Goal: Entertainment & Leisure: Browse casually

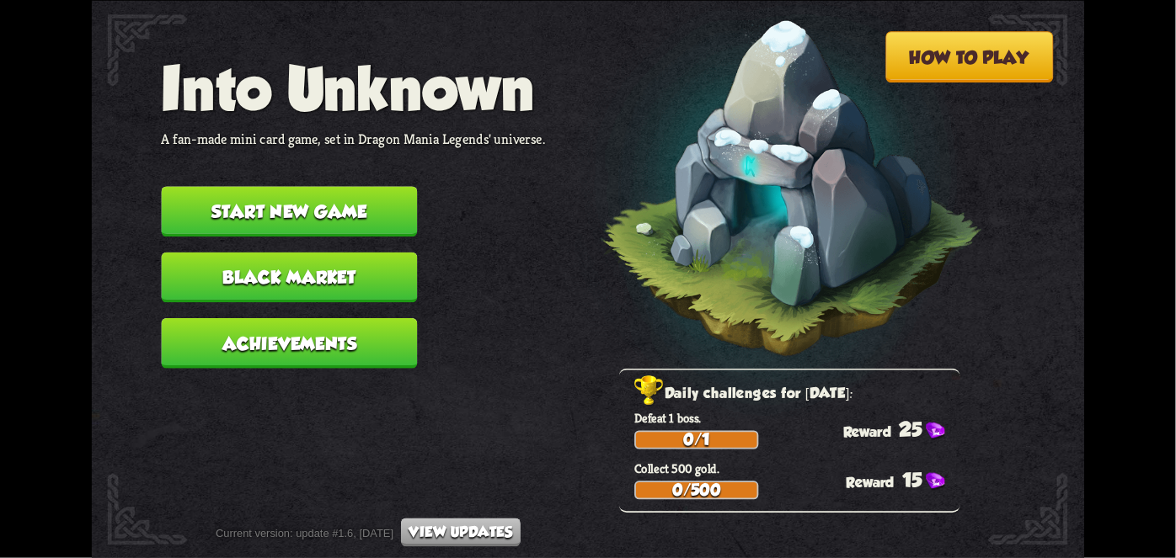
click at [328, 198] on button "Start new game" at bounding box center [290, 211] width 256 height 51
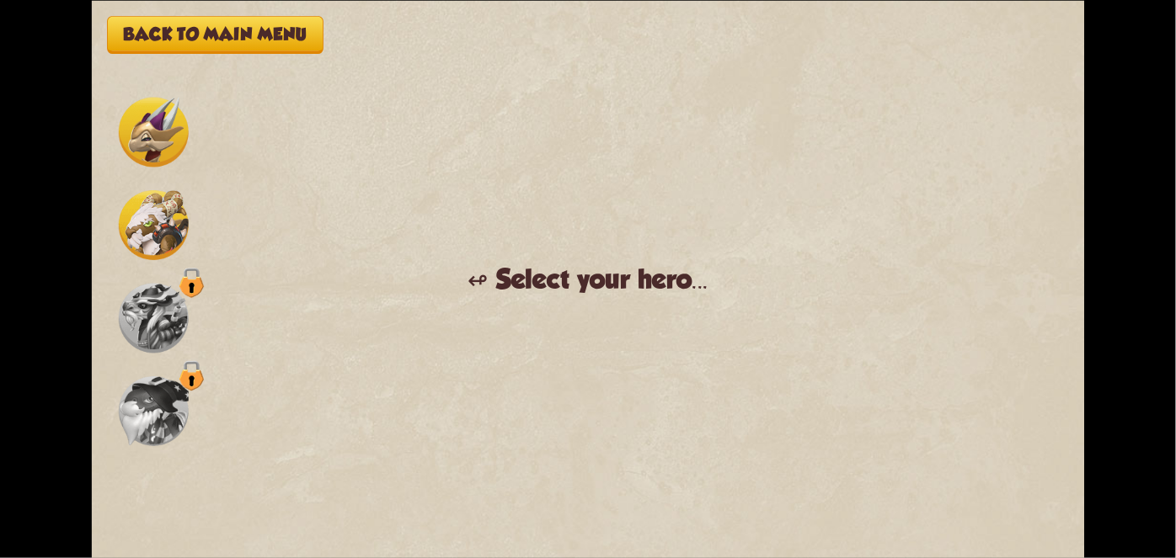
click at [157, 233] on img at bounding box center [154, 225] width 70 height 70
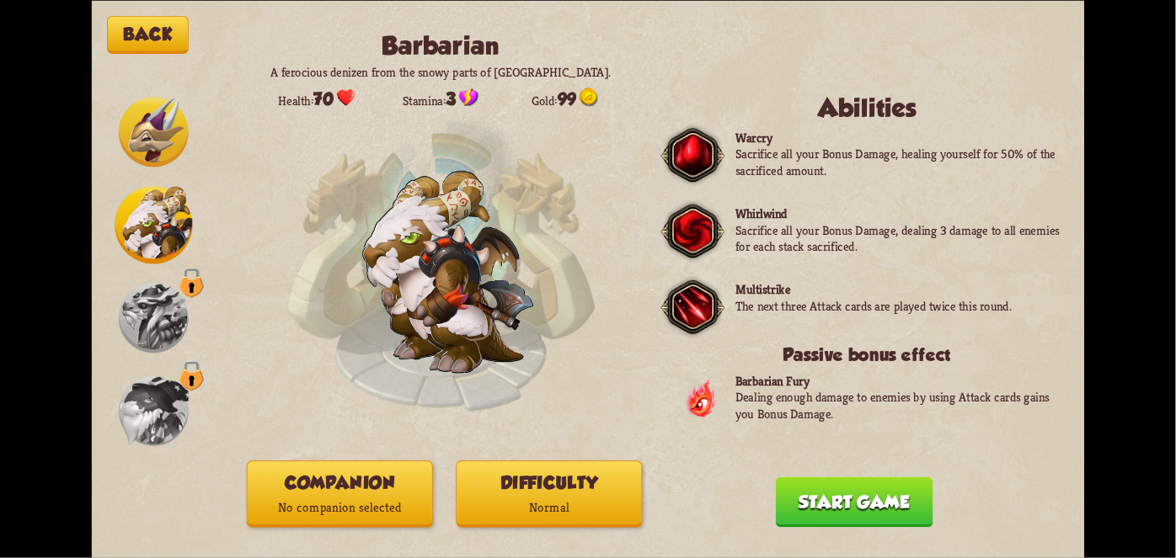
click at [369, 485] on button "Companion No companion selected" at bounding box center [340, 494] width 186 height 67
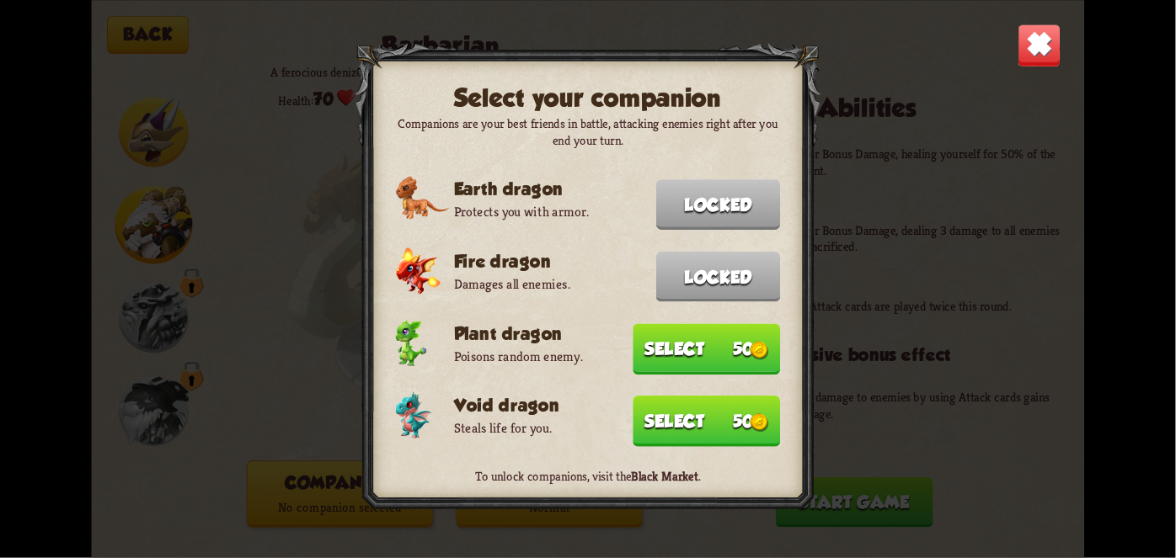
click at [703, 354] on button "Select 50" at bounding box center [705, 348] width 147 height 51
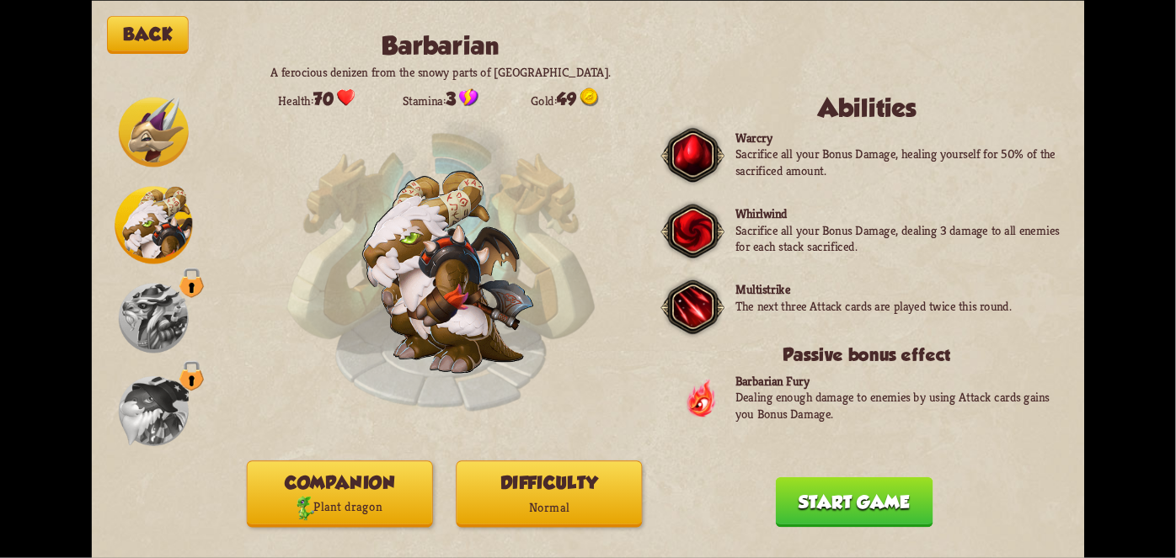
click at [853, 512] on button "Start game" at bounding box center [854, 502] width 157 height 51
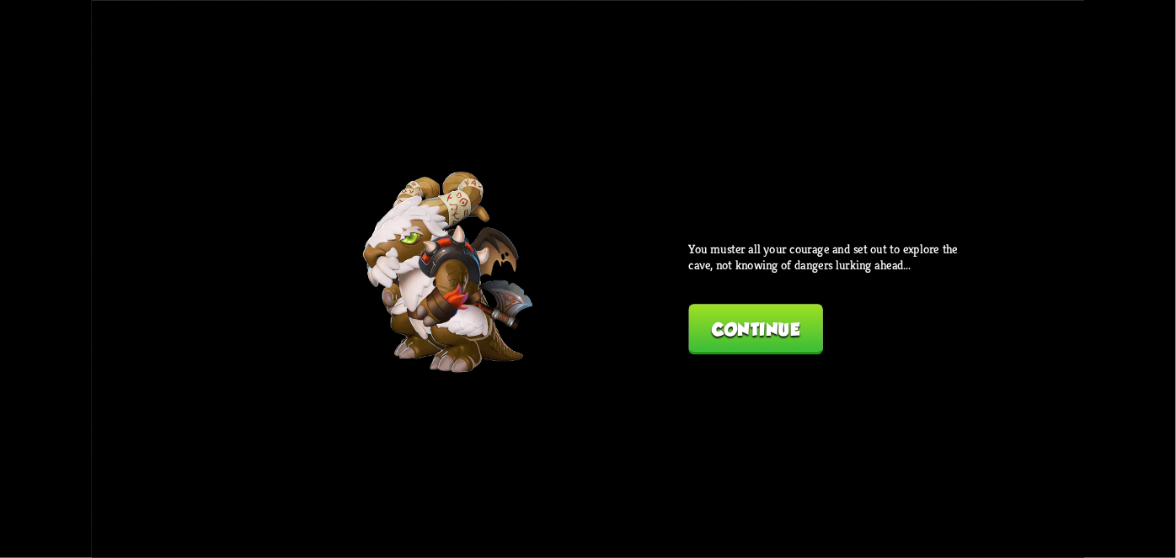
click at [780, 333] on button "Continue" at bounding box center [756, 329] width 134 height 51
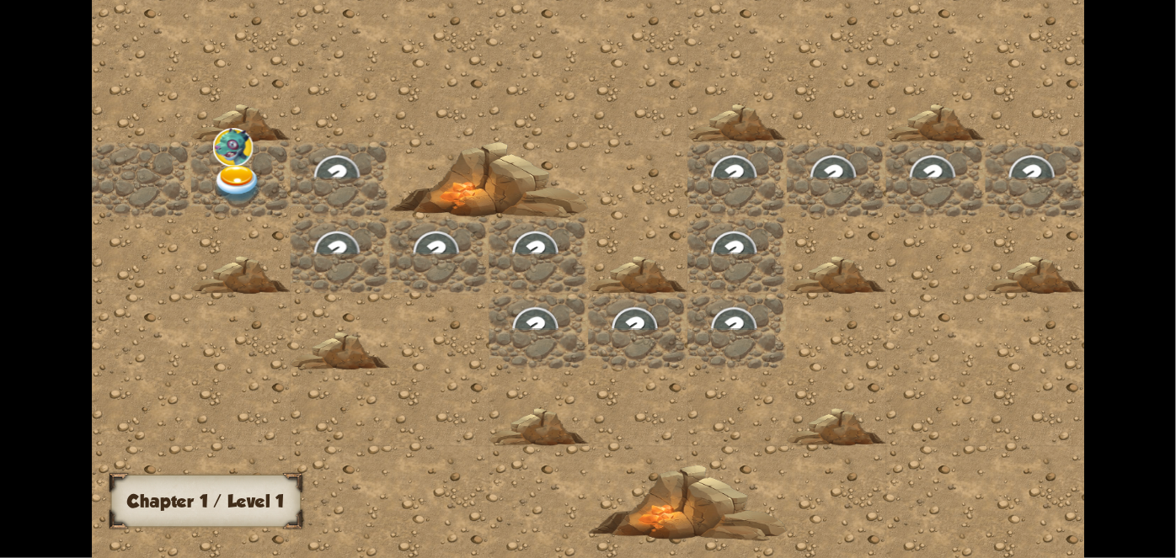
click at [248, 170] on img at bounding box center [237, 183] width 50 height 39
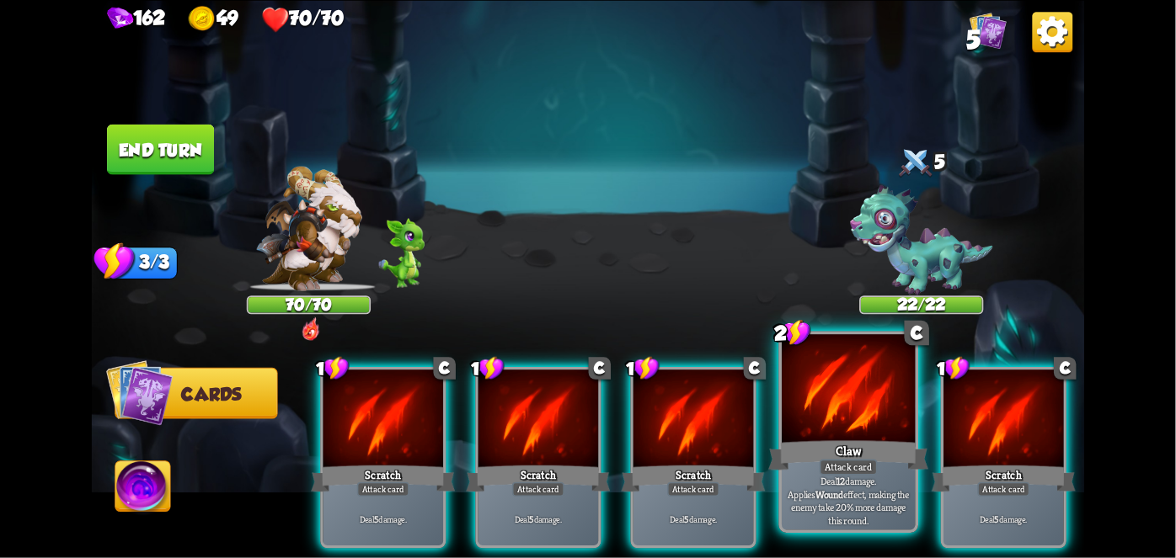
click at [846, 436] on div at bounding box center [848, 390] width 133 height 113
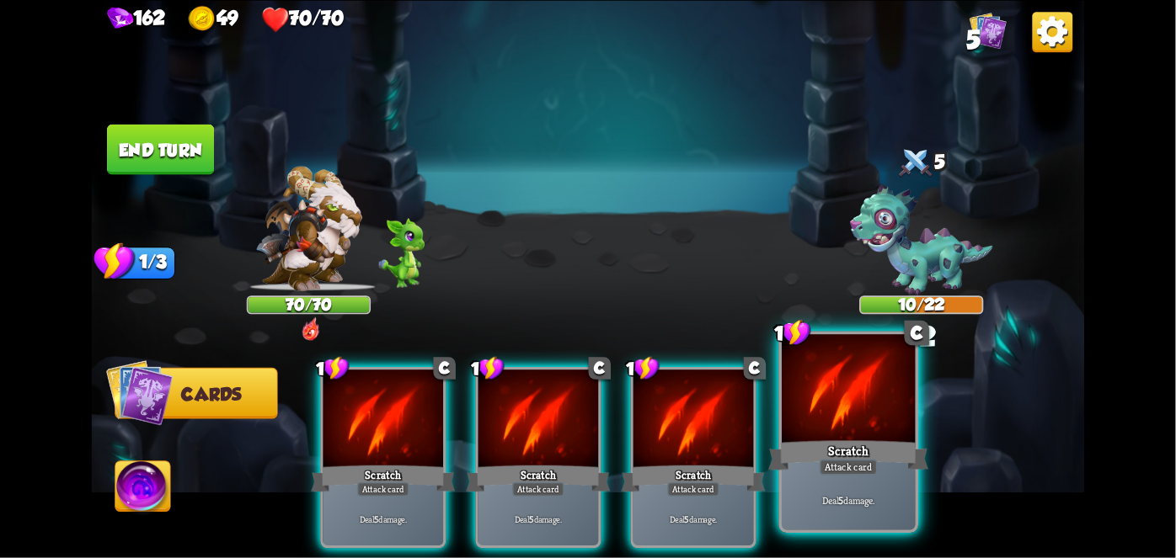
click at [856, 440] on div "Scratch" at bounding box center [848, 454] width 160 height 35
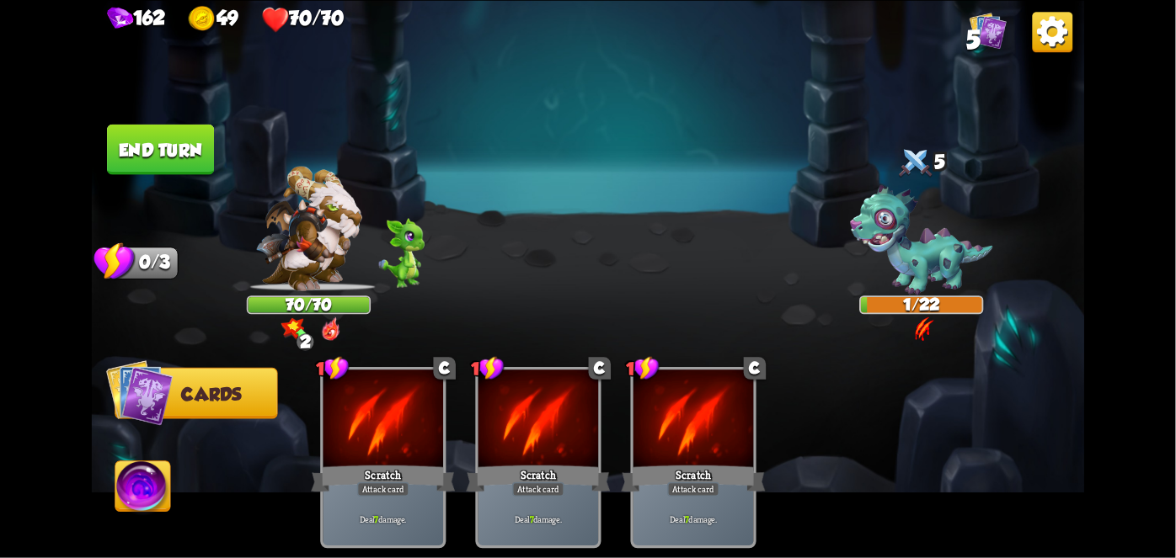
click at [187, 129] on button "End turn" at bounding box center [160, 149] width 107 height 51
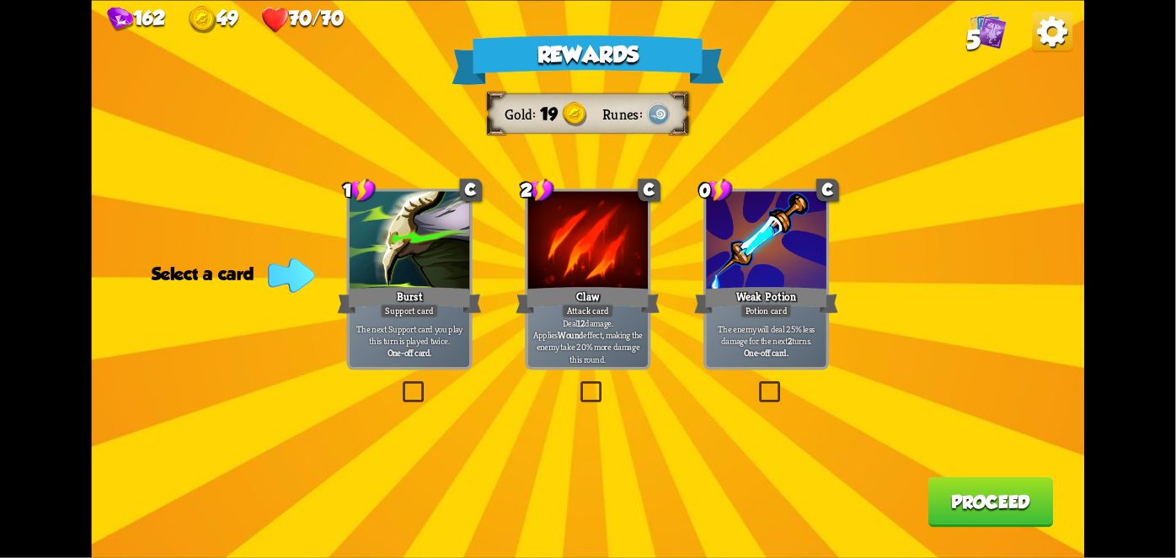
click at [771, 310] on div "Potion card" at bounding box center [765, 311] width 51 height 14
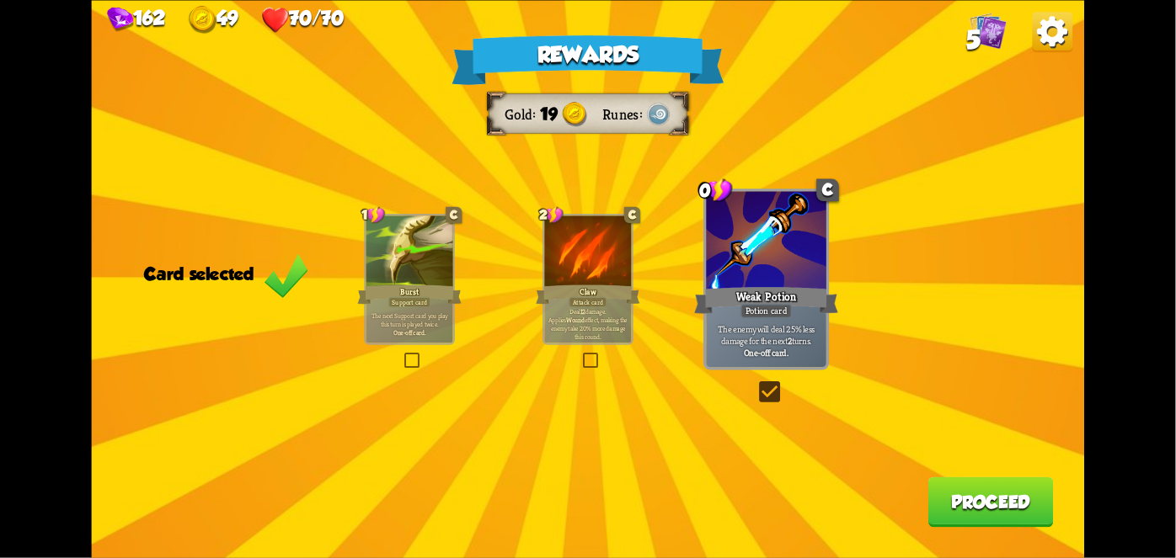
click at [997, 499] on button "Proceed" at bounding box center [990, 502] width 125 height 51
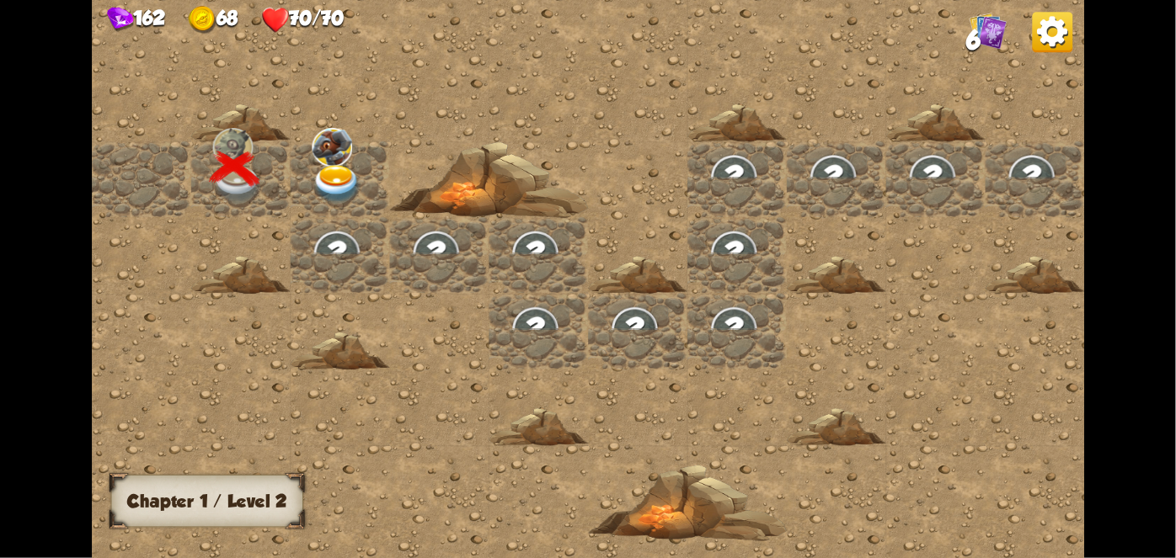
click at [314, 164] on img at bounding box center [337, 183] width 50 height 39
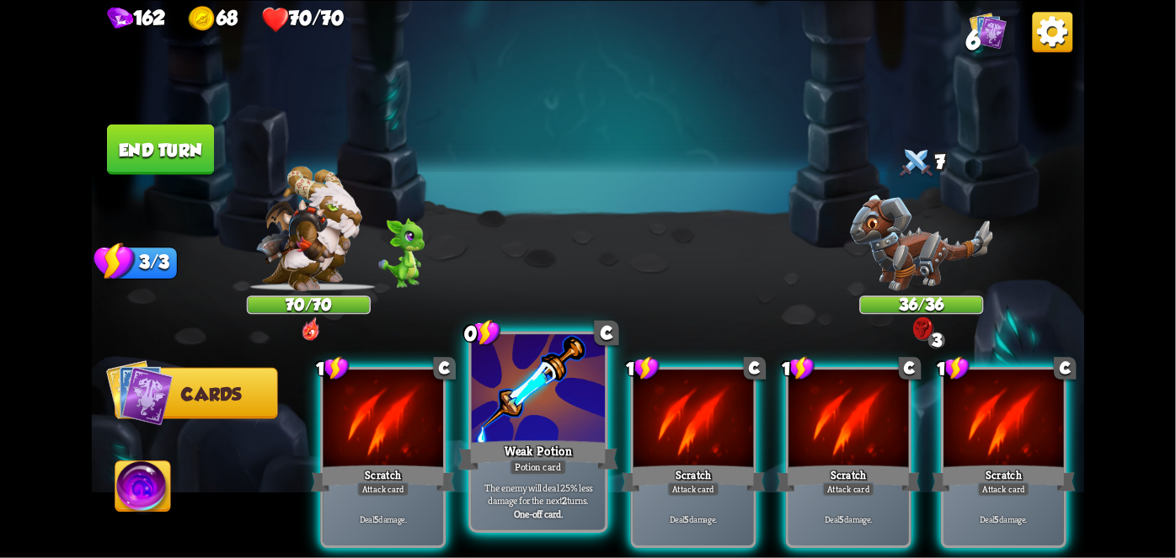
click at [531, 440] on div "Weak Potion" at bounding box center [538, 454] width 160 height 35
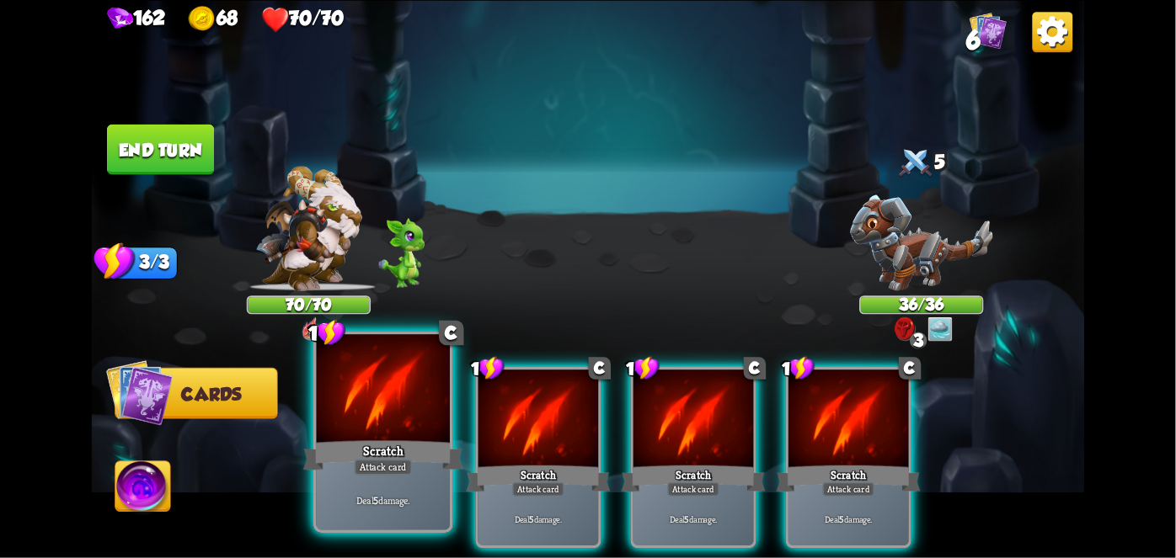
click at [387, 447] on div "Scratch" at bounding box center [383, 454] width 160 height 35
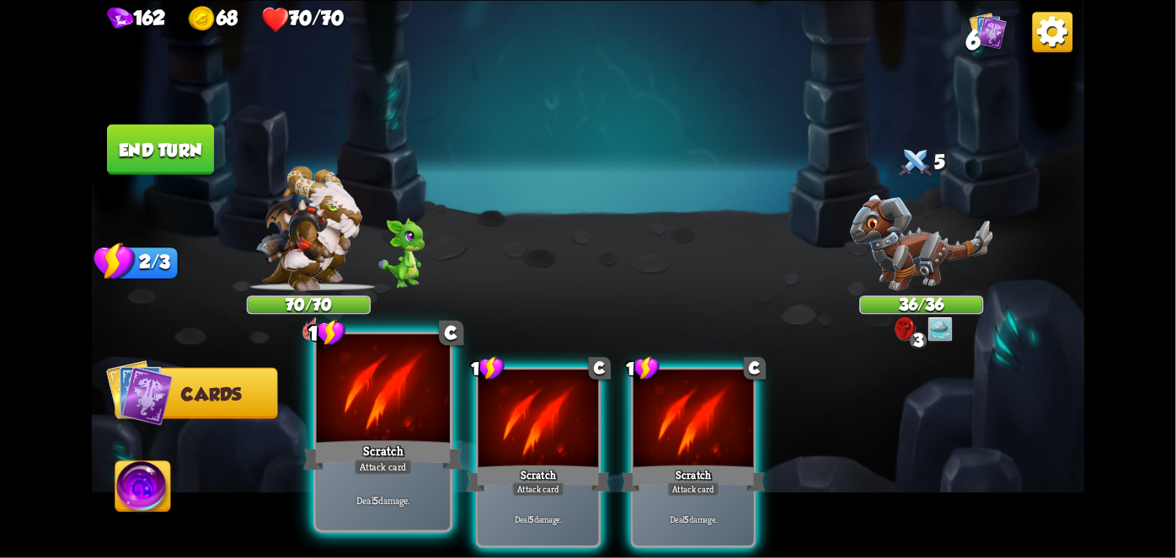
click at [387, 447] on div "Scratch" at bounding box center [383, 454] width 160 height 35
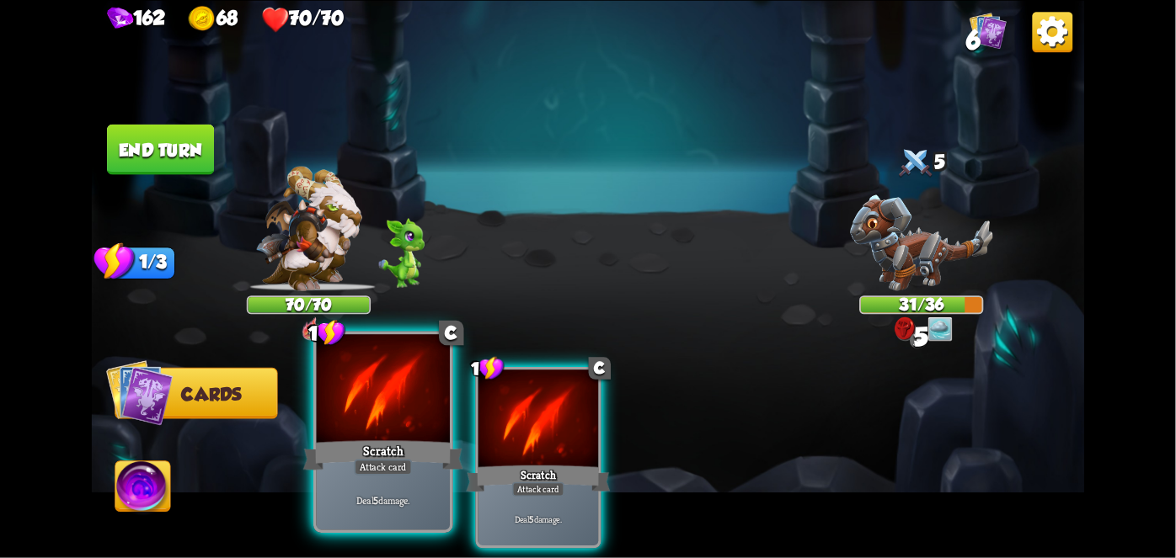
click at [387, 447] on div "Scratch" at bounding box center [383, 454] width 160 height 35
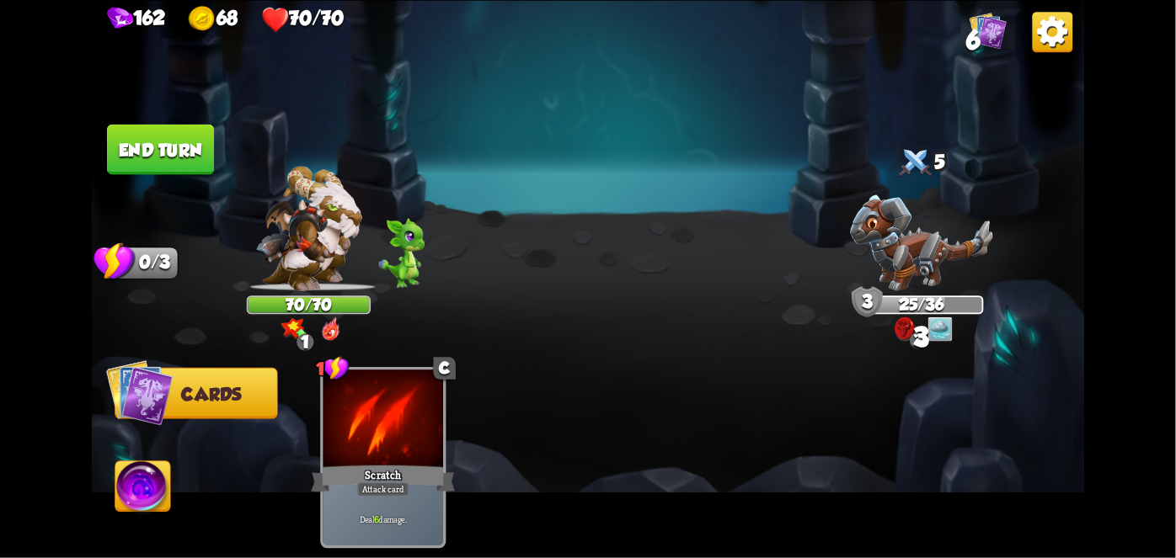
click at [163, 154] on button "End turn" at bounding box center [160, 149] width 107 height 51
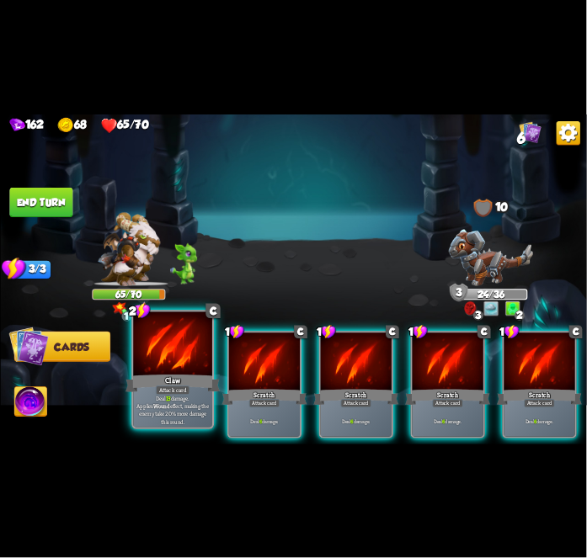
click at [165, 364] on div at bounding box center [172, 345] width 79 height 67
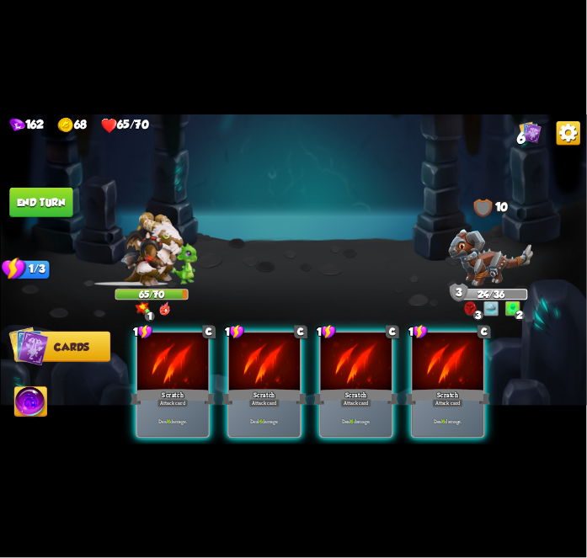
click at [165, 364] on div at bounding box center [172, 363] width 71 height 60
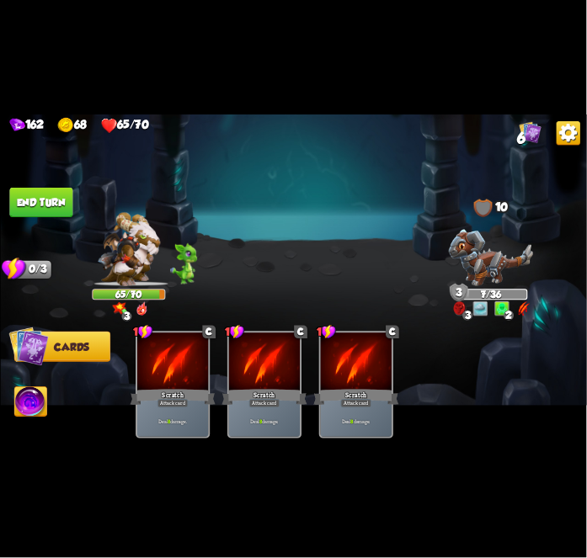
click at [22, 389] on img at bounding box center [30, 403] width 33 height 33
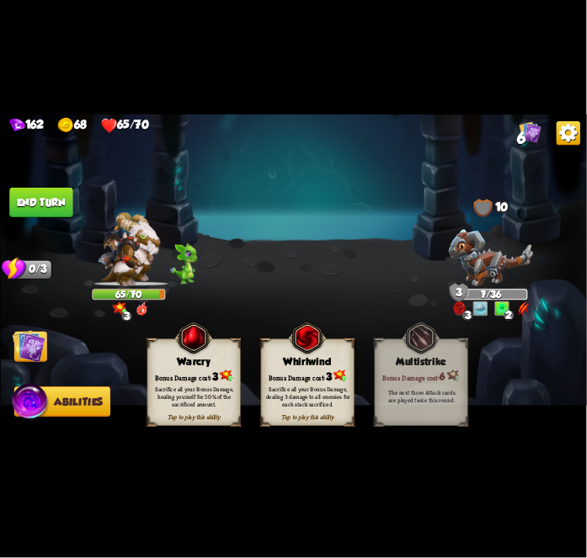
click at [323, 369] on div "Bonus Damage cost: 3" at bounding box center [307, 375] width 93 height 13
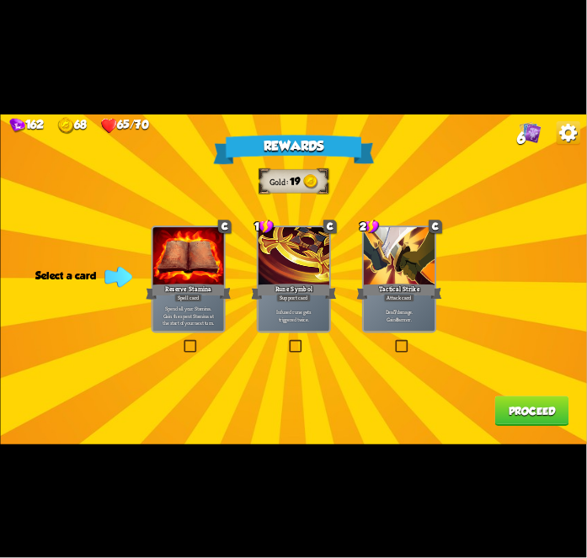
click at [415, 279] on div at bounding box center [399, 257] width 71 height 60
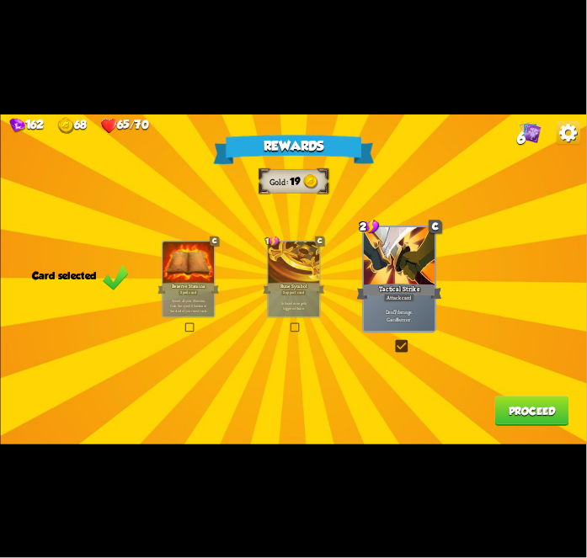
click at [516, 409] on button "Proceed" at bounding box center [531, 410] width 74 height 29
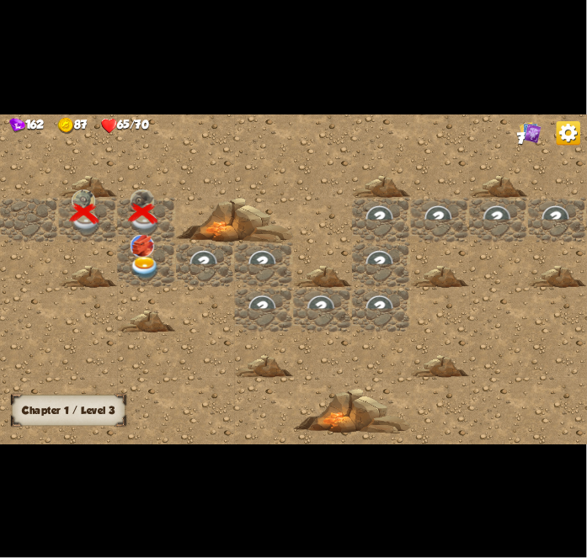
click at [137, 260] on img at bounding box center [145, 267] width 29 height 23
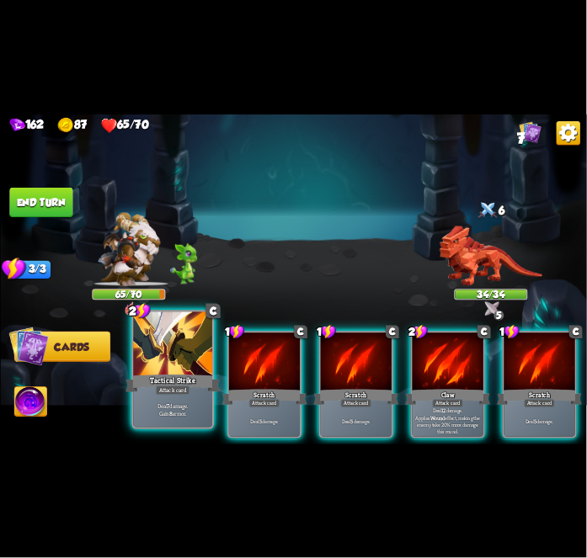
click at [169, 366] on div at bounding box center [172, 345] width 79 height 67
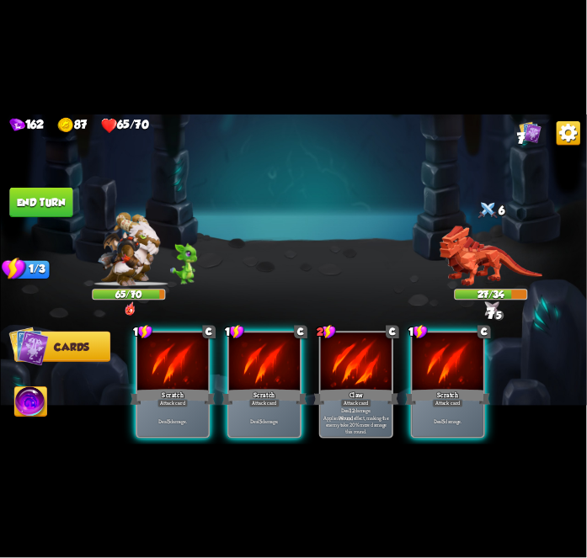
click at [169, 366] on div at bounding box center [172, 363] width 71 height 60
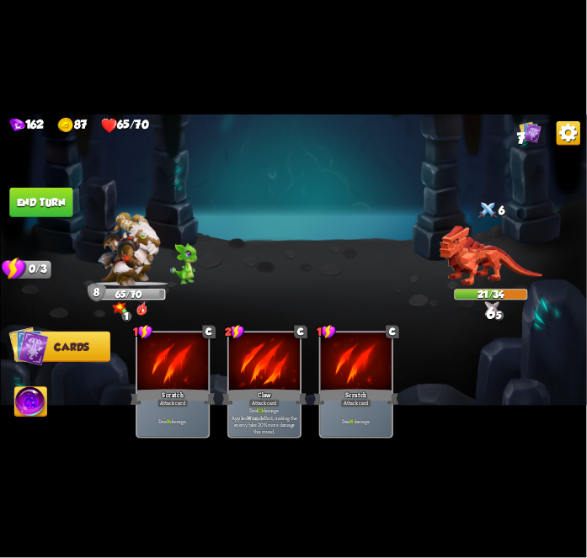
click at [10, 202] on button "End turn" at bounding box center [40, 202] width 63 height 29
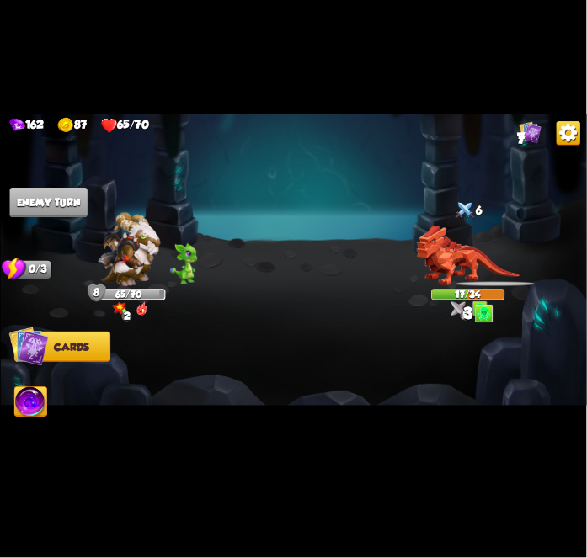
click at [483, 232] on img at bounding box center [467, 256] width 103 height 61
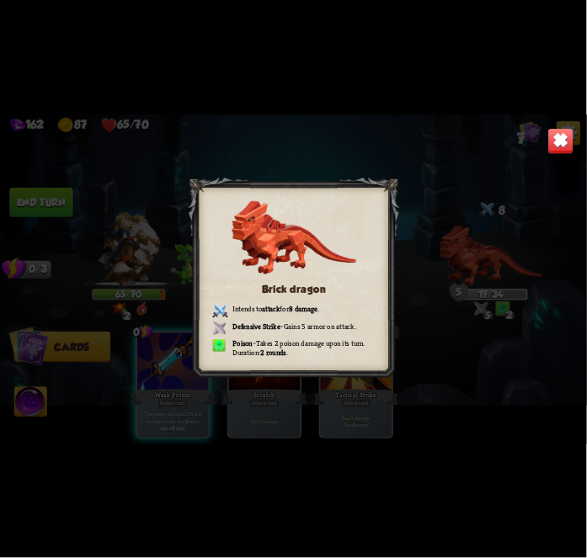
click at [558, 153] on img at bounding box center [559, 140] width 25 height 25
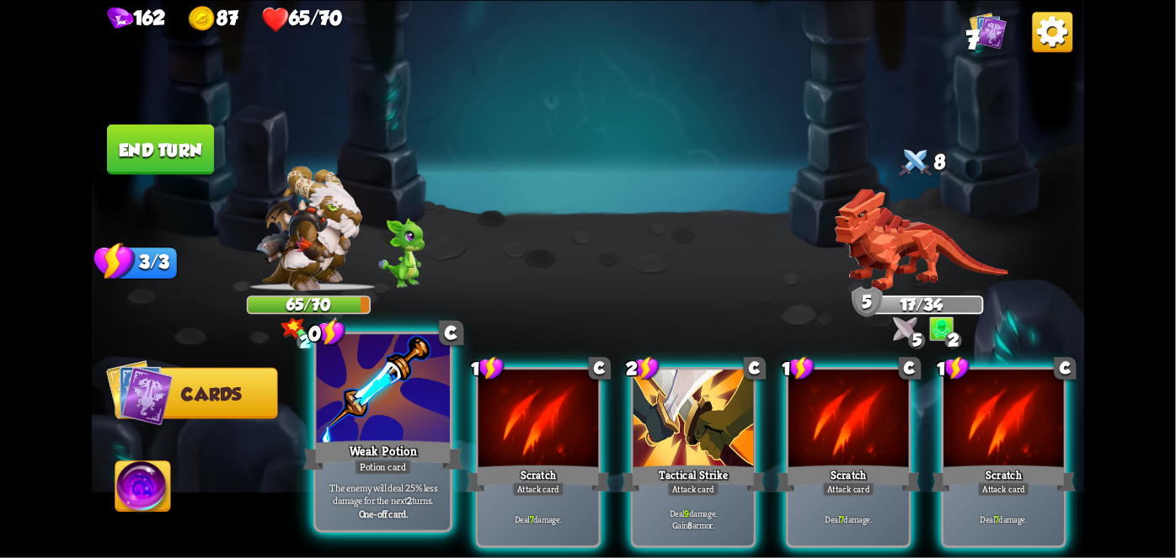
click at [391, 423] on div at bounding box center [383, 390] width 133 height 113
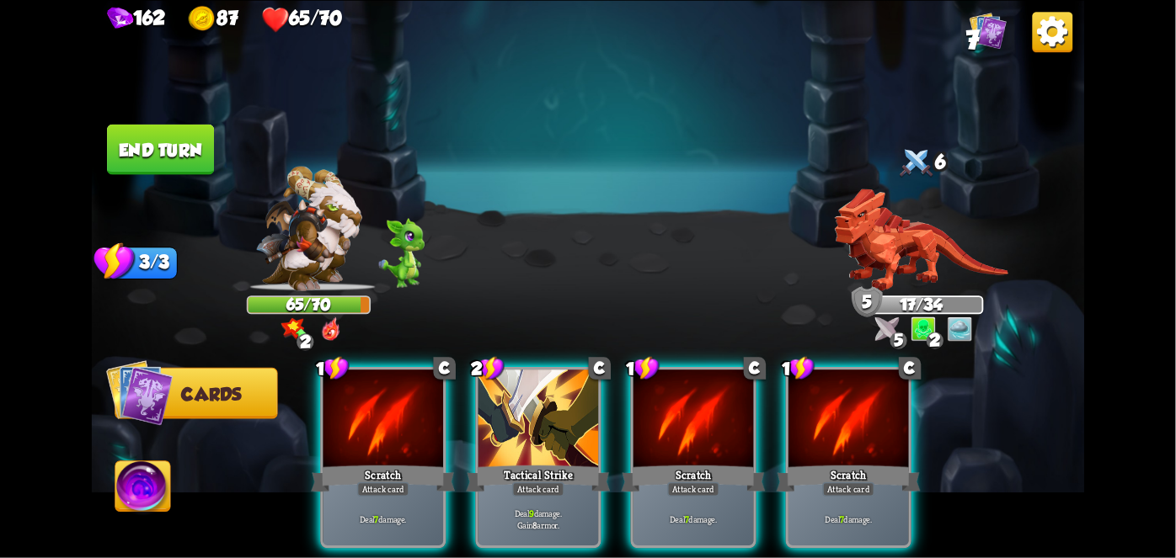
click at [391, 423] on div at bounding box center [383, 420] width 120 height 101
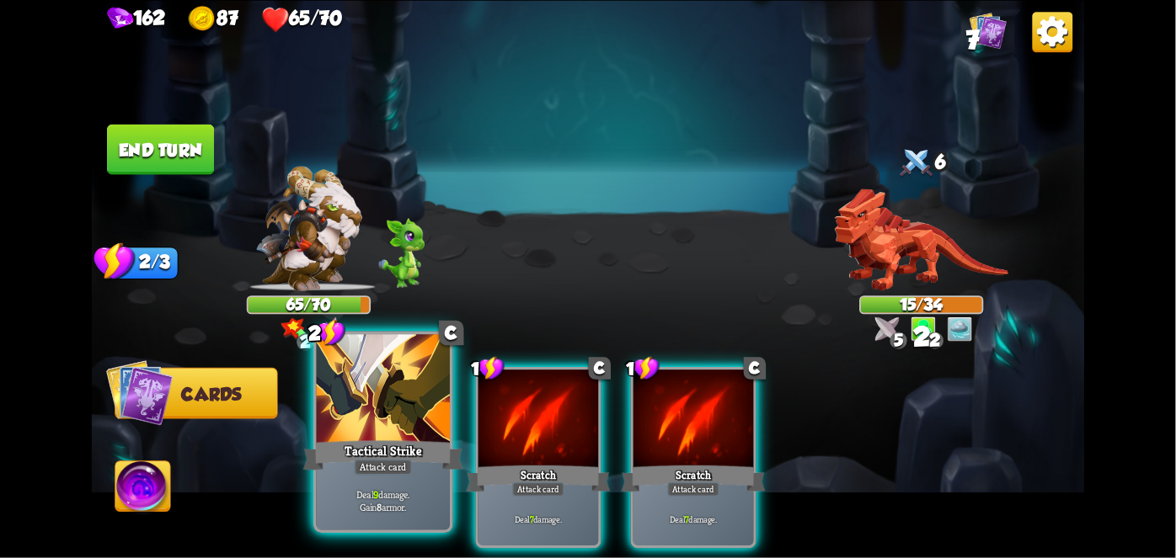
click at [387, 423] on div at bounding box center [383, 390] width 133 height 113
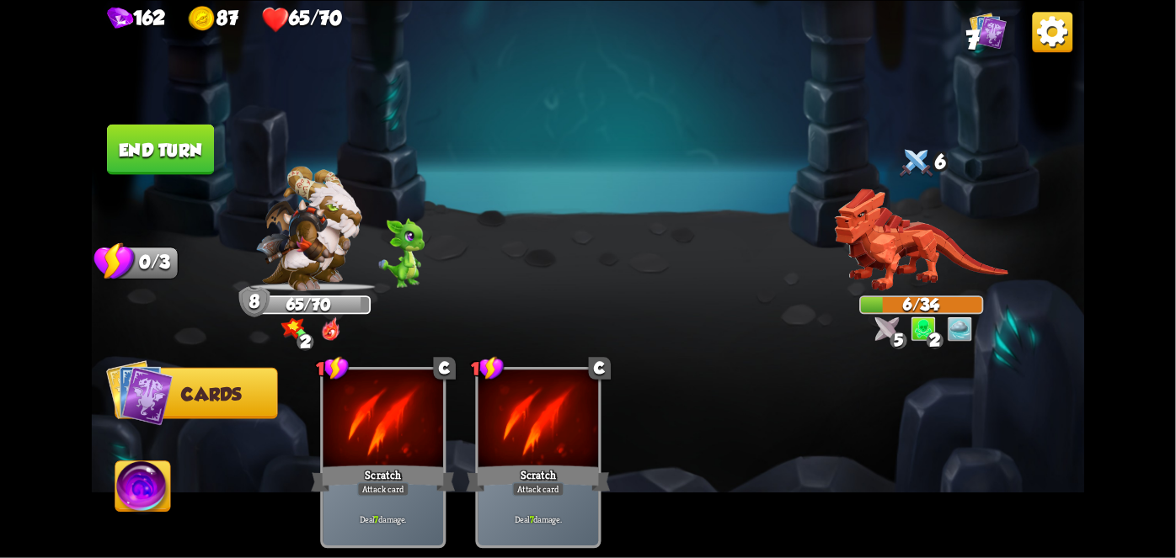
click at [195, 153] on button "End turn" at bounding box center [161, 149] width 108 height 51
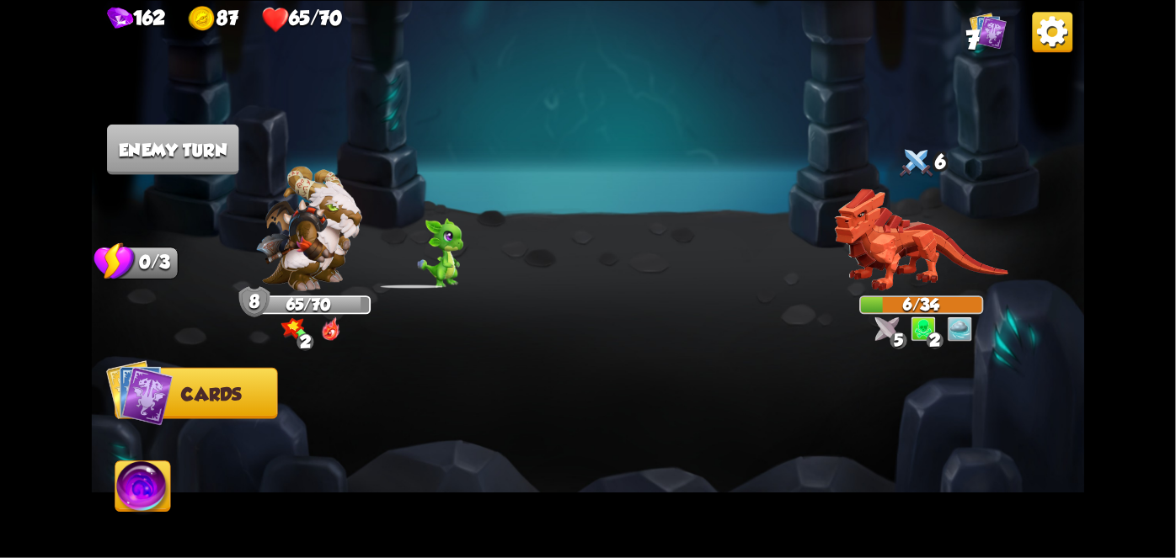
click at [125, 490] on img at bounding box center [142, 490] width 55 height 56
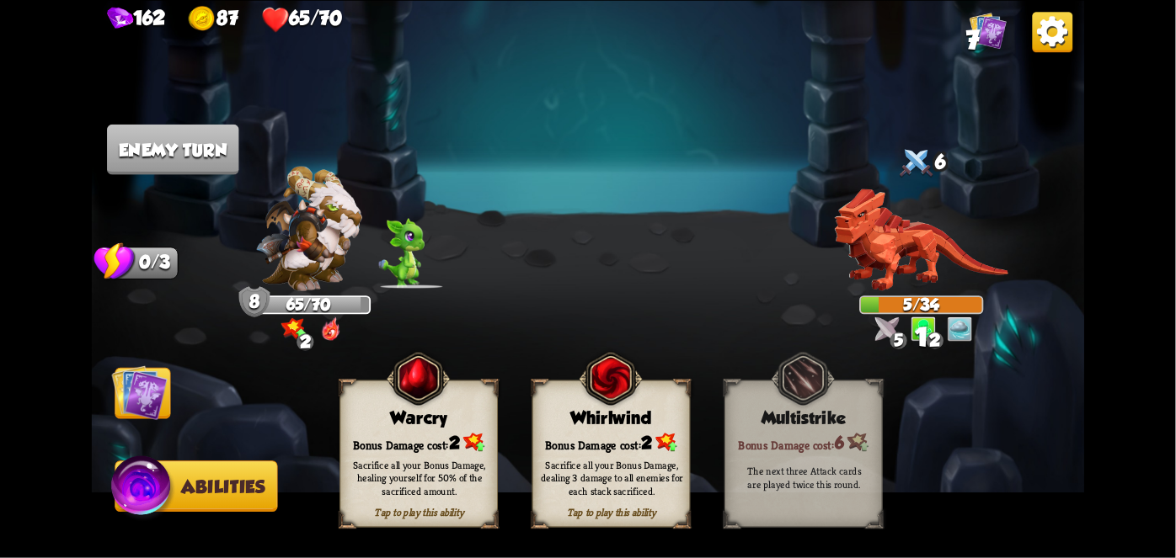
click at [666, 419] on div "Whirlwind" at bounding box center [611, 418] width 157 height 20
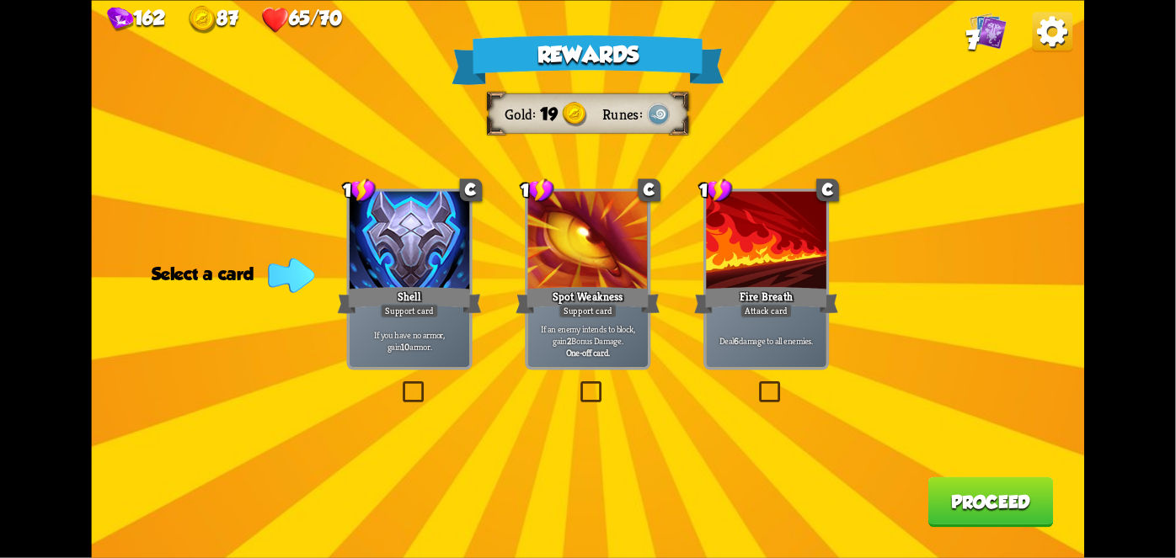
click at [768, 263] on div at bounding box center [767, 241] width 120 height 101
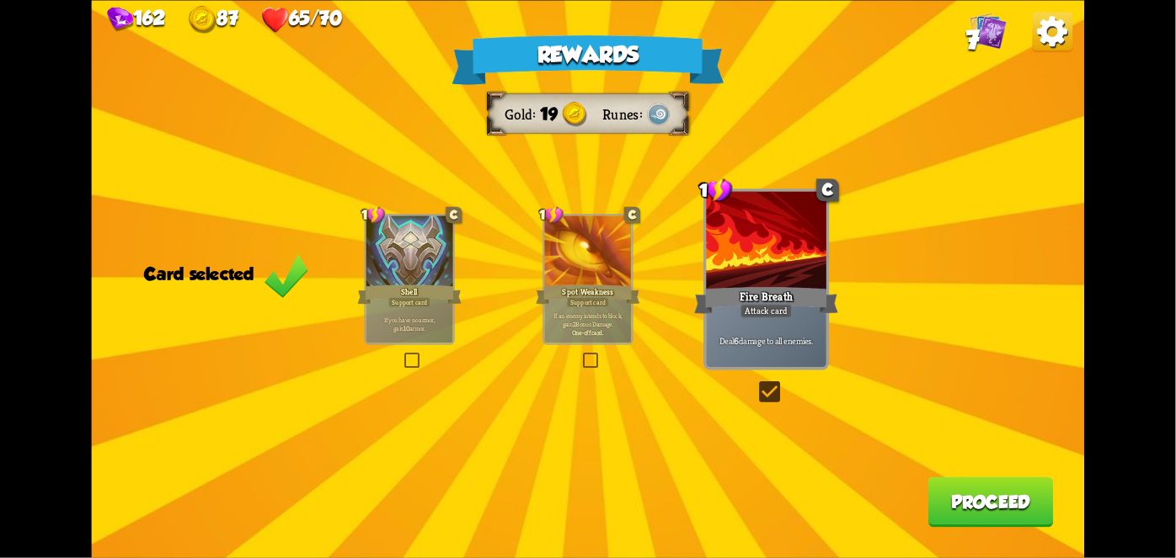
click at [995, 502] on button "Proceed" at bounding box center [990, 502] width 125 height 51
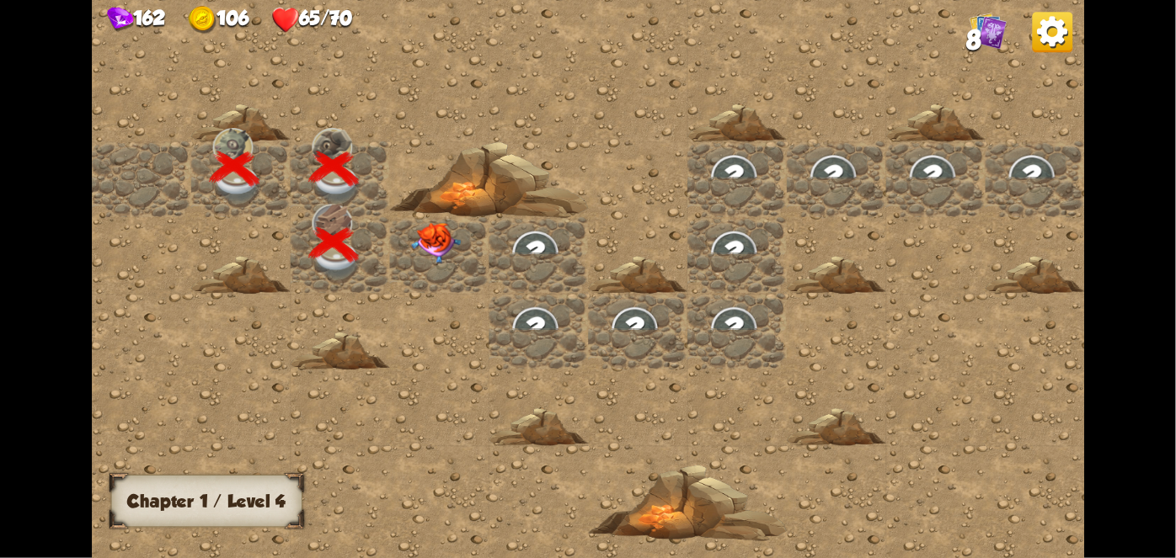
click at [435, 235] on img at bounding box center [436, 242] width 50 height 41
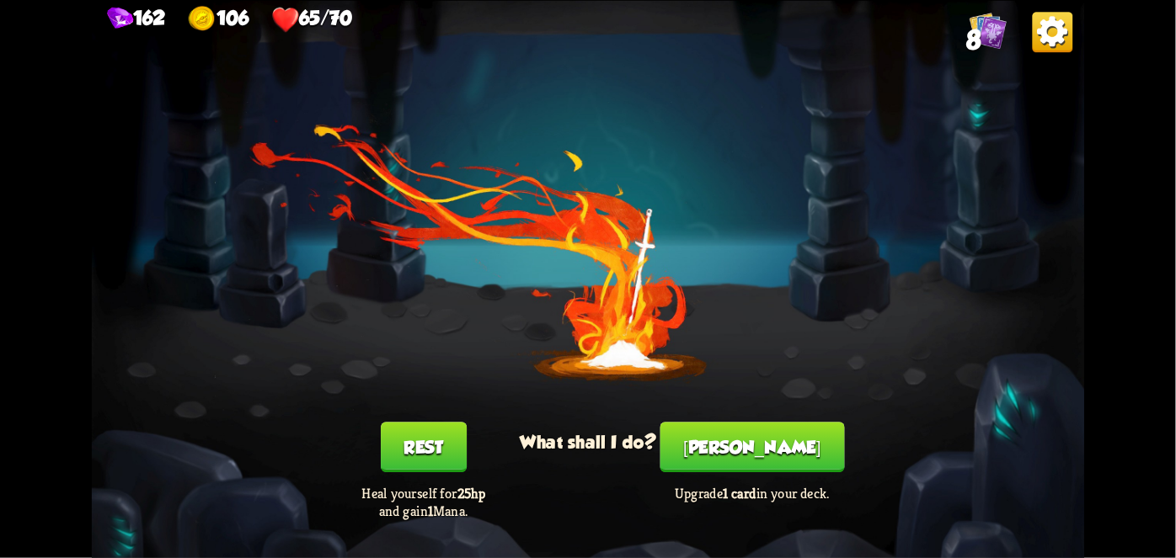
click at [761, 440] on button "[PERSON_NAME]" at bounding box center [752, 447] width 184 height 51
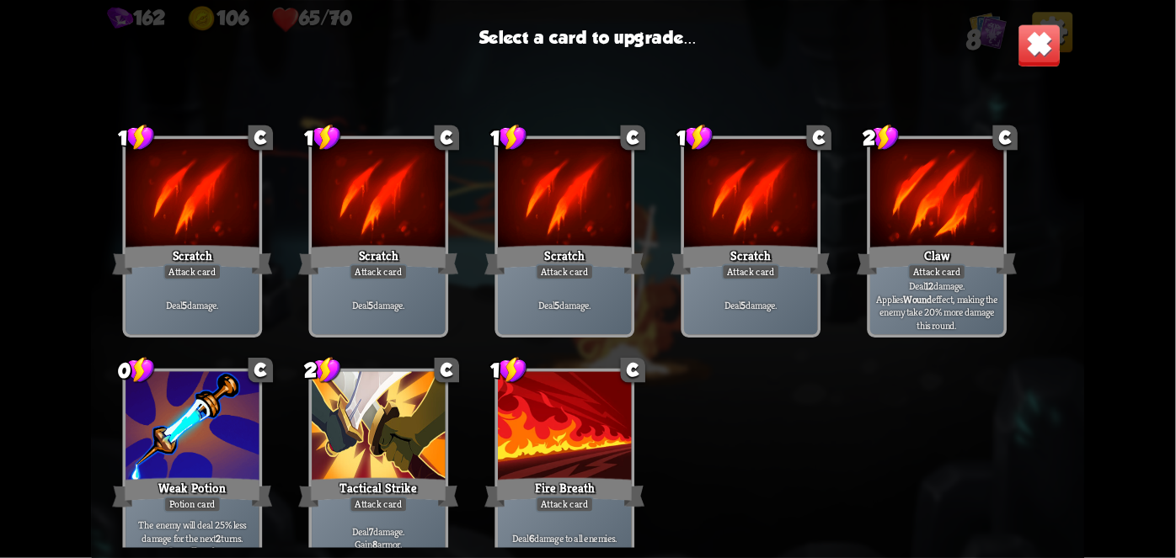
click at [190, 421] on div at bounding box center [191, 427] width 133 height 113
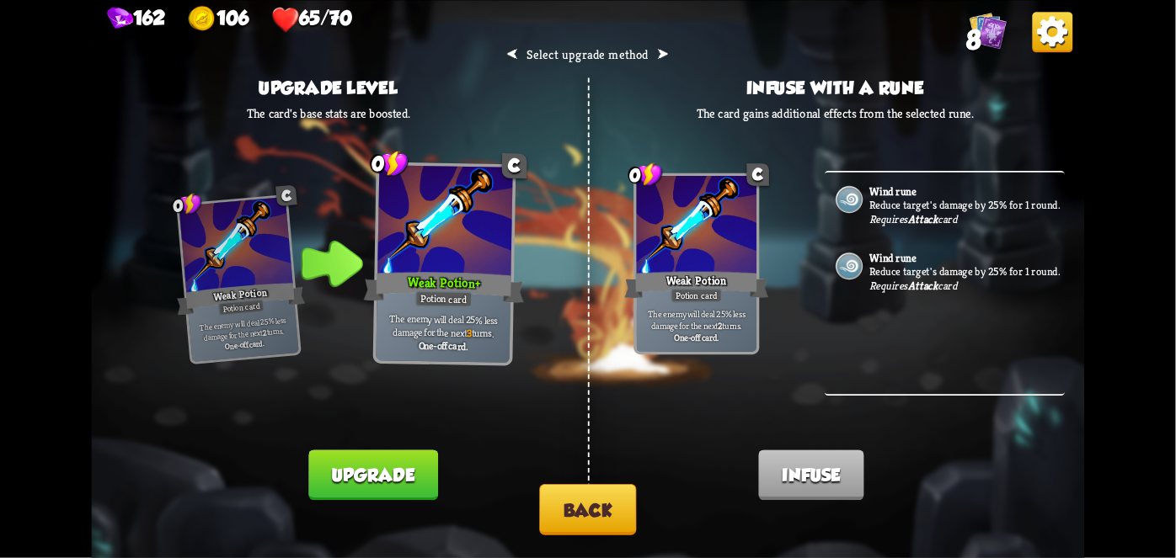
click at [406, 483] on button "Upgrade" at bounding box center [373, 475] width 129 height 51
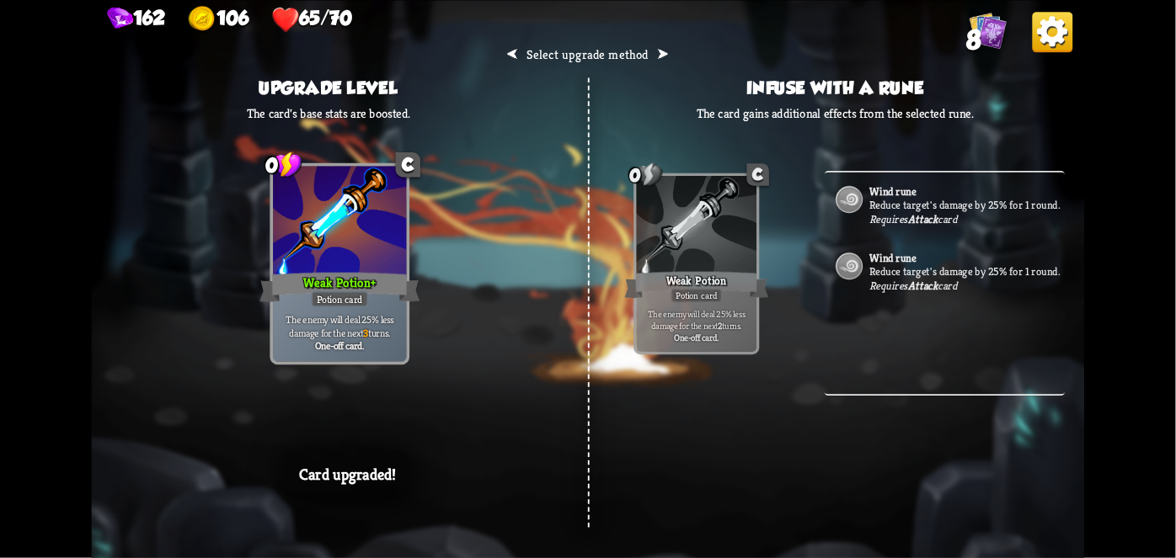
click at [606, 430] on div "⮜ Select upgrade method ⮞ Upgrade level The card's base stats are boosted. 0 C …" at bounding box center [588, 279] width 993 height 558
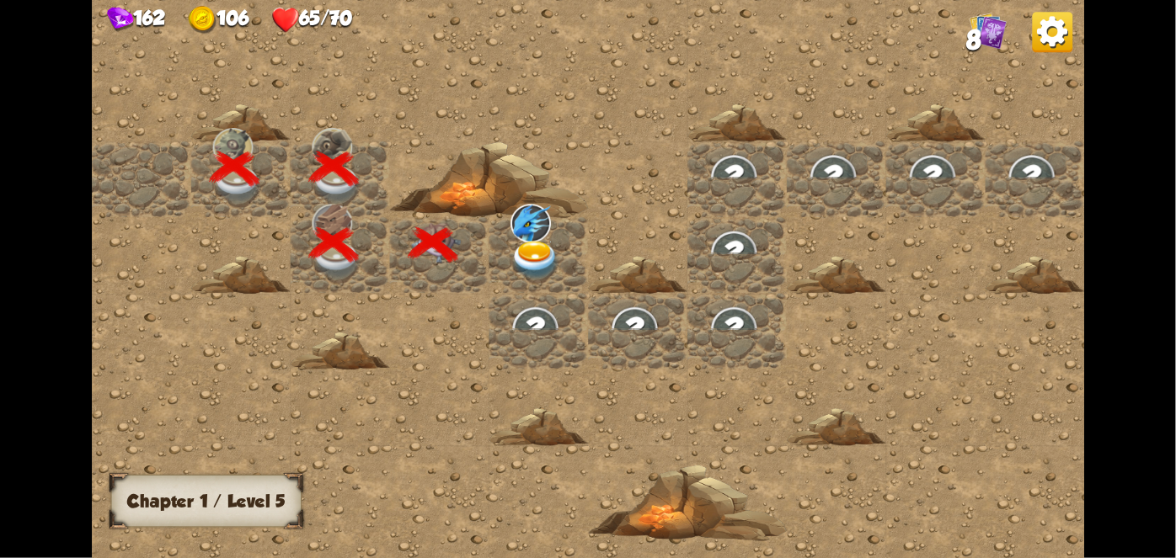
click at [609, 404] on div at bounding box center [737, 278] width 1290 height 579
click at [540, 216] on img at bounding box center [530, 222] width 40 height 39
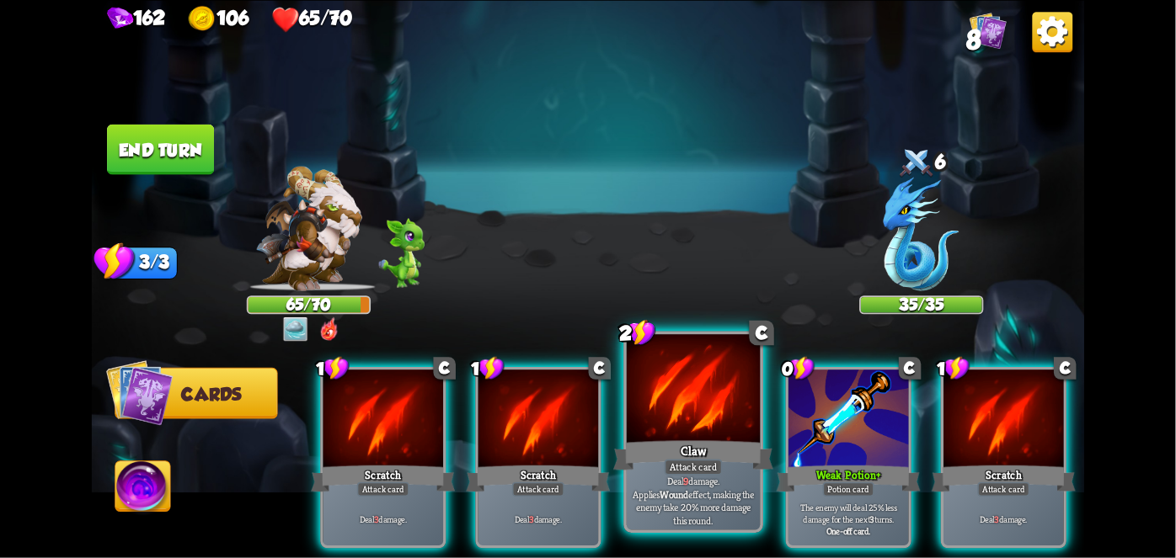
click at [690, 422] on div at bounding box center [693, 390] width 133 height 113
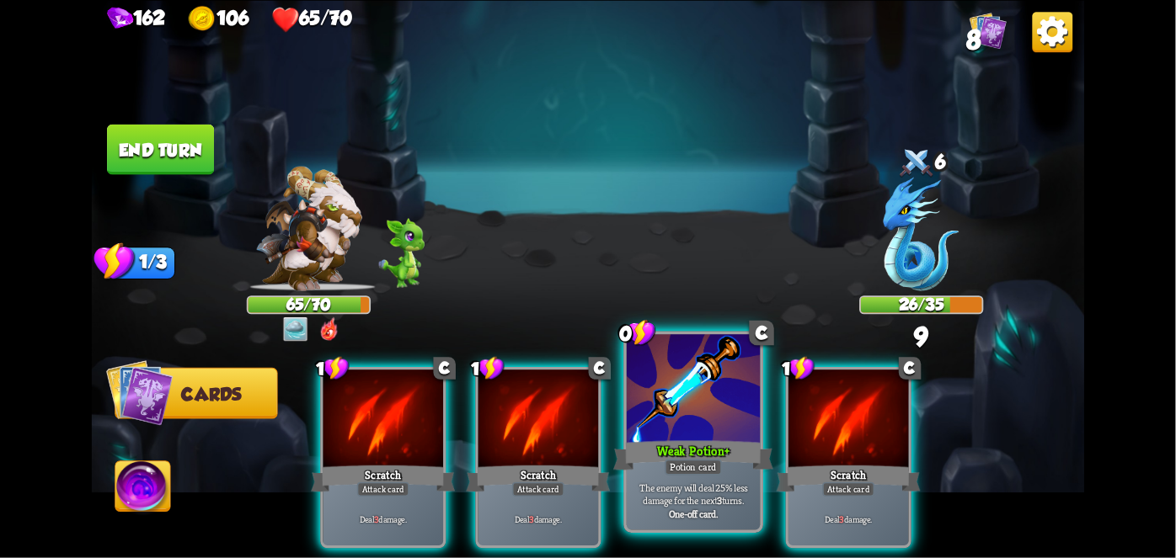
click at [671, 419] on div at bounding box center [693, 390] width 133 height 113
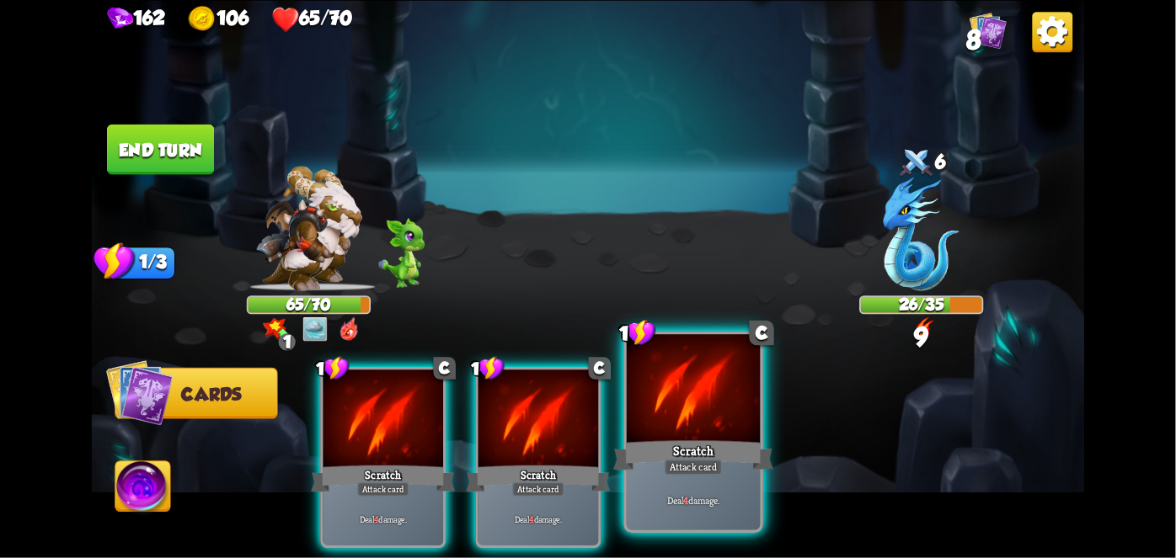
click at [706, 403] on div at bounding box center [693, 390] width 133 height 113
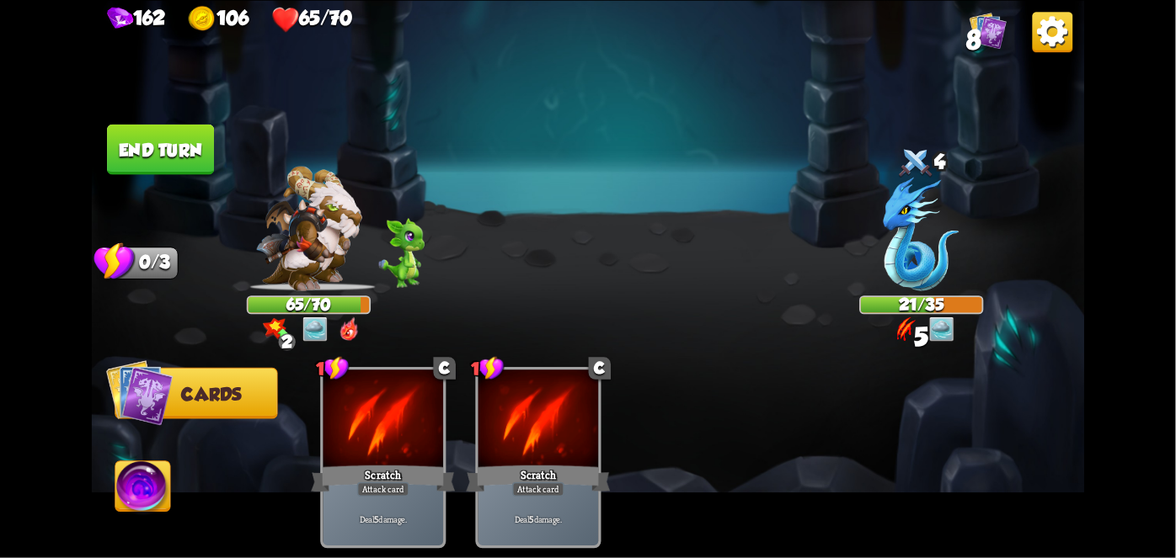
click at [150, 144] on button "End turn" at bounding box center [160, 149] width 107 height 51
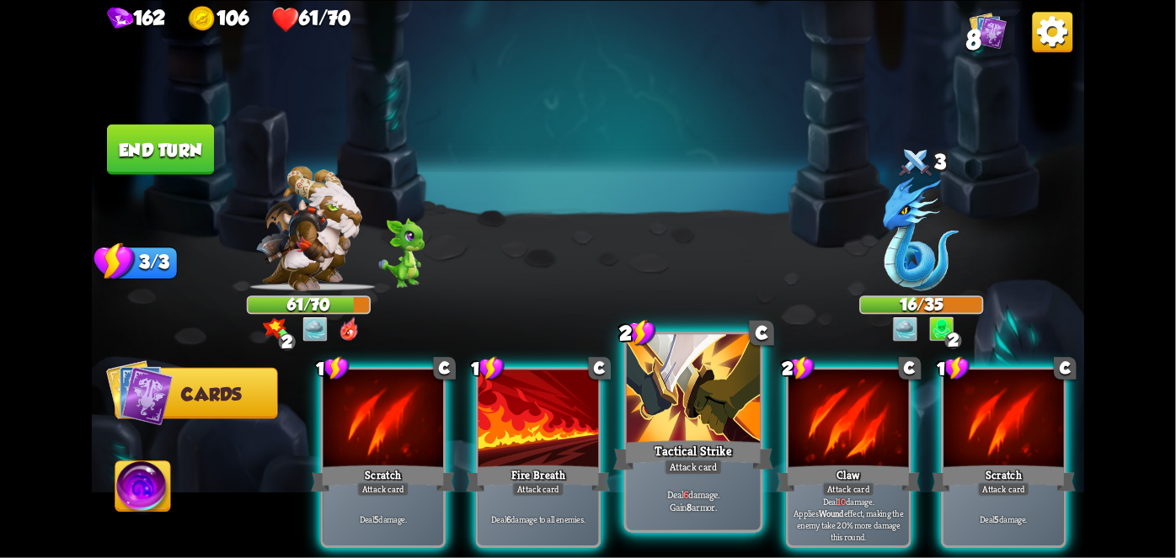
click at [676, 406] on div at bounding box center [693, 390] width 133 height 113
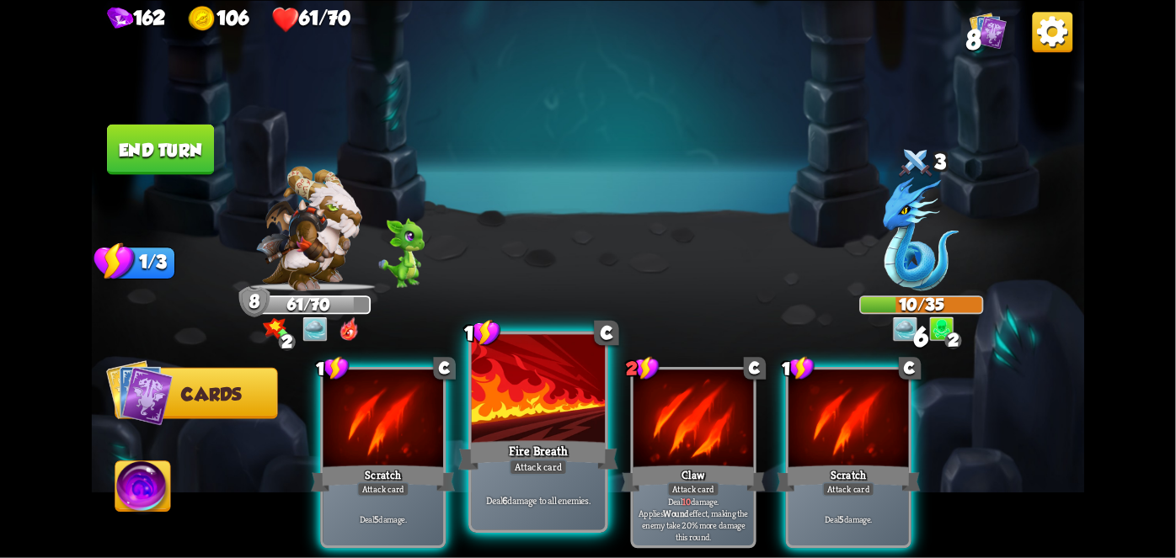
click at [519, 440] on div "Fire Breath" at bounding box center [538, 454] width 160 height 35
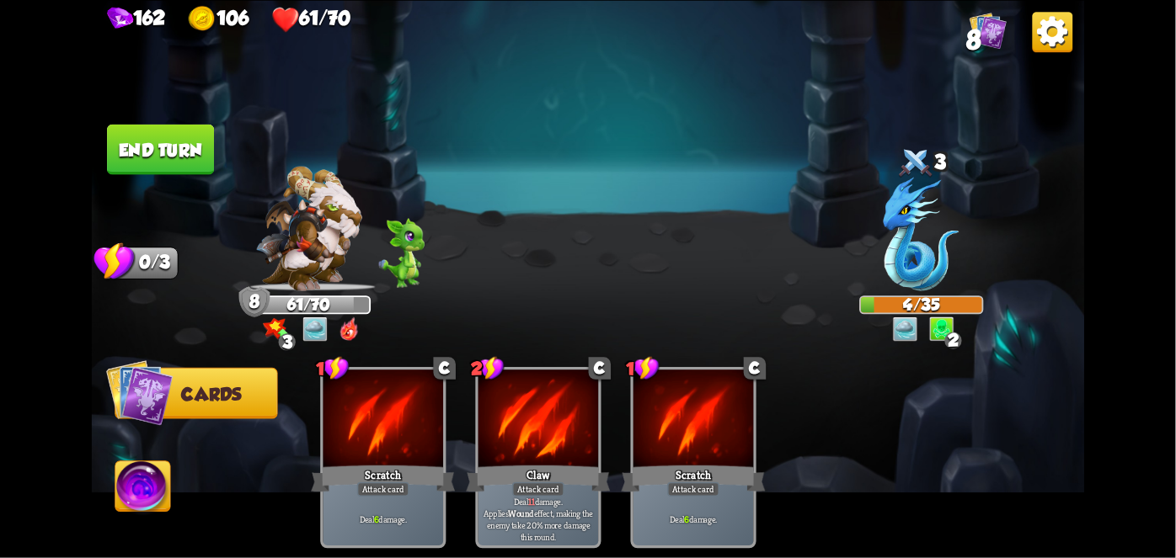
click at [173, 152] on button "End turn" at bounding box center [160, 149] width 107 height 51
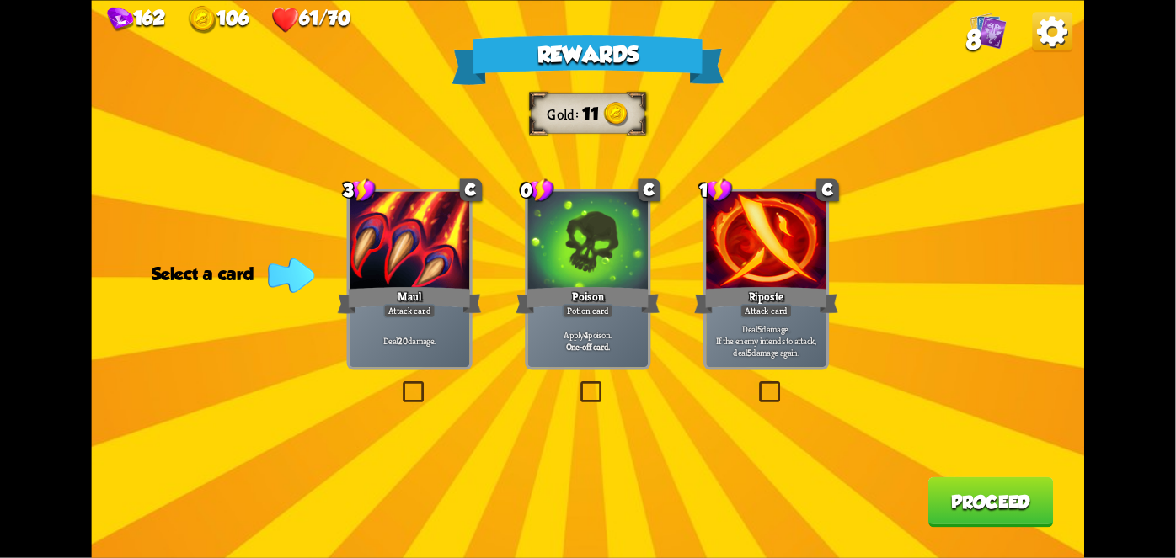
click at [568, 259] on div at bounding box center [588, 241] width 120 height 101
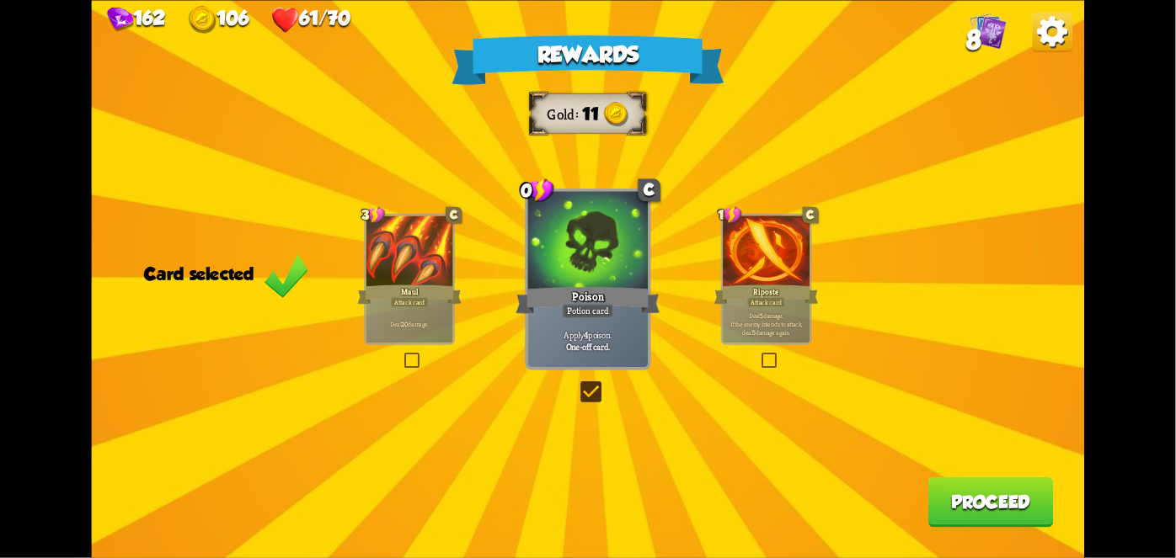
click at [952, 474] on div "Rewards Gold 11 Card selected 3 C Maul Attack card Deal 20 damage. 0 C Poison P…" at bounding box center [588, 279] width 993 height 558
click at [979, 515] on button "Proceed" at bounding box center [990, 502] width 125 height 51
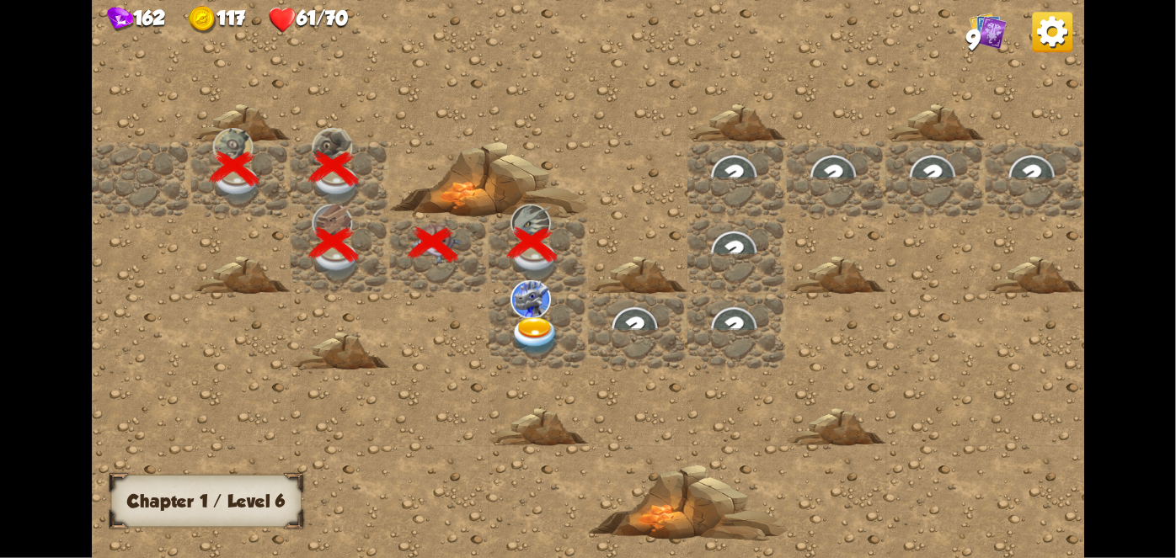
click at [519, 331] on img at bounding box center [535, 336] width 50 height 39
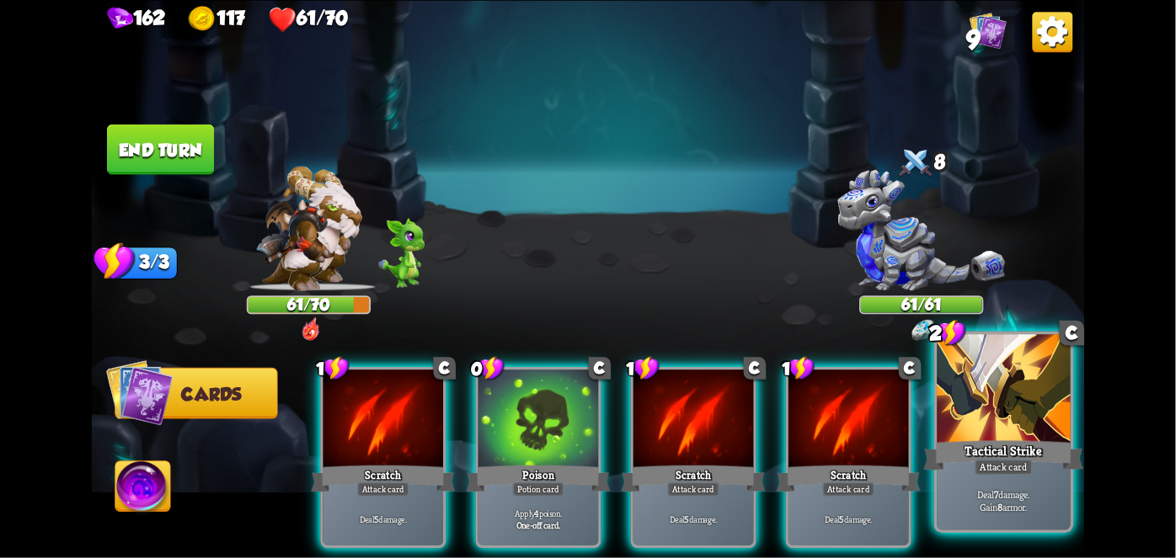
click at [991, 389] on div at bounding box center [1002, 390] width 133 height 113
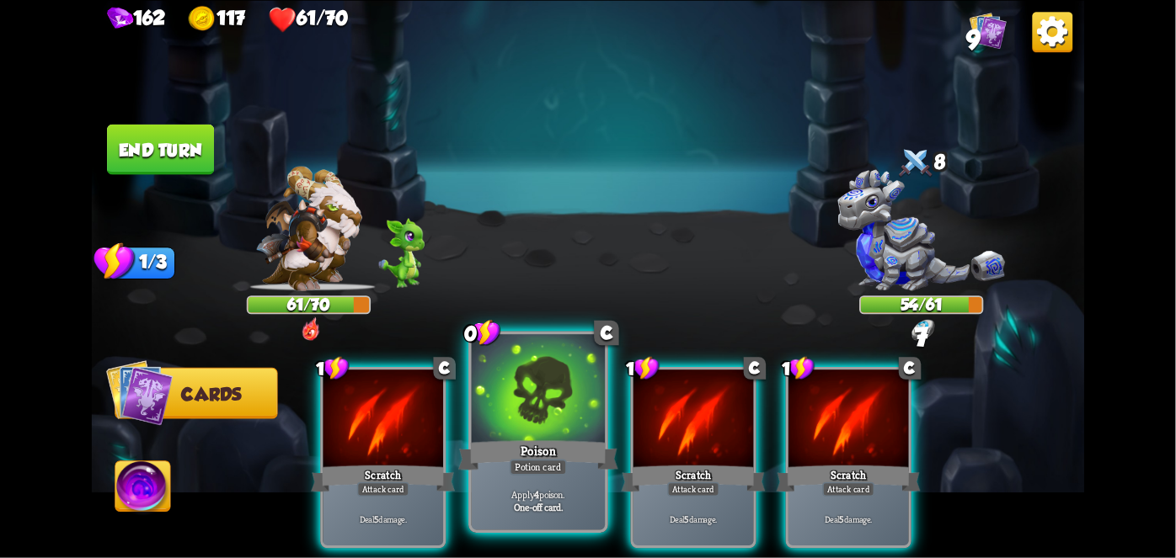
click at [537, 411] on div at bounding box center [538, 390] width 133 height 113
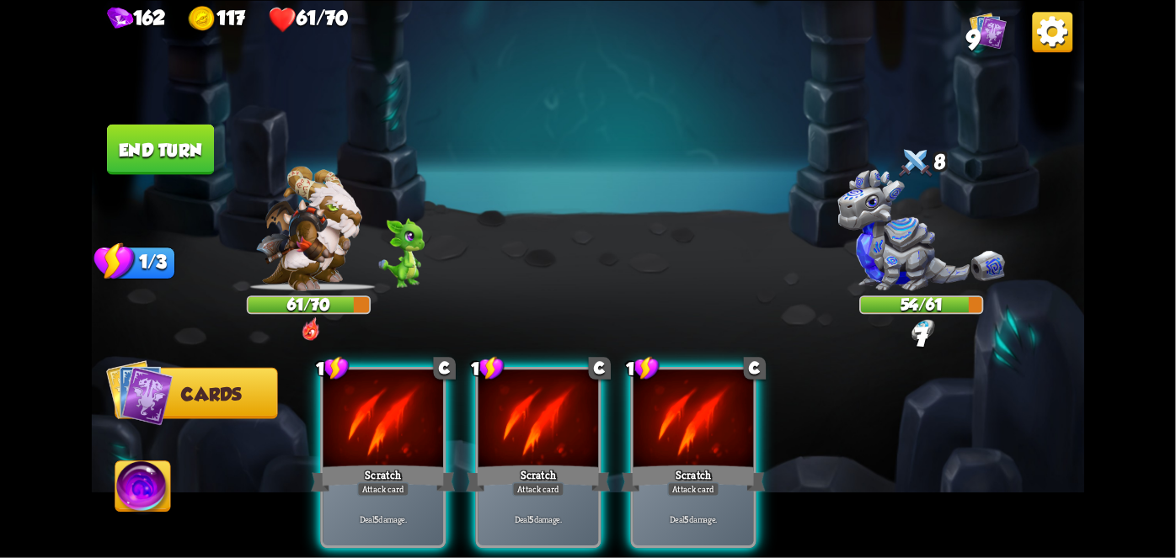
click at [537, 411] on div at bounding box center [538, 420] width 120 height 101
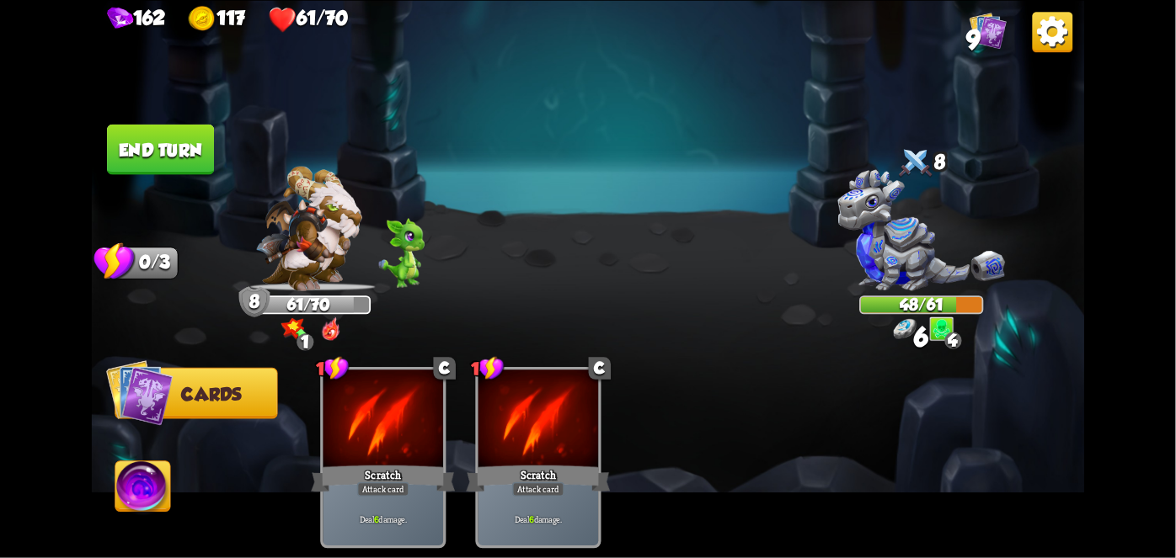
click at [172, 143] on button "End turn" at bounding box center [160, 149] width 107 height 51
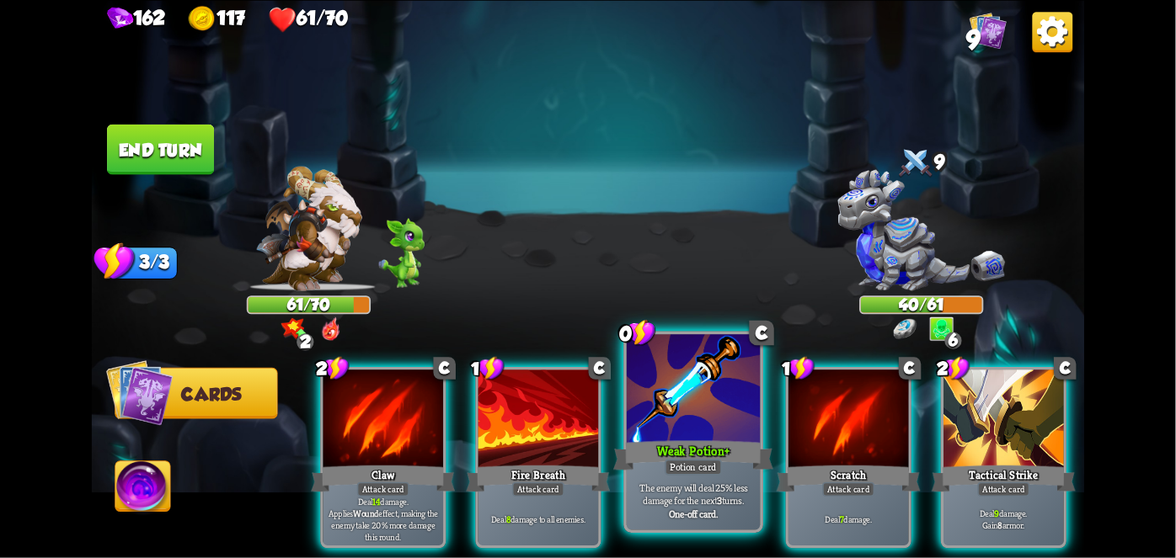
click at [662, 422] on div at bounding box center [693, 390] width 133 height 113
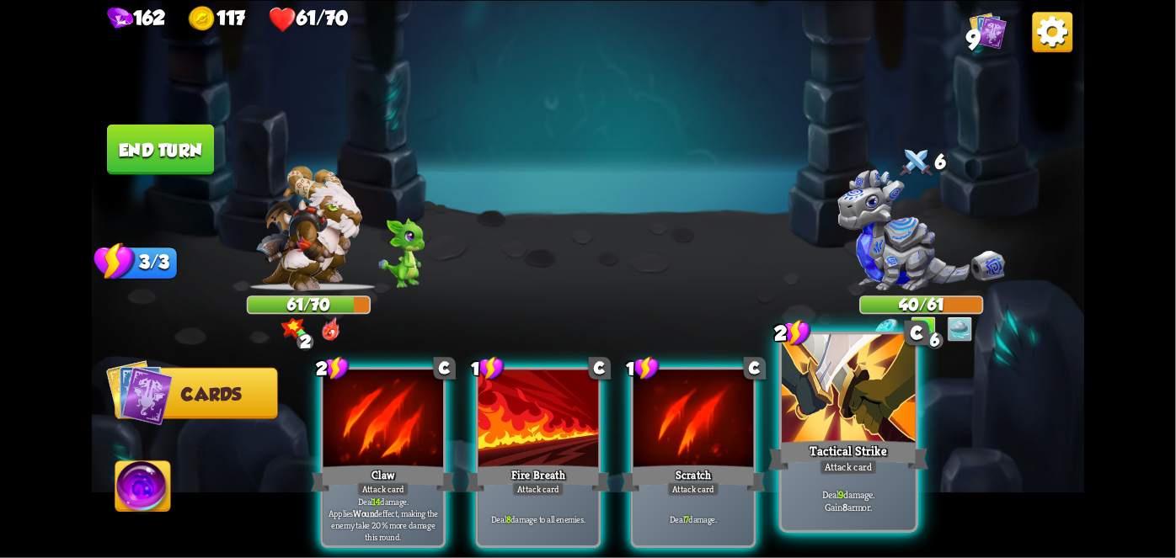
click at [802, 427] on div at bounding box center [848, 390] width 133 height 113
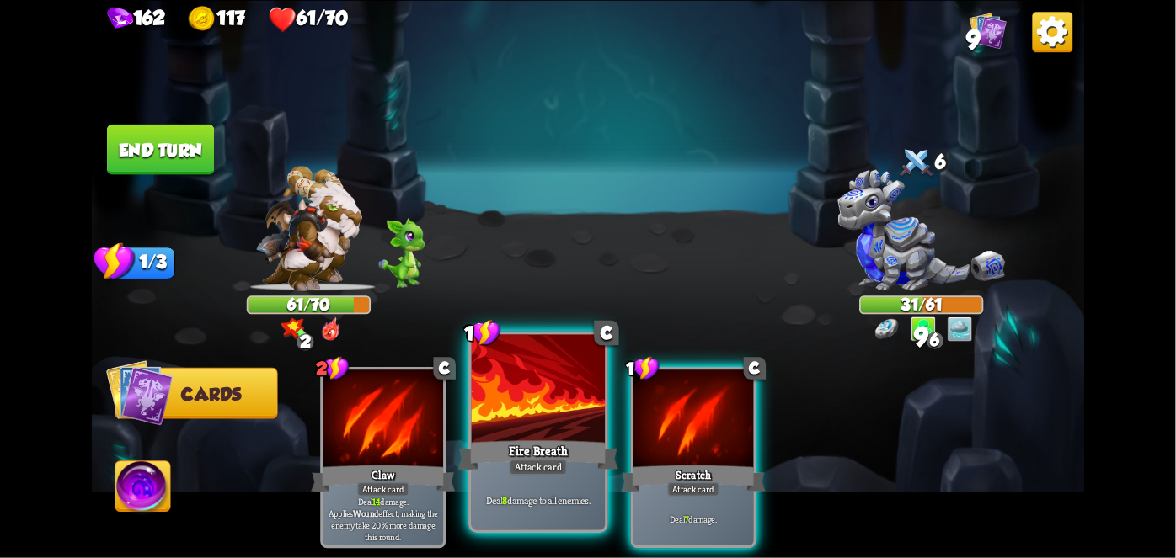
click at [526, 446] on div "Fire Breath" at bounding box center [538, 454] width 160 height 35
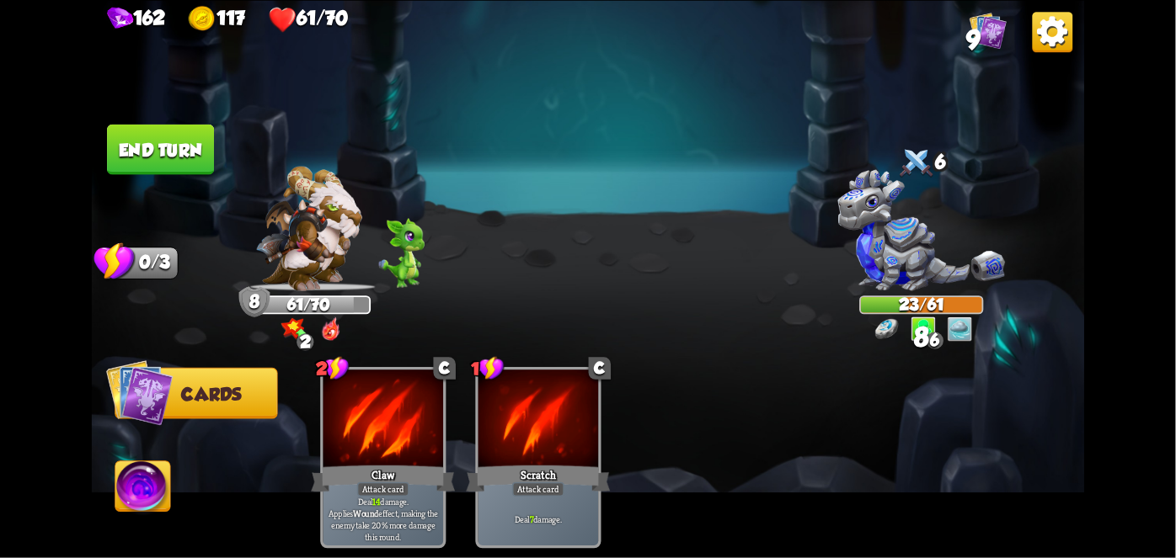
click at [195, 160] on button "End turn" at bounding box center [160, 149] width 107 height 51
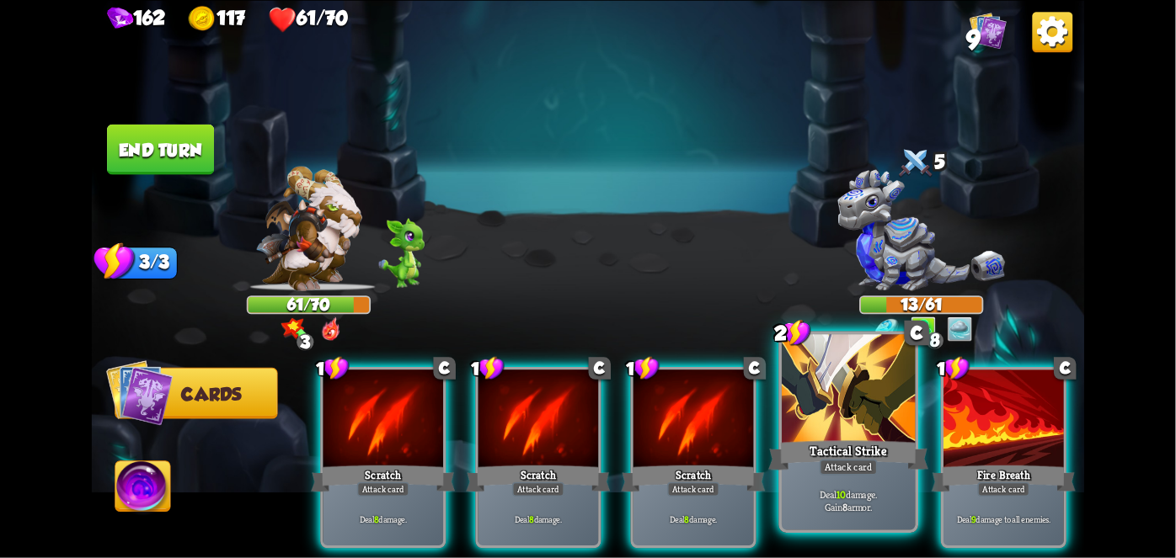
click at [826, 458] on div "Tactical Strike" at bounding box center [848, 454] width 160 height 35
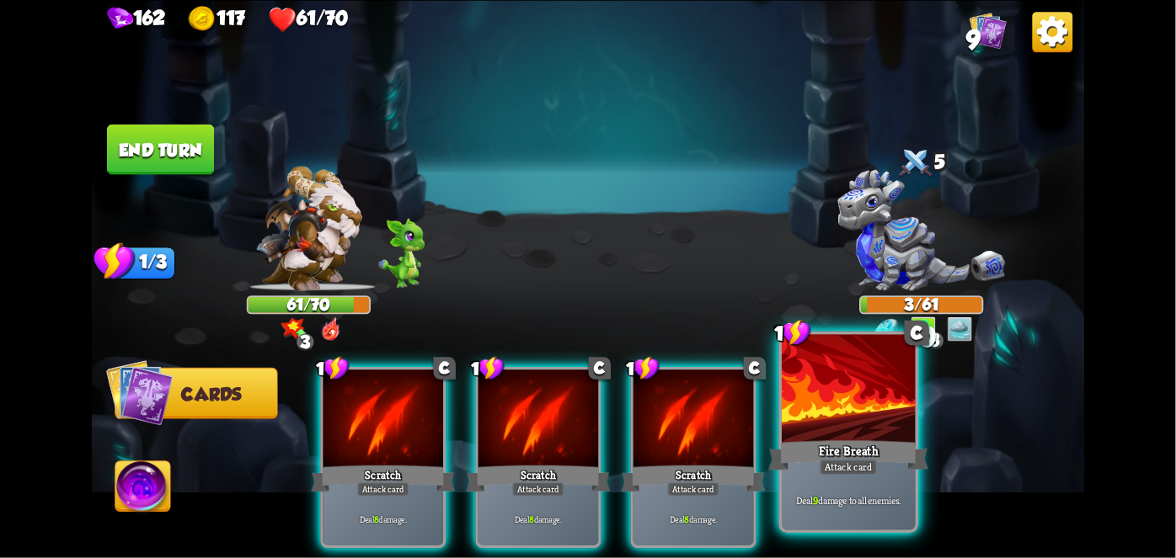
click at [834, 407] on div at bounding box center [848, 390] width 133 height 113
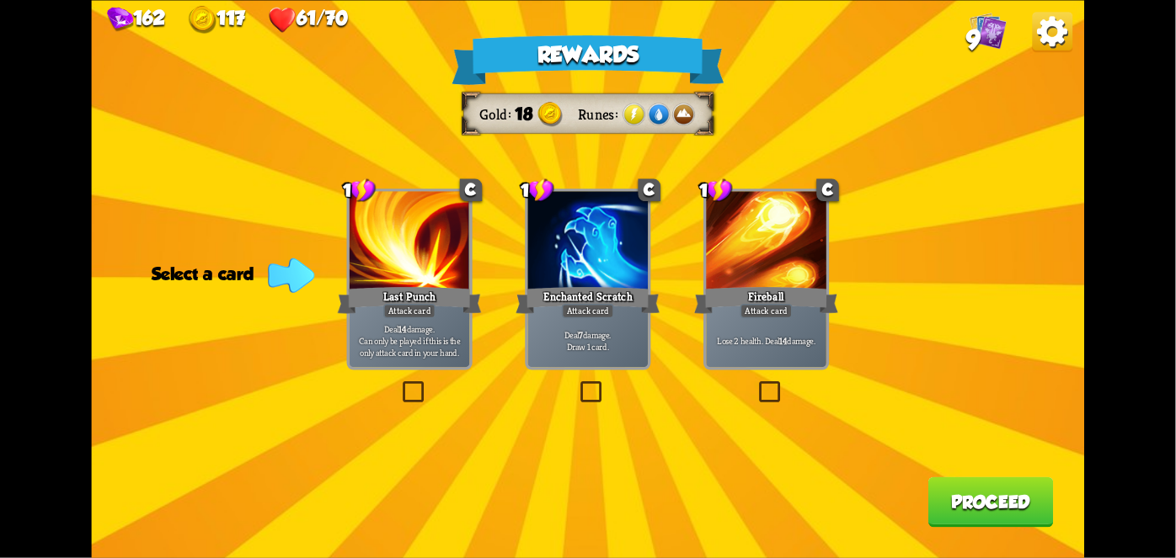
click at [589, 251] on div at bounding box center [588, 241] width 120 height 101
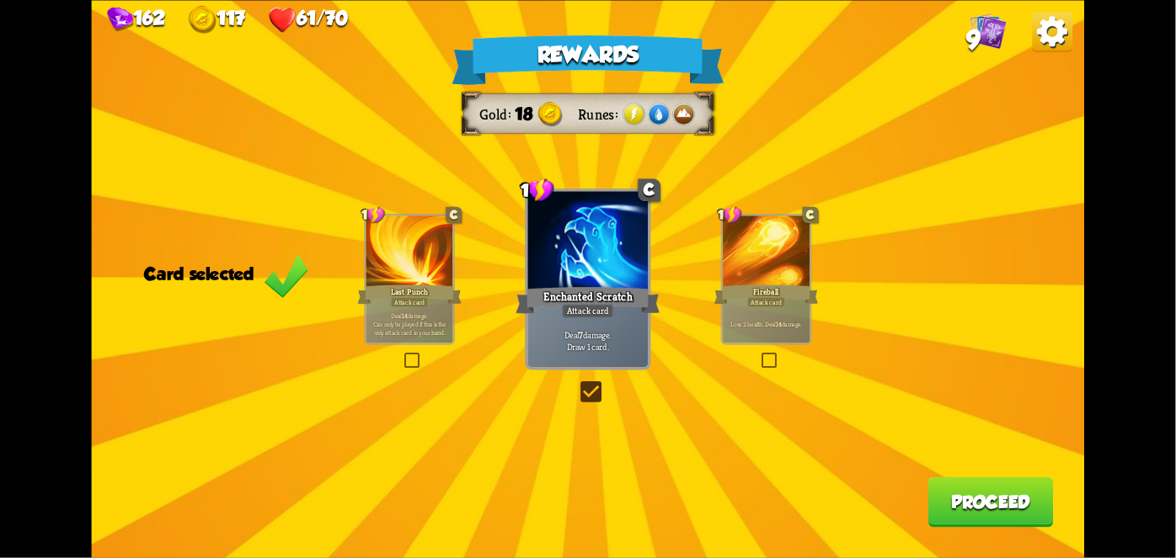
click at [959, 504] on button "Proceed" at bounding box center [990, 502] width 125 height 51
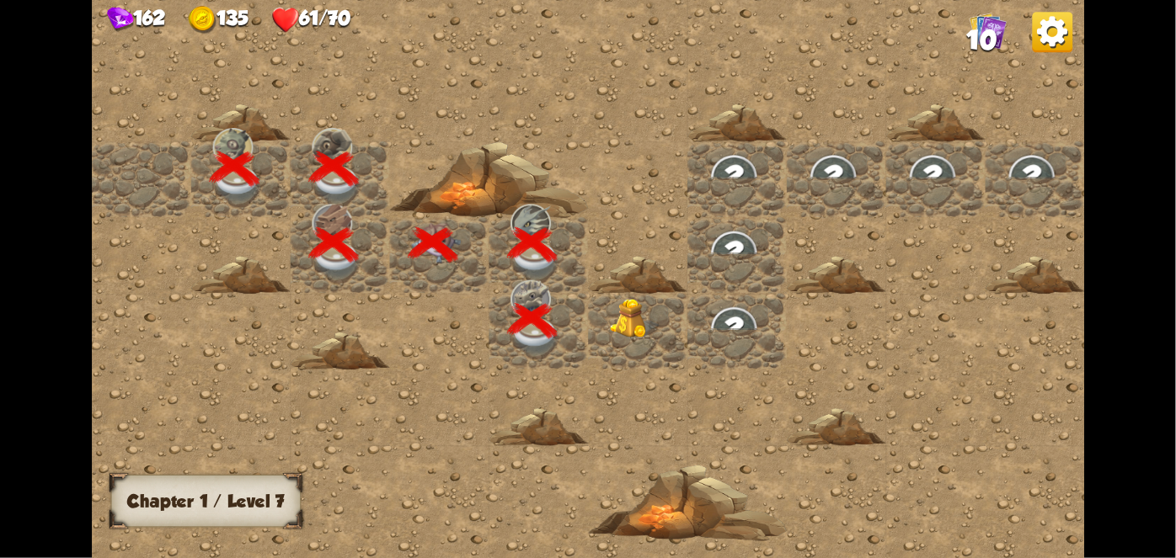
drag, startPoint x: 959, startPoint y: 504, endPoint x: 645, endPoint y: 322, distance: 363.4
click at [645, 322] on div at bounding box center [737, 278] width 1290 height 579
click at [645, 322] on img at bounding box center [635, 318] width 50 height 40
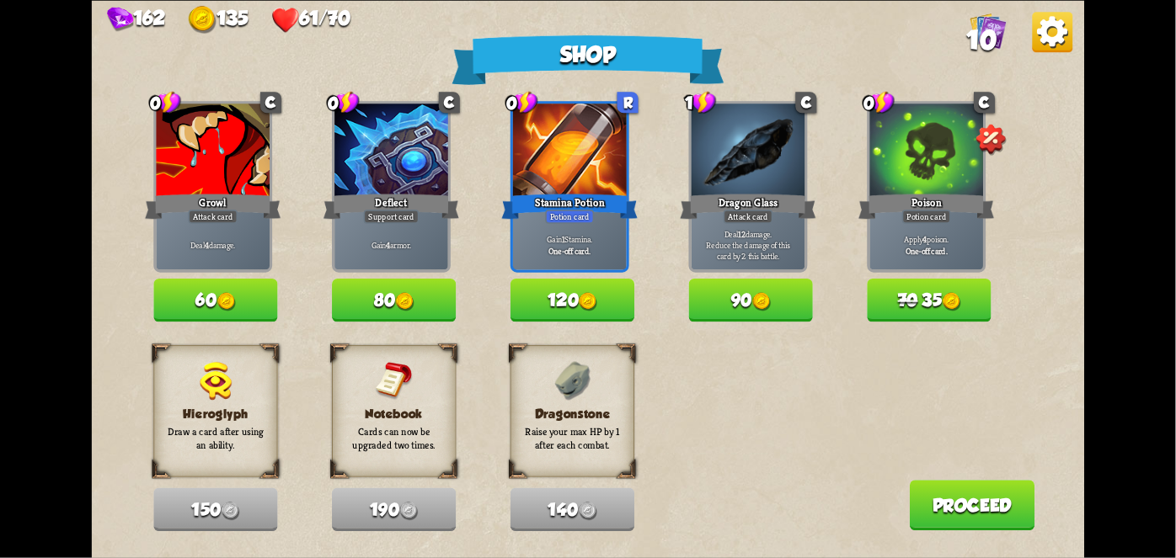
click at [556, 296] on button "120" at bounding box center [572, 300] width 124 height 43
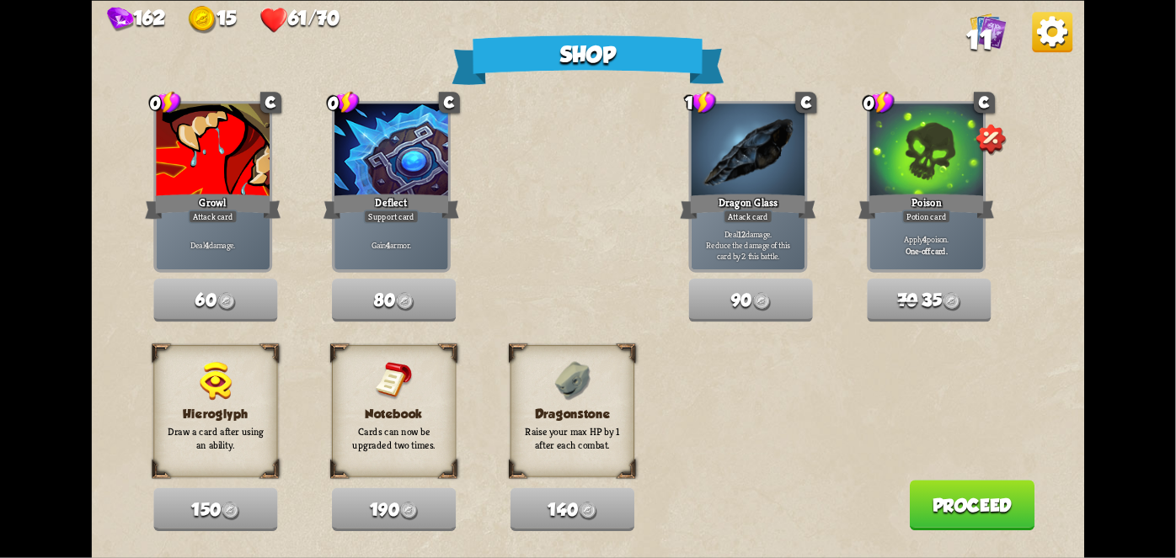
click at [992, 516] on button "Proceed" at bounding box center [972, 505] width 125 height 51
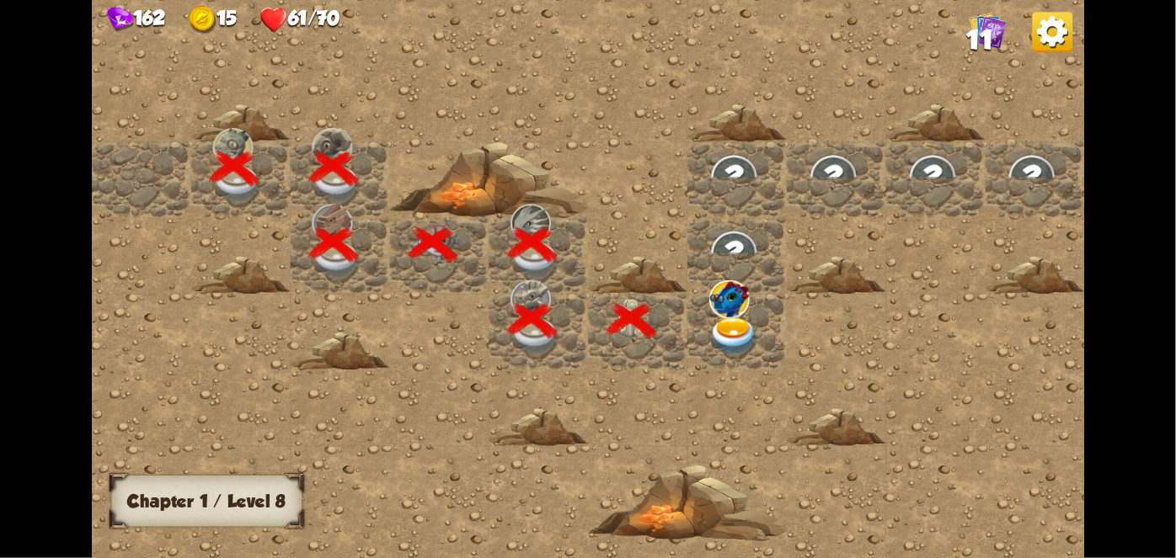
click at [740, 320] on img at bounding box center [734, 336] width 50 height 39
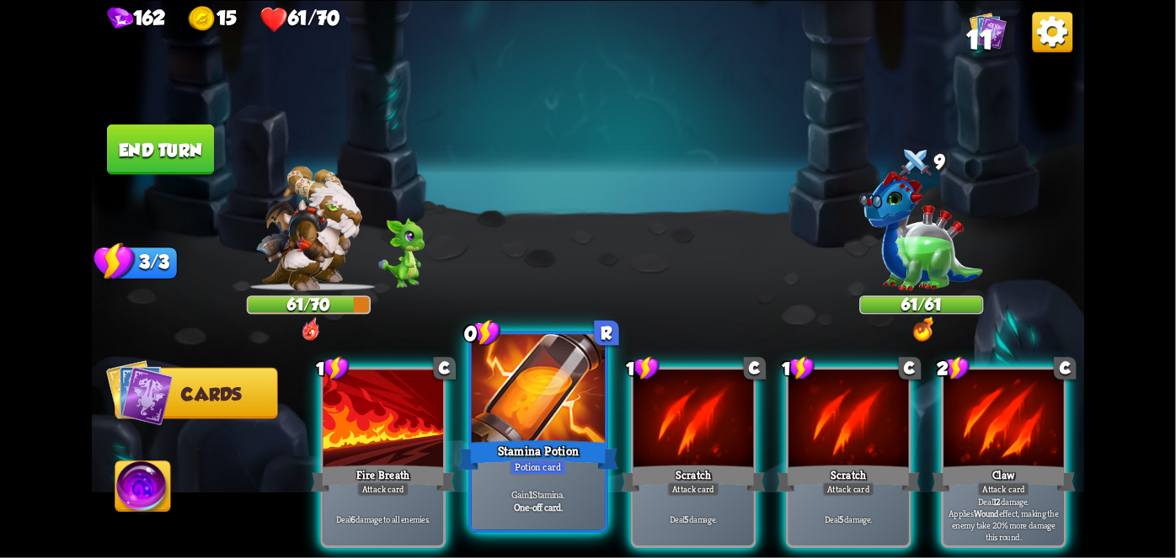
click at [531, 430] on div at bounding box center [538, 390] width 133 height 113
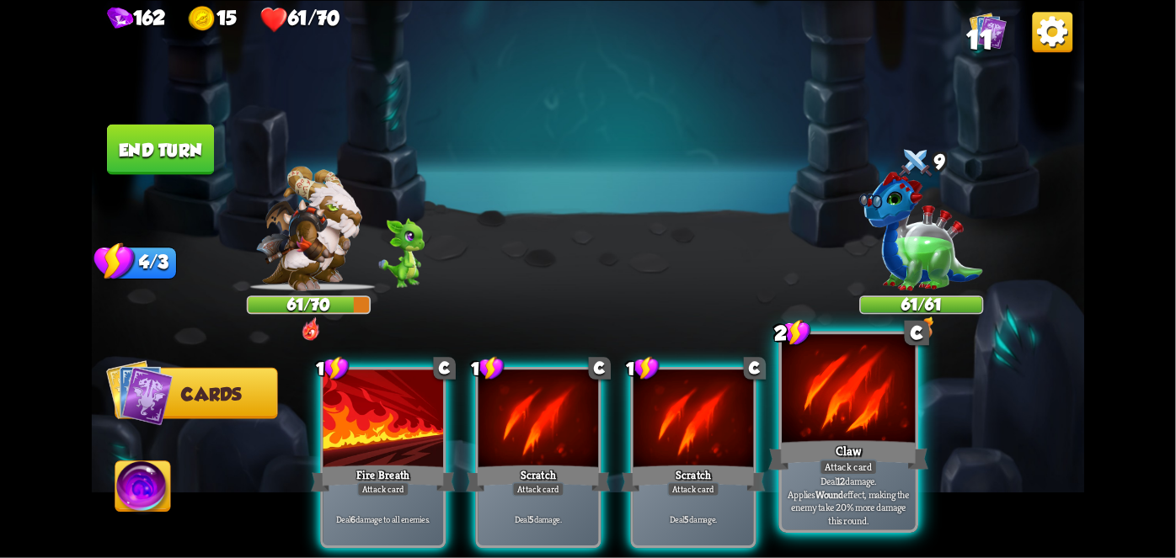
click at [849, 427] on div at bounding box center [848, 390] width 133 height 113
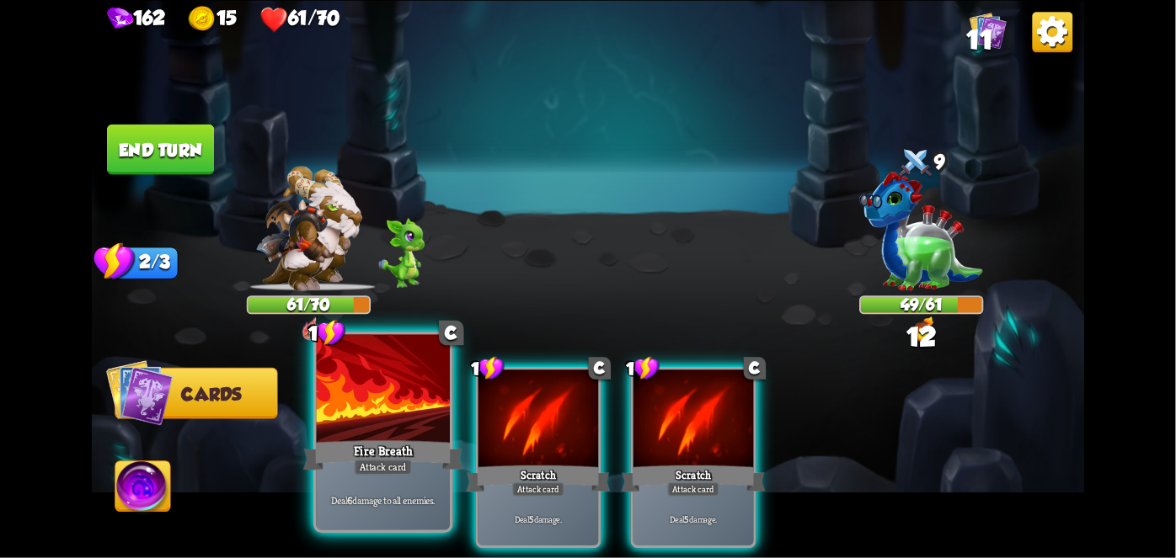
click at [362, 441] on div "Fire Breath" at bounding box center [383, 454] width 160 height 35
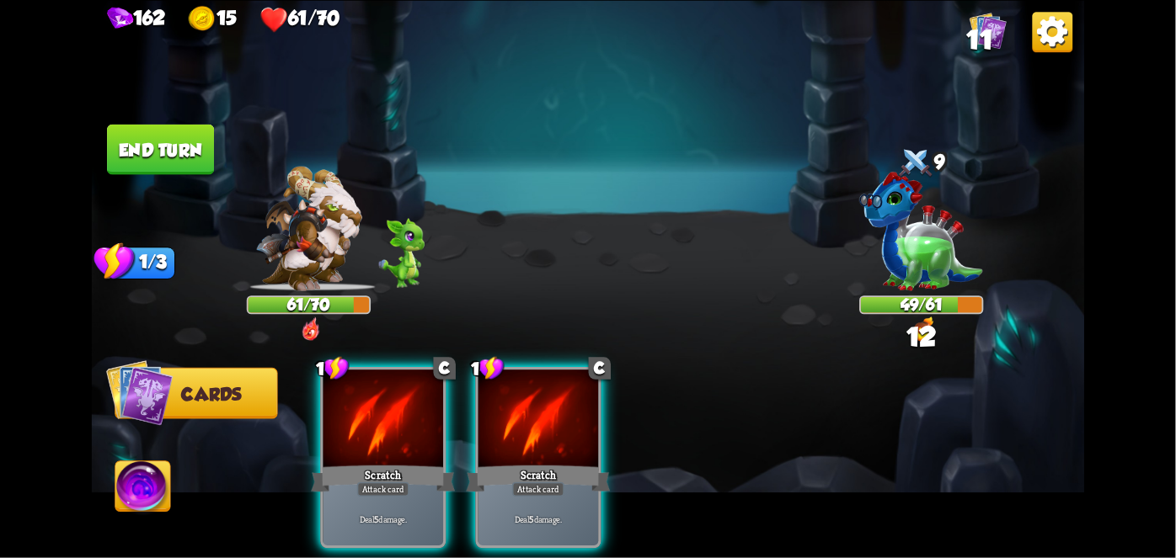
click at [362, 462] on div "Scratch" at bounding box center [383, 478] width 144 height 32
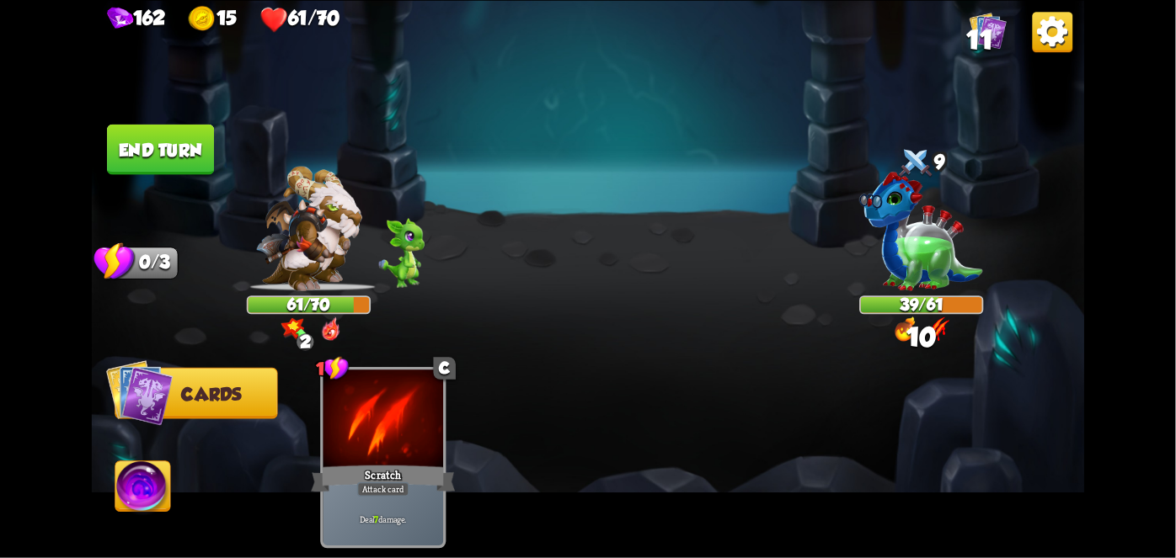
click at [152, 138] on button "End turn" at bounding box center [160, 149] width 107 height 51
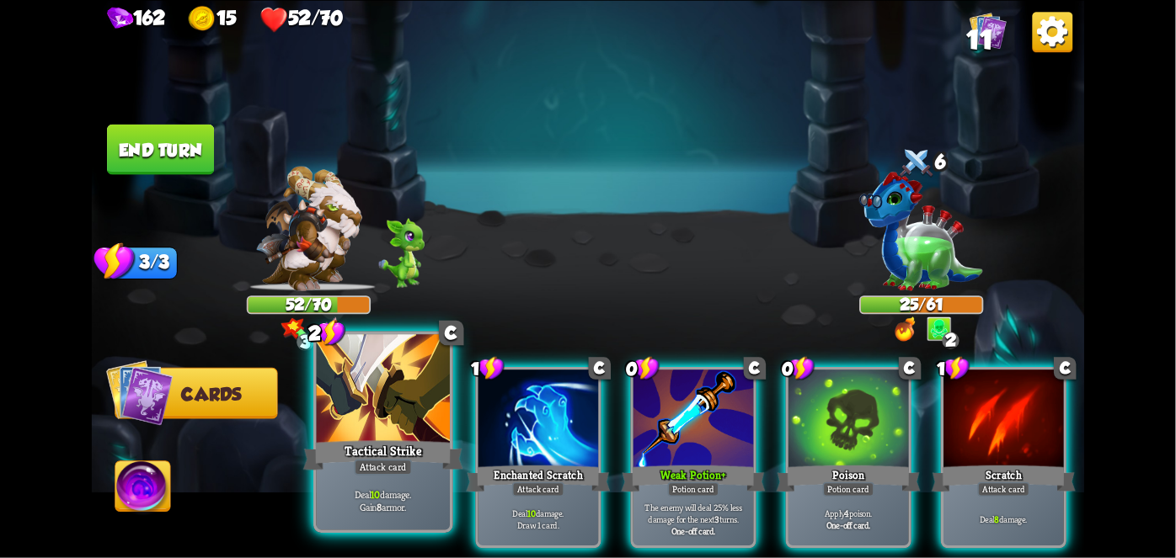
click at [360, 447] on div "Tactical Strike" at bounding box center [383, 454] width 160 height 35
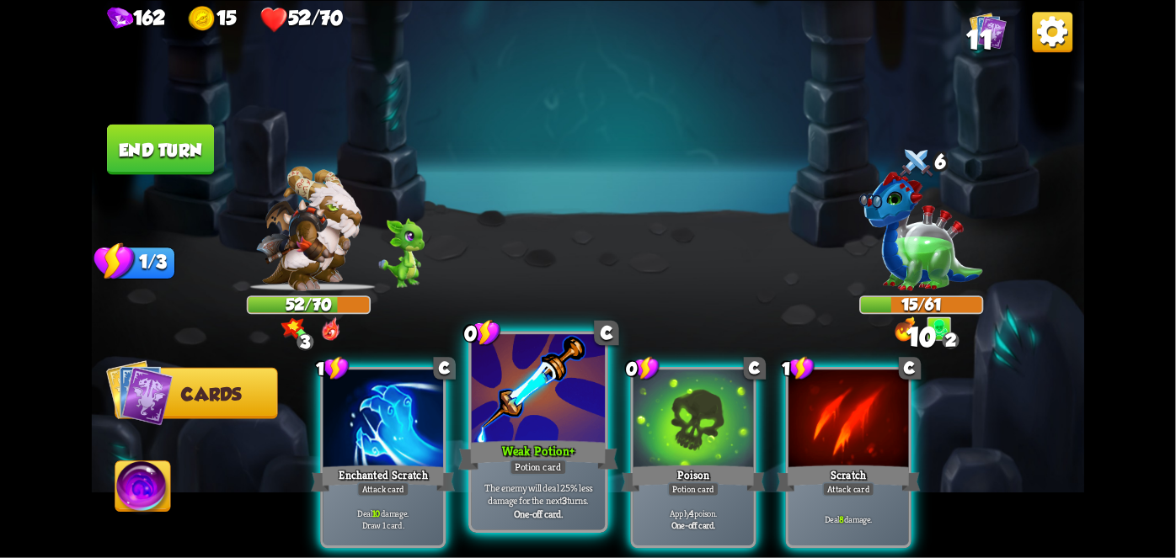
click at [515, 443] on div "Weak Potion +" at bounding box center [538, 454] width 160 height 35
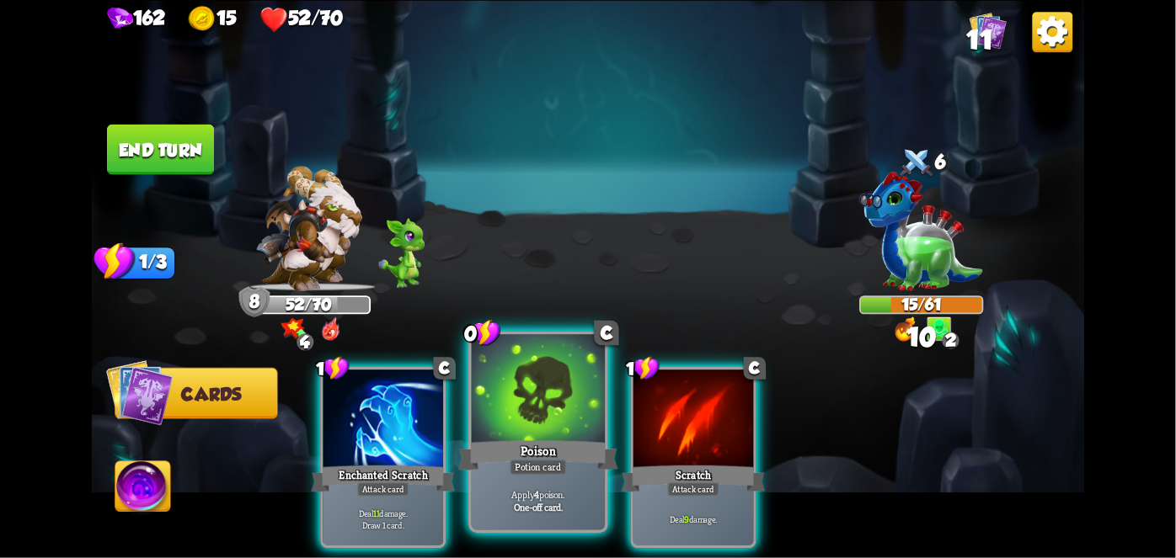
click at [504, 444] on div "Poison" at bounding box center [538, 454] width 160 height 35
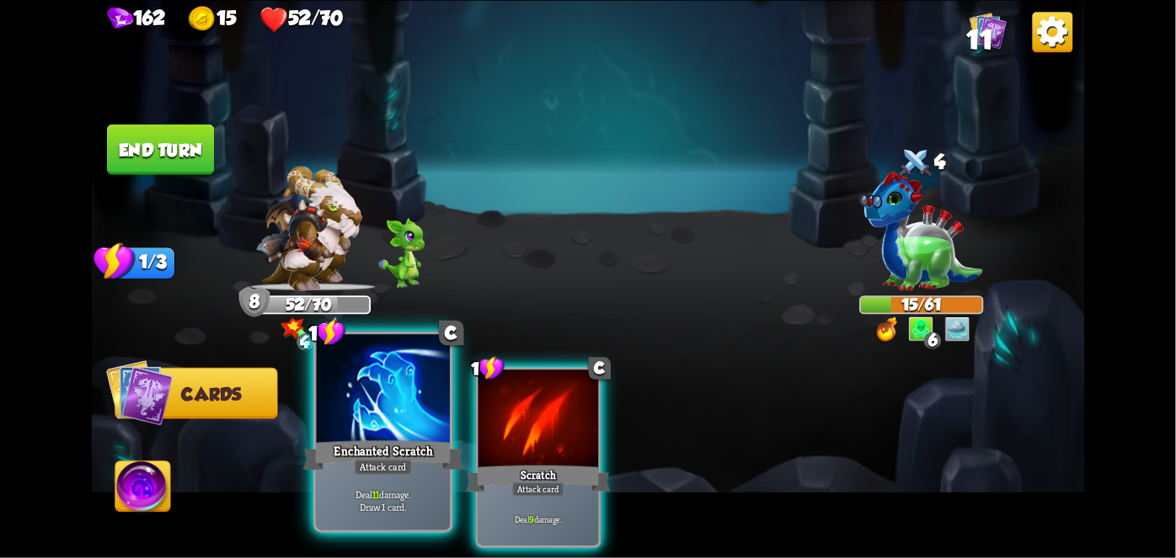
click at [388, 441] on div "Enchanted Scratch" at bounding box center [383, 454] width 160 height 35
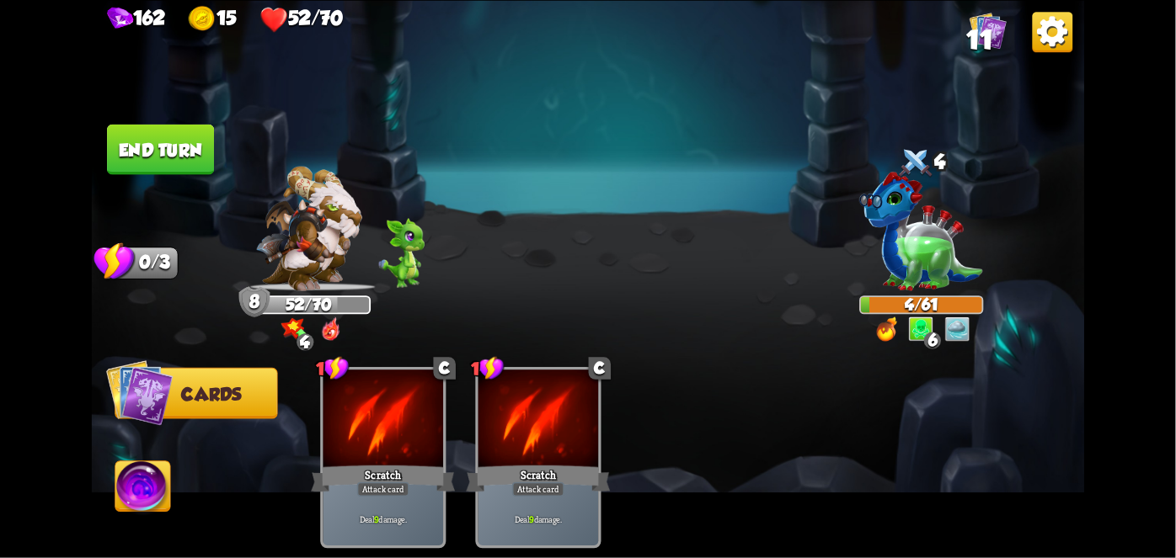
click at [136, 150] on button "End turn" at bounding box center [160, 149] width 107 height 51
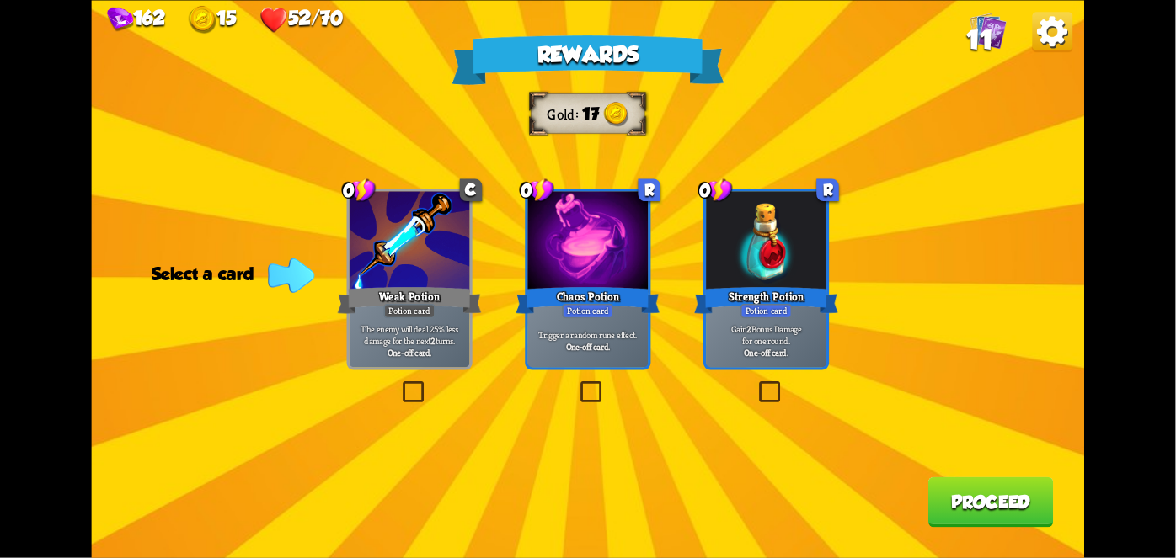
click at [580, 253] on div at bounding box center [588, 241] width 120 height 101
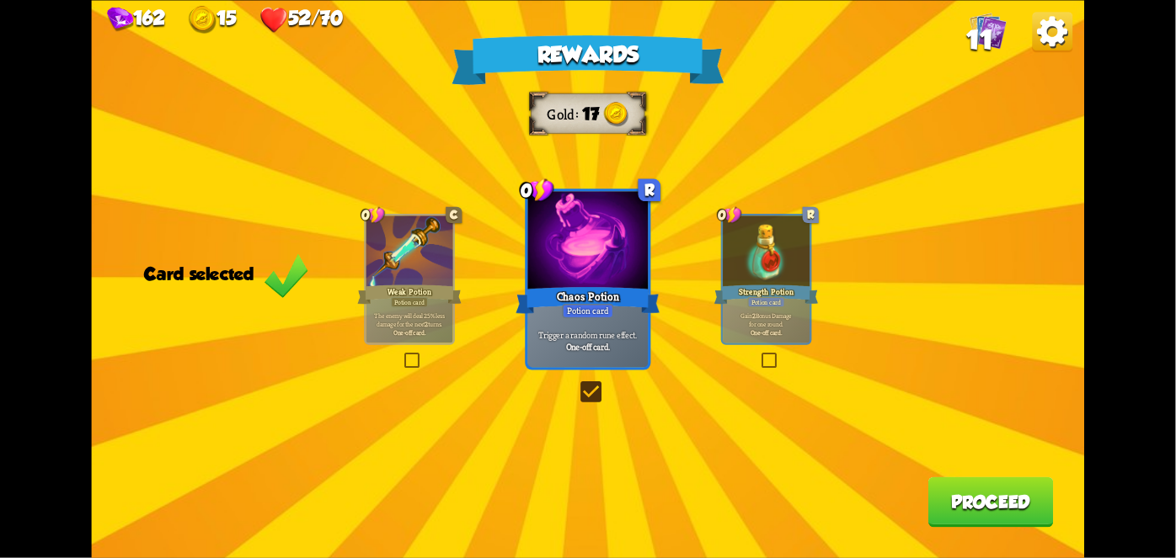
click at [968, 512] on button "Proceed" at bounding box center [990, 502] width 125 height 51
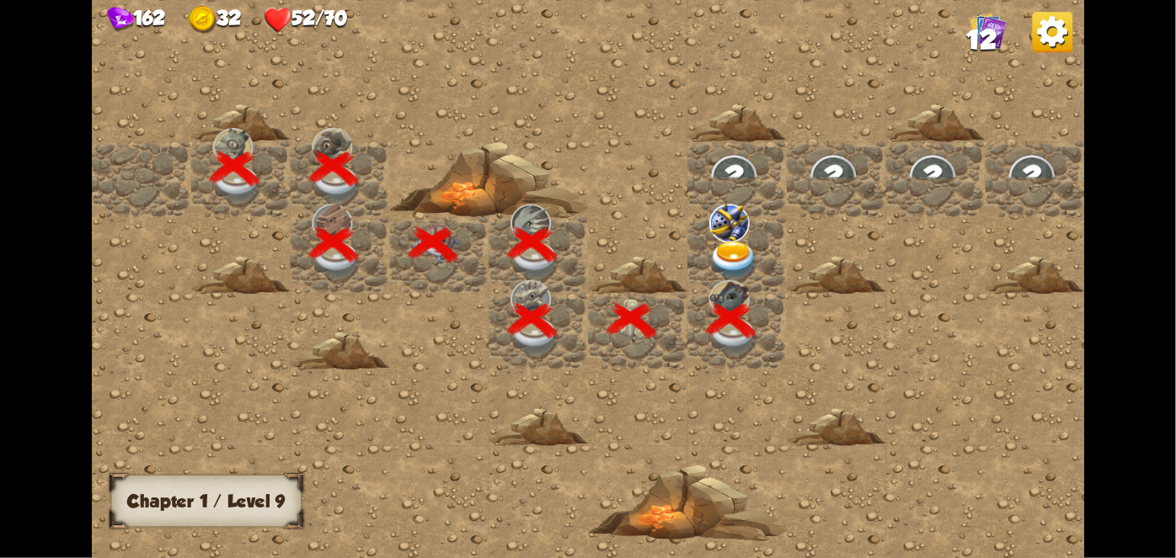
click at [725, 224] on div at bounding box center [736, 254] width 99 height 76
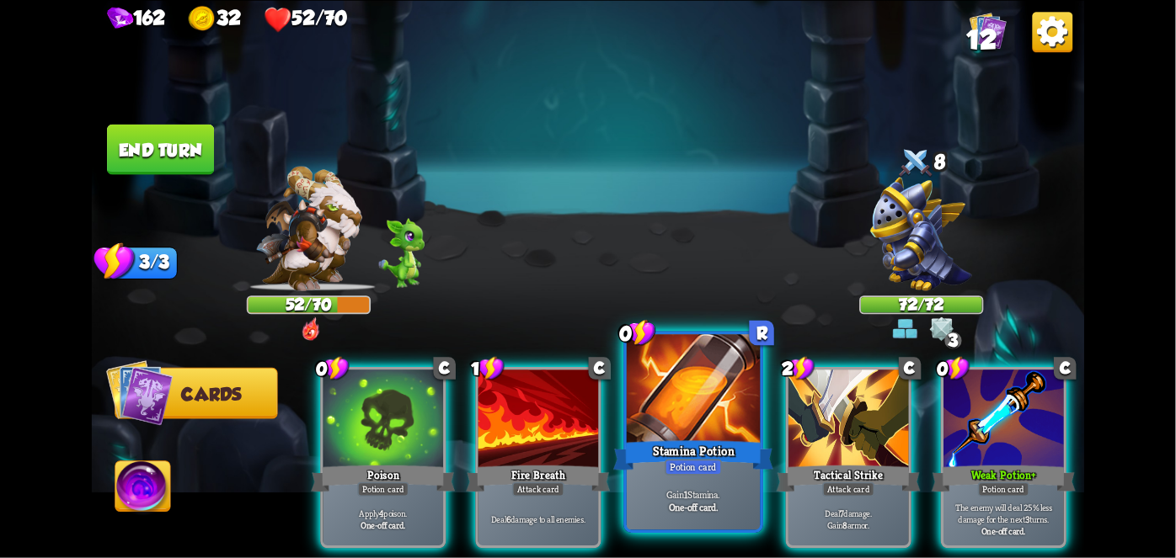
click at [707, 424] on div at bounding box center [693, 390] width 133 height 113
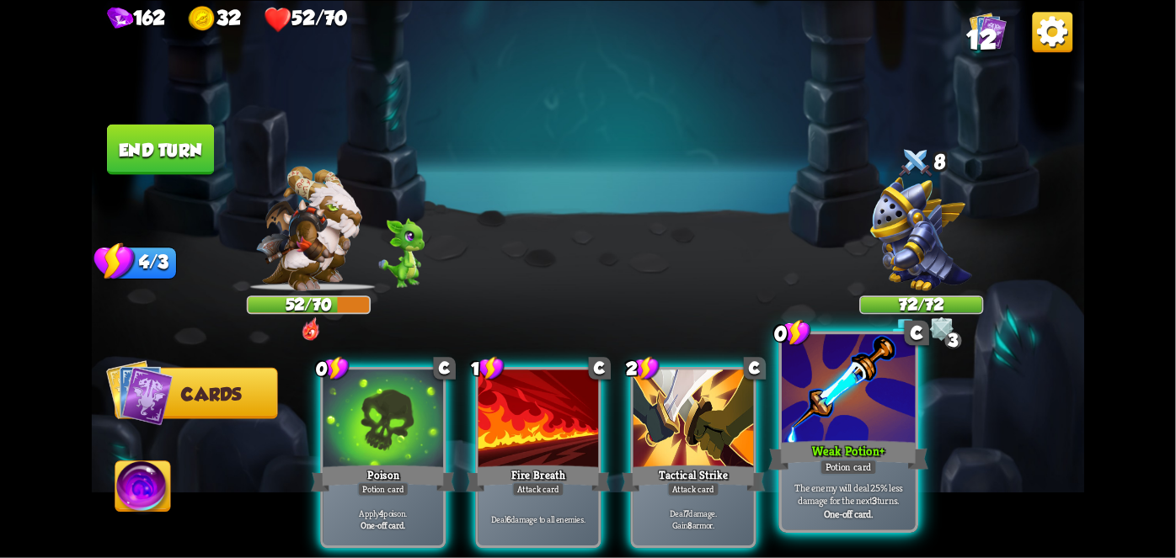
click at [821, 452] on div "Weak Potion +" at bounding box center [848, 454] width 160 height 35
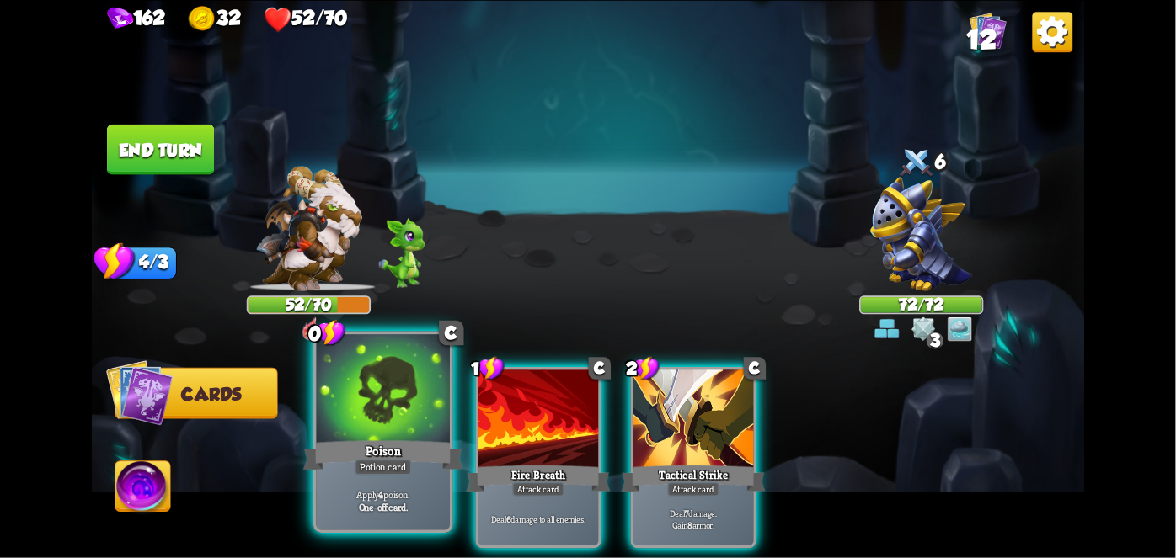
click at [371, 436] on div at bounding box center [383, 390] width 133 height 113
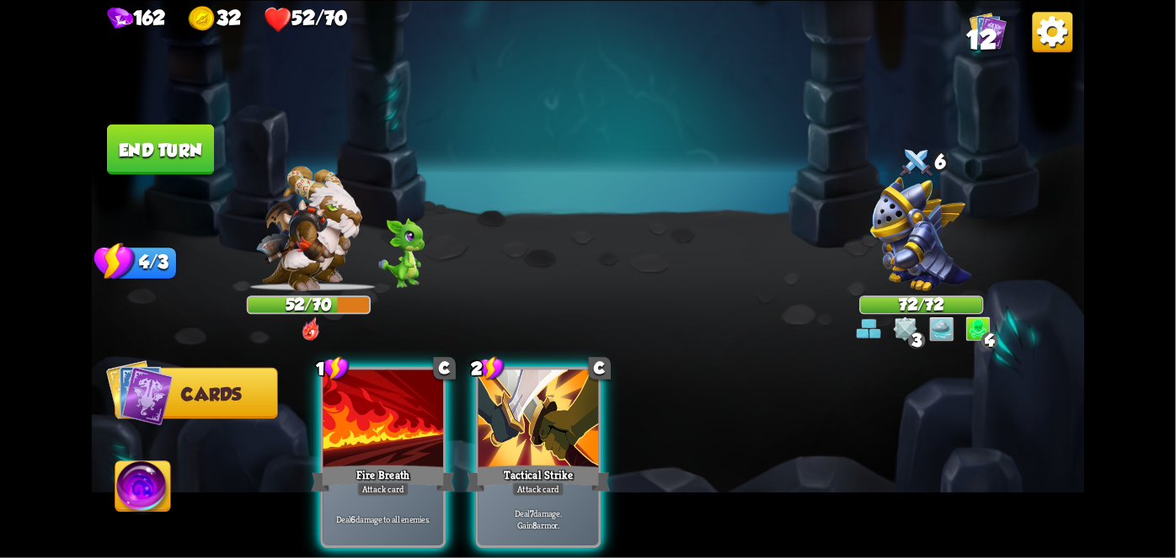
click at [371, 436] on div at bounding box center [383, 420] width 120 height 101
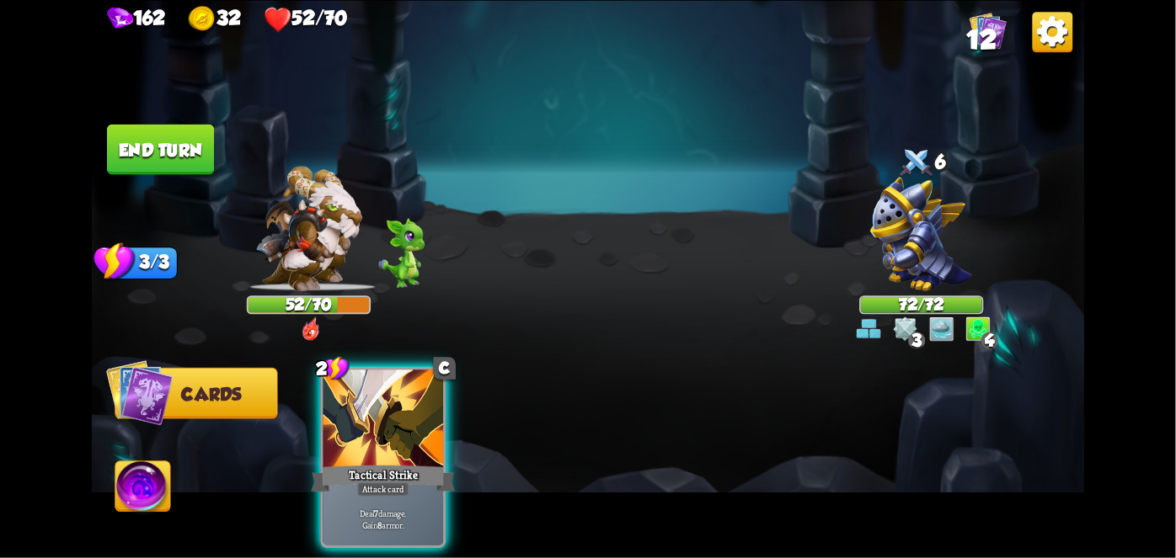
click at [371, 436] on div at bounding box center [383, 420] width 120 height 101
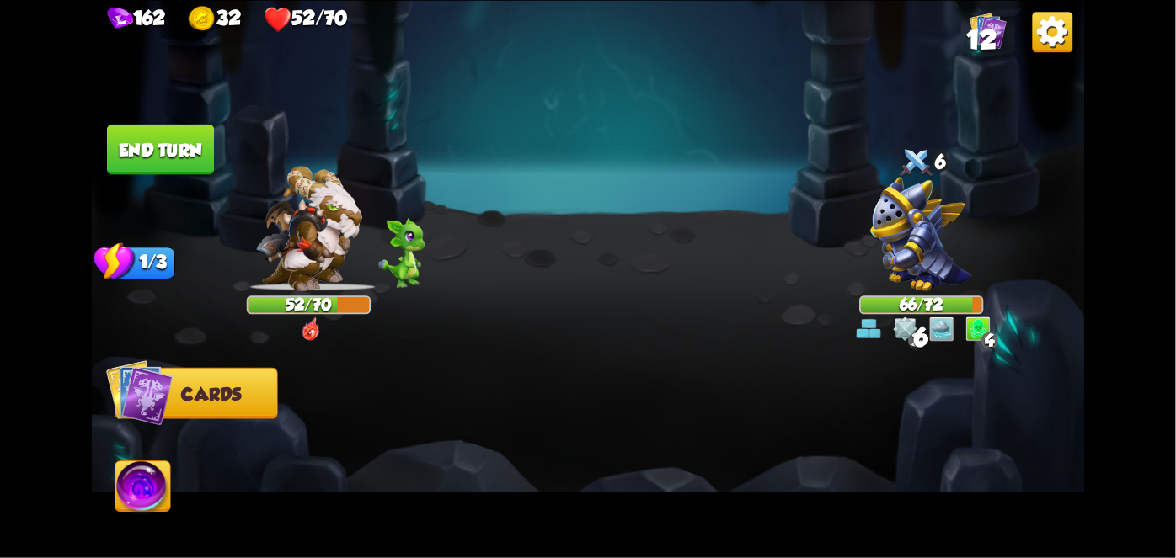
click at [371, 436] on div at bounding box center [687, 434] width 794 height 248
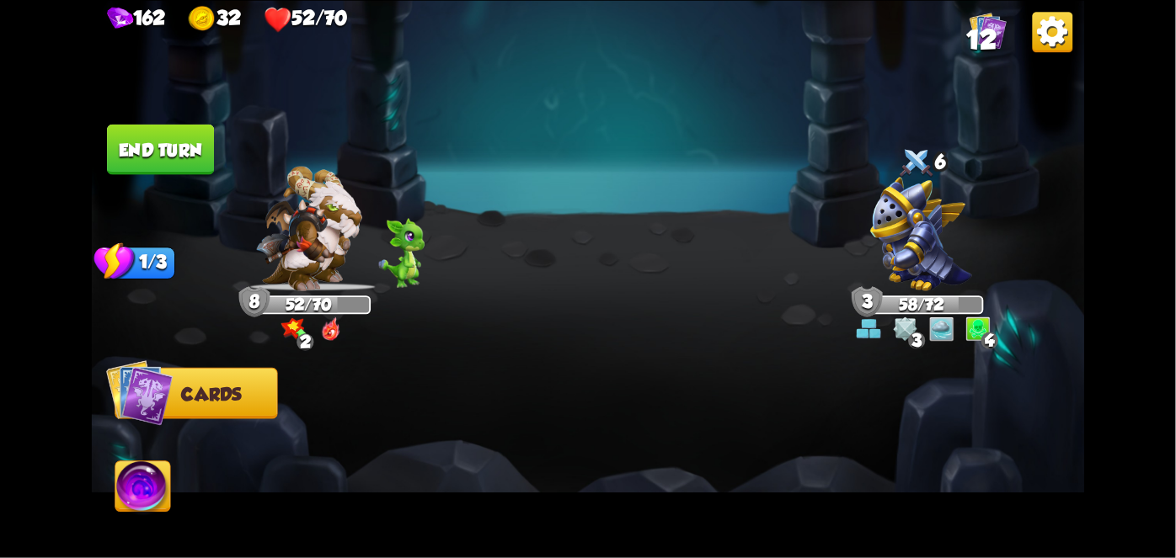
click at [177, 151] on button "End turn" at bounding box center [160, 149] width 107 height 51
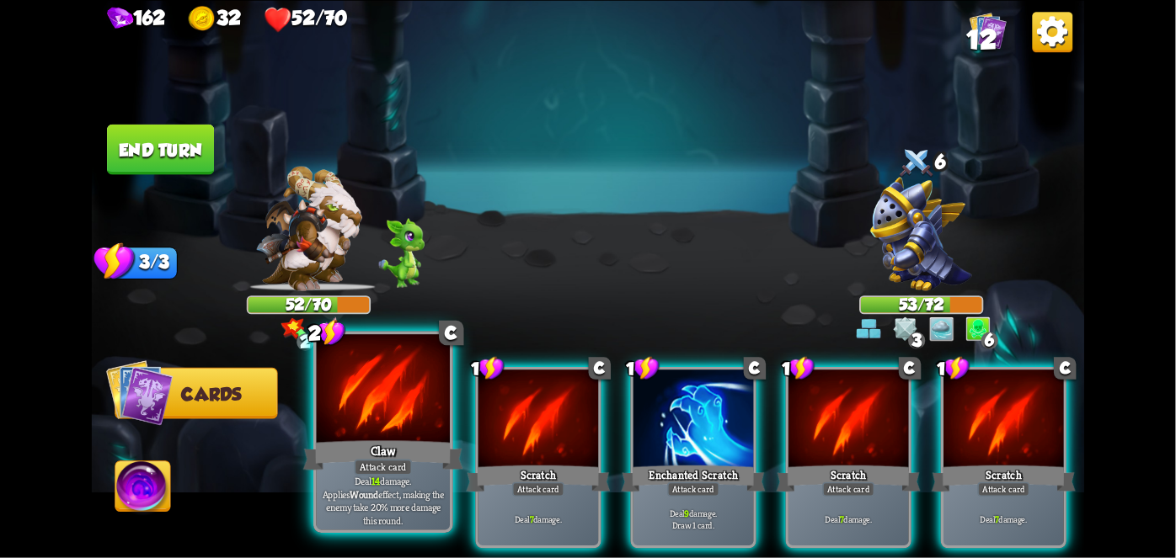
click at [314, 462] on div "Claw" at bounding box center [383, 454] width 160 height 35
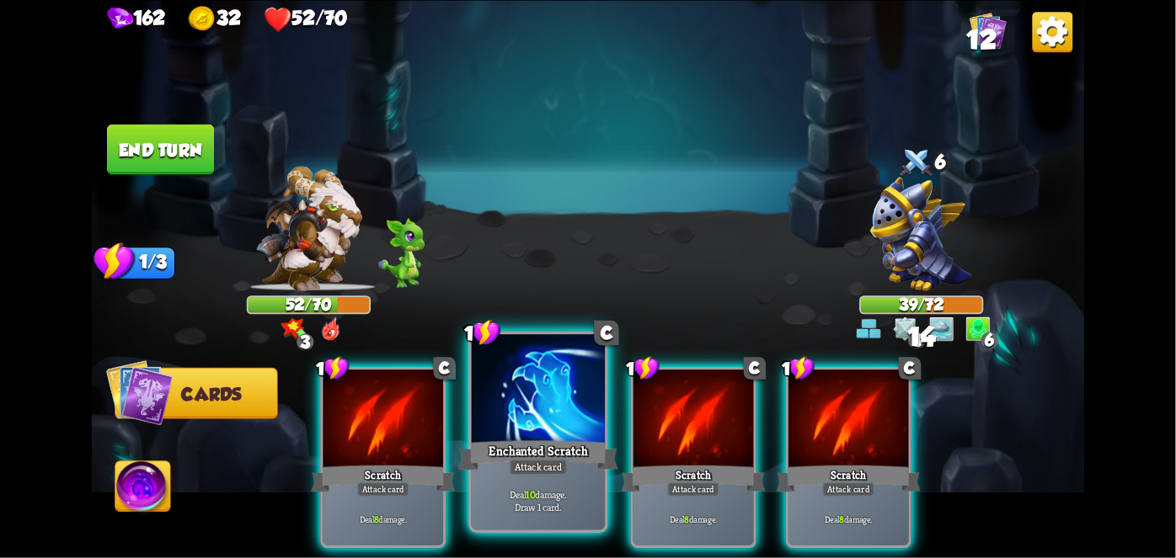
click at [483, 443] on div "Enchanted Scratch" at bounding box center [538, 454] width 160 height 35
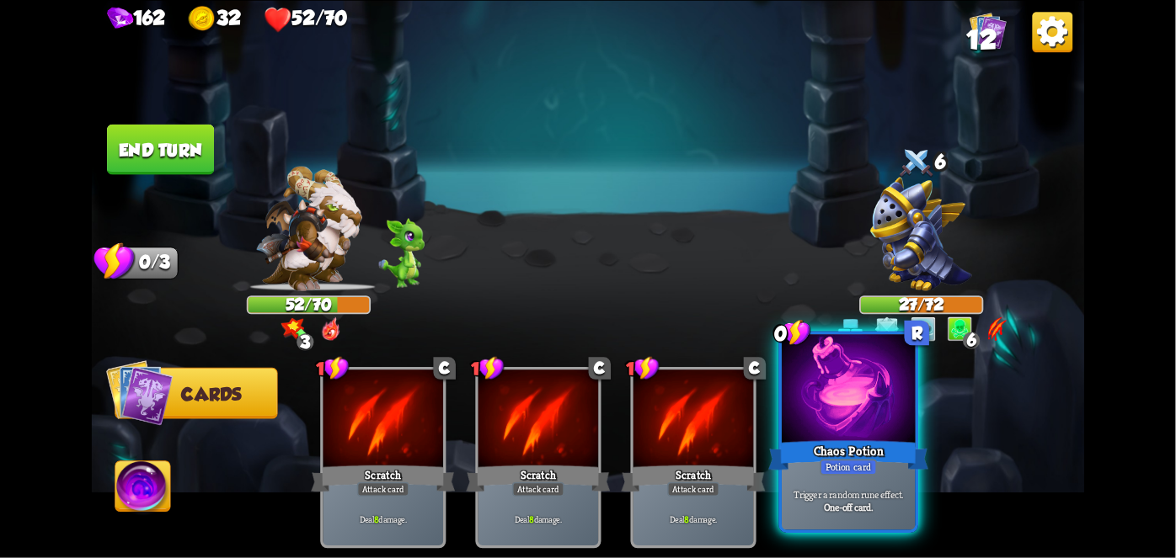
click at [854, 432] on div at bounding box center [848, 390] width 133 height 113
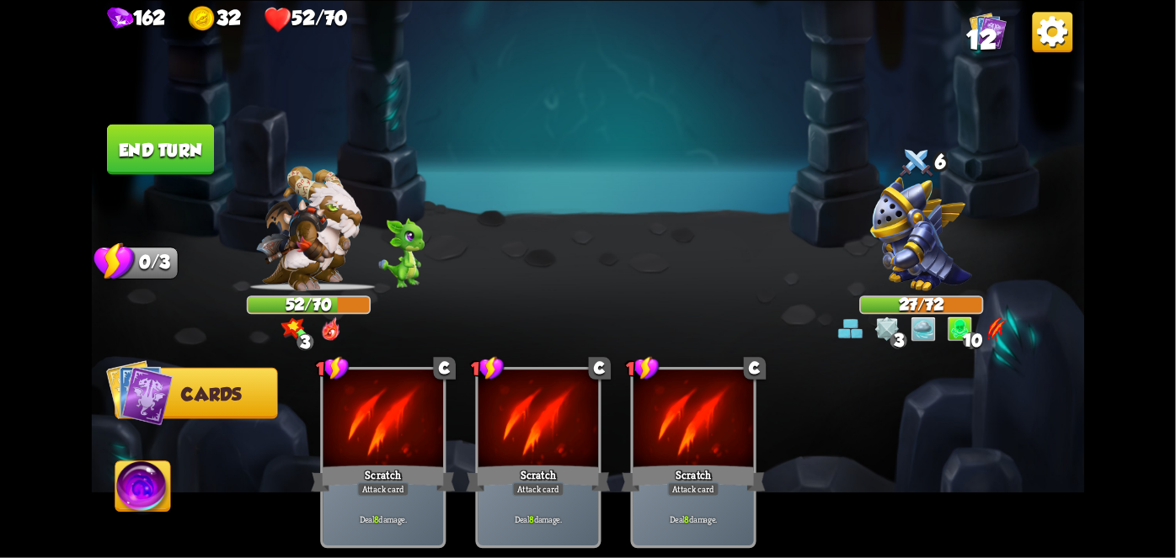
click at [179, 147] on button "End turn" at bounding box center [160, 149] width 107 height 51
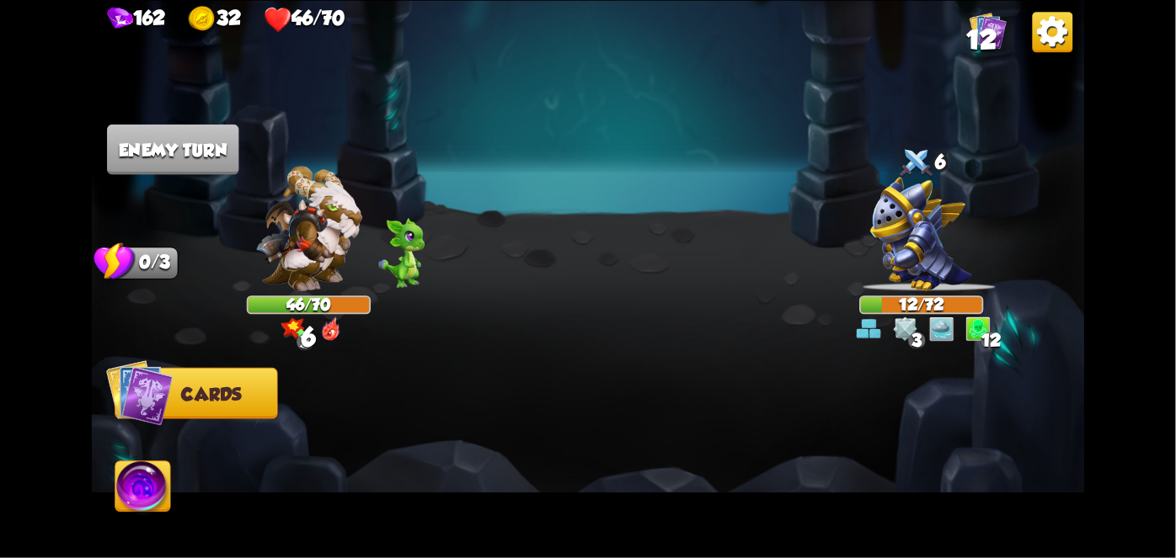
click at [126, 501] on img at bounding box center [142, 490] width 55 height 56
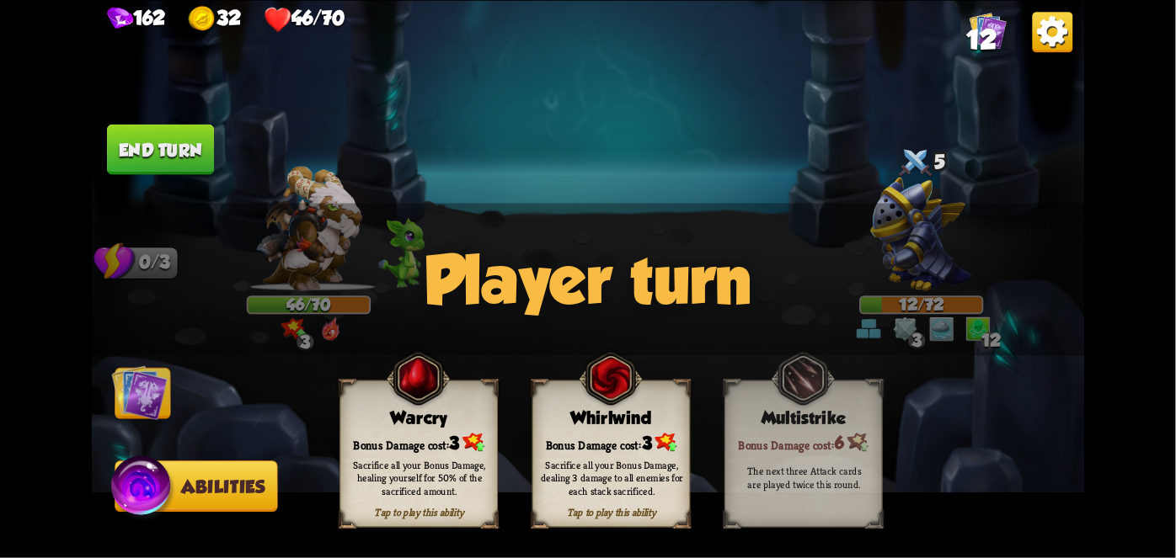
click at [117, 398] on img at bounding box center [140, 393] width 56 height 56
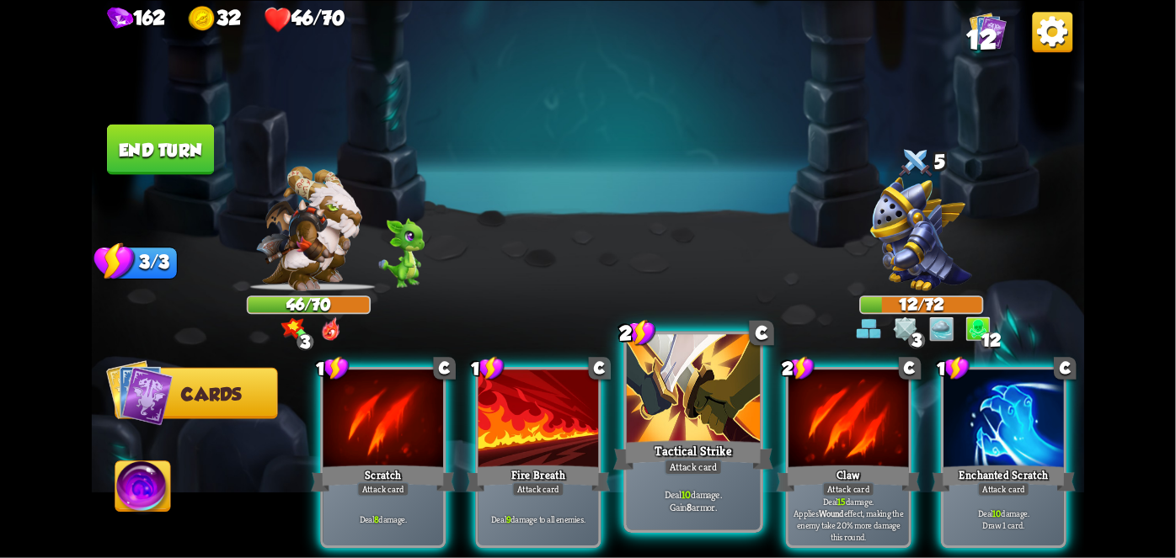
click at [682, 447] on div "Tactical Strike" at bounding box center [693, 454] width 160 height 35
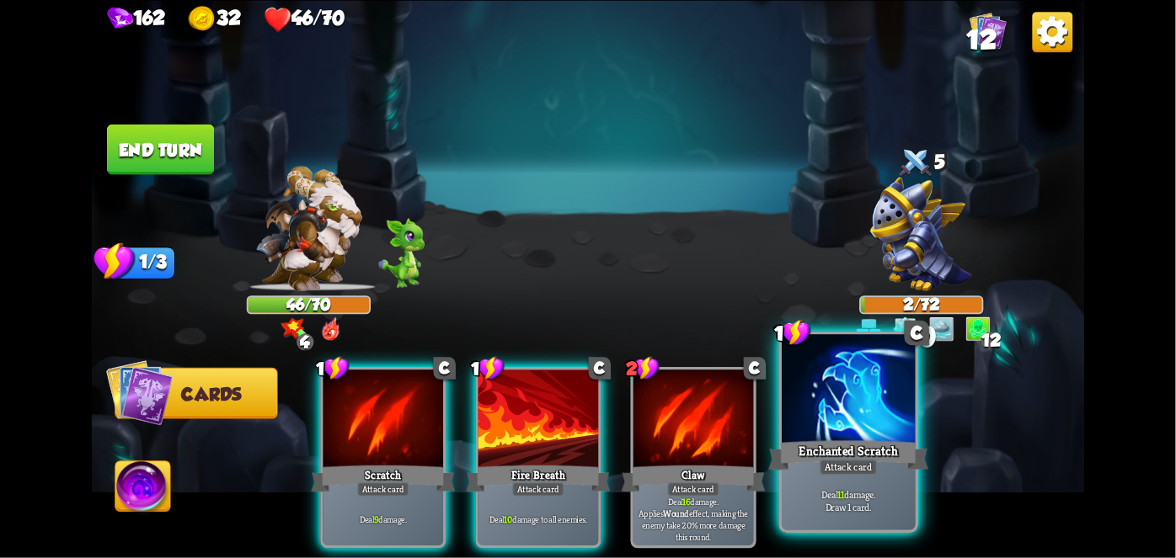
click at [857, 430] on div at bounding box center [848, 390] width 133 height 113
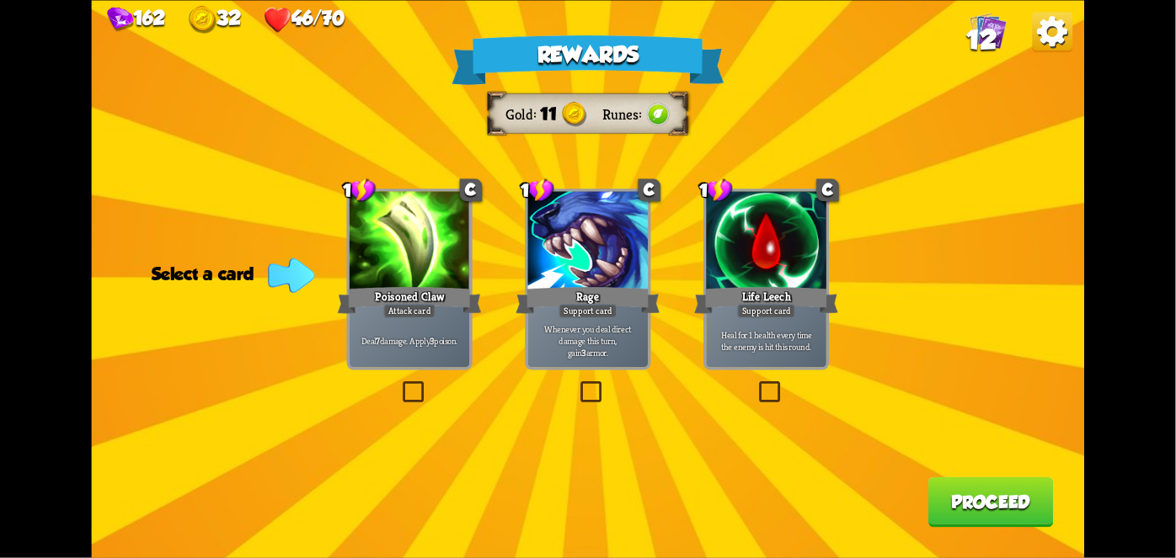
click at [411, 320] on div "Deal 7 damage. Apply 3 poison." at bounding box center [410, 341] width 120 height 52
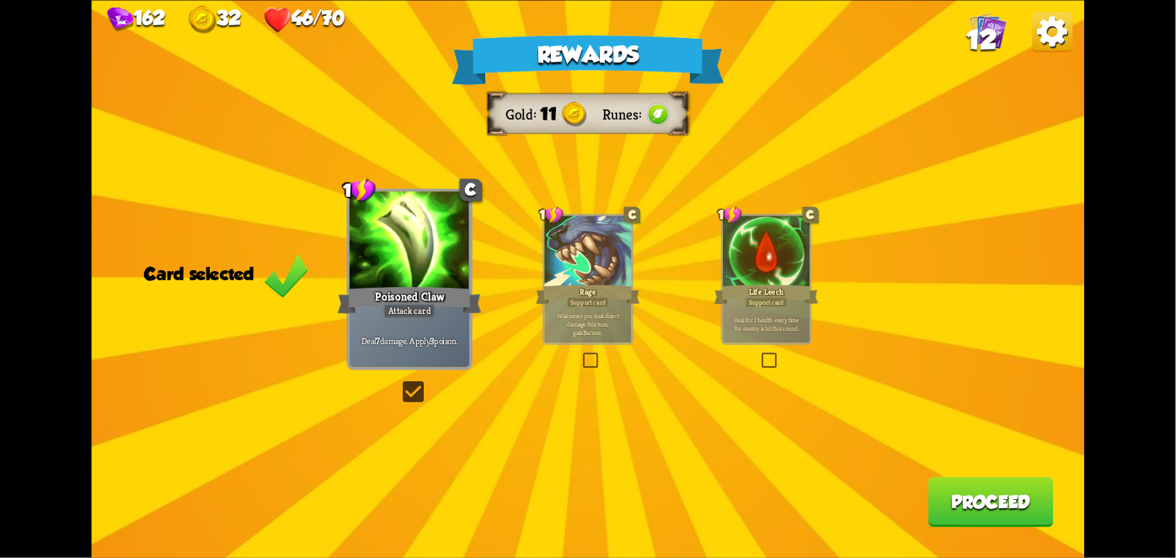
click at [964, 508] on button "Proceed" at bounding box center [990, 502] width 125 height 51
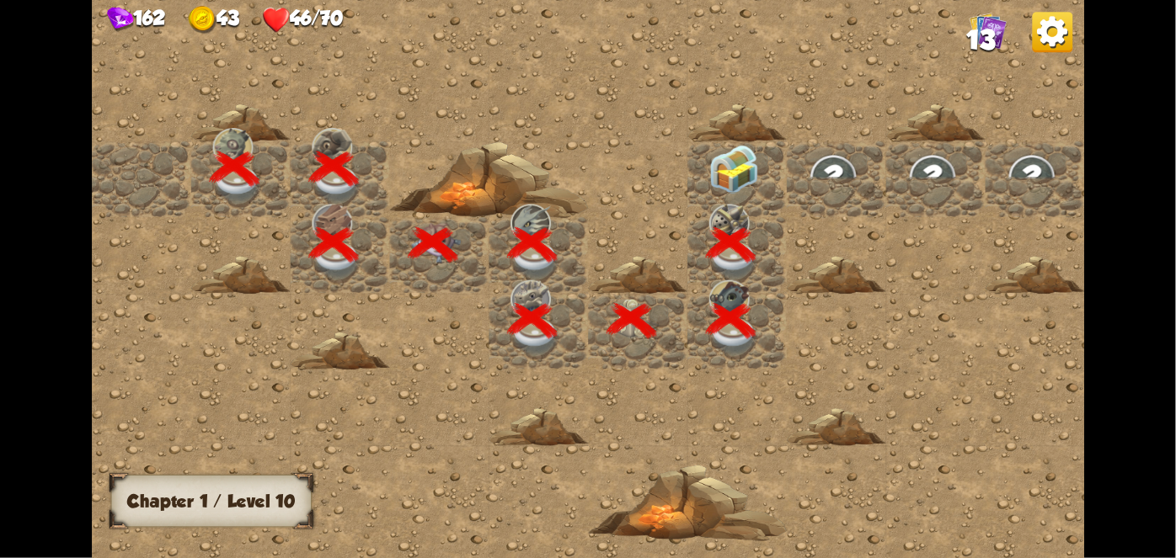
click at [734, 164] on div at bounding box center [736, 179] width 99 height 76
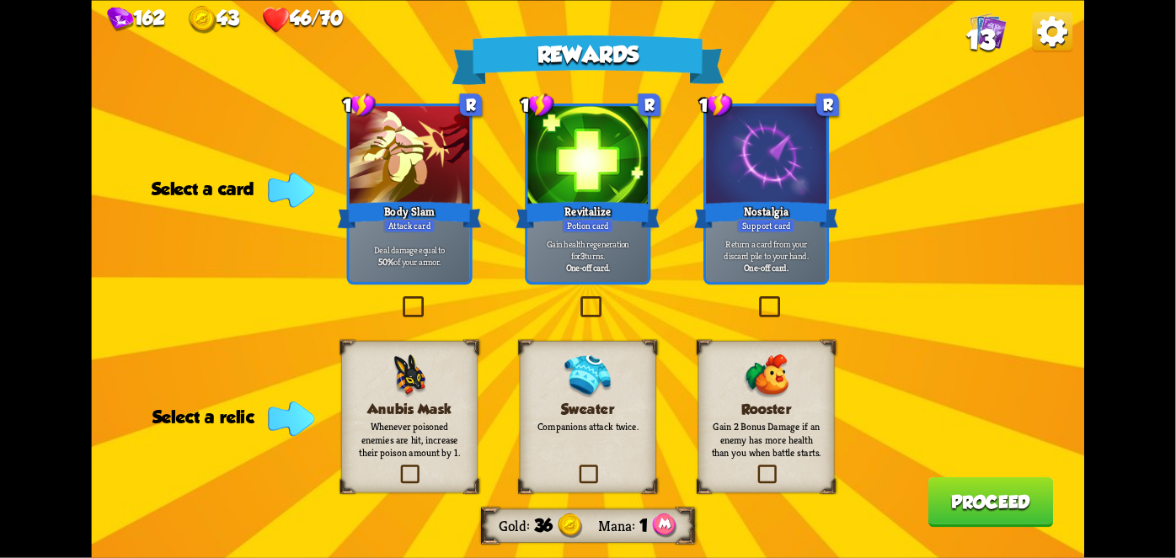
click at [586, 191] on div at bounding box center [588, 156] width 120 height 101
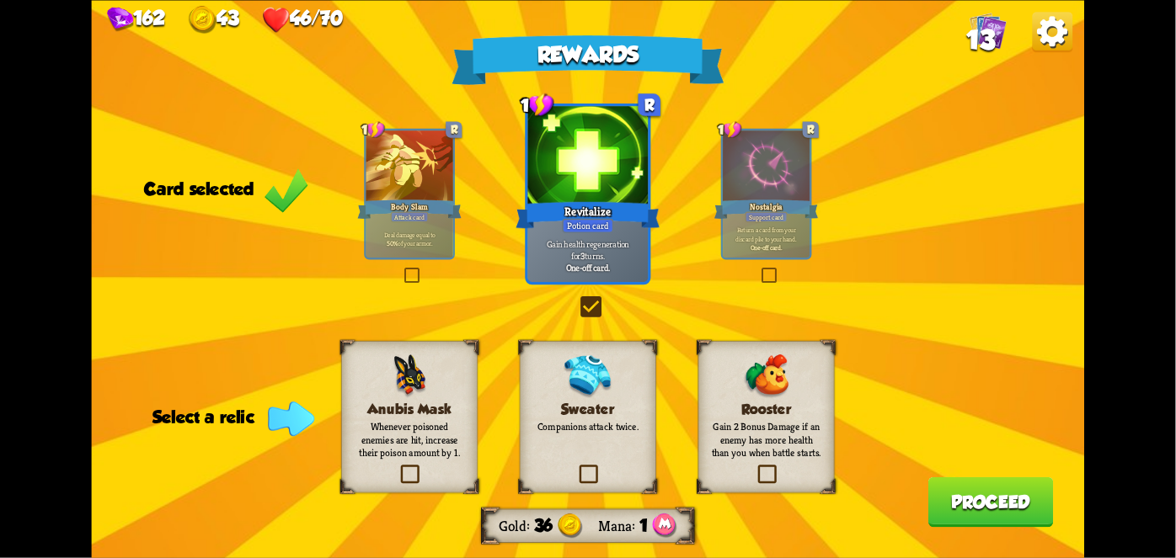
click at [579, 404] on h3 "Sweater" at bounding box center [587, 409] width 110 height 16
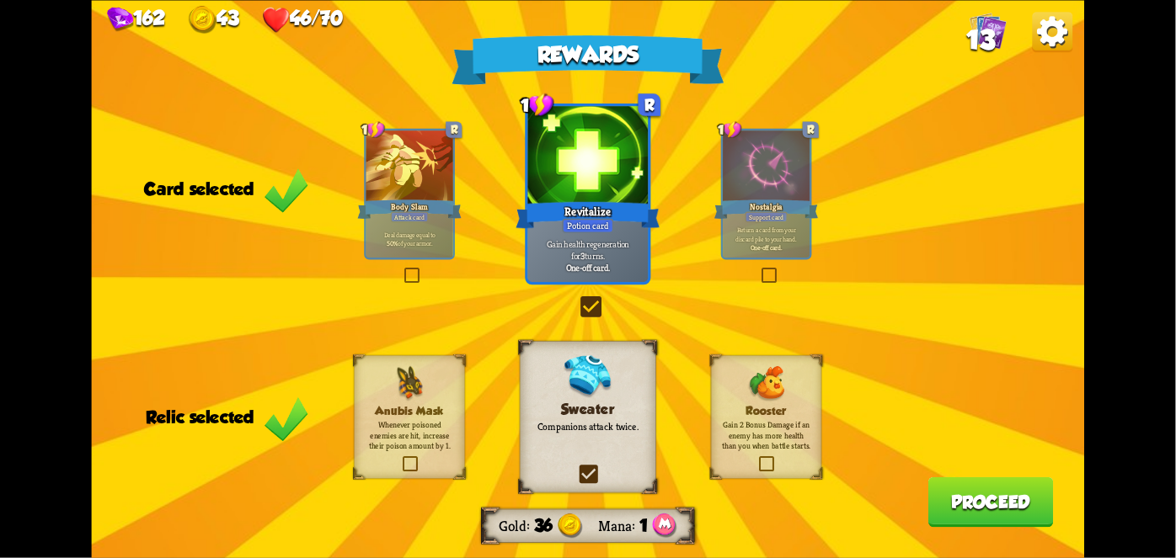
click at [984, 513] on button "Proceed" at bounding box center [990, 502] width 125 height 51
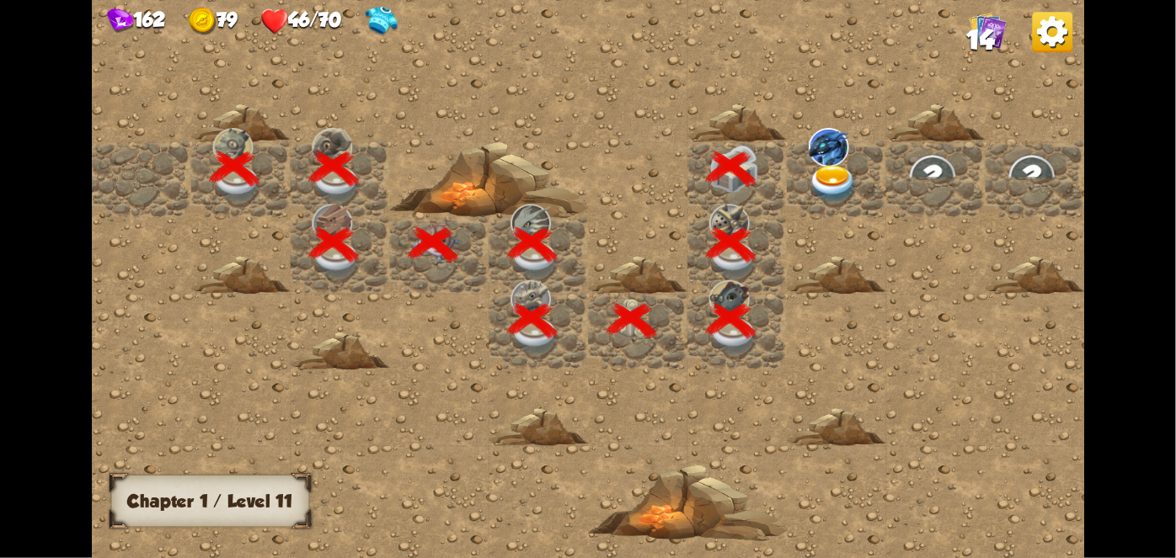
scroll to position [0, 323]
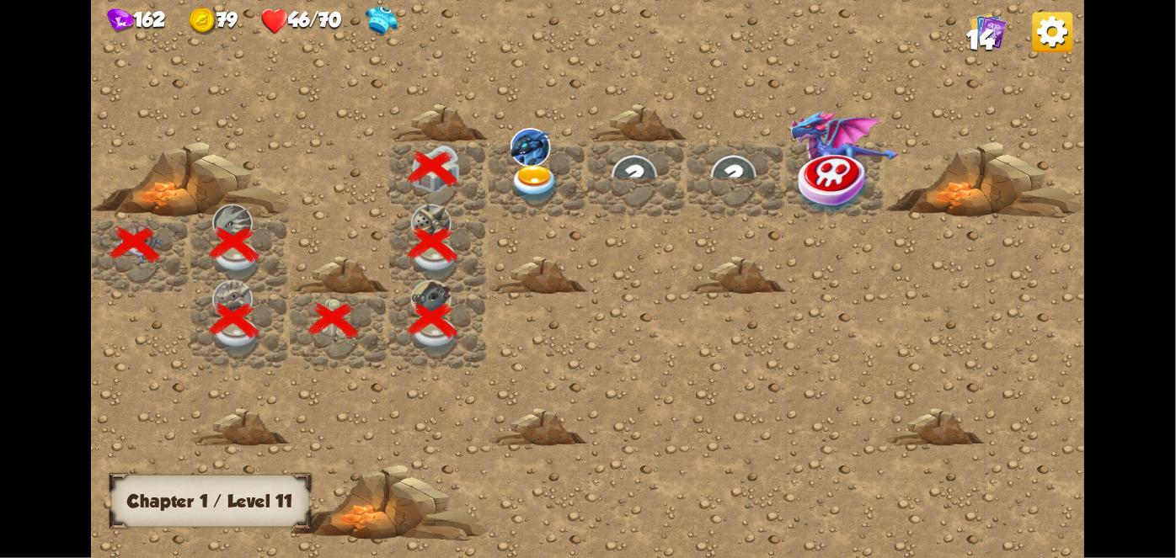
click at [523, 168] on img at bounding box center [535, 183] width 50 height 39
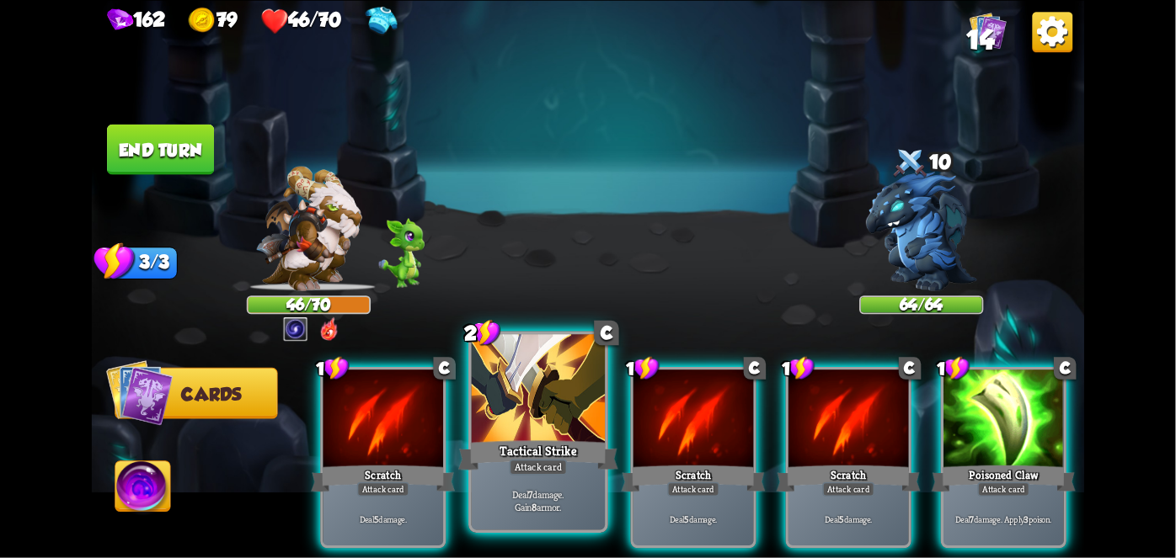
click at [519, 452] on div "Tactical Strike" at bounding box center [538, 454] width 160 height 35
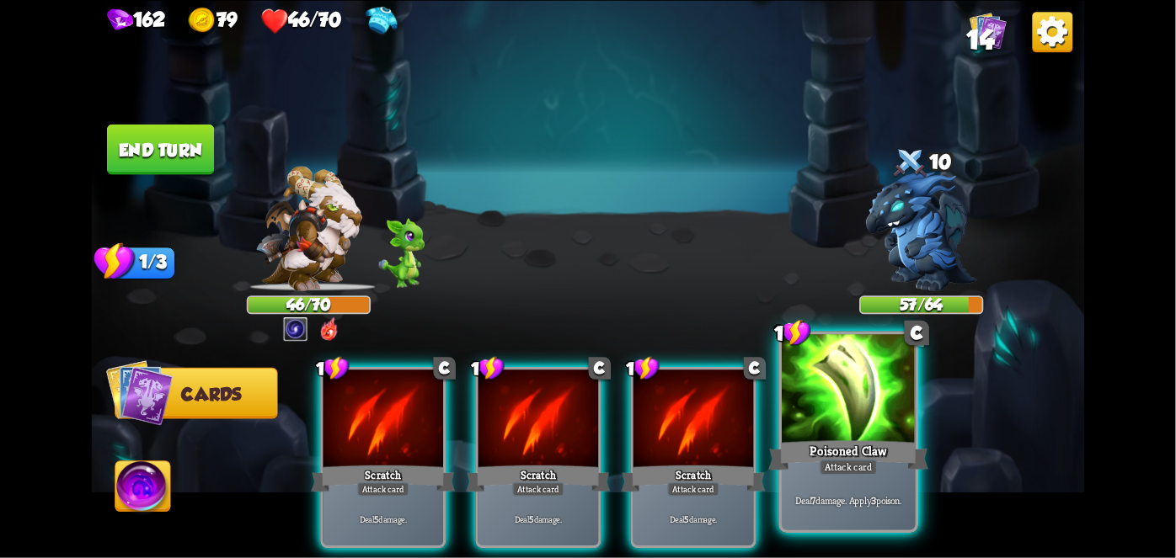
click at [833, 414] on div at bounding box center [848, 390] width 133 height 113
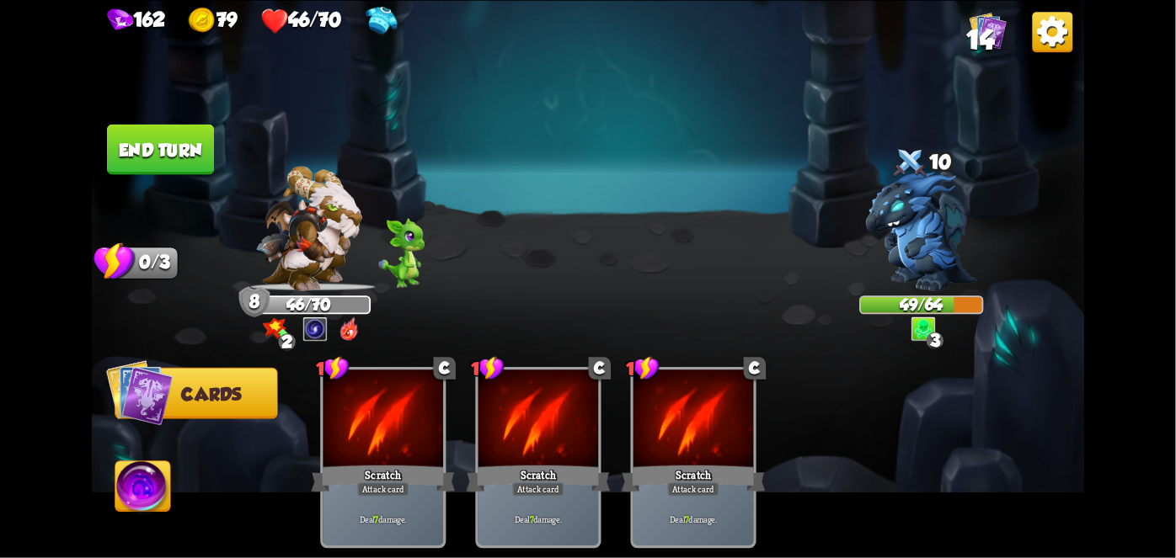
click at [173, 137] on button "End turn" at bounding box center [160, 149] width 107 height 51
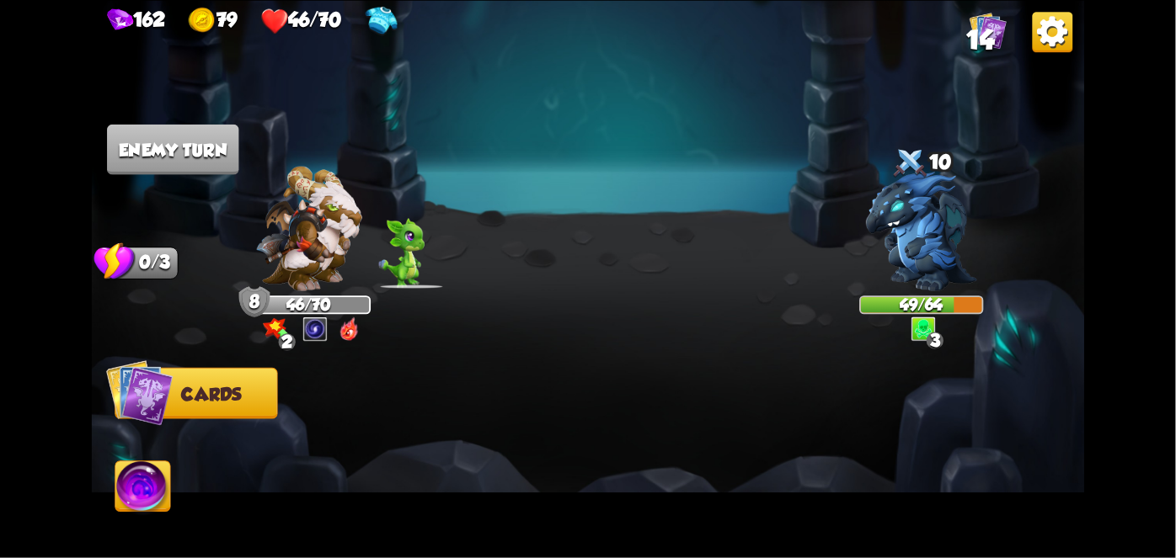
click at [139, 495] on img at bounding box center [142, 490] width 55 height 56
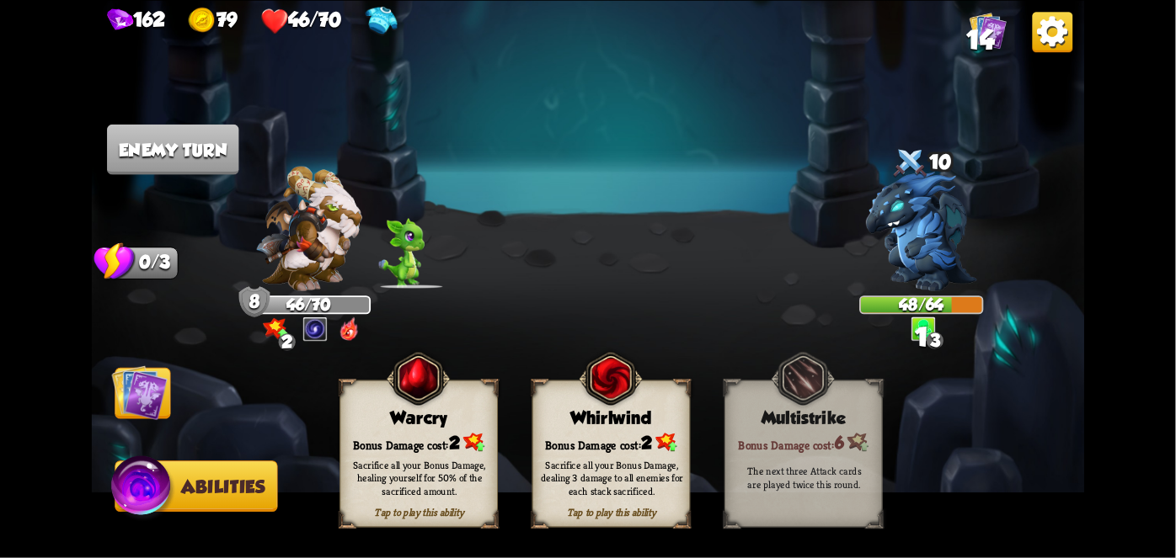
click at [592, 440] on div "Bonus Damage cost: 2" at bounding box center [611, 442] width 157 height 23
click at [317, 256] on img at bounding box center [308, 228] width 106 height 125
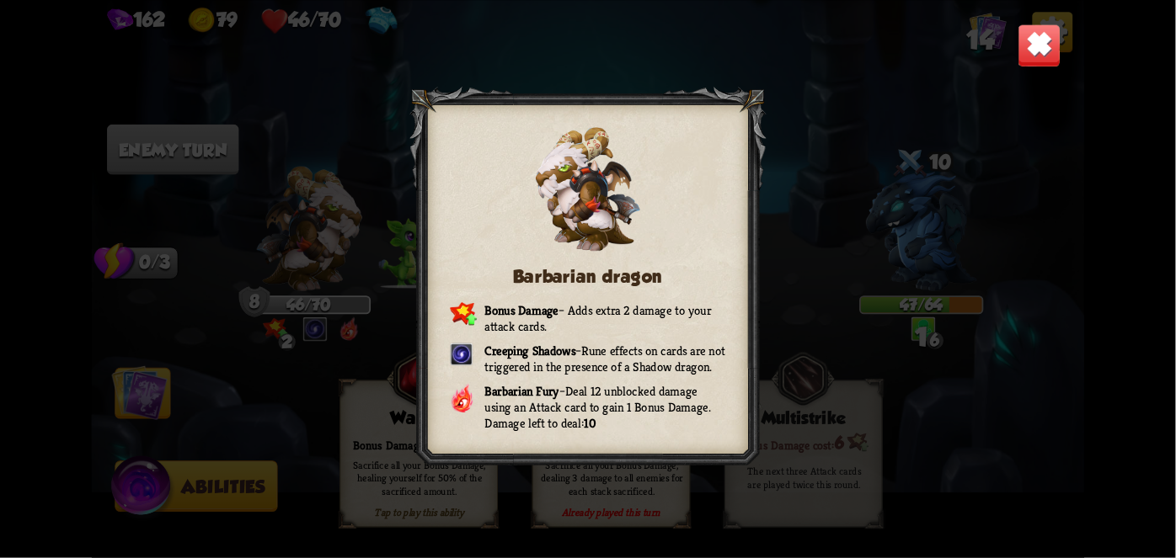
click at [317, 256] on div "Barbarian dragon Bonus Damage – Adds extra 2 damage to your attack cards. Creep…" at bounding box center [588, 279] width 993 height 558
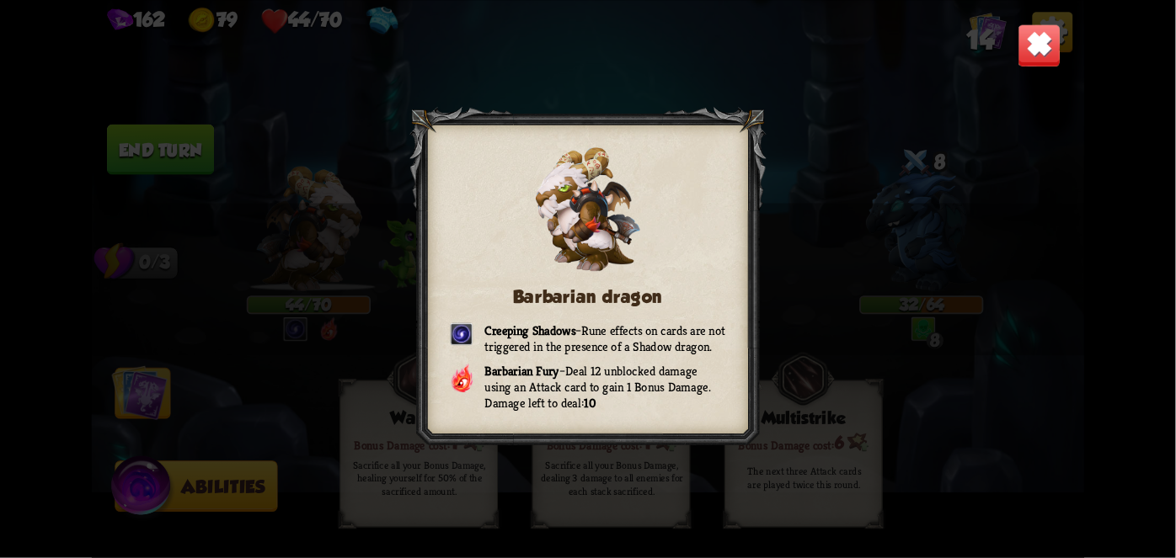
click at [1036, 48] on img at bounding box center [1039, 46] width 44 height 44
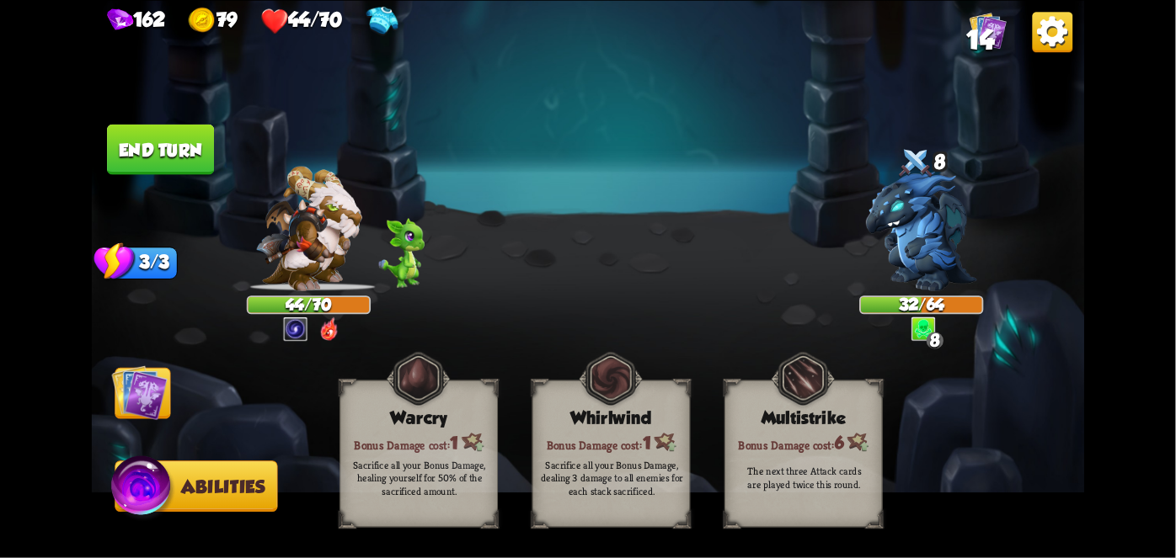
click at [166, 382] on img at bounding box center [140, 393] width 56 height 56
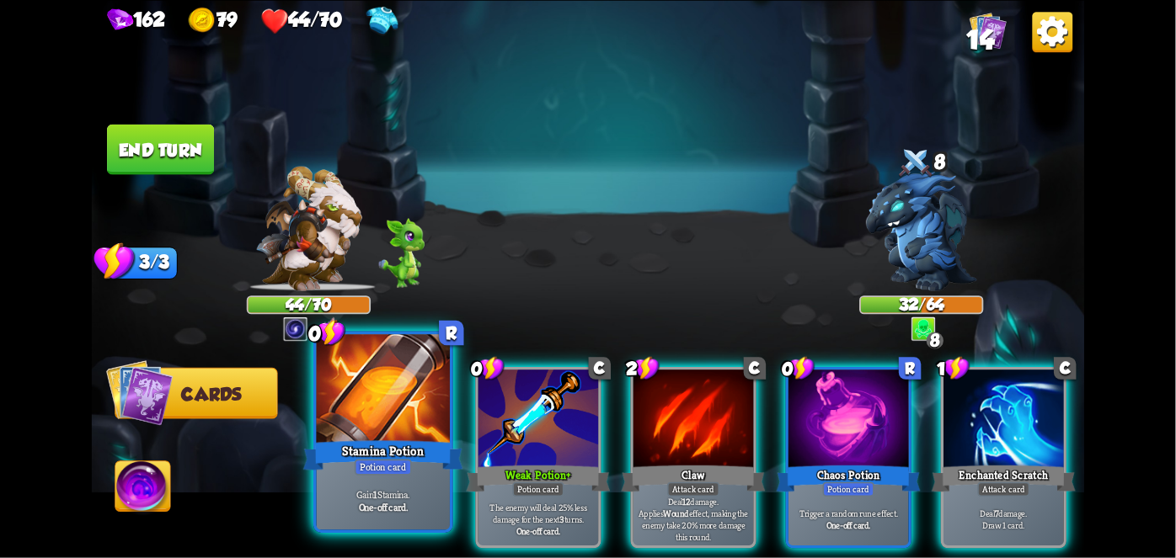
click at [359, 412] on div at bounding box center [383, 390] width 133 height 113
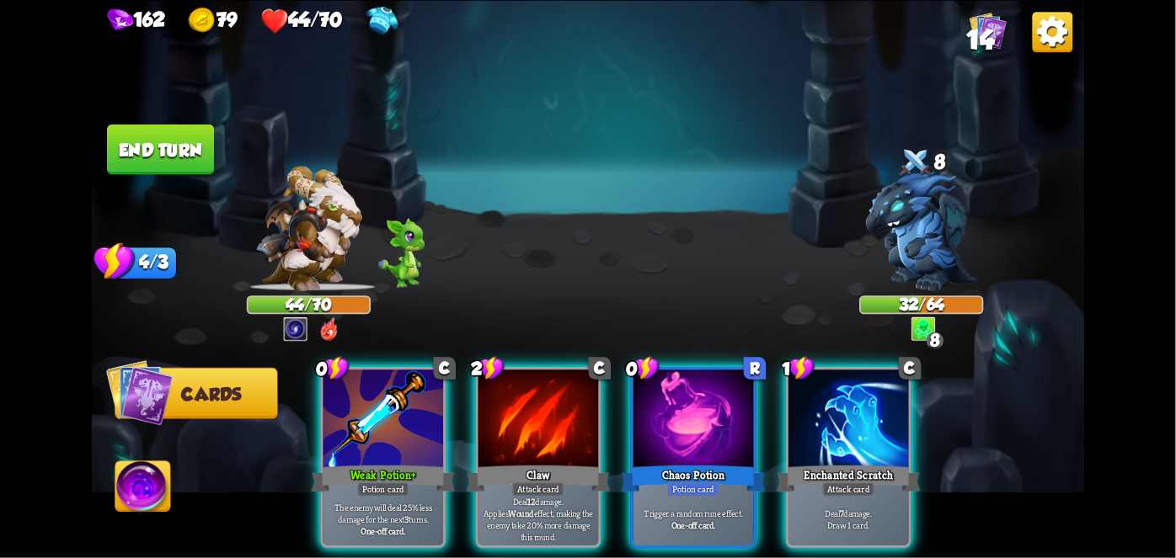
click at [359, 412] on div at bounding box center [383, 420] width 120 height 101
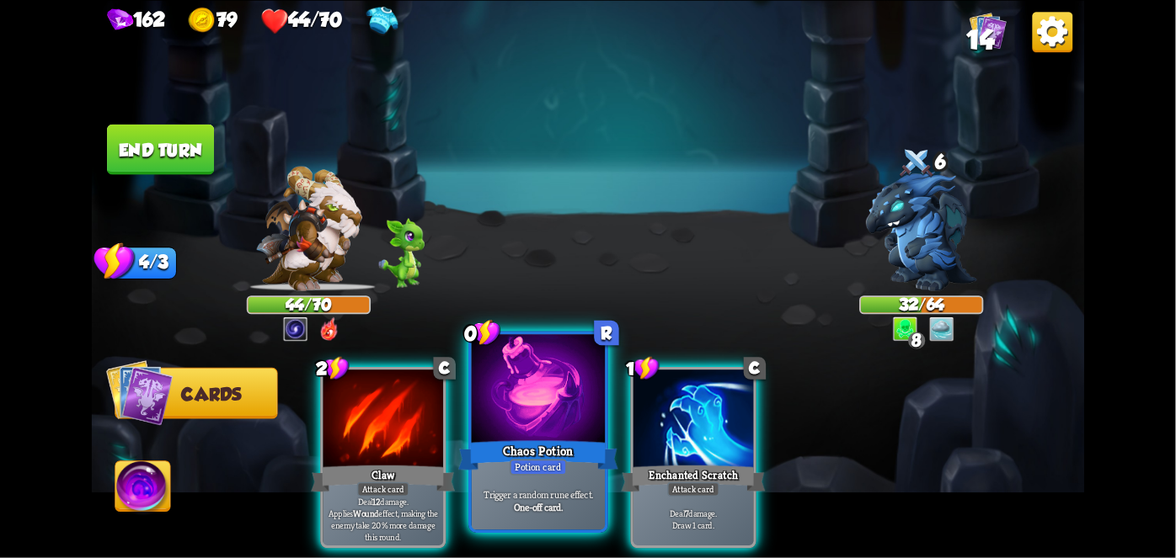
click at [526, 416] on div at bounding box center [538, 390] width 133 height 113
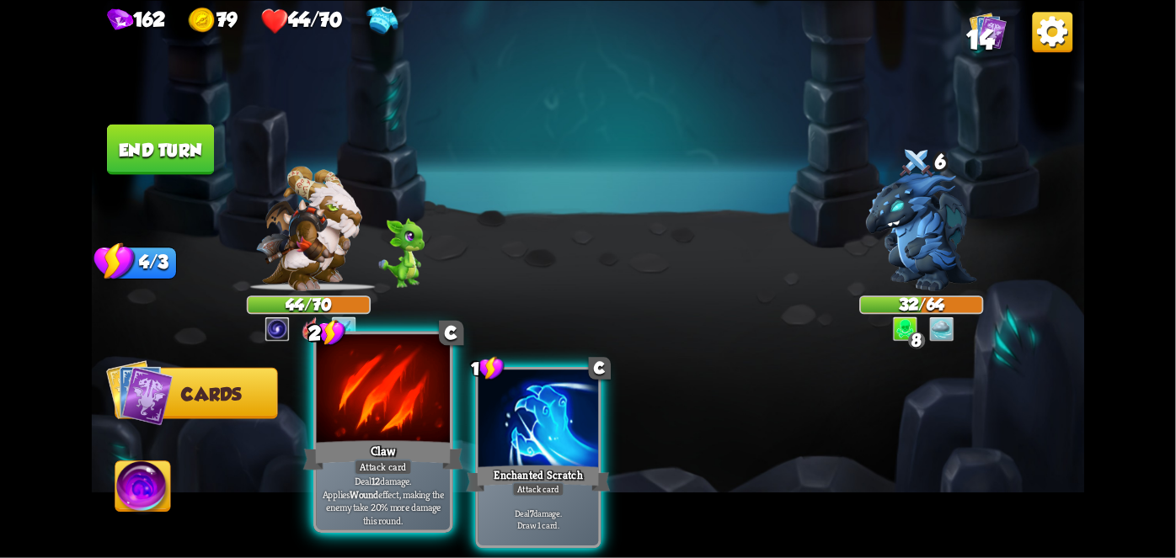
click at [361, 419] on div at bounding box center [383, 390] width 133 height 113
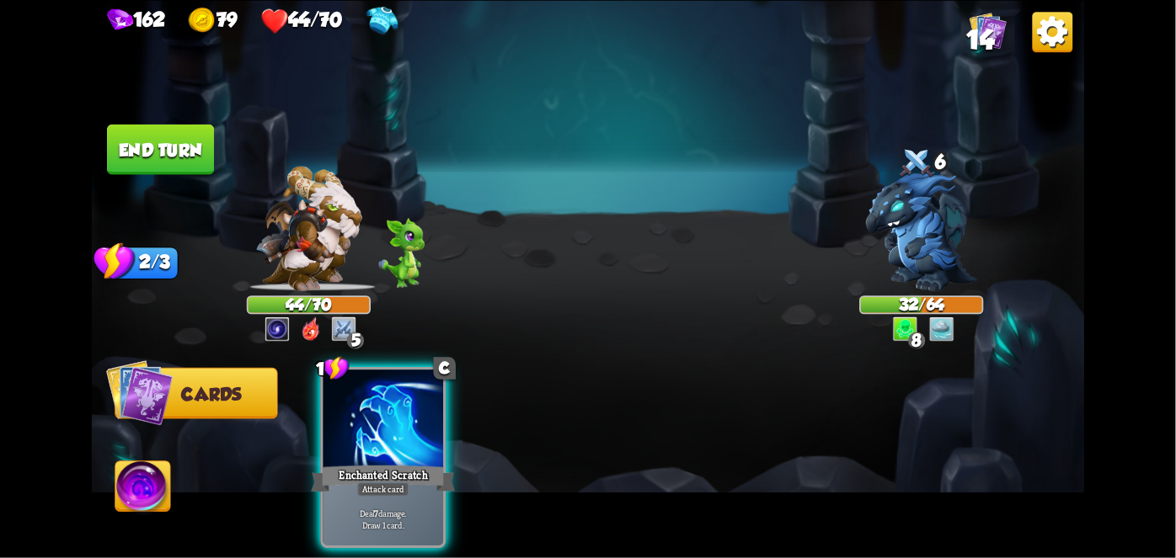
click at [361, 419] on div at bounding box center [383, 420] width 120 height 101
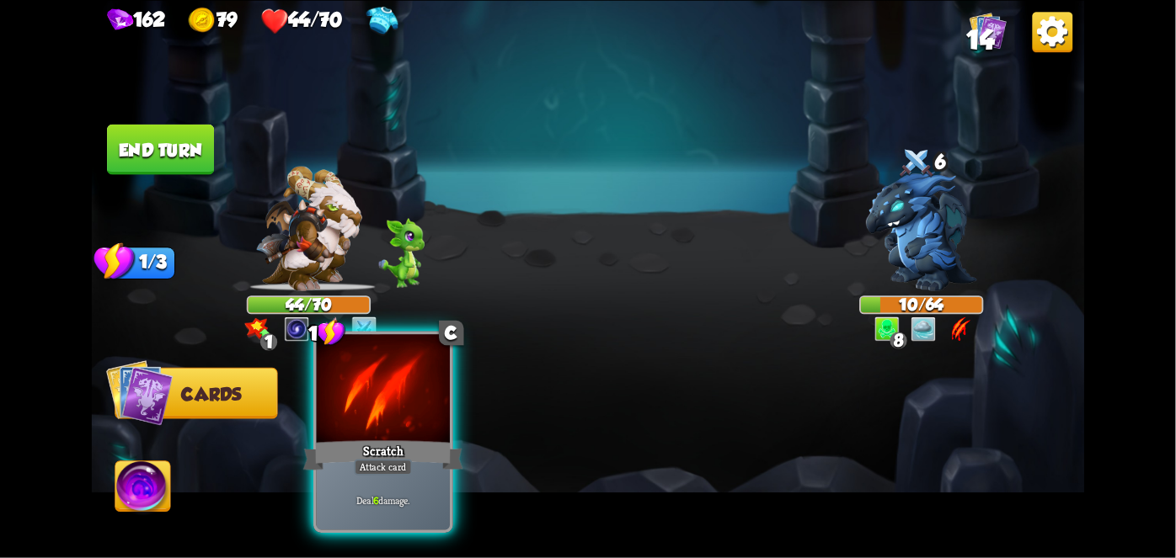
click at [335, 388] on div at bounding box center [383, 390] width 133 height 113
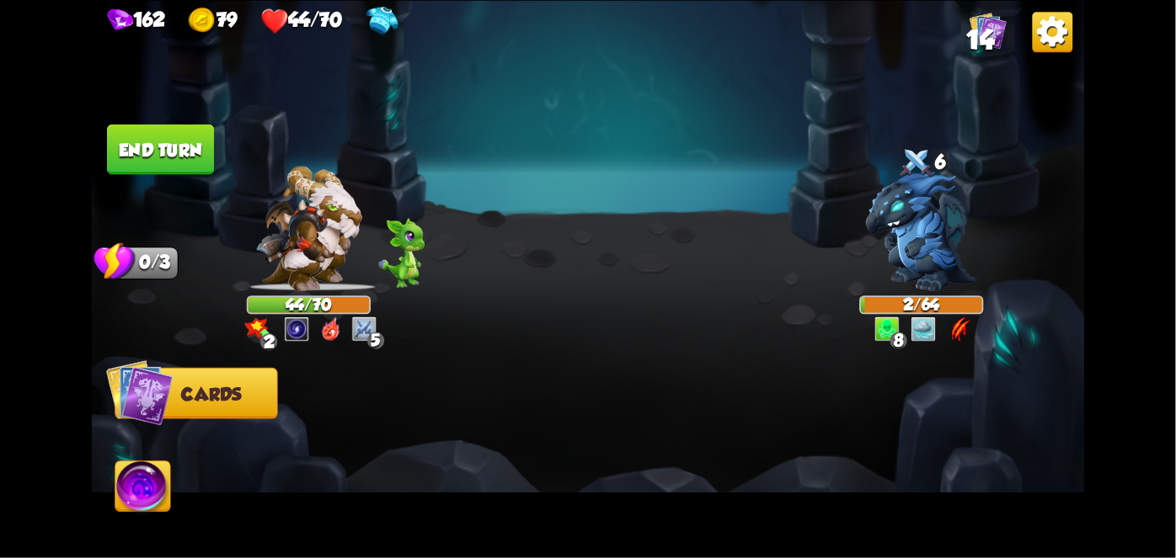
click at [176, 150] on button "End turn" at bounding box center [160, 149] width 107 height 51
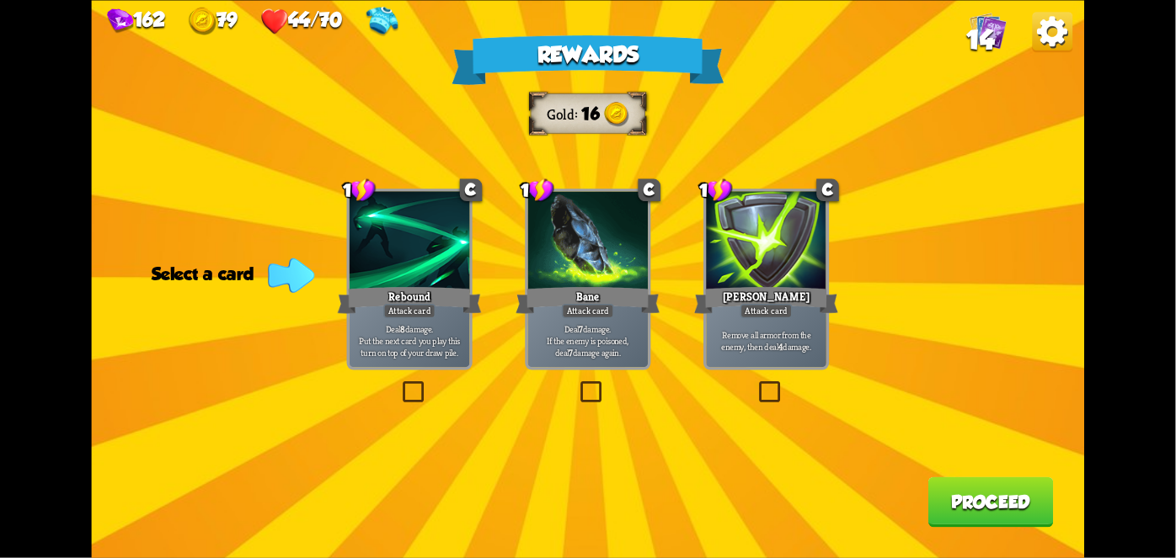
click at [560, 269] on div at bounding box center [588, 241] width 120 height 101
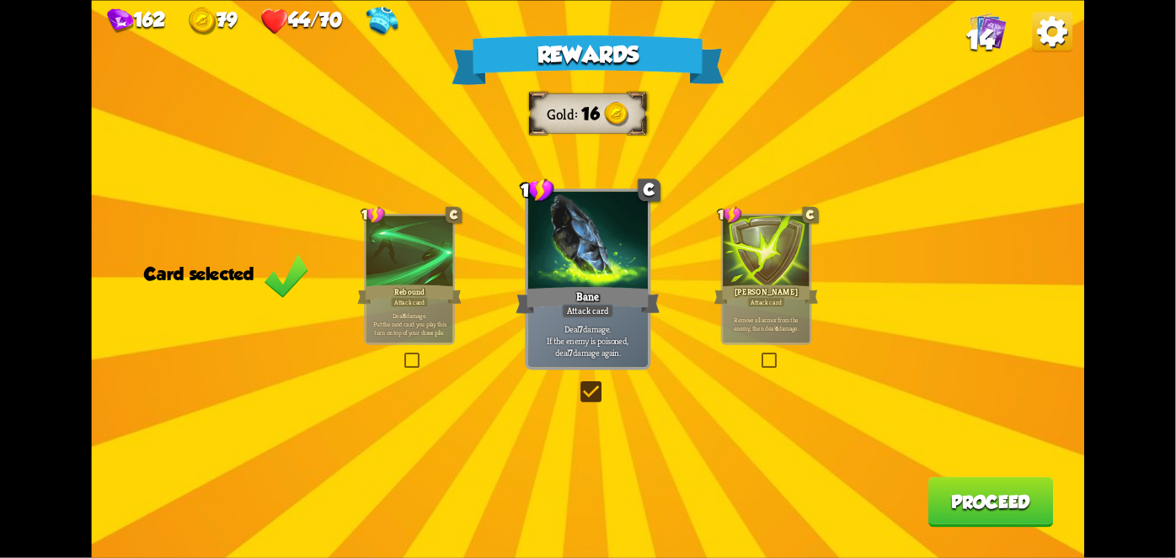
click at [1024, 505] on button "Proceed" at bounding box center [990, 502] width 125 height 51
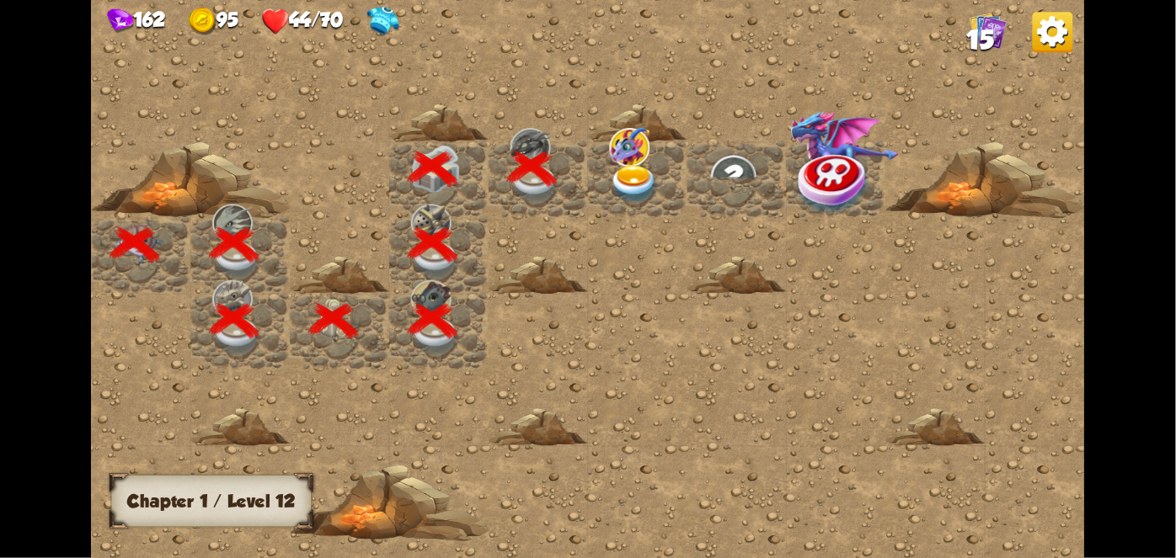
click at [629, 151] on img at bounding box center [630, 146] width 40 height 39
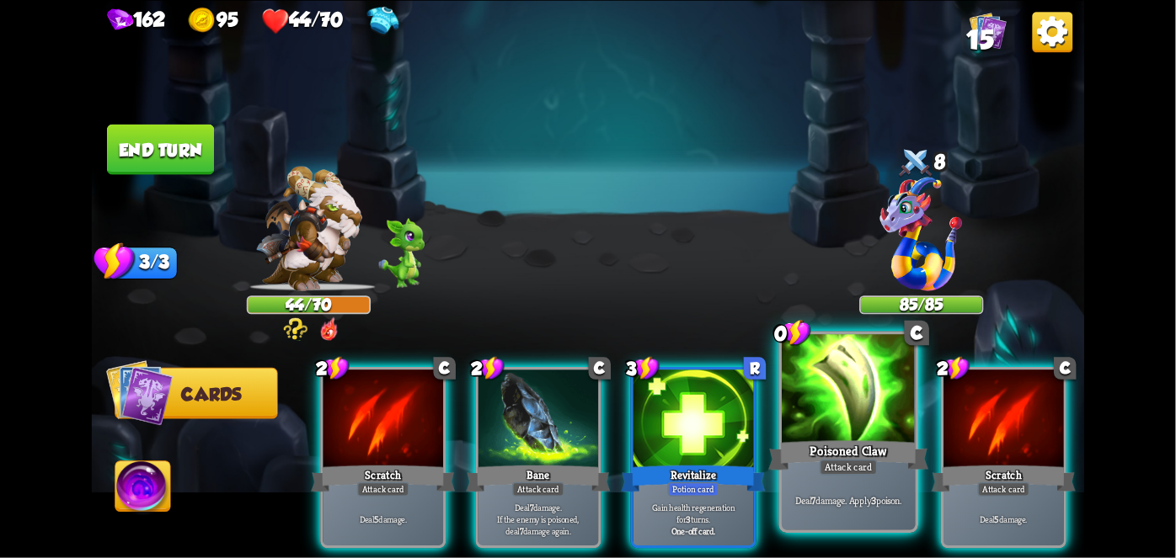
click at [859, 451] on div "Poisoned Claw" at bounding box center [848, 454] width 160 height 35
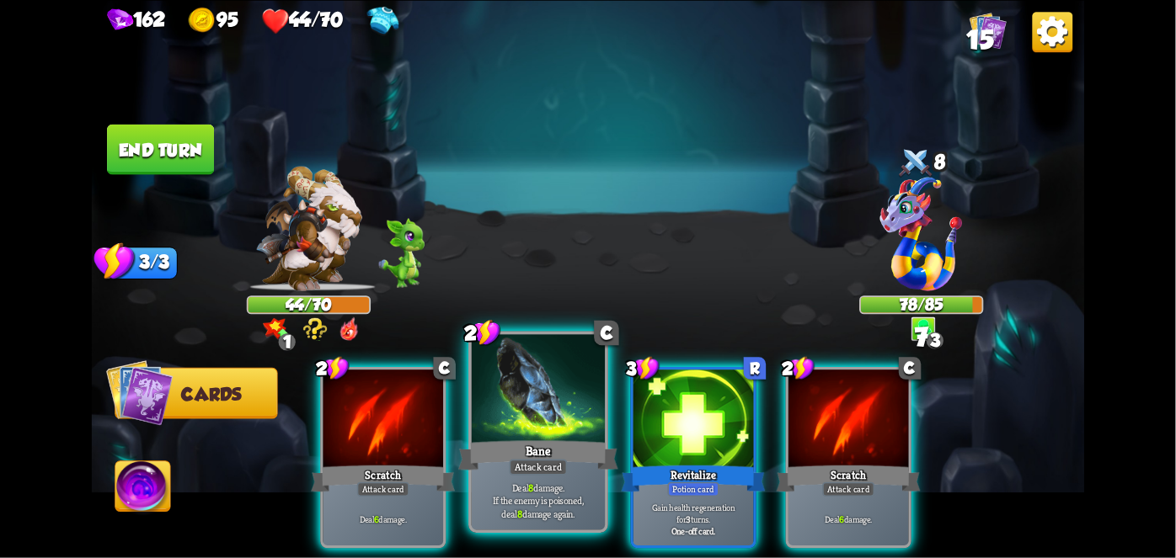
click at [522, 445] on div "Bane" at bounding box center [538, 454] width 160 height 35
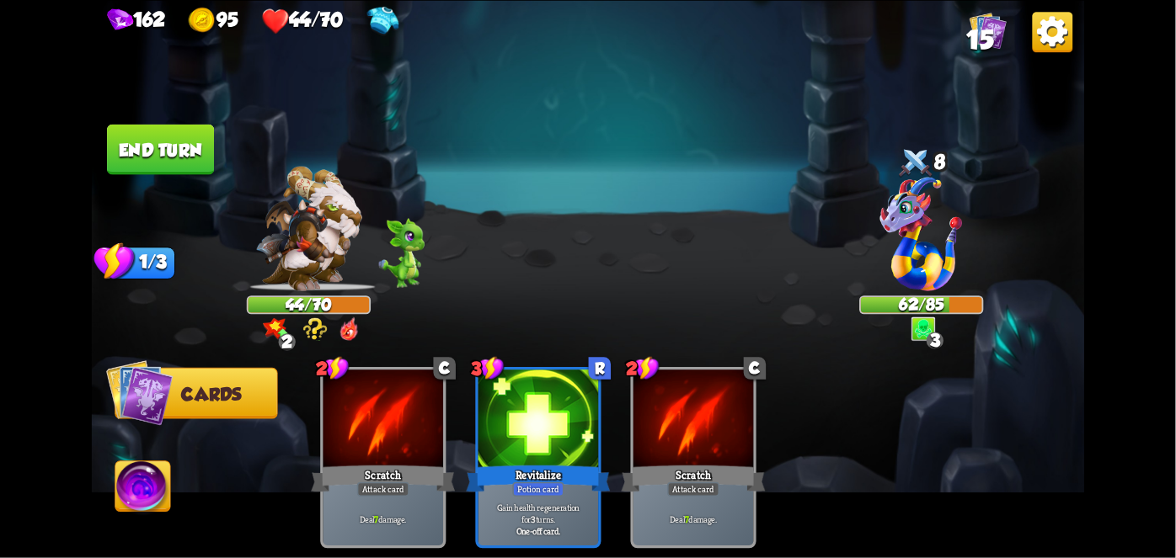
click at [137, 480] on img at bounding box center [142, 490] width 55 height 56
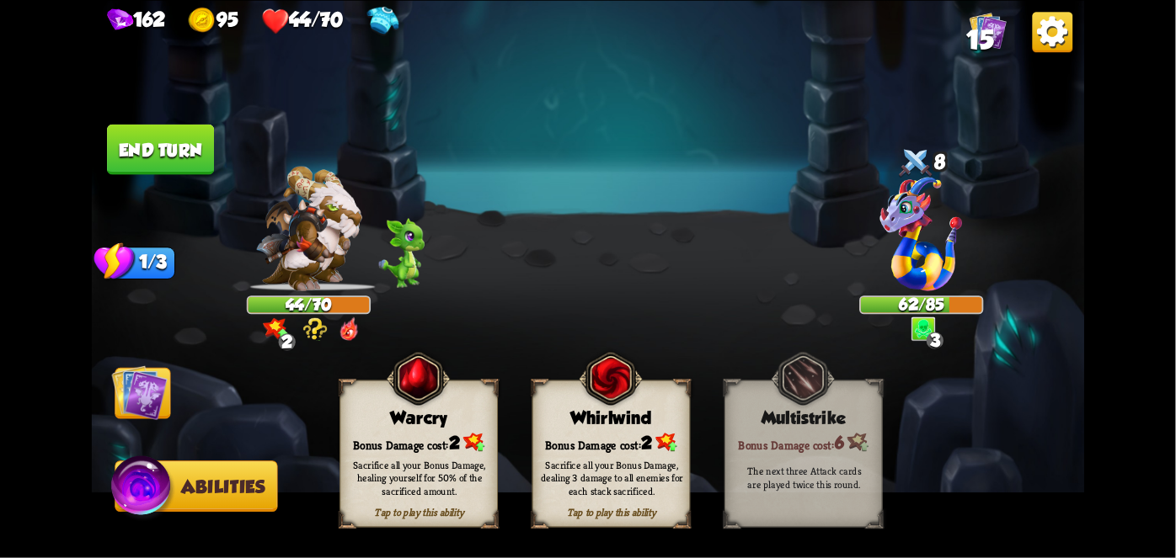
click at [563, 406] on div "Tap to play this ability Whirlwind Bonus Damage cost: 2 Sacrifice all your Bonu…" at bounding box center [611, 453] width 158 height 147
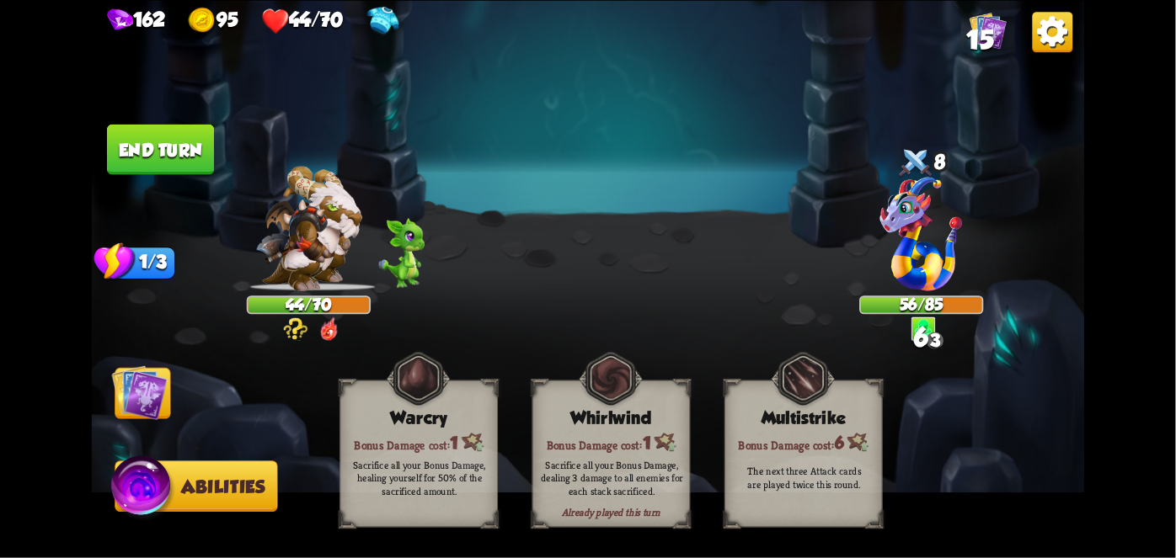
click at [163, 402] on img at bounding box center [140, 393] width 56 height 56
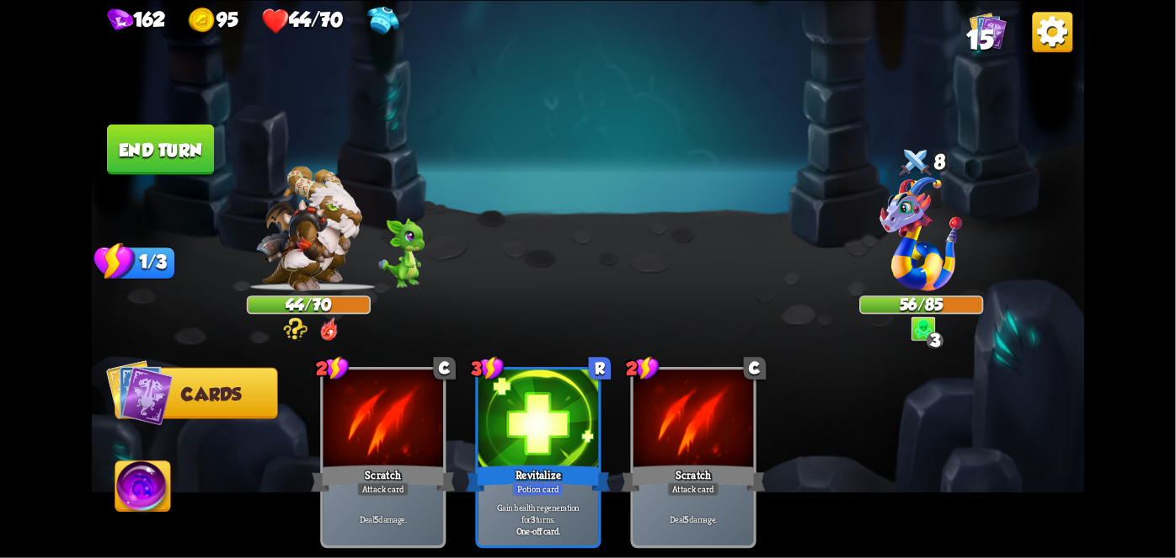
click at [189, 141] on button "End turn" at bounding box center [160, 149] width 107 height 51
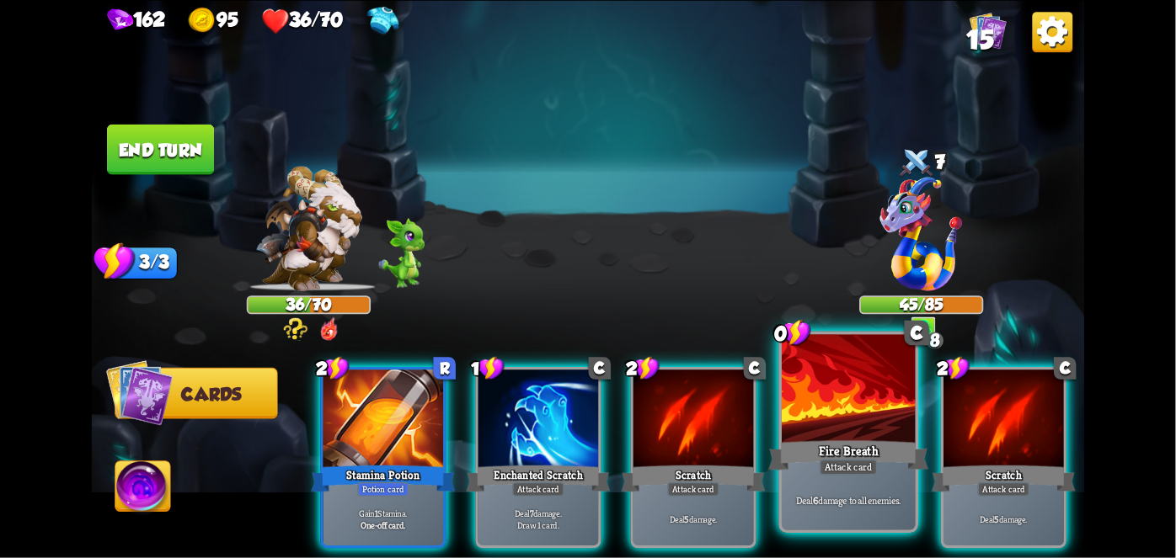
click at [850, 418] on div at bounding box center [848, 390] width 133 height 113
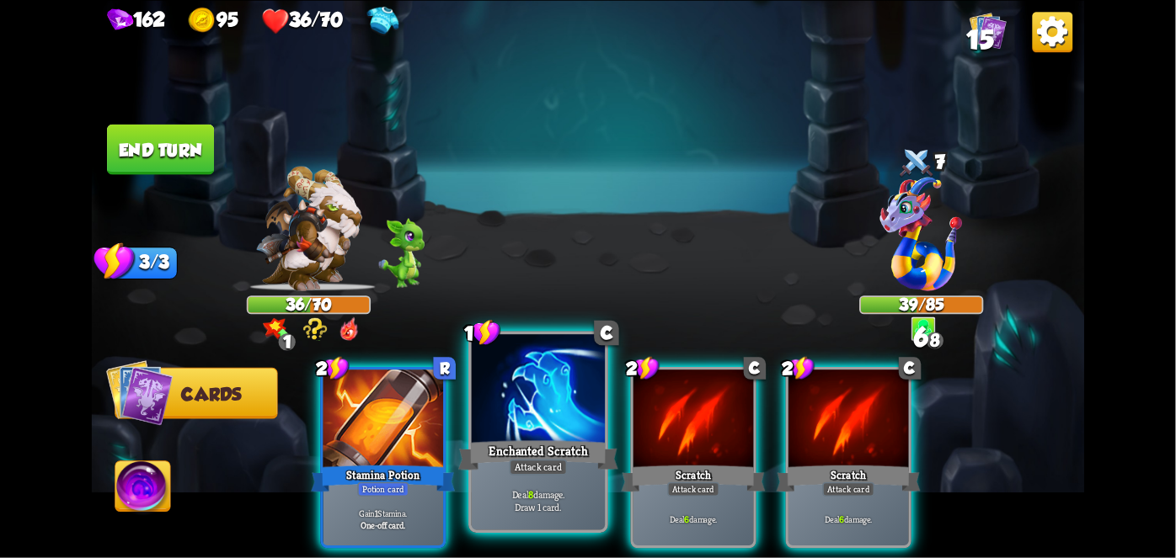
click at [529, 438] on div "Enchanted Scratch" at bounding box center [538, 454] width 160 height 35
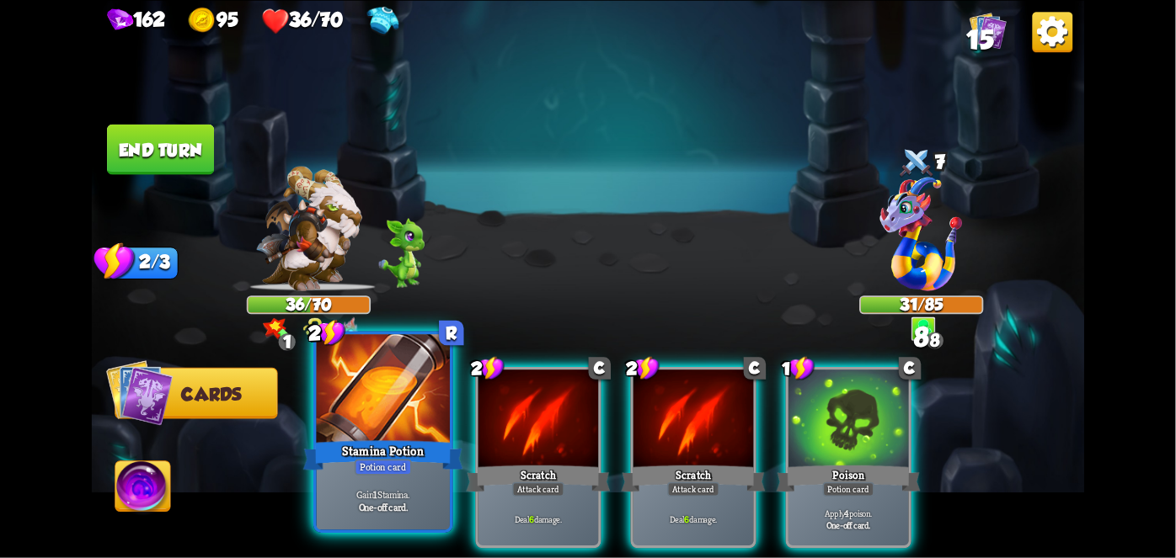
click at [382, 423] on div at bounding box center [383, 390] width 133 height 113
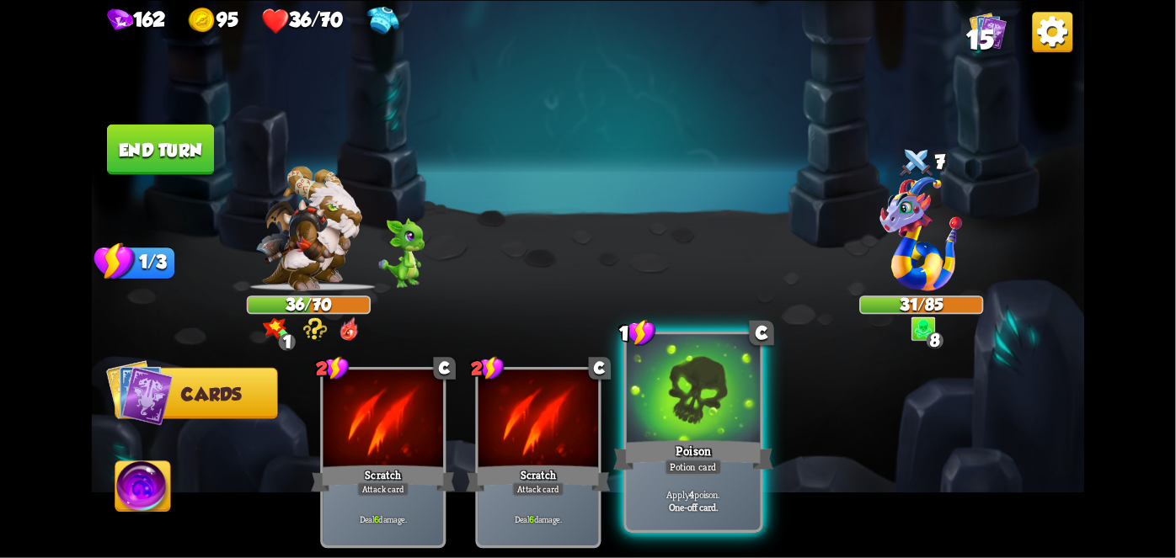
click at [680, 427] on div at bounding box center [693, 390] width 133 height 113
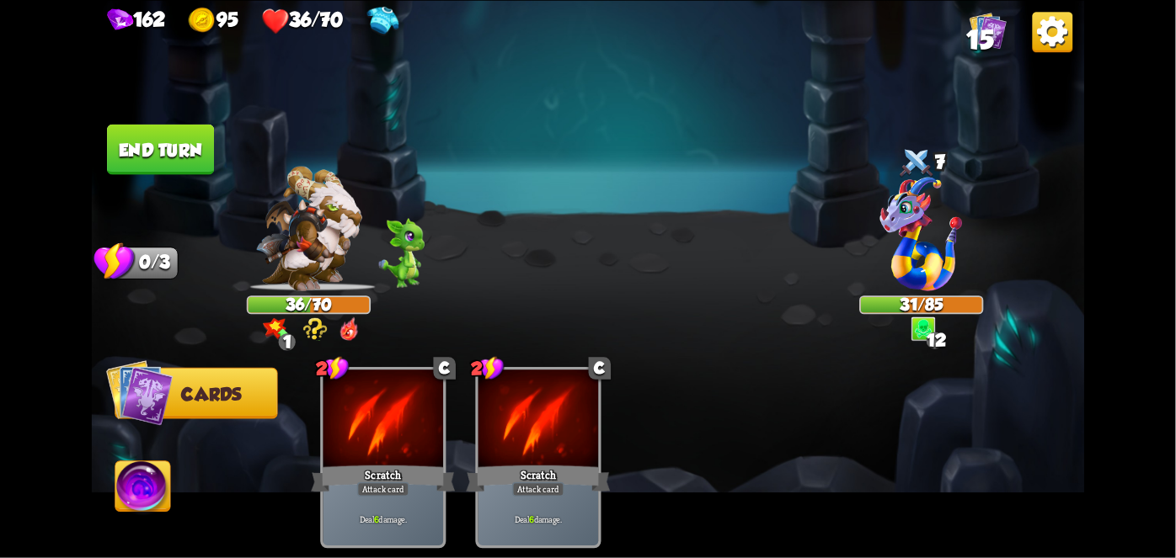
click at [170, 151] on button "End turn" at bounding box center [160, 149] width 107 height 51
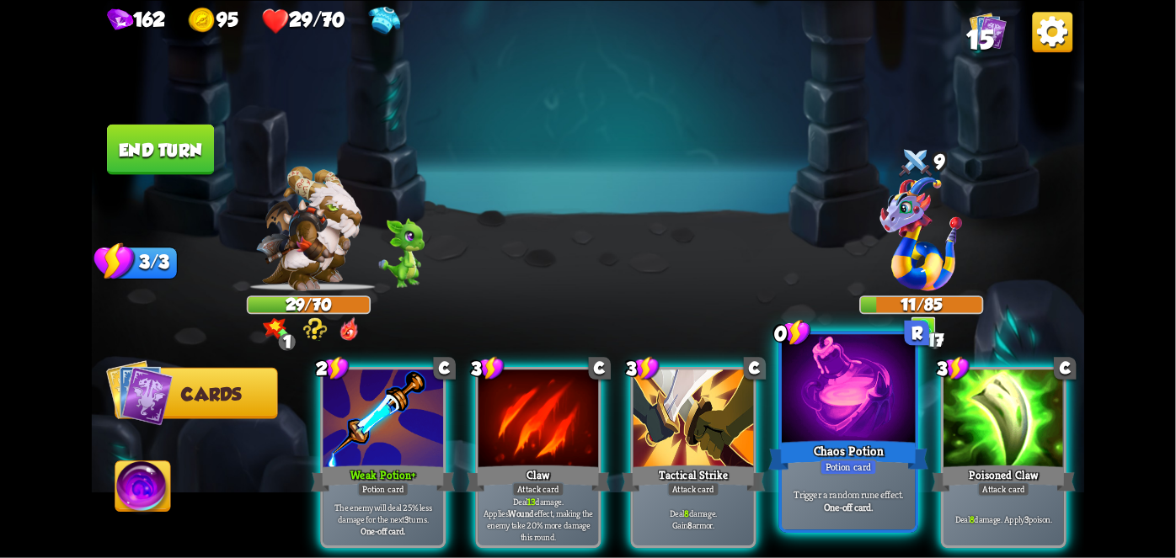
click at [869, 435] on div at bounding box center [848, 390] width 133 height 113
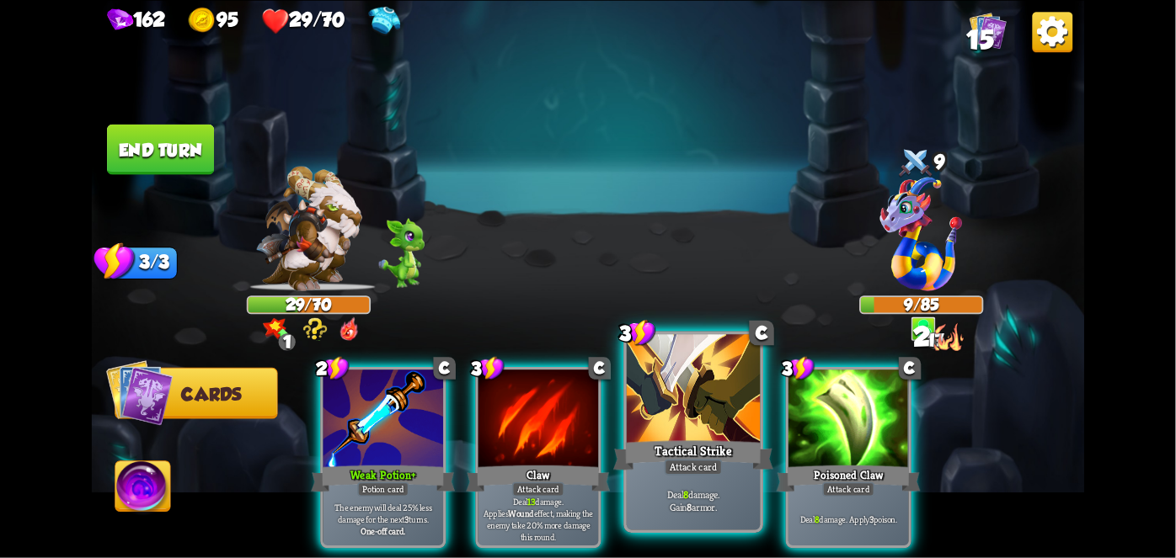
click at [700, 444] on div "Tactical Strike" at bounding box center [693, 454] width 160 height 35
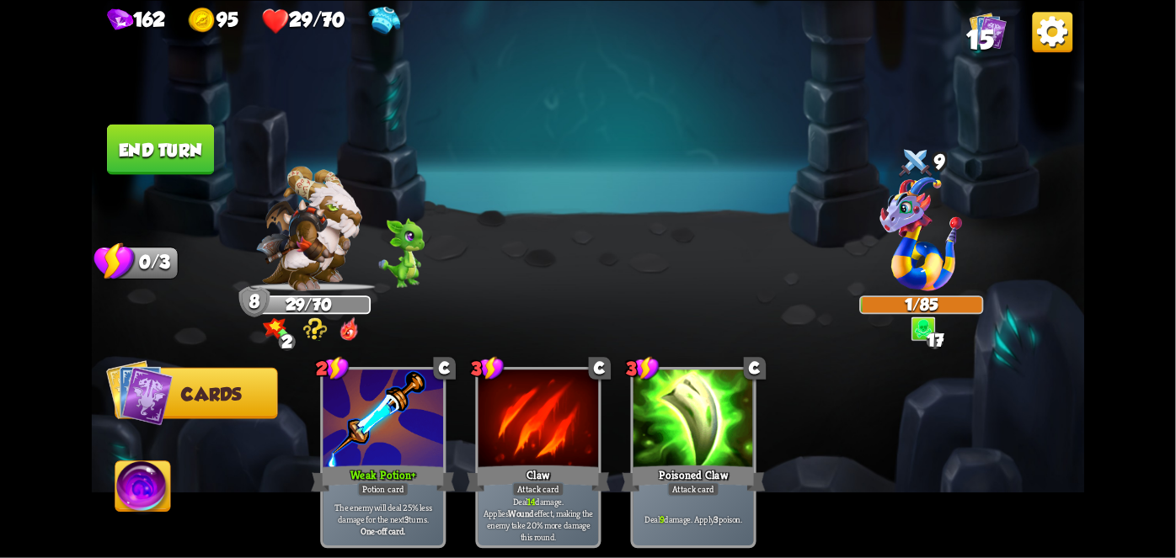
click at [113, 139] on button "End turn" at bounding box center [160, 149] width 107 height 51
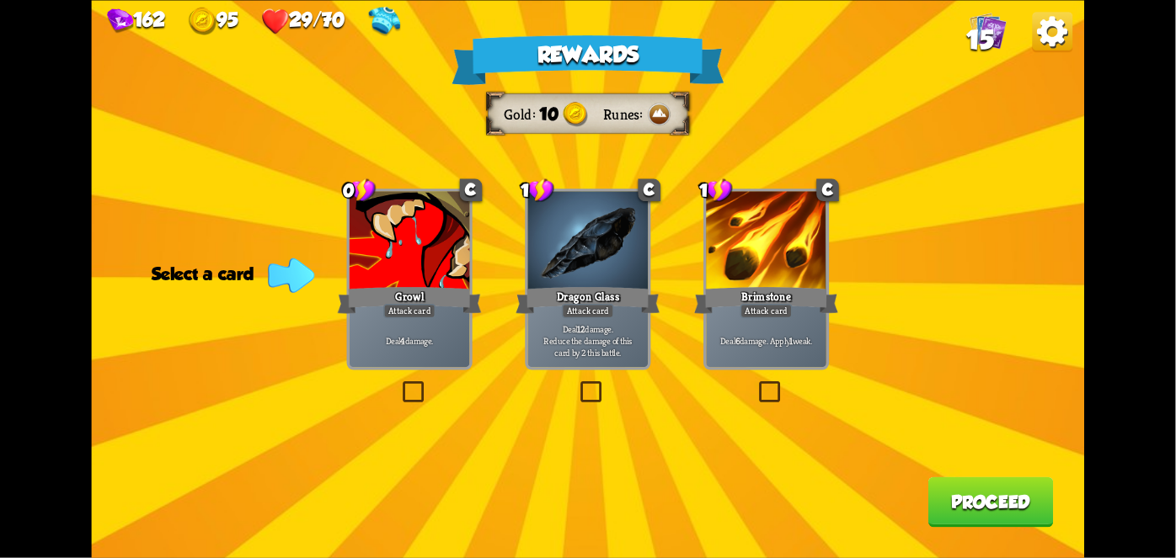
click at [755, 232] on div at bounding box center [767, 241] width 120 height 101
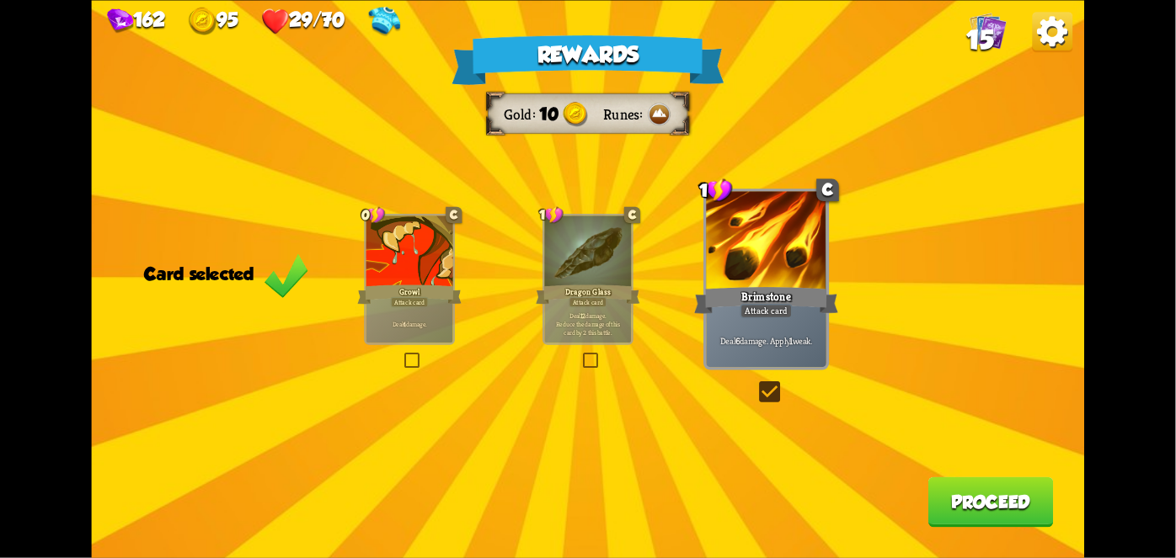
click at [1012, 510] on button "Proceed" at bounding box center [990, 502] width 125 height 51
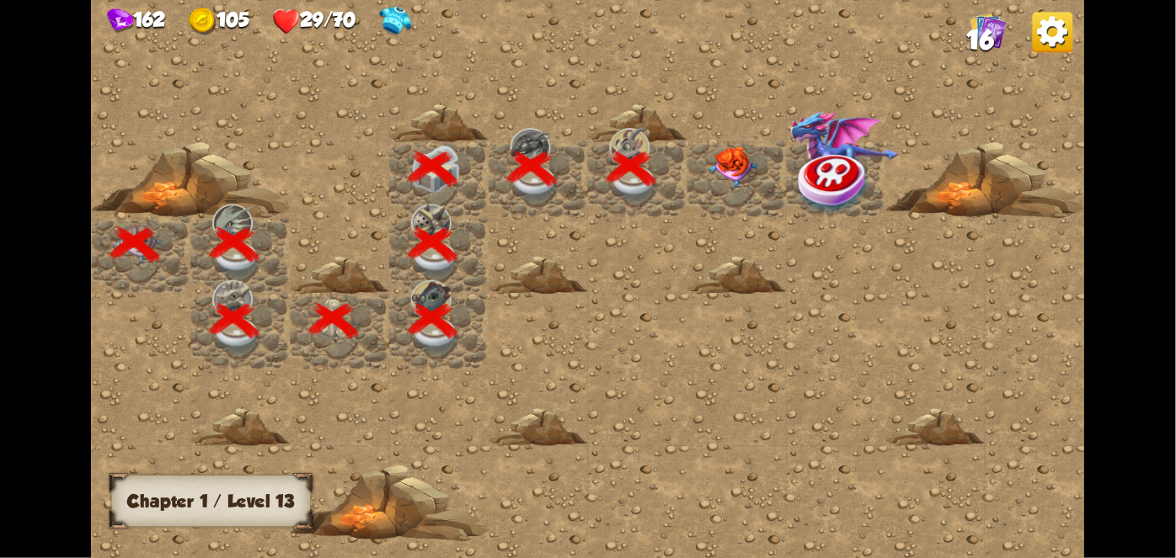
click at [737, 162] on img at bounding box center [734, 166] width 50 height 41
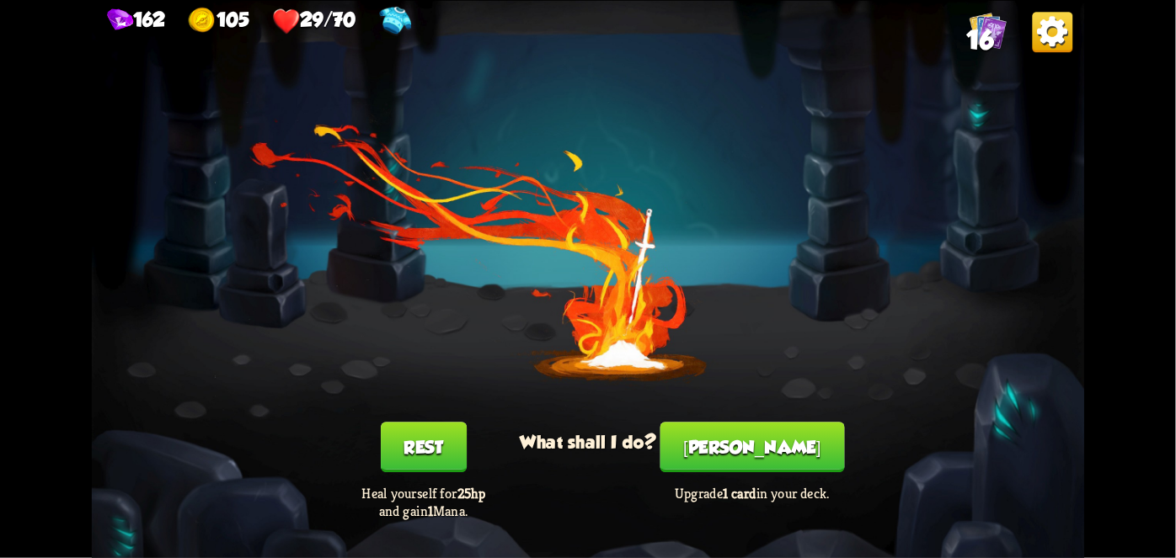
click at [427, 439] on button "Rest" at bounding box center [424, 447] width 86 height 51
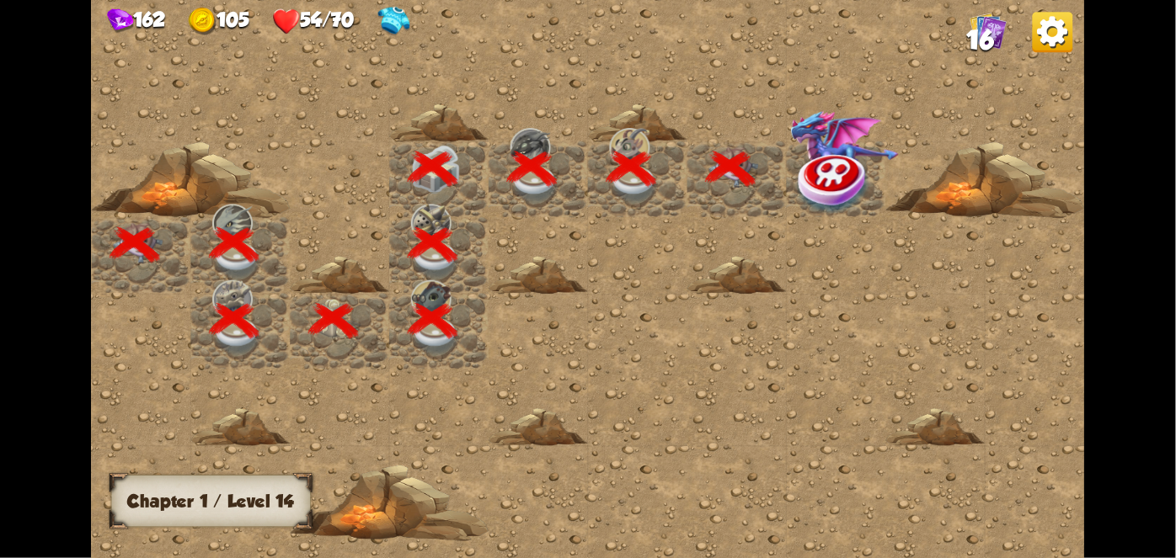
click at [813, 153] on img at bounding box center [835, 182] width 74 height 65
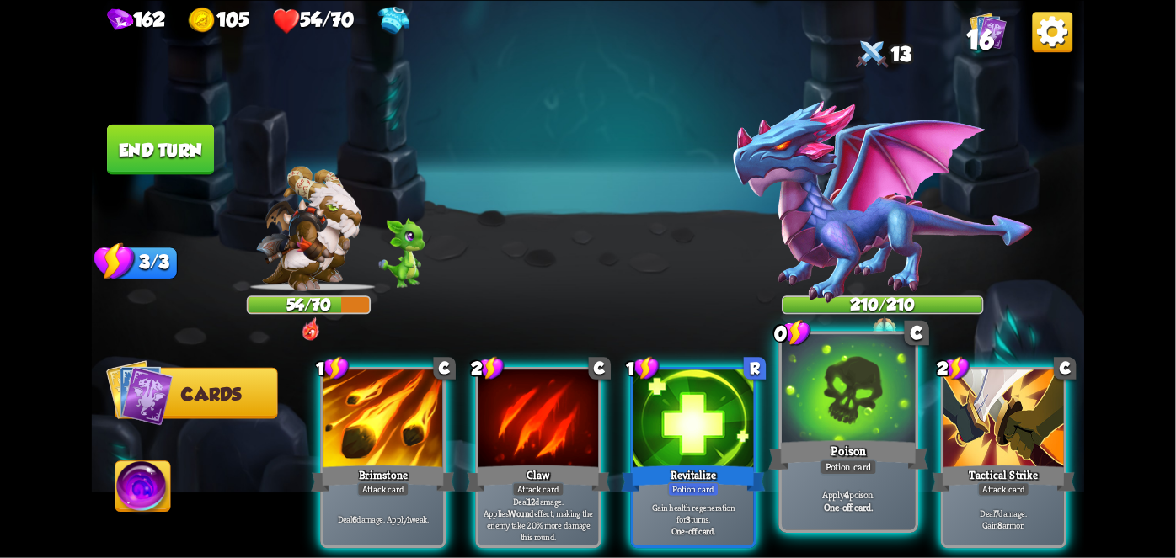
click at [849, 453] on div "Poison" at bounding box center [848, 454] width 160 height 35
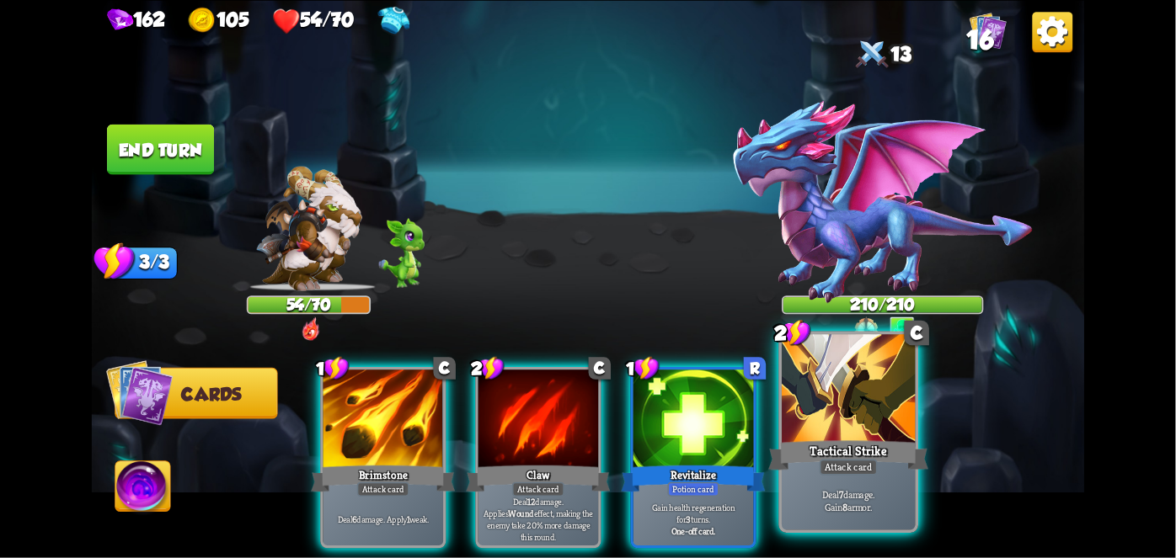
click at [851, 401] on div at bounding box center [848, 390] width 133 height 113
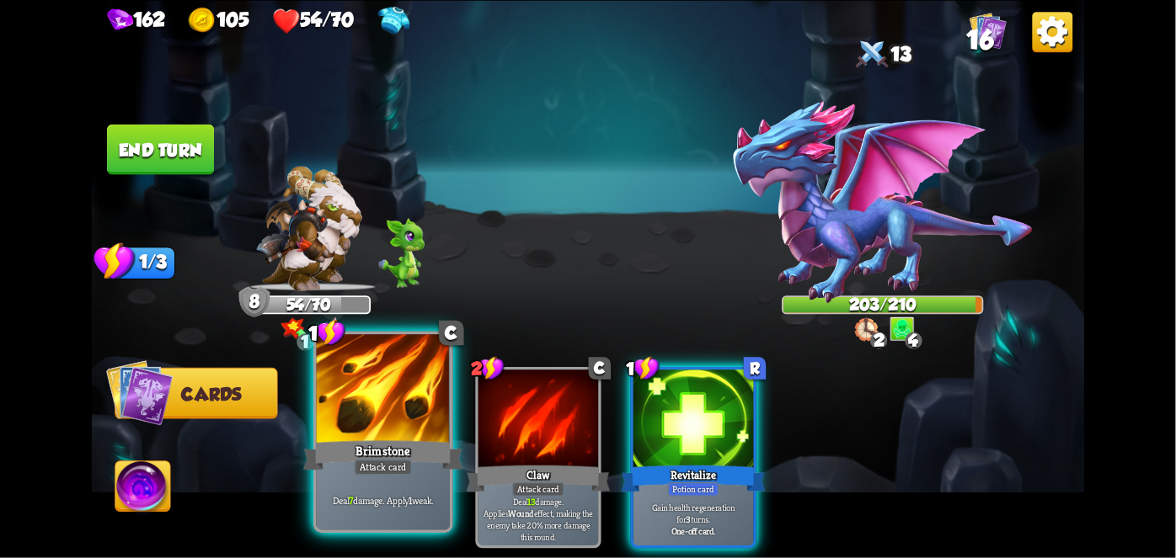
click at [386, 452] on div "Brimstone" at bounding box center [383, 454] width 160 height 35
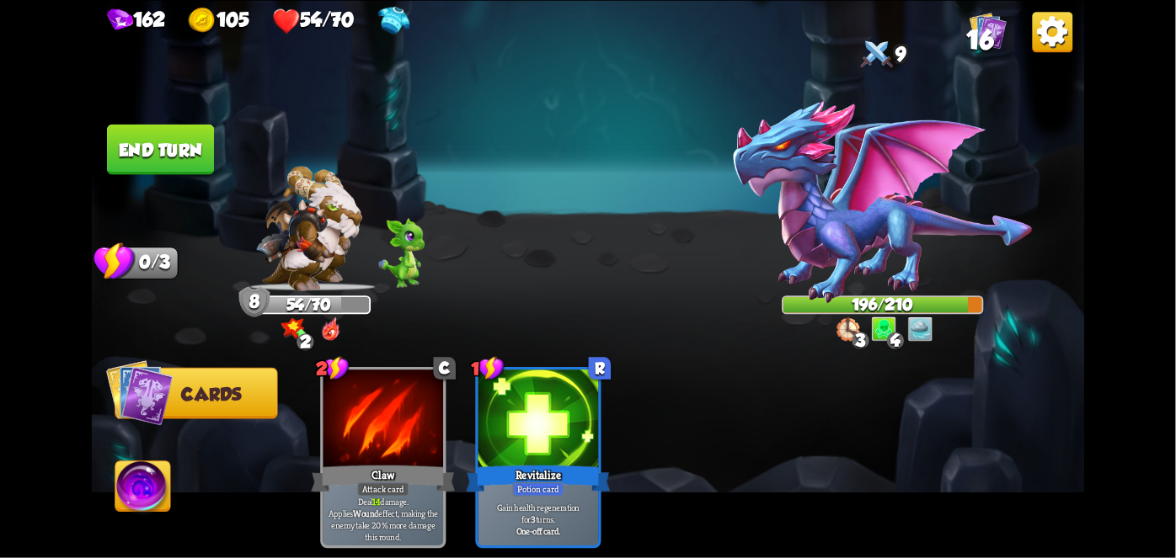
click at [170, 151] on button "End turn" at bounding box center [160, 149] width 107 height 51
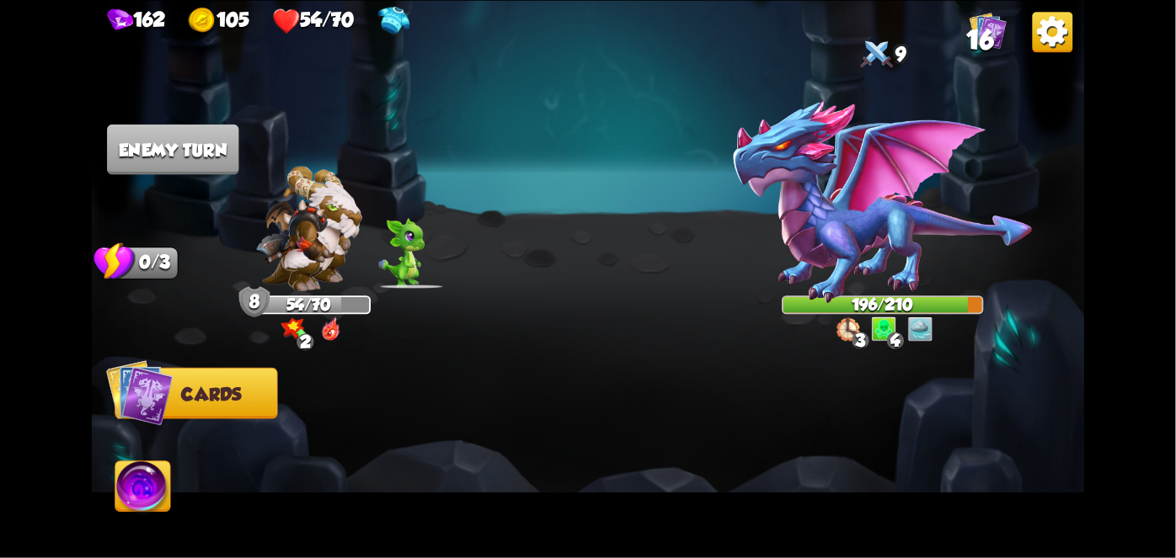
click at [599, 120] on div "Select an enemy to attack... You don't have enough stamina to play that card...…" at bounding box center [588, 279] width 993 height 558
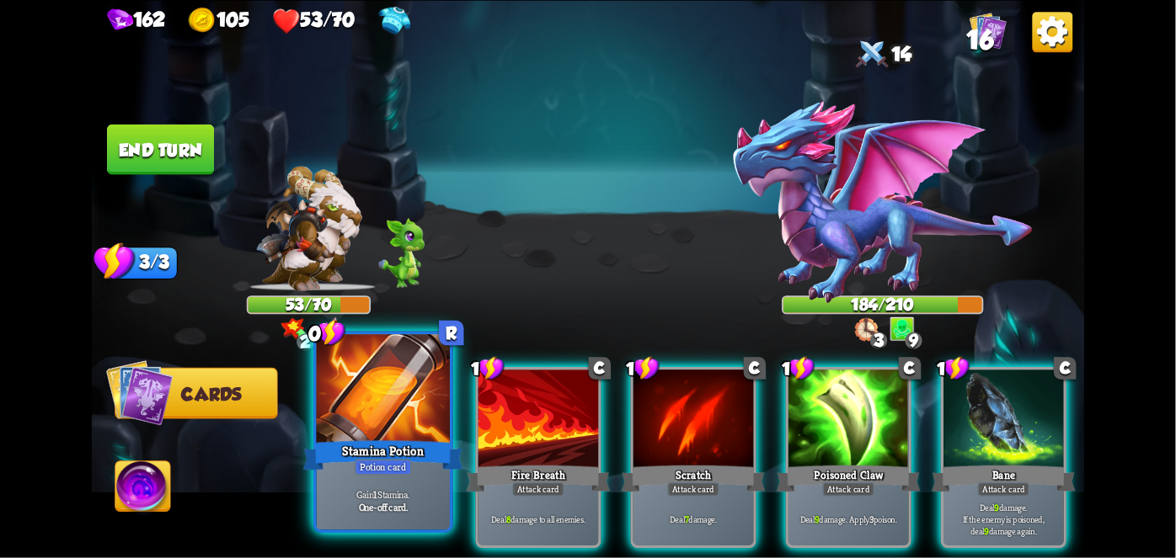
click at [330, 389] on div at bounding box center [383, 390] width 133 height 113
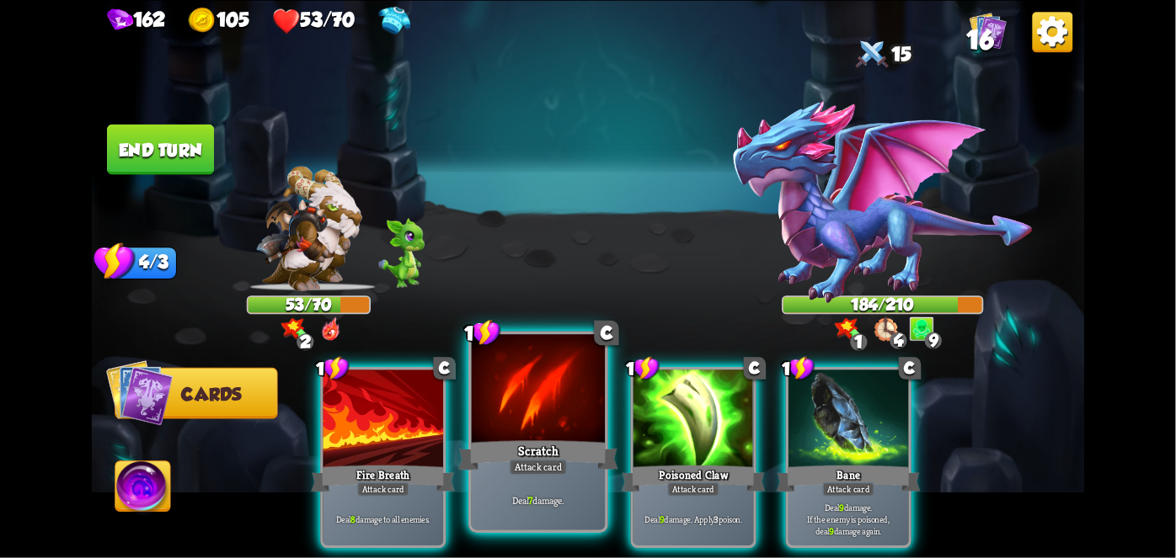
click at [586, 444] on div "Scratch" at bounding box center [538, 454] width 160 height 35
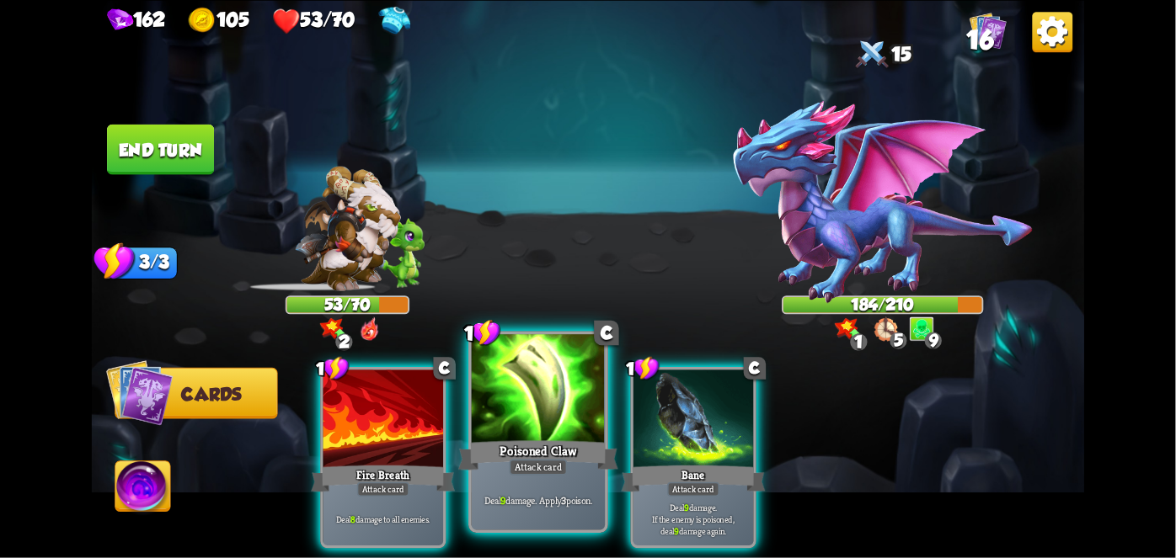
click at [568, 441] on div "Poisoned Claw" at bounding box center [538, 454] width 160 height 35
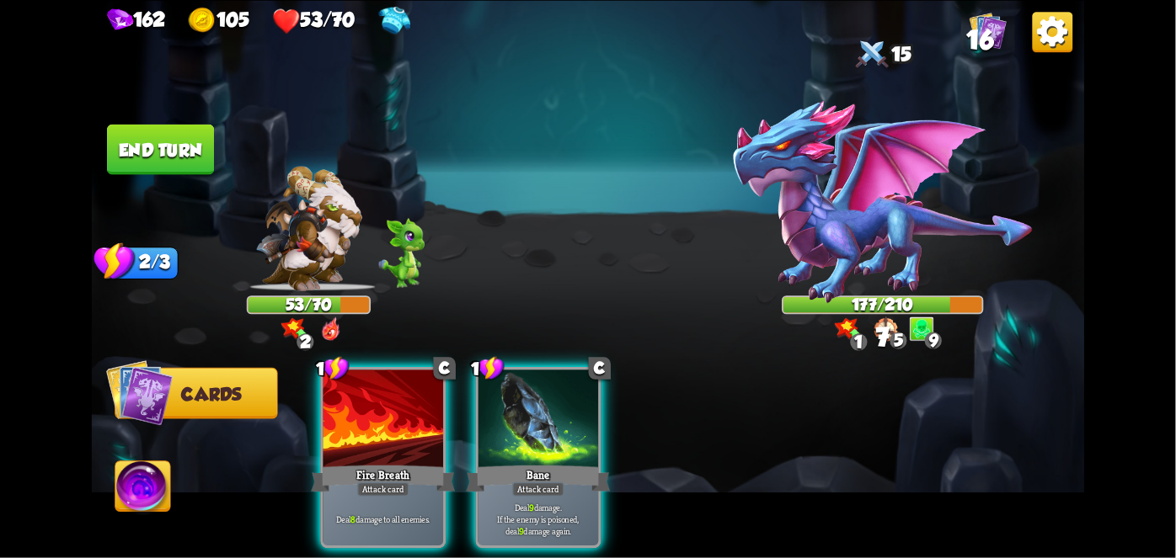
click at [568, 462] on div "Bane" at bounding box center [539, 478] width 144 height 32
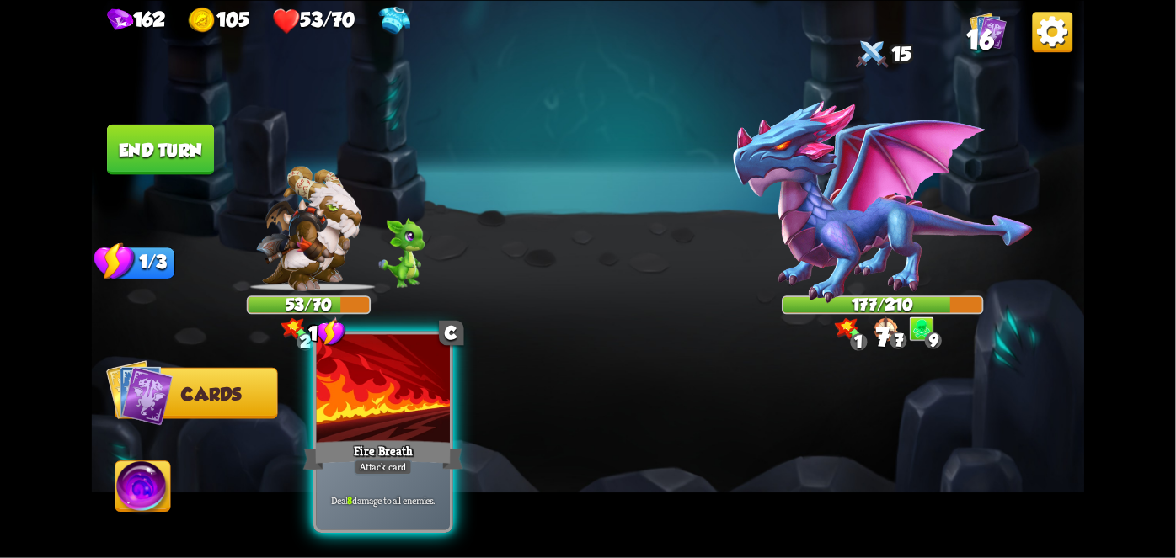
click at [411, 440] on div "Fire Breath" at bounding box center [383, 454] width 160 height 35
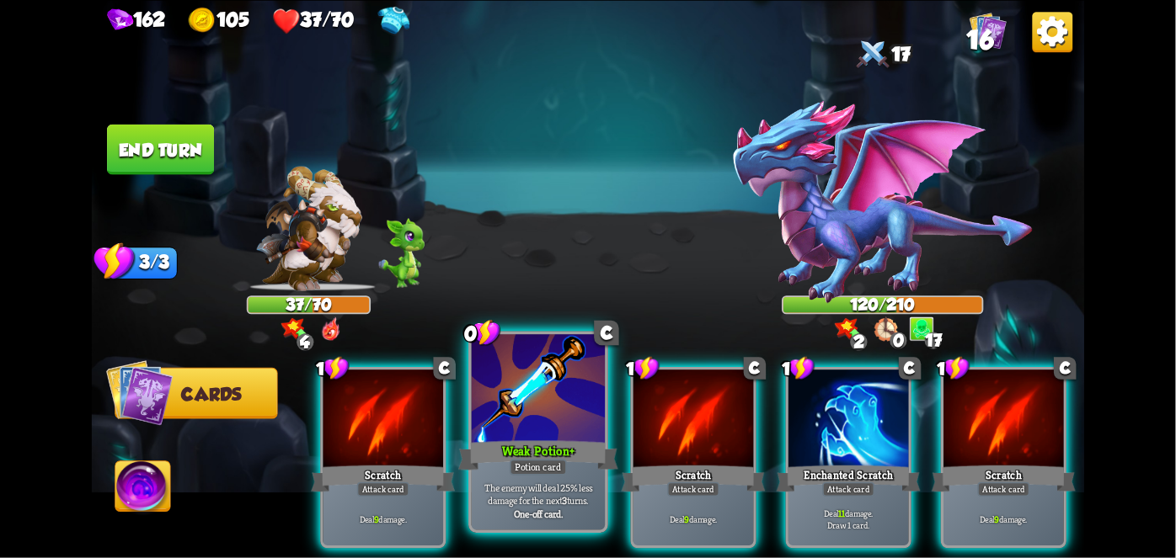
click at [531, 398] on div at bounding box center [538, 390] width 133 height 113
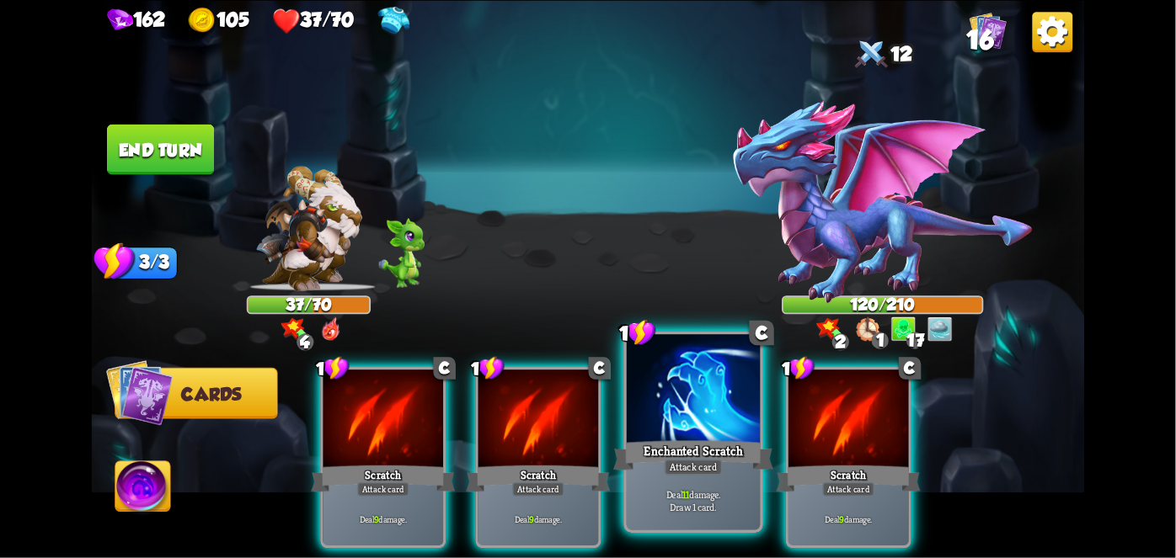
click at [658, 409] on div at bounding box center [693, 390] width 133 height 113
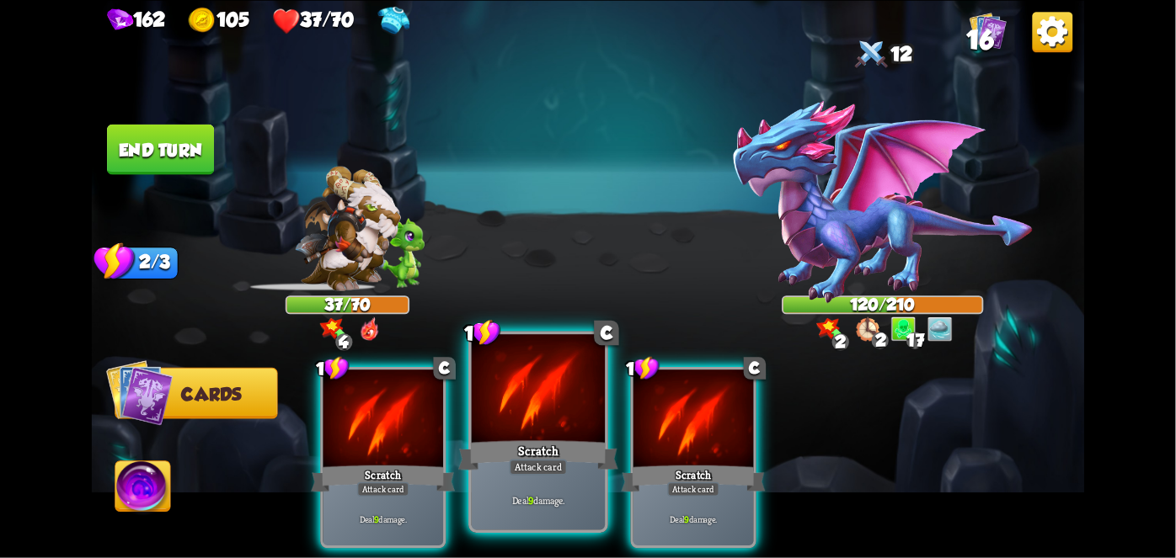
click at [556, 396] on div at bounding box center [538, 390] width 133 height 113
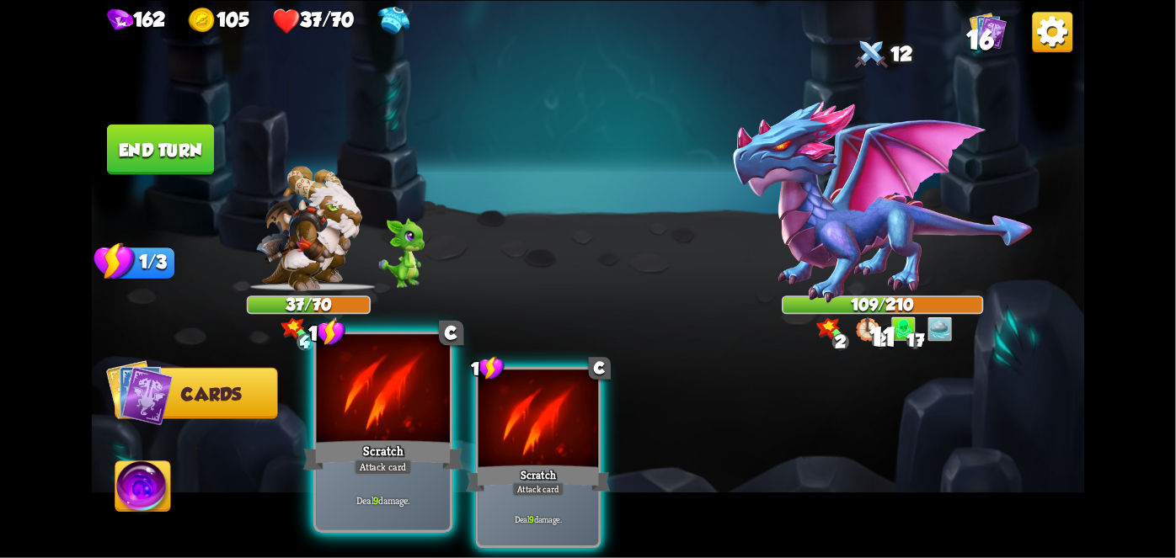
click at [355, 442] on div "Scratch" at bounding box center [383, 454] width 160 height 35
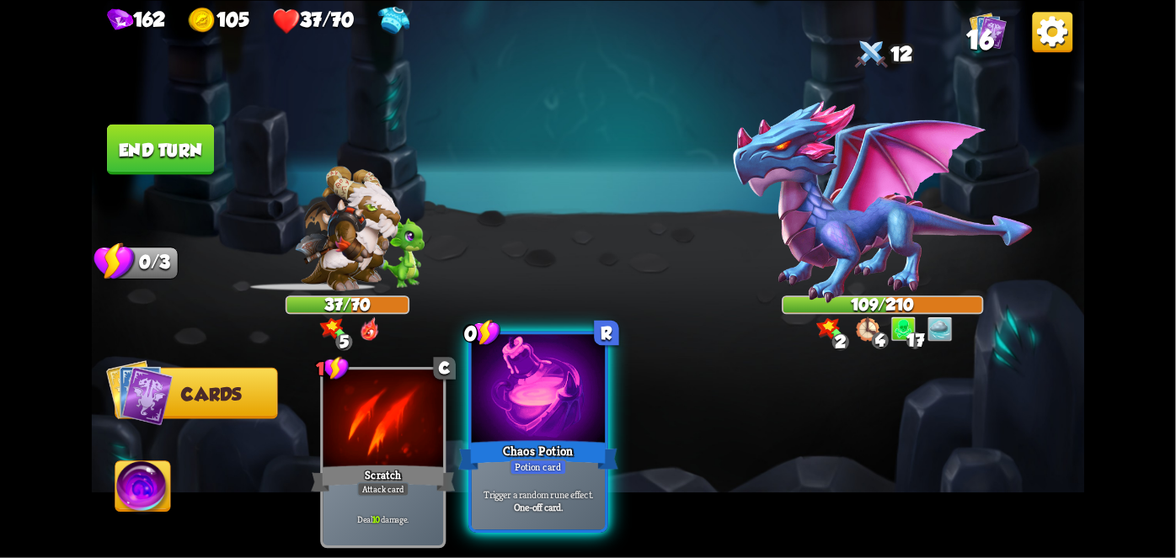
click at [552, 426] on div at bounding box center [538, 390] width 133 height 113
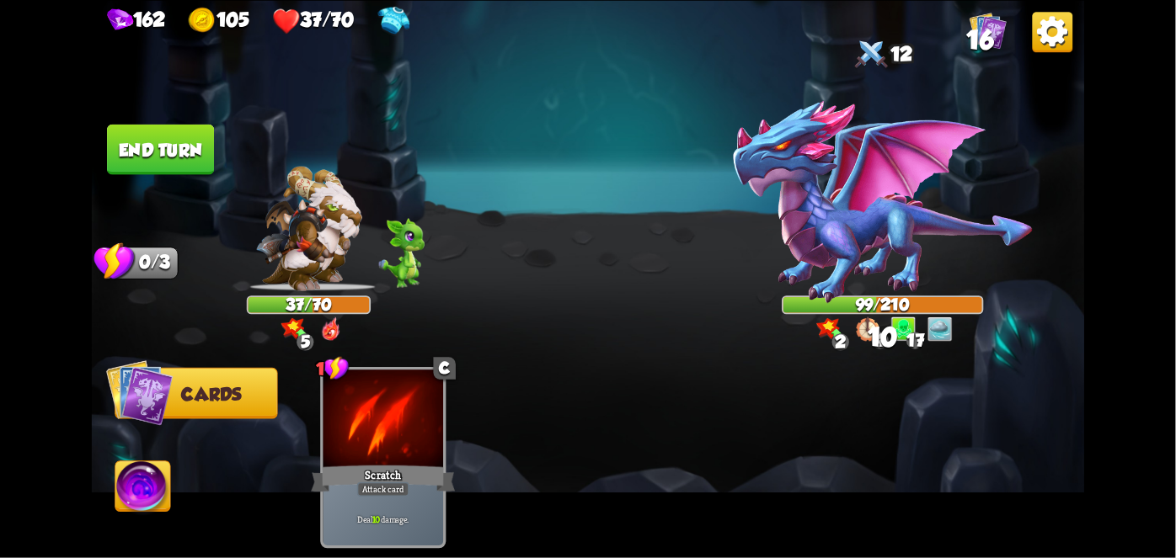
click at [163, 490] on img at bounding box center [142, 490] width 55 height 56
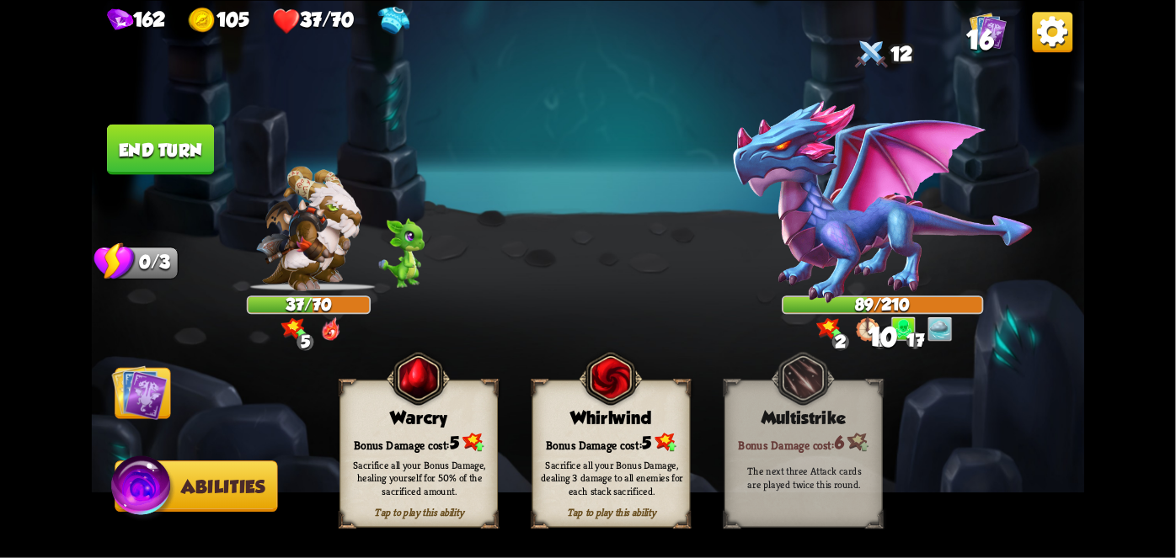
click at [557, 438] on div "Bonus Damage cost: 5" at bounding box center [611, 442] width 157 height 23
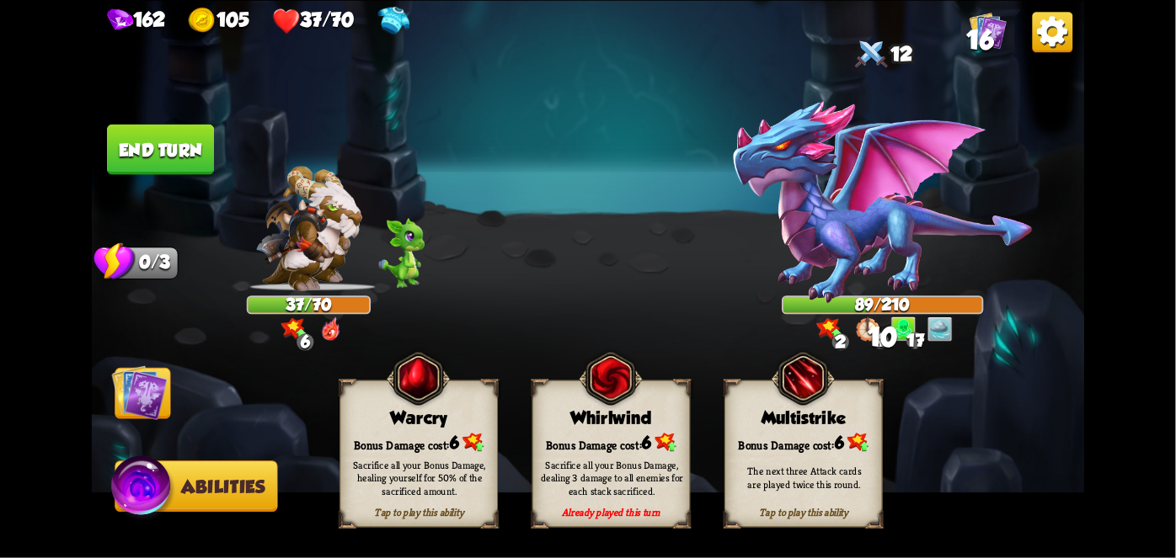
click at [136, 398] on img at bounding box center [140, 393] width 56 height 56
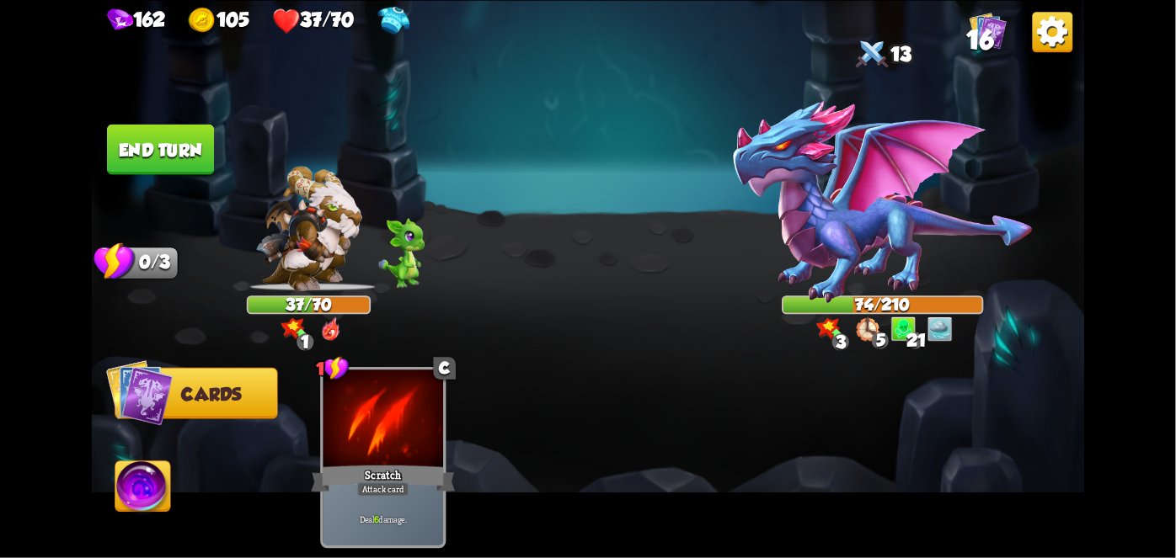
click at [139, 149] on button "End turn" at bounding box center [160, 149] width 107 height 51
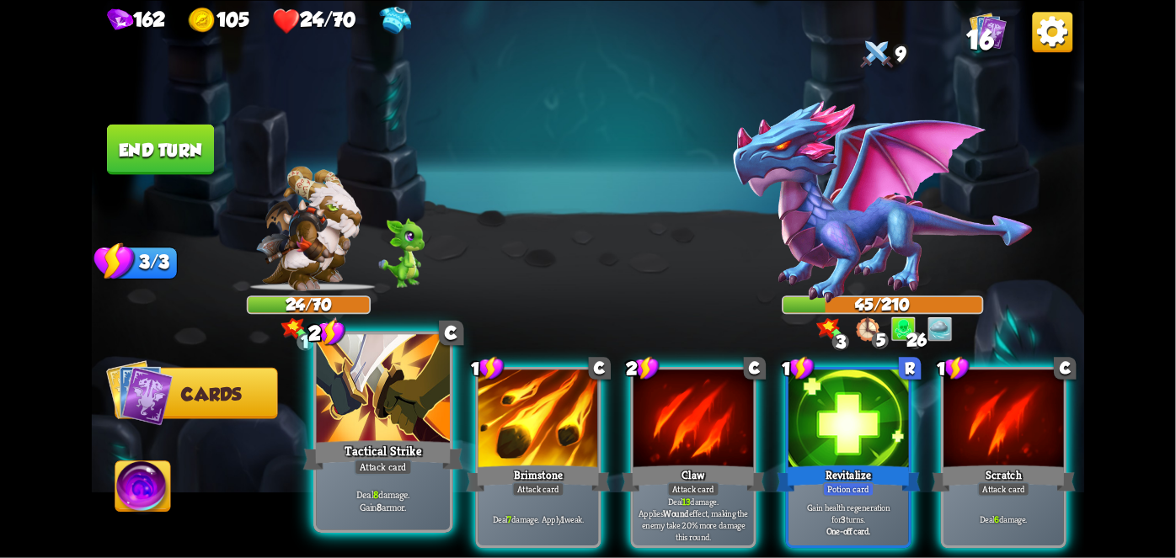
click at [381, 431] on div at bounding box center [383, 390] width 133 height 113
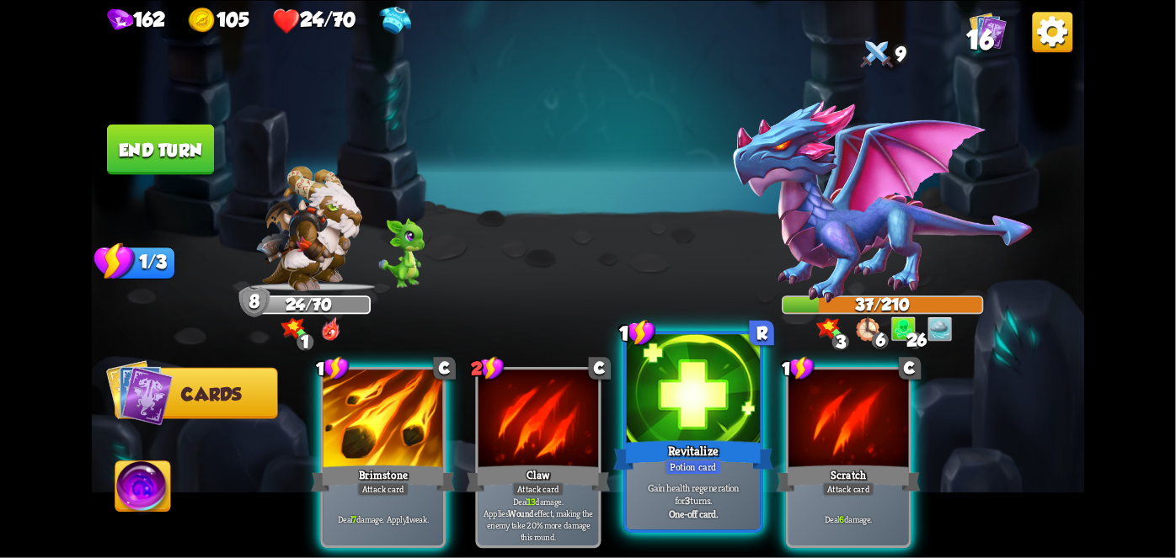
click at [656, 351] on div at bounding box center [693, 390] width 133 height 113
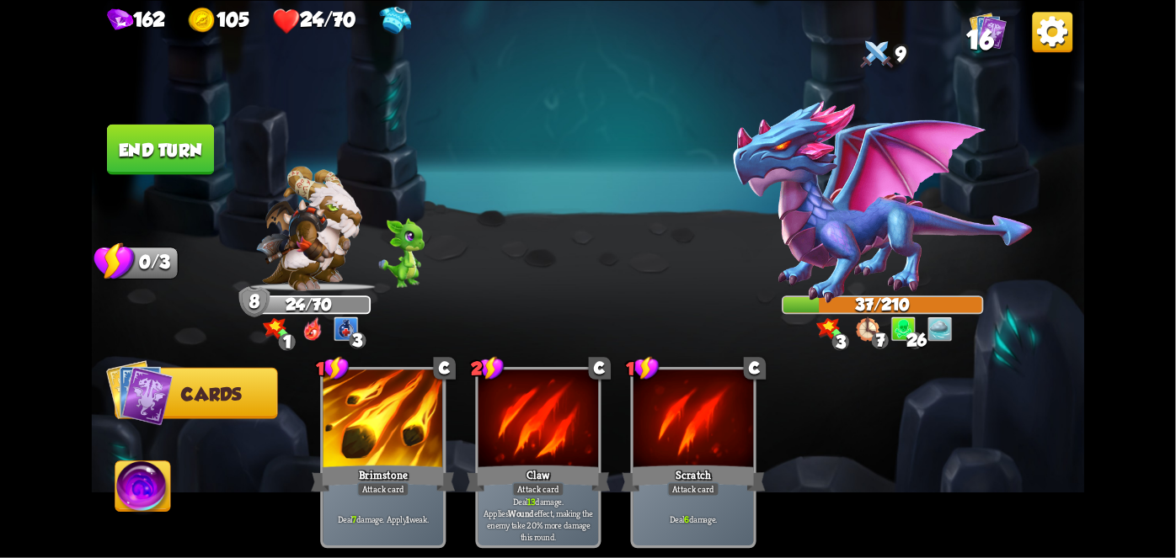
click at [147, 494] on img at bounding box center [142, 490] width 55 height 56
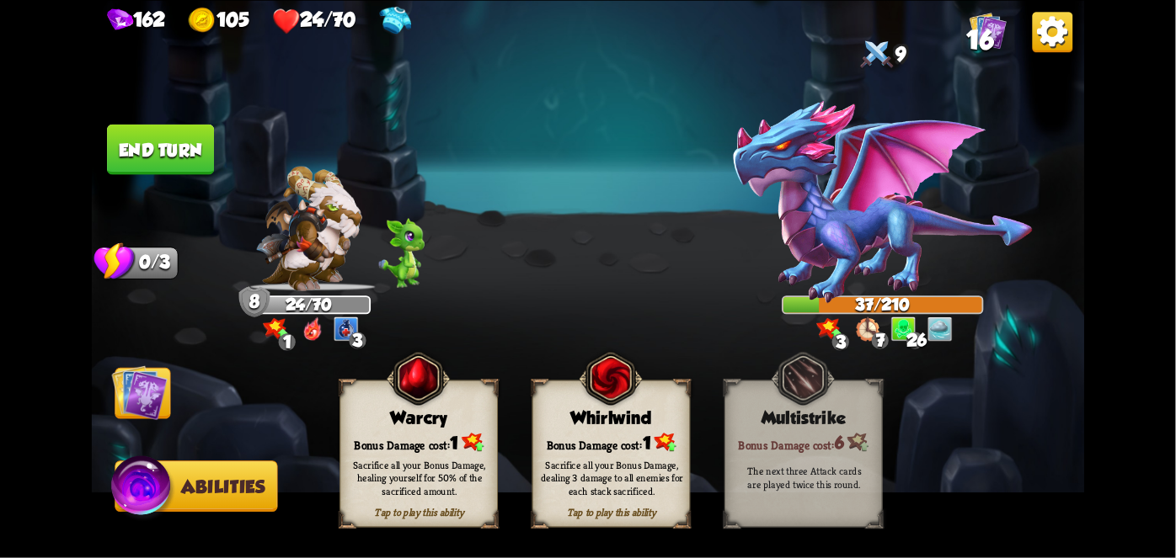
click at [670, 423] on div "Whirlwind" at bounding box center [611, 418] width 157 height 20
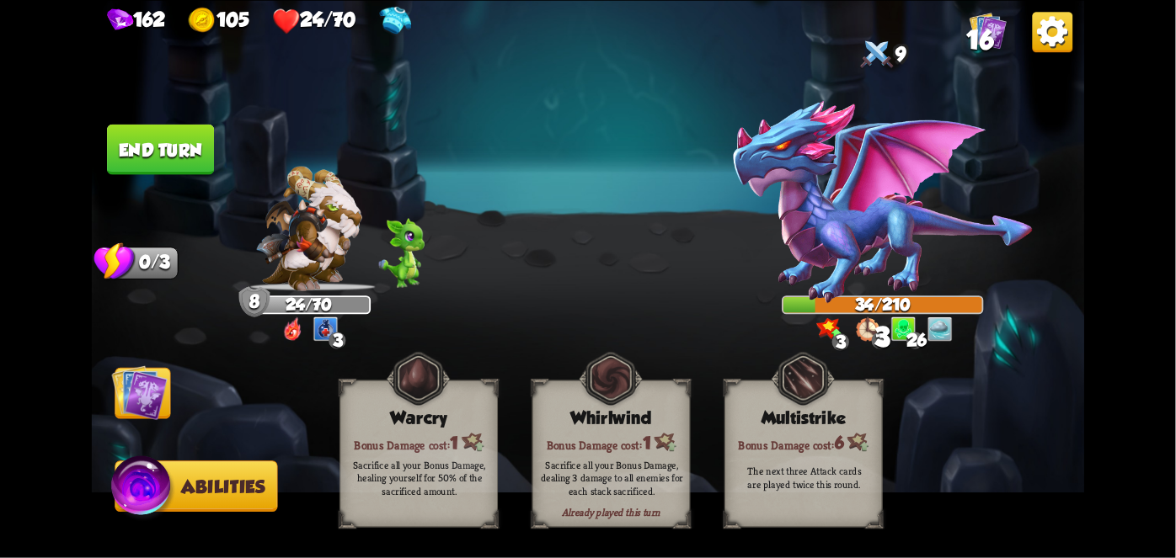
click at [143, 398] on img at bounding box center [140, 393] width 56 height 56
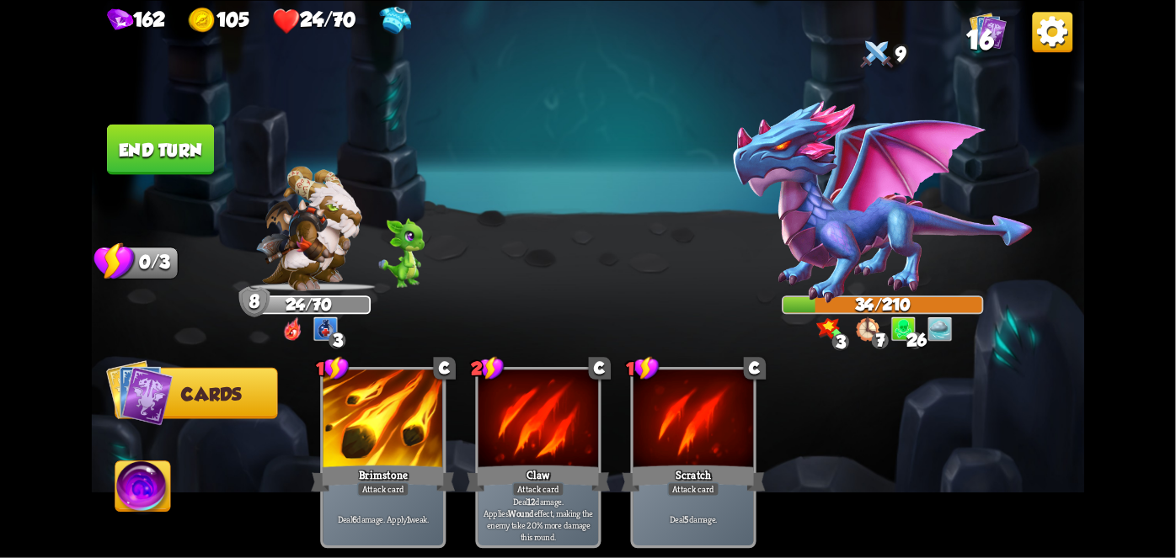
click at [136, 157] on button "End turn" at bounding box center [160, 149] width 107 height 51
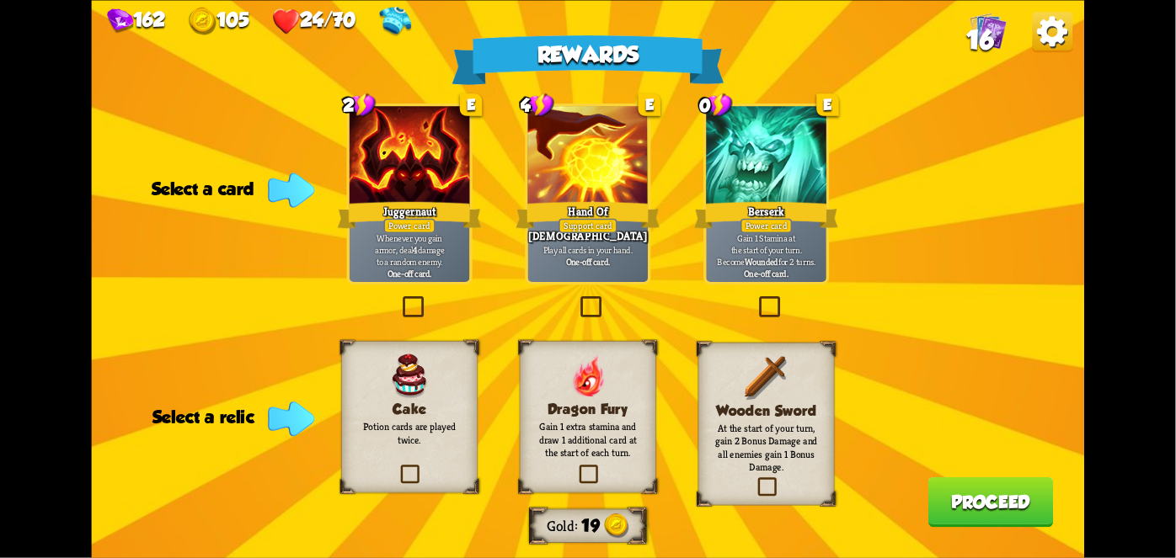
click at [582, 184] on div at bounding box center [588, 156] width 120 height 101
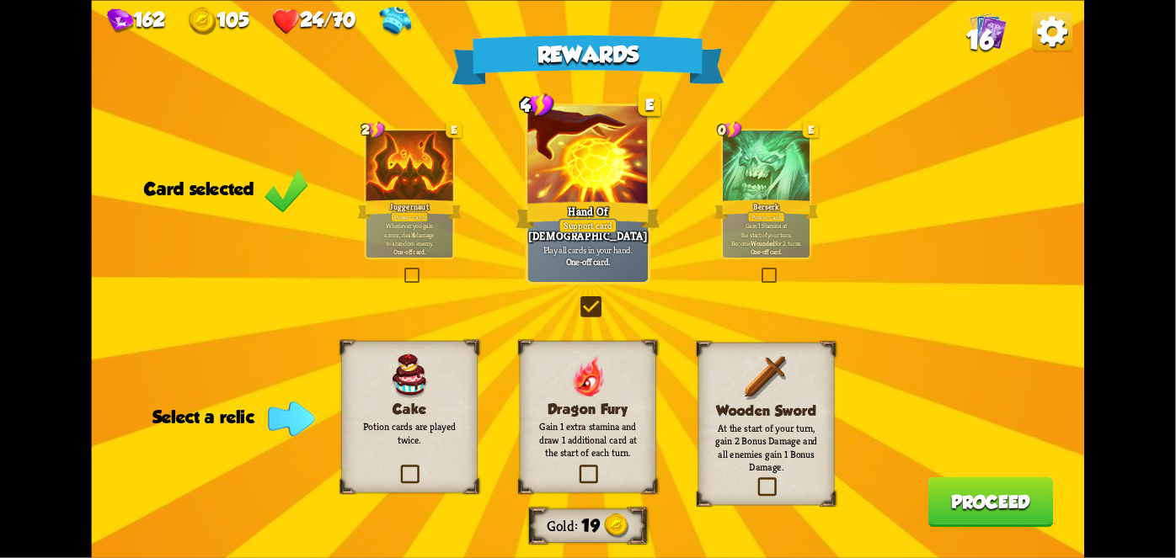
click at [433, 420] on p "Potion cards are played twice." at bounding box center [410, 433] width 110 height 26
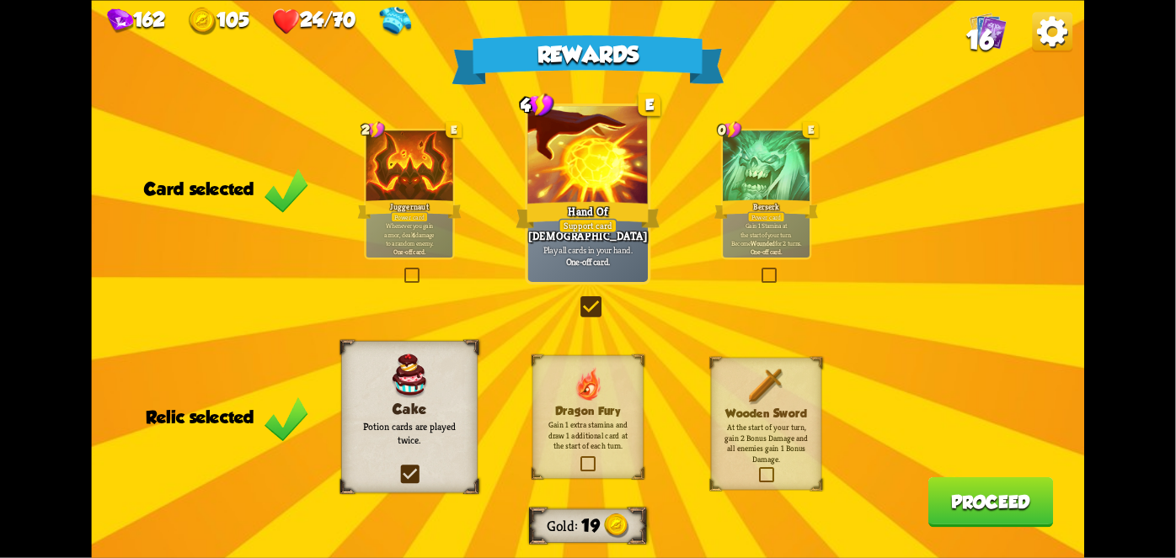
click at [952, 507] on button "Proceed" at bounding box center [990, 502] width 125 height 51
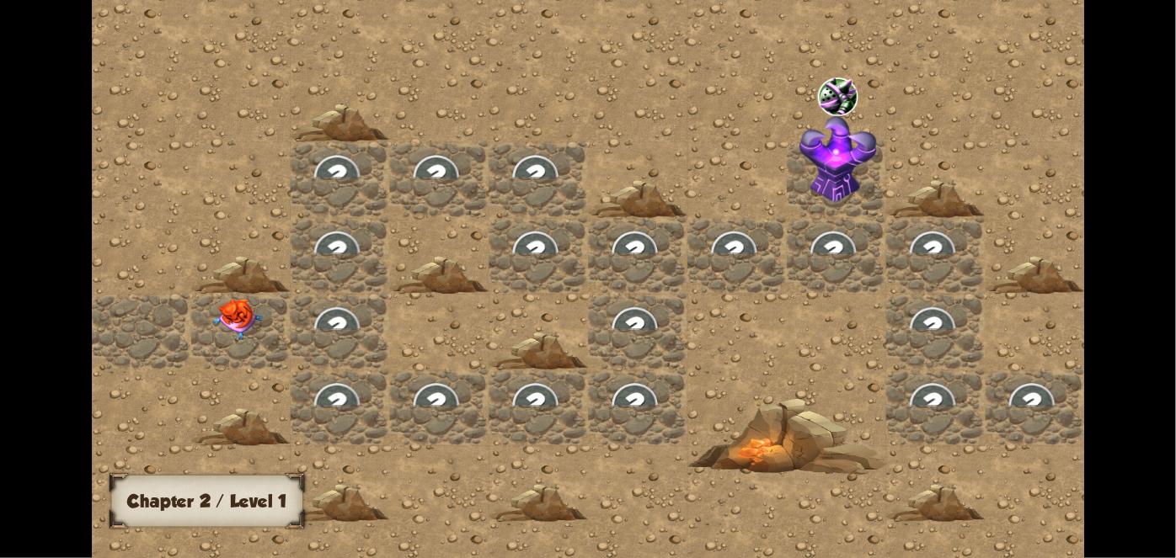
click at [236, 292] on div at bounding box center [240, 330] width 99 height 76
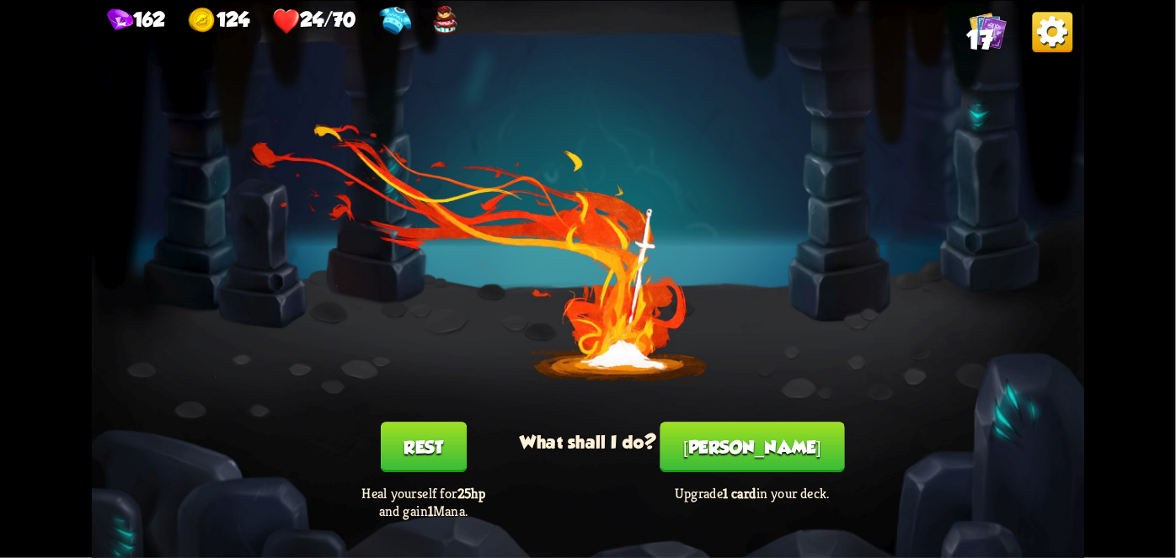
click at [411, 443] on button "Rest" at bounding box center [424, 447] width 86 height 51
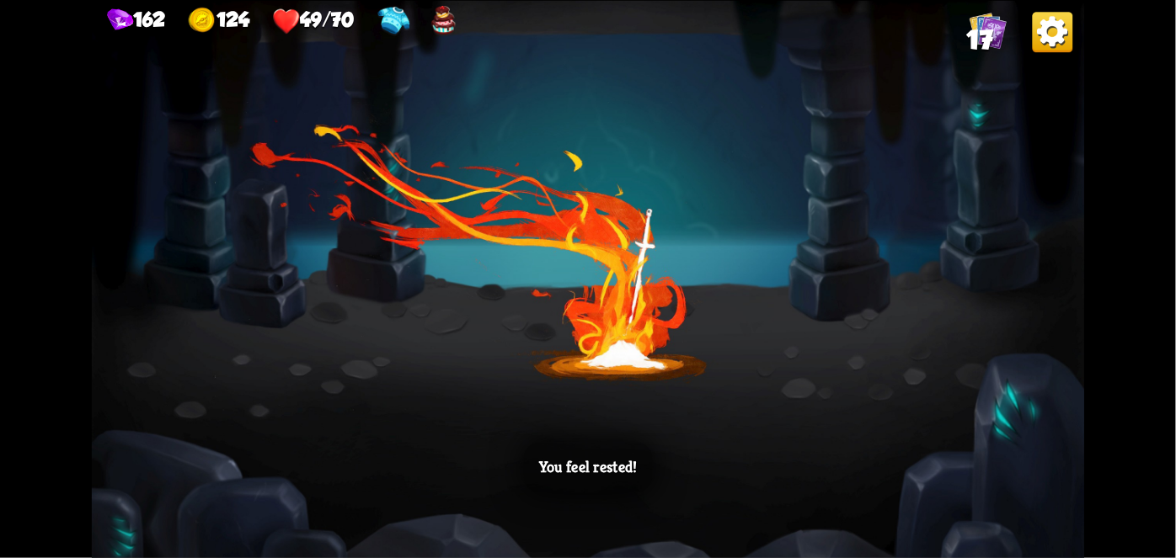
click at [769, 355] on div "You feel rested!" at bounding box center [588, 279] width 993 height 558
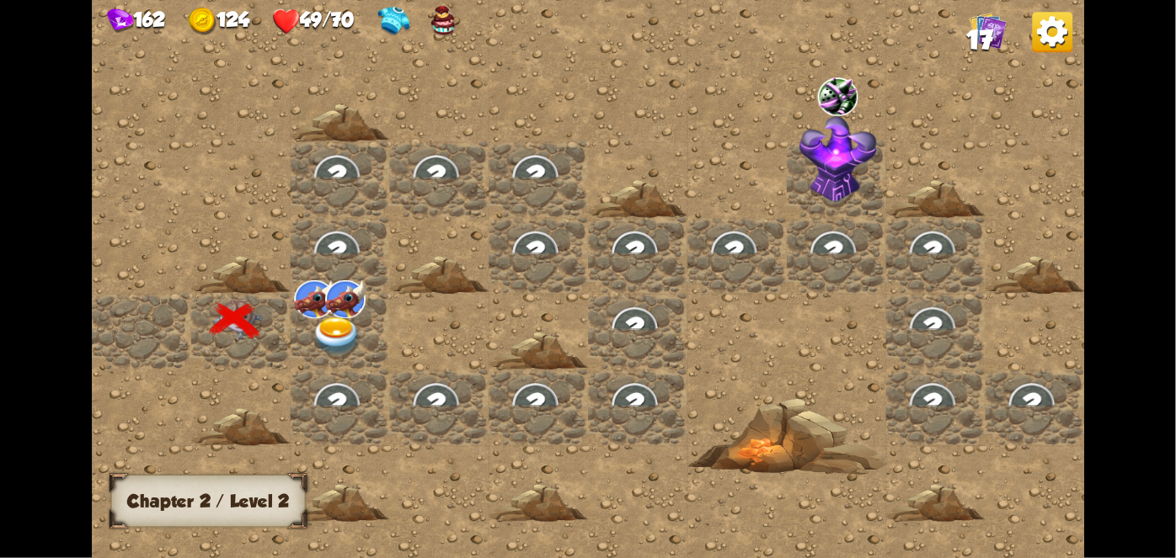
click at [330, 308] on div at bounding box center [339, 330] width 99 height 76
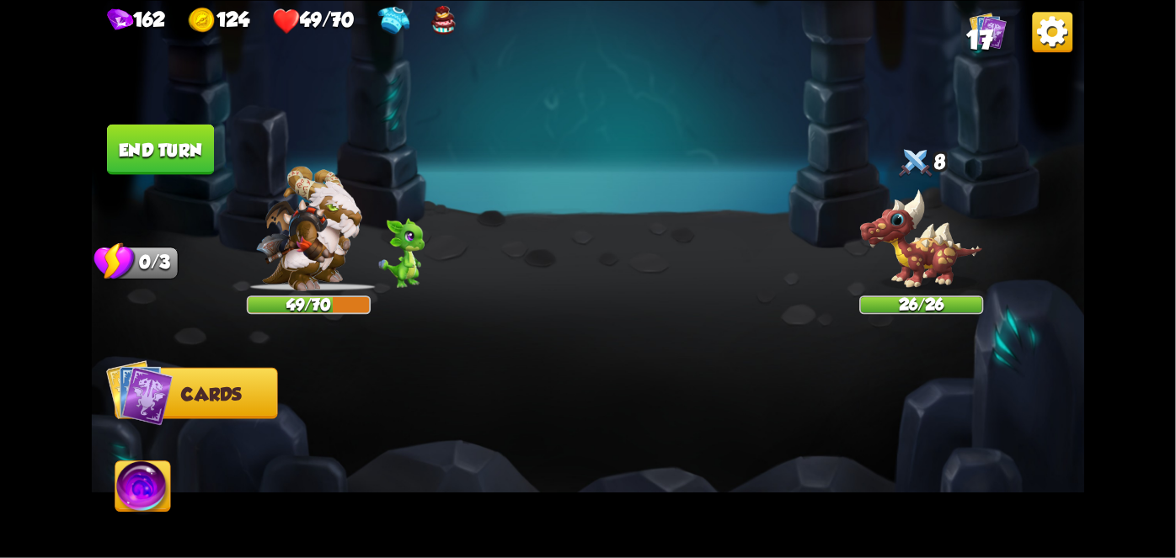
click at [330, 308] on div "49/70" at bounding box center [308, 304] width 121 height 15
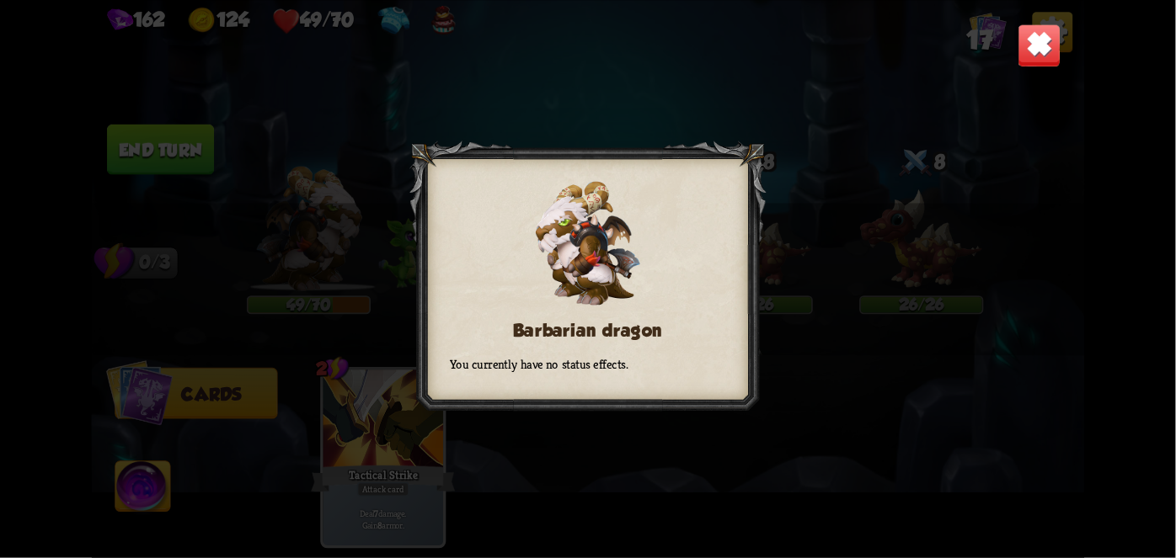
click at [565, 234] on img at bounding box center [587, 243] width 105 height 124
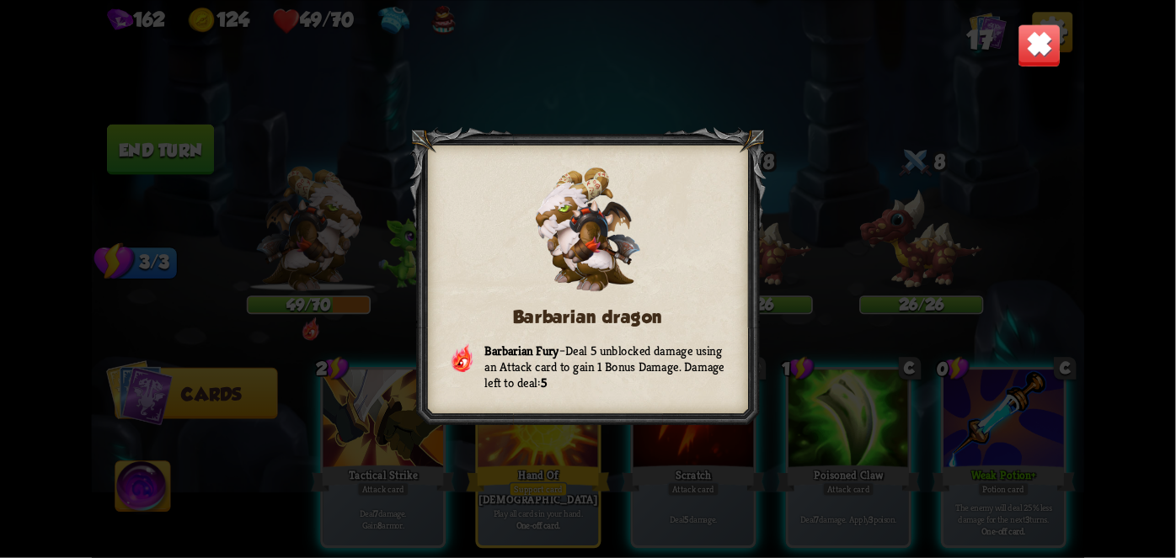
click at [1015, 48] on div "Barbarian dragon Barbarian Fury – Deal 5 unblocked damage using an Attack card …" at bounding box center [588, 279] width 993 height 558
click at [1026, 46] on img at bounding box center [1039, 46] width 44 height 44
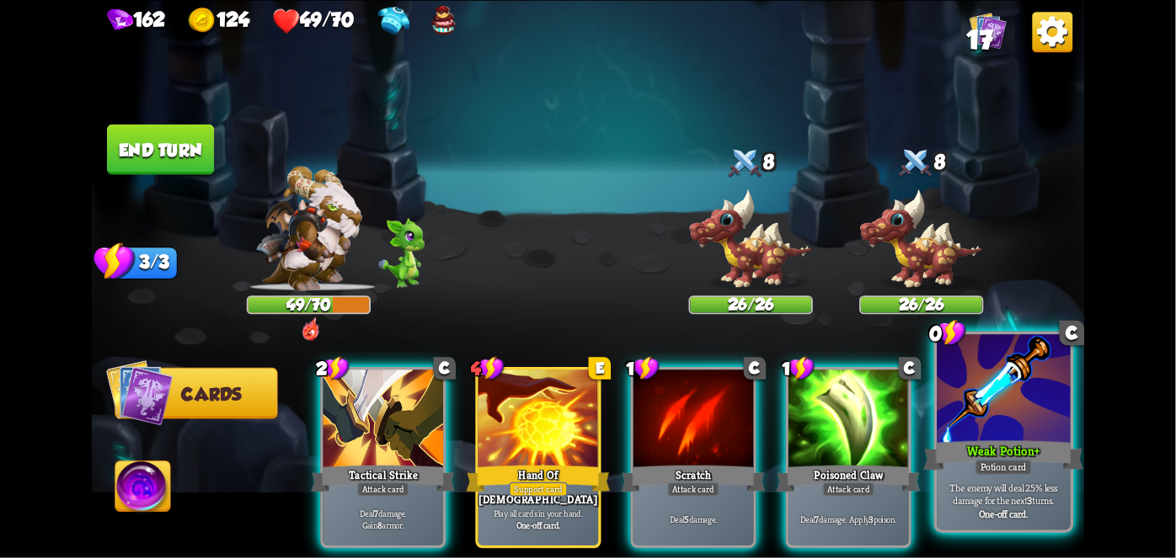
click at [1011, 397] on div at bounding box center [1002, 390] width 133 height 113
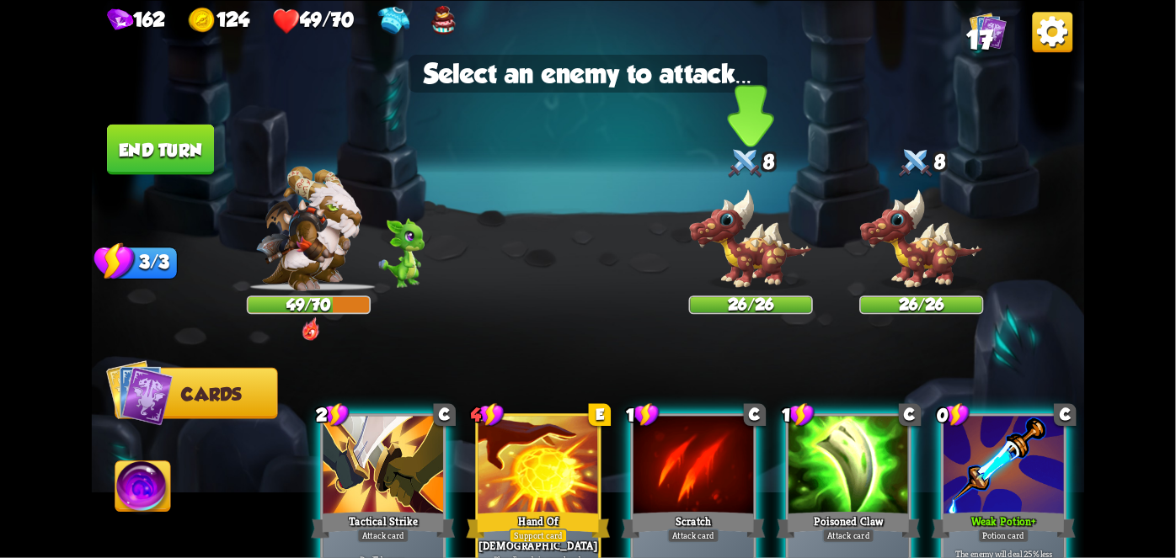
click at [761, 237] on img at bounding box center [751, 240] width 124 height 103
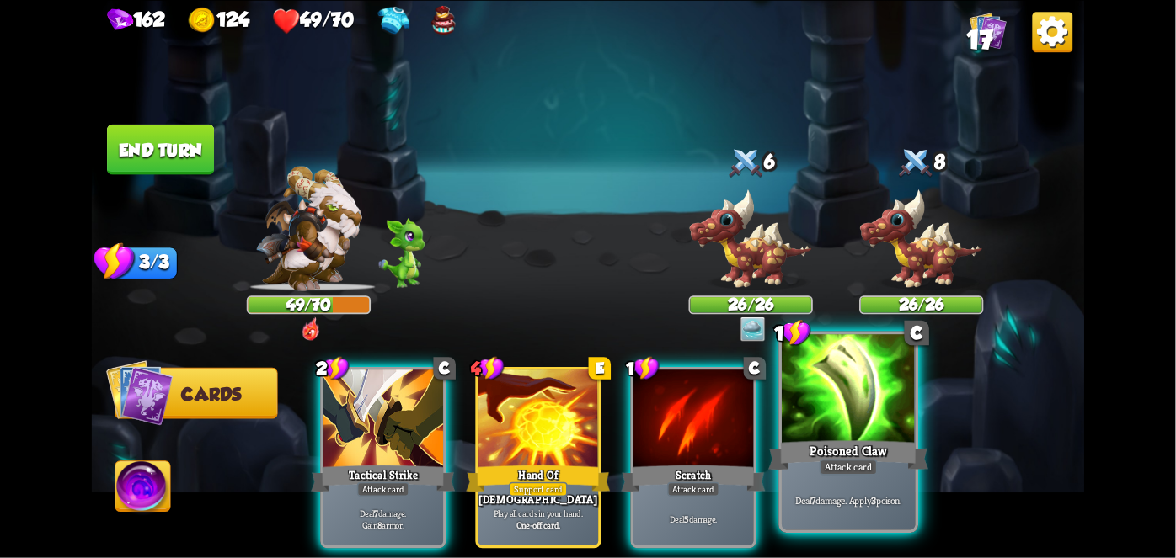
click at [834, 420] on div at bounding box center [848, 390] width 133 height 113
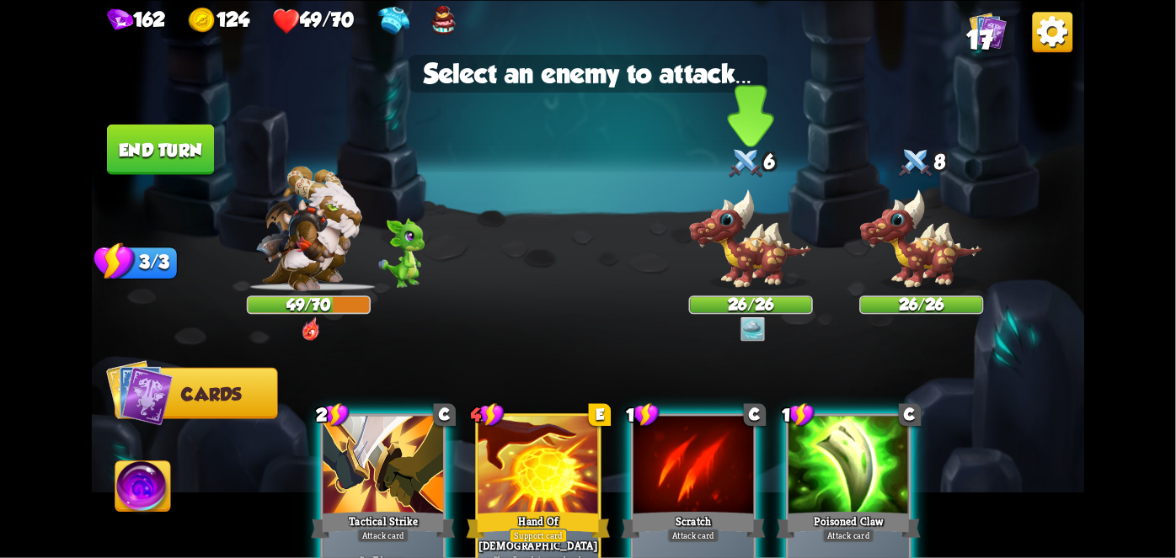
click at [741, 261] on img at bounding box center [751, 240] width 124 height 103
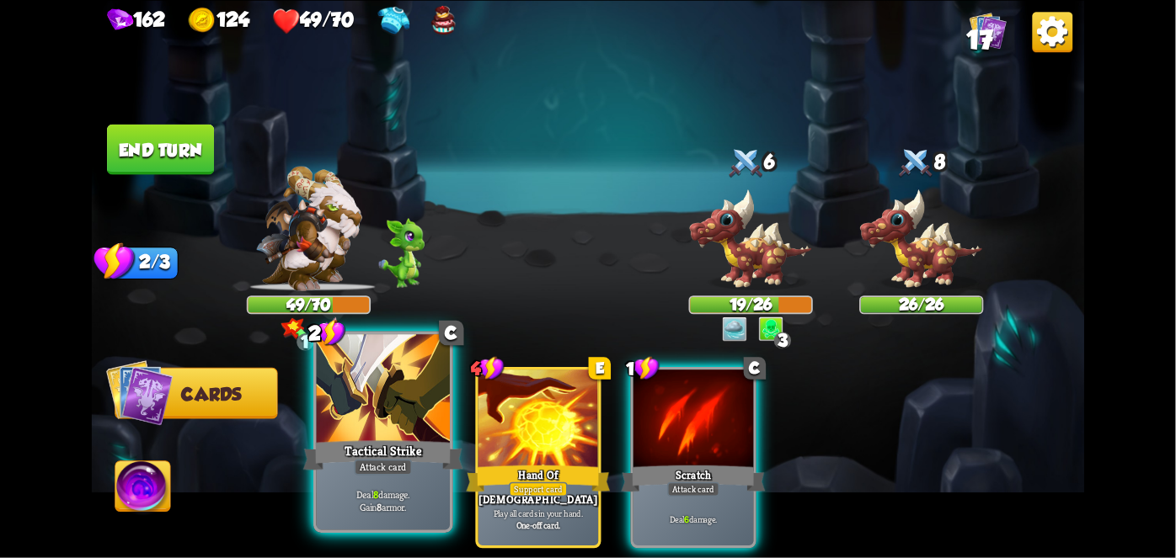
click at [394, 430] on div at bounding box center [383, 390] width 133 height 113
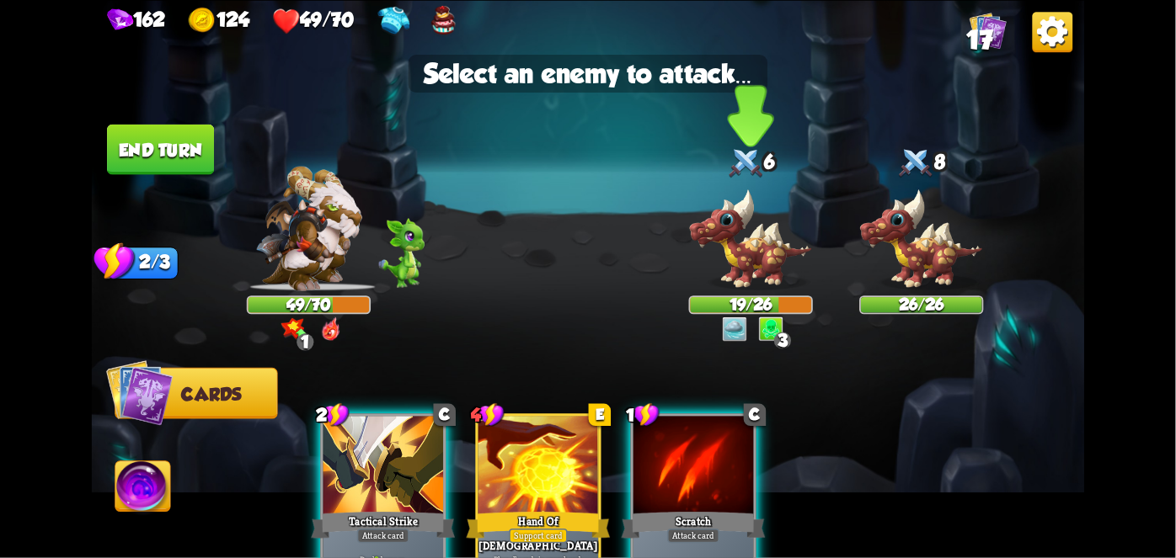
click at [749, 229] on img at bounding box center [751, 240] width 124 height 103
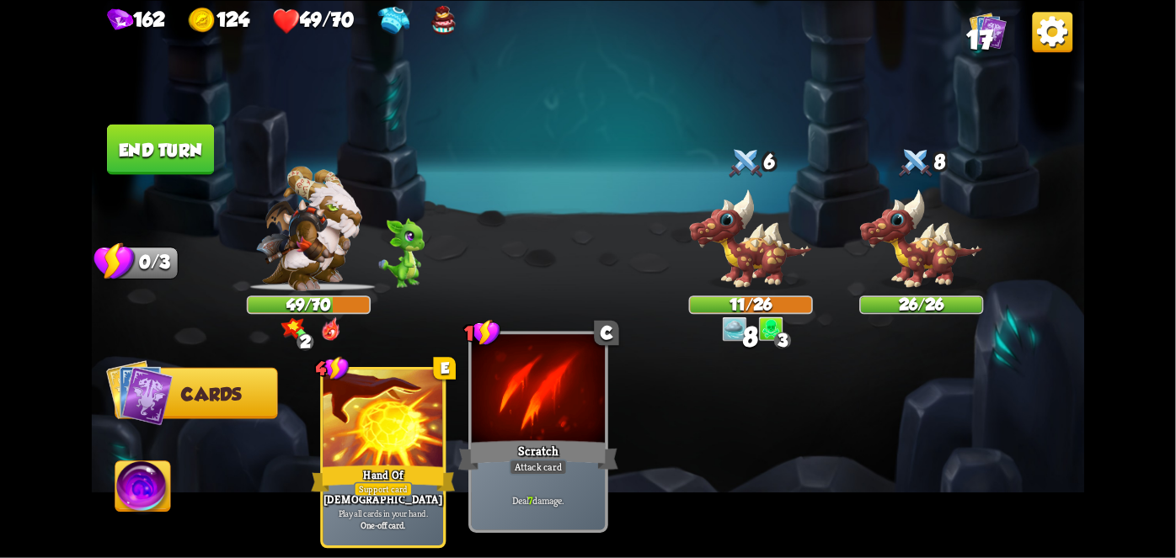
click at [579, 424] on div at bounding box center [538, 390] width 133 height 113
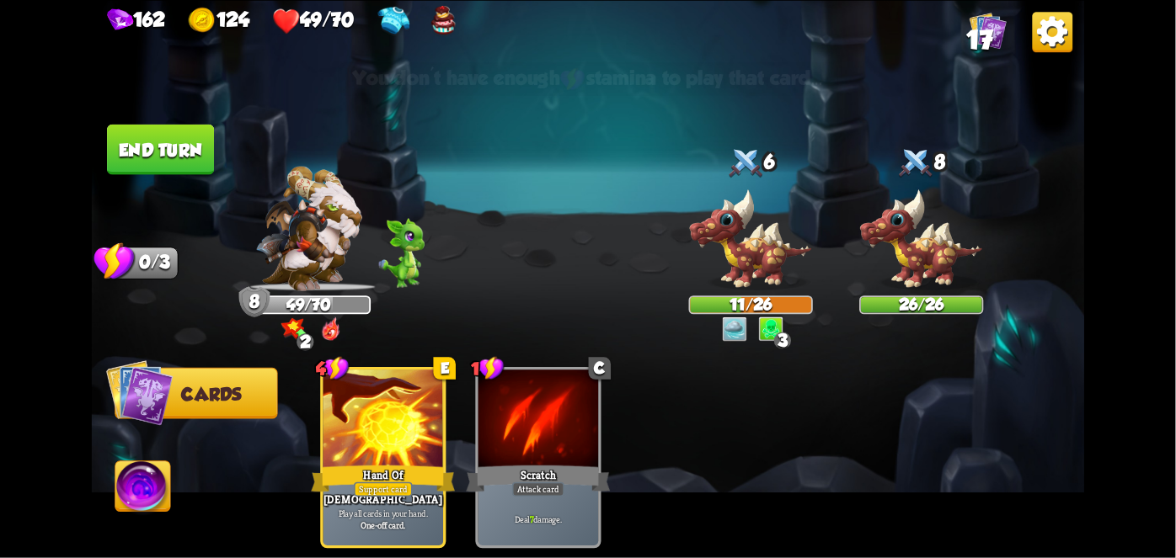
click at [206, 160] on button "End turn" at bounding box center [160, 149] width 107 height 51
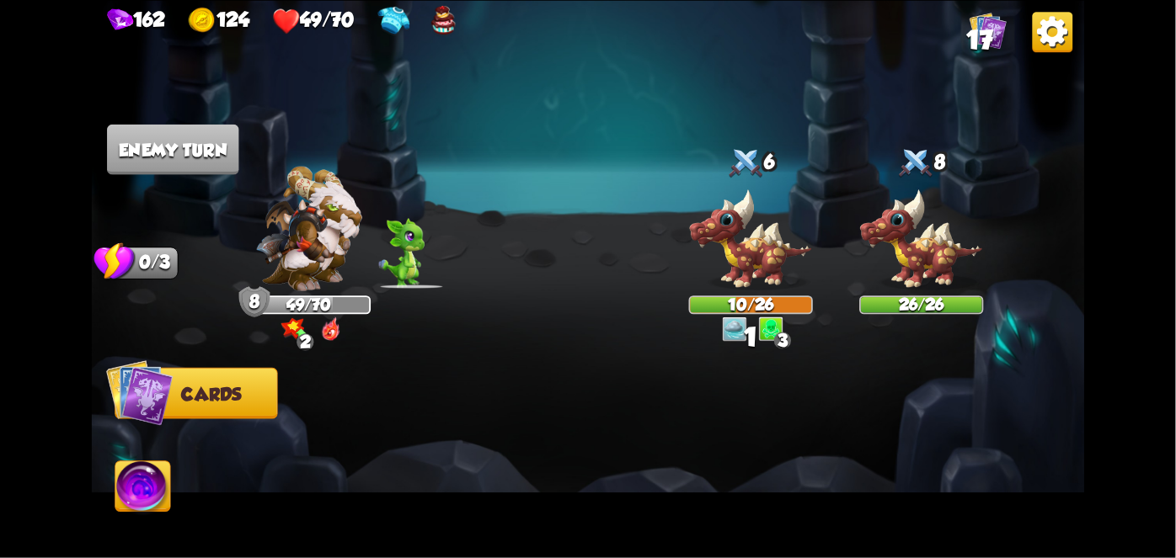
click at [148, 493] on img at bounding box center [142, 490] width 55 height 56
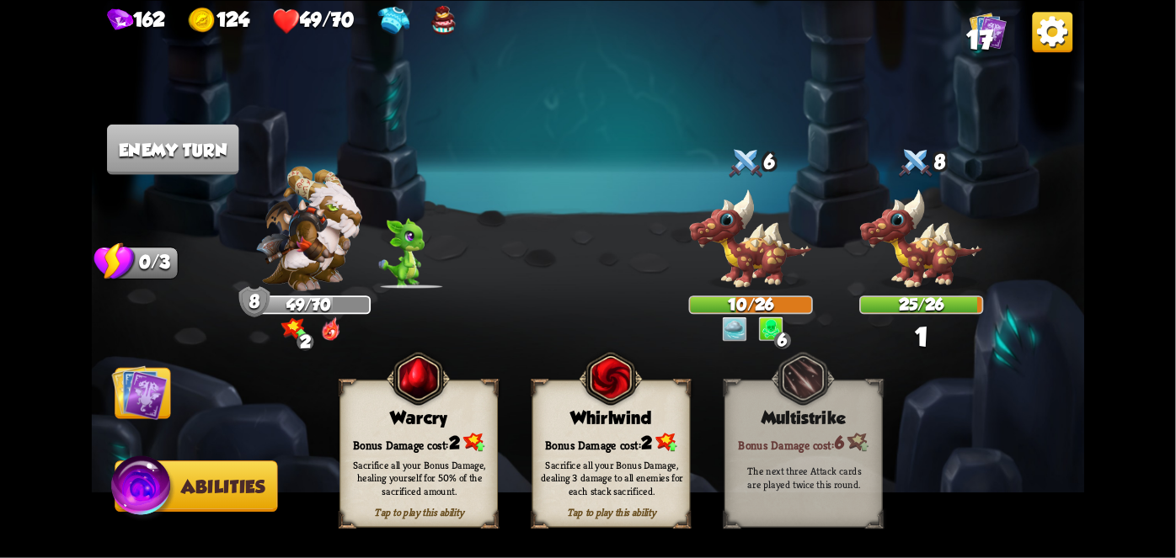
click at [554, 428] on div "Tap to play this ability Whirlwind Bonus Damage cost: 2 Sacrifice all your Bonu…" at bounding box center [611, 453] width 158 height 147
click at [142, 395] on img at bounding box center [140, 393] width 56 height 56
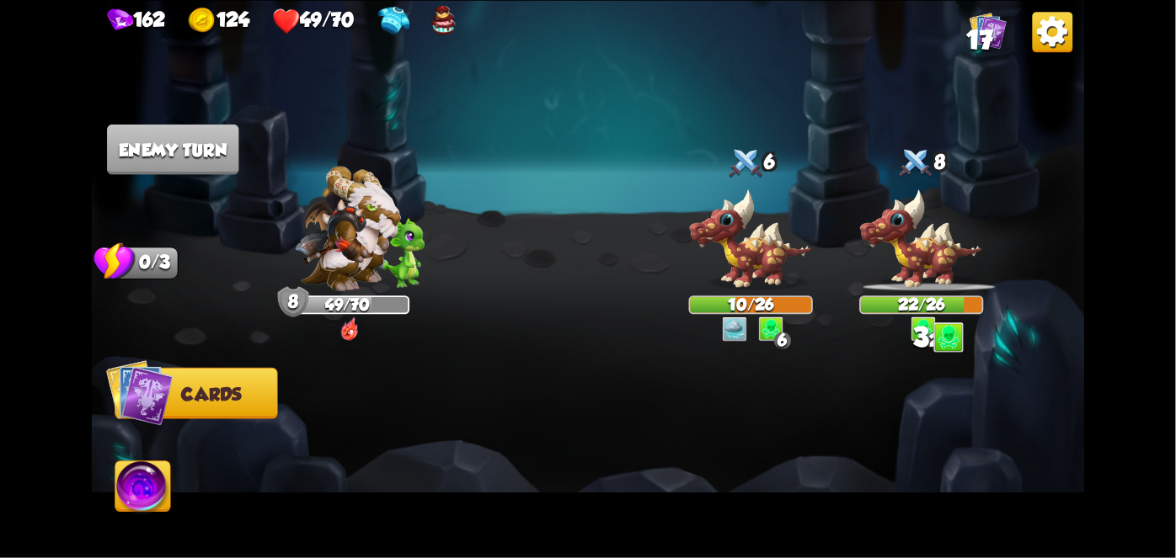
click at [142, 395] on img at bounding box center [139, 392] width 67 height 67
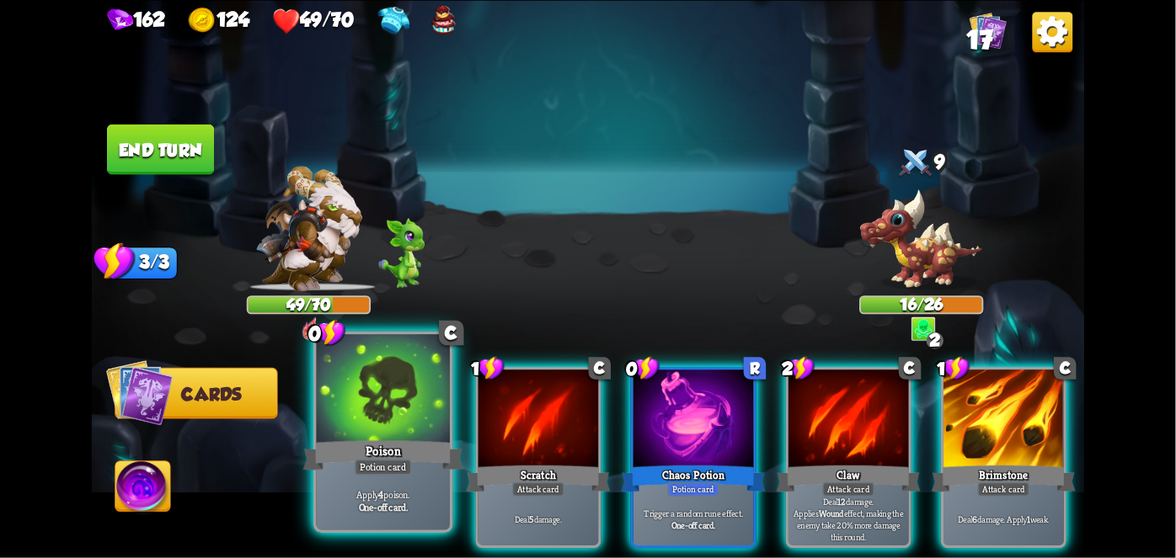
click at [388, 391] on div at bounding box center [383, 390] width 133 height 113
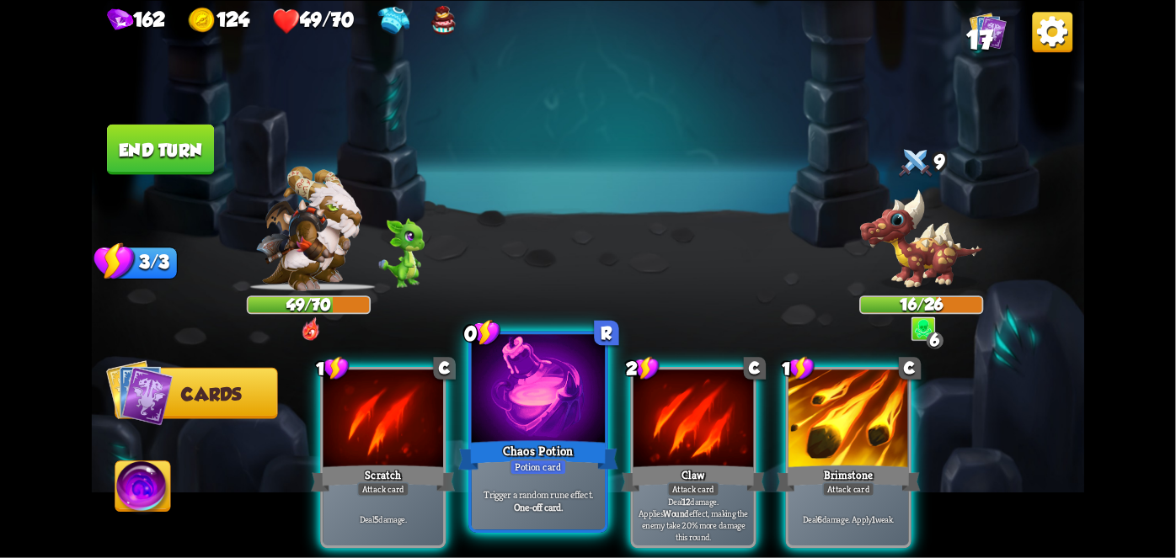
click at [496, 414] on div at bounding box center [538, 390] width 133 height 113
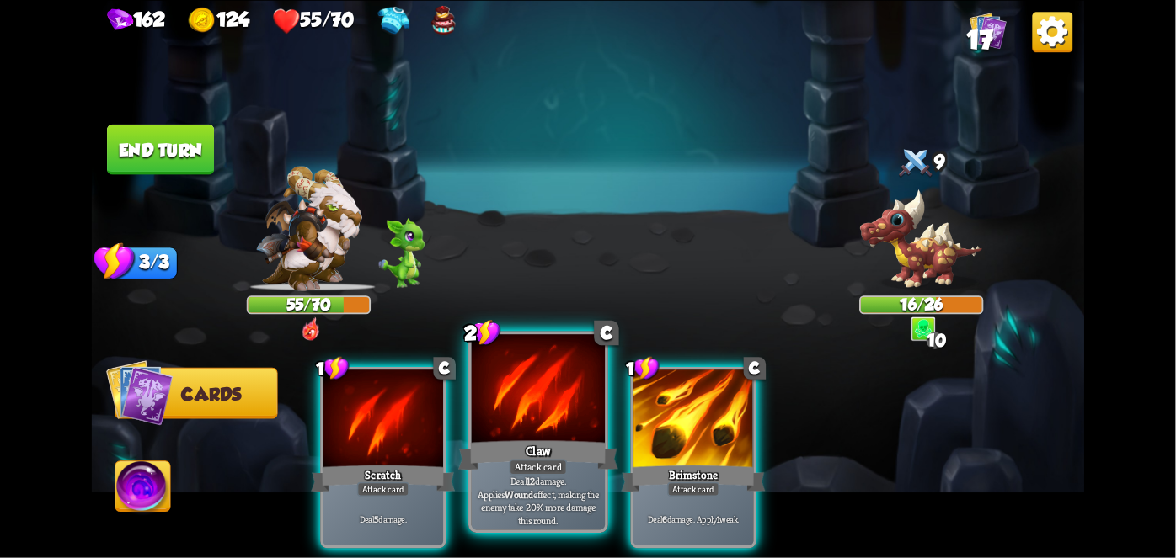
click at [559, 448] on div "Claw" at bounding box center [538, 454] width 160 height 35
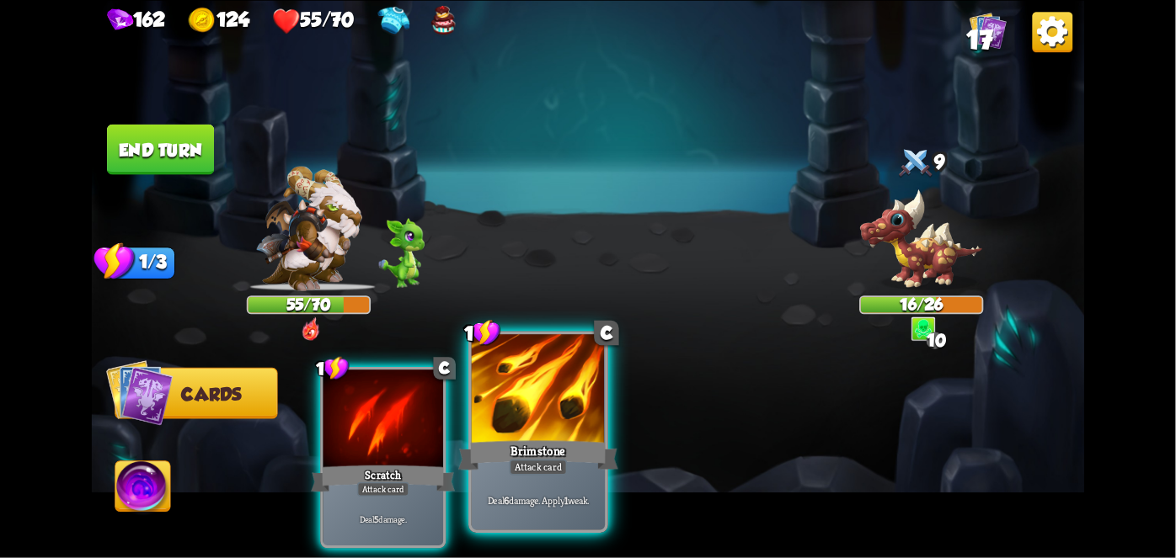
click at [552, 449] on div "Brimstone" at bounding box center [538, 454] width 160 height 35
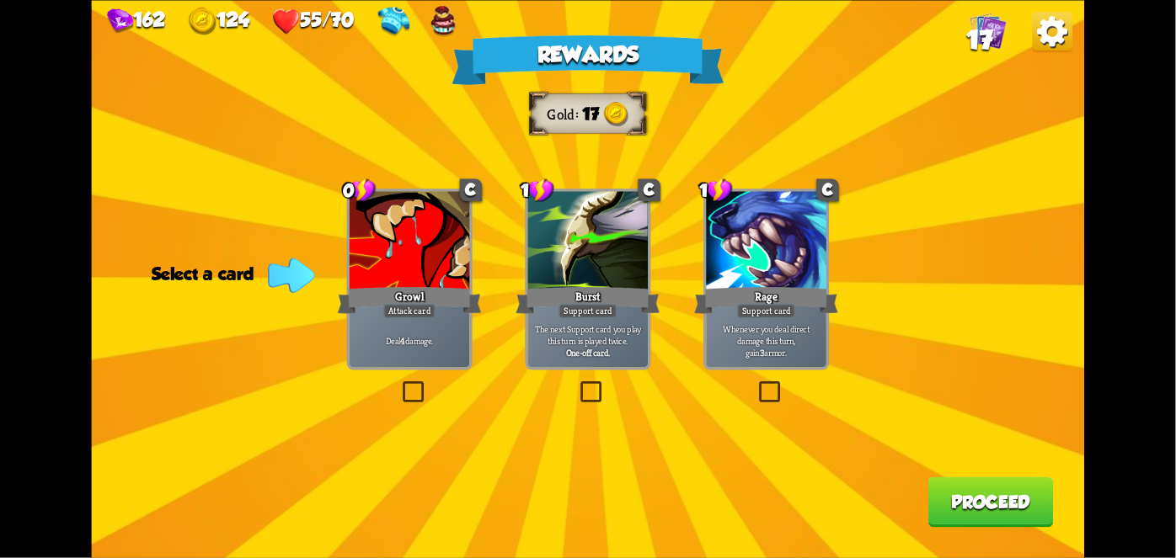
click at [411, 317] on div "Attack card" at bounding box center [409, 311] width 52 height 14
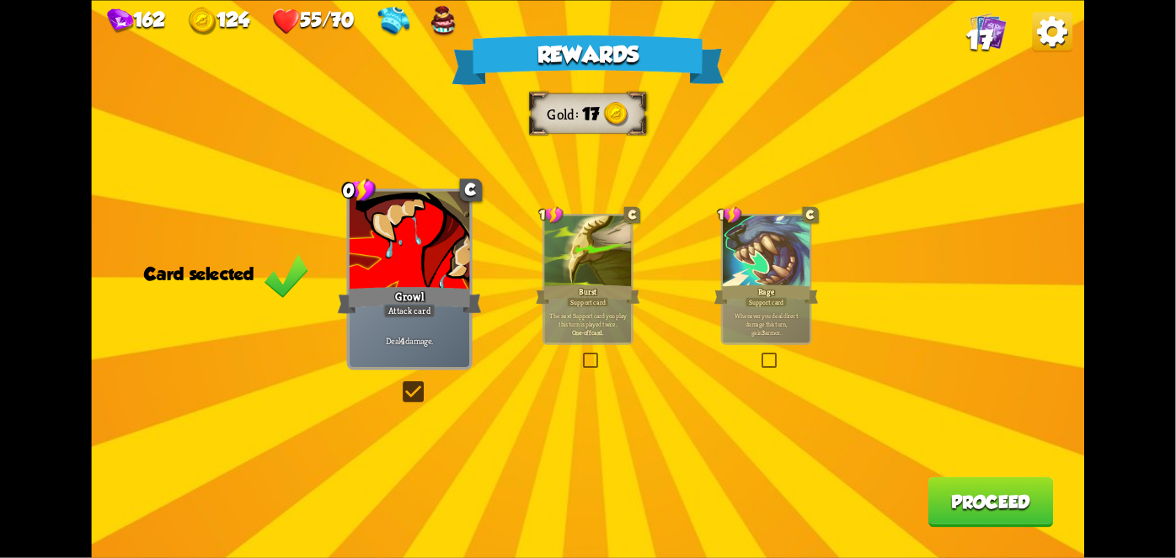
click at [969, 485] on button "Proceed" at bounding box center [990, 502] width 125 height 51
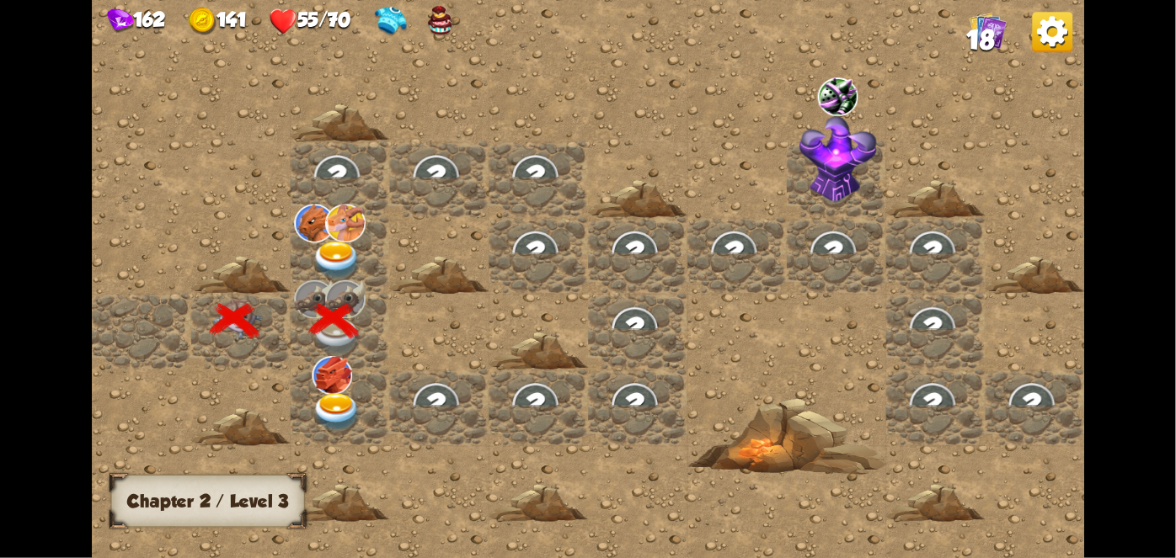
click at [335, 398] on img at bounding box center [337, 411] width 50 height 39
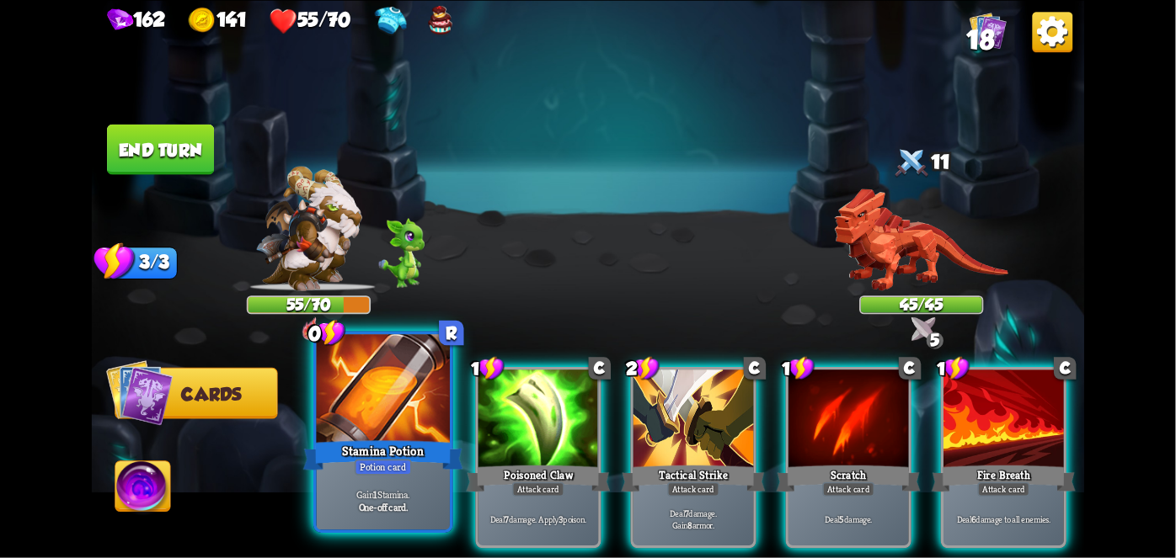
click at [386, 393] on div at bounding box center [383, 390] width 133 height 113
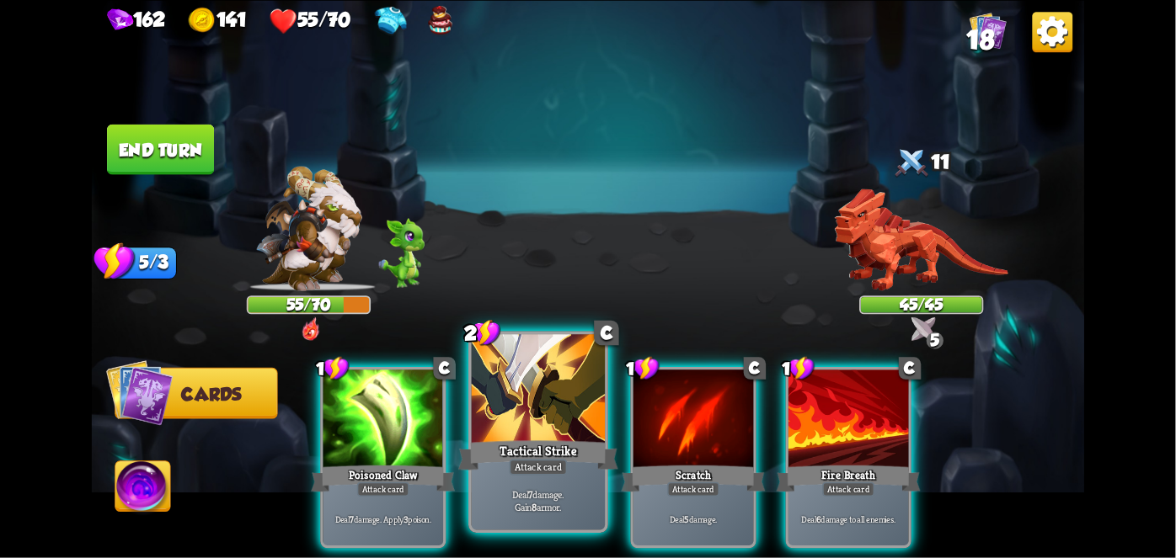
click at [534, 407] on div at bounding box center [538, 390] width 133 height 113
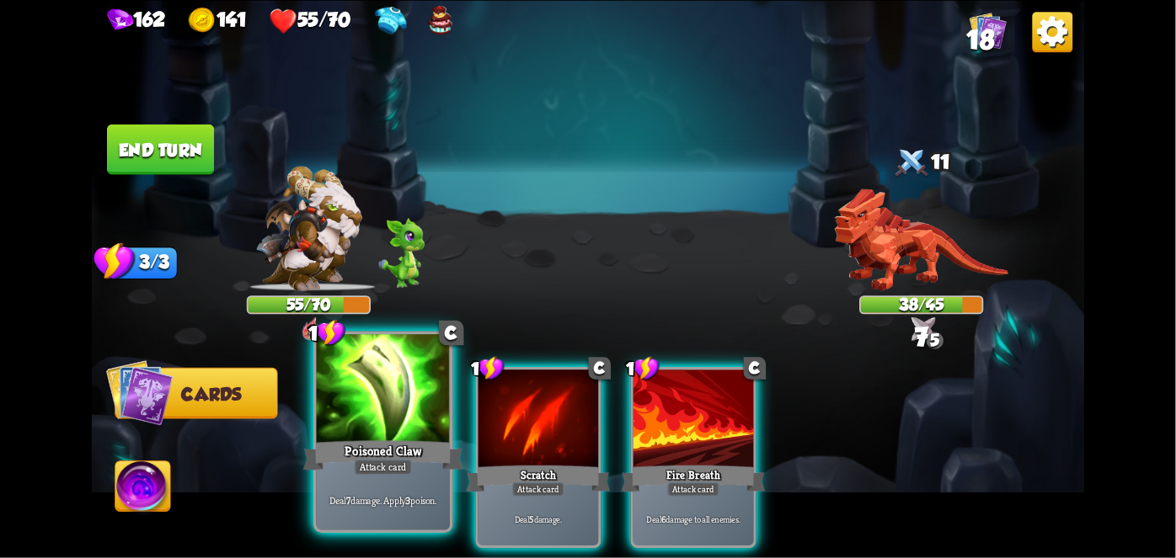
click at [394, 427] on div at bounding box center [383, 390] width 133 height 113
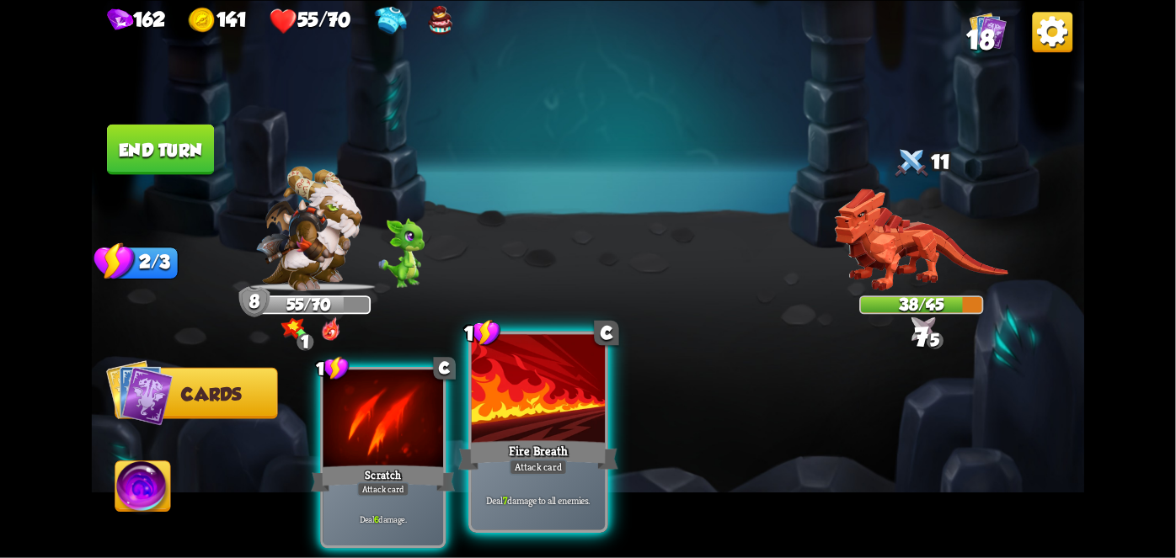
click at [547, 431] on div at bounding box center [538, 390] width 133 height 113
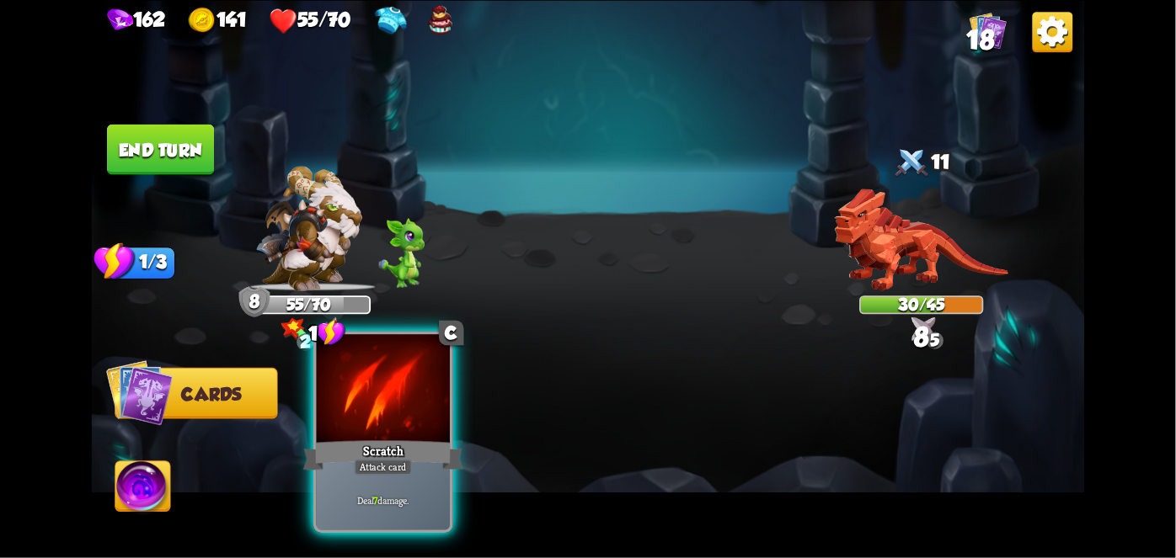
click at [338, 456] on div "Scratch" at bounding box center [383, 454] width 160 height 35
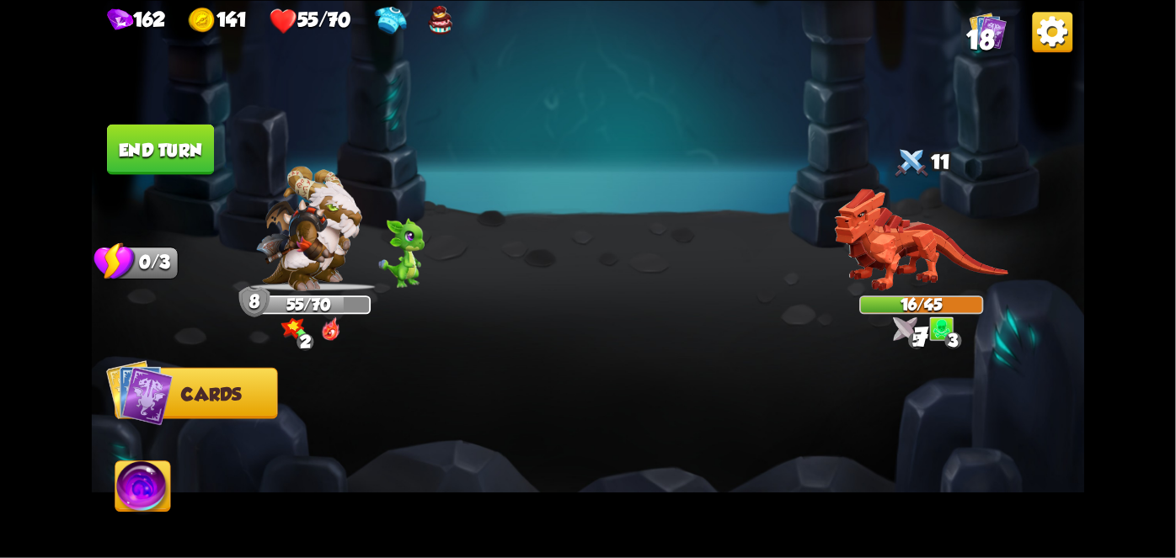
click at [147, 160] on button "End turn" at bounding box center [160, 149] width 107 height 51
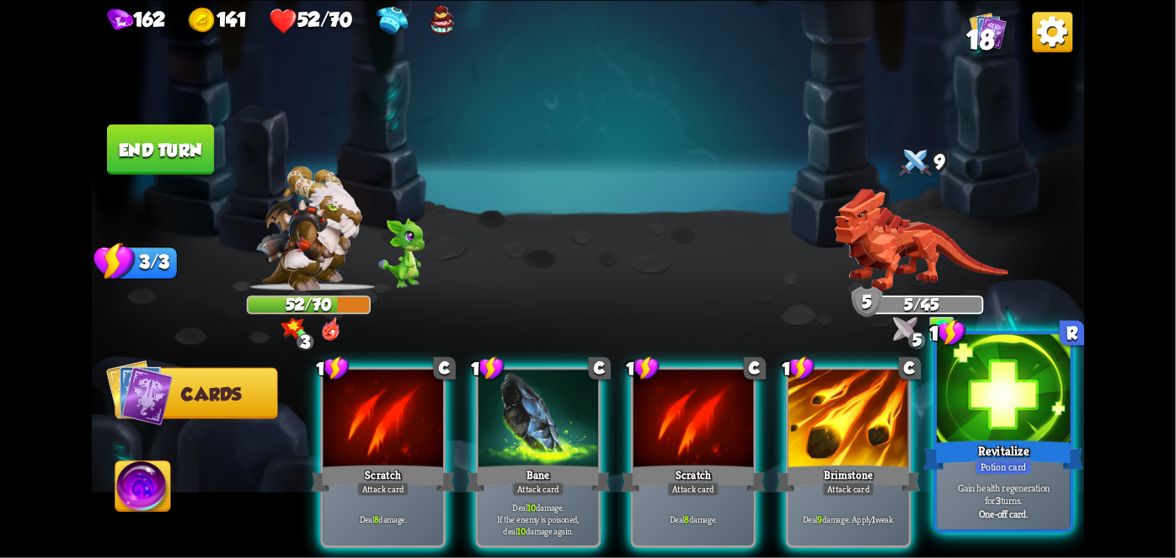
click at [1039, 437] on div "Revitalize" at bounding box center [1004, 454] width 160 height 35
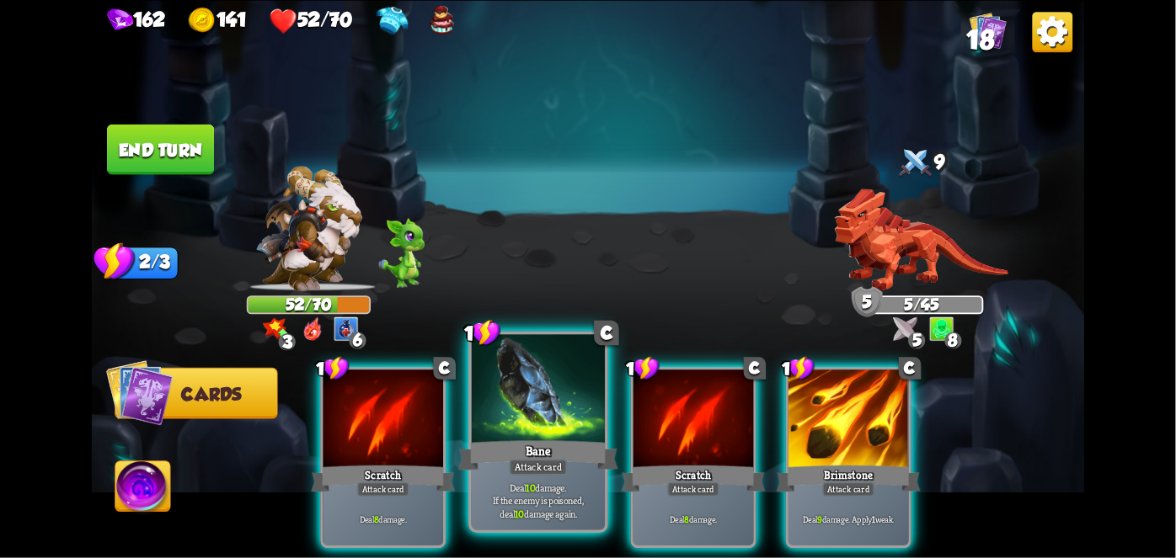
click at [532, 414] on div at bounding box center [538, 390] width 133 height 113
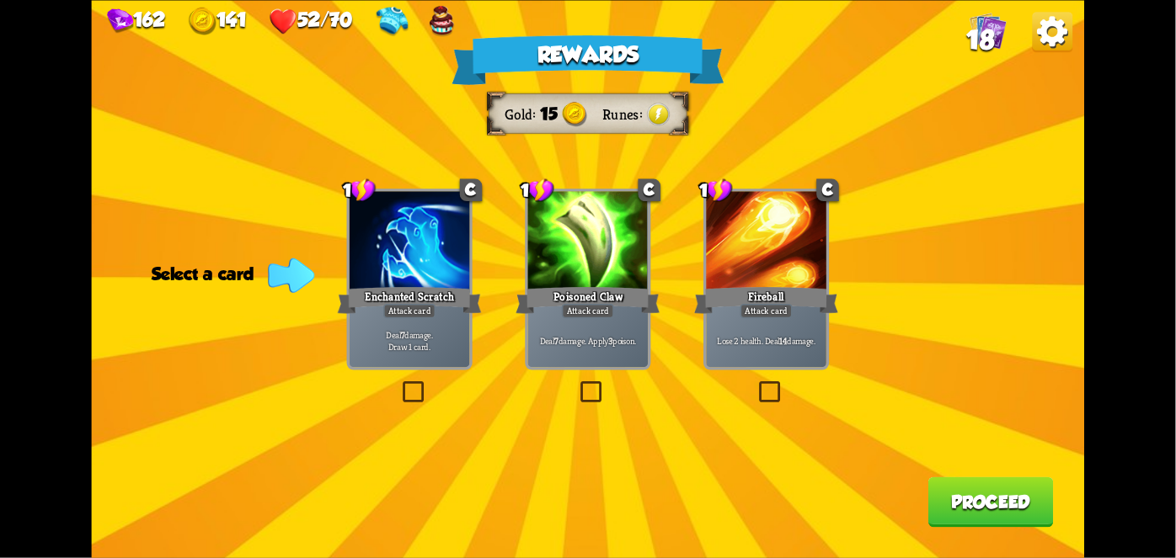
click at [559, 303] on div "Poisoned Claw" at bounding box center [587, 300] width 144 height 32
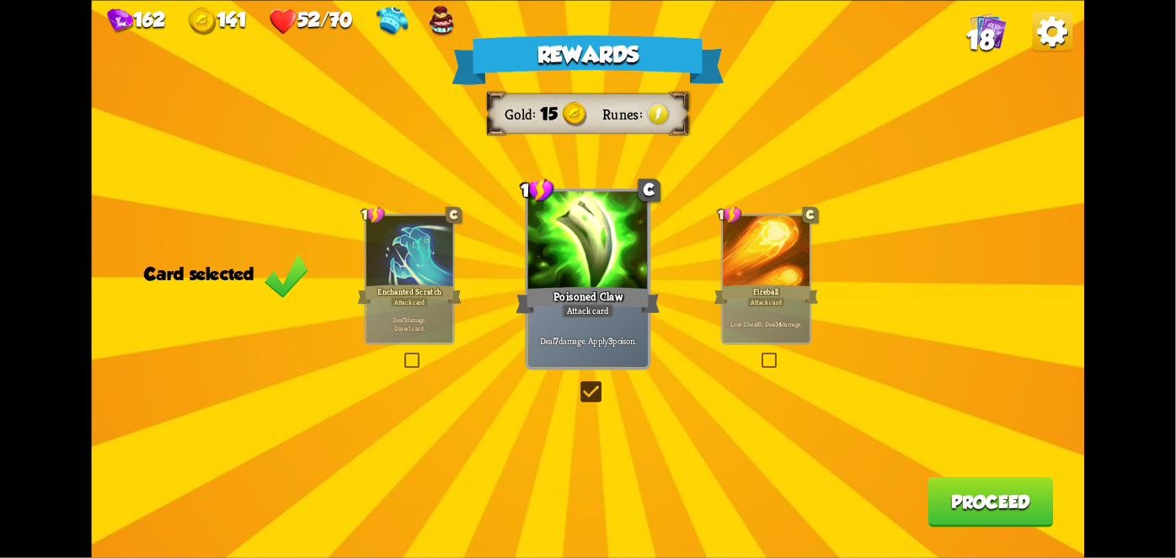
click at [988, 504] on button "Proceed" at bounding box center [990, 502] width 125 height 51
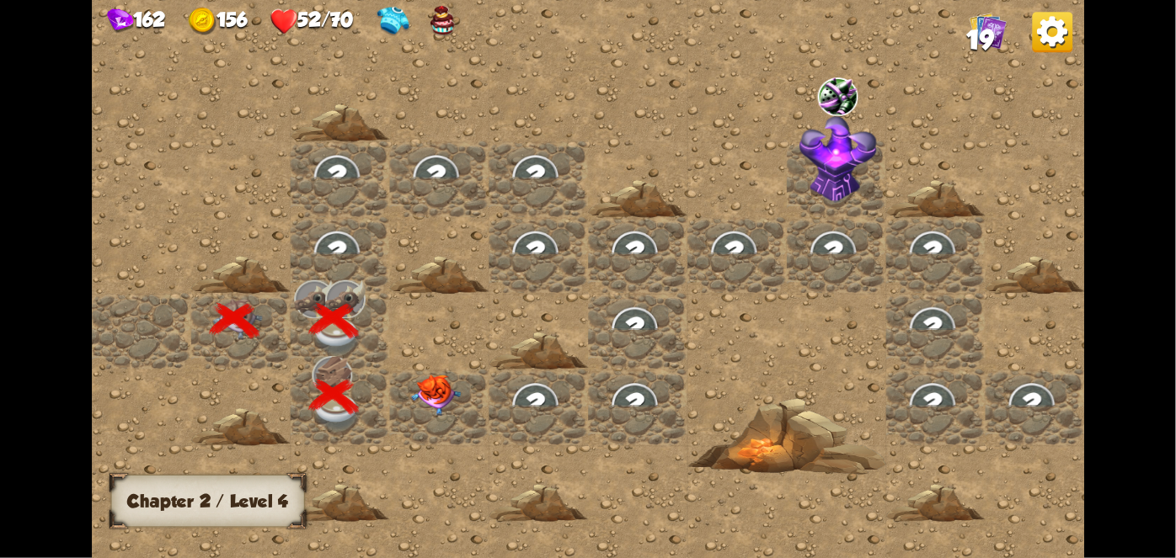
click at [439, 369] on div at bounding box center [438, 407] width 99 height 76
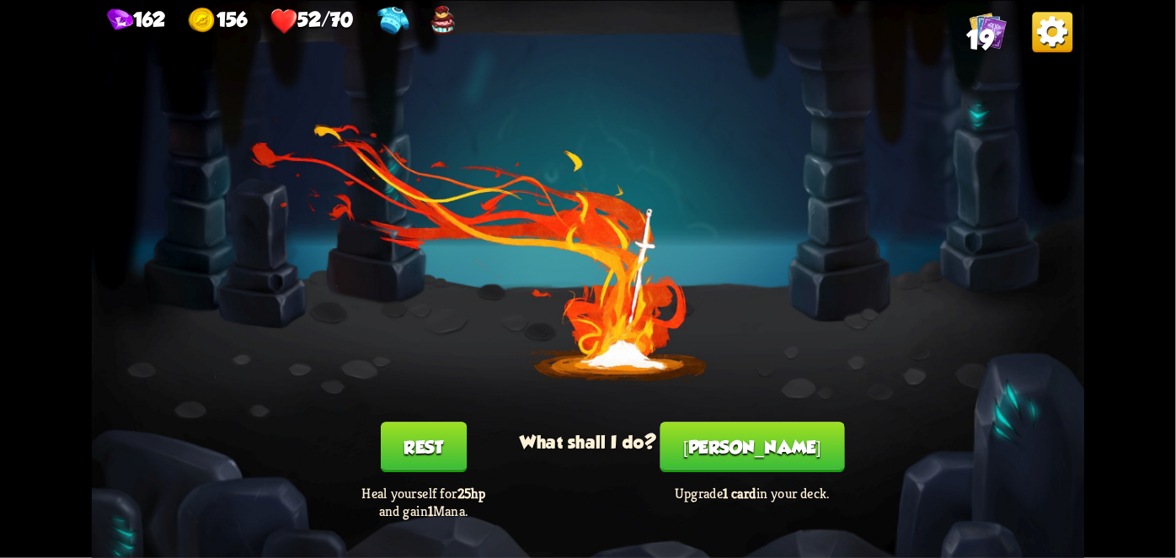
click at [427, 450] on button "Rest" at bounding box center [424, 447] width 86 height 51
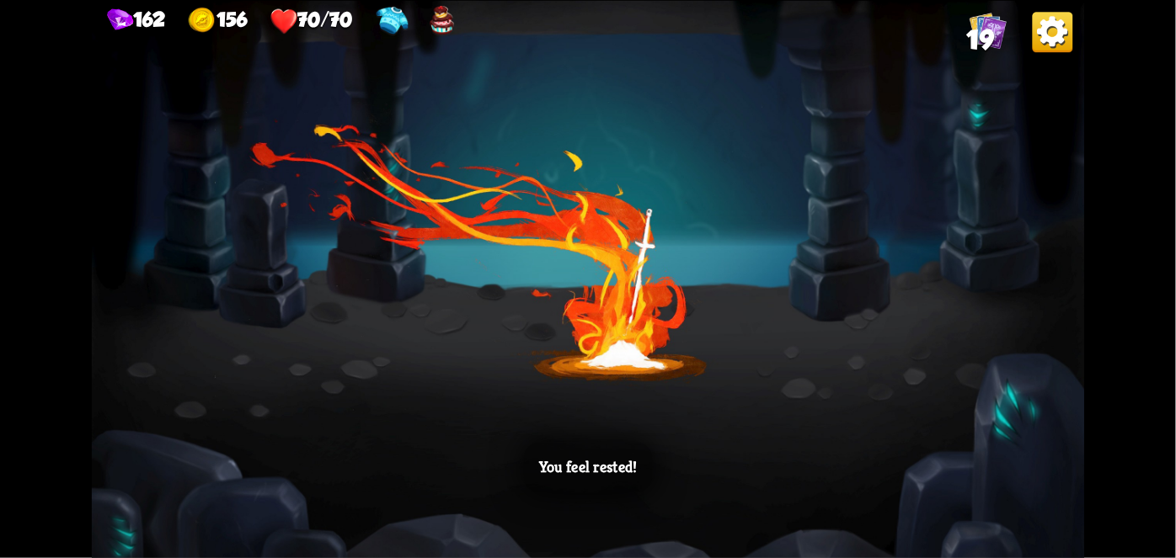
click at [576, 376] on div "You feel rested!" at bounding box center [588, 279] width 993 height 558
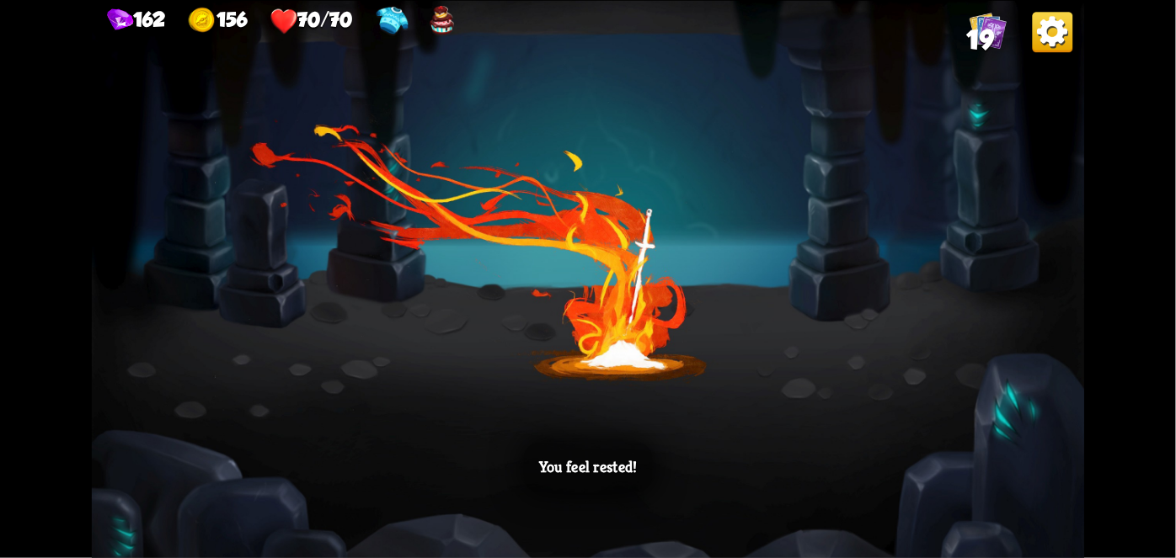
click at [576, 376] on div "You feel rested!" at bounding box center [588, 279] width 993 height 558
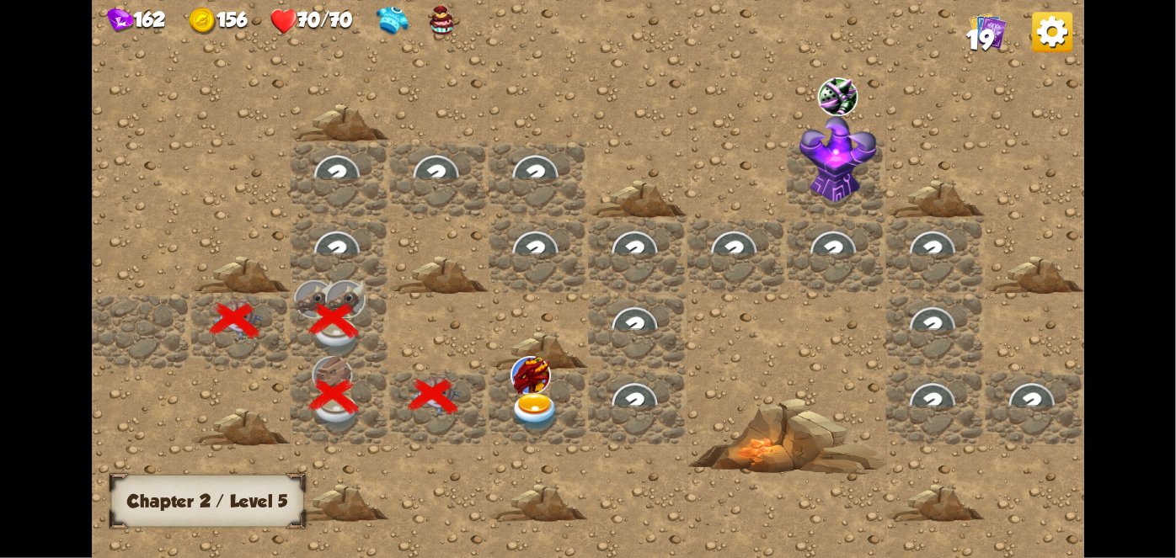
click at [576, 376] on div at bounding box center [537, 407] width 99 height 76
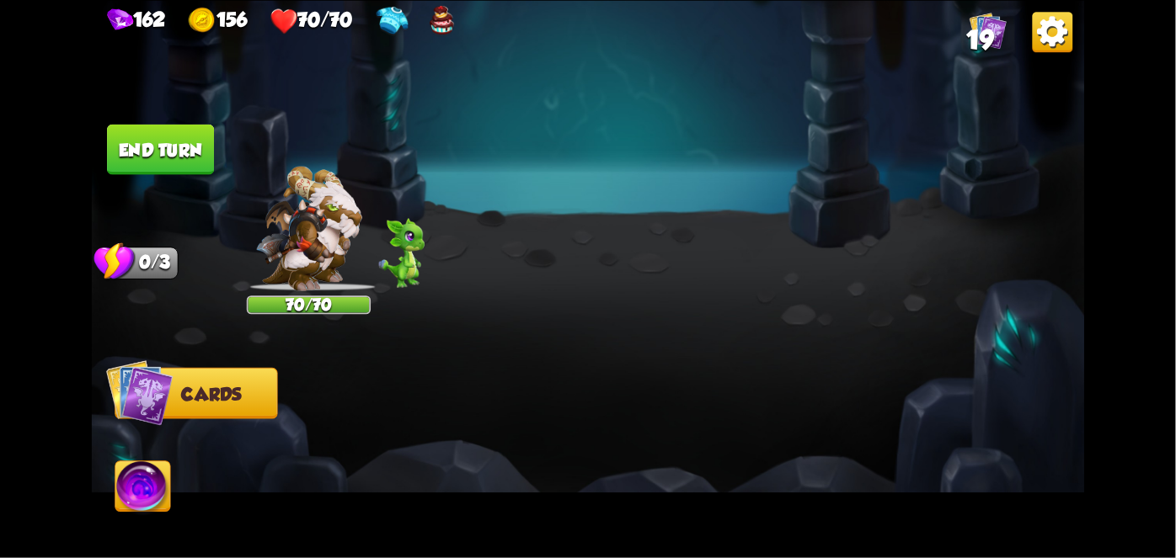
click at [576, 376] on div at bounding box center [687, 434] width 794 height 248
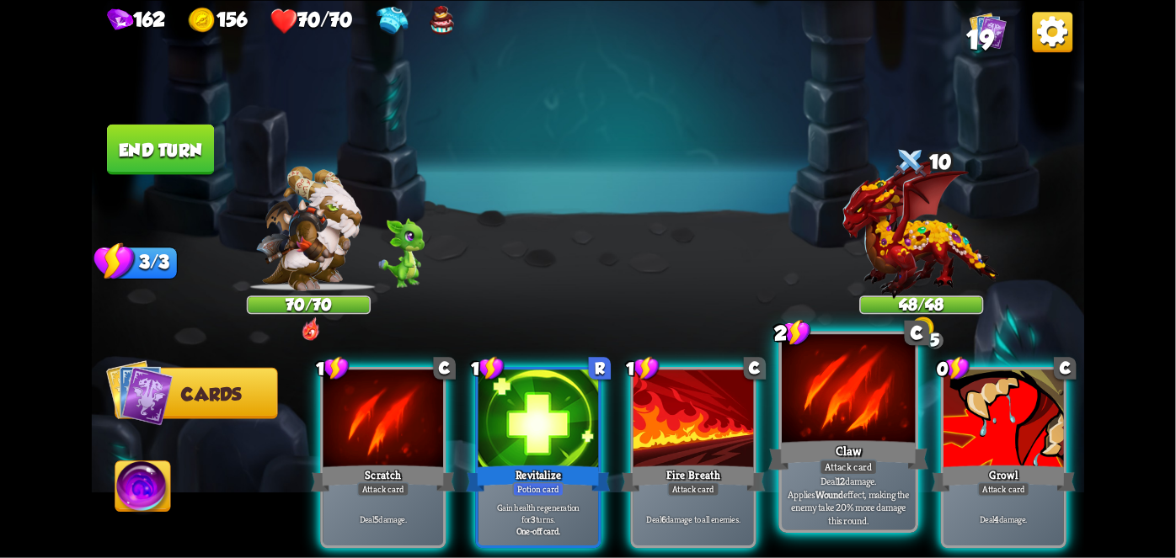
click at [824, 456] on div "Claw" at bounding box center [848, 454] width 160 height 35
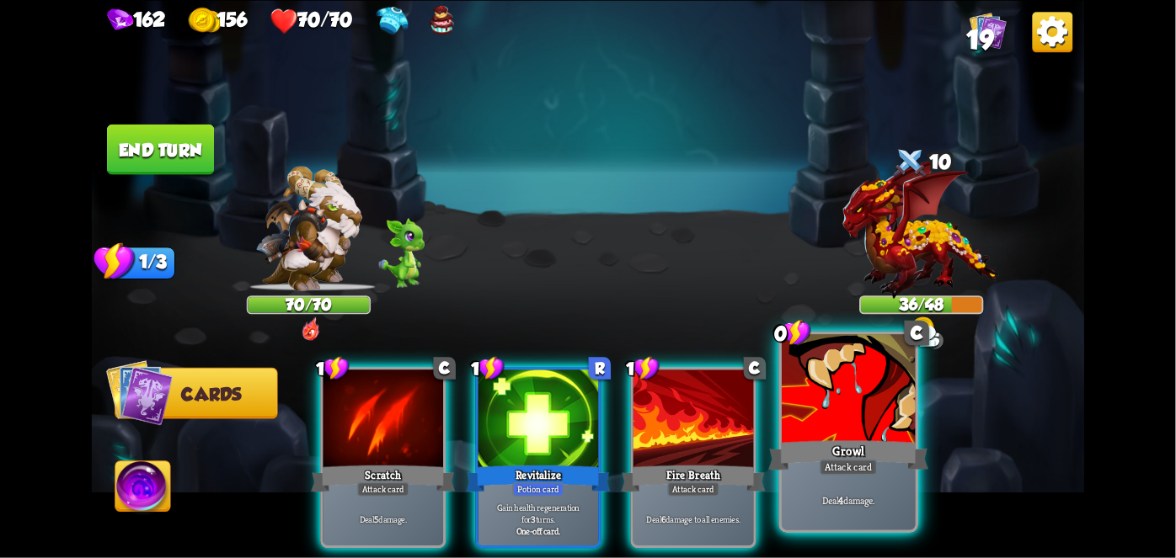
click at [835, 423] on div at bounding box center [848, 390] width 133 height 113
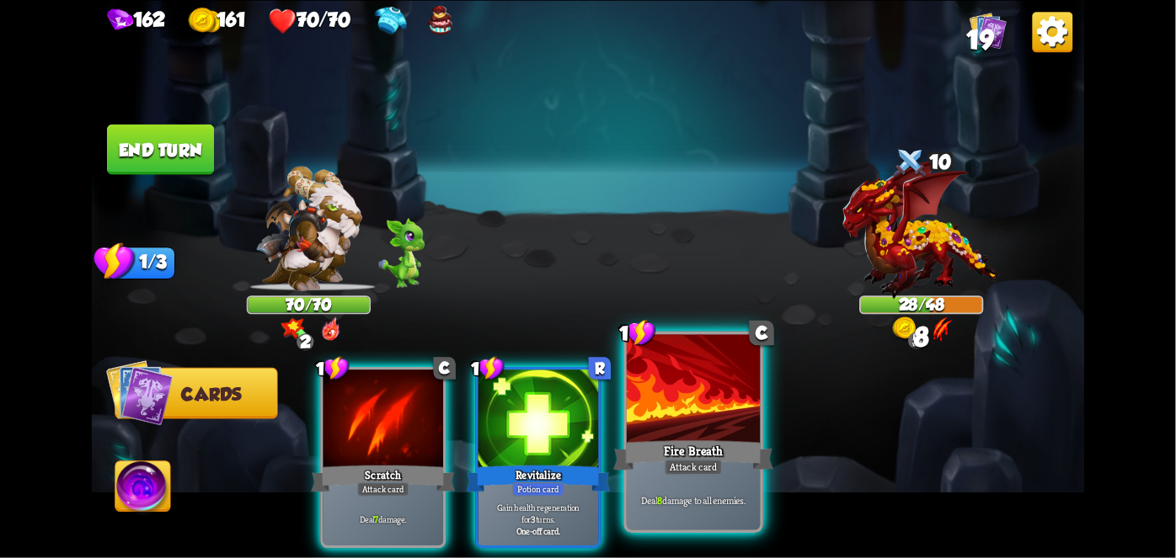
click at [704, 435] on div at bounding box center [693, 390] width 133 height 113
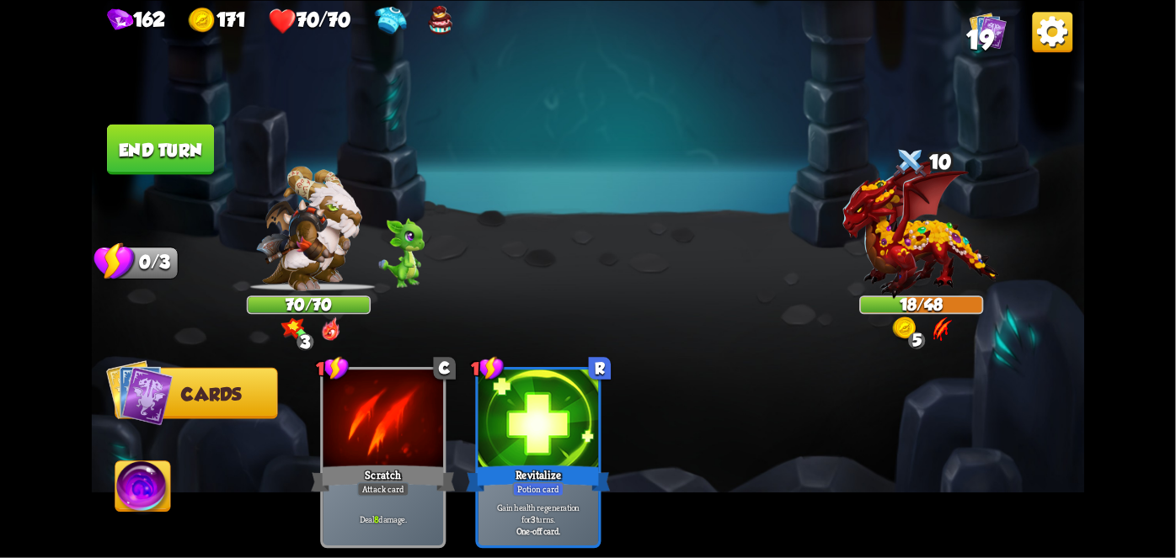
click at [157, 137] on button "End turn" at bounding box center [160, 149] width 107 height 51
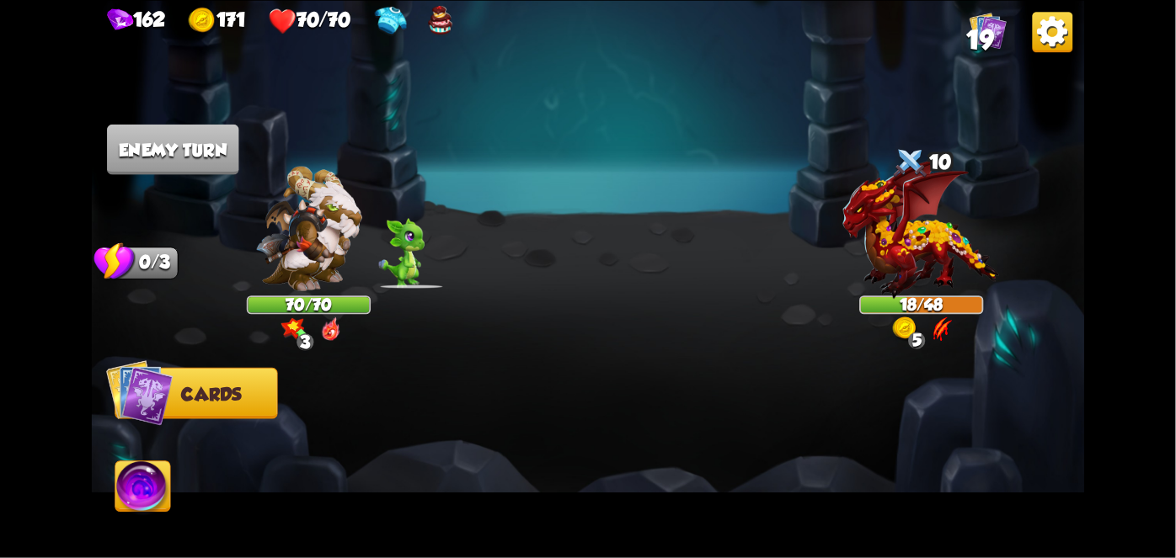
click at [168, 490] on img at bounding box center [142, 490] width 55 height 56
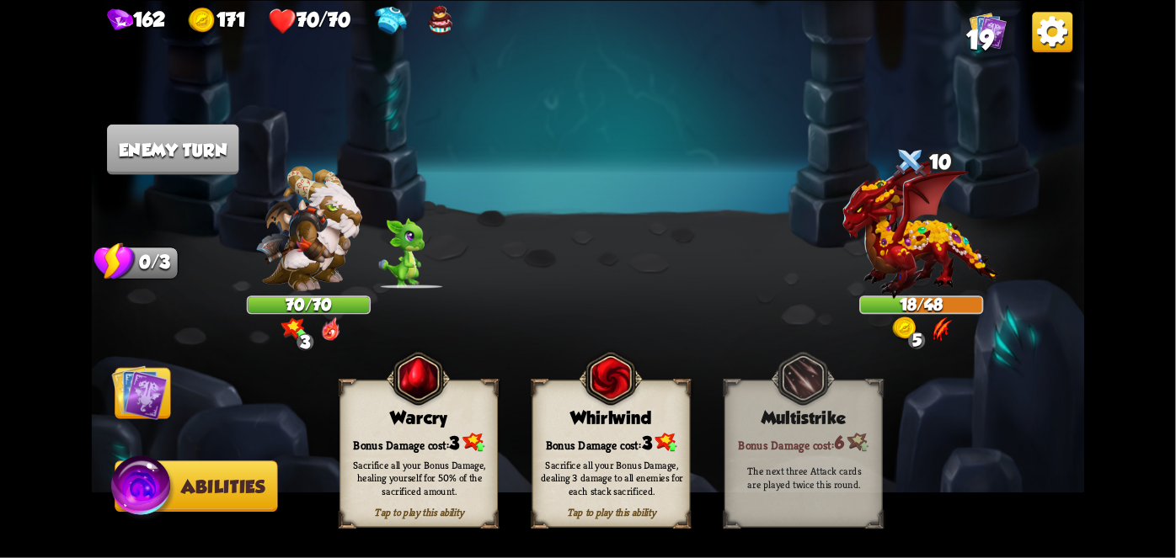
click at [633, 439] on div "Bonus Damage cost: 3" at bounding box center [611, 442] width 157 height 23
click at [606, 445] on div "Bonus Damage cost: 3" at bounding box center [611, 442] width 157 height 23
click at [588, 451] on div "Sacrifice all your Bonus Damage, dealing 3 damage to all enemies for each stack…" at bounding box center [612, 477] width 158 height 62
click at [597, 450] on div "Sacrifice all your Bonus Damage, dealing 3 damage to all enemies for each stack…" at bounding box center [612, 477] width 158 height 62
click at [600, 451] on div "Sacrifice all your Bonus Damage, dealing 3 damage to all enemies for each stack…" at bounding box center [612, 477] width 158 height 62
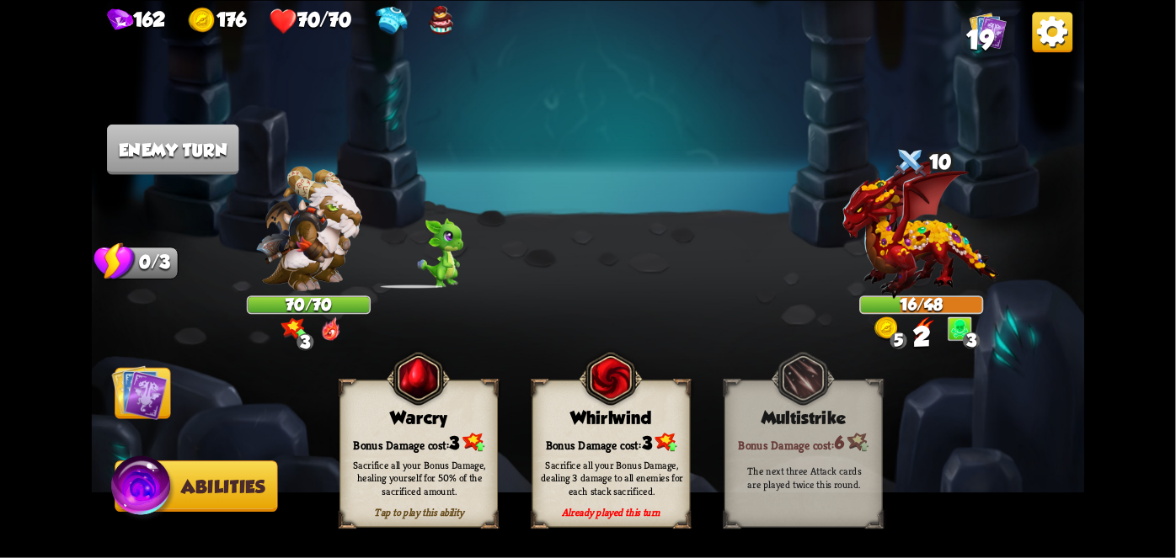
click at [593, 457] on div "Sacrifice all your Bonus Damage, dealing 3 damage to all enemies for each stack…" at bounding box center [612, 477] width 158 height 62
click at [590, 464] on div "Sacrifice all your Bonus Damage, dealing 3 damage to all enemies for each stack…" at bounding box center [612, 478] width 142 height 40
click at [595, 460] on div "Sacrifice all your Bonus Damage, dealing 3 damage to all enemies for each stack…" at bounding box center [612, 478] width 142 height 40
click at [595, 459] on div "Sacrifice all your Bonus Damage, dealing 3 damage to all enemies for each stack…" at bounding box center [612, 478] width 142 height 40
click at [593, 463] on div "Sacrifice all your Bonus Damage, dealing 3 damage to all enemies for each stack…" at bounding box center [612, 478] width 142 height 40
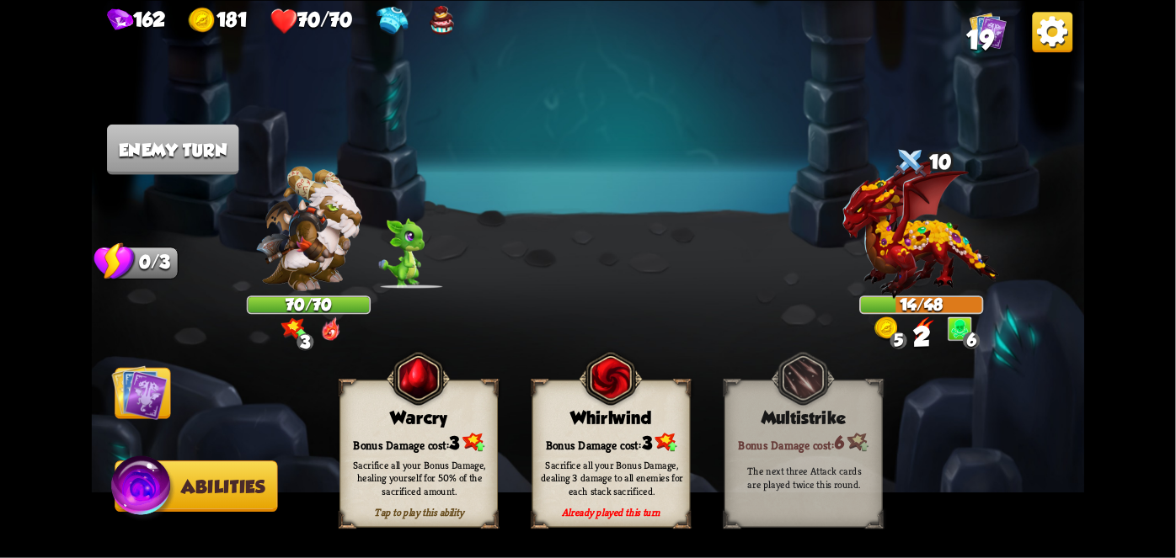
click at [595, 459] on div "Sacrifice all your Bonus Damage, dealing 3 damage to all enemies for each stack…" at bounding box center [612, 478] width 142 height 40
click at [596, 465] on div "Sacrifice all your Bonus Damage, dealing 3 damage to all enemies for each stack…" at bounding box center [612, 478] width 142 height 40
click at [601, 460] on div "Sacrifice all your Bonus Damage, dealing 3 damage to all enemies for each stack…" at bounding box center [612, 478] width 142 height 40
click at [598, 465] on div "Sacrifice all your Bonus Damage, dealing 3 damage to all enemies for each stack…" at bounding box center [612, 478] width 142 height 40
click at [601, 458] on div "Sacrifice all your Bonus Damage, dealing 3 damage to all enemies for each stack…" at bounding box center [612, 478] width 142 height 40
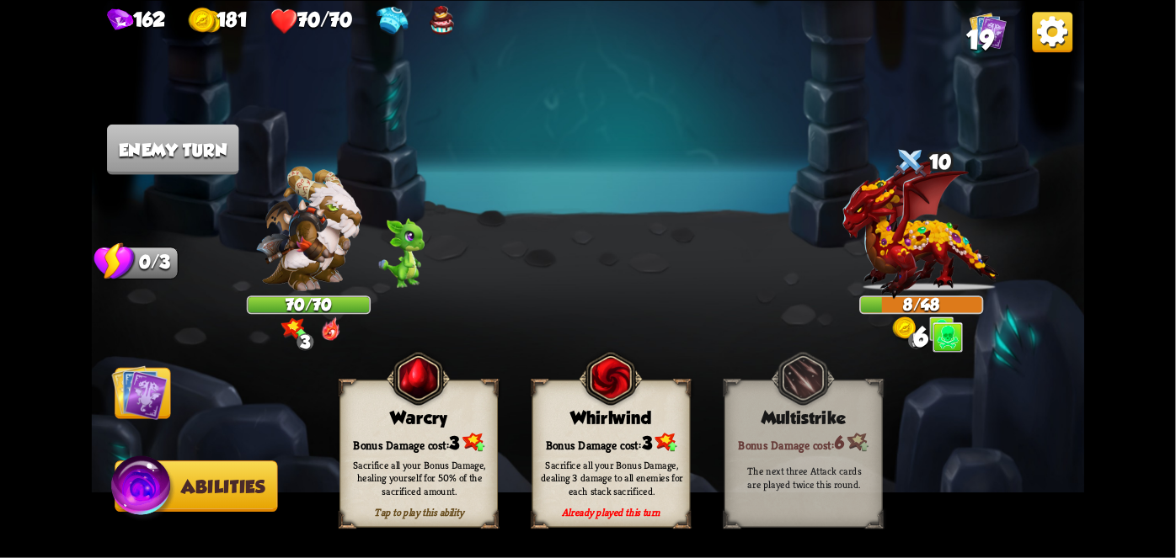
click at [599, 453] on div "Sacrifice all your Bonus Damage, dealing 3 damage to all enemies for each stack…" at bounding box center [612, 477] width 158 height 62
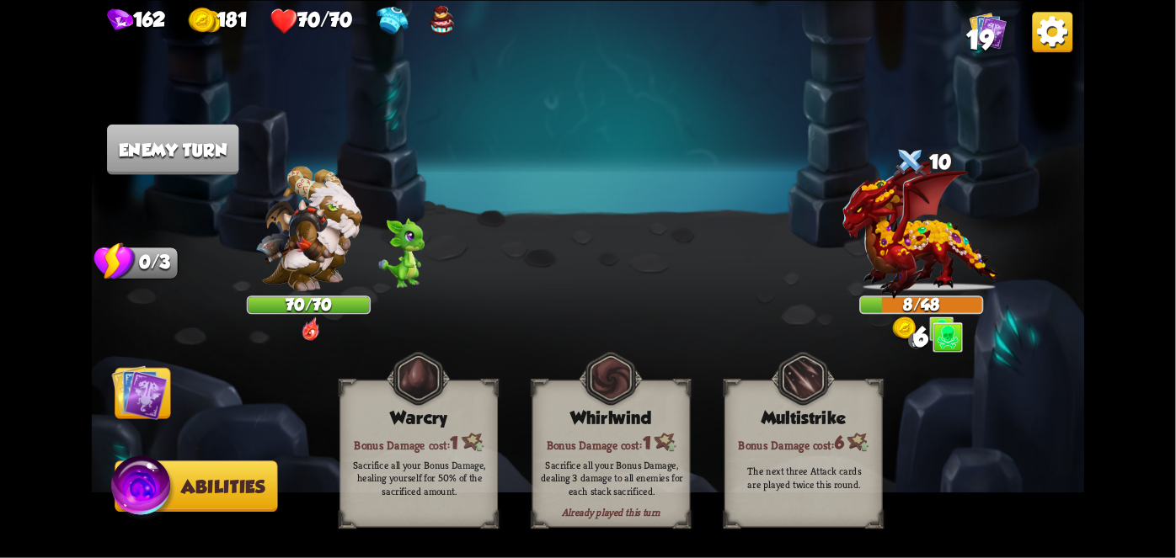
click at [592, 466] on div "Sacrifice all your Bonus Damage, dealing 3 damage to all enemies for each stack…" at bounding box center [612, 478] width 142 height 40
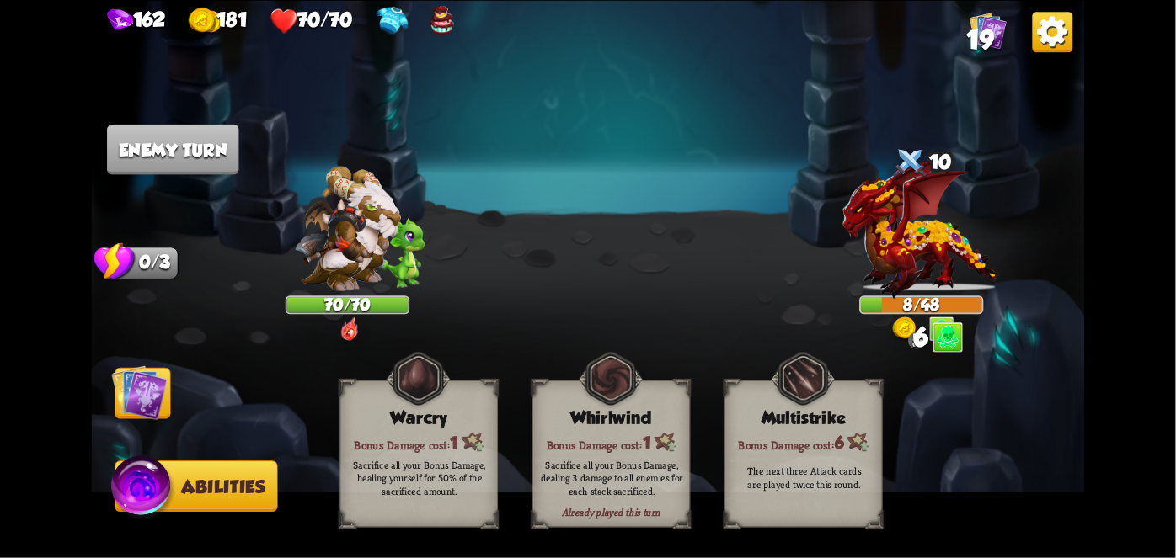
click at [592, 467] on div "Sacrifice all your Bonus Damage, dealing 3 damage to all enemies for each stack…" at bounding box center [612, 478] width 142 height 40
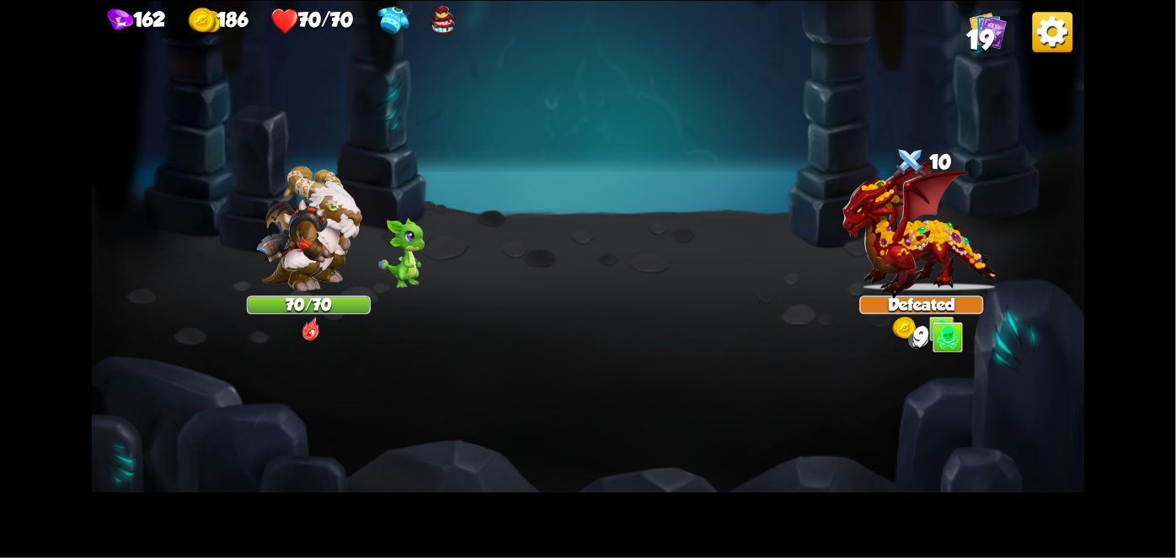
click at [591, 470] on img at bounding box center [588, 279] width 993 height 558
click at [593, 471] on img at bounding box center [588, 279] width 993 height 558
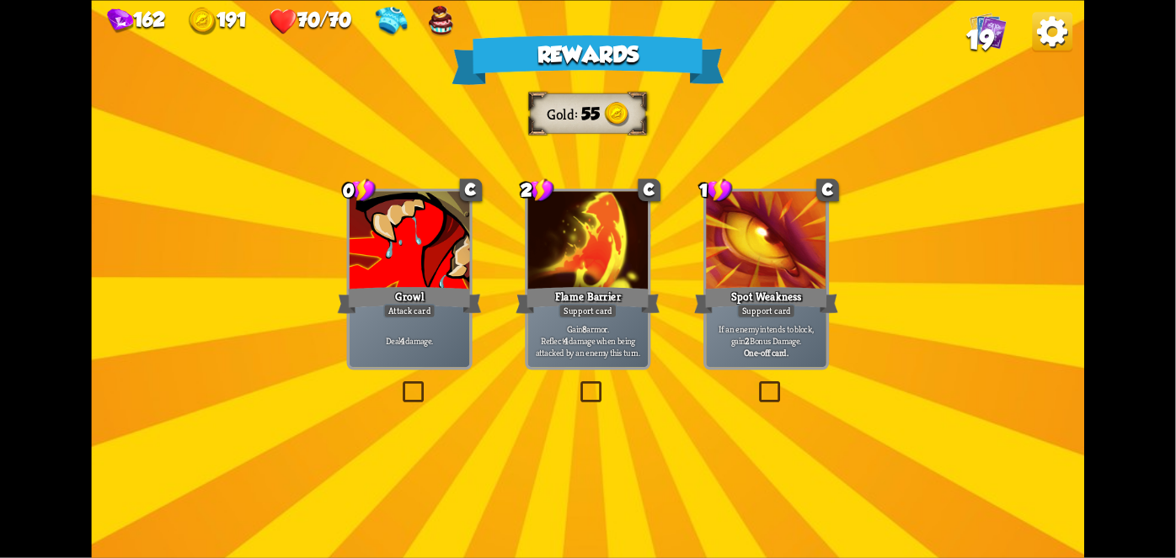
click at [590, 291] on div "Flame Barrier" at bounding box center [587, 300] width 144 height 32
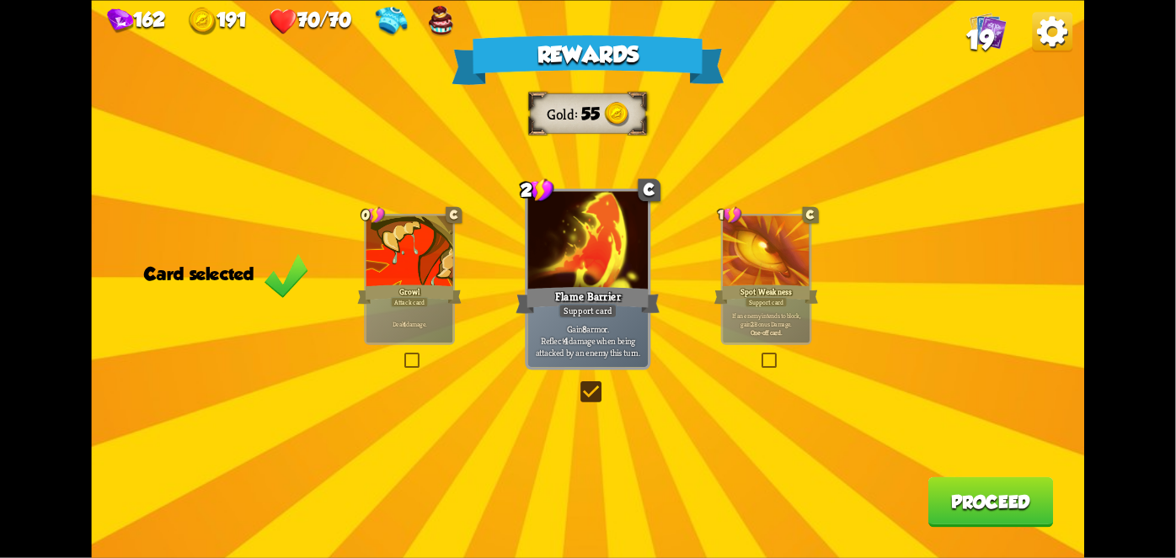
click at [997, 524] on button "Proceed" at bounding box center [990, 502] width 125 height 51
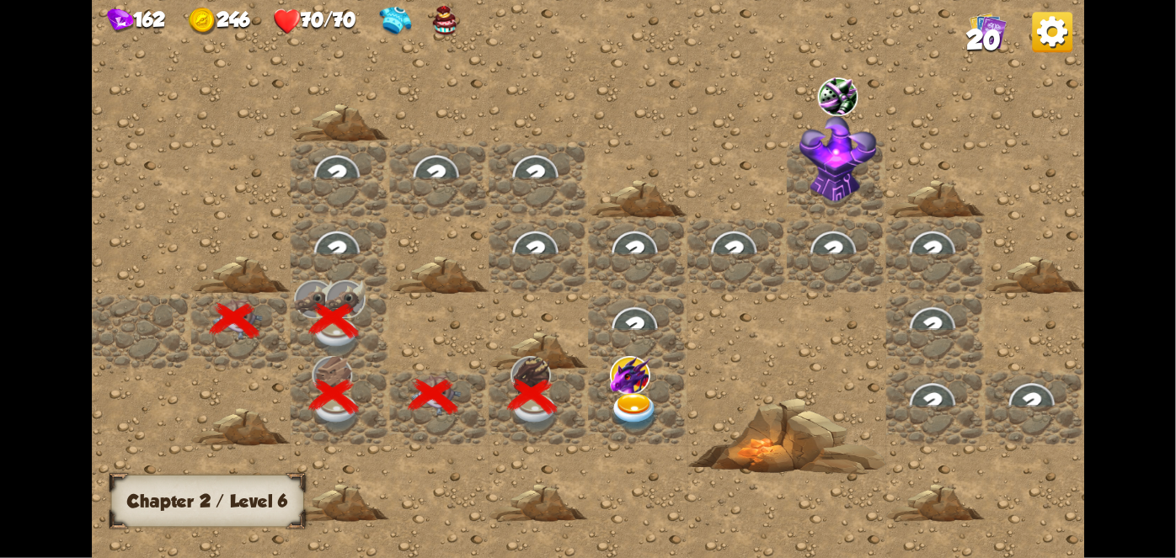
click at [643, 387] on img at bounding box center [630, 374] width 40 height 39
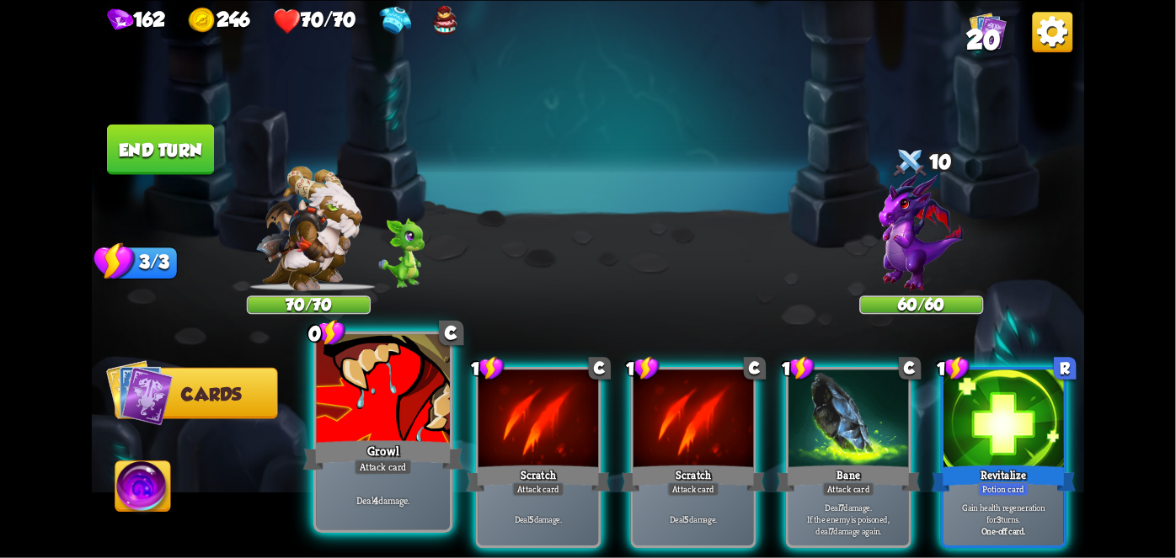
click at [375, 465] on div "Attack card" at bounding box center [383, 467] width 58 height 16
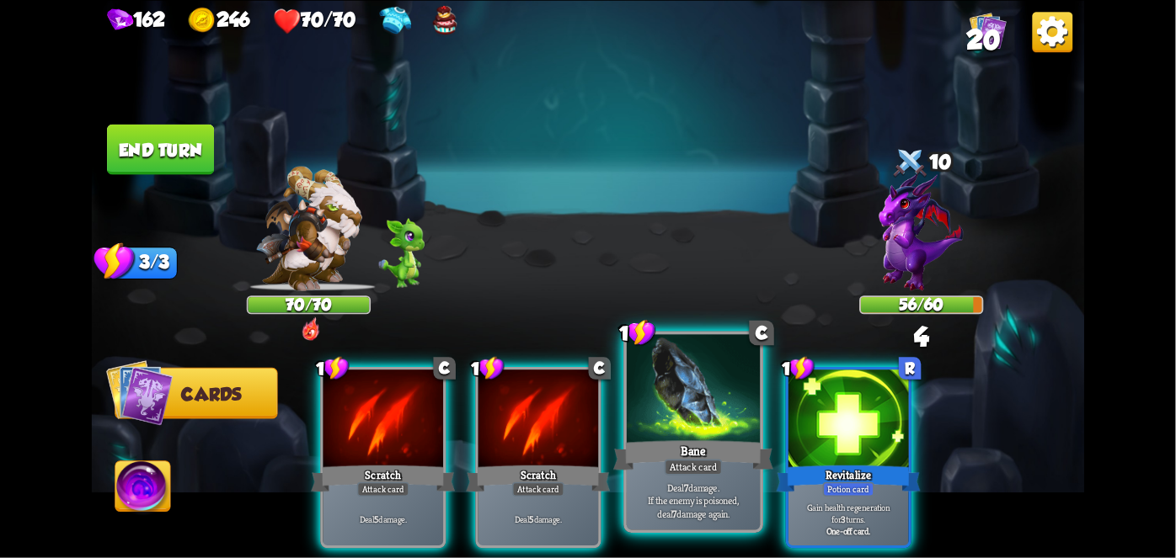
click at [685, 442] on div "Bane" at bounding box center [693, 454] width 160 height 35
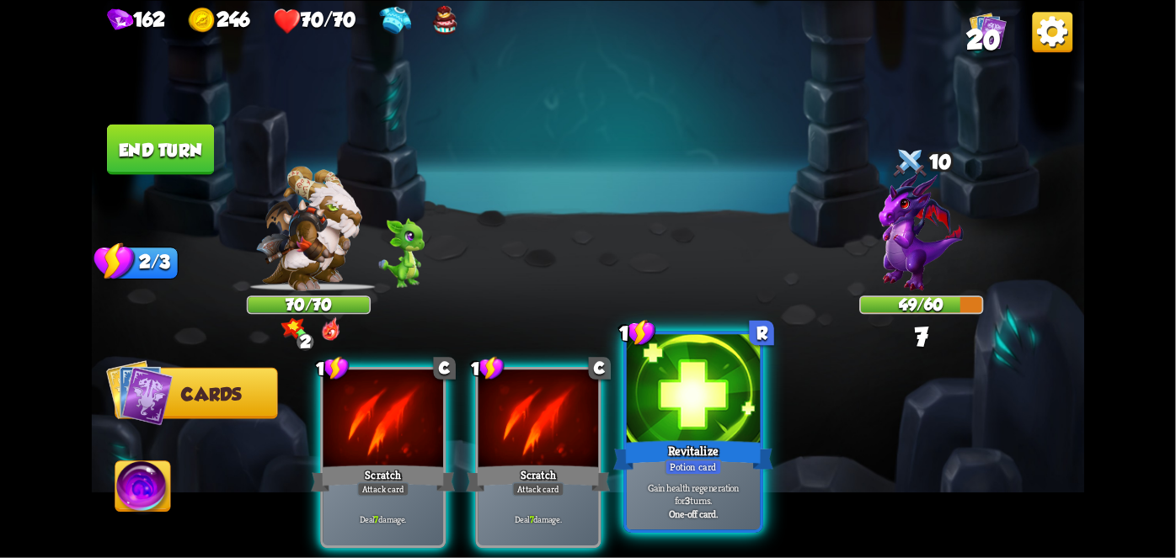
click at [738, 392] on div at bounding box center [693, 390] width 133 height 113
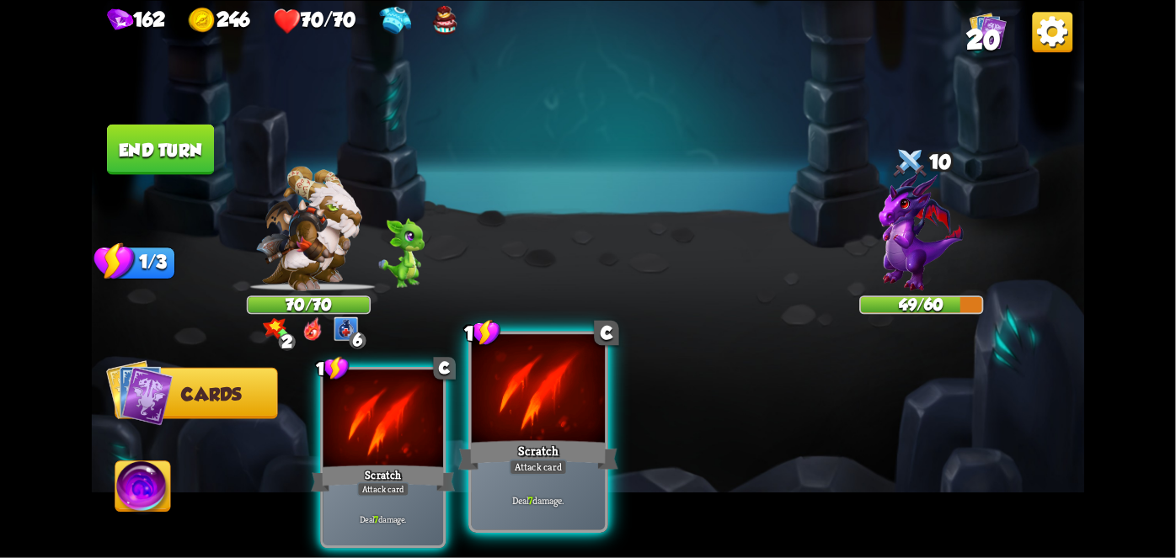
click at [464, 450] on div "Scratch" at bounding box center [538, 454] width 160 height 35
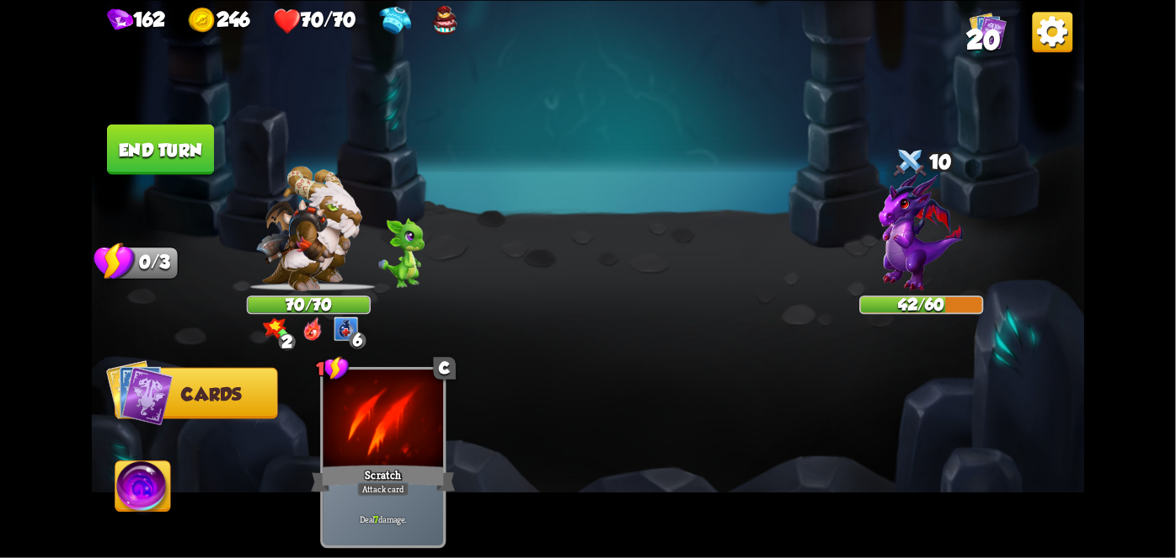
click at [132, 146] on button "End turn" at bounding box center [160, 149] width 107 height 51
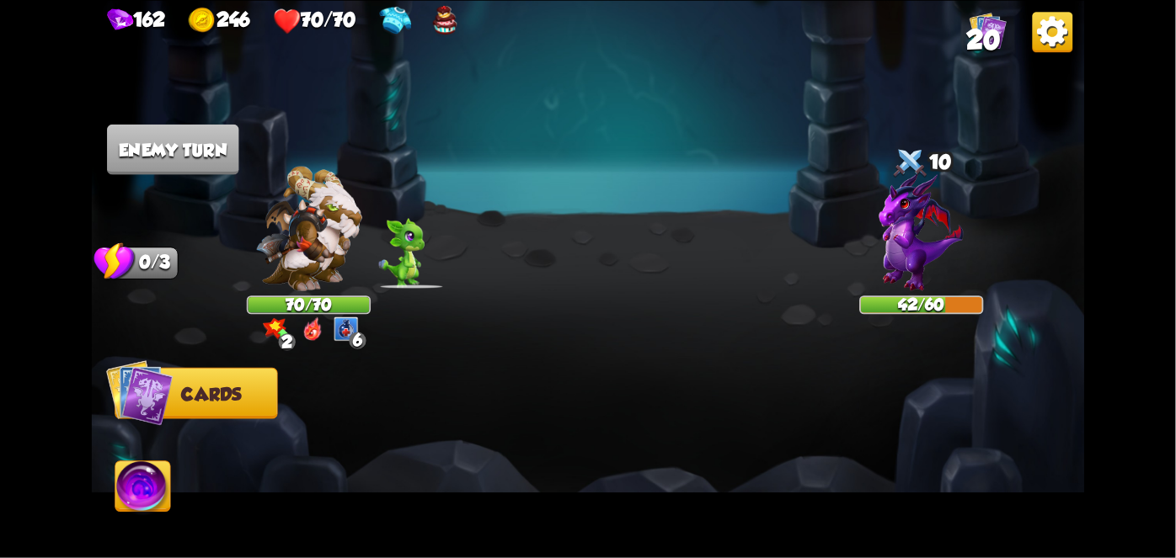
click at [124, 486] on img at bounding box center [142, 490] width 55 height 56
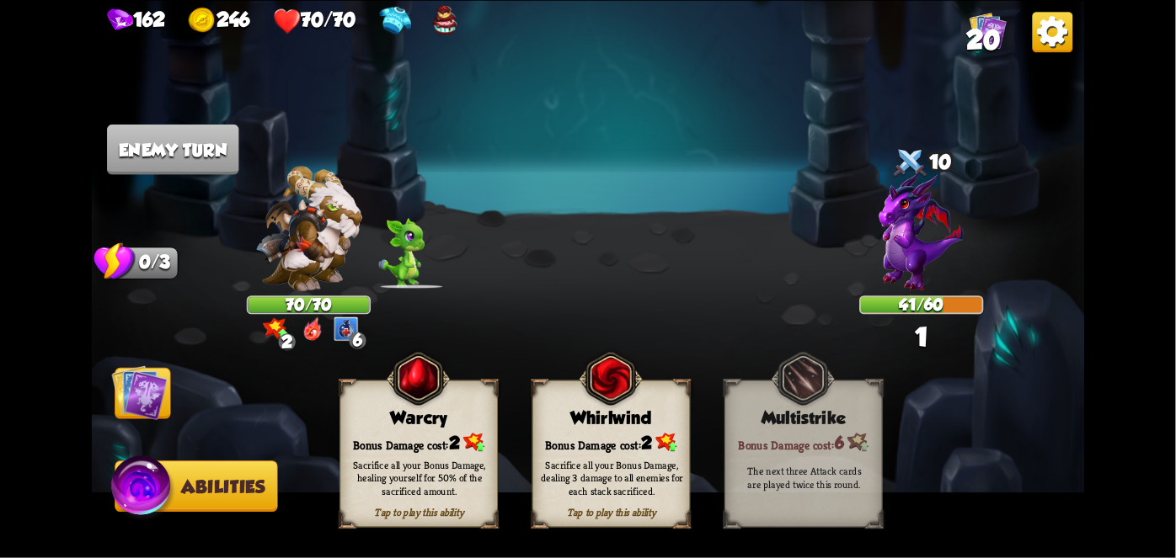
click at [627, 466] on div "Sacrifice all your Bonus Damage, dealing 3 damage to all enemies for each stack…" at bounding box center [612, 478] width 142 height 40
click at [653, 463] on div "Sacrifice all your Bonus Damage, dealing 3 damage to all enemies for each stack…" at bounding box center [612, 478] width 142 height 40
click at [672, 478] on div "Sacrifice all your Bonus Damage, dealing 3 damage to all enemies for each stack…" at bounding box center [612, 478] width 142 height 40
click at [667, 472] on div "Sacrifice all your Bonus Damage, dealing 3 damage to all enemies for each stack…" at bounding box center [612, 478] width 142 height 40
click at [673, 476] on div "Sacrifice all your Bonus Damage, dealing 3 damage to all enemies for each stack…" at bounding box center [612, 478] width 142 height 40
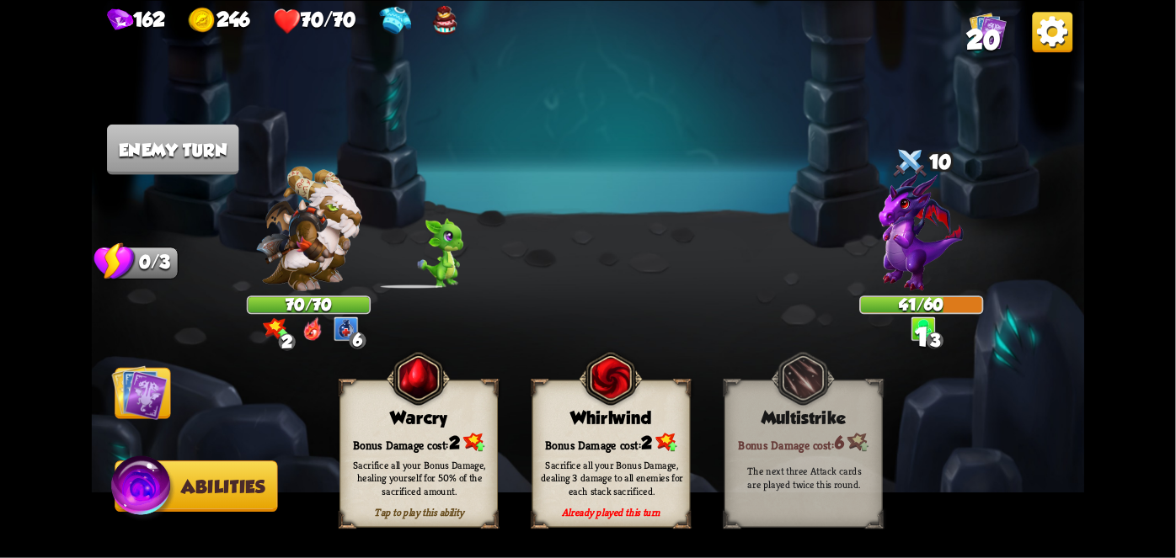
click at [663, 488] on div "Sacrifice all your Bonus Damage, dealing 3 damage to all enemies for each stack…" at bounding box center [612, 478] width 142 height 40
click at [638, 507] on div "Sacrifice all your Bonus Damage, dealing 3 damage to all enemies for each stack…" at bounding box center [612, 477] width 158 height 62
click at [674, 486] on div "Sacrifice all your Bonus Damage, dealing 3 damage to all enemies for each stack…" at bounding box center [612, 478] width 142 height 40
click at [672, 497] on div "Sacrifice all your Bonus Damage, dealing 3 damage to all enemies for each stack…" at bounding box center [612, 477] width 158 height 62
click at [678, 496] on div "Sacrifice all your Bonus Damage, dealing 3 damage to all enemies for each stack…" at bounding box center [612, 477] width 158 height 62
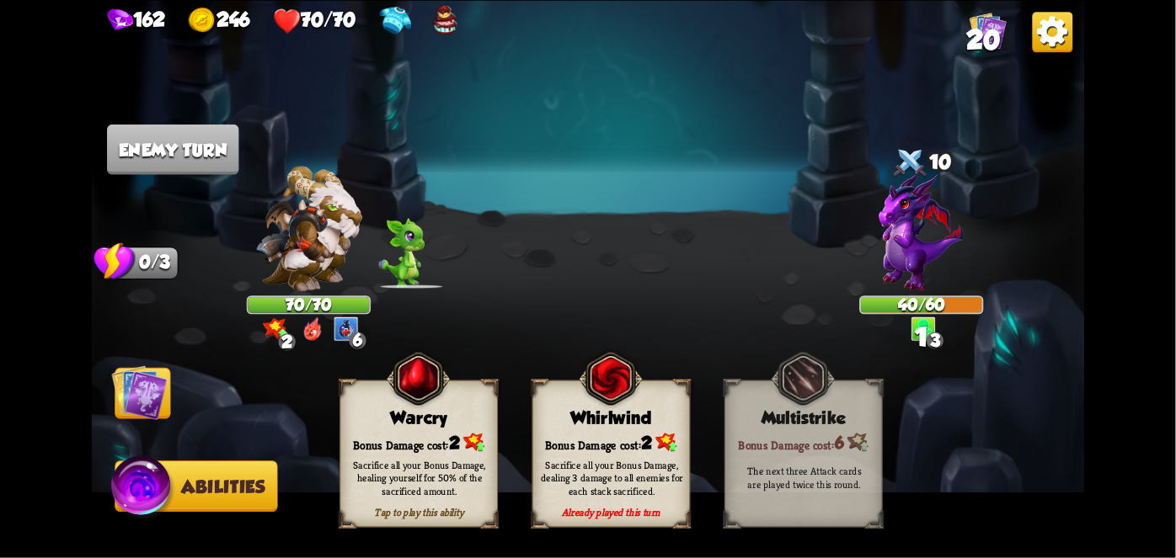
click at [682, 503] on div "Sacrifice all your Bonus Damage, dealing 3 damage to all enemies for each stack…" at bounding box center [612, 477] width 158 height 62
click at [696, 499] on span at bounding box center [681, 515] width 29 height 32
click at [677, 509] on div "Already played this turn" at bounding box center [611, 511] width 157 height 13
click at [669, 499] on div "Sacrifice all your Bonus Damage, dealing 3 damage to all enemies for each stack…" at bounding box center [612, 477] width 158 height 62
click at [667, 476] on div "Sacrifice all your Bonus Damage, dealing 3 damage to all enemies for each stack…" at bounding box center [612, 478] width 142 height 40
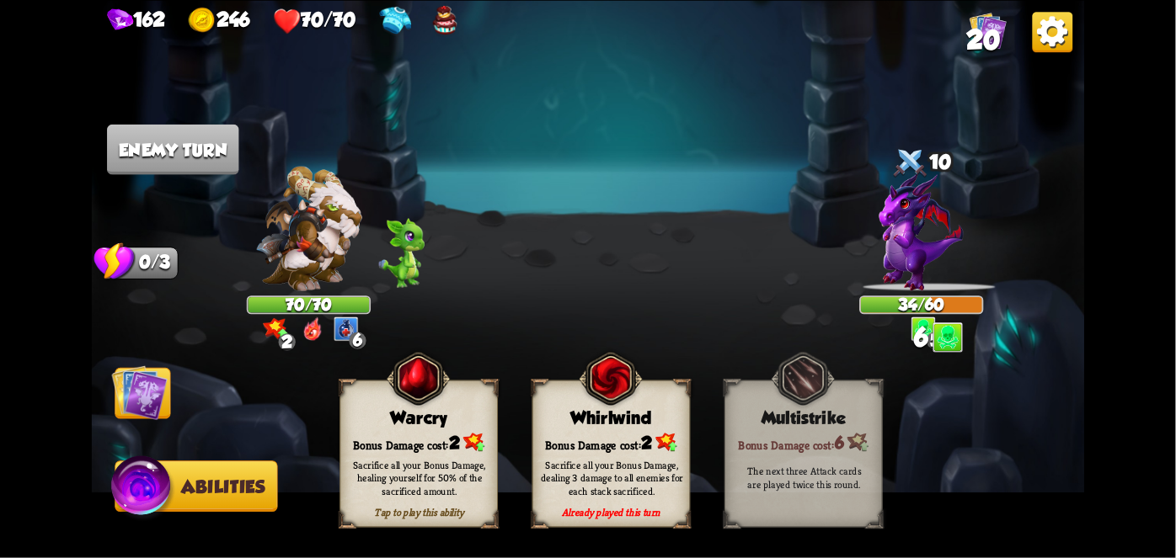
click at [671, 473] on div "Sacrifice all your Bonus Damage, dealing 3 damage to all enemies for each stack…" at bounding box center [612, 478] width 142 height 40
click at [668, 479] on div "Sacrifice all your Bonus Damage, dealing 3 damage to all enemies for each stack…" at bounding box center [612, 478] width 142 height 40
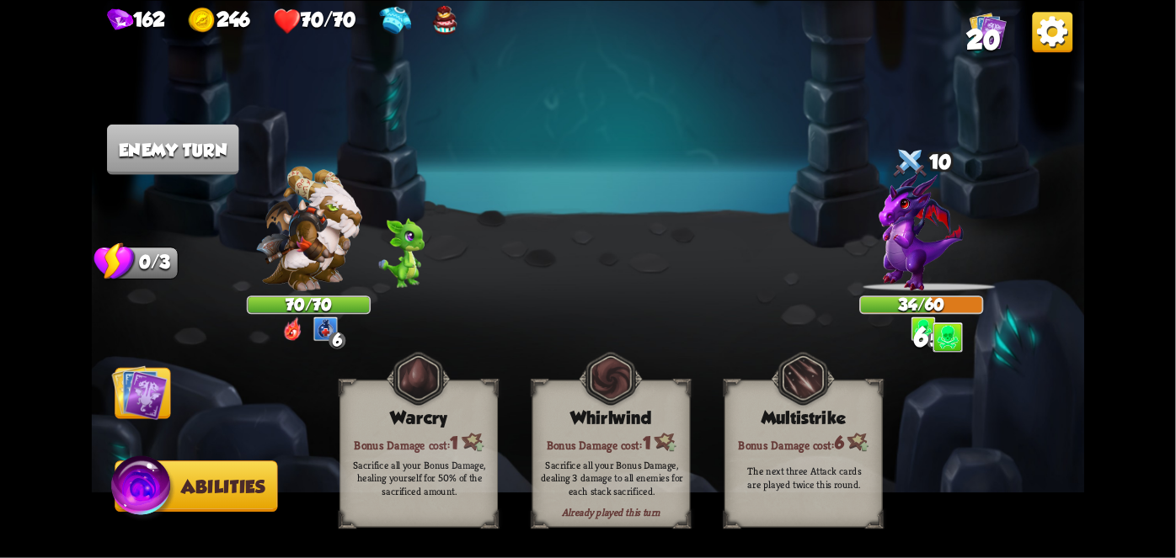
click at [659, 481] on div "Sacrifice all your Bonus Damage, dealing 3 damage to all enemies for each stack…" at bounding box center [612, 478] width 142 height 40
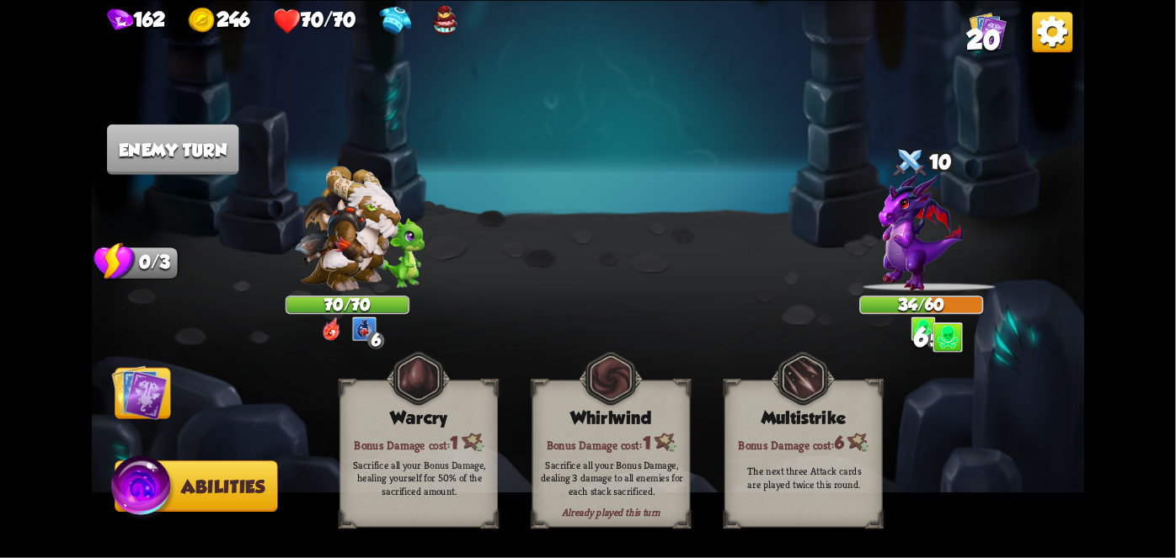
click at [674, 474] on div "Sacrifice all your Bonus Damage, dealing 3 damage to all enemies for each stack…" at bounding box center [612, 478] width 142 height 40
click at [664, 483] on div "Sacrifice all your Bonus Damage, dealing 3 damage to all enemies for each stack…" at bounding box center [612, 478] width 142 height 40
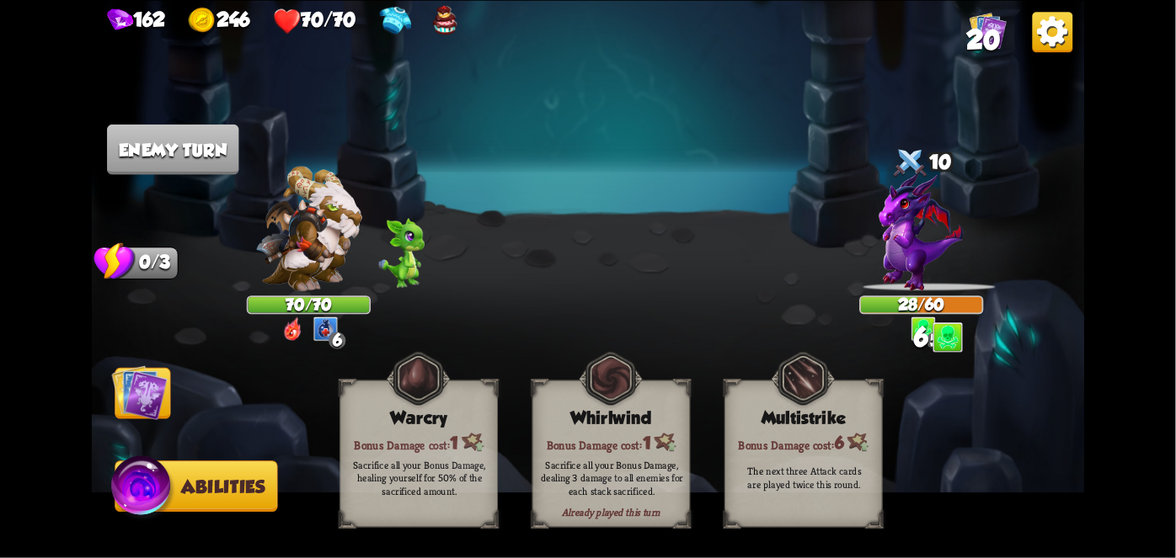
click at [135, 417] on img at bounding box center [140, 393] width 56 height 56
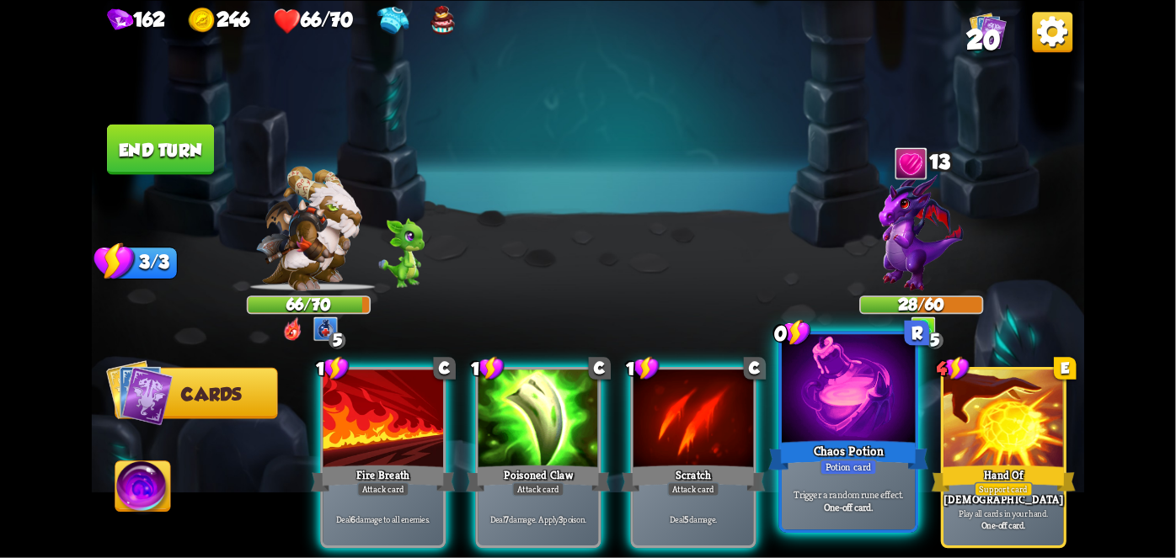
click at [874, 429] on div at bounding box center [848, 390] width 133 height 113
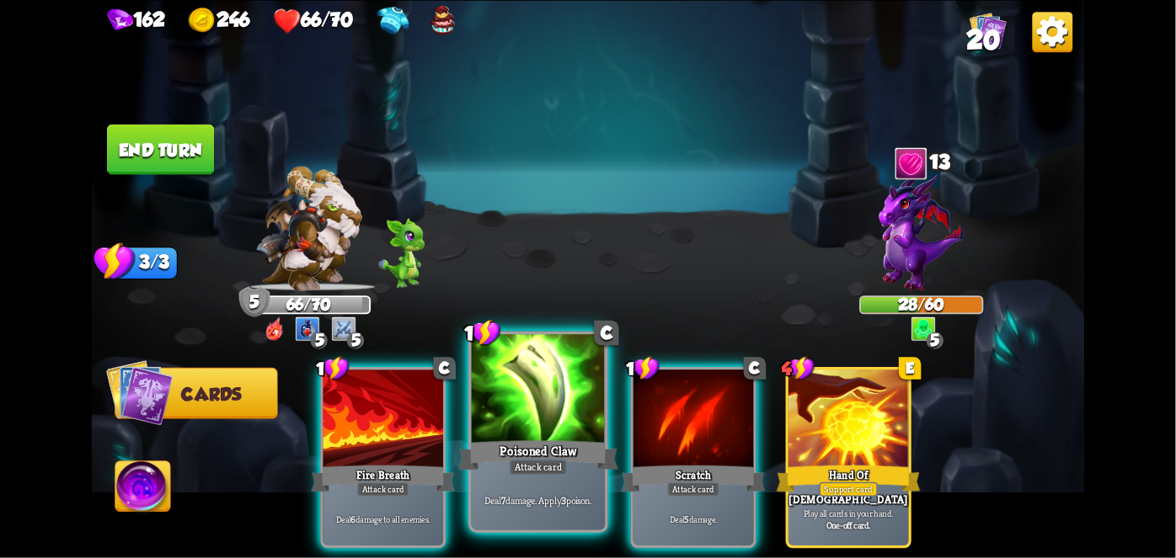
click at [517, 437] on div "Poisoned Claw" at bounding box center [538, 454] width 160 height 35
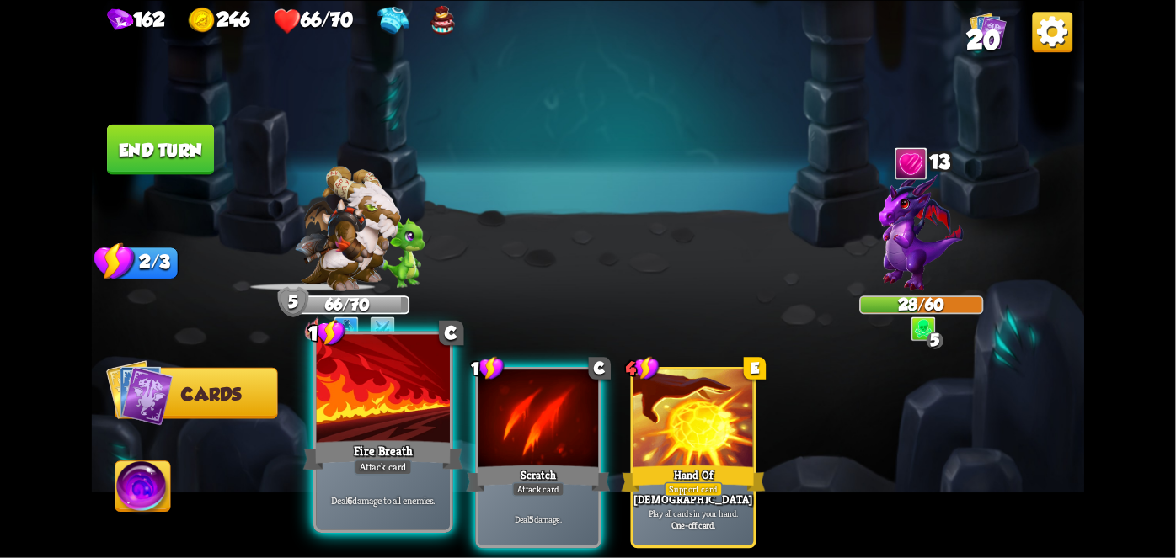
click at [395, 446] on div "Fire Breath" at bounding box center [383, 454] width 160 height 35
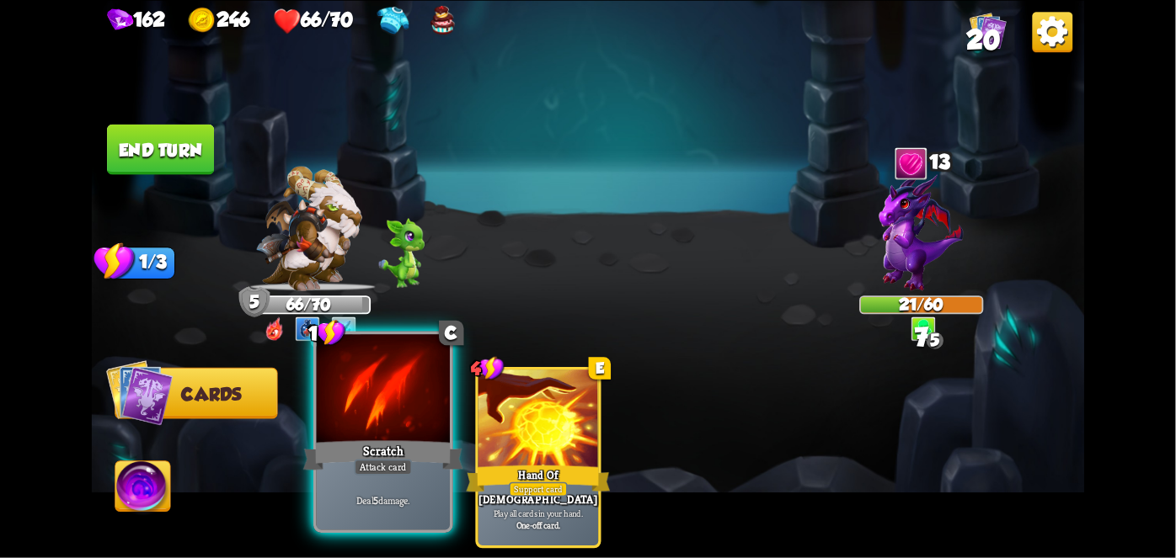
click at [359, 447] on div "Scratch" at bounding box center [383, 454] width 160 height 35
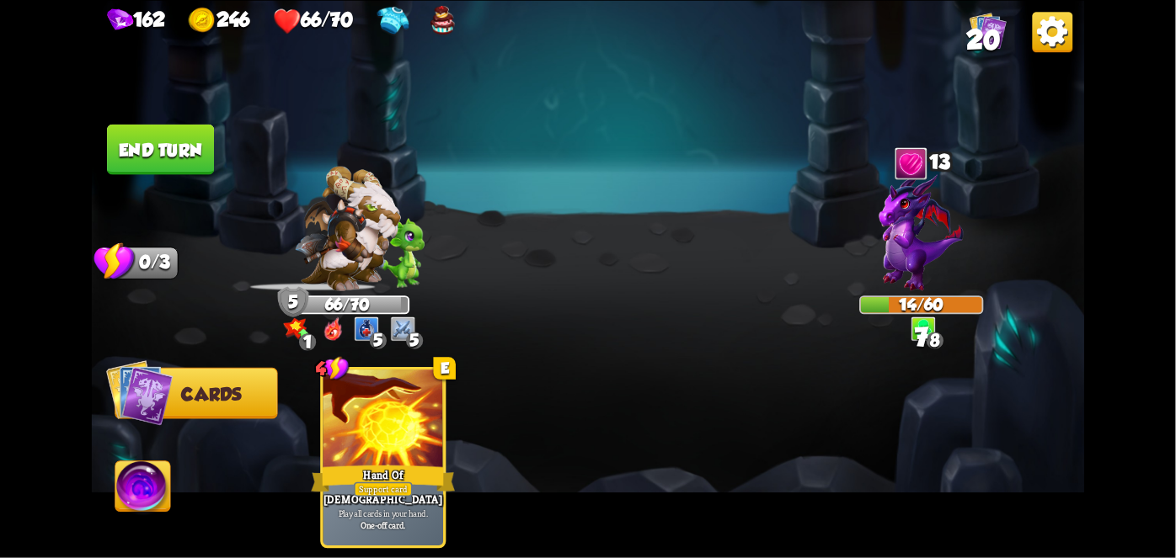
click at [125, 148] on button "End turn" at bounding box center [160, 149] width 107 height 51
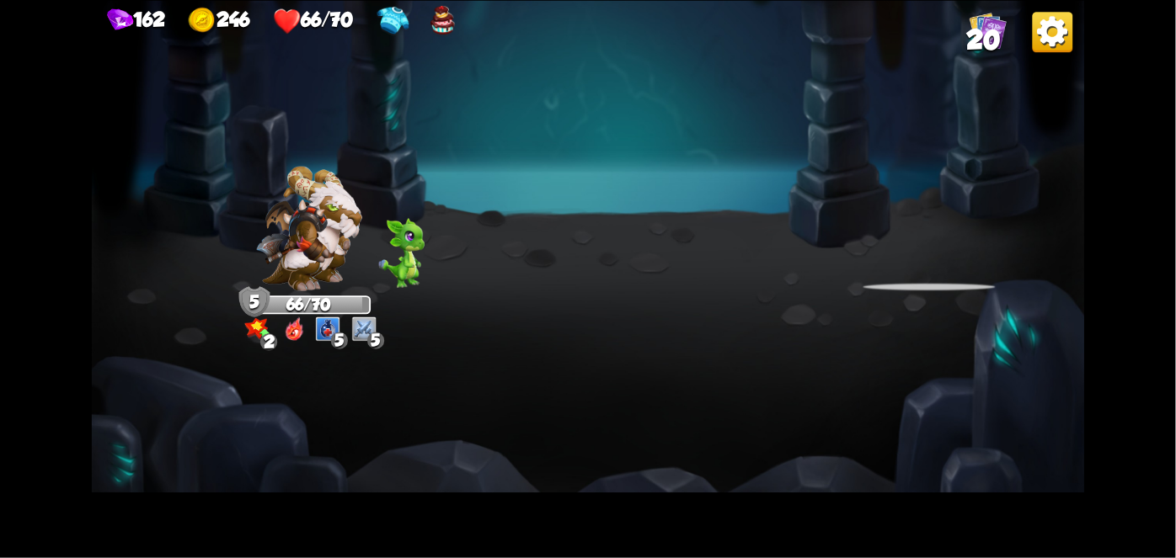
click at [317, 259] on div "Select an enemy to attack... You don't have enough stamina to play that card...…" at bounding box center [588, 279] width 993 height 558
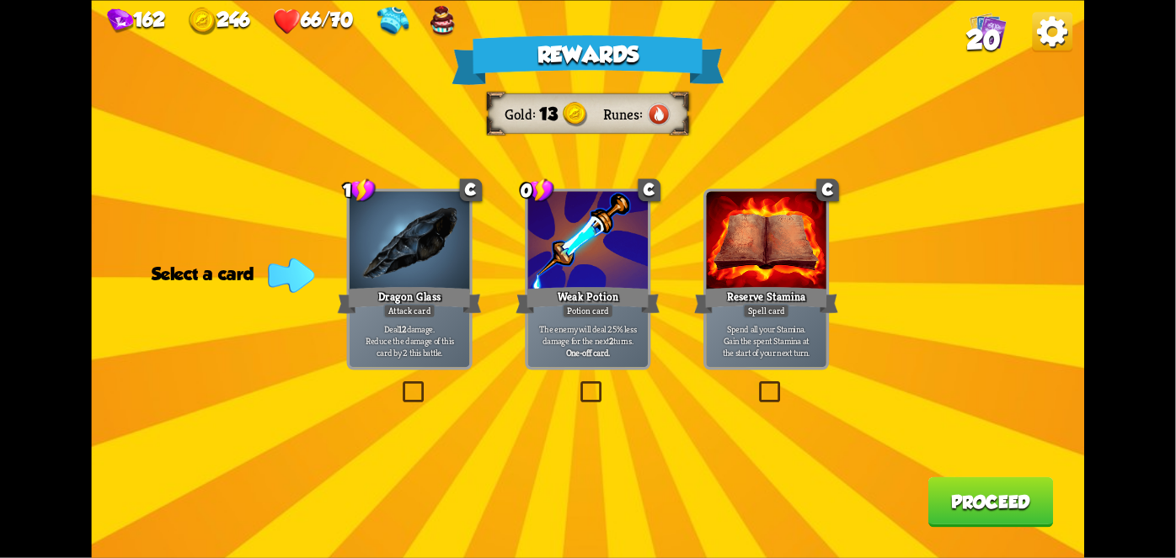
click at [388, 284] on div "Dragon Glass" at bounding box center [410, 300] width 144 height 32
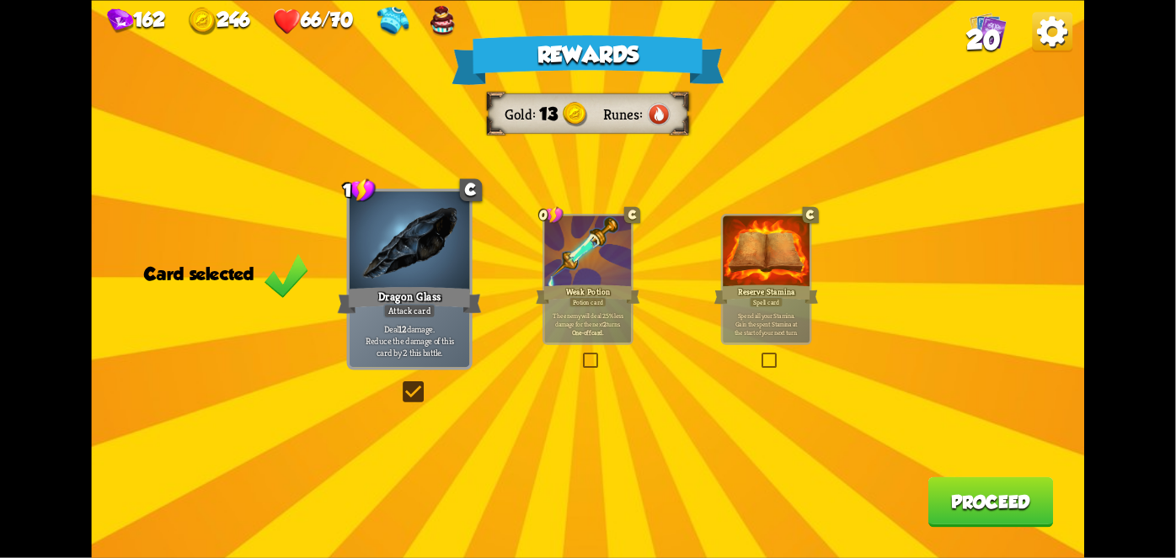
click at [965, 481] on button "Proceed" at bounding box center [990, 502] width 125 height 51
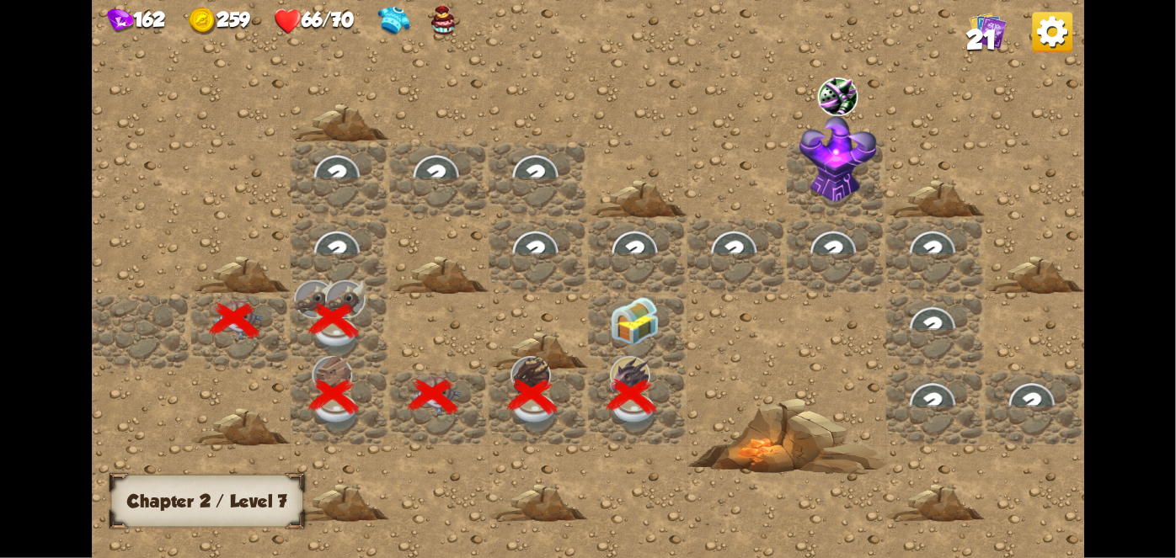
click at [617, 328] on img at bounding box center [635, 321] width 50 height 50
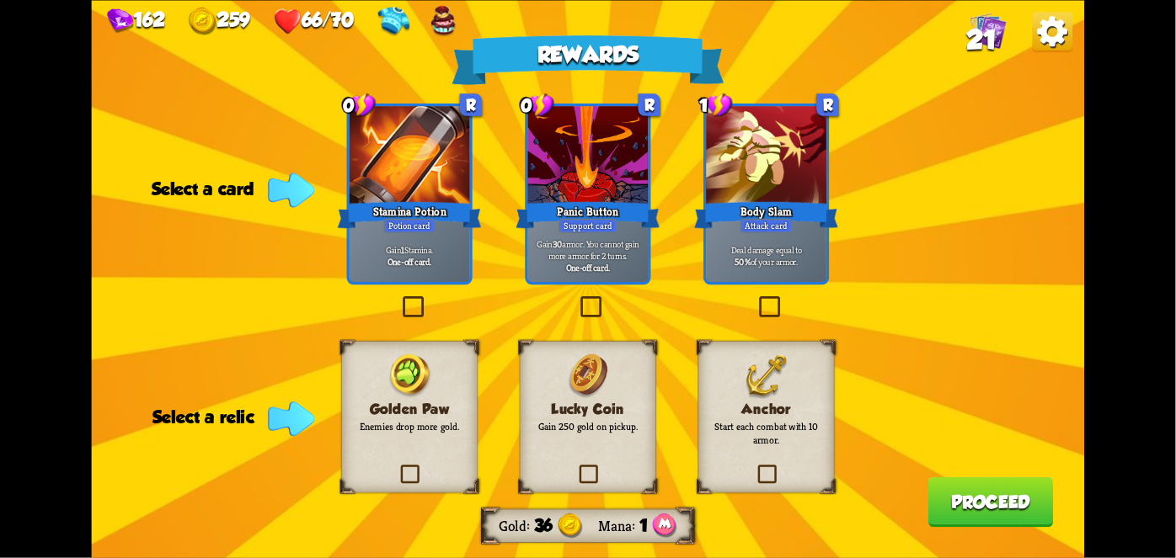
click at [398, 194] on div at bounding box center [410, 156] width 120 height 101
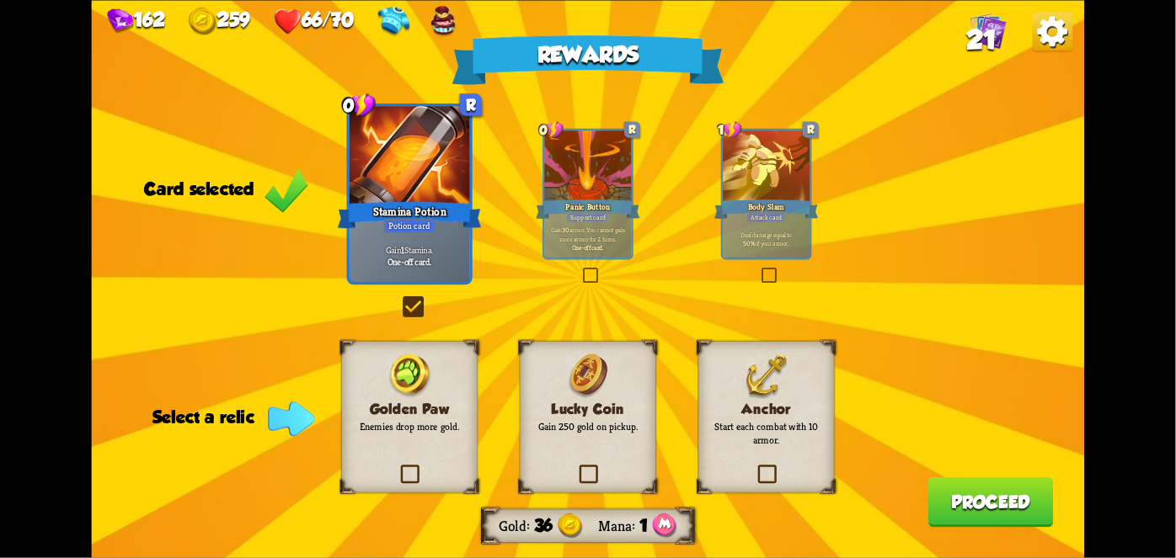
click at [772, 428] on p "Start each combat with 10 armor." at bounding box center [766, 433] width 110 height 26
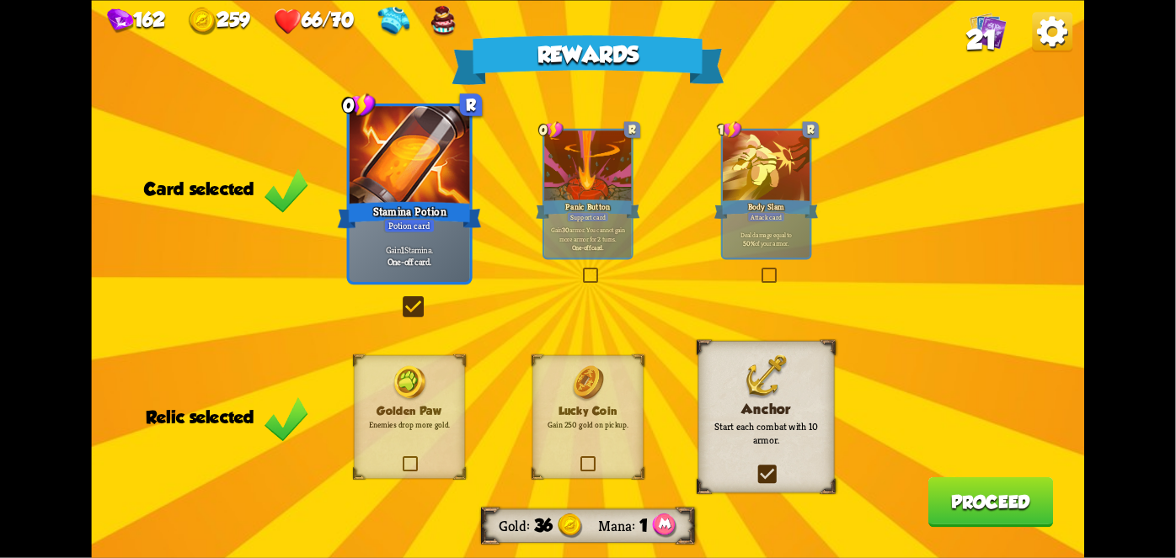
click at [995, 500] on button "Proceed" at bounding box center [990, 502] width 125 height 51
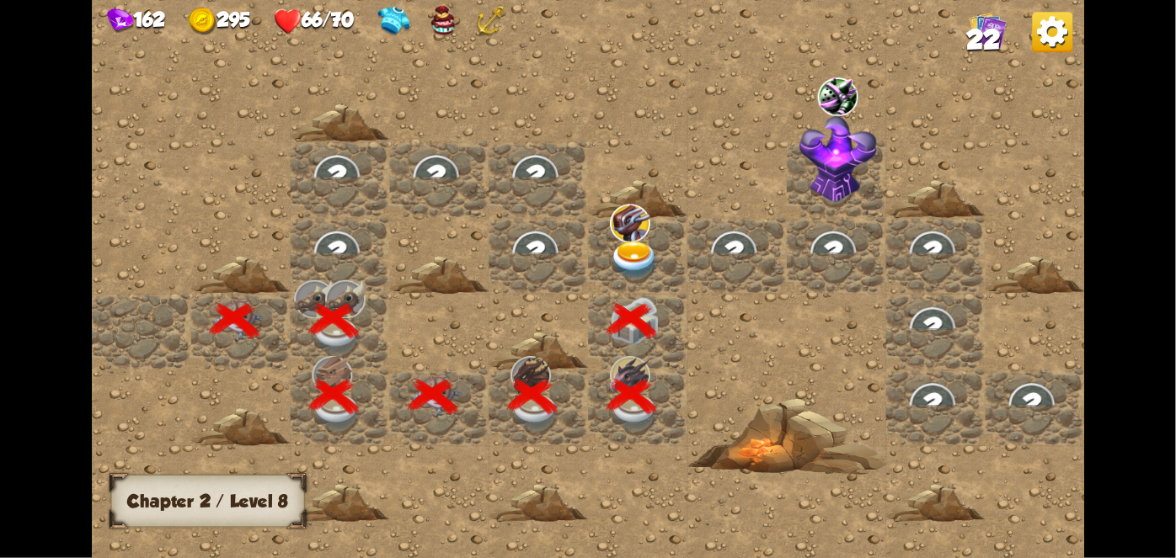
click at [642, 253] on img at bounding box center [635, 259] width 50 height 39
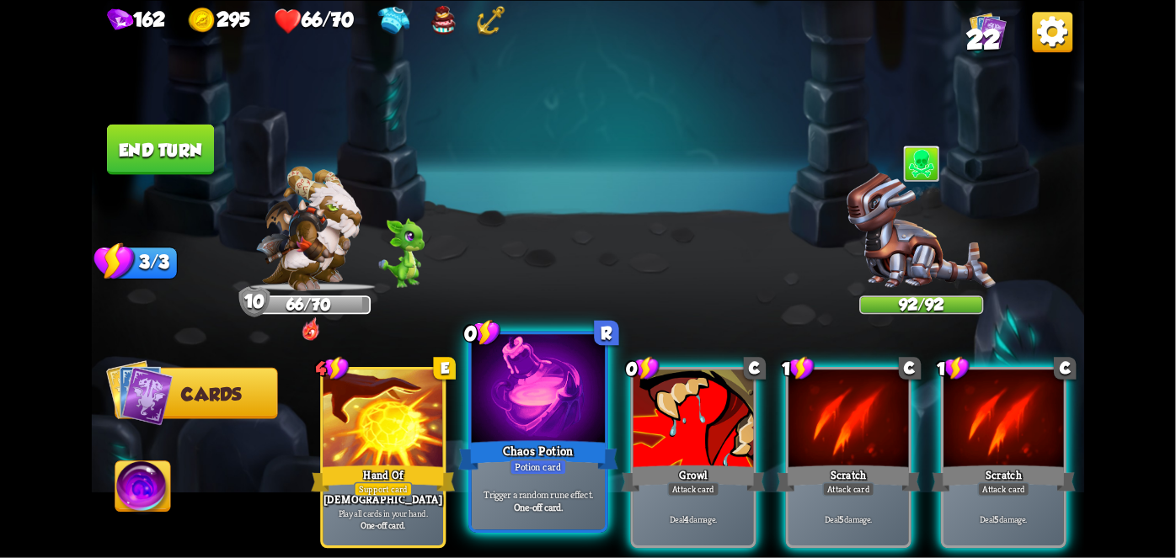
click at [539, 418] on div at bounding box center [538, 390] width 133 height 113
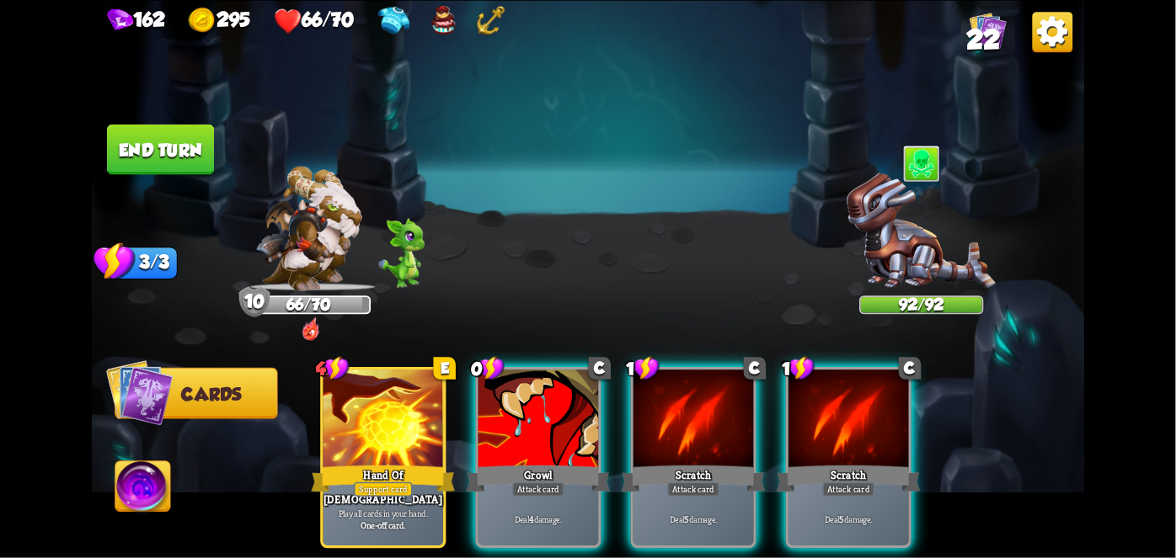
click at [539, 418] on div at bounding box center [538, 420] width 120 height 101
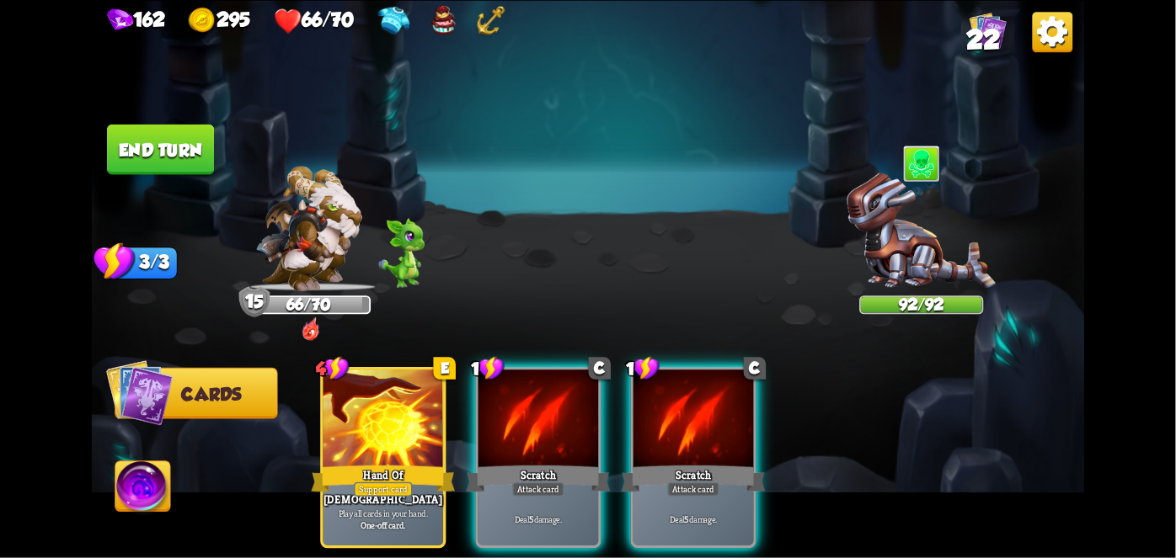
click at [539, 418] on div at bounding box center [538, 420] width 120 height 101
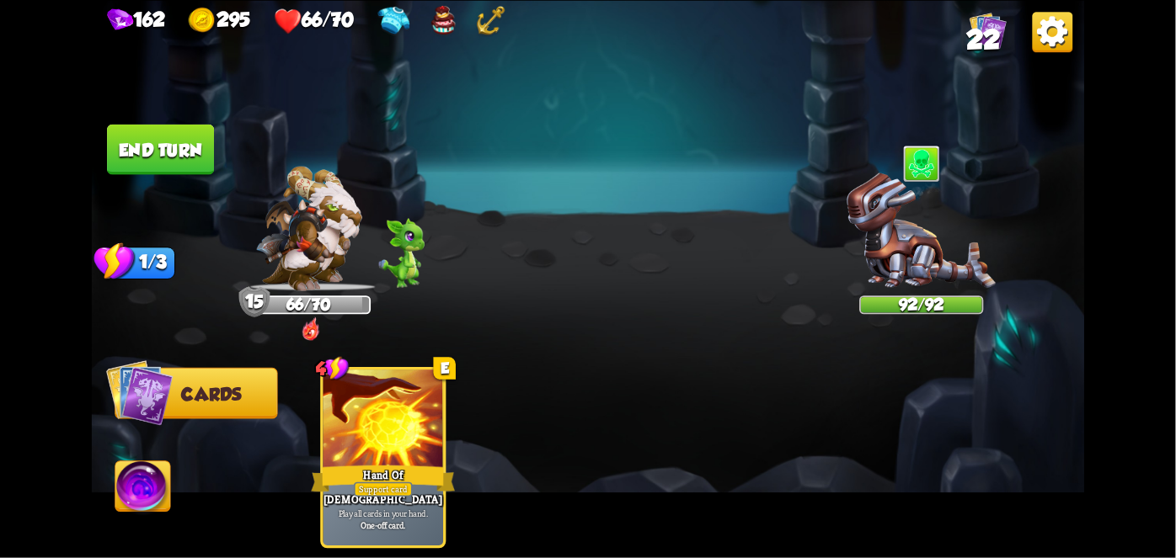
click at [539, 418] on div "4 E Hand Of [DEMOGRAPHIC_DATA] Support card Play all cards in your hand. One-of…" at bounding box center [687, 434] width 794 height 248
click at [161, 142] on button "End turn" at bounding box center [160, 149] width 107 height 51
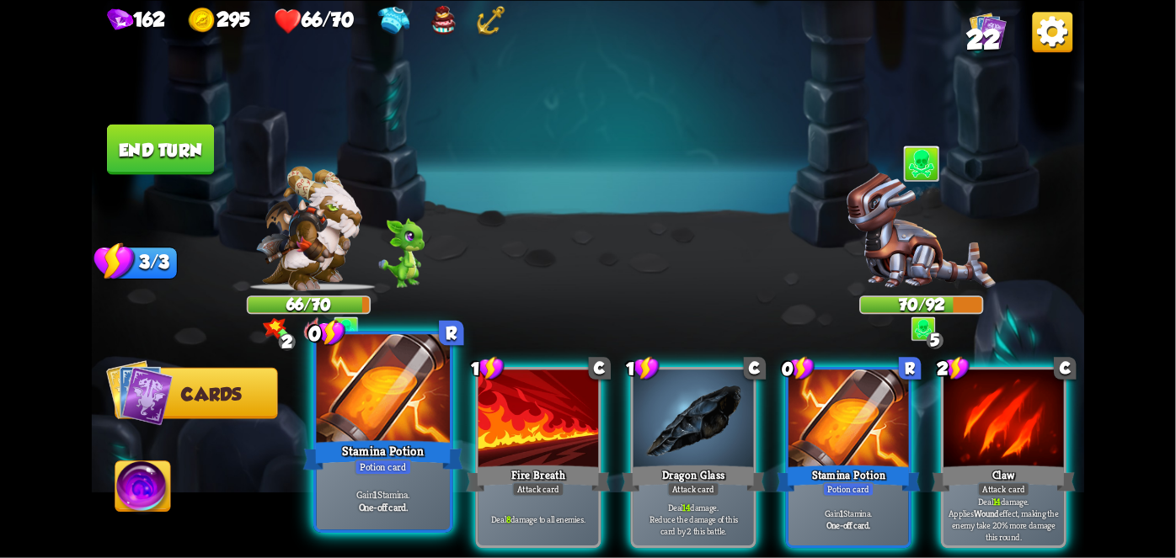
click at [382, 435] on div at bounding box center [383, 390] width 133 height 113
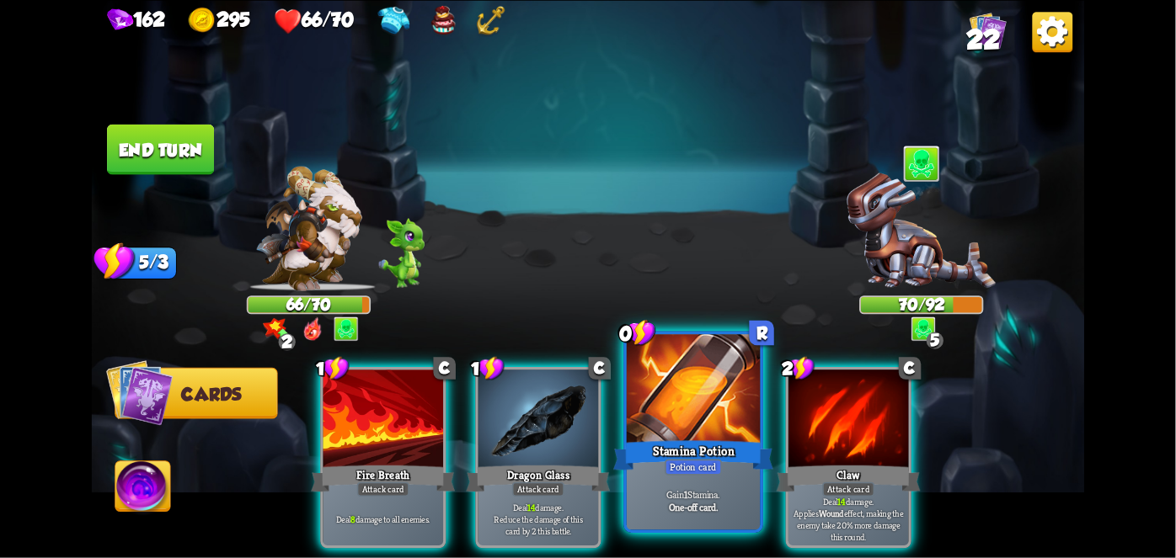
click at [714, 472] on div "Potion card" at bounding box center [692, 467] width 57 height 16
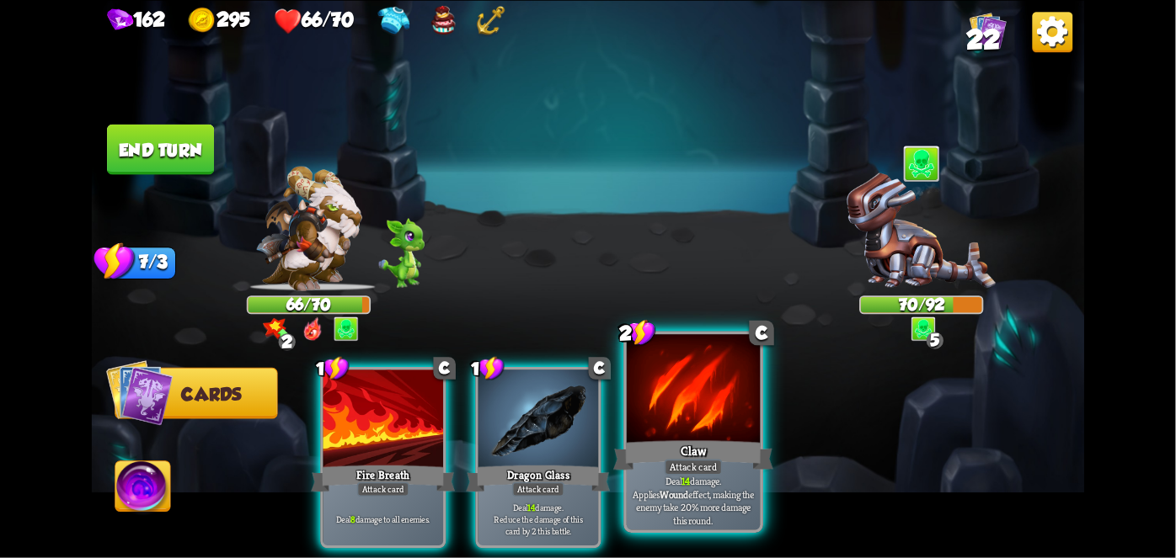
click at [662, 437] on div "Claw" at bounding box center [693, 454] width 160 height 35
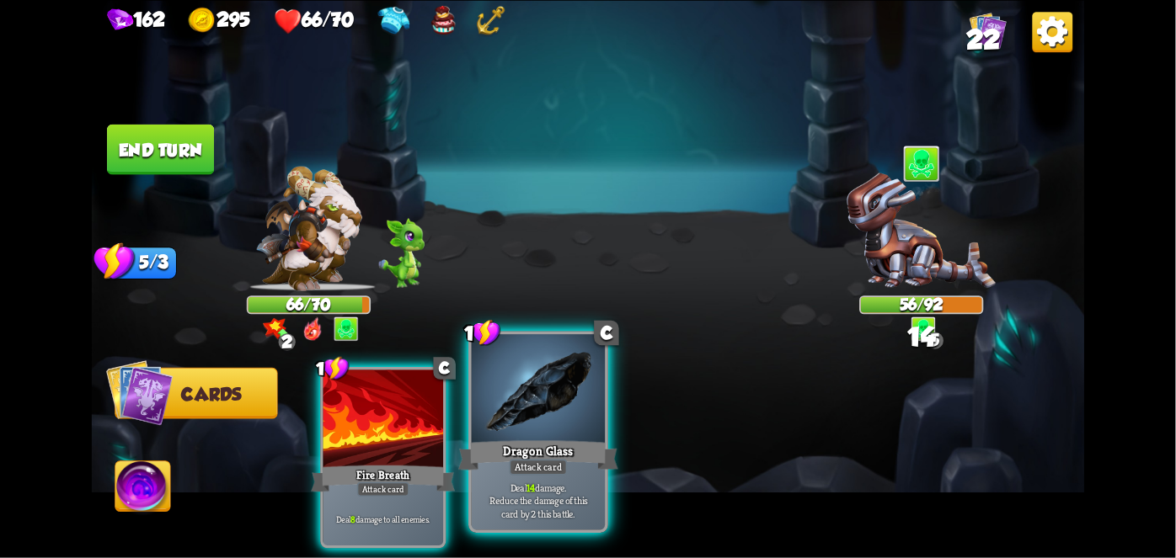
click at [520, 433] on div at bounding box center [538, 390] width 133 height 113
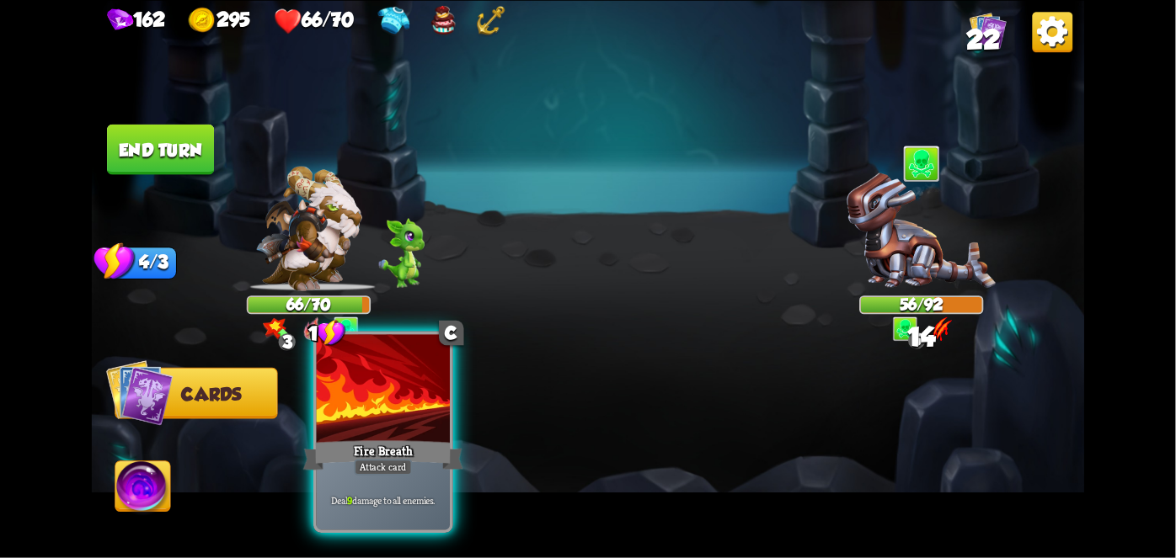
click at [412, 444] on div "Fire Breath" at bounding box center [383, 454] width 160 height 35
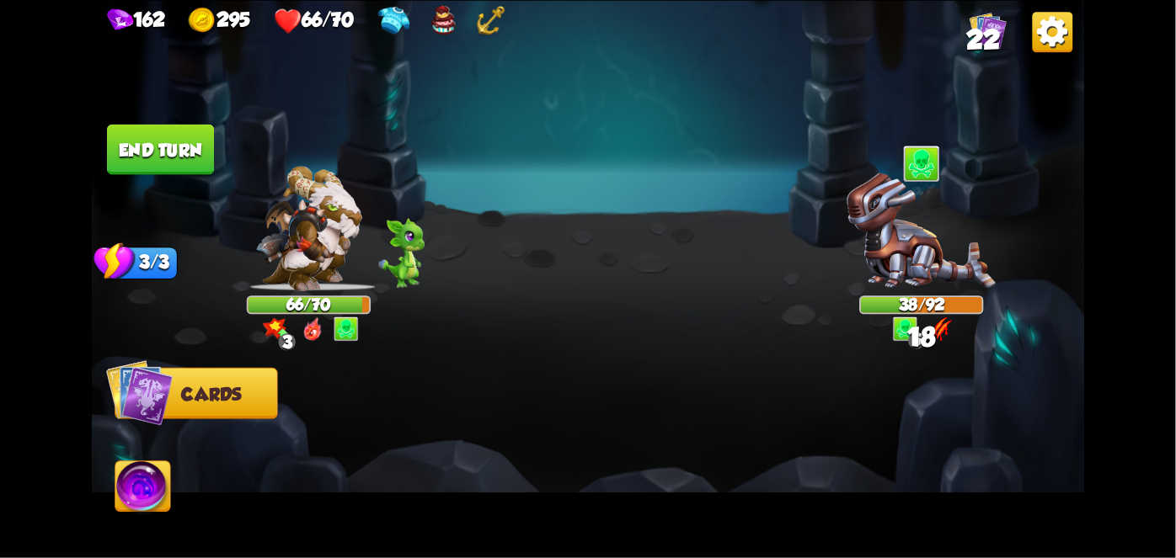
drag, startPoint x: 412, startPoint y: 444, endPoint x: 287, endPoint y: 396, distance: 133.6
click at [287, 396] on div "Select an enemy to attack... You don't have enough stamina to play that card...…" at bounding box center [588, 279] width 993 height 558
click at [118, 488] on img at bounding box center [142, 490] width 55 height 56
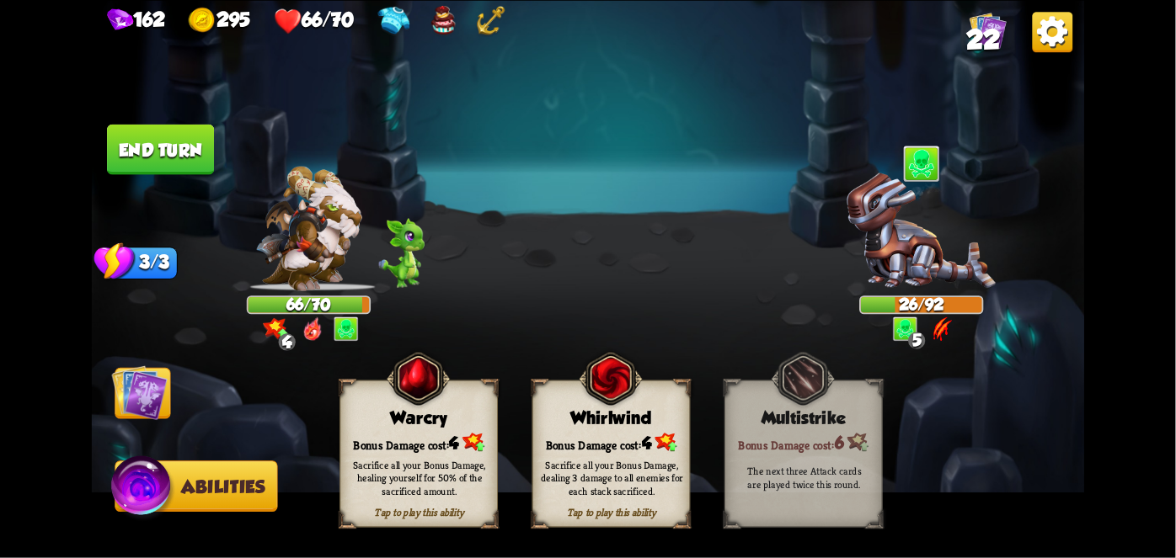
click at [569, 456] on div "Sacrifice all your Bonus Damage, dealing 3 damage to all enemies for each stack…" at bounding box center [612, 477] width 158 height 62
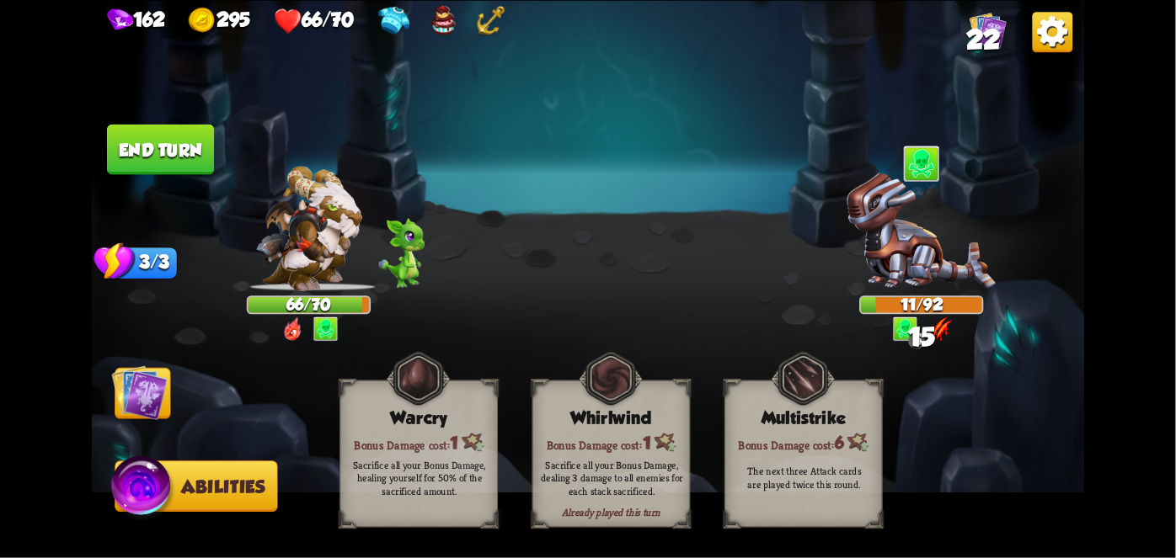
click at [135, 401] on img at bounding box center [140, 393] width 56 height 56
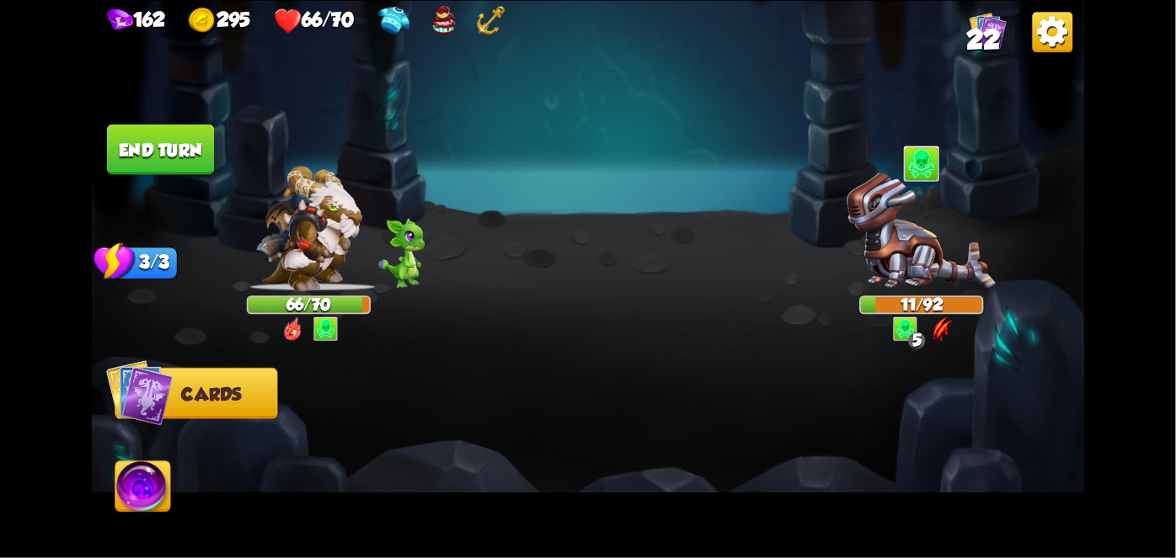
click at [139, 154] on button "End turn" at bounding box center [160, 149] width 107 height 51
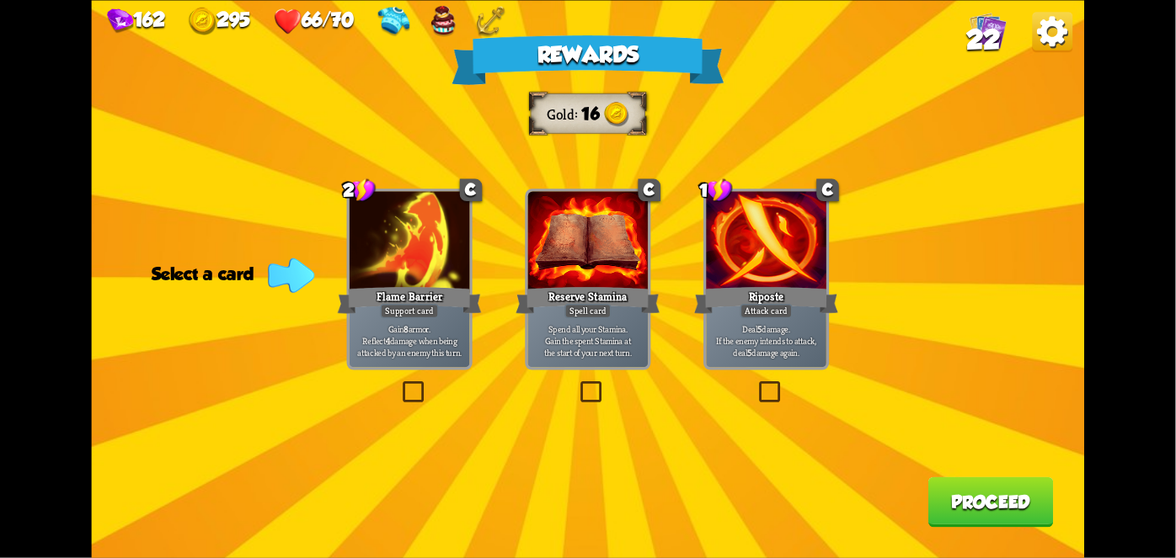
click at [740, 269] on div at bounding box center [767, 241] width 120 height 101
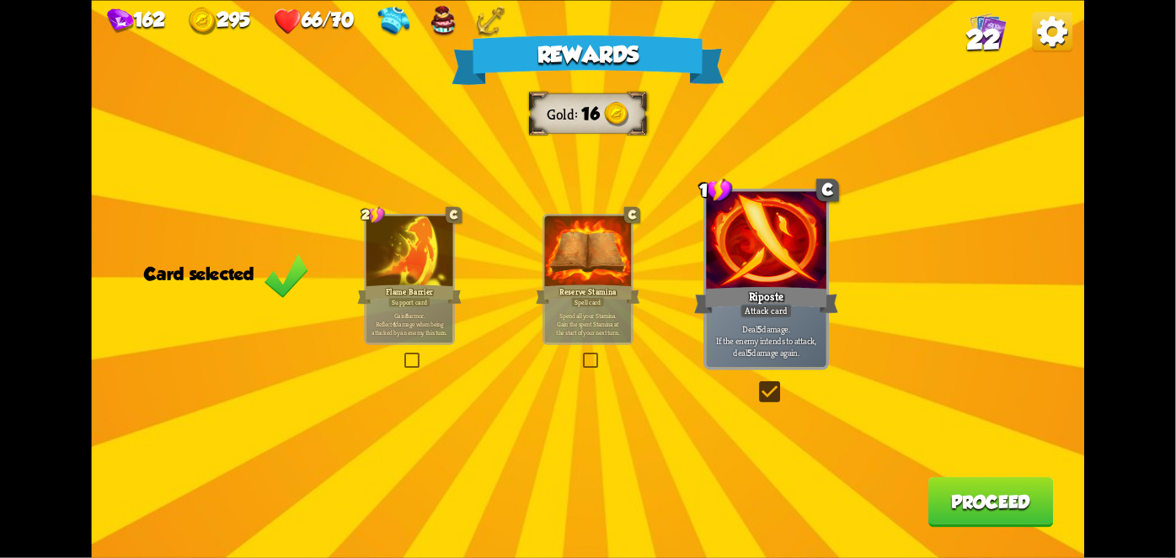
click at [999, 514] on button "Proceed" at bounding box center [990, 502] width 125 height 51
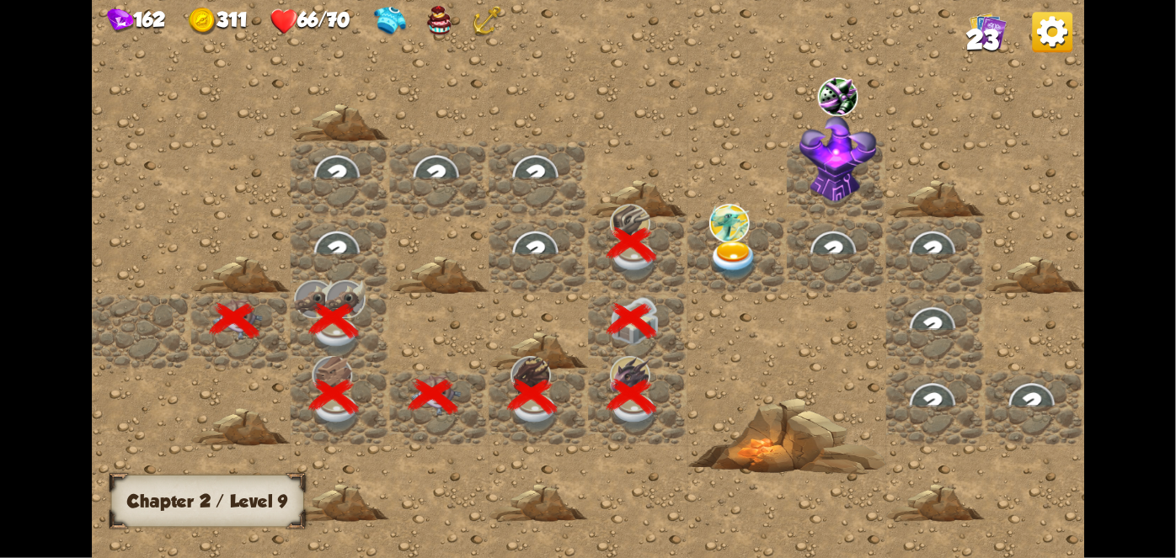
click at [718, 229] on img at bounding box center [729, 222] width 40 height 39
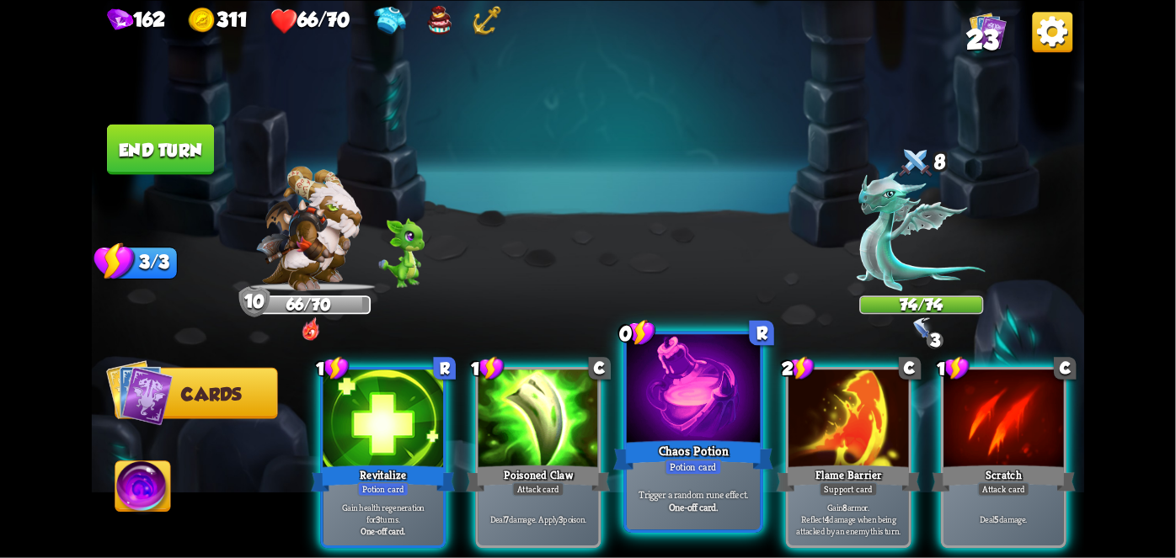
click at [691, 417] on div at bounding box center [693, 390] width 133 height 113
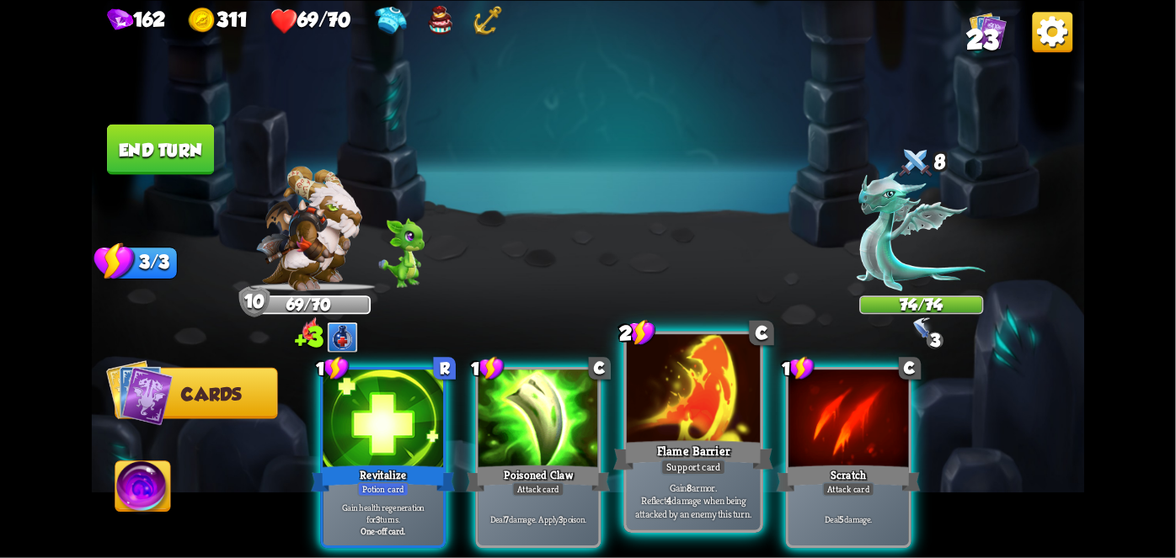
click at [675, 419] on div at bounding box center [693, 390] width 133 height 113
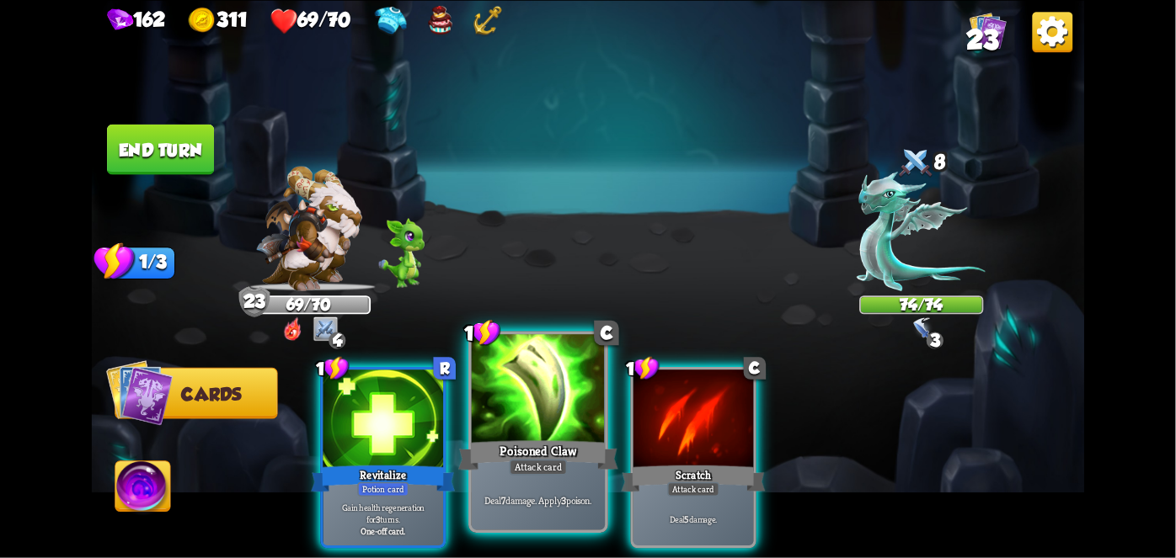
click at [530, 405] on div at bounding box center [538, 390] width 133 height 113
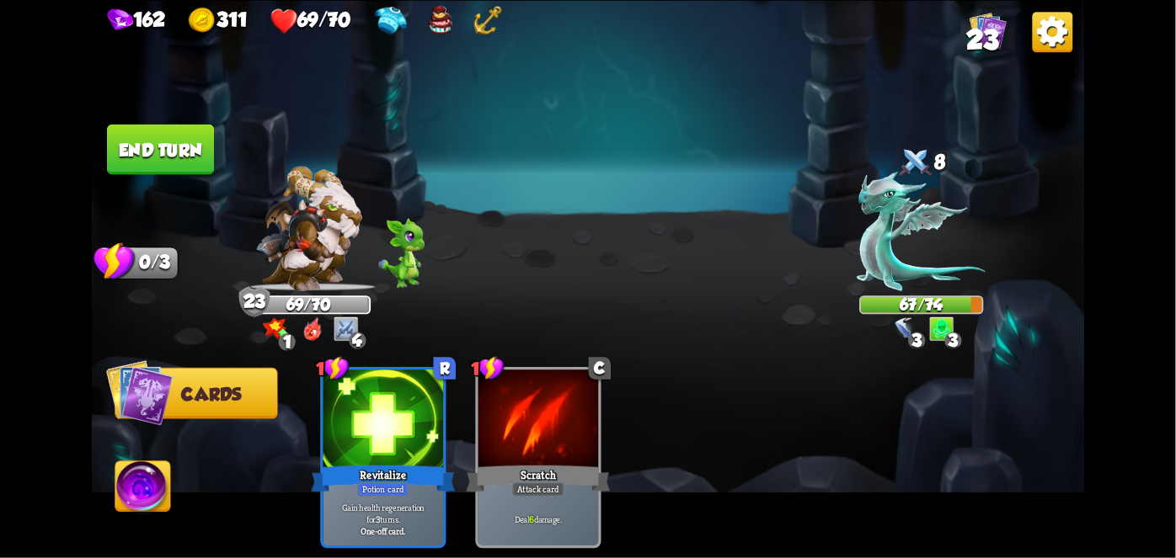
click at [143, 145] on button "End turn" at bounding box center [160, 149] width 107 height 51
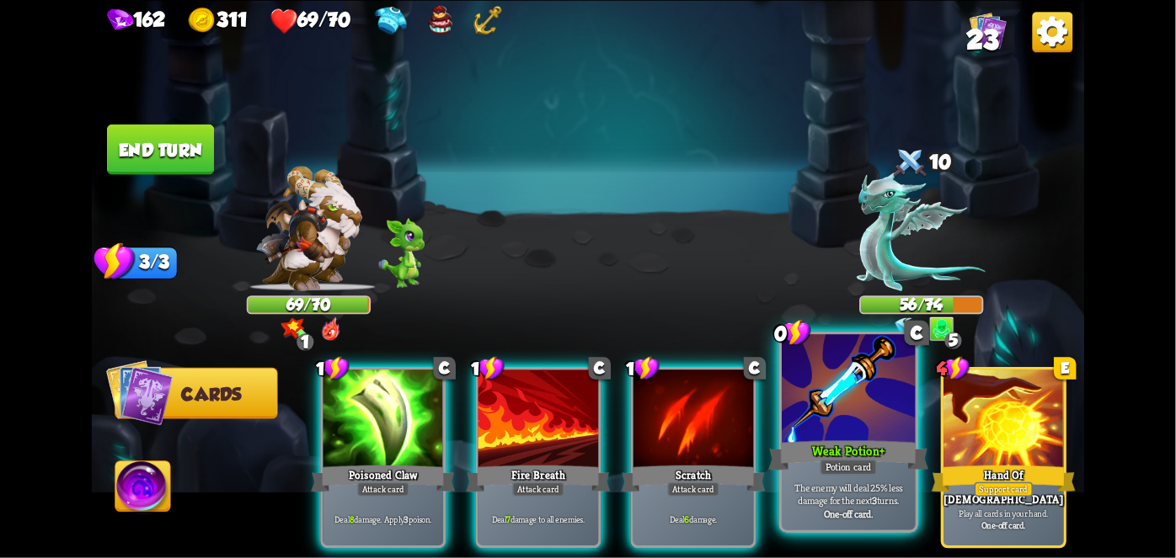
click at [856, 465] on div "Potion card" at bounding box center [847, 467] width 57 height 16
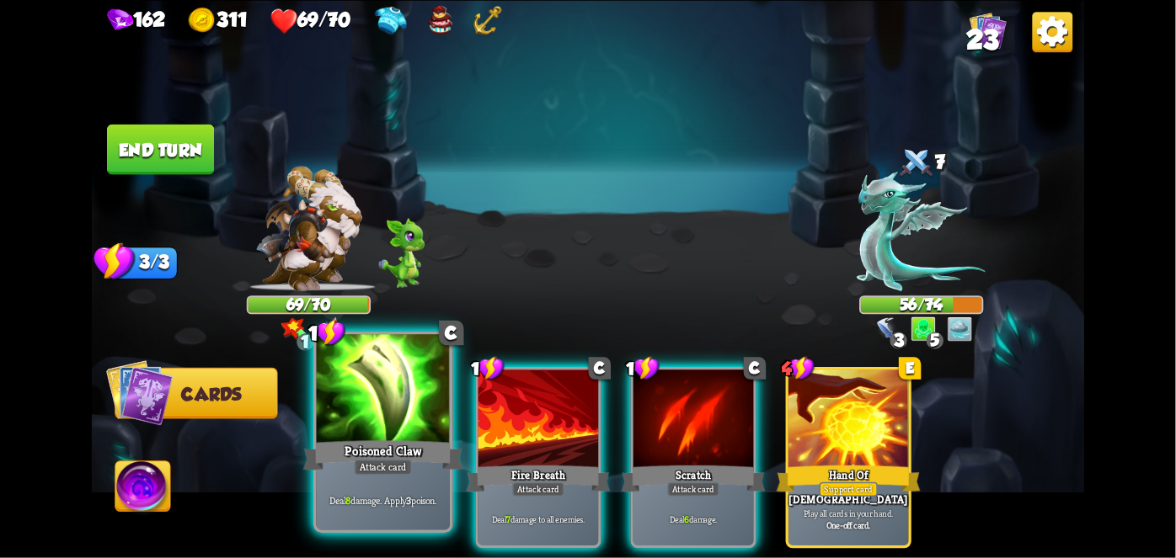
click at [337, 477] on div "Deal 8 damage. Apply 3 poison." at bounding box center [383, 501] width 133 height 58
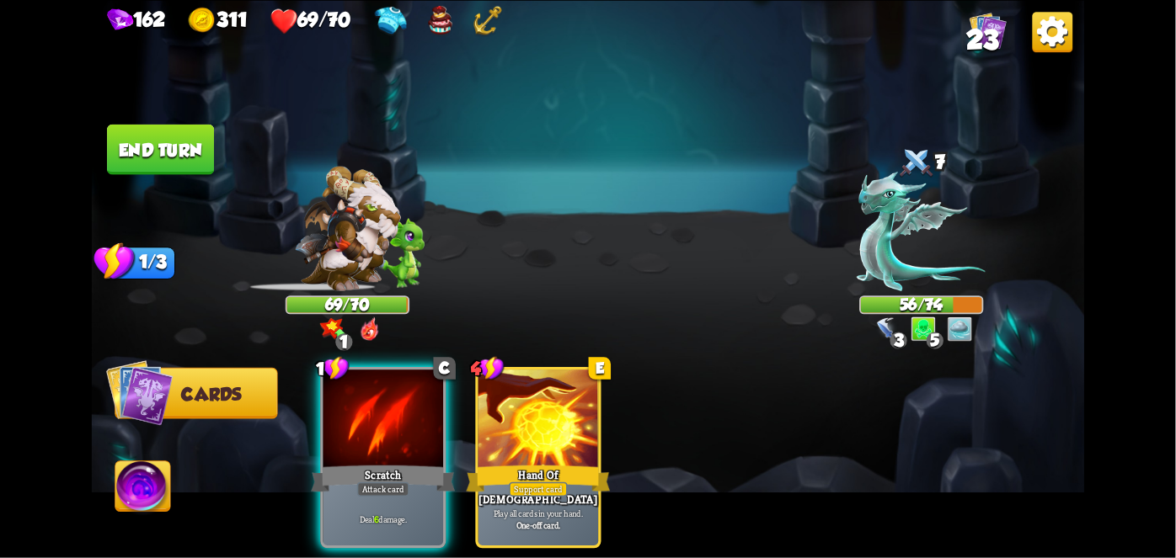
click at [337, 494] on div "Deal 6 damage." at bounding box center [383, 520] width 120 height 52
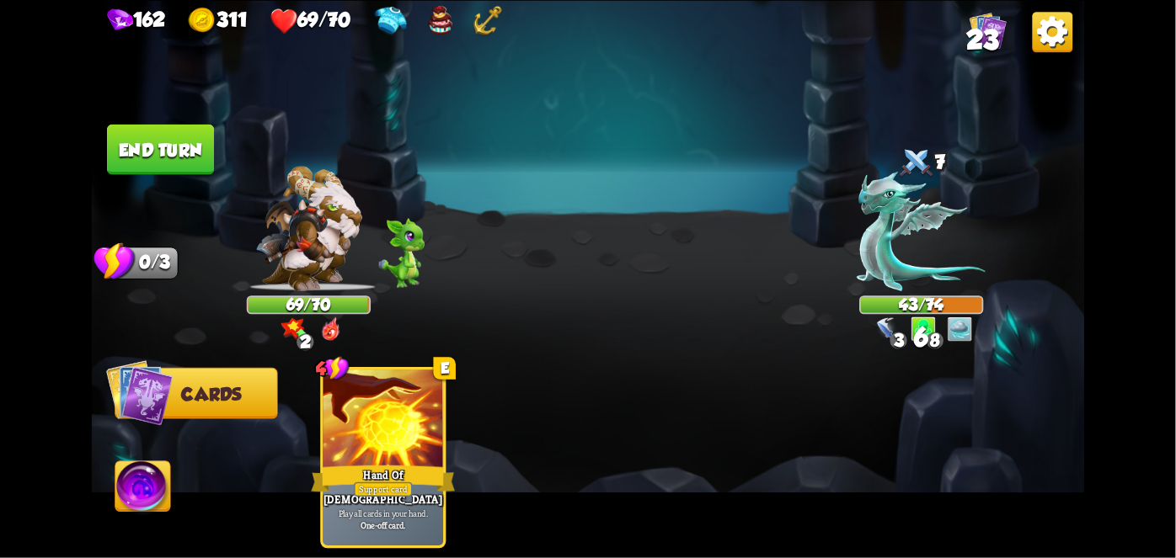
click at [157, 487] on img at bounding box center [142, 490] width 55 height 56
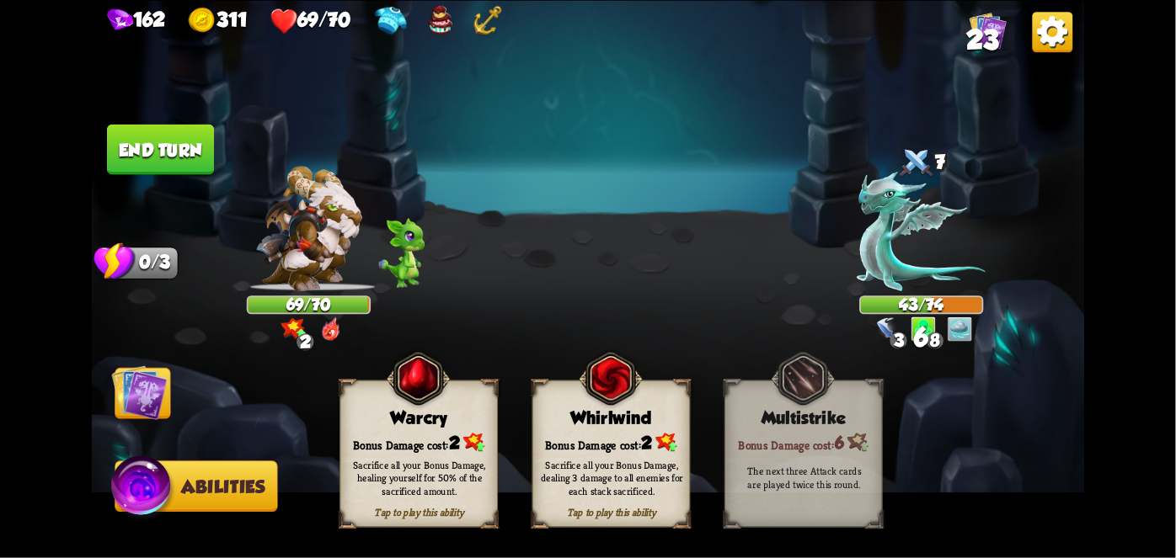
click at [664, 462] on div "Sacrifice all your Bonus Damage, dealing 3 damage to all enemies for each stack…" at bounding box center [612, 478] width 142 height 40
click at [670, 472] on div "Sacrifice all your Bonus Damage, dealing 3 damage to all enemies for each stack…" at bounding box center [612, 478] width 142 height 40
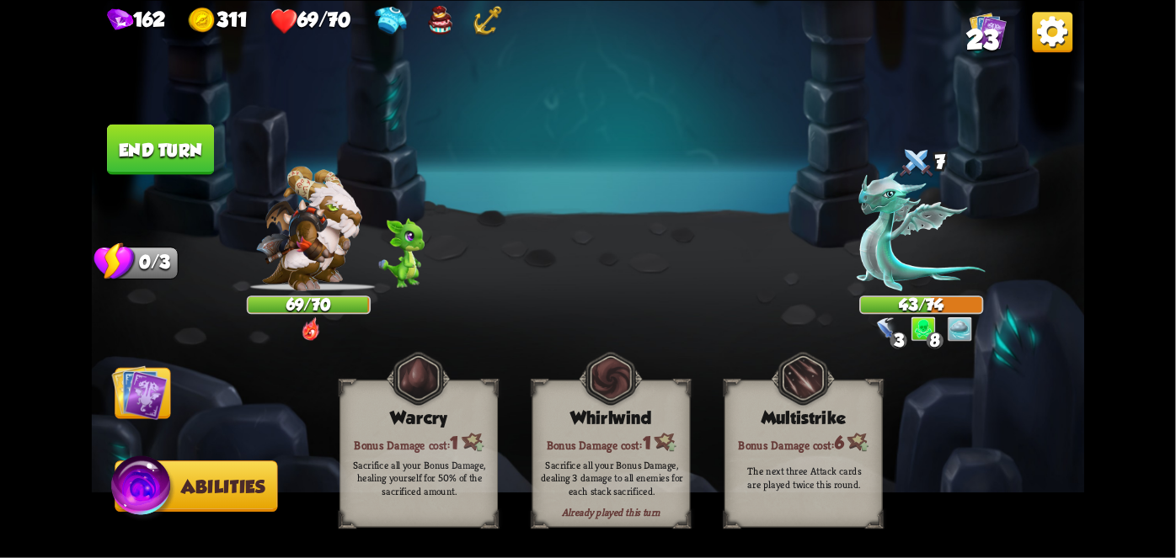
click at [670, 474] on div "Sacrifice all your Bonus Damage, dealing 3 damage to all enemies for each stack…" at bounding box center [612, 478] width 142 height 40
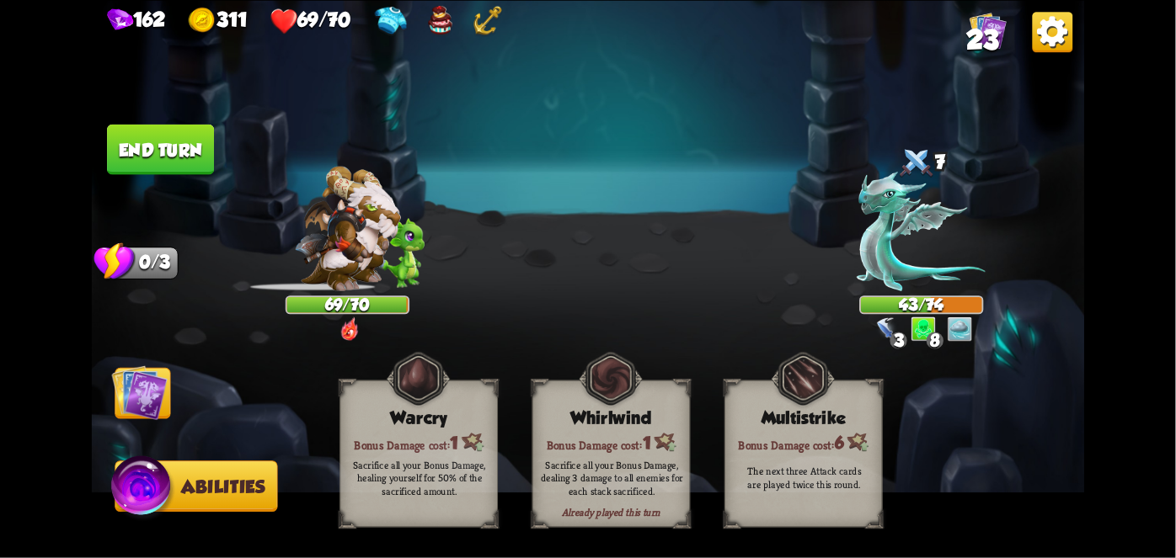
click at [664, 473] on div "Sacrifice all your Bonus Damage, dealing 3 damage to all enemies for each stack…" at bounding box center [612, 478] width 142 height 40
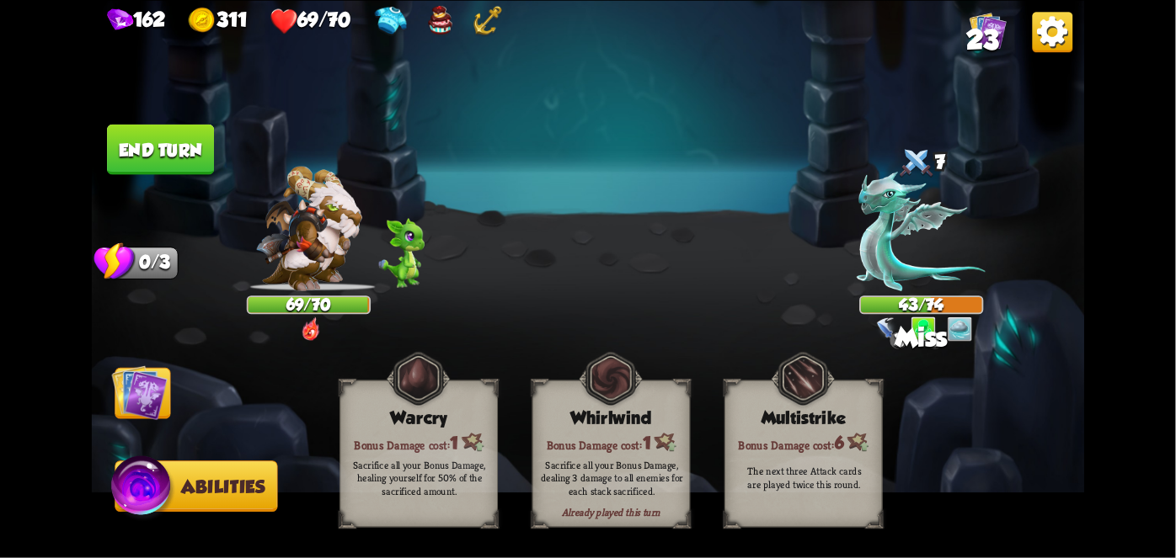
click at [148, 408] on img at bounding box center [140, 393] width 56 height 56
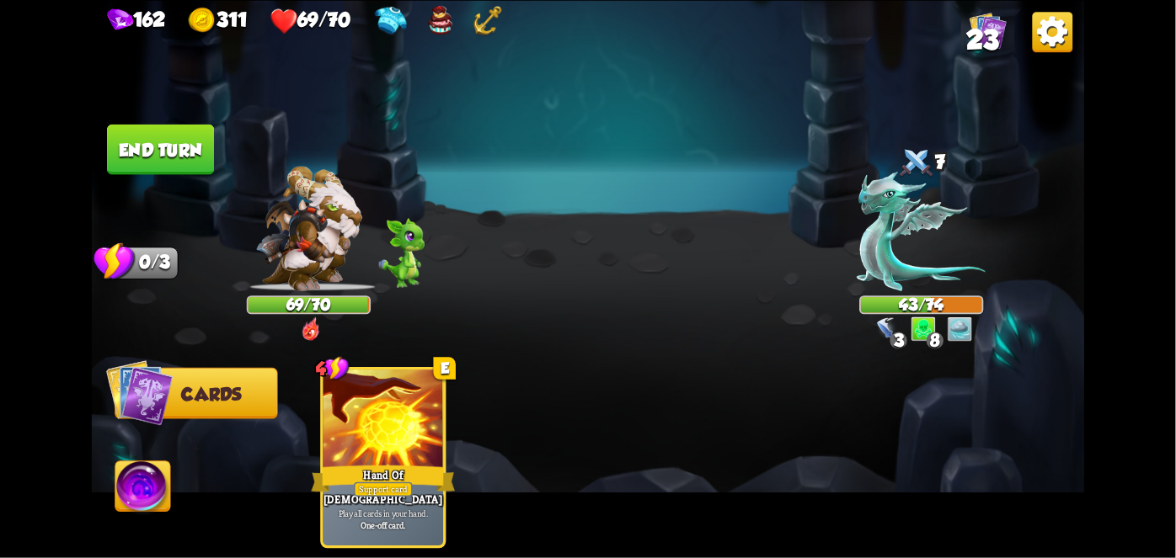
drag, startPoint x: 141, startPoint y: 128, endPoint x: 179, endPoint y: 196, distance: 78.4
click at [179, 196] on div "Select an enemy to attack... You don't have enough stamina to play that card...…" at bounding box center [588, 279] width 993 height 558
click at [176, 166] on button "End turn" at bounding box center [160, 149] width 107 height 51
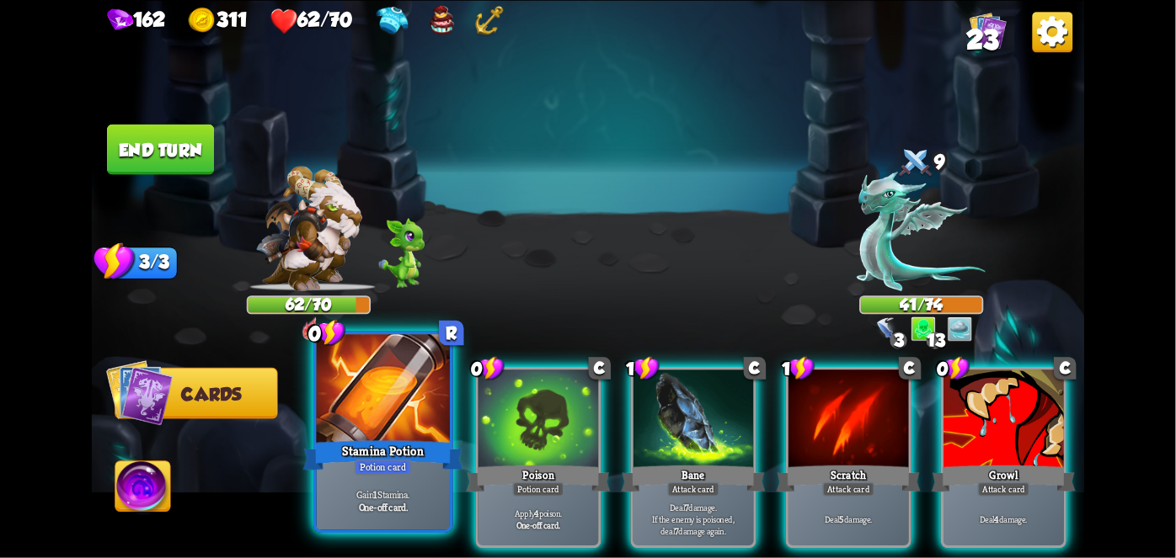
click at [372, 434] on div at bounding box center [383, 390] width 133 height 113
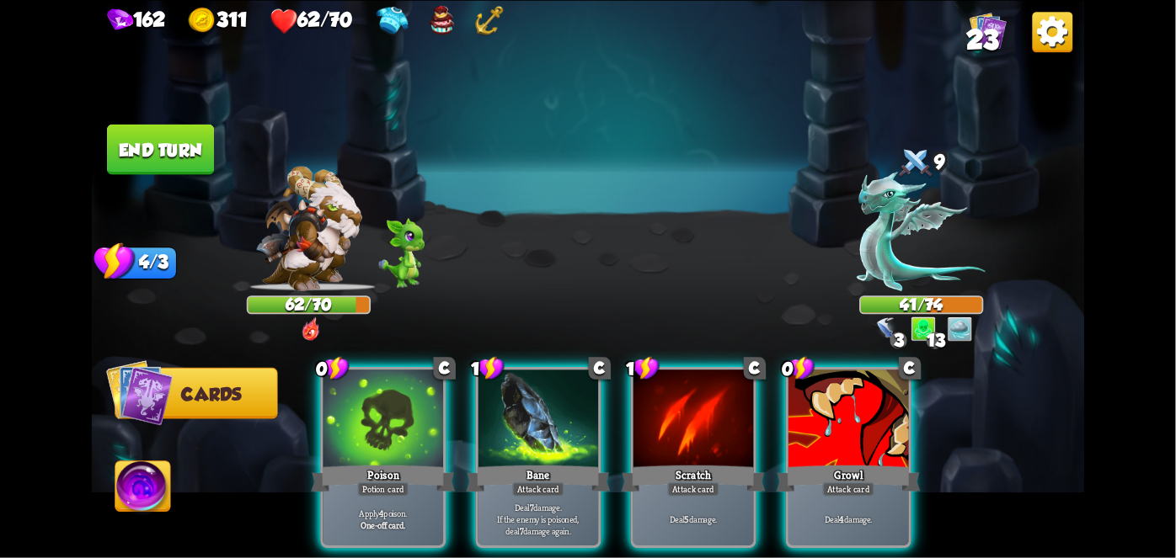
click at [372, 434] on div at bounding box center [383, 420] width 120 height 101
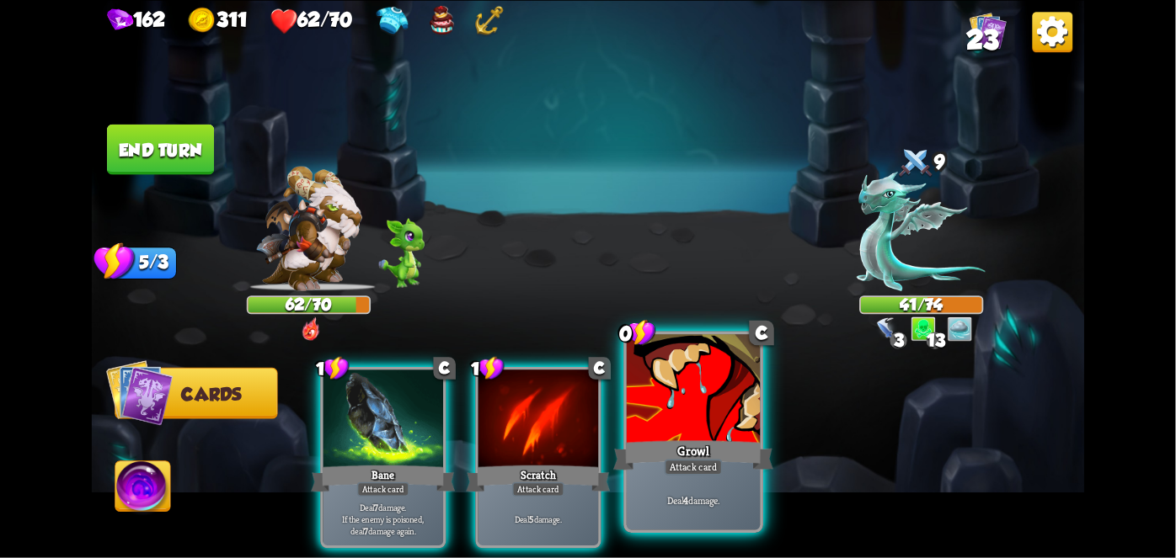
click at [683, 433] on div at bounding box center [693, 390] width 133 height 113
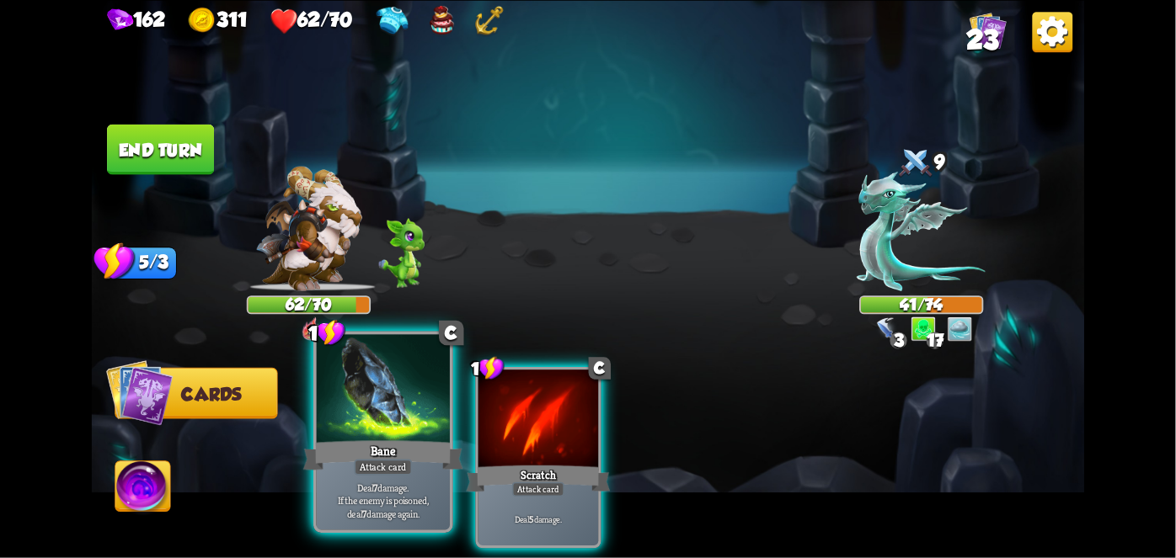
click at [418, 443] on div "Bane" at bounding box center [383, 454] width 160 height 35
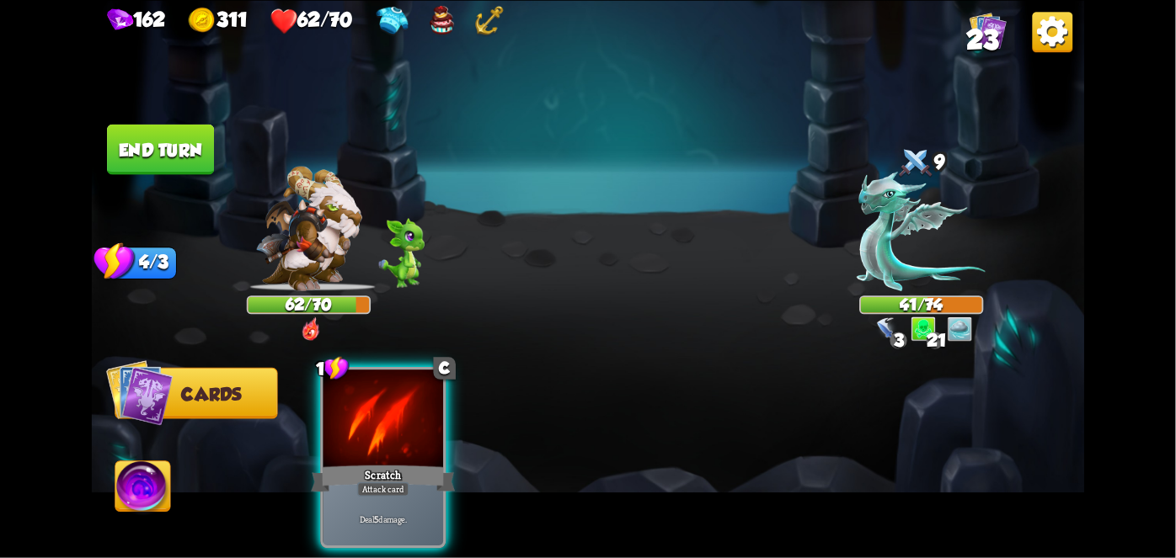
click at [418, 462] on div "Scratch" at bounding box center [383, 478] width 144 height 32
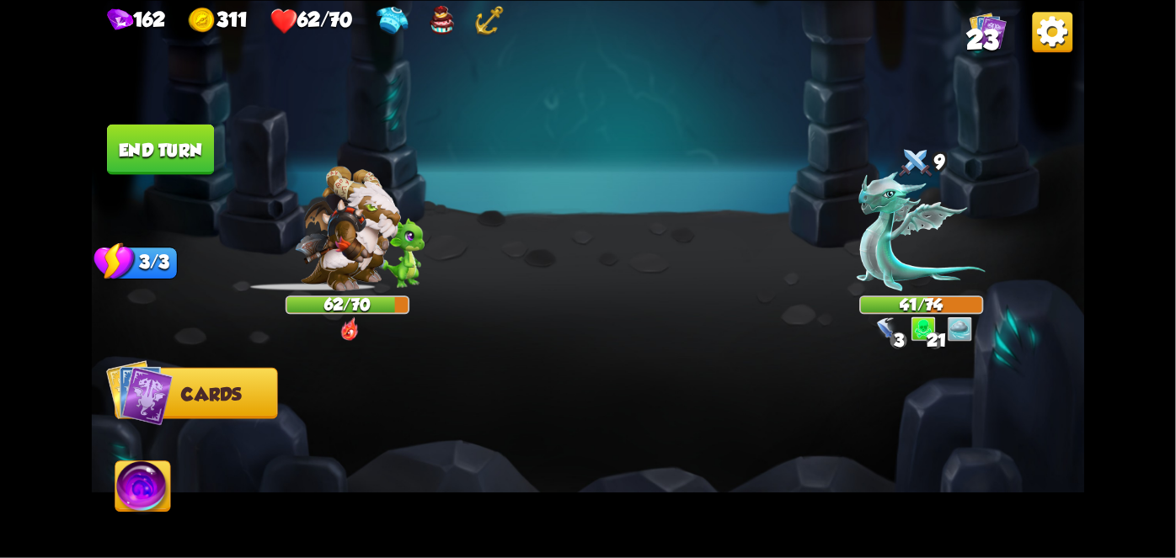
click at [418, 443] on div at bounding box center [687, 434] width 794 height 248
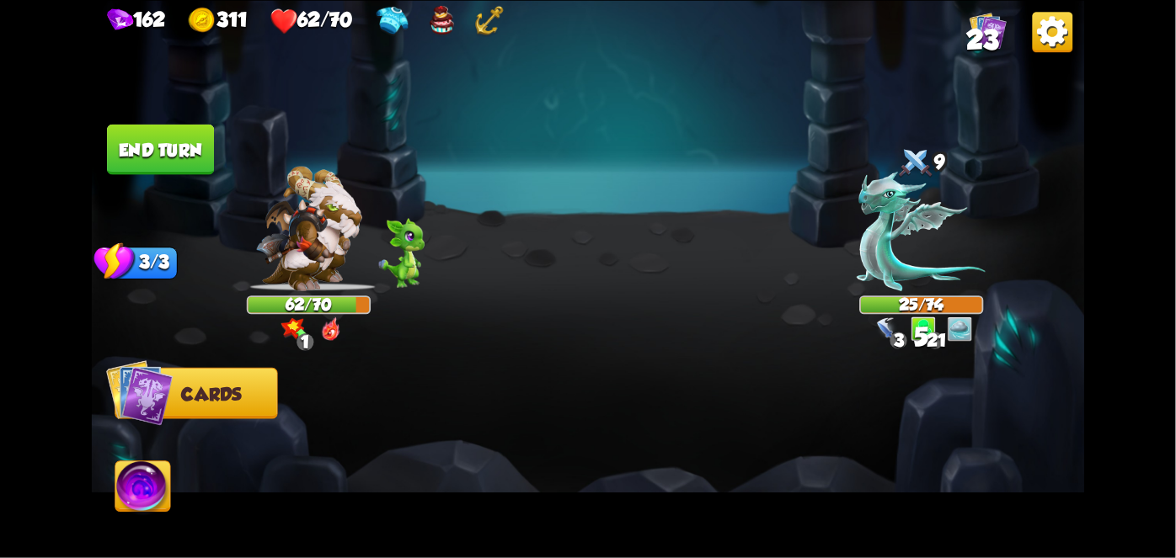
click at [183, 147] on button "End turn" at bounding box center [160, 149] width 107 height 51
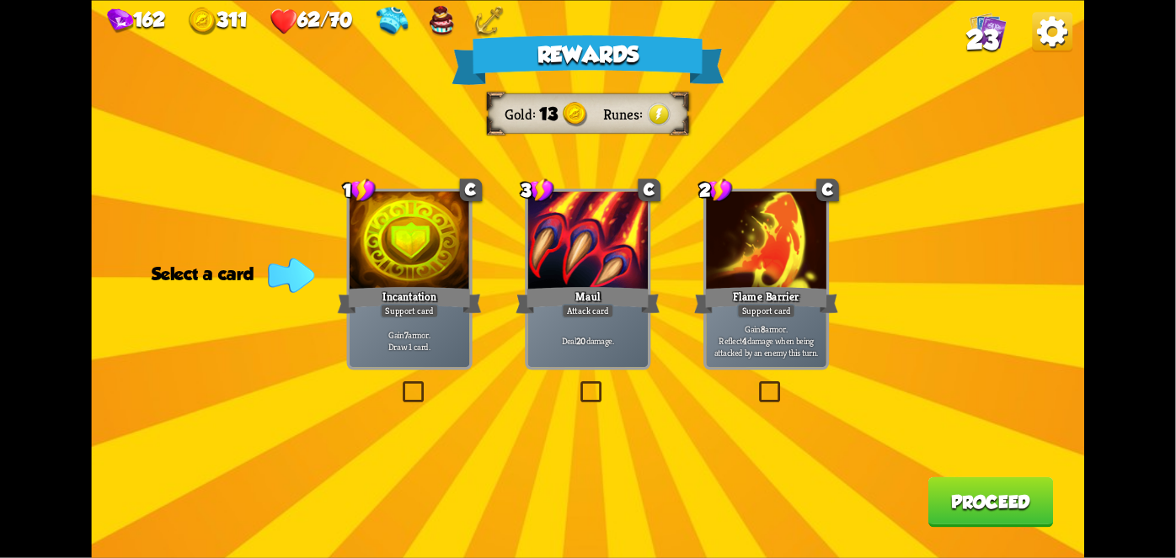
click at [379, 292] on div "Incantation" at bounding box center [410, 300] width 144 height 32
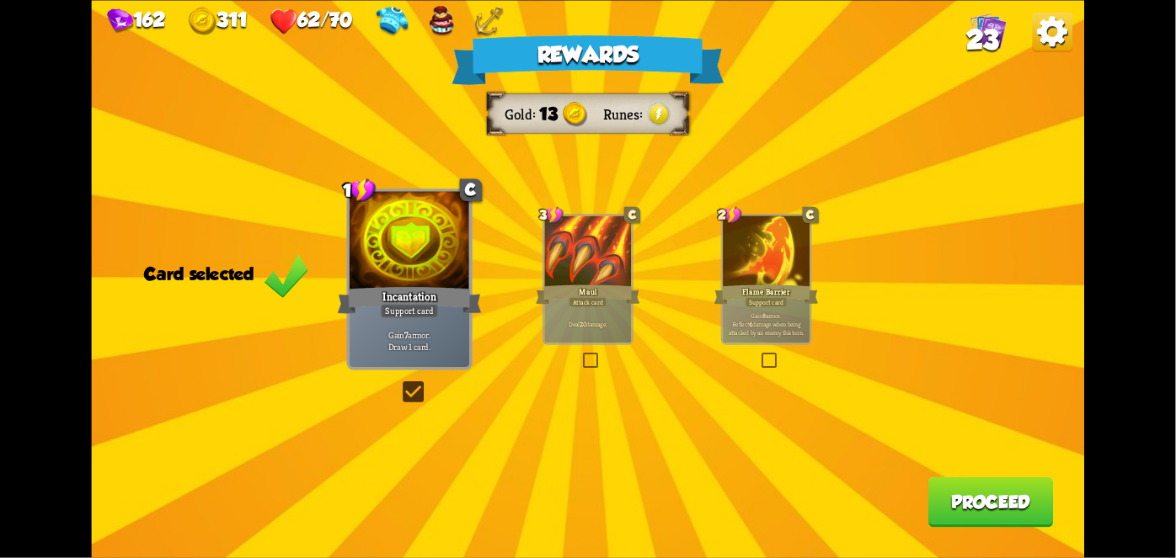
click at [1004, 515] on button "Proceed" at bounding box center [990, 502] width 125 height 51
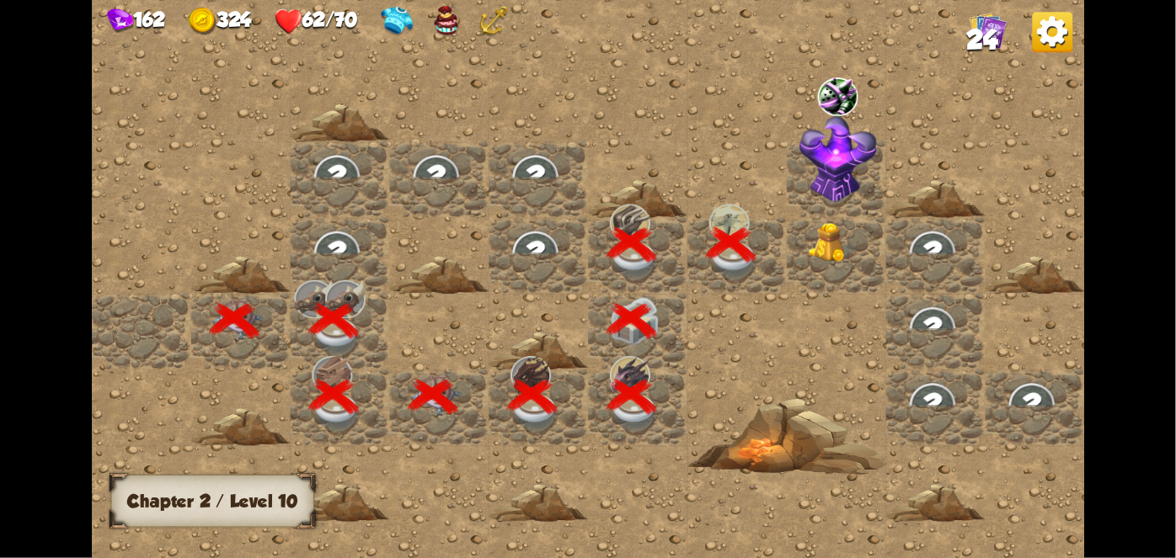
click at [824, 259] on img at bounding box center [833, 242] width 50 height 40
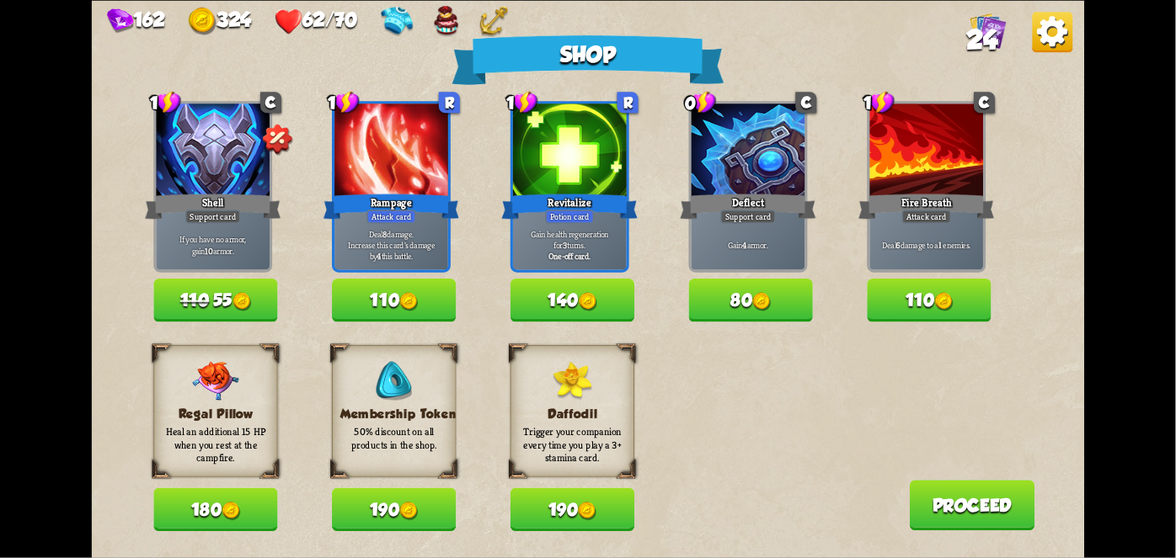
click at [387, 503] on button "190" at bounding box center [394, 509] width 124 height 43
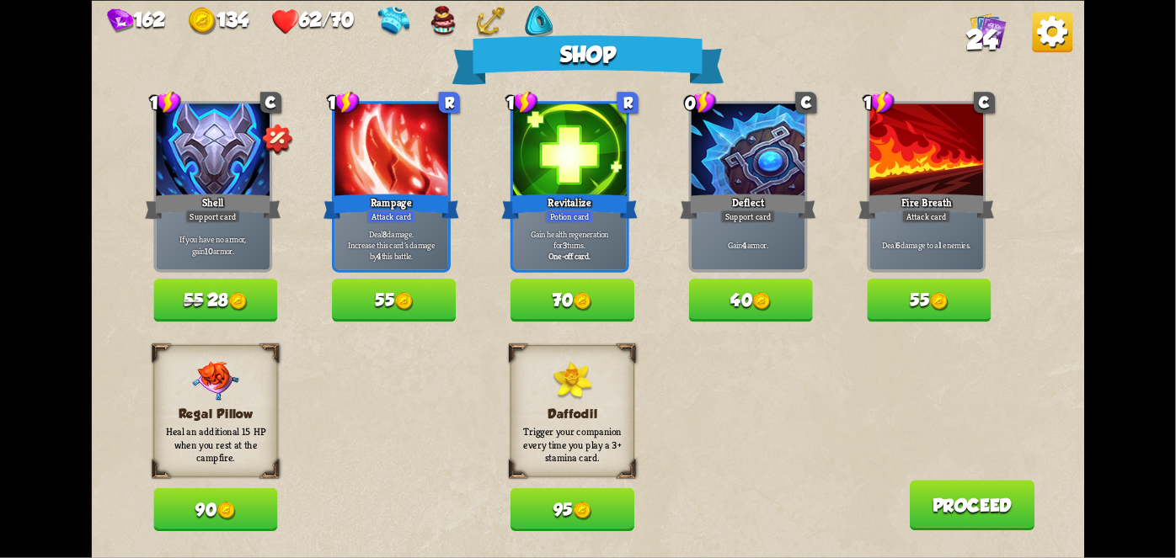
click at [750, 305] on button "40" at bounding box center [751, 300] width 124 height 43
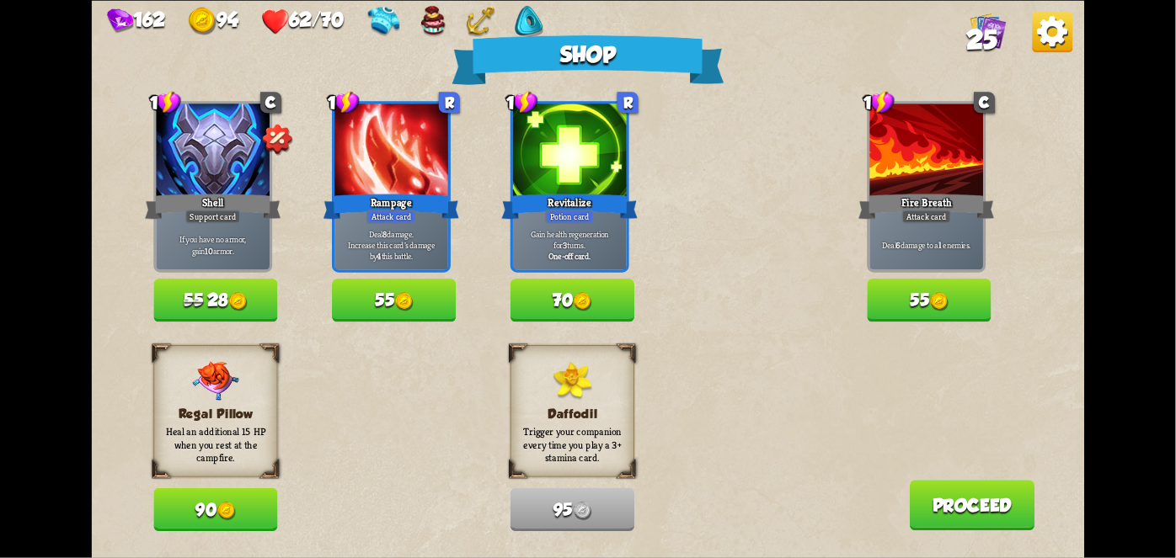
click at [931, 508] on button "Proceed" at bounding box center [972, 505] width 125 height 51
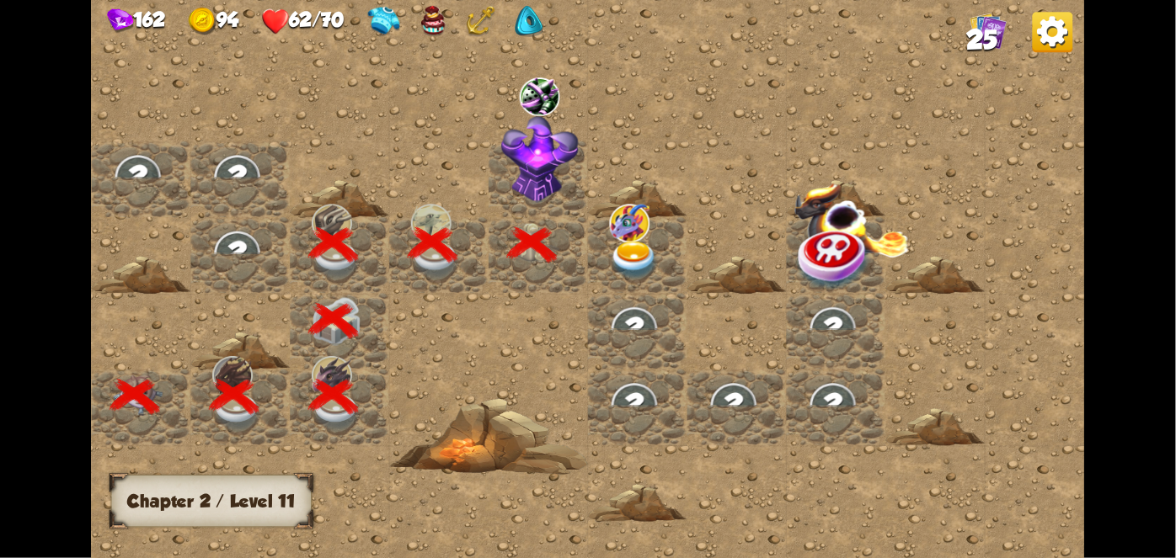
click at [640, 229] on img at bounding box center [630, 222] width 40 height 39
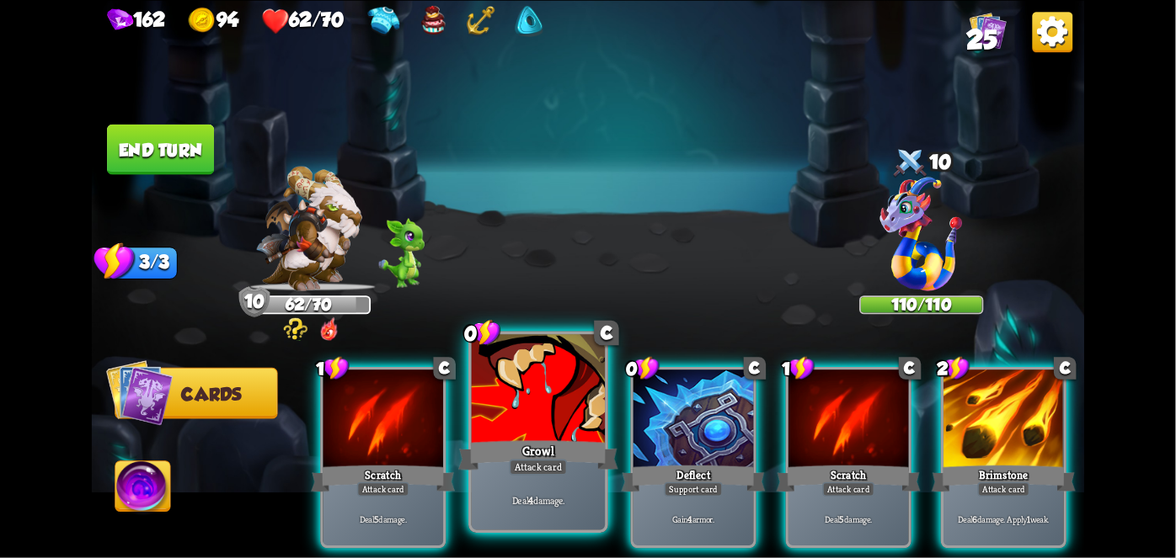
click at [523, 424] on div at bounding box center [538, 390] width 133 height 113
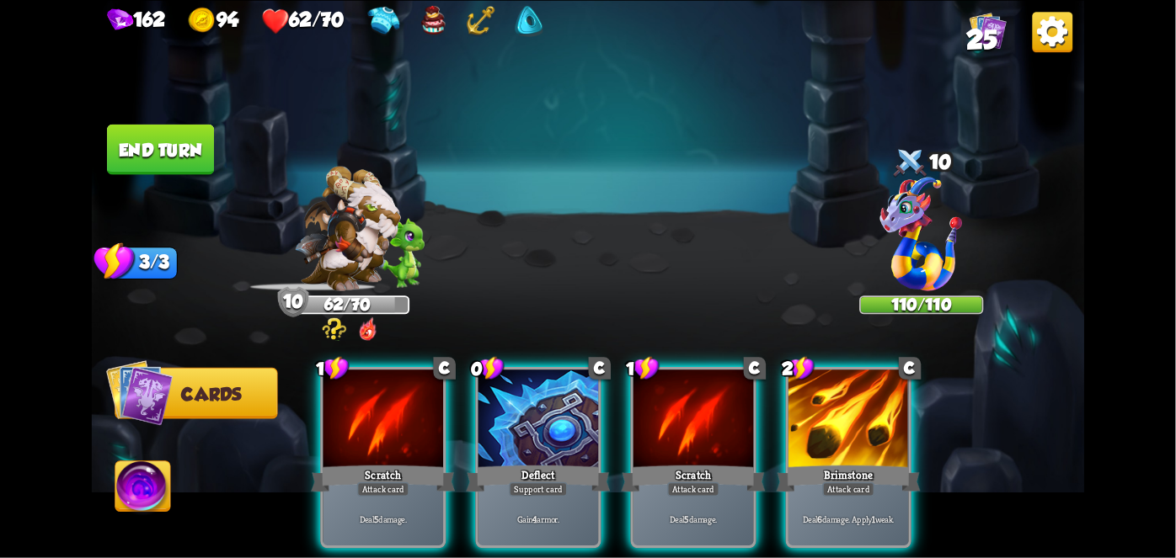
click at [523, 424] on div at bounding box center [538, 420] width 120 height 101
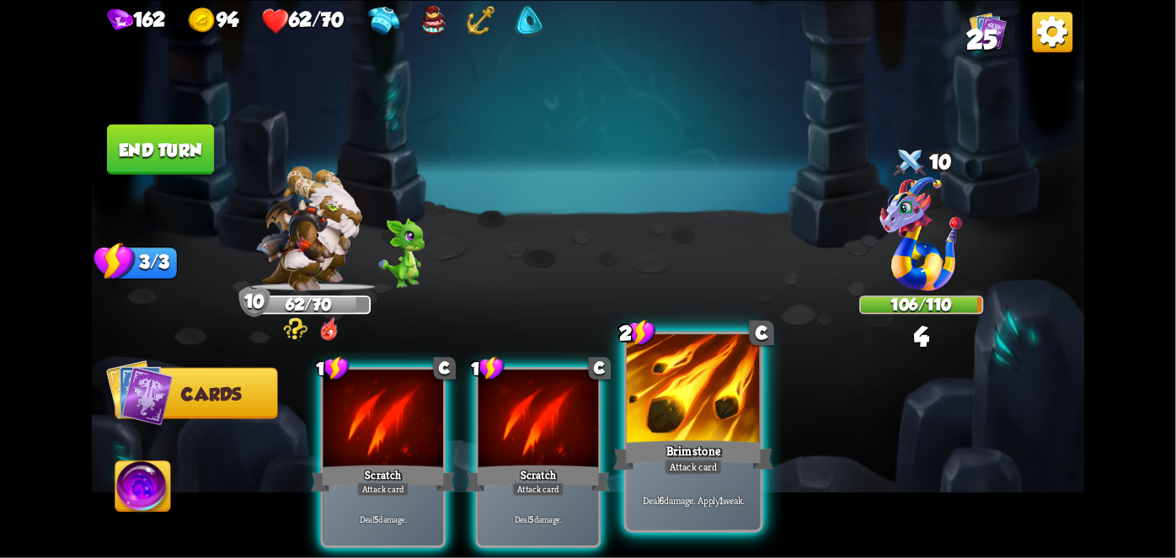
click at [715, 420] on div at bounding box center [693, 390] width 133 height 113
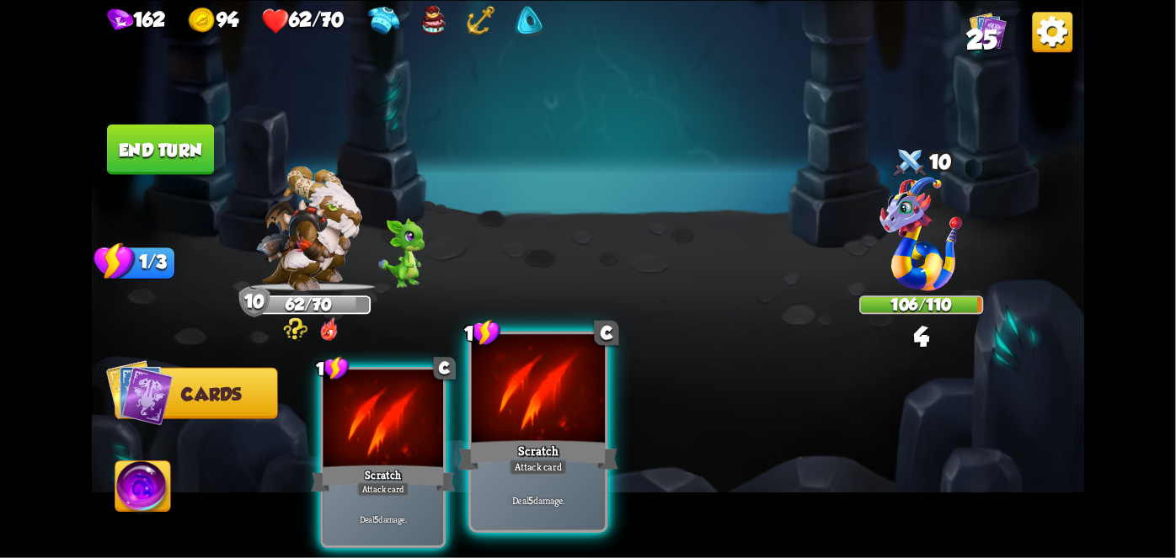
click at [566, 436] on div at bounding box center [538, 390] width 133 height 113
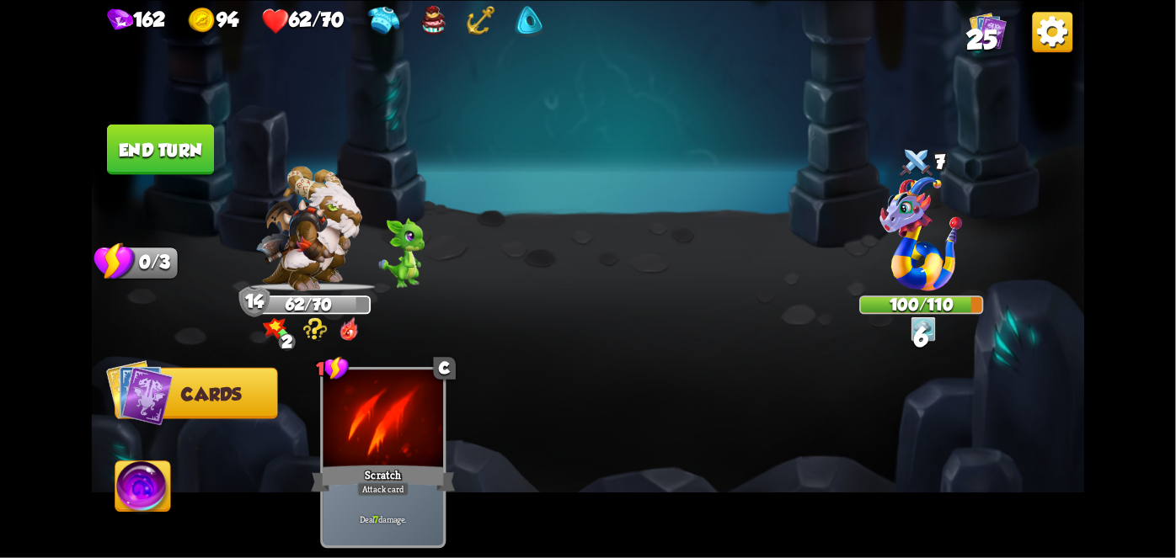
click at [143, 147] on button "End turn" at bounding box center [160, 149] width 107 height 51
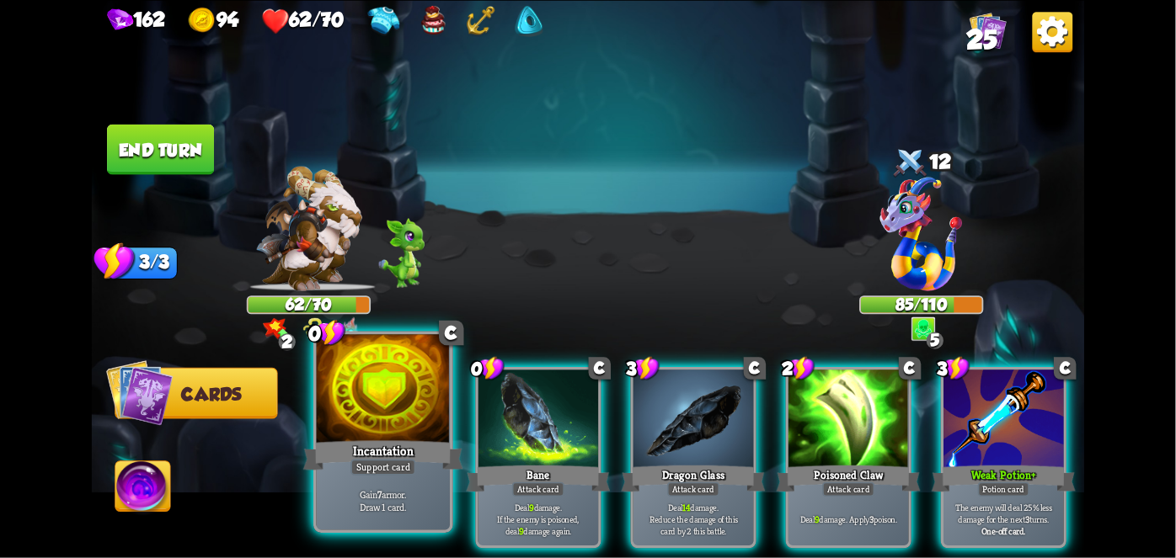
click at [334, 445] on div "Incantation" at bounding box center [383, 454] width 160 height 35
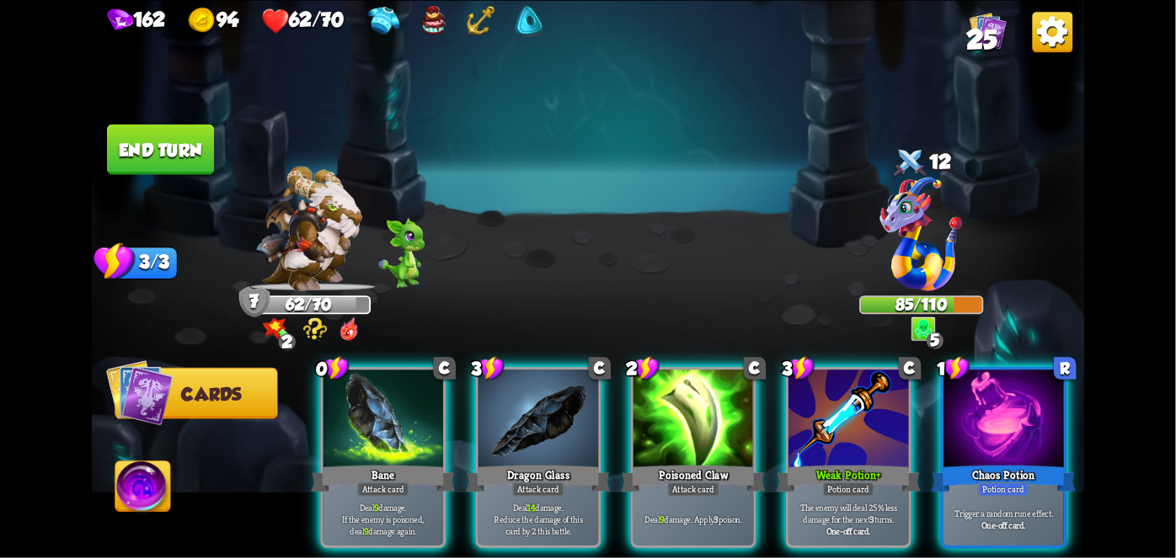
click at [334, 462] on div "Bane" at bounding box center [383, 478] width 144 height 32
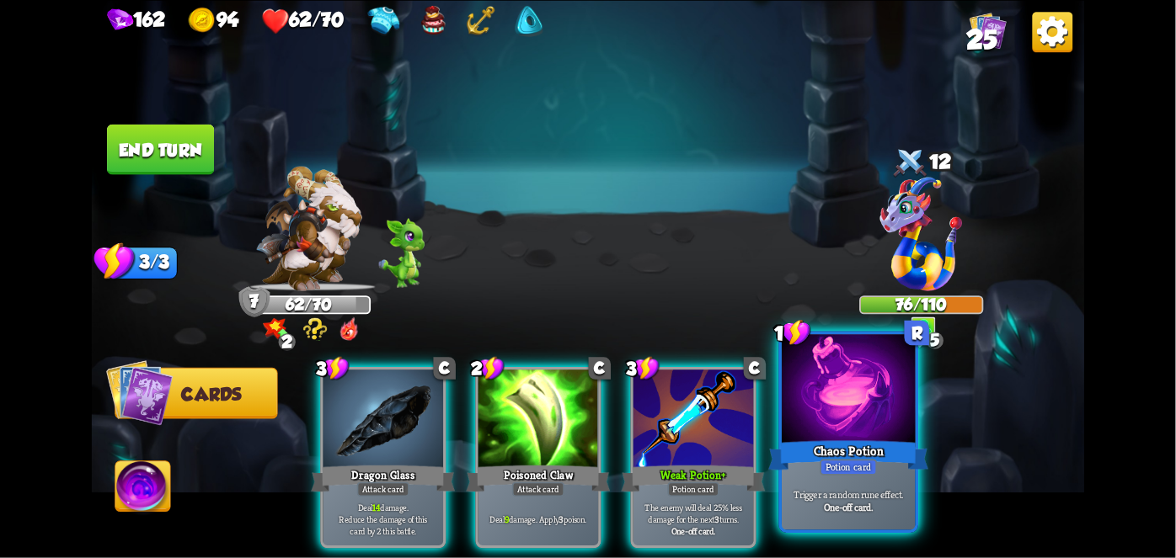
click at [829, 451] on div "Chaos Potion" at bounding box center [848, 454] width 160 height 35
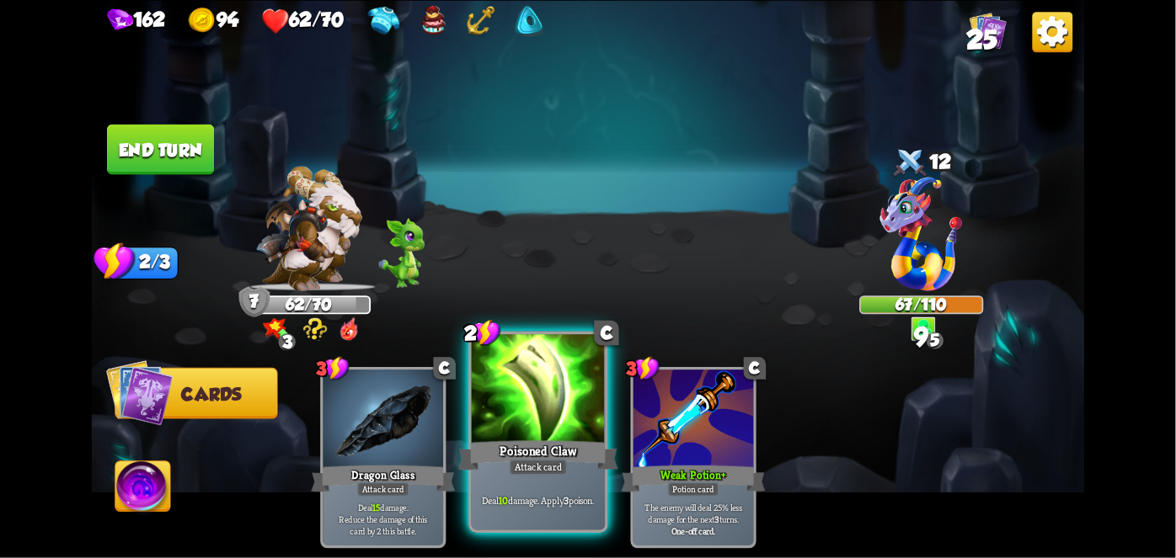
click at [521, 416] on div at bounding box center [538, 390] width 133 height 113
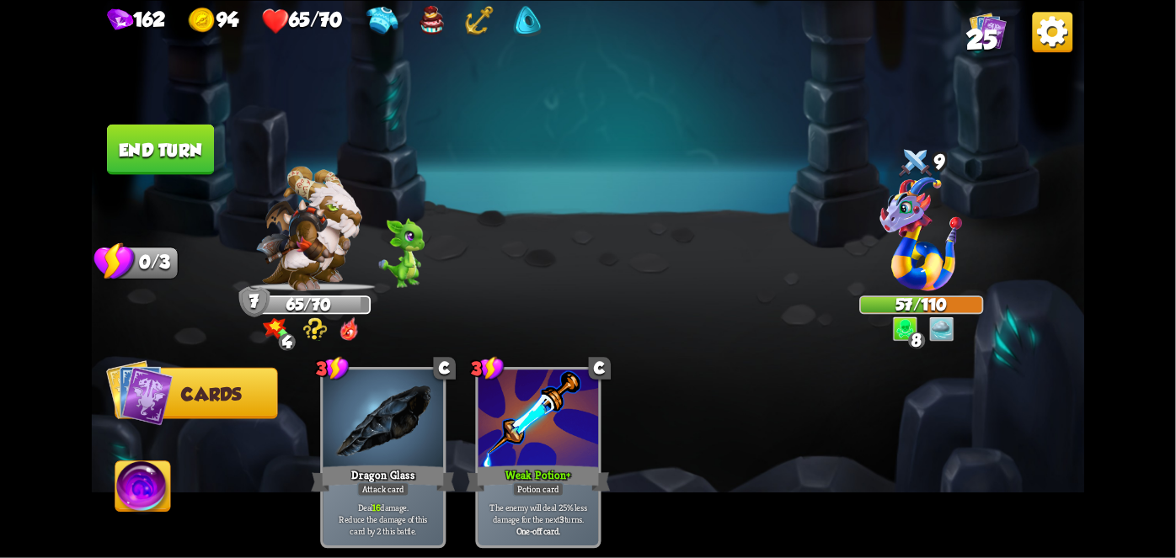
click at [155, 144] on button "End turn" at bounding box center [160, 149] width 107 height 51
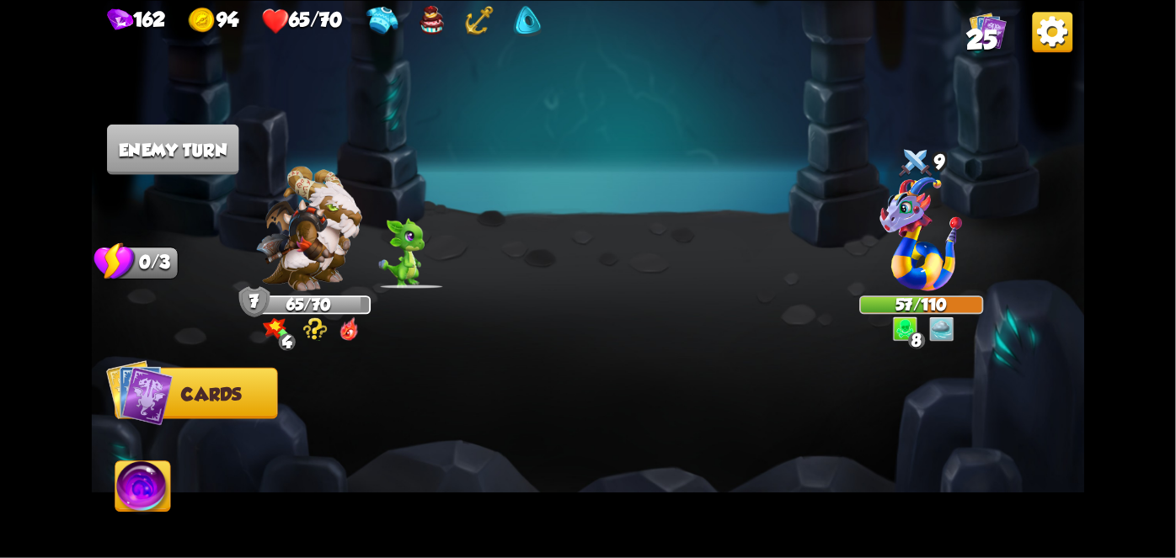
click at [135, 499] on img at bounding box center [142, 490] width 55 height 56
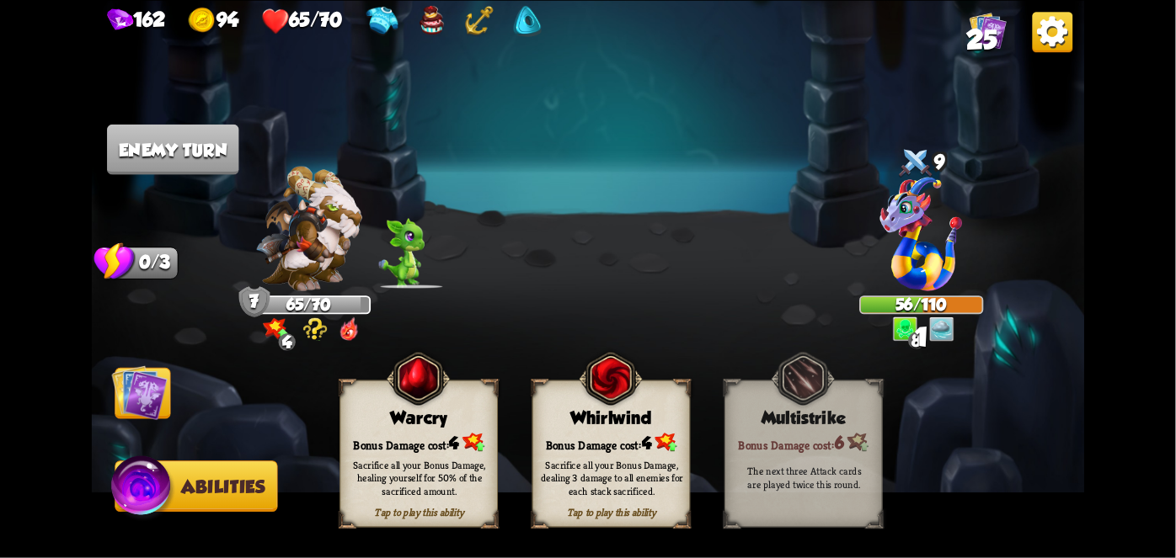
click at [608, 503] on div "Sacrifice all your Bonus Damage, dealing 3 damage to all enemies for each stack…" at bounding box center [612, 477] width 158 height 62
click at [155, 389] on img at bounding box center [140, 393] width 56 height 56
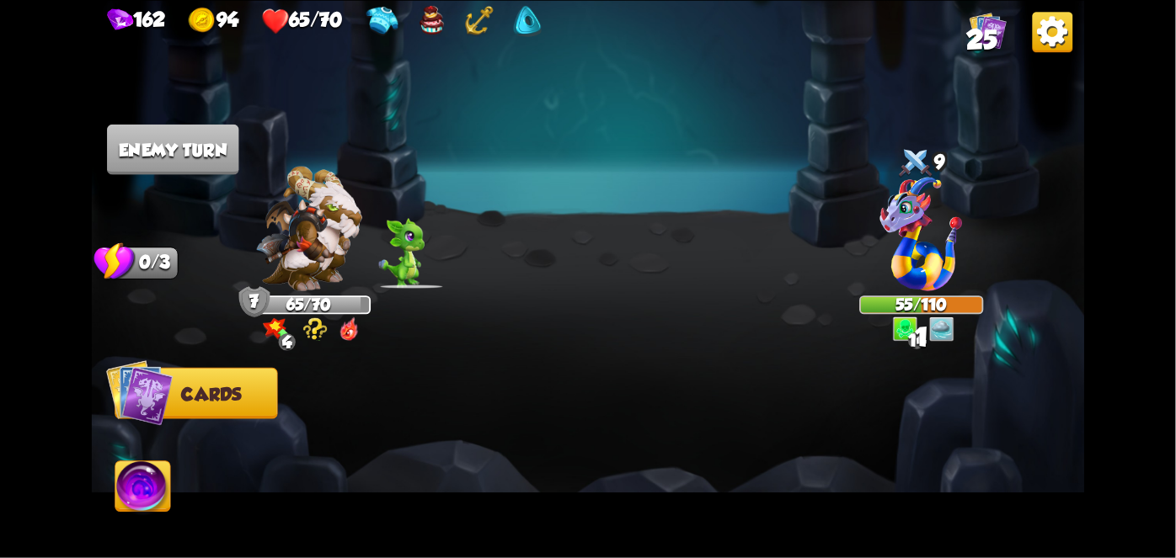
click at [155, 389] on img at bounding box center [139, 392] width 67 height 67
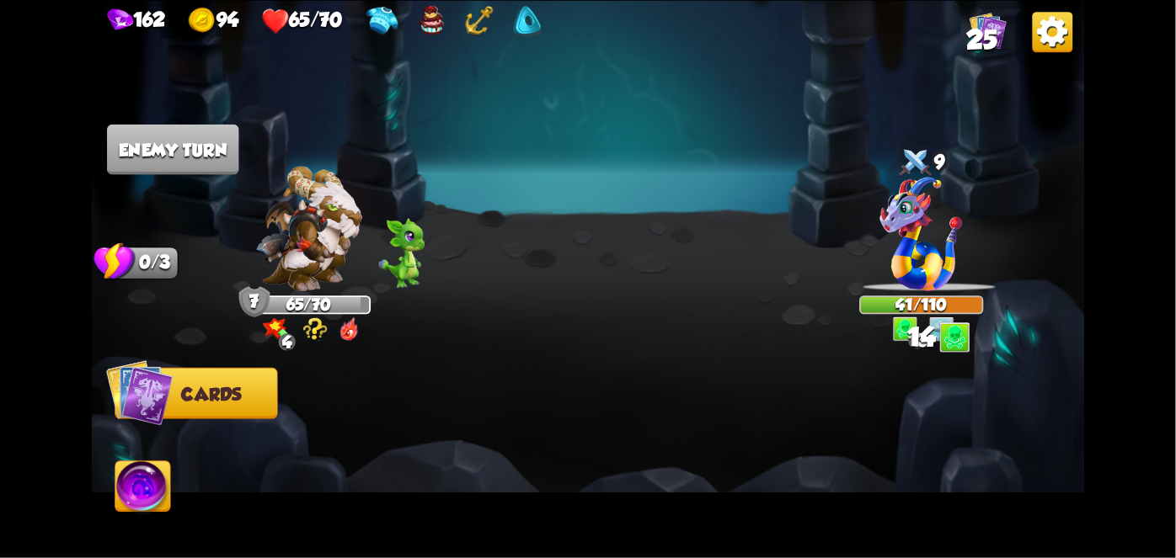
click at [155, 389] on img at bounding box center [139, 392] width 67 height 67
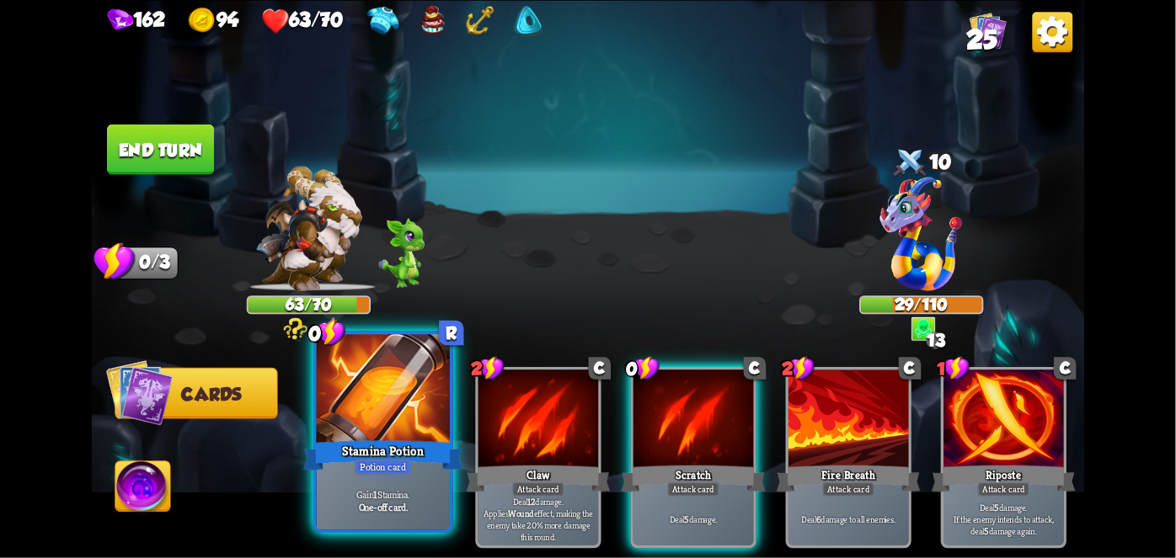
click at [369, 475] on div "Potion card" at bounding box center [383, 467] width 57 height 16
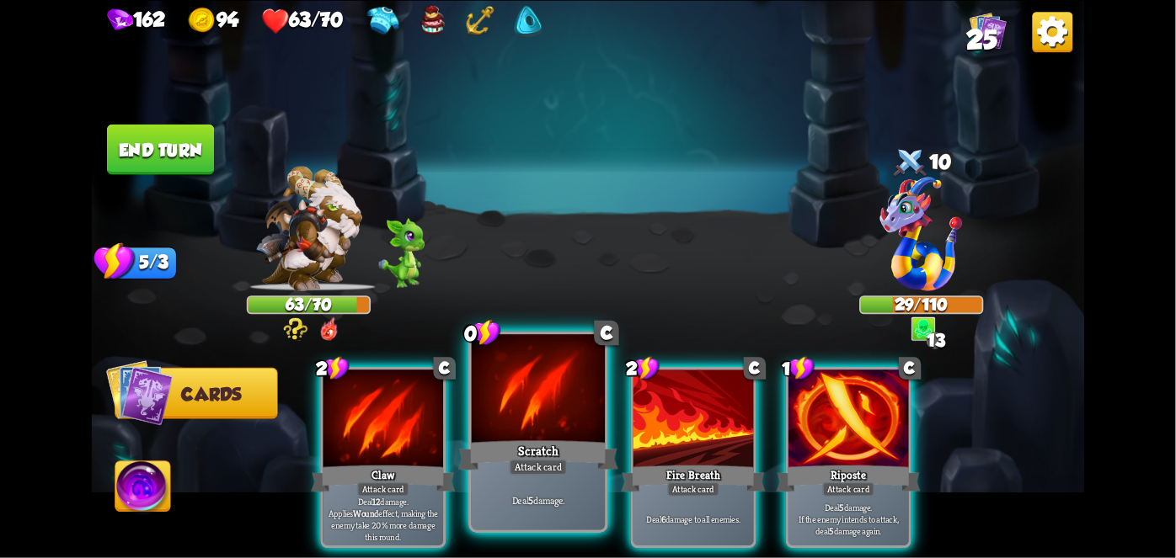
click at [551, 435] on div at bounding box center [538, 390] width 133 height 113
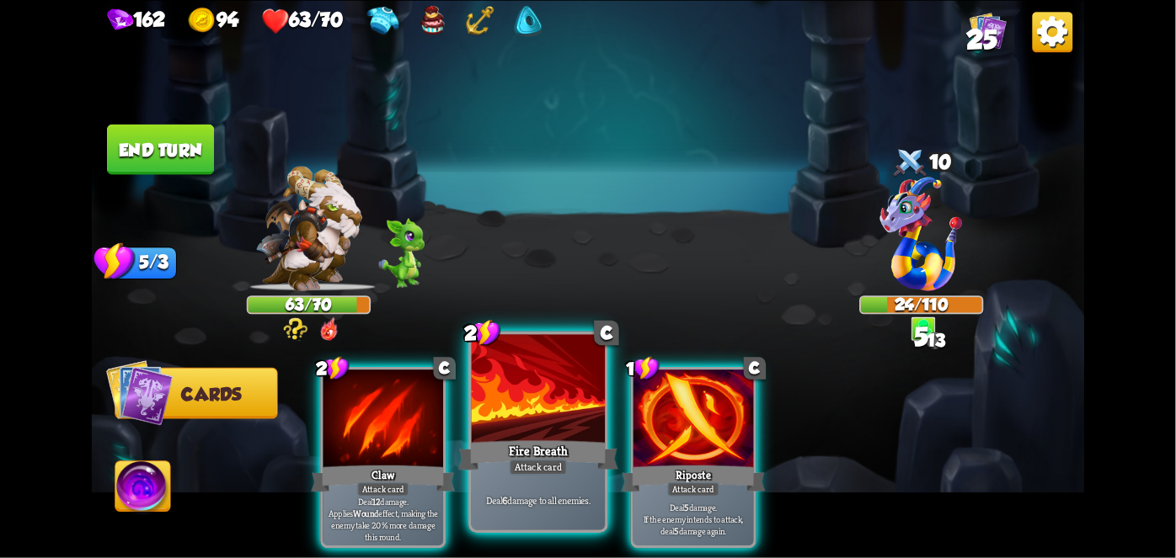
click at [543, 449] on div "Fire Breath" at bounding box center [538, 454] width 160 height 35
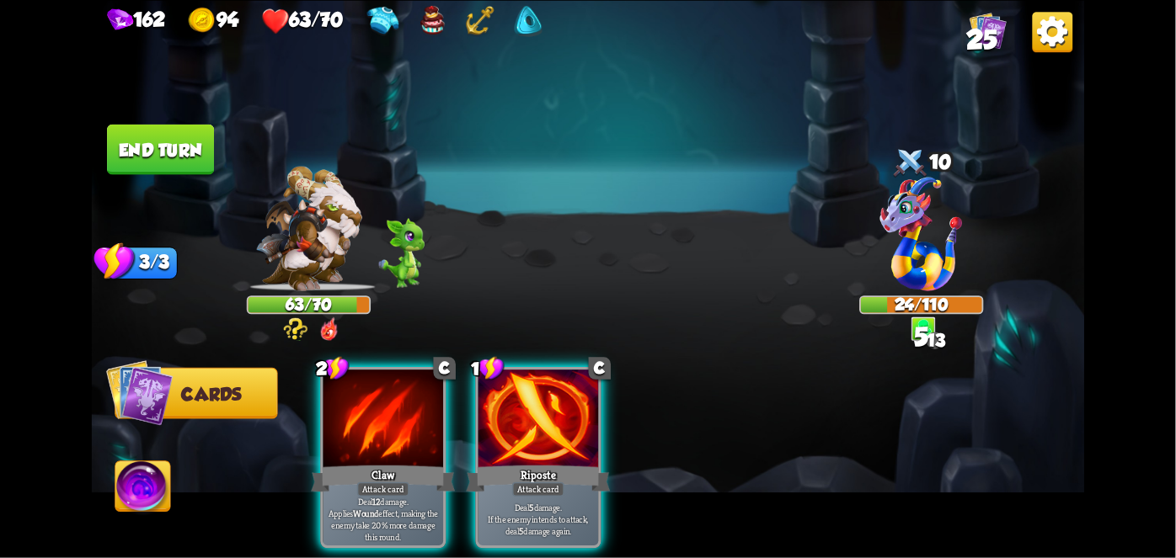
click at [543, 462] on div "Riposte" at bounding box center [539, 478] width 144 height 32
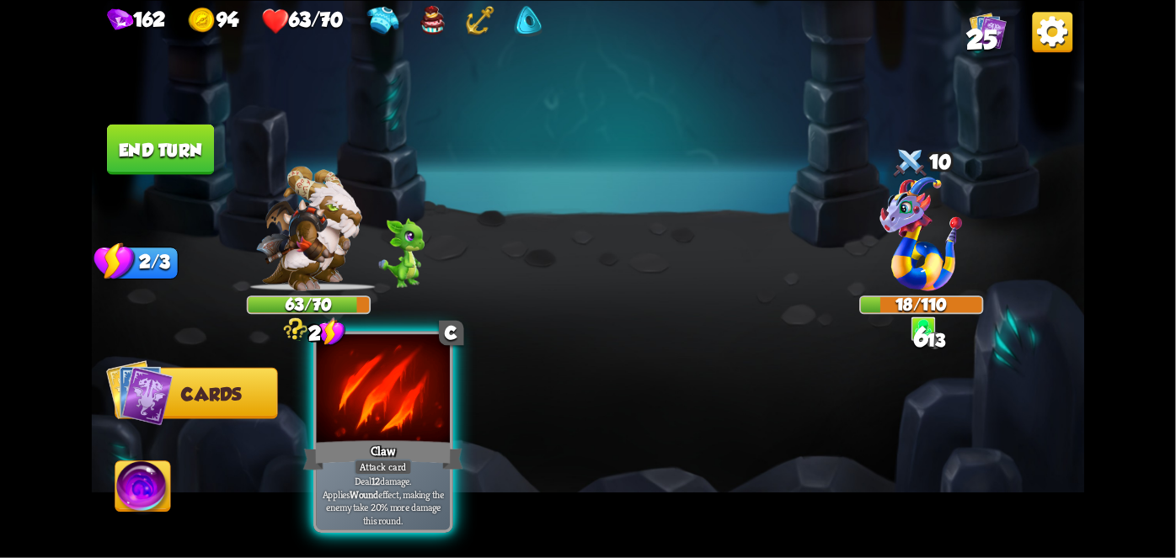
click at [419, 446] on div "Claw" at bounding box center [383, 454] width 160 height 35
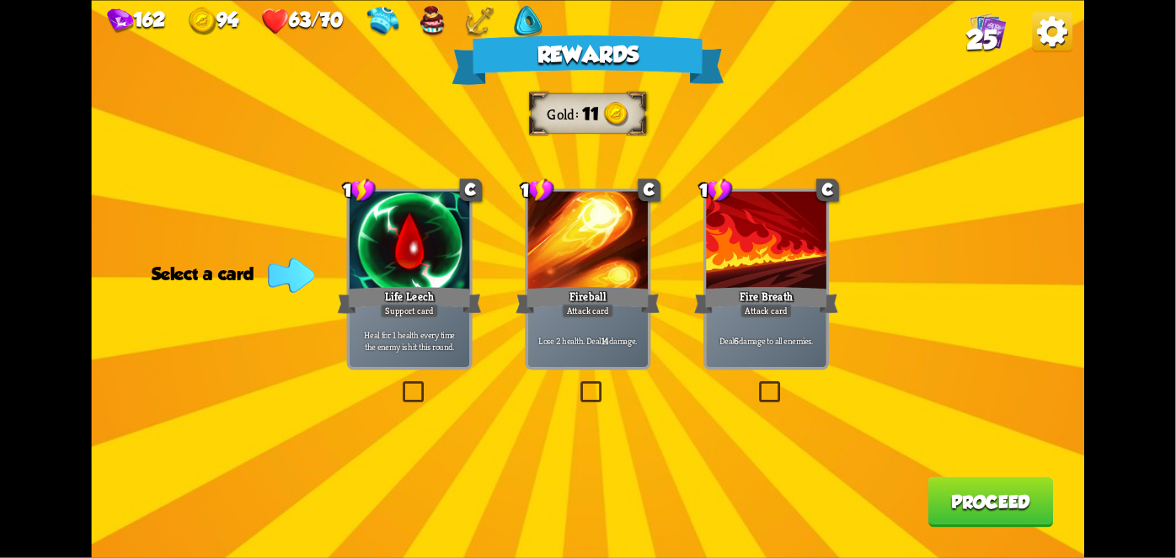
click at [402, 270] on div at bounding box center [410, 241] width 120 height 101
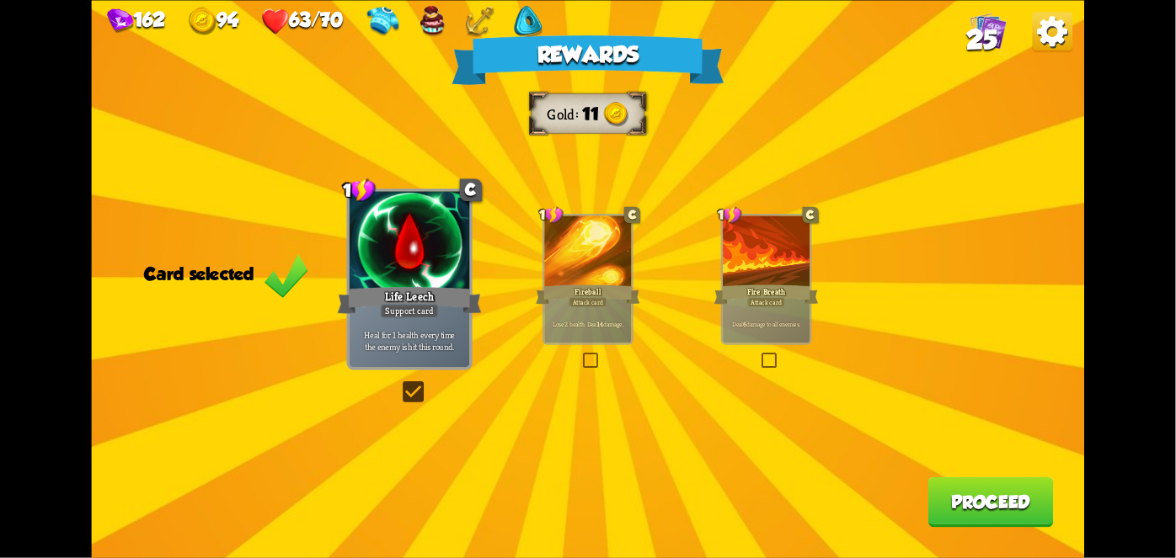
click at [402, 270] on div at bounding box center [410, 241] width 120 height 101
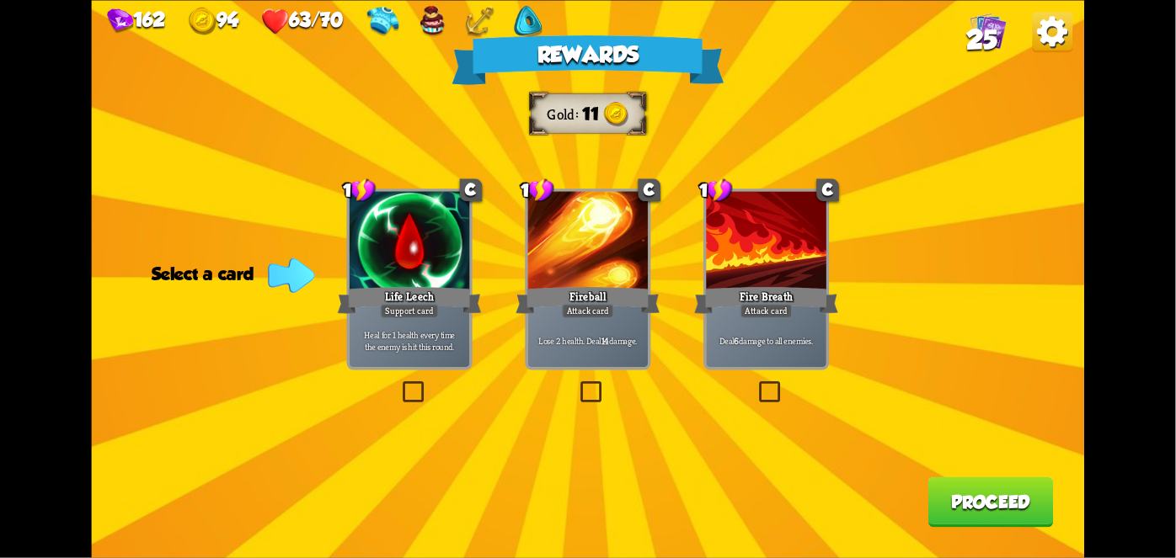
click at [421, 269] on div at bounding box center [410, 241] width 120 height 101
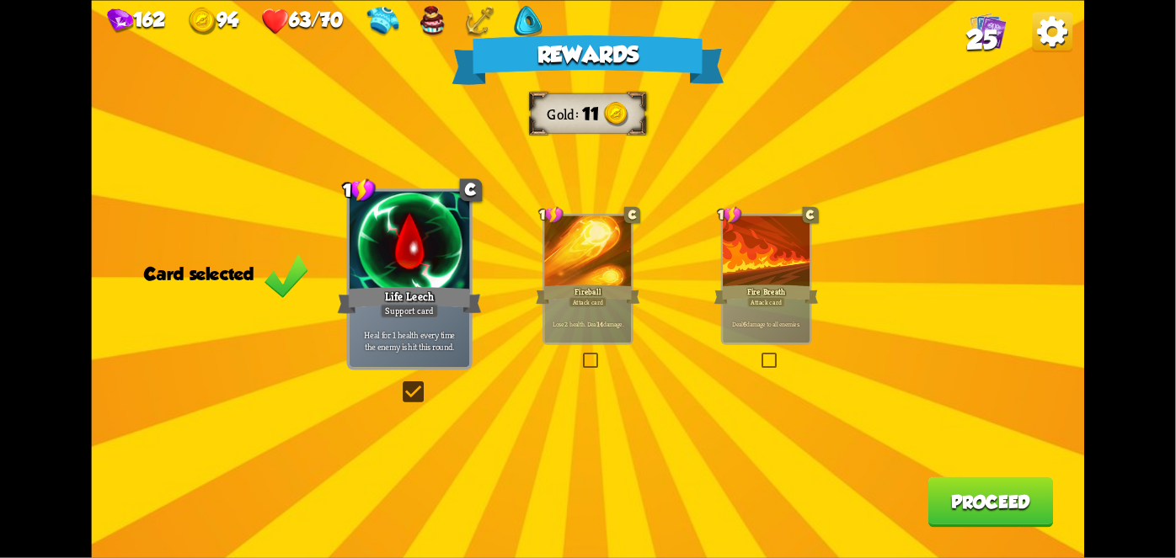
click at [971, 498] on button "Proceed" at bounding box center [990, 502] width 125 height 51
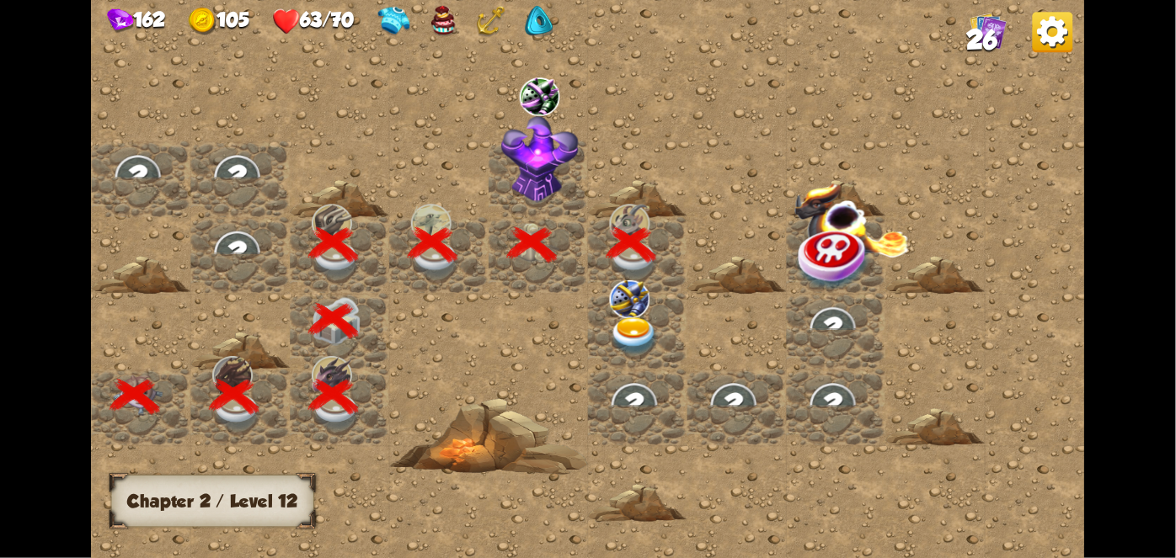
click at [623, 307] on img at bounding box center [630, 299] width 40 height 39
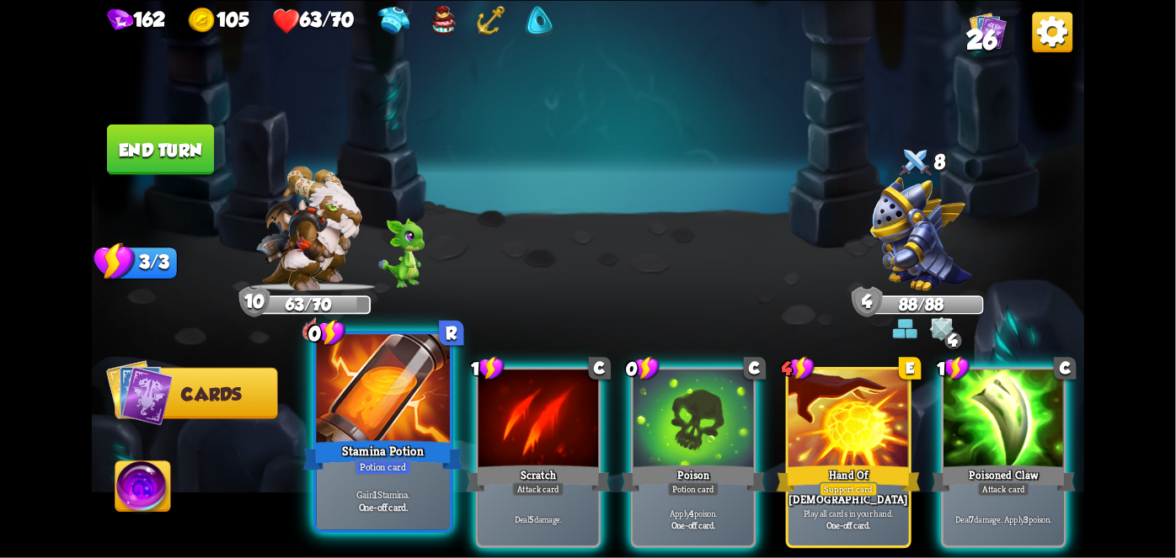
click at [339, 440] on div "Stamina Potion" at bounding box center [383, 454] width 160 height 35
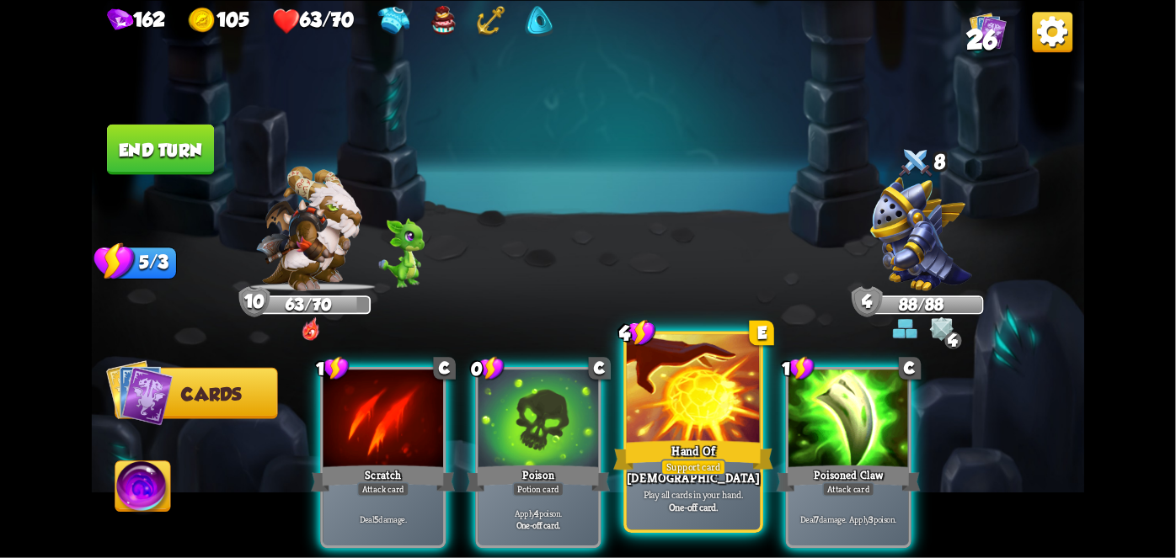
click at [686, 398] on div at bounding box center [693, 390] width 133 height 113
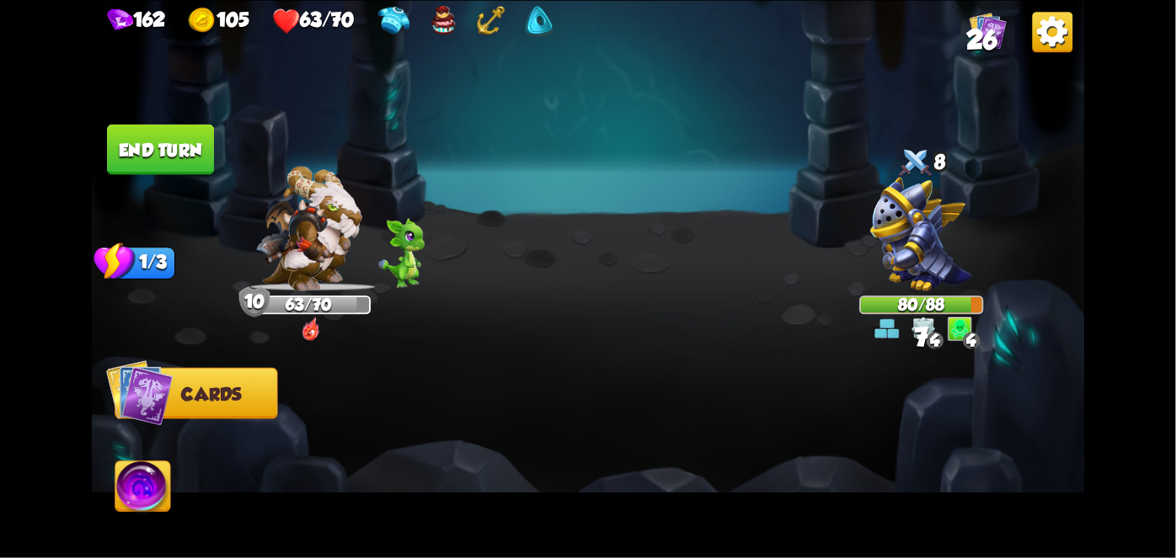
click at [161, 147] on button "End turn" at bounding box center [160, 149] width 107 height 51
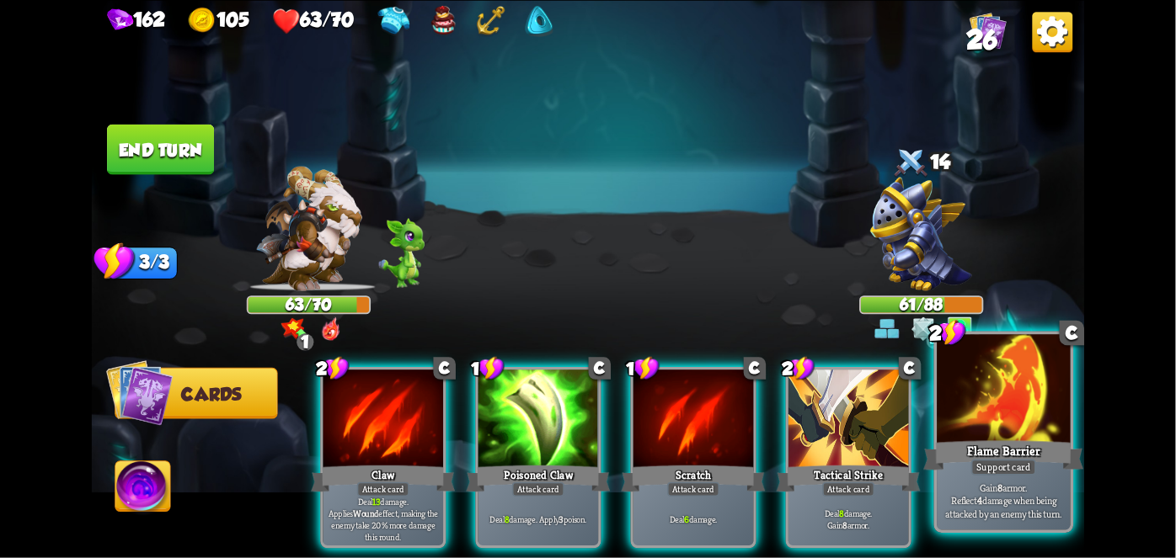
click at [995, 408] on div at bounding box center [1002, 390] width 133 height 113
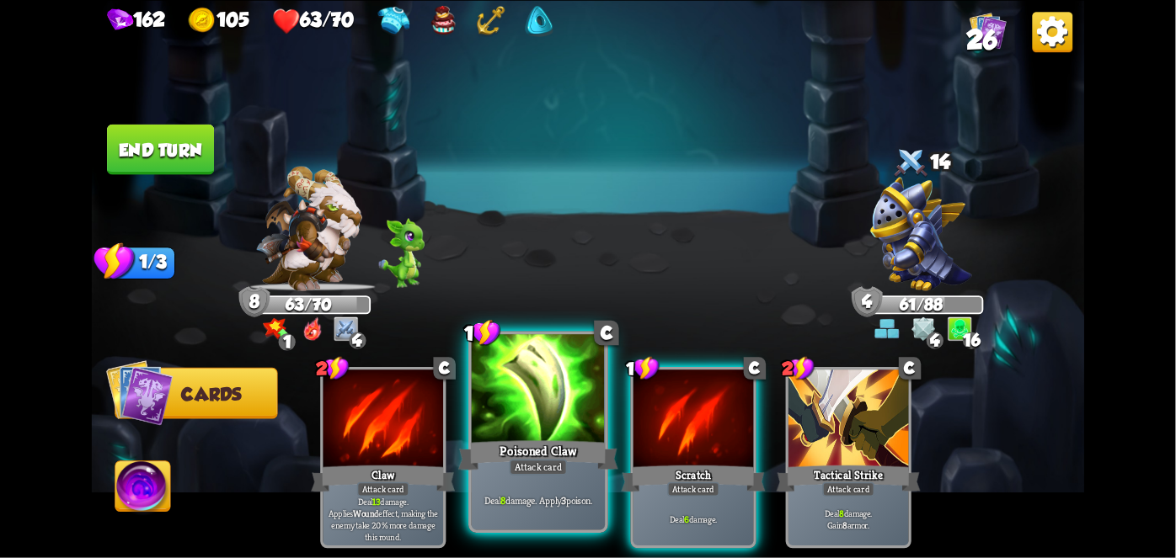
click at [573, 434] on div at bounding box center [538, 390] width 133 height 113
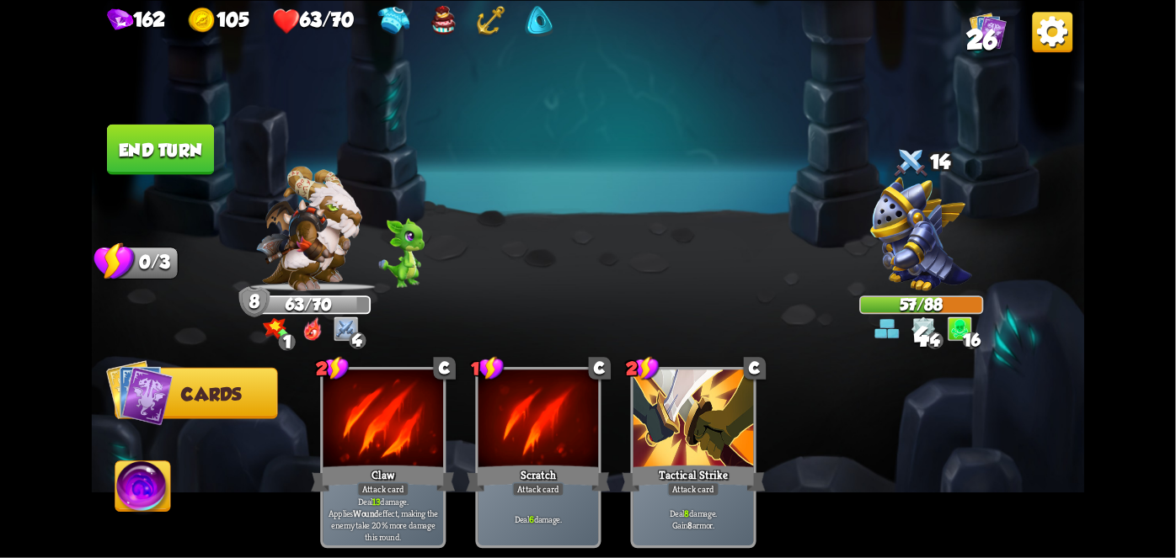
click at [134, 146] on button "End turn" at bounding box center [160, 149] width 107 height 51
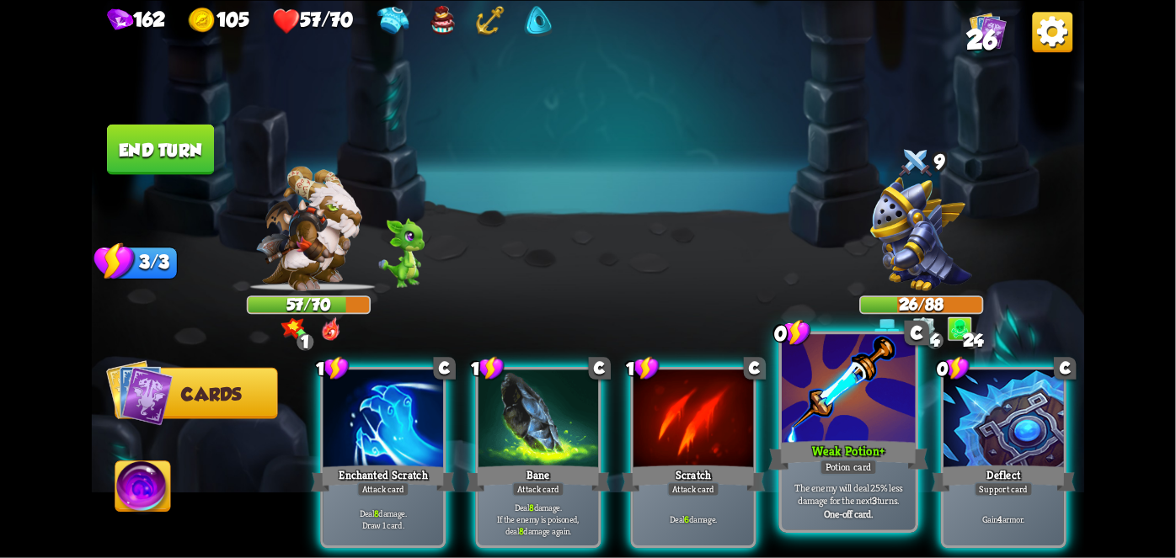
click at [849, 470] on div "Potion card" at bounding box center [847, 467] width 57 height 16
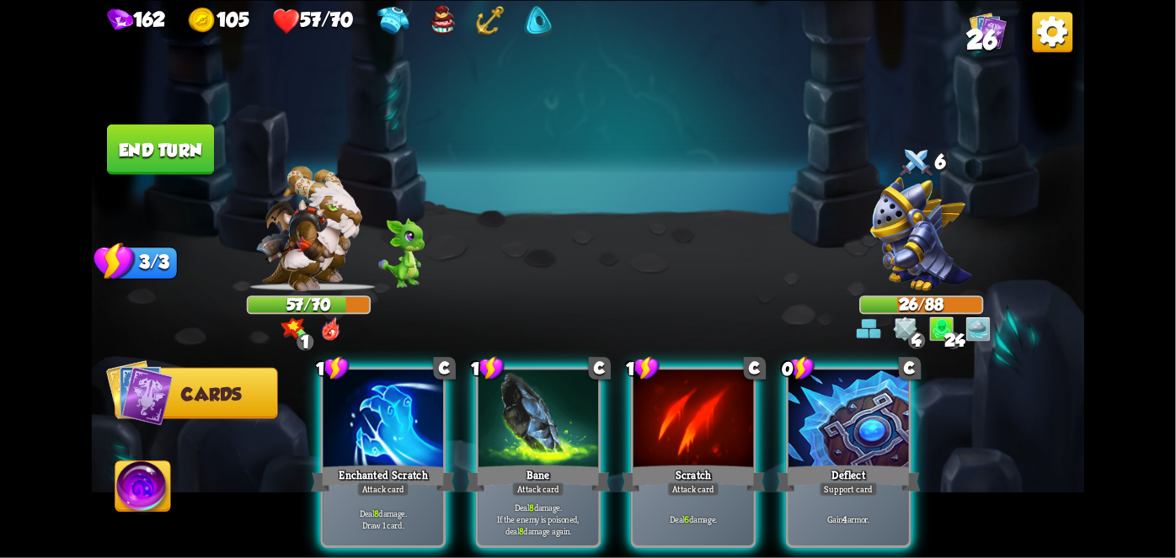
click at [849, 482] on div "Support card" at bounding box center [848, 489] width 59 height 14
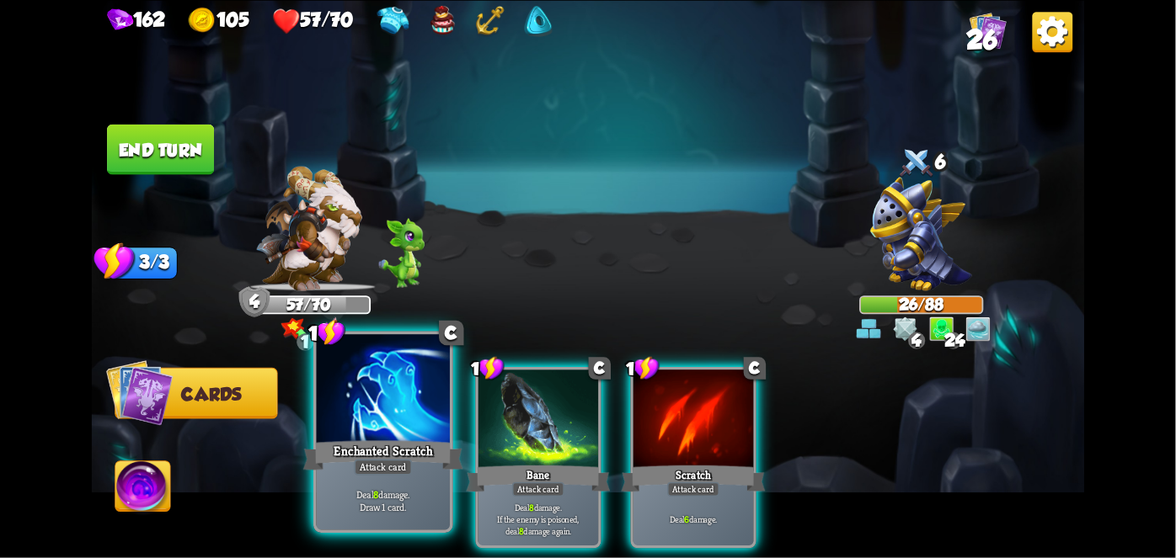
click at [332, 450] on div "Enchanted Scratch" at bounding box center [383, 454] width 160 height 35
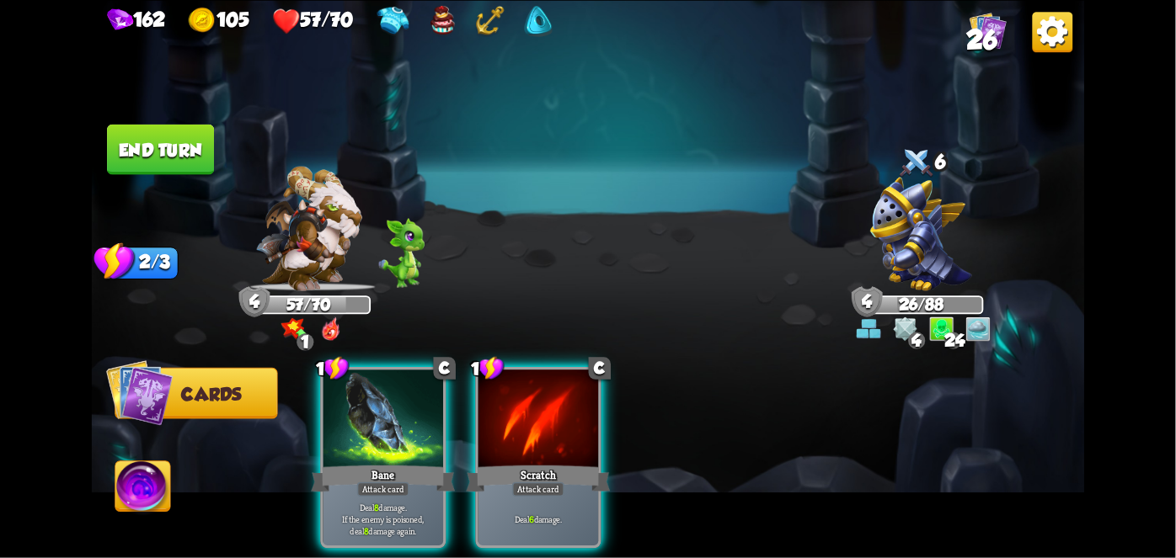
click at [332, 462] on div "Bane" at bounding box center [383, 478] width 144 height 32
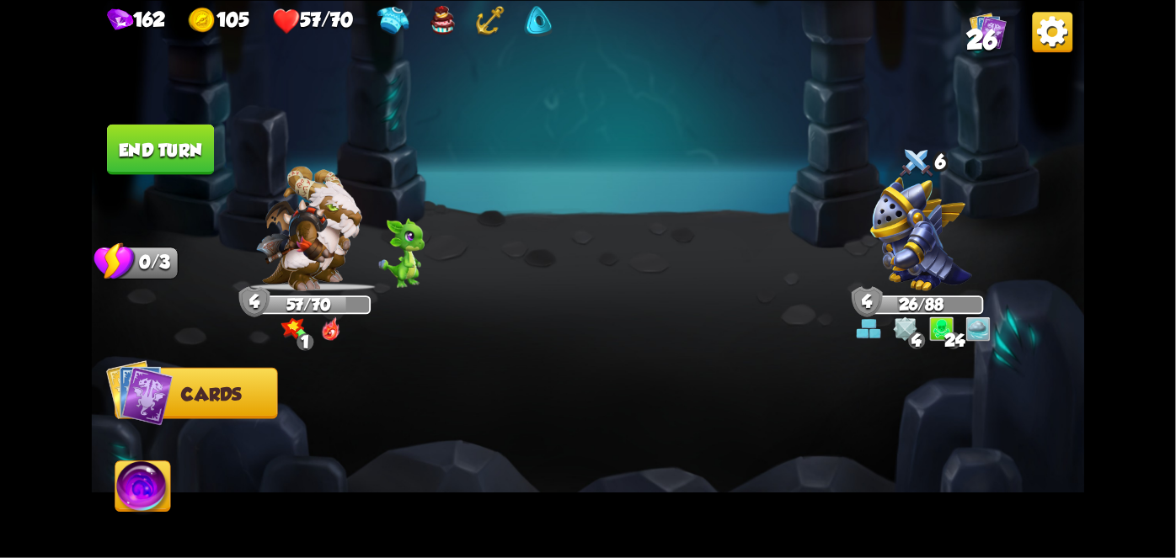
click at [332, 450] on div at bounding box center [687, 434] width 794 height 248
click at [121, 152] on button "End turn" at bounding box center [160, 149] width 107 height 51
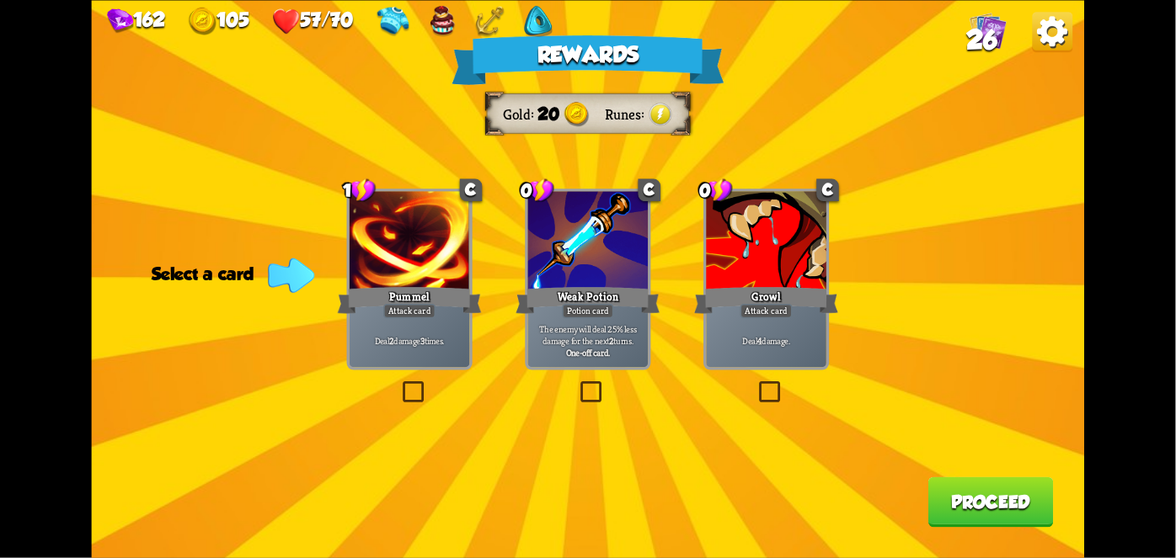
click at [412, 237] on div at bounding box center [410, 241] width 120 height 101
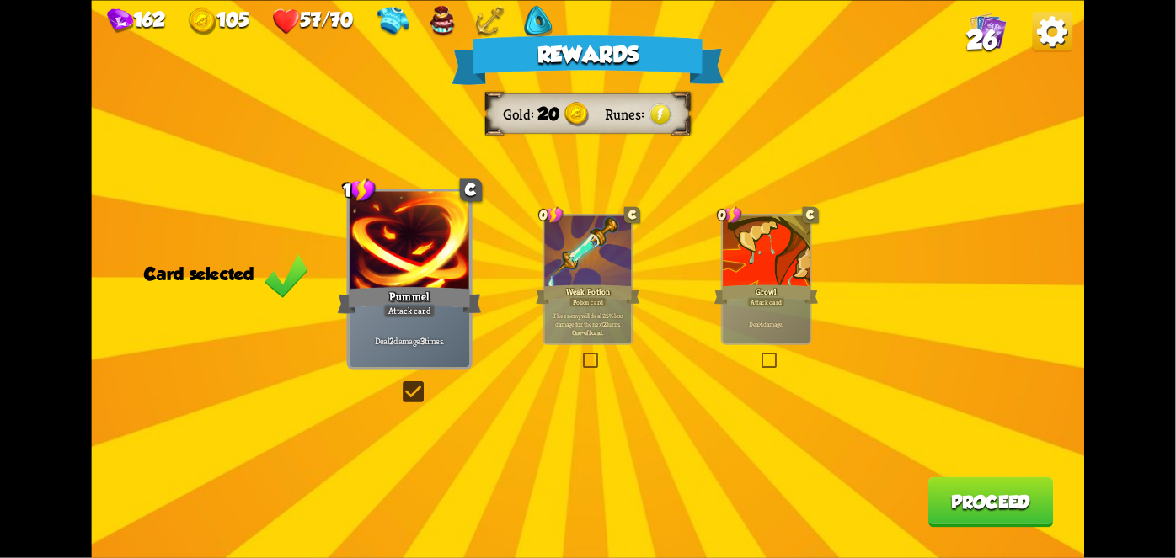
click at [985, 490] on button "Proceed" at bounding box center [990, 502] width 125 height 51
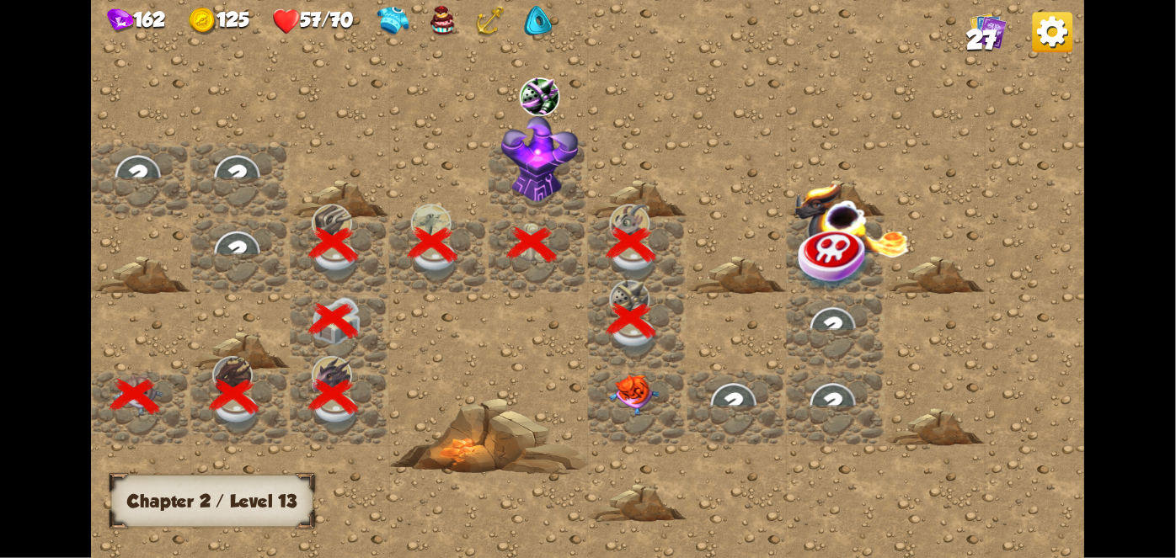
click at [655, 390] on img at bounding box center [635, 394] width 50 height 41
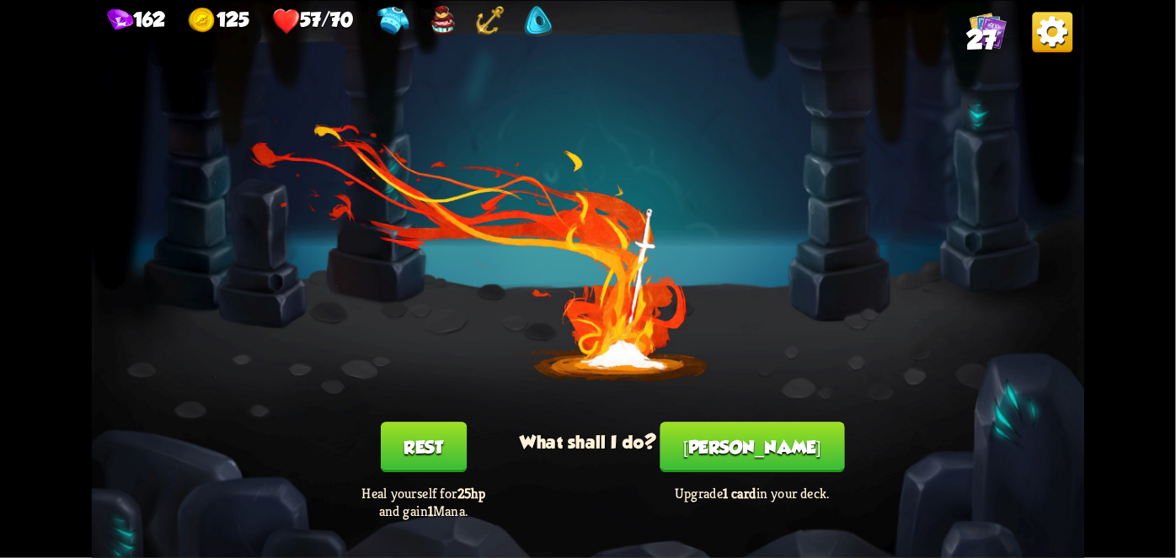
click at [750, 468] on button "[PERSON_NAME]" at bounding box center [752, 447] width 184 height 51
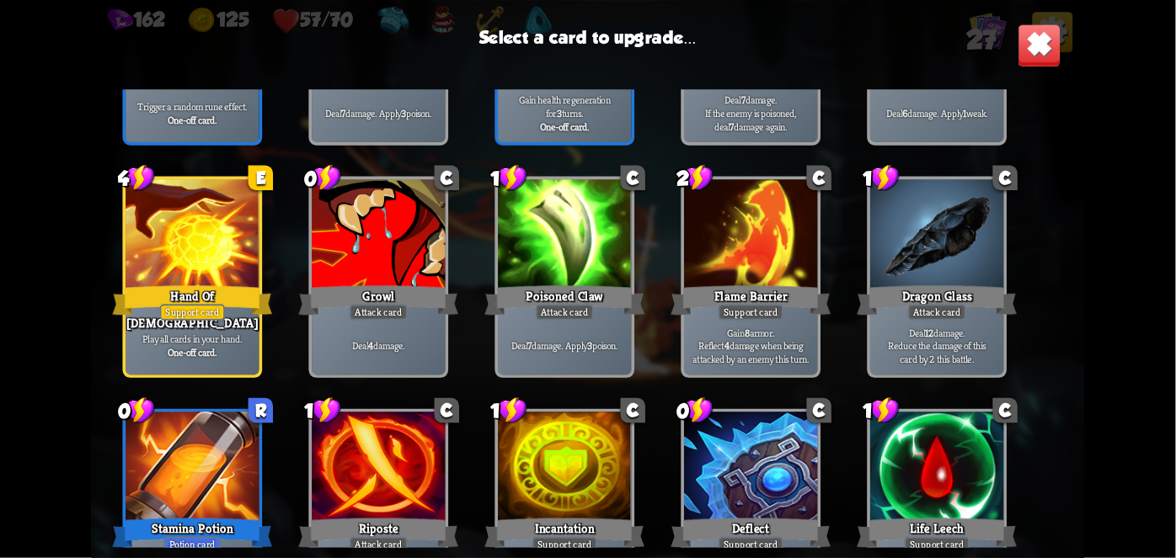
scroll to position [711, 0]
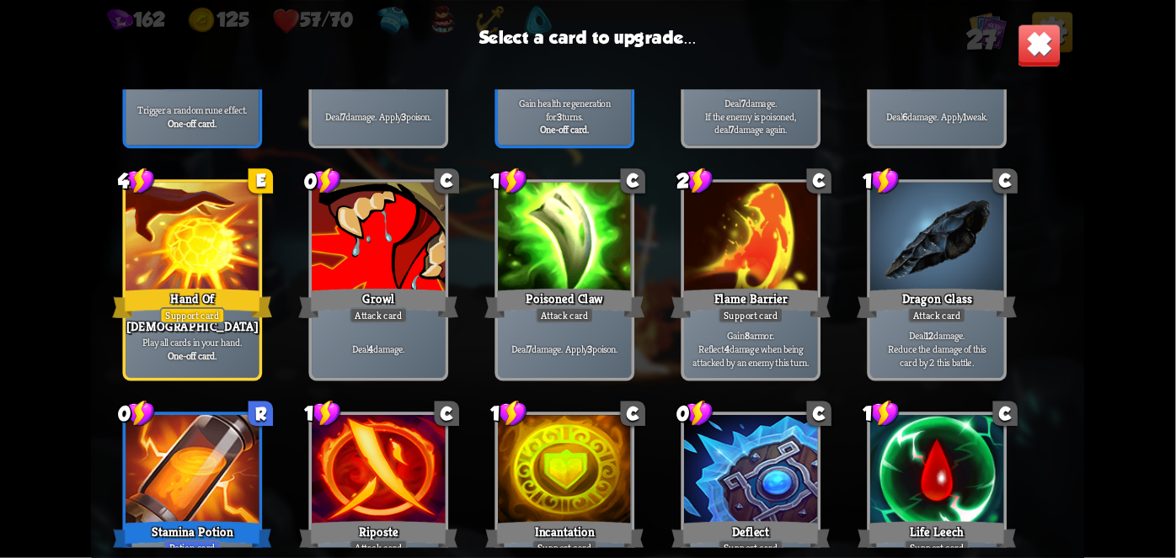
click at [179, 291] on div "Hand Of [DEMOGRAPHIC_DATA]" at bounding box center [192, 302] width 160 height 35
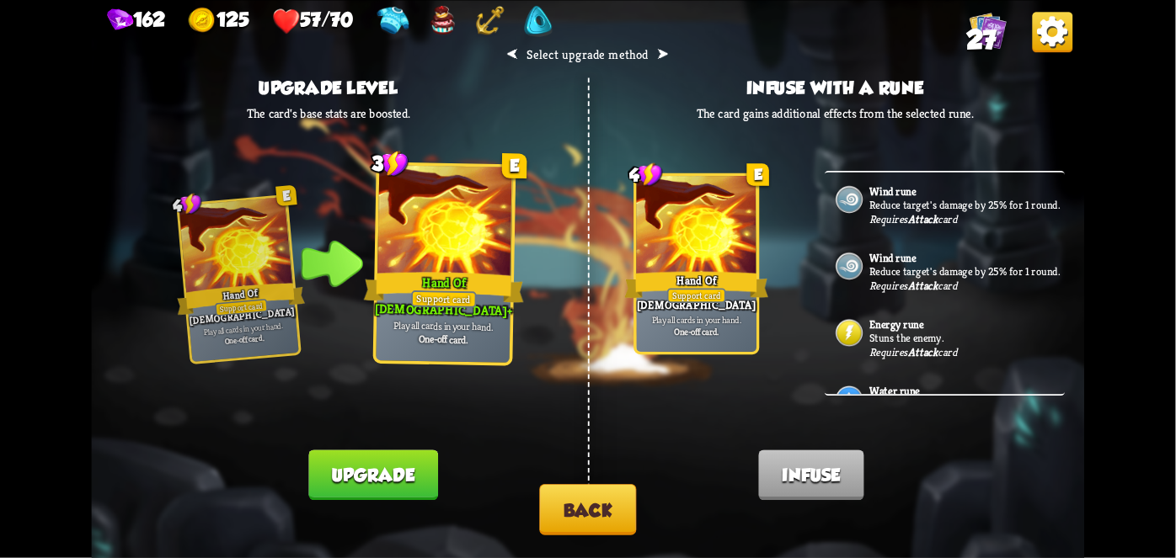
click at [317, 465] on button "Upgrade" at bounding box center [373, 475] width 129 height 51
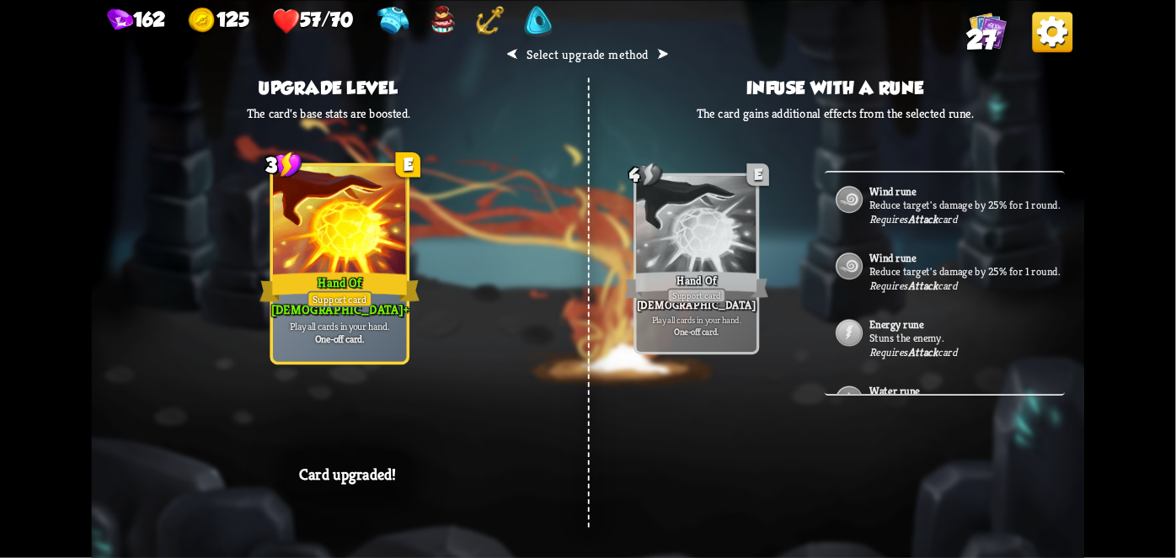
click at [611, 438] on div "⮜ Select upgrade method ⮞ Upgrade level The card's base stats are boosted. 4 E …" at bounding box center [588, 279] width 993 height 558
click at [606, 430] on div "⮜ Select upgrade method ⮞ Upgrade level The card's base stats are boosted. 4 E …" at bounding box center [588, 279] width 993 height 558
click at [598, 429] on div "⮜ Select upgrade method ⮞ Upgrade level The card's base stats are boosted. 4 E …" at bounding box center [588, 279] width 993 height 558
click at [652, 438] on div "⮜ Select upgrade method ⮞ Upgrade level The card's base stats are boosted. 4 E …" at bounding box center [588, 279] width 993 height 558
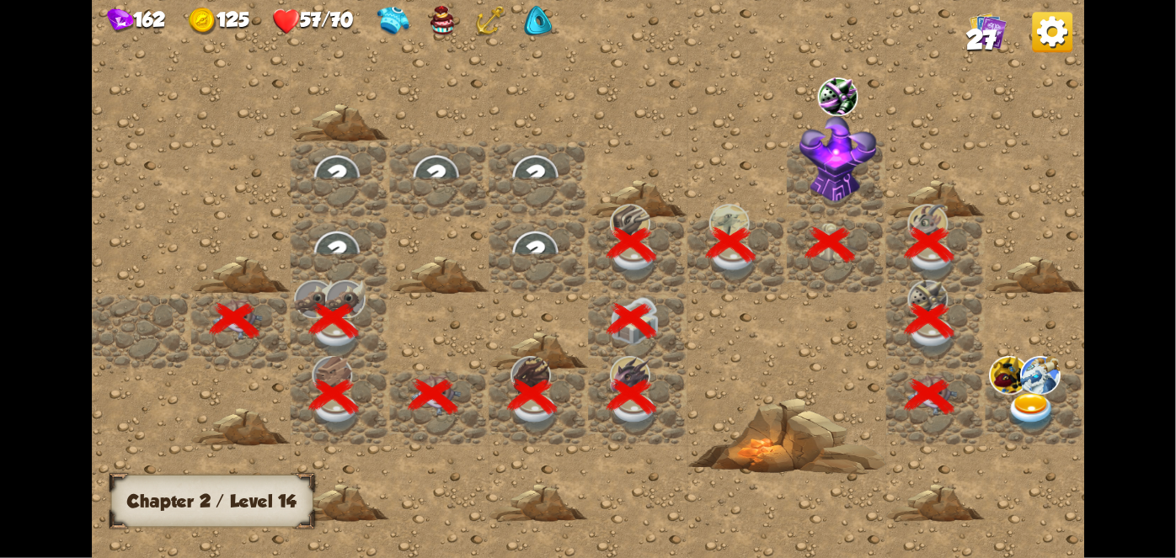
scroll to position [0, 323]
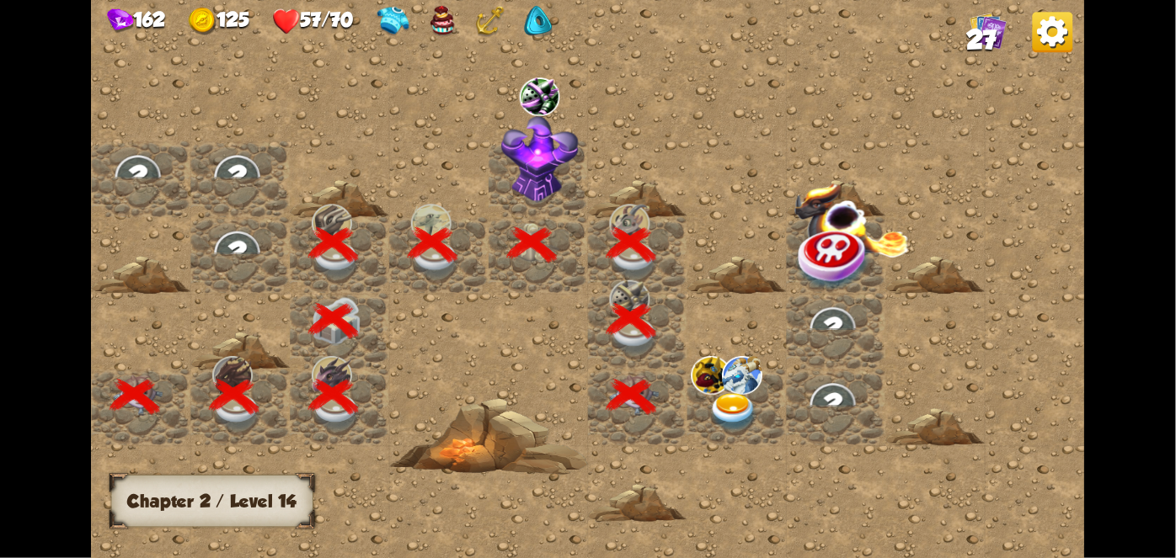
click at [714, 409] on img at bounding box center [734, 411] width 50 height 39
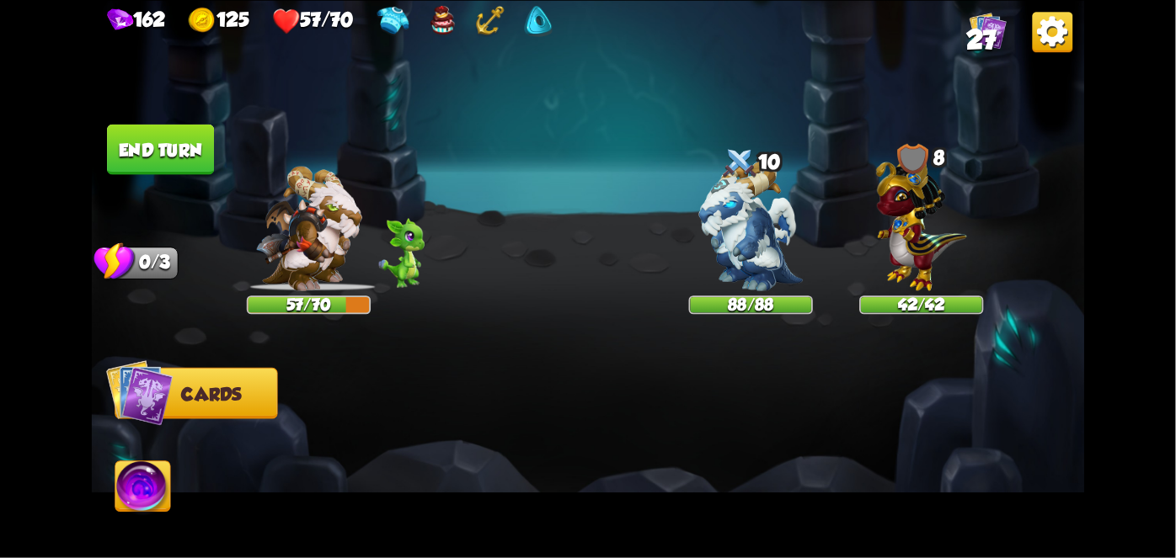
click at [536, 448] on div at bounding box center [687, 434] width 794 height 248
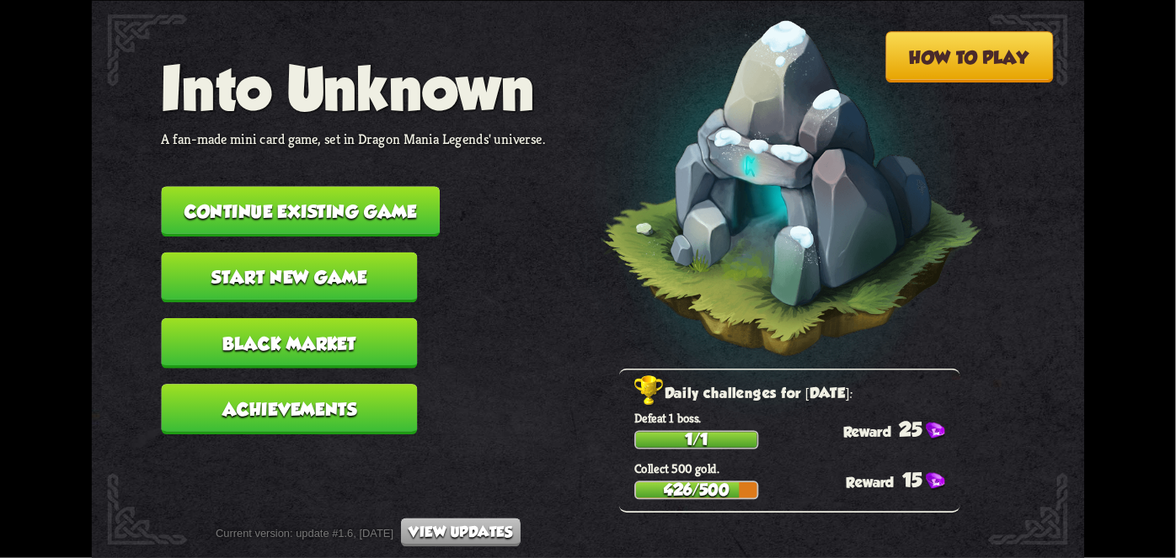
click at [294, 194] on button "Continue existing game" at bounding box center [301, 211] width 279 height 51
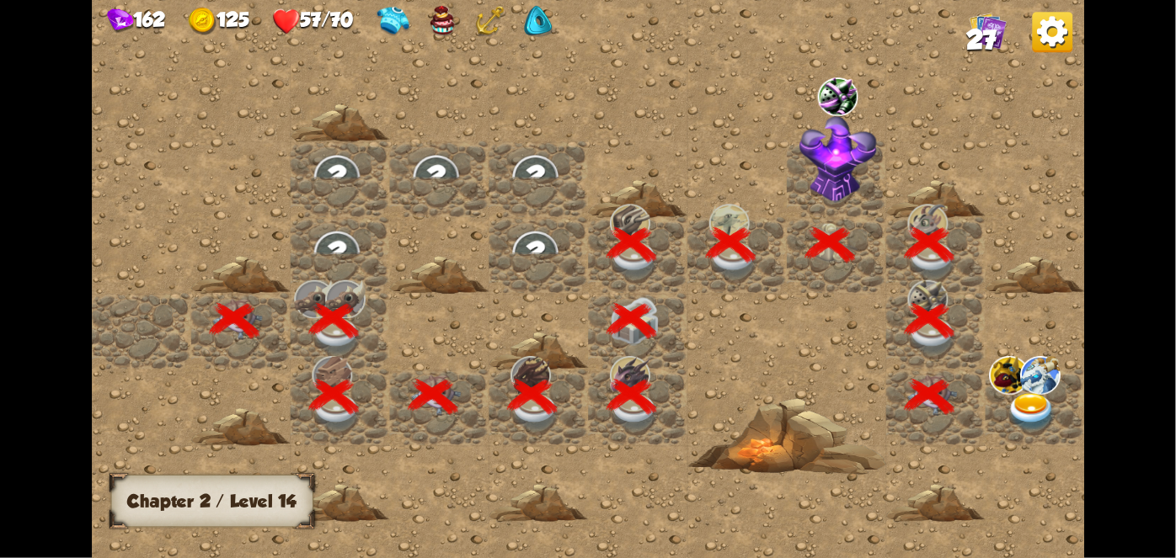
scroll to position [0, 323]
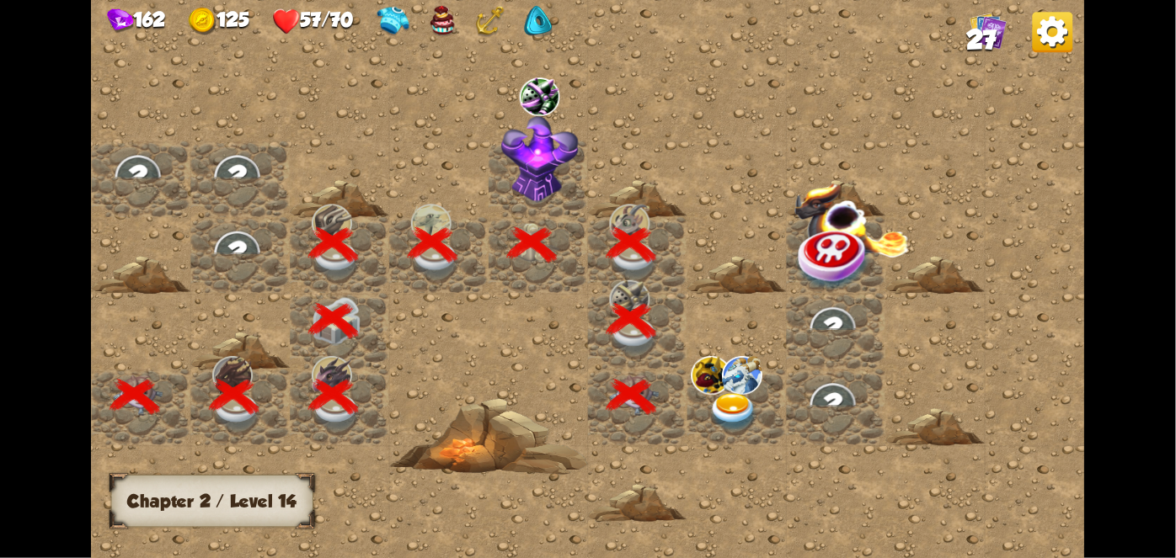
click at [749, 402] on img at bounding box center [734, 411] width 50 height 39
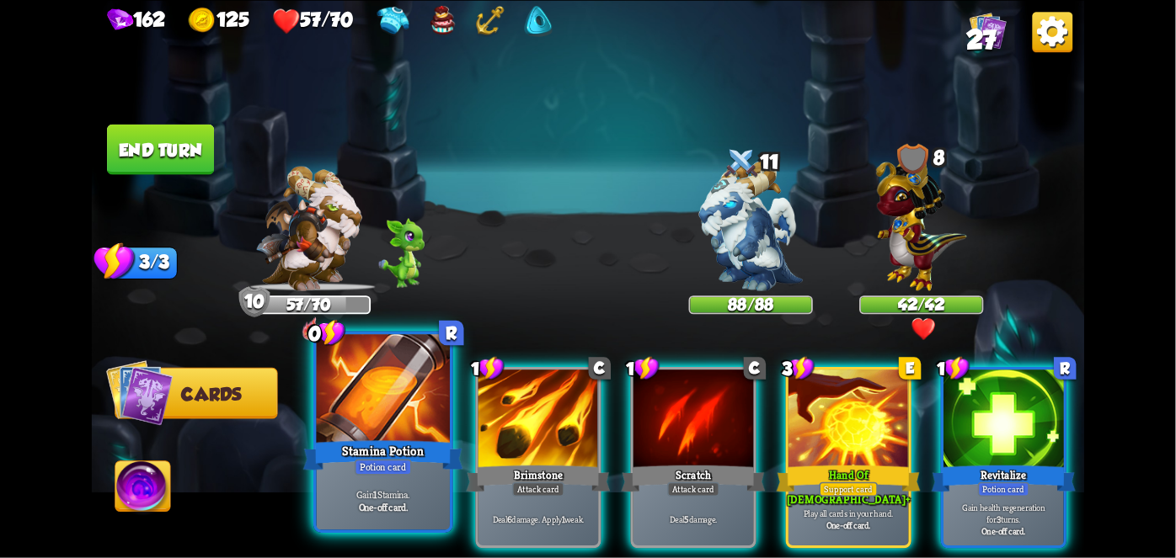
click at [367, 463] on div "Potion card" at bounding box center [383, 467] width 57 height 16
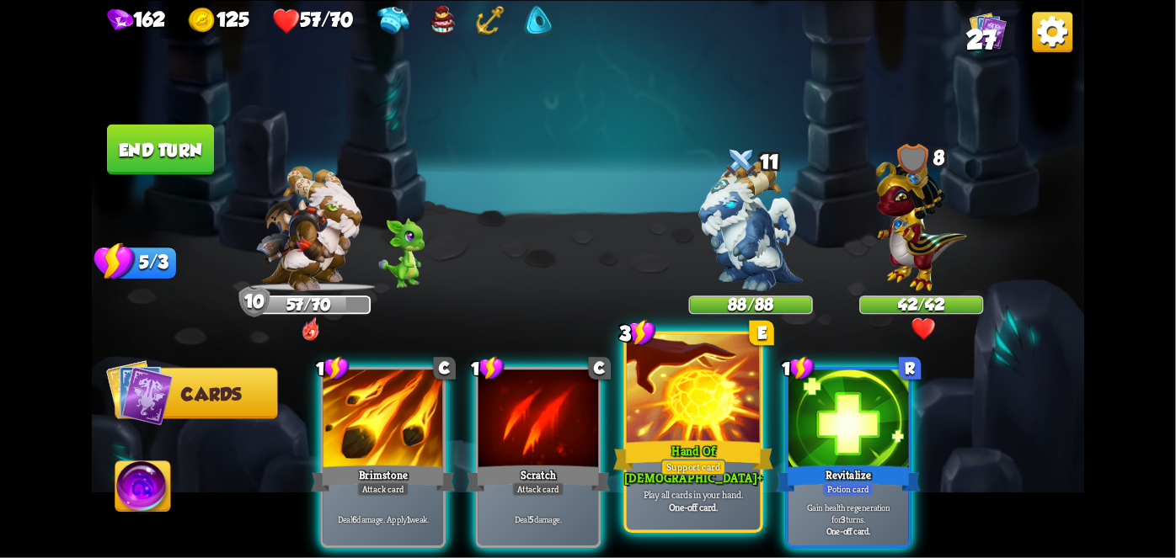
click at [650, 422] on div at bounding box center [693, 390] width 133 height 113
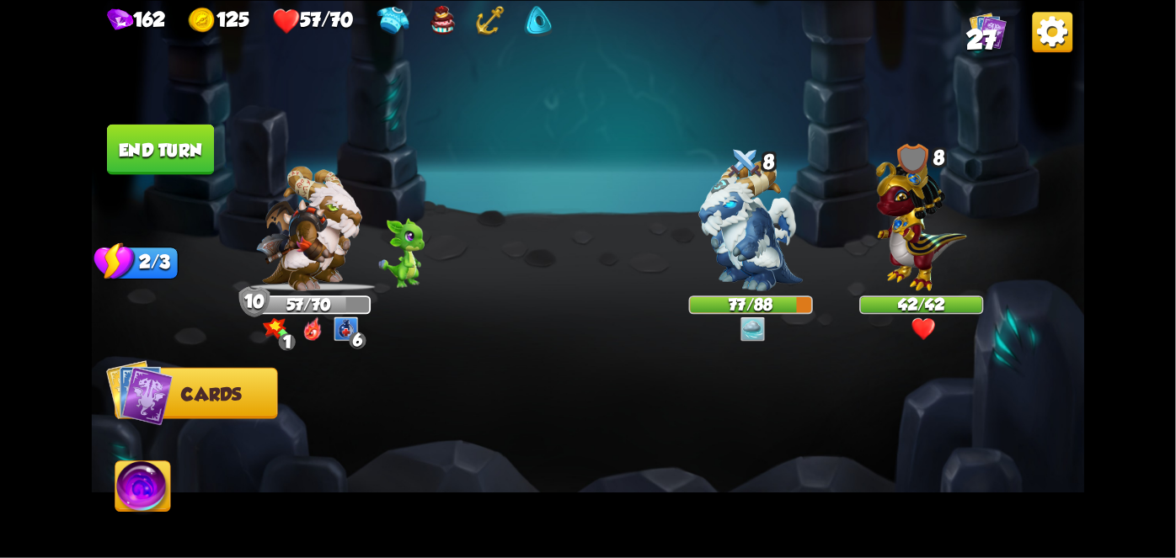
click at [180, 140] on button "End turn" at bounding box center [160, 149] width 107 height 51
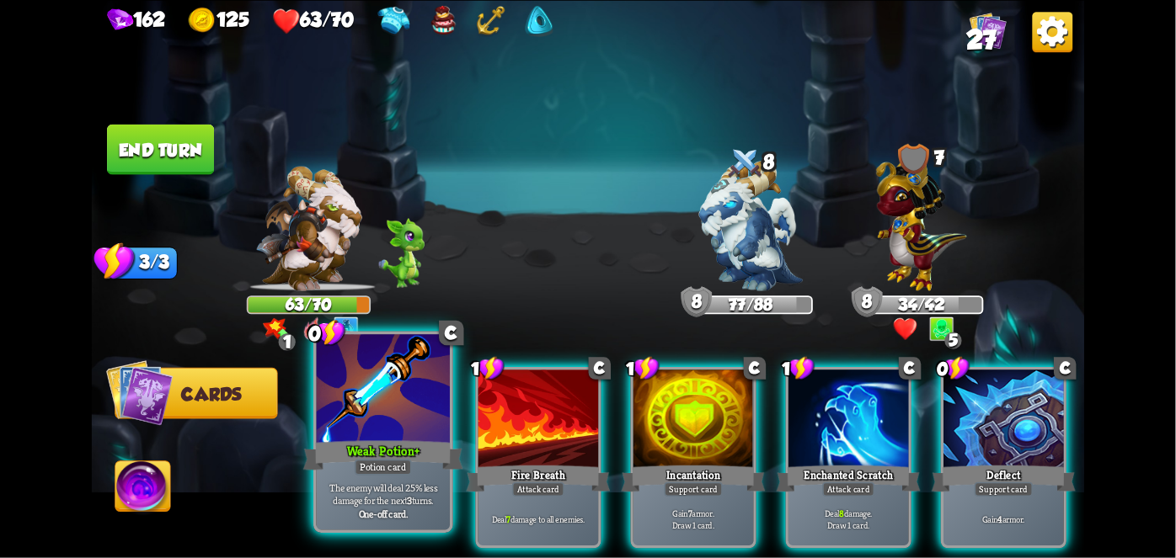
click at [371, 407] on div at bounding box center [383, 390] width 133 height 113
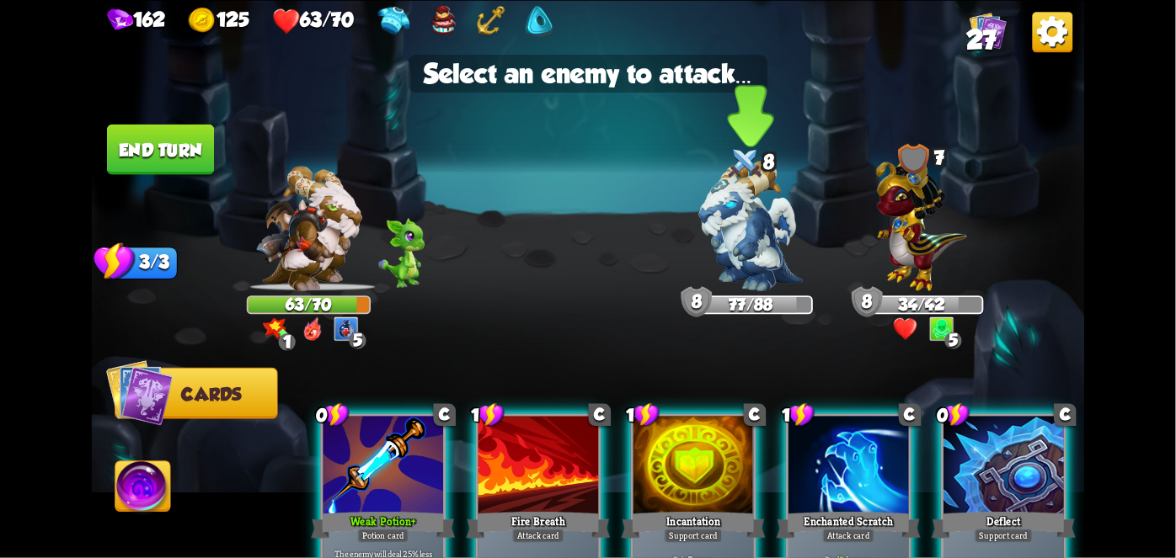
click at [756, 199] on img at bounding box center [751, 226] width 104 height 131
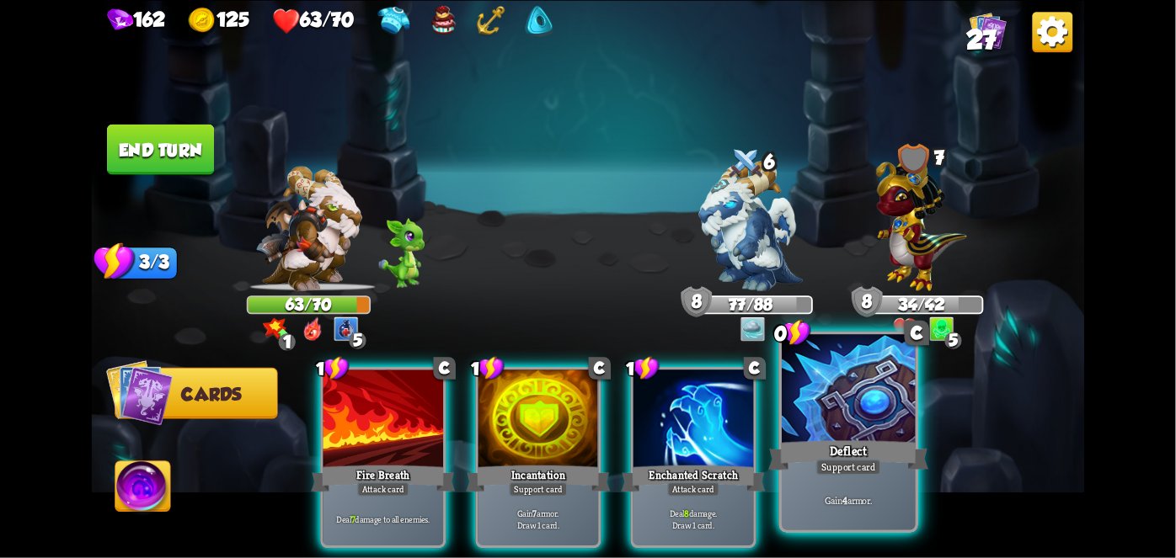
click at [901, 427] on div at bounding box center [848, 390] width 133 height 113
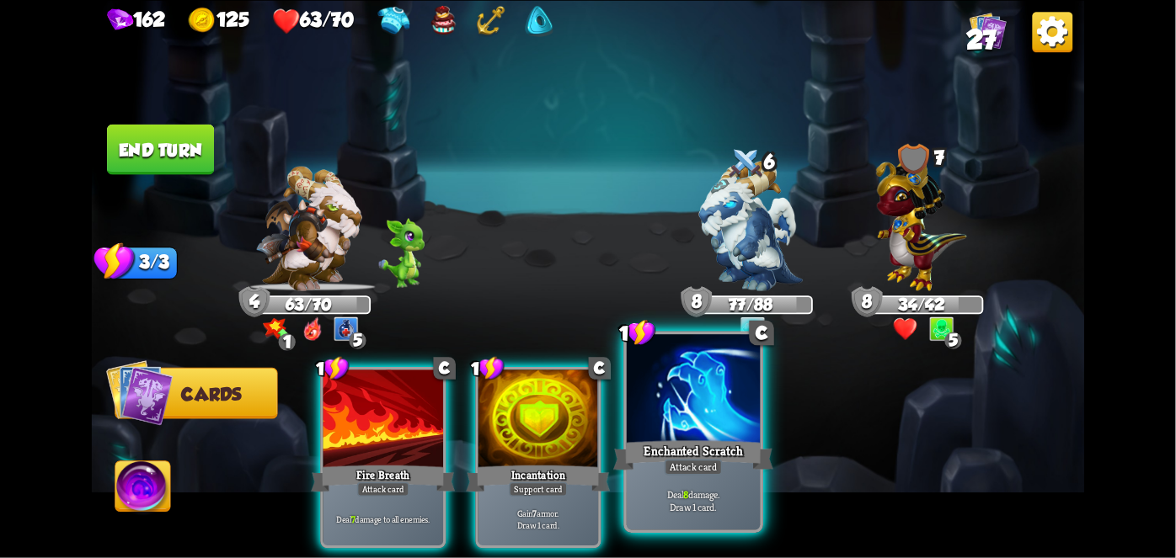
click at [709, 423] on div at bounding box center [693, 390] width 133 height 113
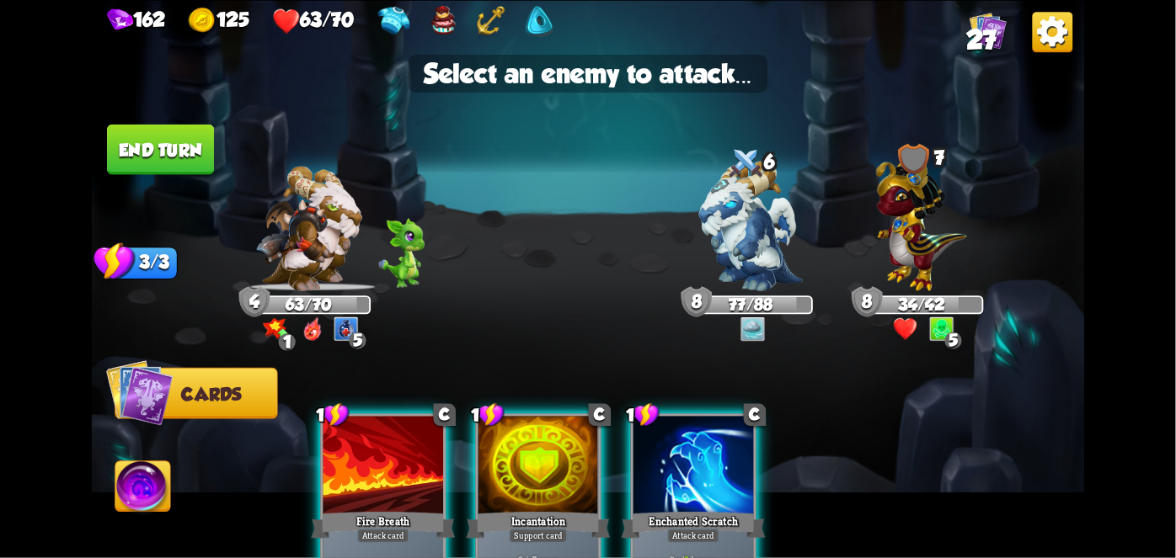
click at [724, 293] on img at bounding box center [588, 279] width 993 height 558
click at [734, 252] on img at bounding box center [751, 226] width 104 height 131
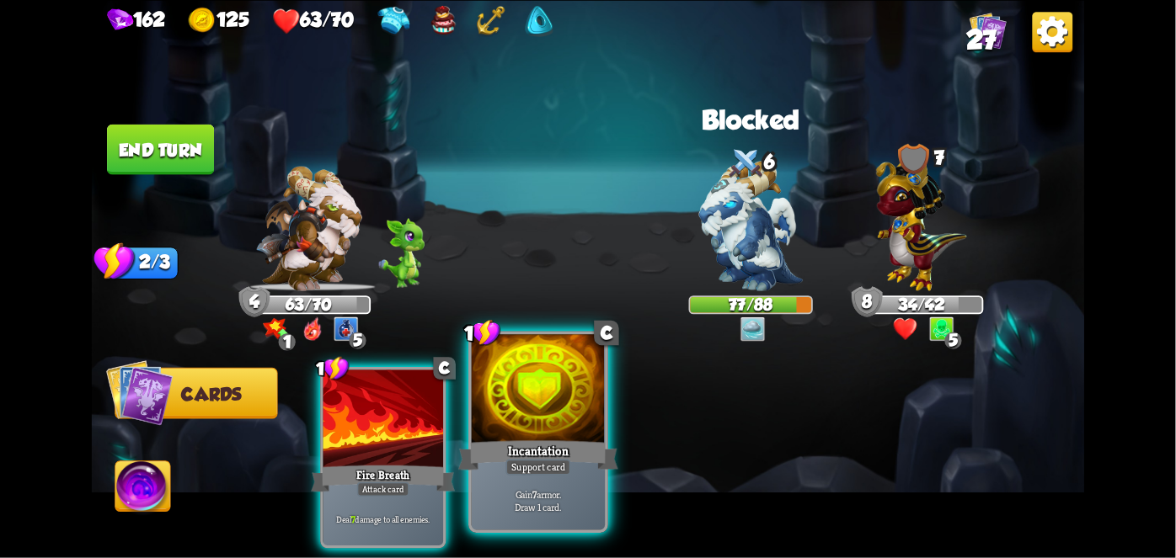
click at [549, 391] on div at bounding box center [538, 390] width 133 height 113
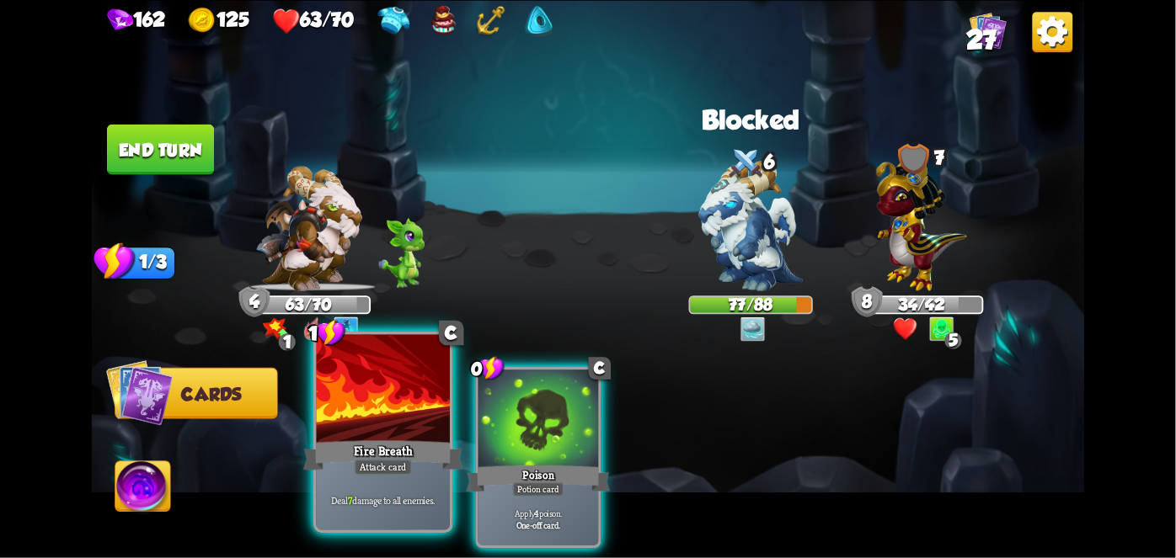
click at [386, 423] on div at bounding box center [383, 390] width 133 height 113
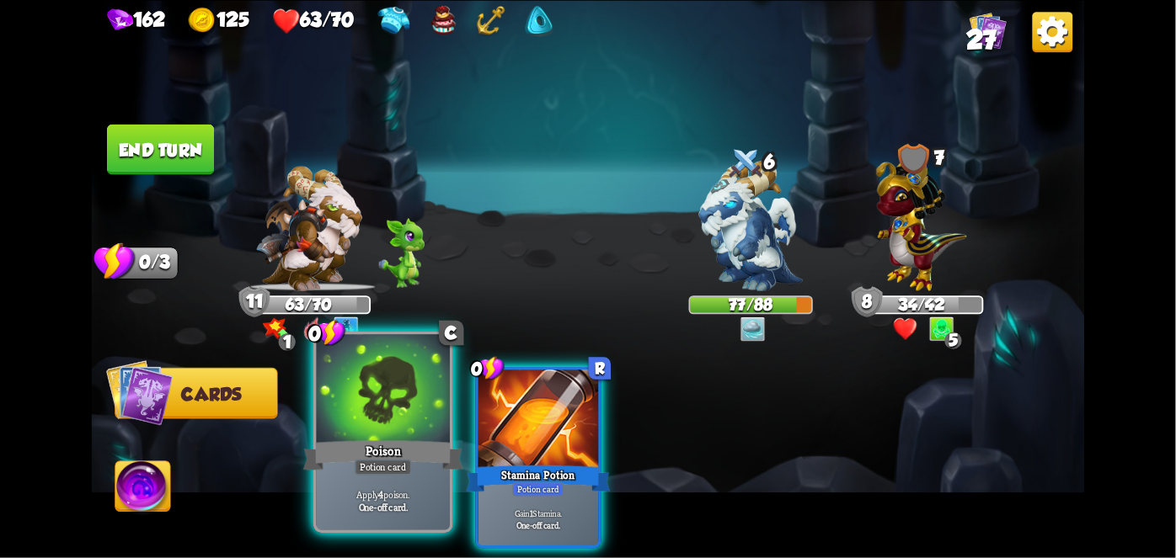
click at [383, 440] on div "Poison" at bounding box center [383, 454] width 160 height 35
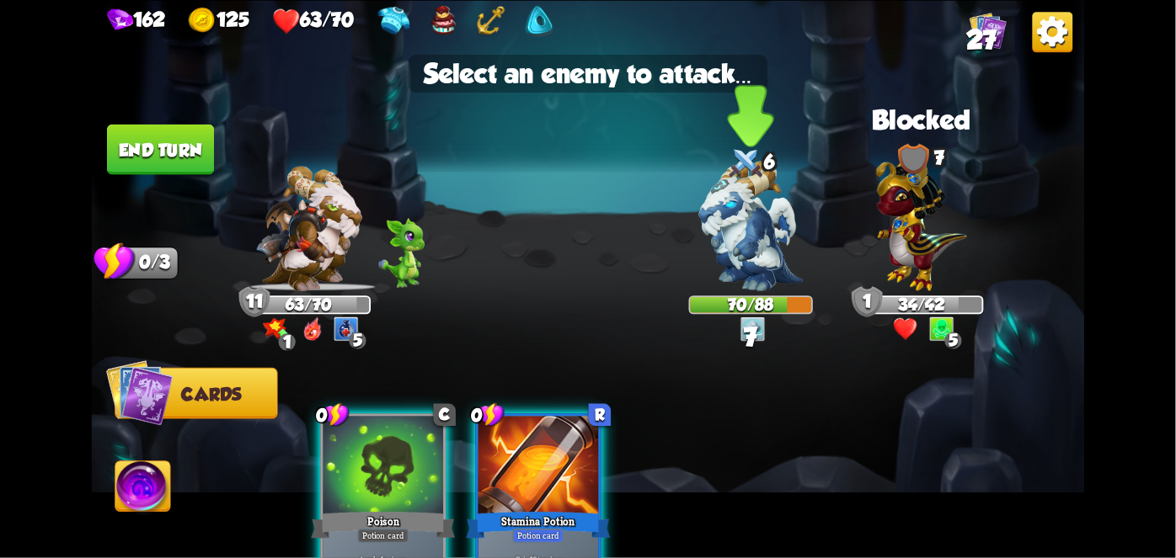
click at [721, 244] on img at bounding box center [751, 226] width 104 height 131
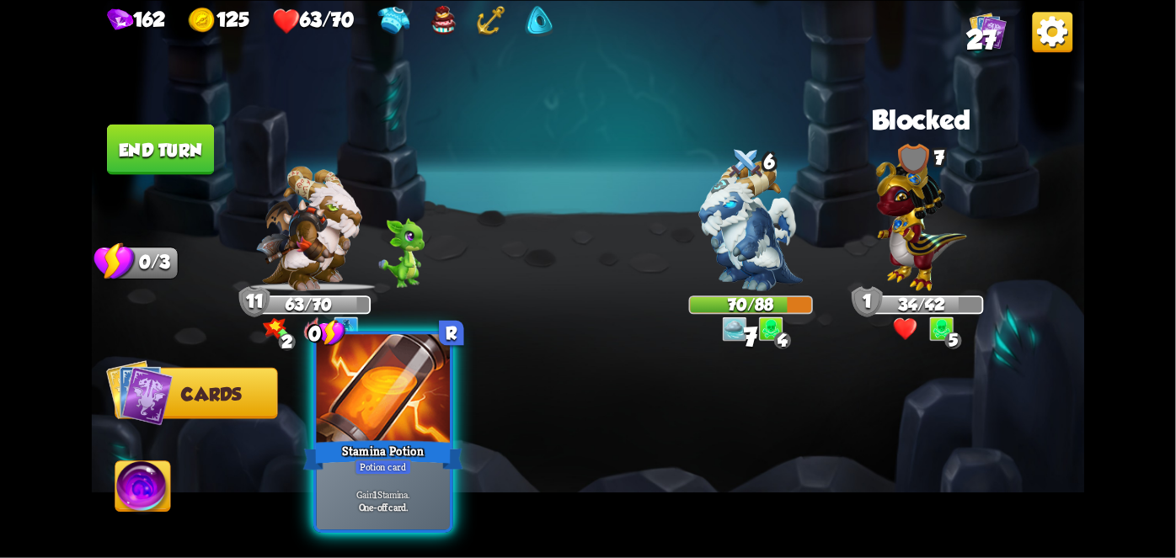
click at [395, 456] on div "Stamina Potion" at bounding box center [383, 454] width 160 height 35
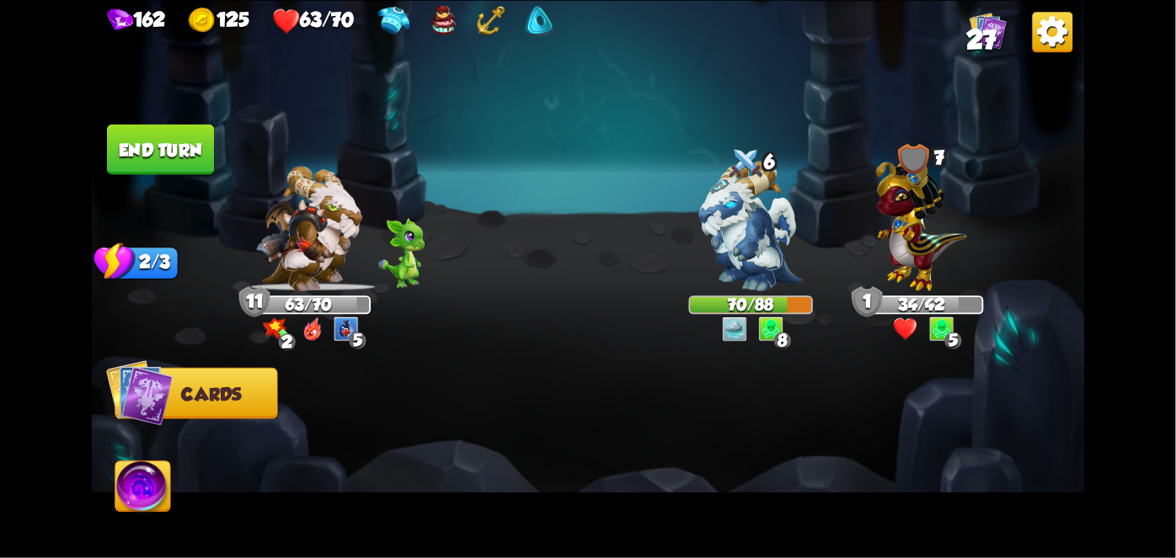
click at [163, 158] on button "End turn" at bounding box center [160, 149] width 107 height 51
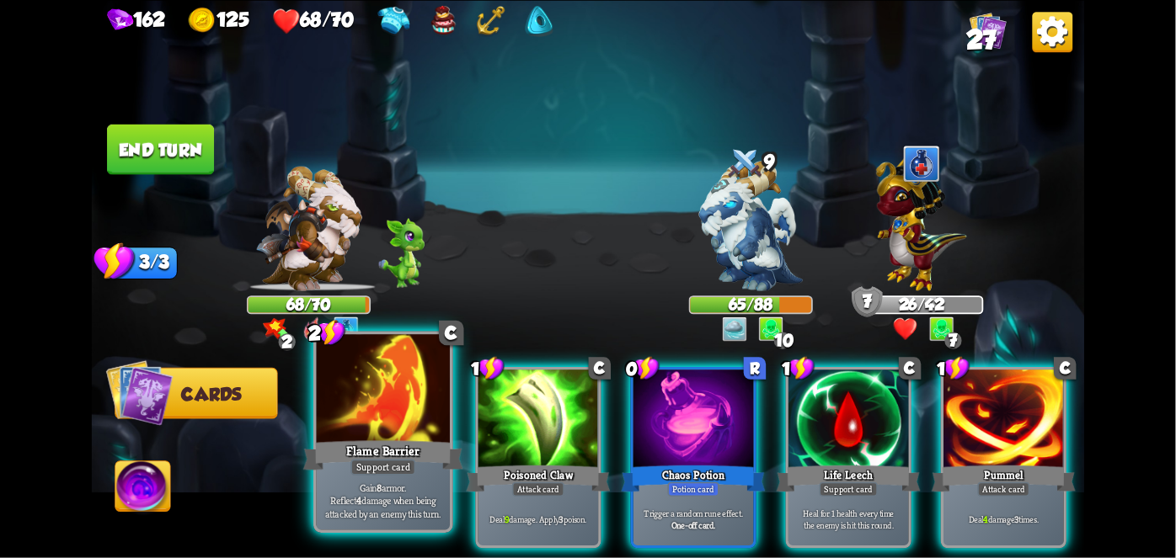
click at [371, 432] on div at bounding box center [383, 390] width 133 height 113
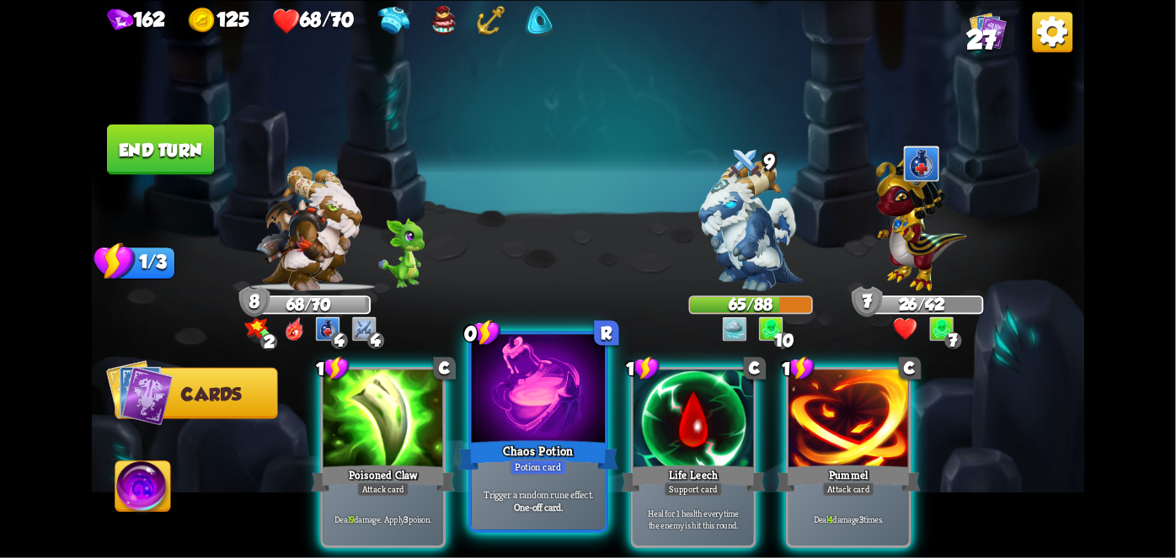
click at [565, 434] on div at bounding box center [538, 390] width 133 height 113
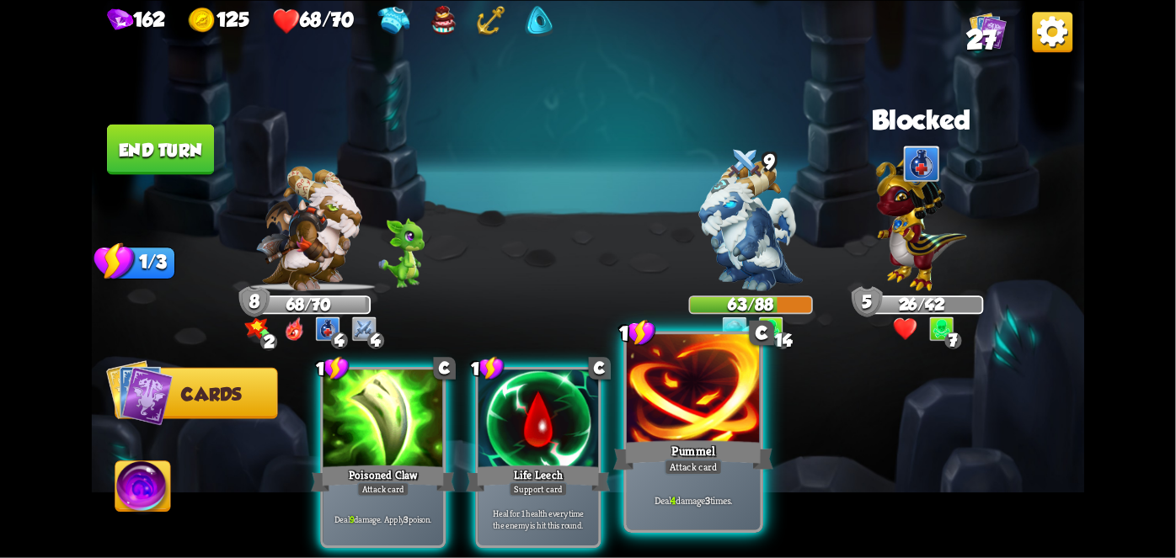
click at [668, 408] on div at bounding box center [693, 390] width 133 height 113
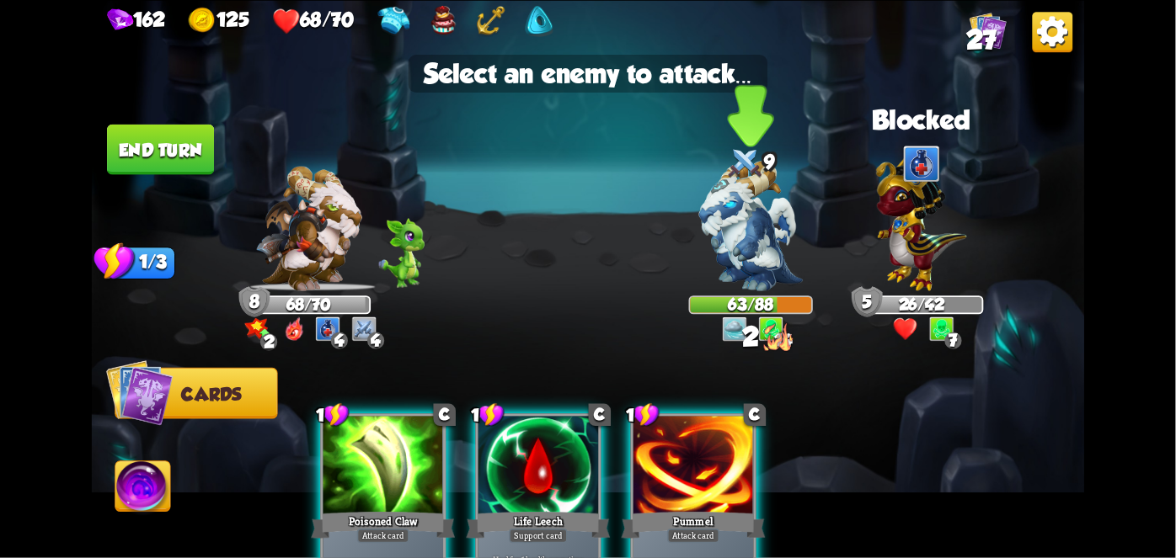
click at [714, 216] on img at bounding box center [751, 226] width 104 height 131
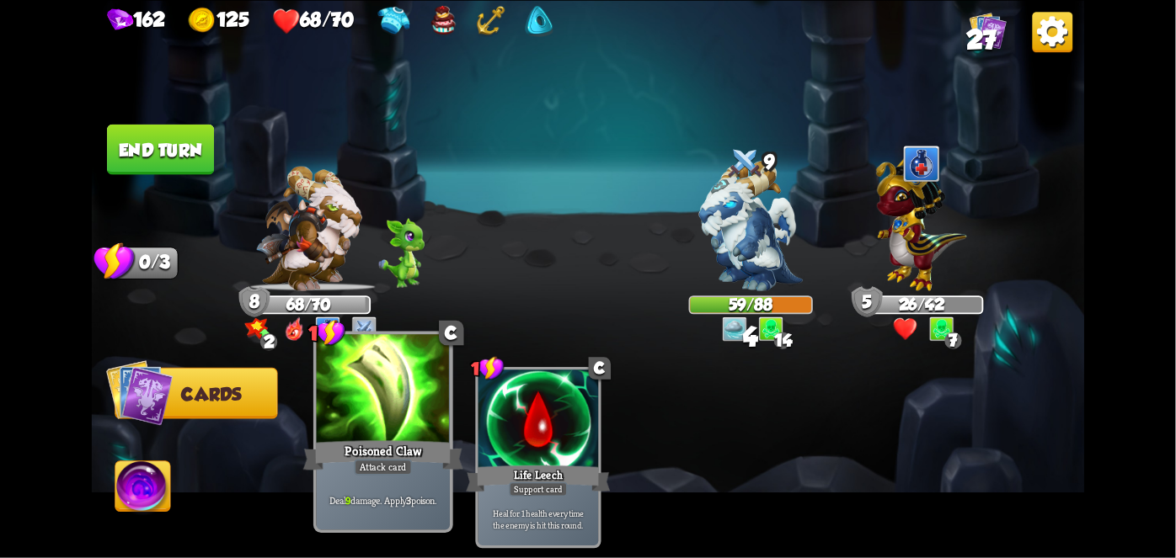
click at [345, 440] on div "Poisoned Claw" at bounding box center [383, 454] width 160 height 35
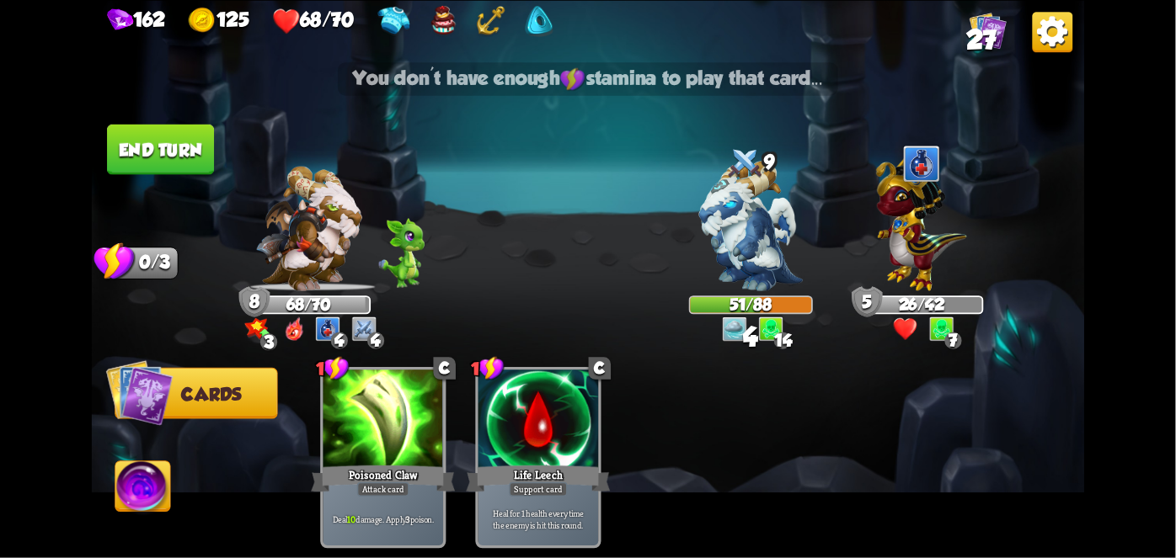
click at [139, 139] on button "End turn" at bounding box center [160, 149] width 107 height 51
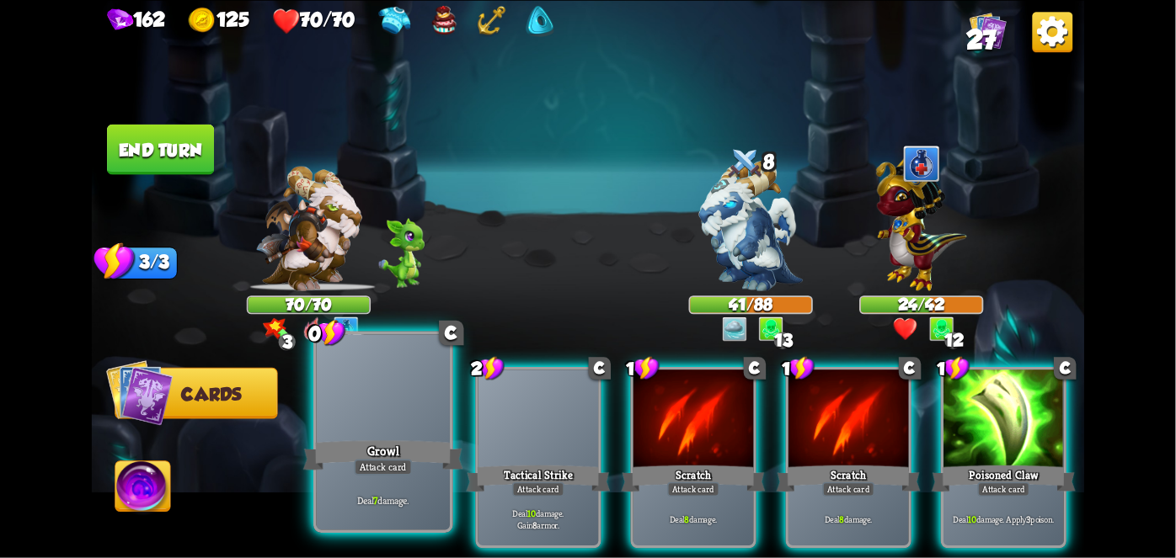
click at [378, 427] on div at bounding box center [383, 390] width 133 height 113
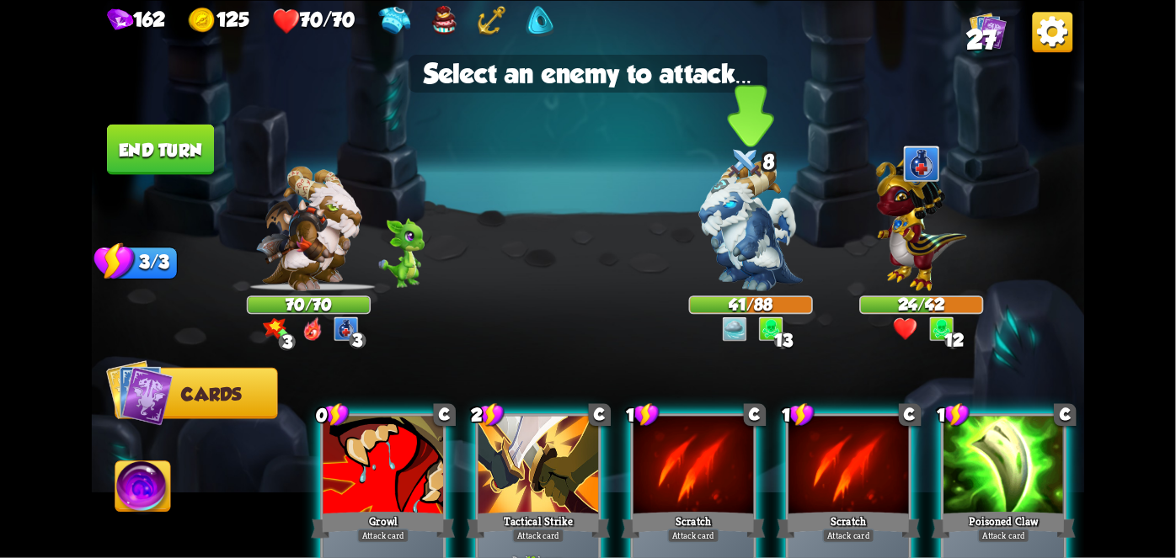
click at [741, 247] on img at bounding box center [751, 226] width 104 height 131
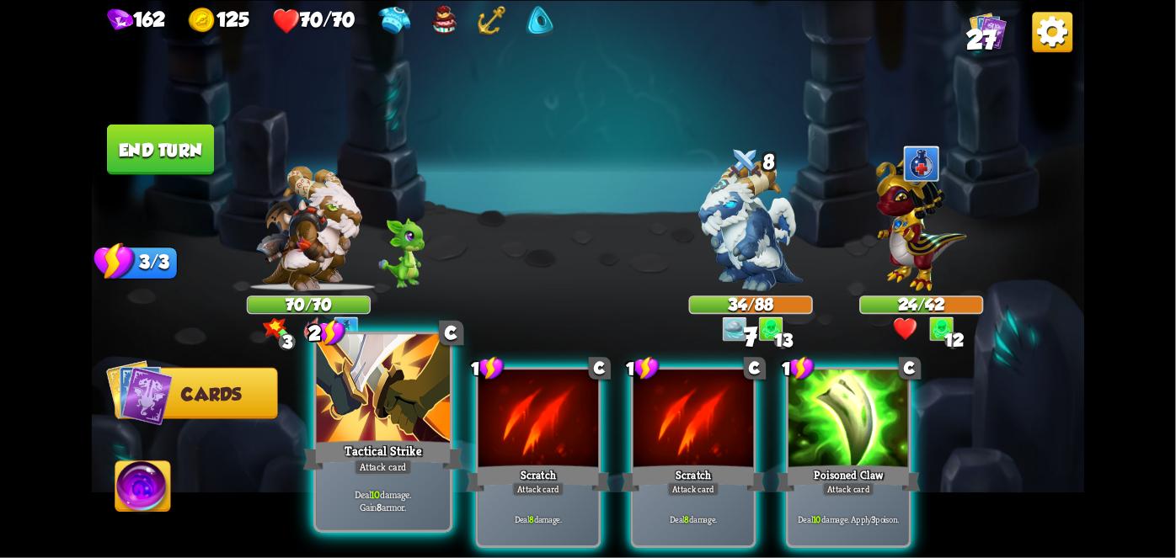
click at [425, 475] on div "Deal 10 damage. Gain 8 armor." at bounding box center [383, 501] width 133 height 58
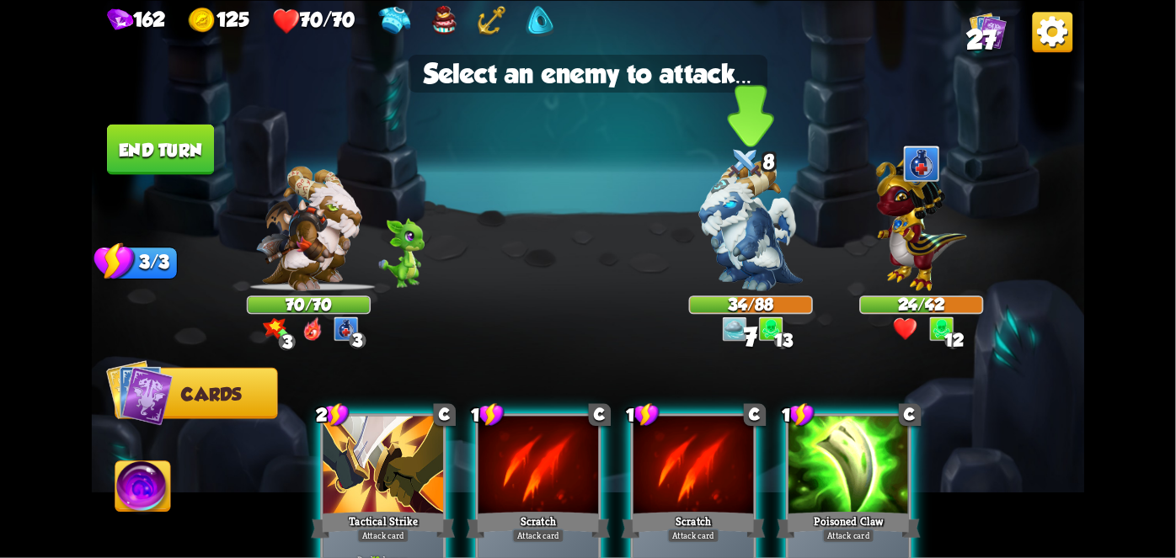
click at [740, 223] on img at bounding box center [751, 226] width 104 height 131
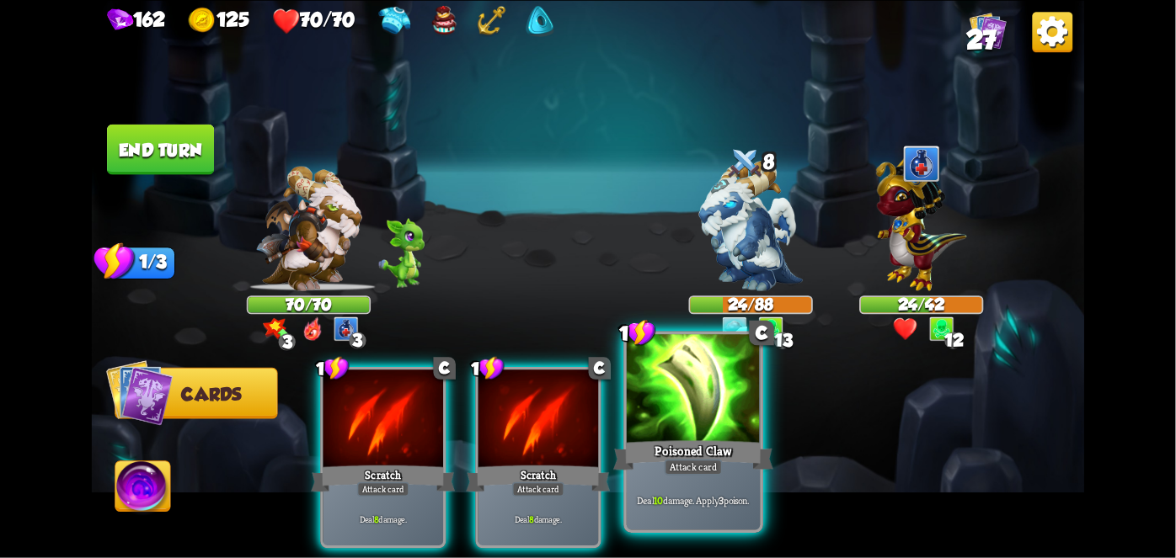
click at [674, 389] on div at bounding box center [693, 390] width 133 height 113
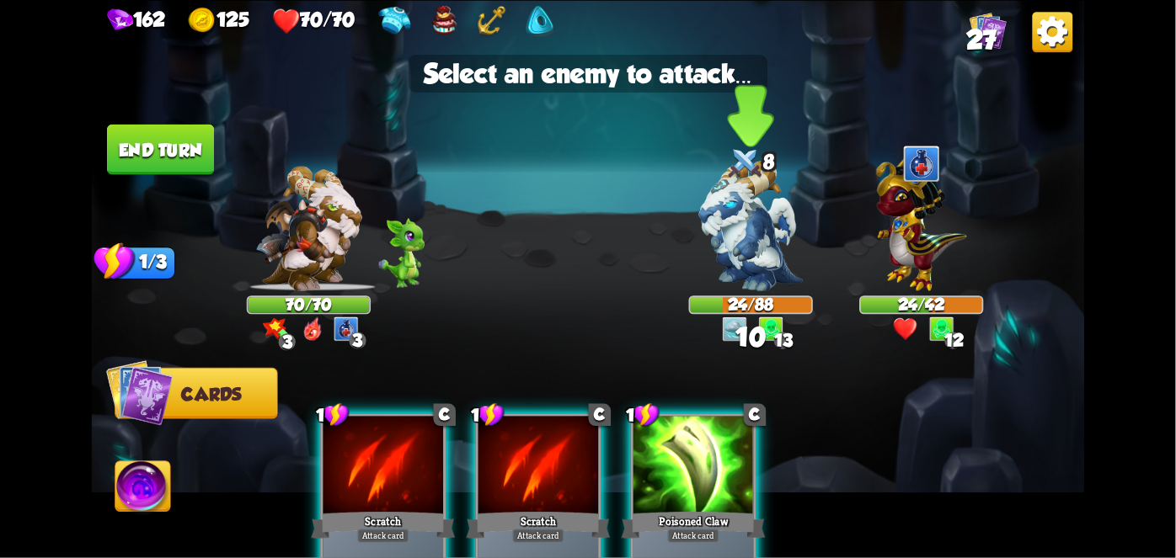
click at [717, 283] on img at bounding box center [751, 226] width 104 height 131
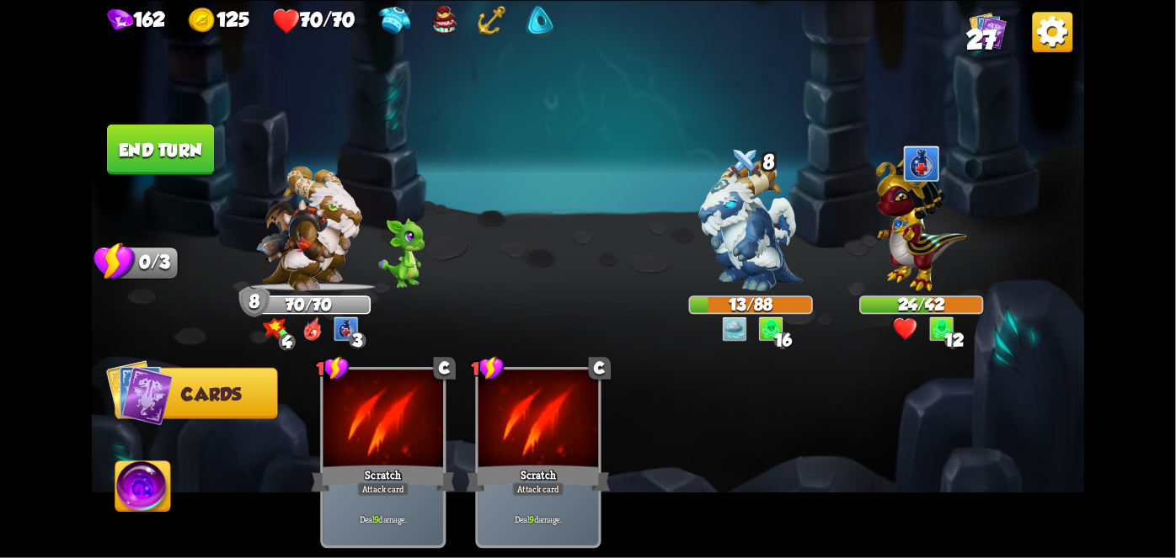
click at [143, 162] on button "End turn" at bounding box center [160, 149] width 107 height 51
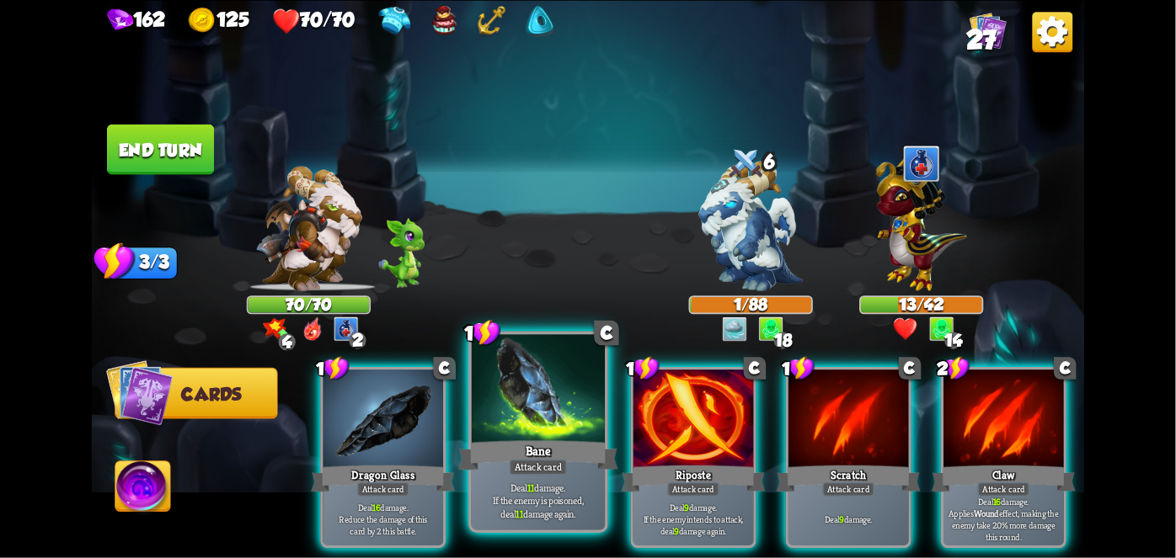
click at [520, 435] on div at bounding box center [538, 390] width 133 height 113
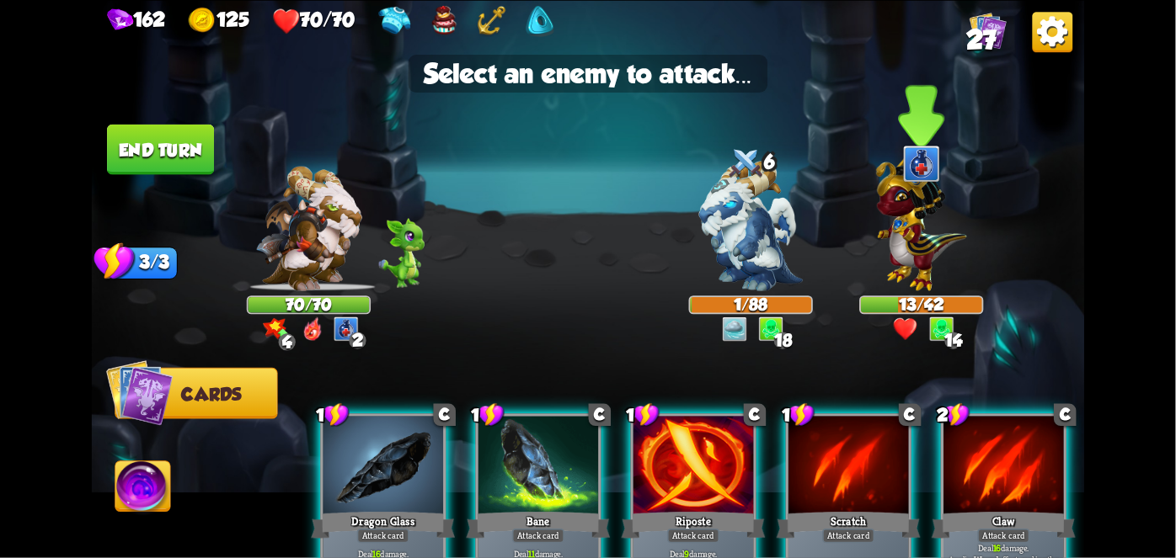
click at [924, 248] on img at bounding box center [921, 220] width 91 height 141
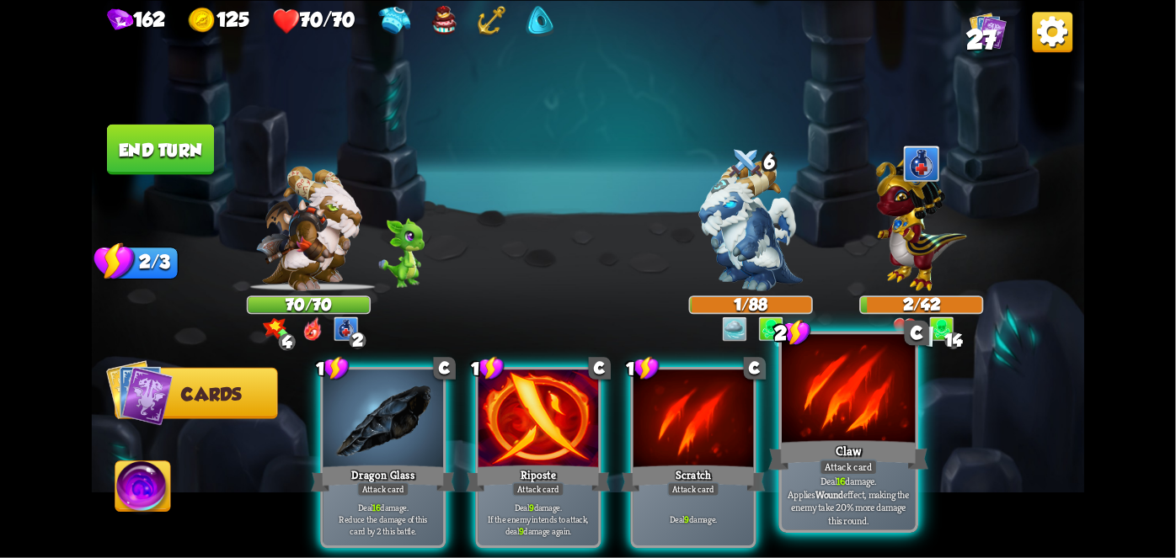
click at [862, 441] on div "Claw" at bounding box center [848, 454] width 160 height 35
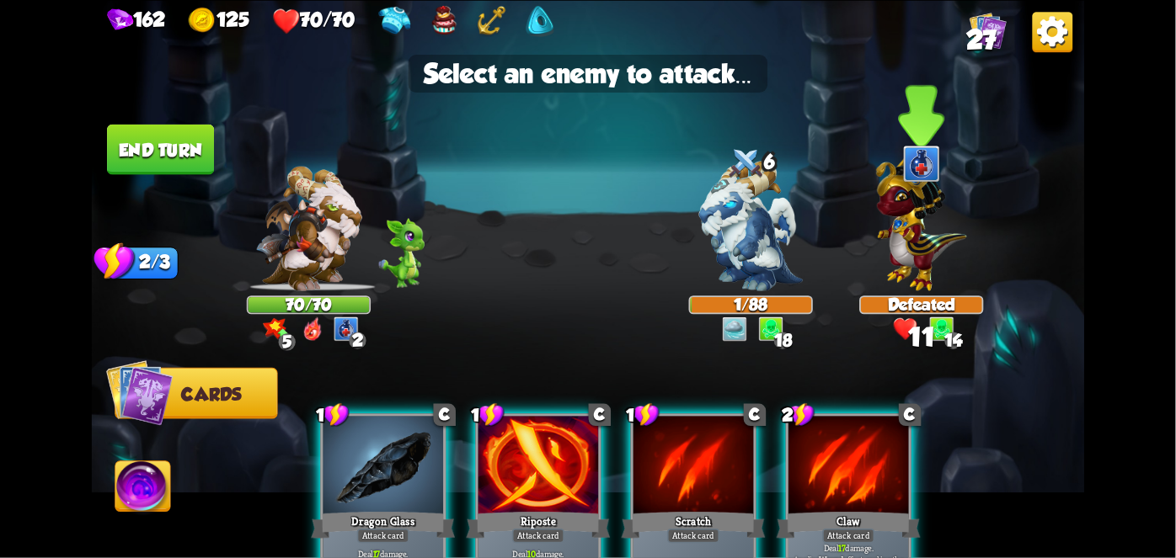
click at [869, 263] on div at bounding box center [921, 236] width 124 height 109
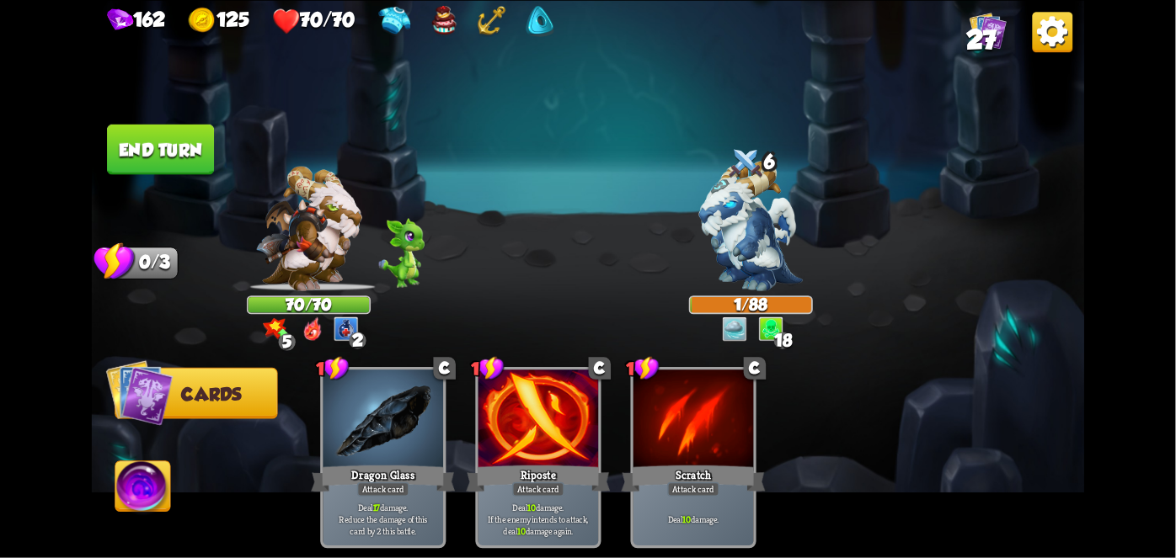
click at [754, 261] on img at bounding box center [751, 226] width 104 height 131
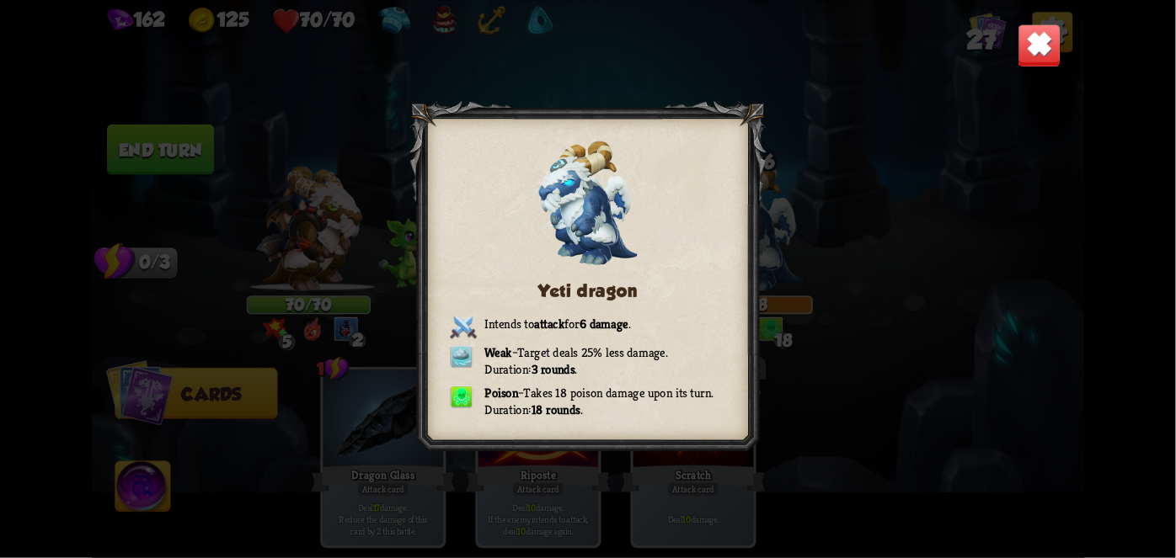
click at [1022, 54] on img at bounding box center [1039, 46] width 44 height 44
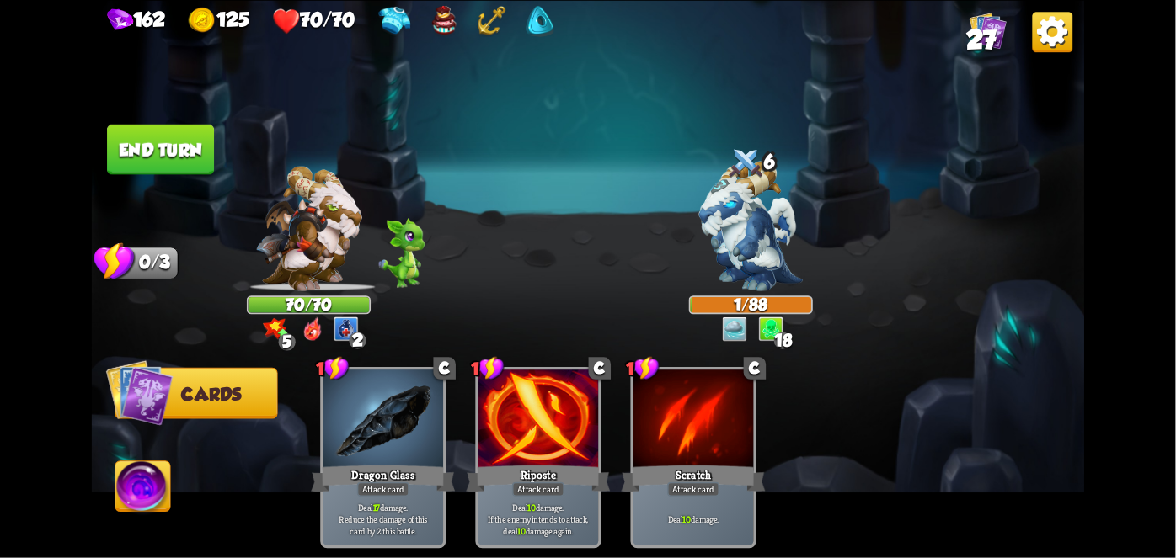
click at [173, 171] on button "End turn" at bounding box center [160, 149] width 107 height 51
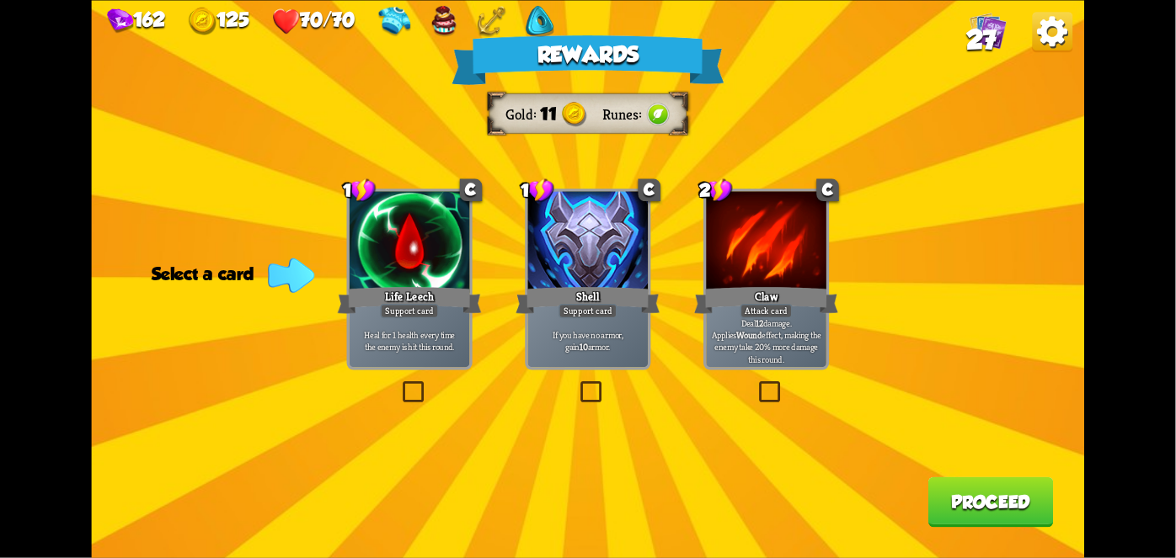
click at [593, 233] on div at bounding box center [588, 241] width 120 height 101
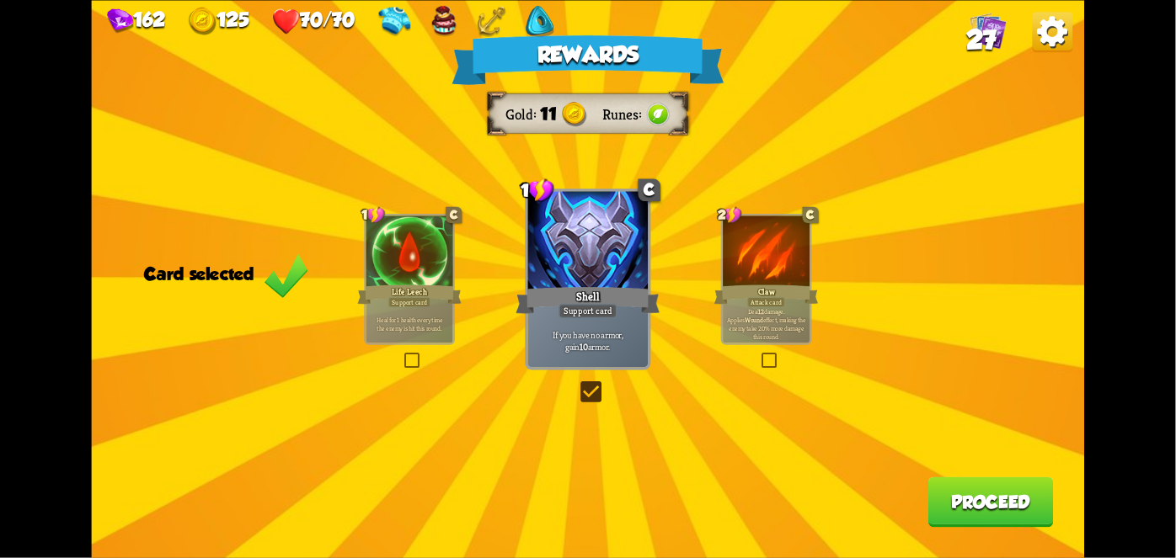
click at [1000, 499] on button "Proceed" at bounding box center [990, 502] width 125 height 51
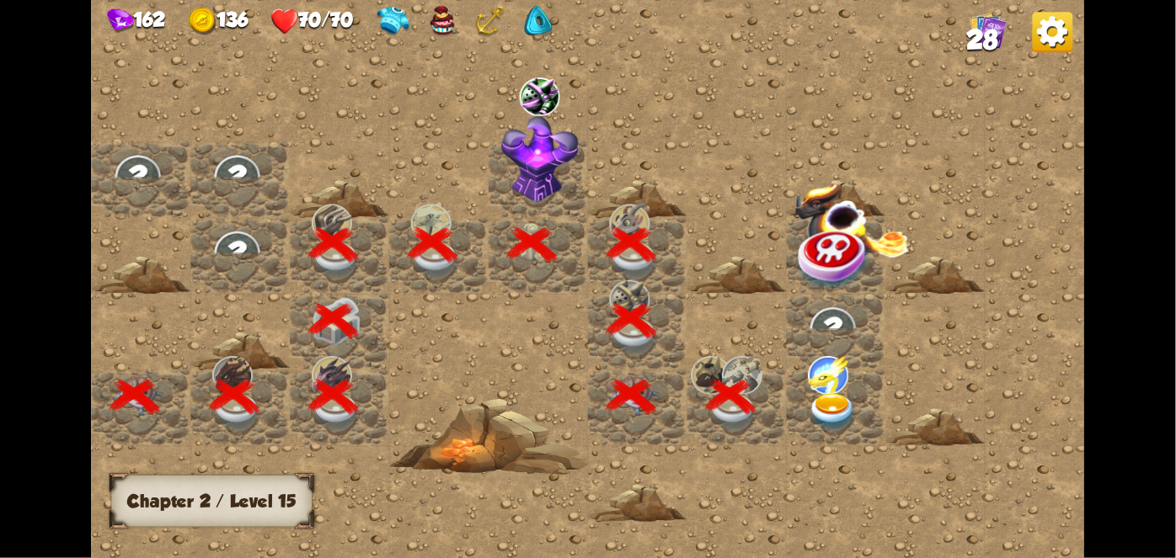
click at [830, 412] on img at bounding box center [833, 411] width 50 height 39
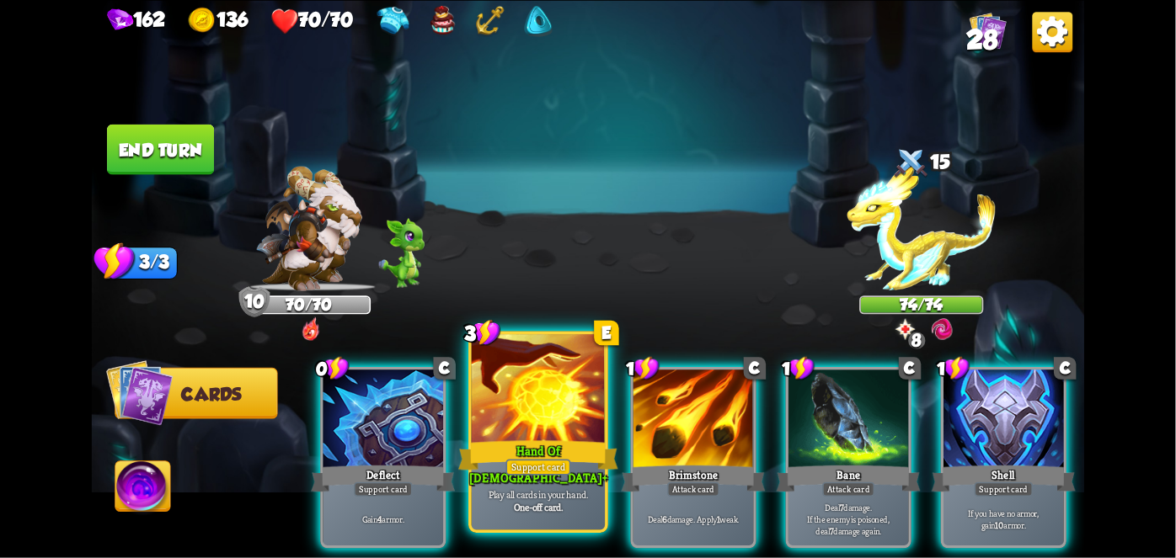
click at [517, 403] on div at bounding box center [538, 390] width 133 height 113
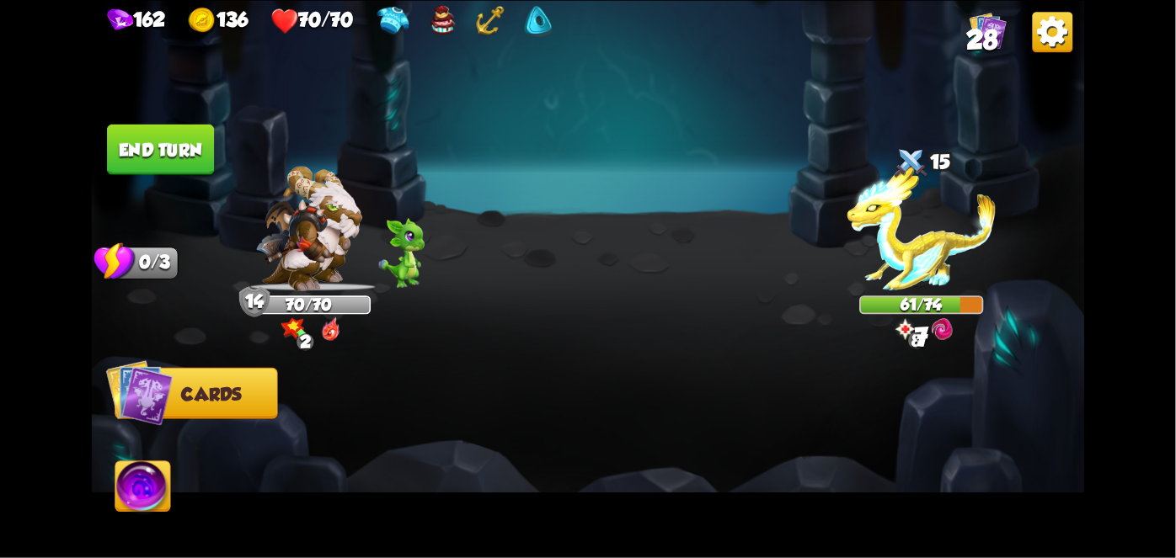
click at [173, 156] on button "End turn" at bounding box center [160, 149] width 107 height 51
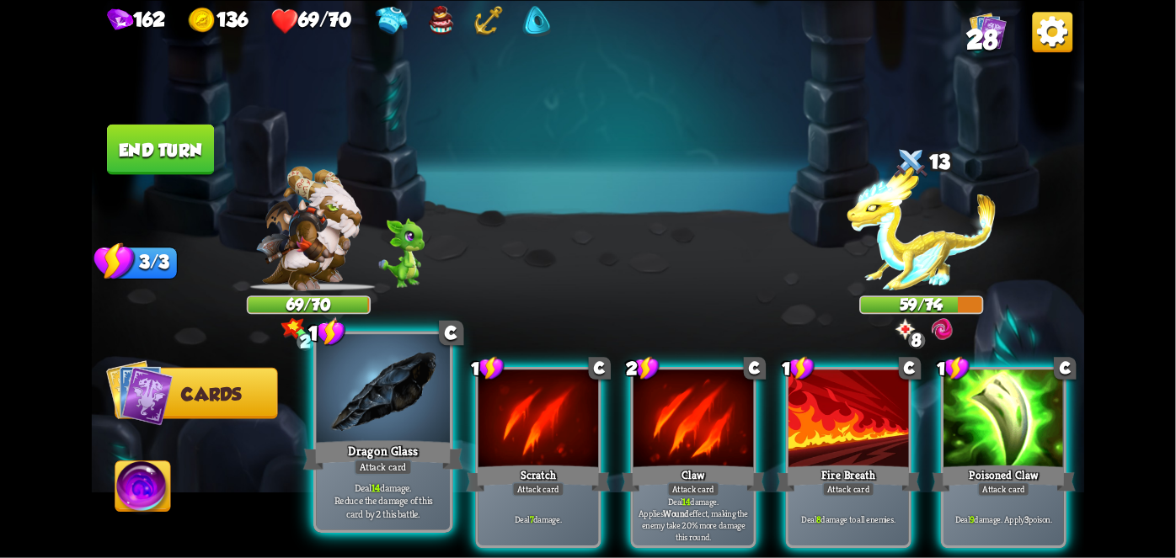
click at [335, 438] on div "Dragon Glass" at bounding box center [383, 454] width 160 height 35
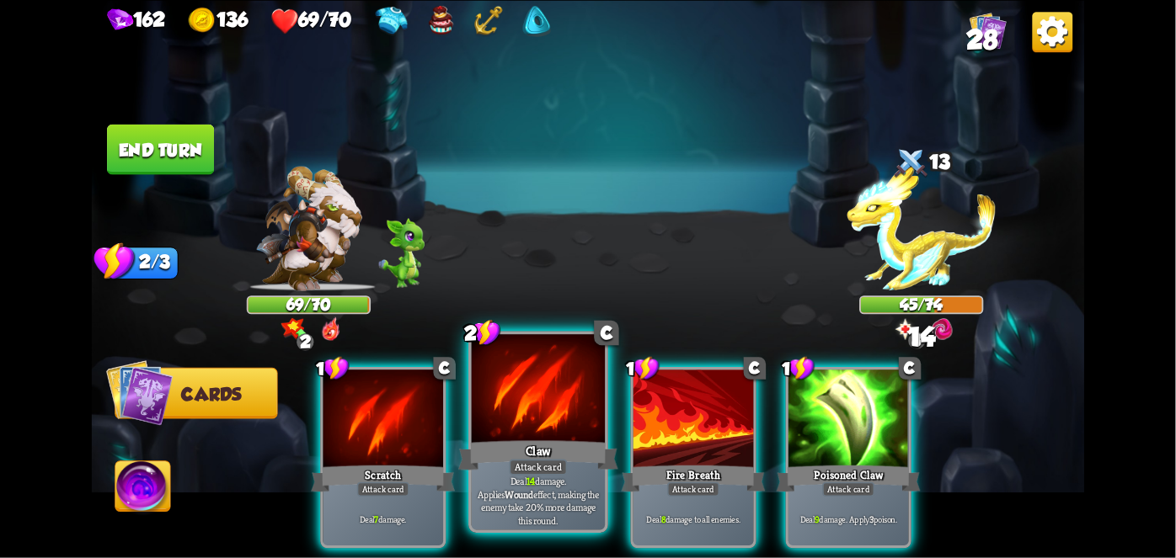
click at [539, 427] on div at bounding box center [538, 390] width 133 height 113
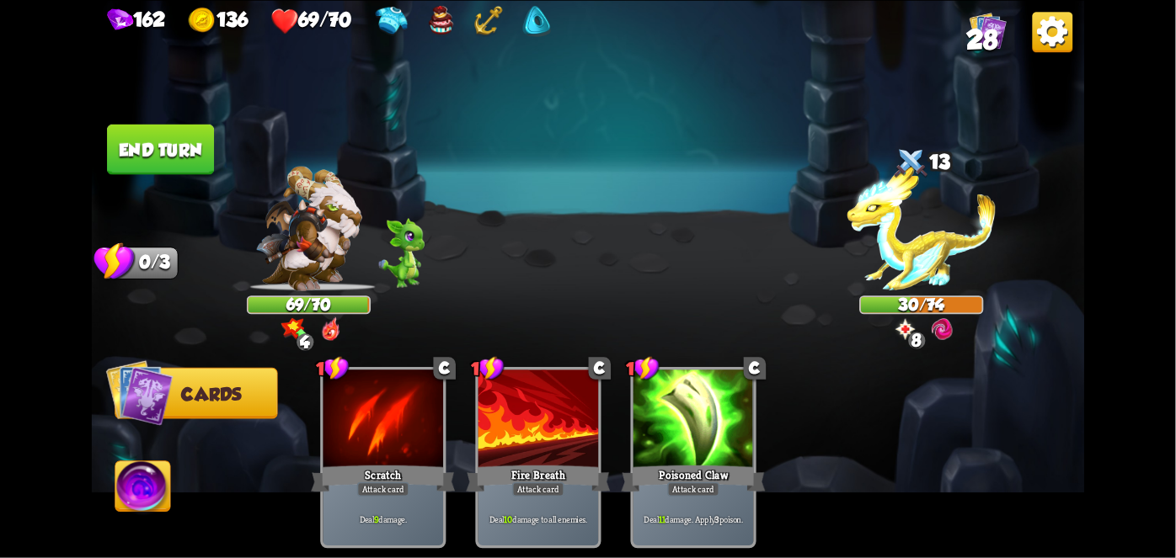
click at [179, 160] on button "End turn" at bounding box center [160, 149] width 107 height 51
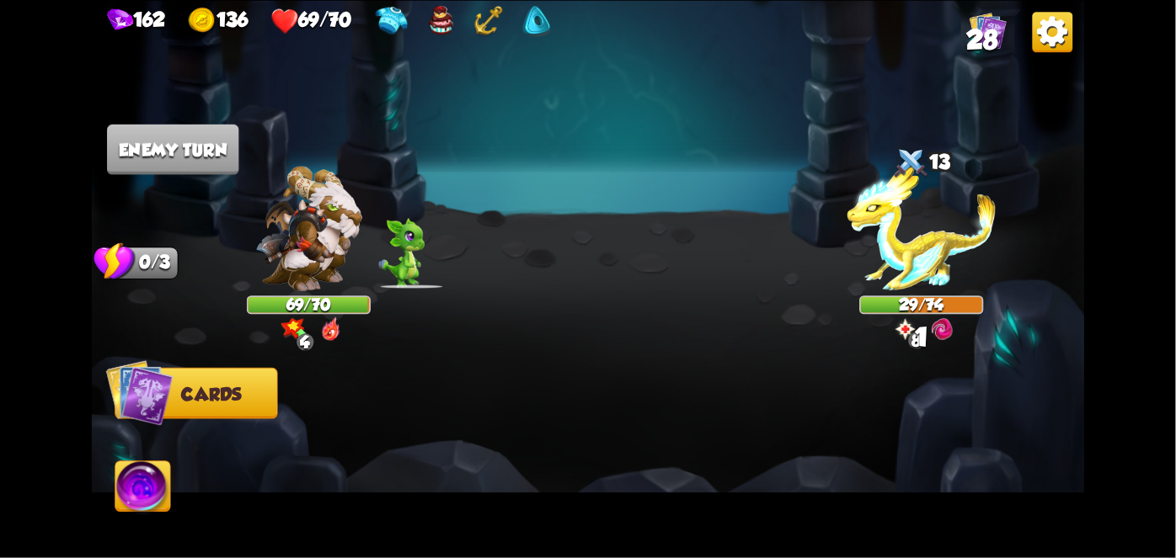
click at [136, 488] on img at bounding box center [142, 490] width 55 height 56
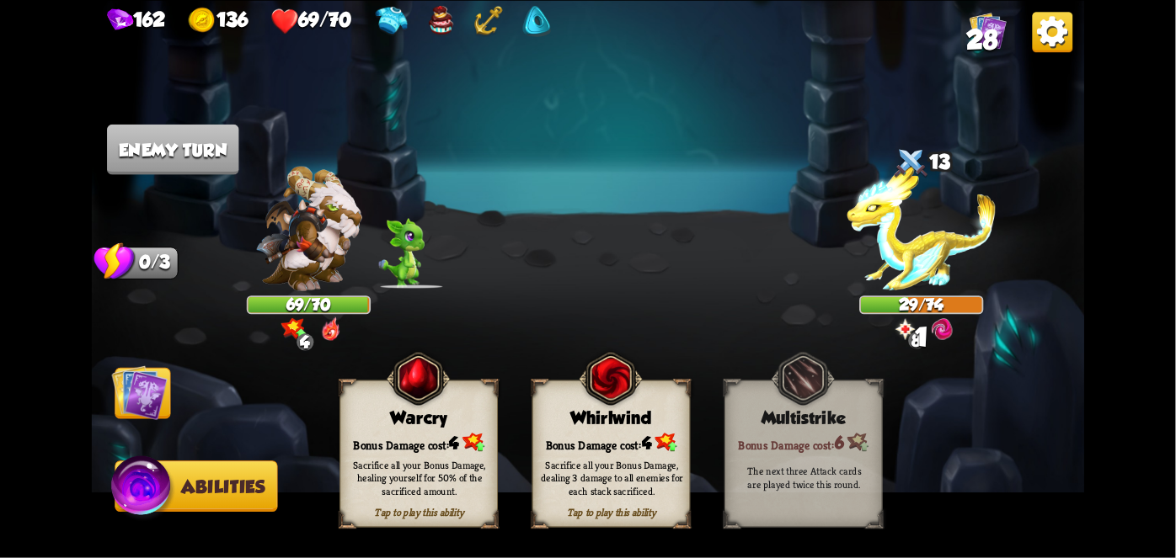
click at [613, 447] on div "Sacrifice all your Bonus Damage, dealing 3 damage to all enemies for each stack…" at bounding box center [612, 477] width 158 height 62
click at [614, 470] on div "Sacrifice all your Bonus Damage, dealing 3 damage to all enemies for each stack…" at bounding box center [612, 478] width 142 height 40
click at [622, 481] on div "Sacrifice all your Bonus Damage, dealing 3 damage to all enemies for each stack…" at bounding box center [612, 478] width 142 height 40
click at [627, 470] on div "Sacrifice all your Bonus Damage, dealing 3 damage to all enemies for each stack…" at bounding box center [612, 478] width 142 height 40
click at [625, 466] on div "Sacrifice all your Bonus Damage, dealing 3 damage to all enemies for each stack…" at bounding box center [612, 478] width 142 height 40
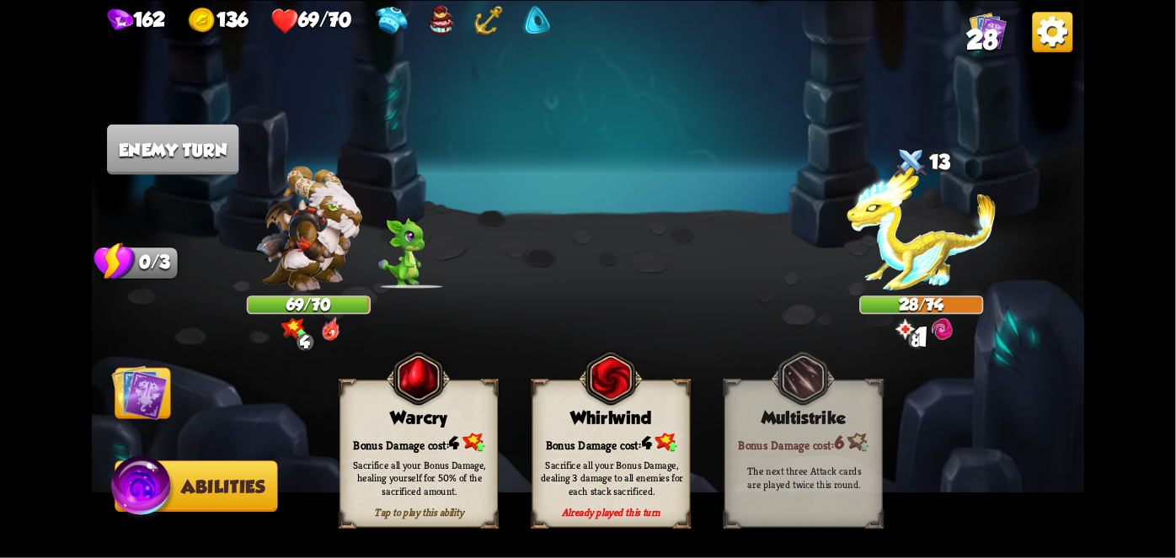
click at [612, 465] on div "Sacrifice all your Bonus Damage, dealing 3 damage to all enemies for each stack…" at bounding box center [612, 478] width 142 height 40
click at [622, 443] on div "Bonus Damage cost: 4" at bounding box center [611, 442] width 157 height 23
click at [627, 429] on div "Already played this turn Whirlwind Bonus Damage cost: 4 Sacrifice all your Bonu…" at bounding box center [611, 453] width 158 height 147
click at [627, 430] on div "Already played this turn Whirlwind Bonus Damage cost: 4 Sacrifice all your Bonu…" at bounding box center [611, 453] width 158 height 147
click at [617, 432] on div "Bonus Damage cost: 4" at bounding box center [611, 442] width 157 height 23
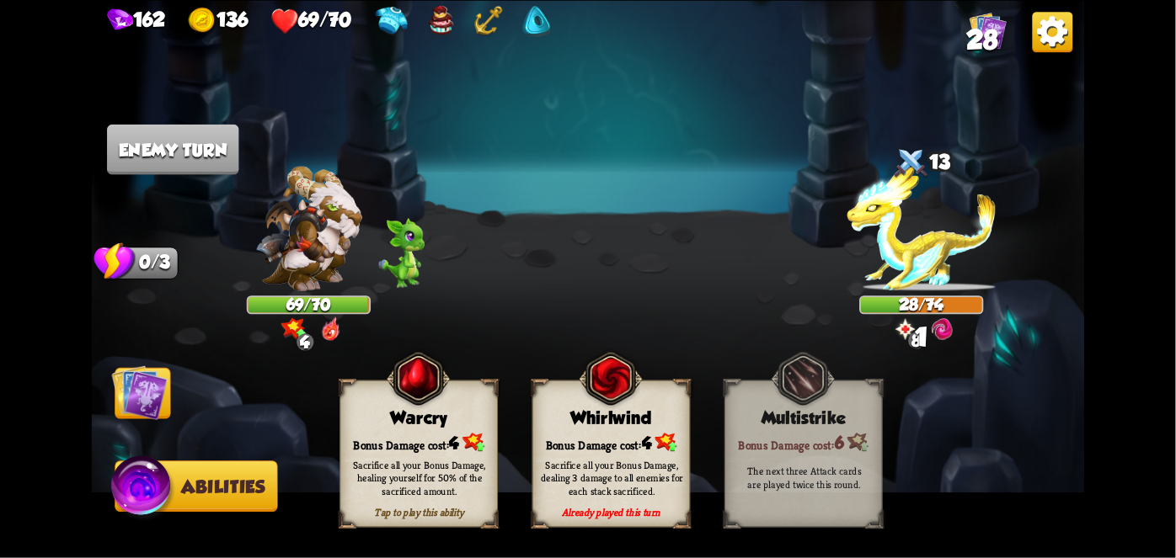
click at [611, 435] on div "Bonus Damage cost: 4" at bounding box center [611, 442] width 157 height 23
click at [608, 435] on div "Bonus Damage cost: 4" at bounding box center [611, 442] width 157 height 23
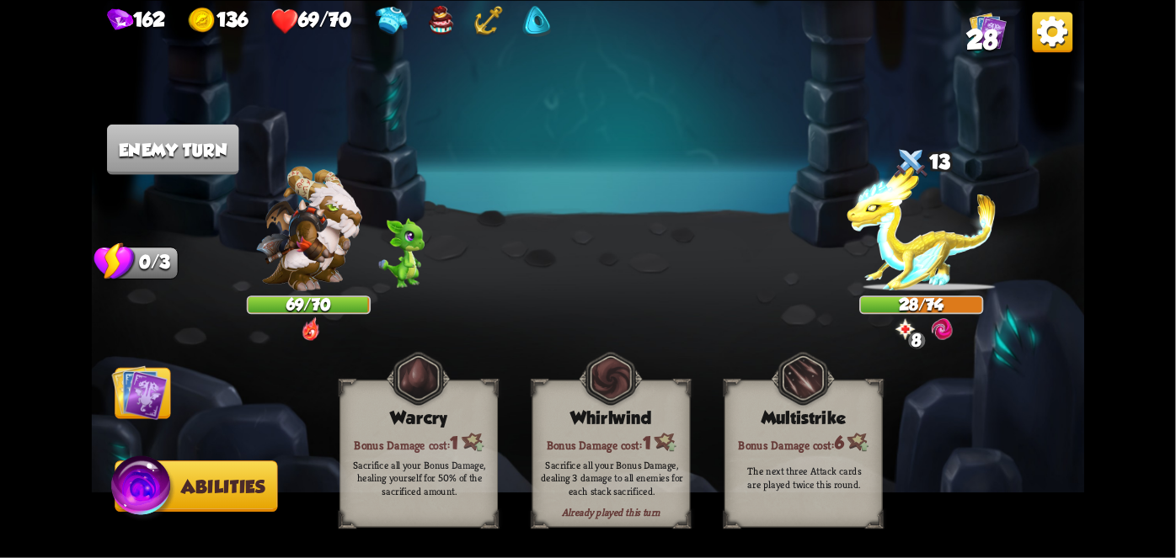
click at [612, 431] on div "Bonus Damage cost: 1" at bounding box center [611, 442] width 157 height 23
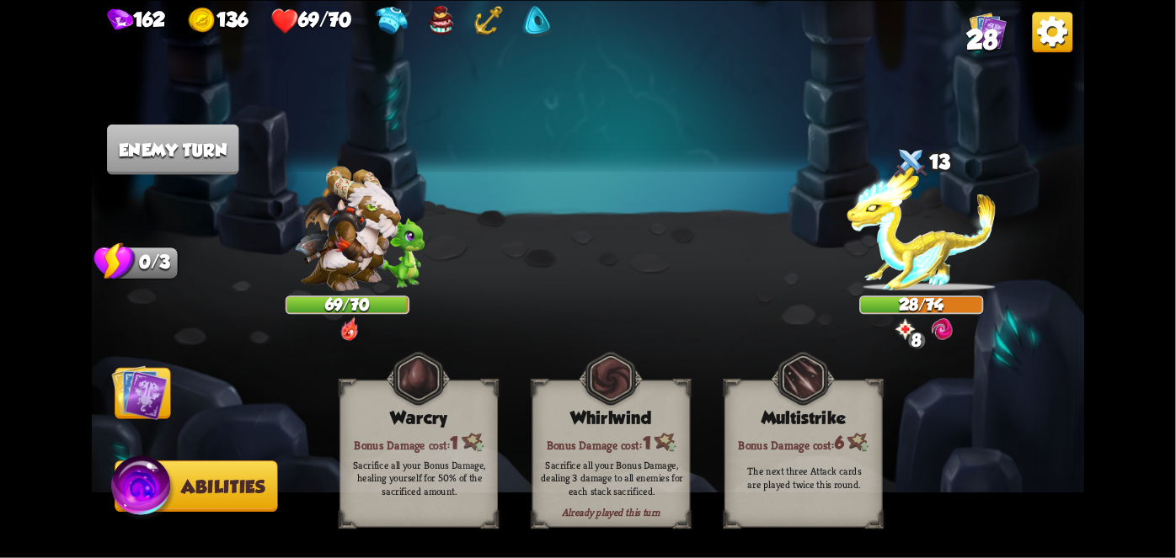
click at [612, 431] on div "Bonus Damage cost: 1" at bounding box center [611, 442] width 157 height 23
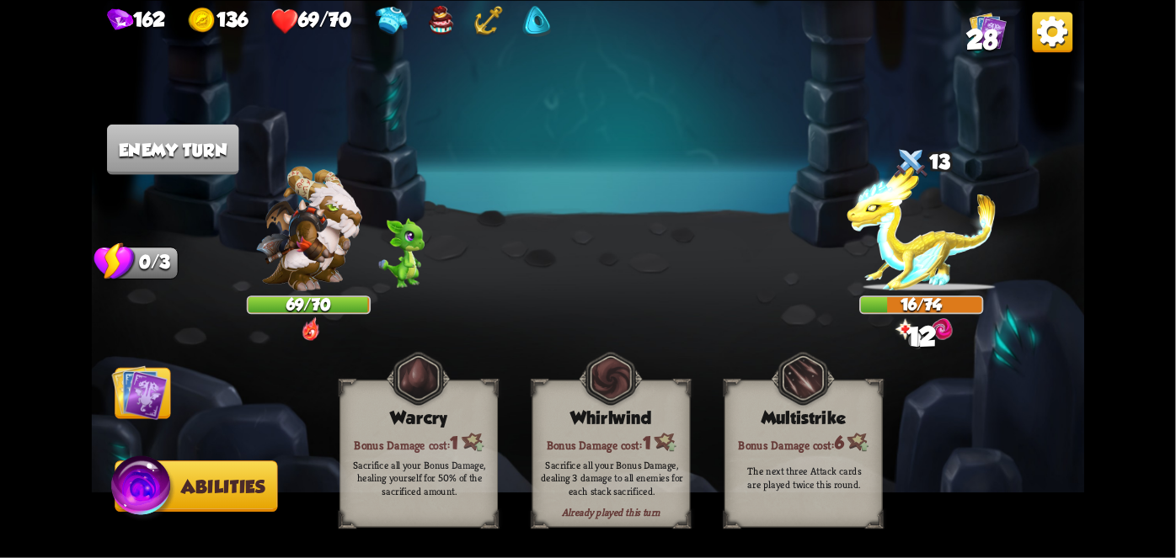
click at [614, 431] on div "Bonus Damage cost: 1" at bounding box center [611, 442] width 157 height 23
click at [611, 432] on div "Bonus Damage cost: 1" at bounding box center [611, 442] width 157 height 23
click at [157, 388] on img at bounding box center [140, 393] width 56 height 56
click at [139, 404] on img at bounding box center [140, 393] width 56 height 56
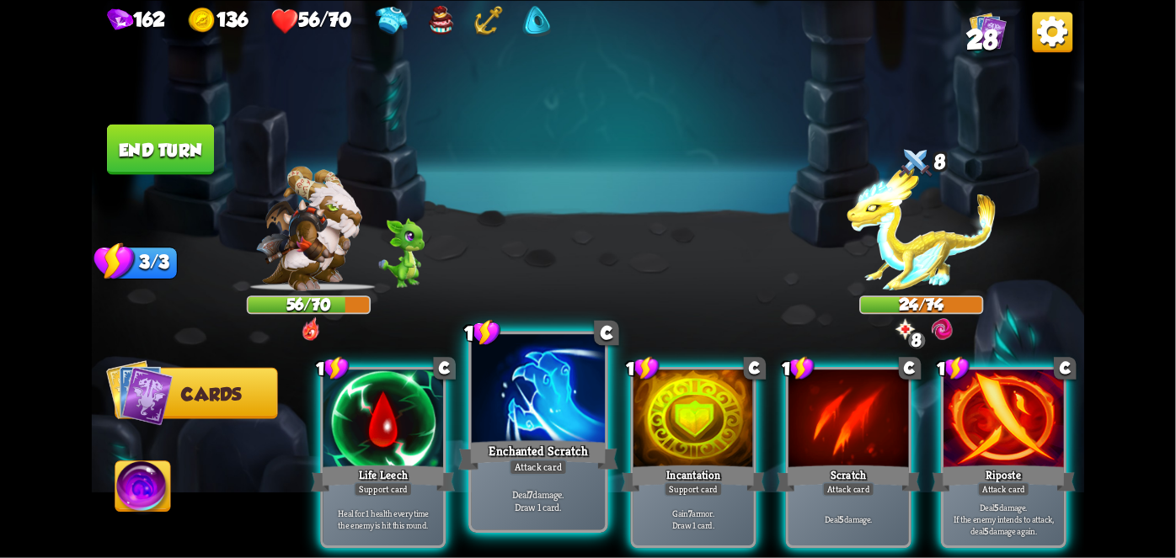
click at [542, 423] on div at bounding box center [538, 390] width 133 height 113
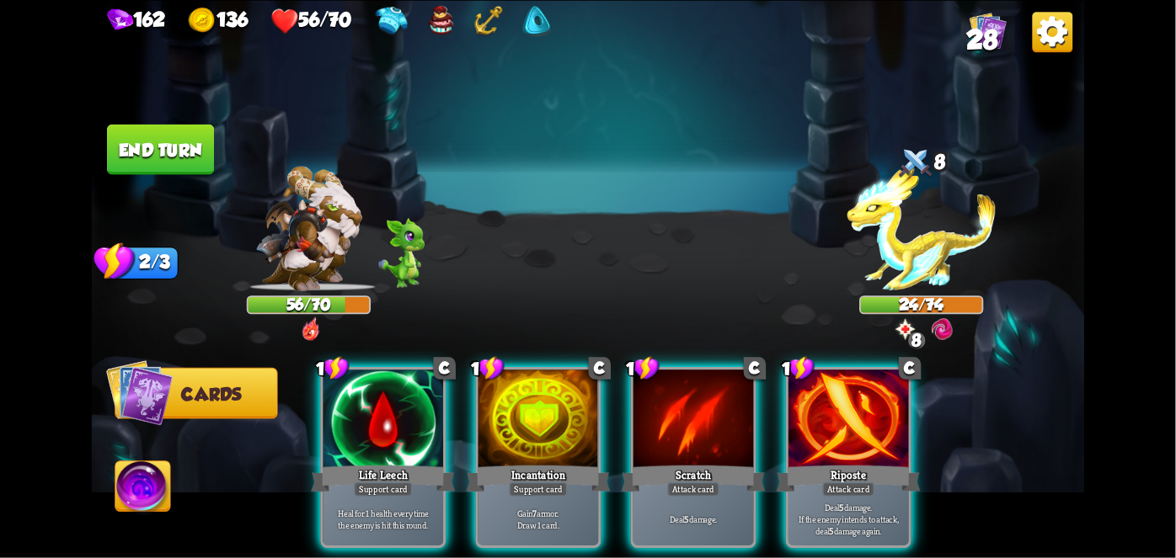
click at [542, 423] on div at bounding box center [538, 420] width 120 height 101
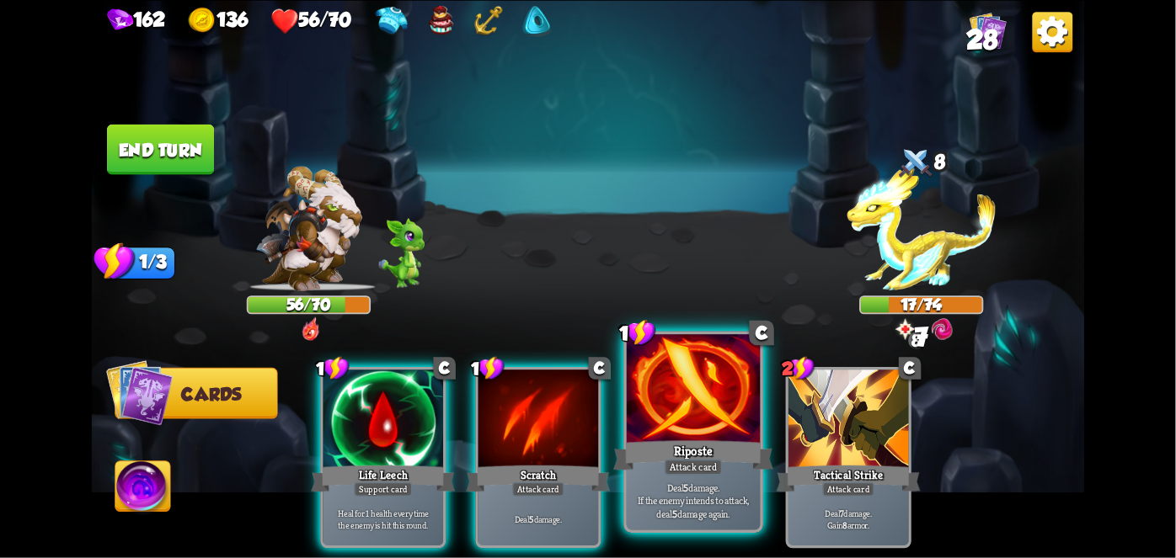
click at [662, 448] on div "Riposte" at bounding box center [693, 454] width 160 height 35
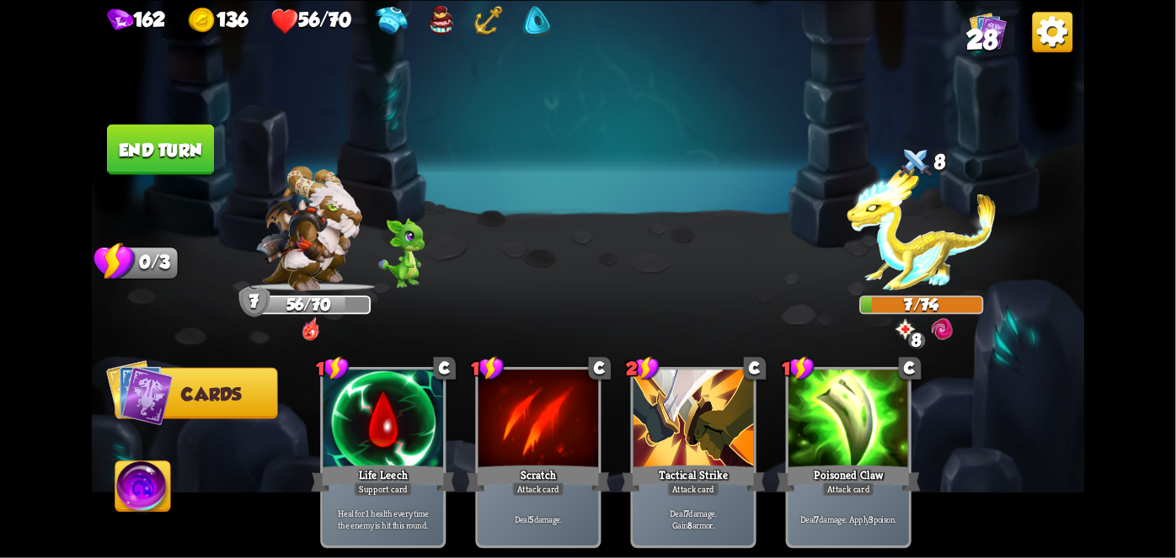
click at [135, 145] on button "End turn" at bounding box center [160, 149] width 107 height 51
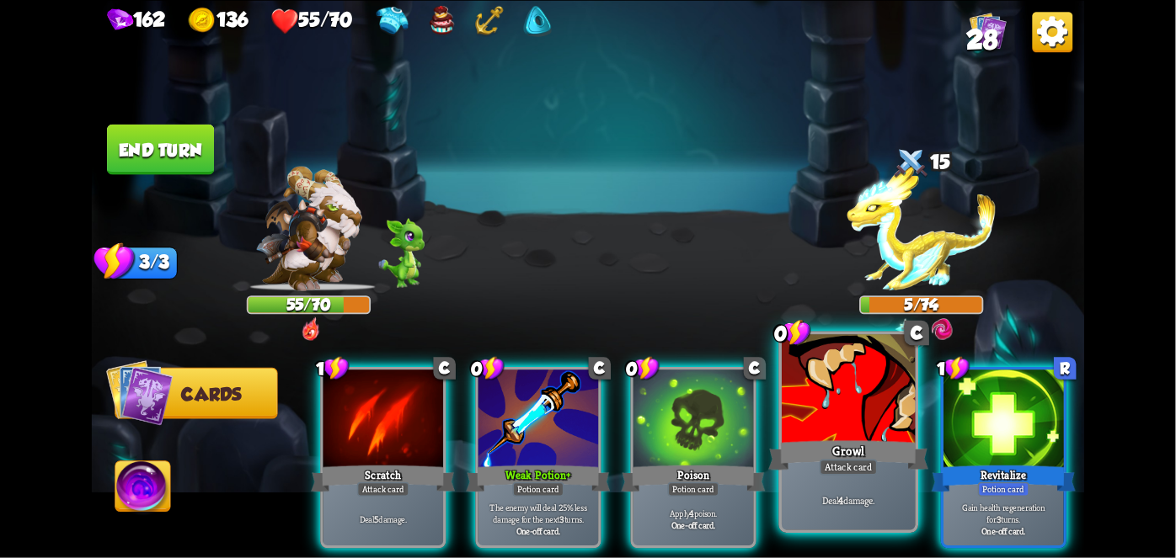
click at [850, 440] on div "Growl" at bounding box center [848, 454] width 160 height 35
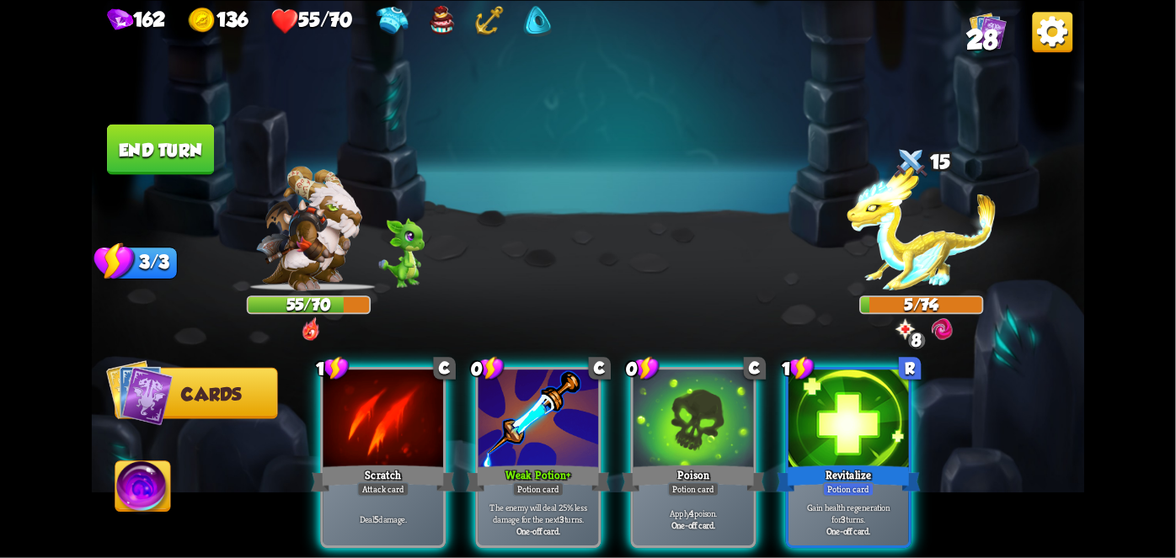
click at [680, 462] on div "Poison" at bounding box center [694, 478] width 144 height 32
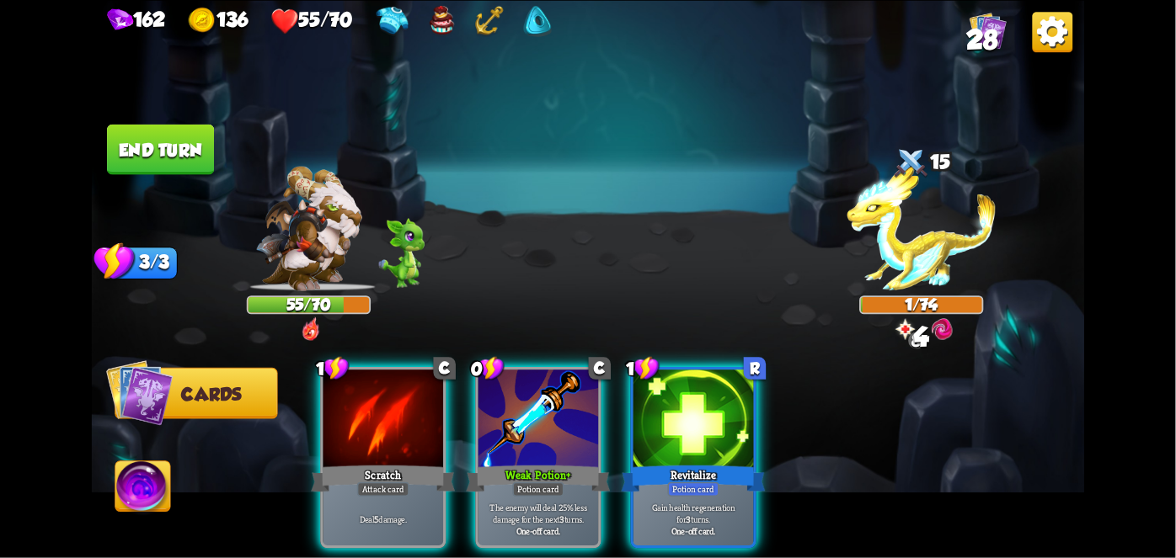
click at [544, 462] on div "Weak Potion +" at bounding box center [539, 478] width 144 height 32
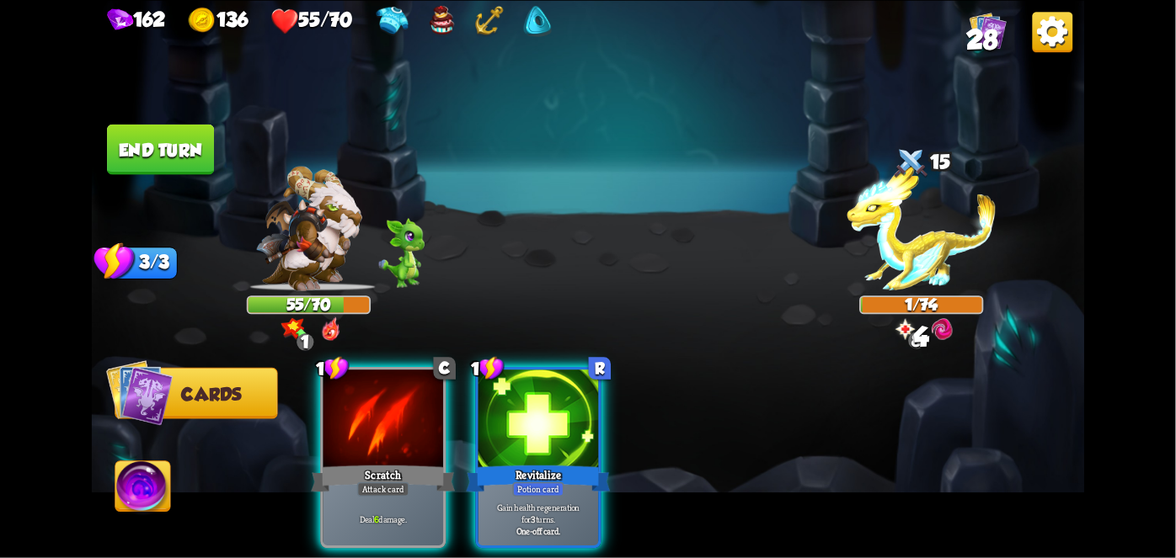
click at [365, 482] on div "Attack card" at bounding box center [383, 489] width 52 height 14
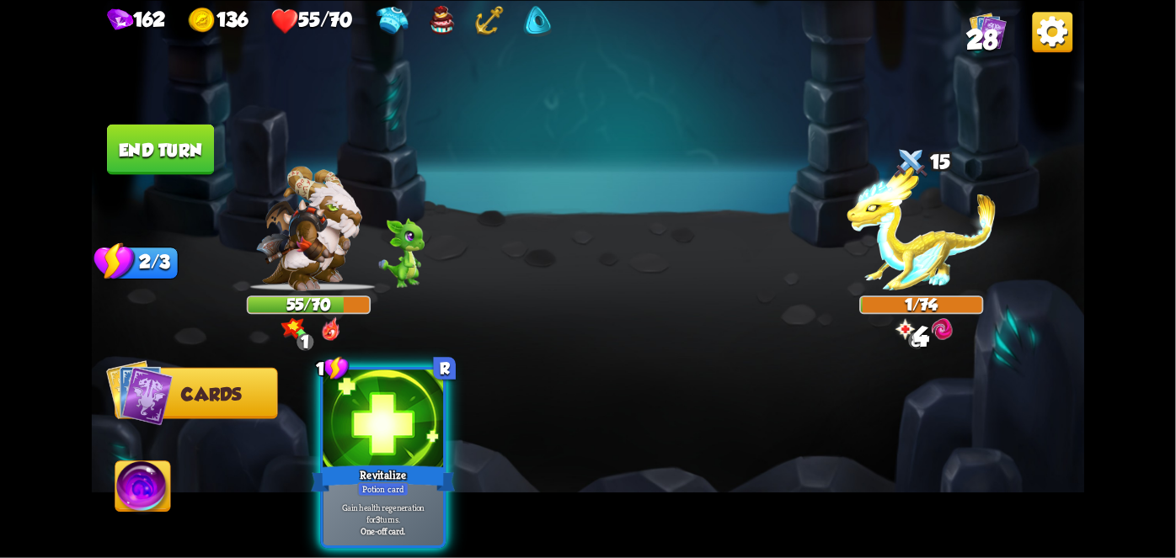
click at [337, 462] on div "Revitalize" at bounding box center [383, 478] width 144 height 32
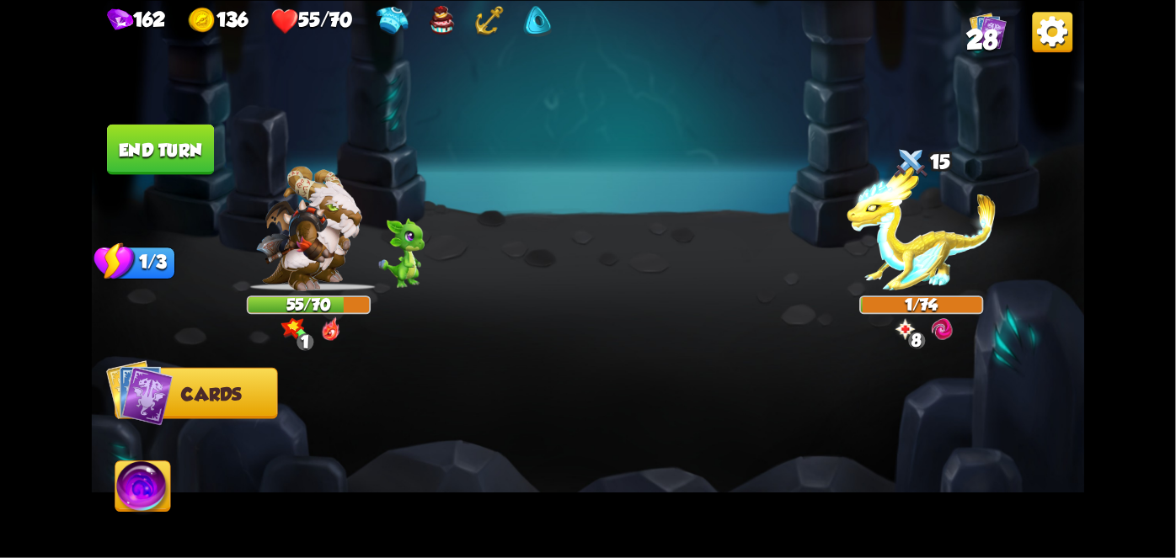
click at [314, 439] on div at bounding box center [687, 434] width 794 height 248
click at [130, 158] on button "End turn" at bounding box center [160, 149] width 107 height 51
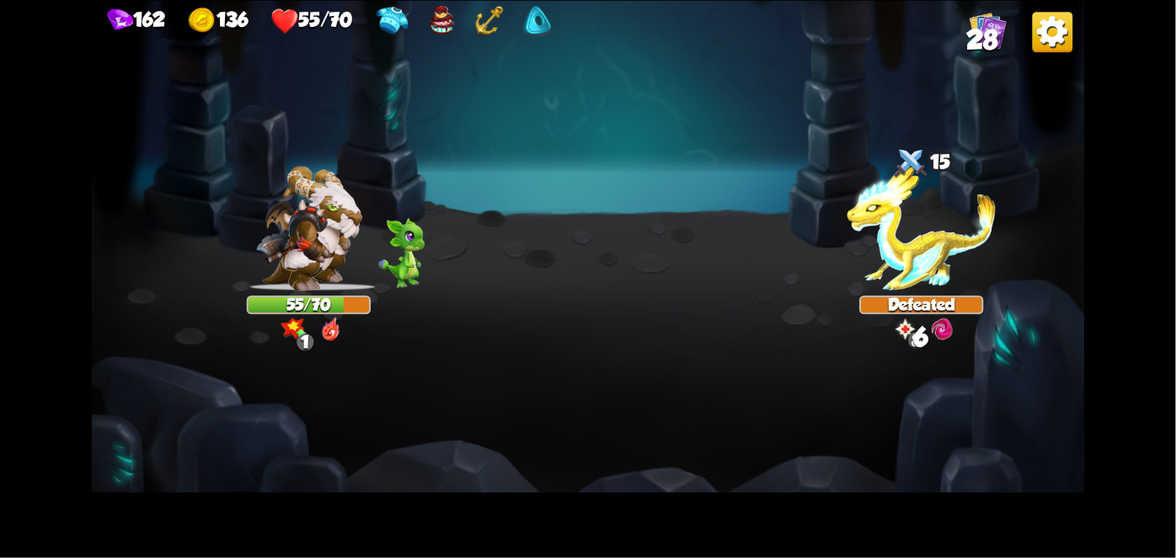
click at [1001, 384] on img at bounding box center [588, 279] width 993 height 558
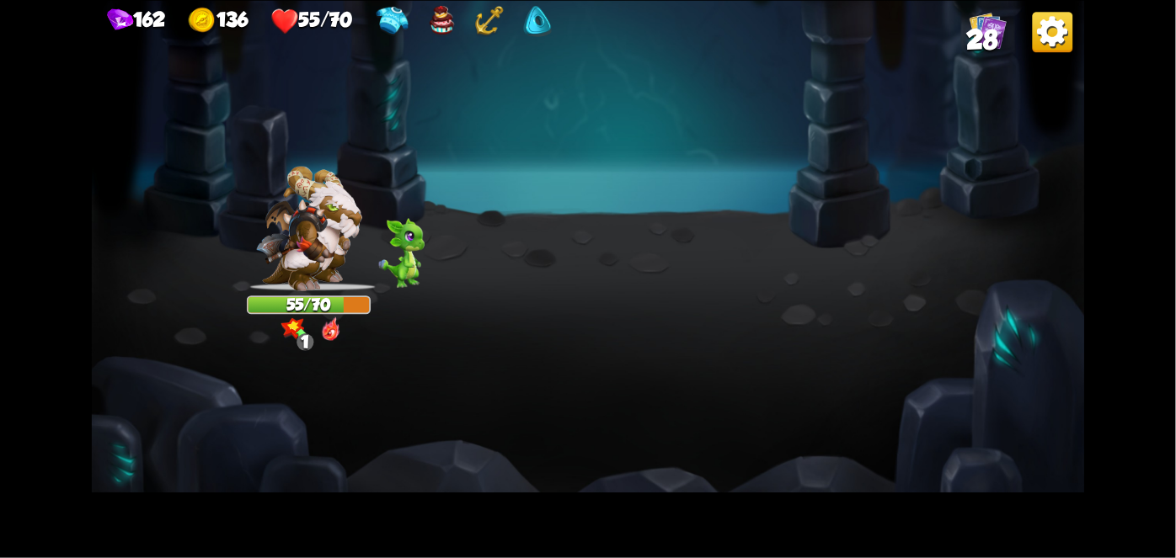
click at [997, 384] on img at bounding box center [588, 279] width 993 height 558
click at [979, 402] on img at bounding box center [588, 279] width 993 height 558
click at [984, 403] on img at bounding box center [588, 279] width 993 height 558
click at [985, 404] on img at bounding box center [588, 279] width 993 height 558
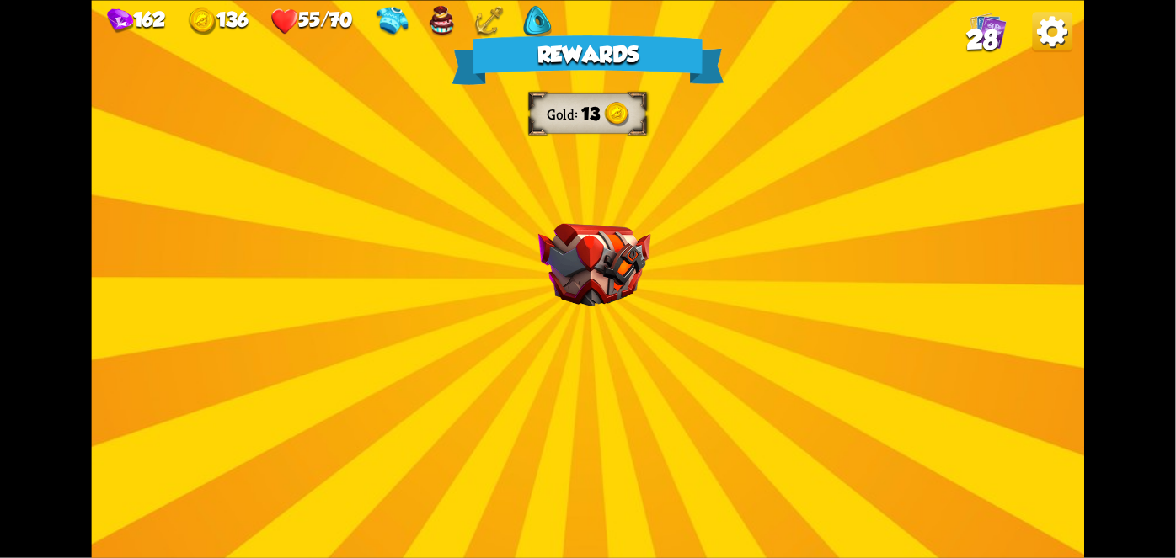
click at [988, 404] on div "Rewards Gold 13 Select a card 1 C Incantation Support card Gain 7 armor. Draw 1…" at bounding box center [588, 279] width 993 height 558
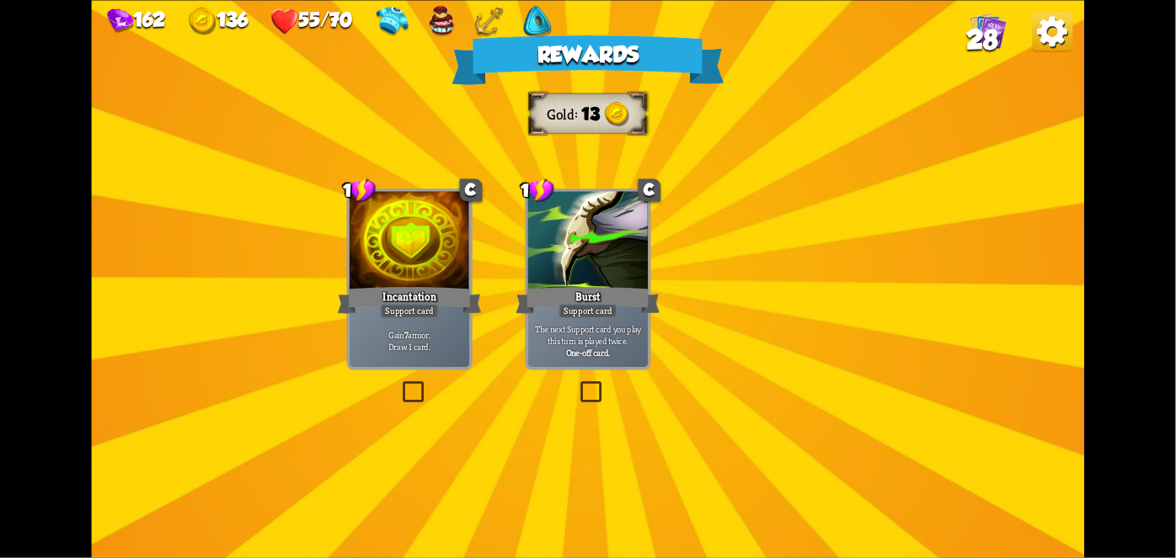
click at [1016, 392] on div "Rewards Gold 13 Select a card 1 C Incantation Support card Gain 7 armor. Draw 1…" at bounding box center [588, 279] width 993 height 558
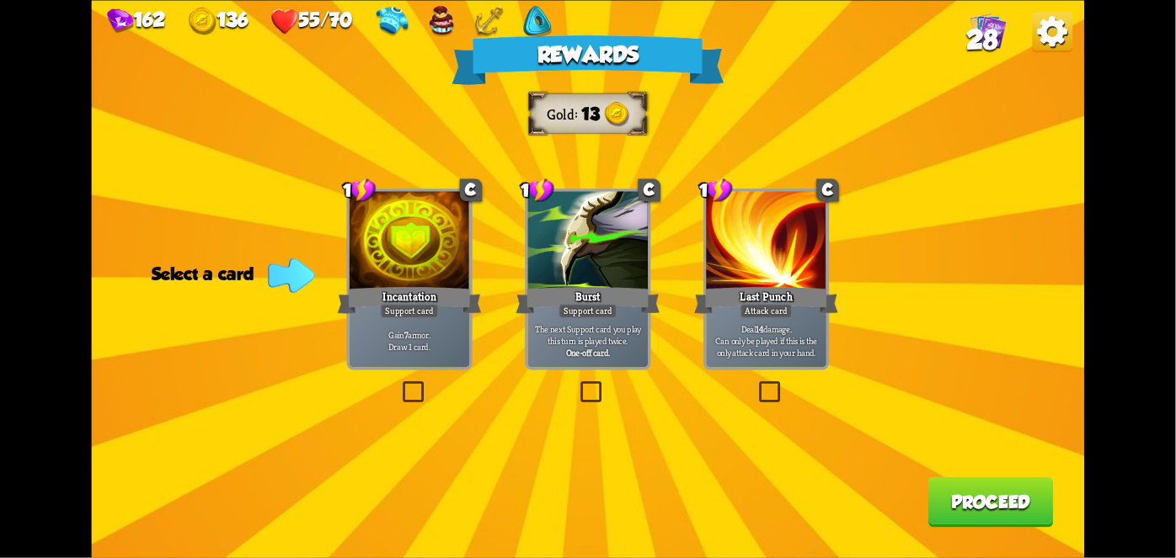
click at [410, 312] on div "Support card" at bounding box center [409, 311] width 59 height 14
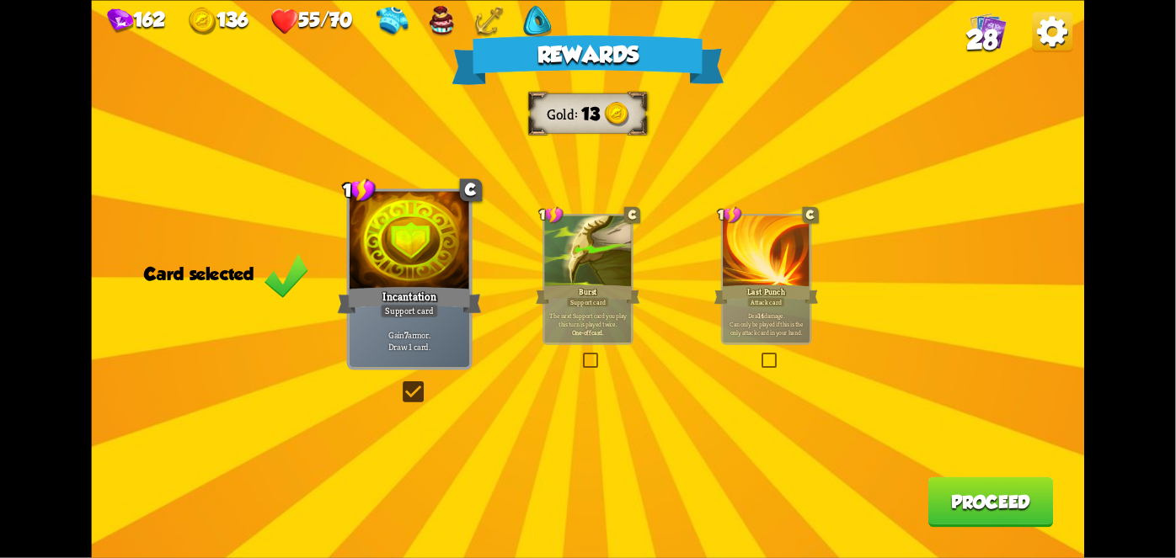
click at [1007, 499] on button "Proceed" at bounding box center [990, 502] width 125 height 51
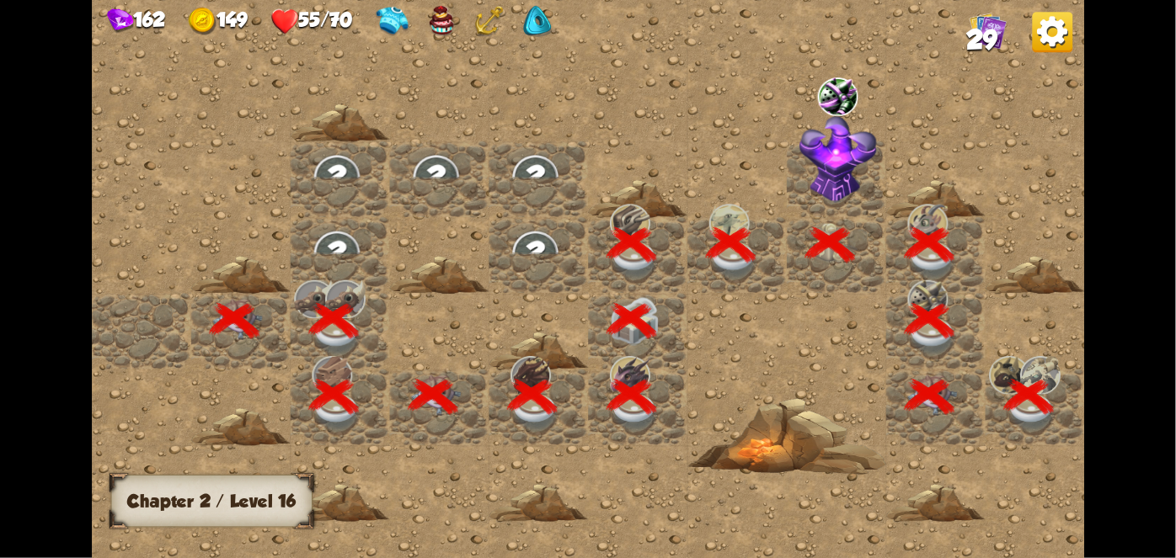
click at [1011, 489] on div at bounding box center [737, 278] width 1290 height 579
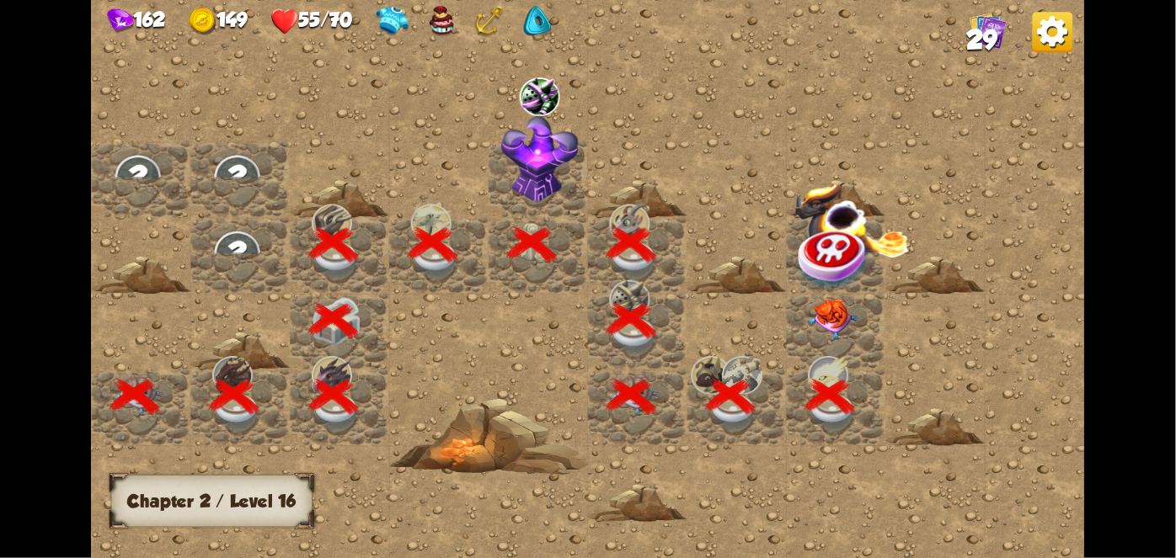
click at [840, 328] on img at bounding box center [833, 318] width 50 height 41
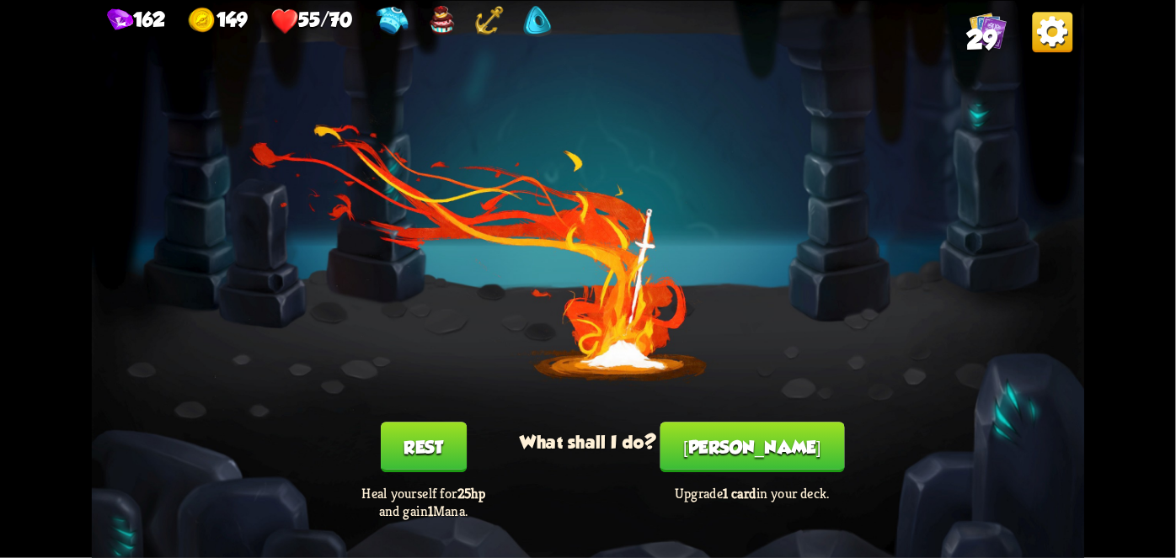
click at [393, 463] on button "Rest" at bounding box center [424, 447] width 86 height 51
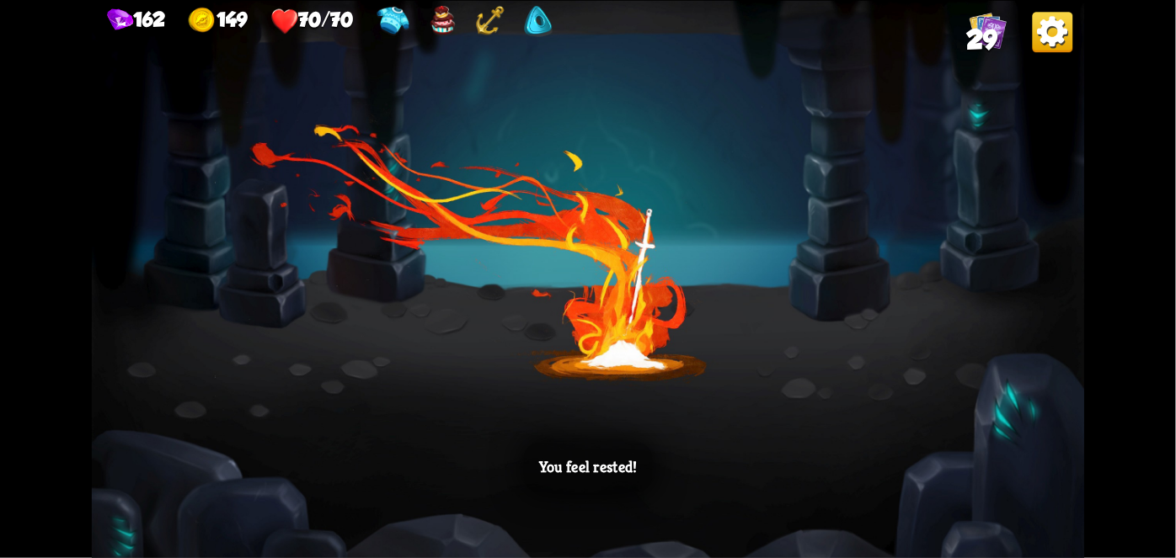
click at [985, 382] on div "You feel rested!" at bounding box center [588, 279] width 993 height 558
click at [987, 382] on div "You feel rested!" at bounding box center [588, 279] width 993 height 558
click at [981, 384] on div "You feel rested!" at bounding box center [588, 279] width 993 height 558
click at [957, 397] on div "You feel rested!" at bounding box center [588, 279] width 993 height 558
click at [955, 397] on div "You feel rested!" at bounding box center [588, 279] width 993 height 558
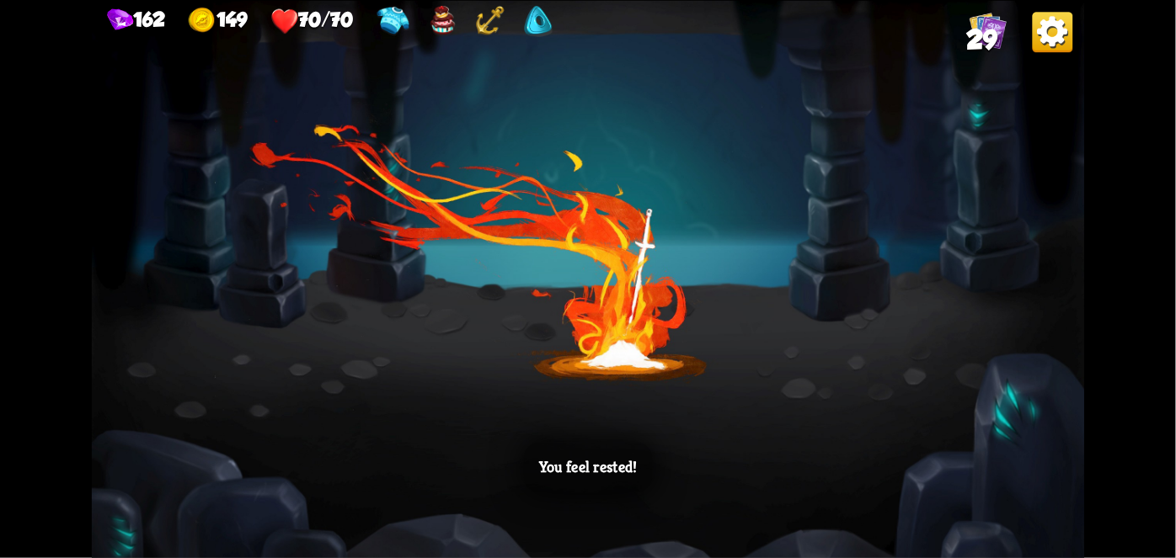
click at [954, 398] on div "You feel rested!" at bounding box center [588, 279] width 993 height 558
click at [956, 396] on div "You feel rested!" at bounding box center [588, 279] width 993 height 558
click at [958, 398] on div "You feel rested!" at bounding box center [588, 279] width 993 height 558
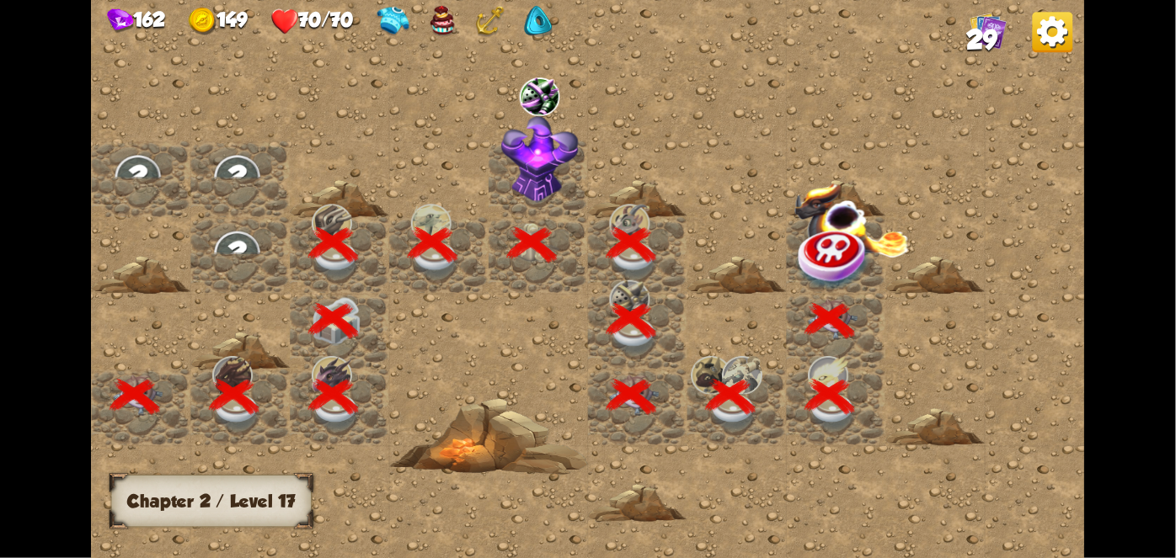
click at [876, 253] on img at bounding box center [851, 219] width 115 height 75
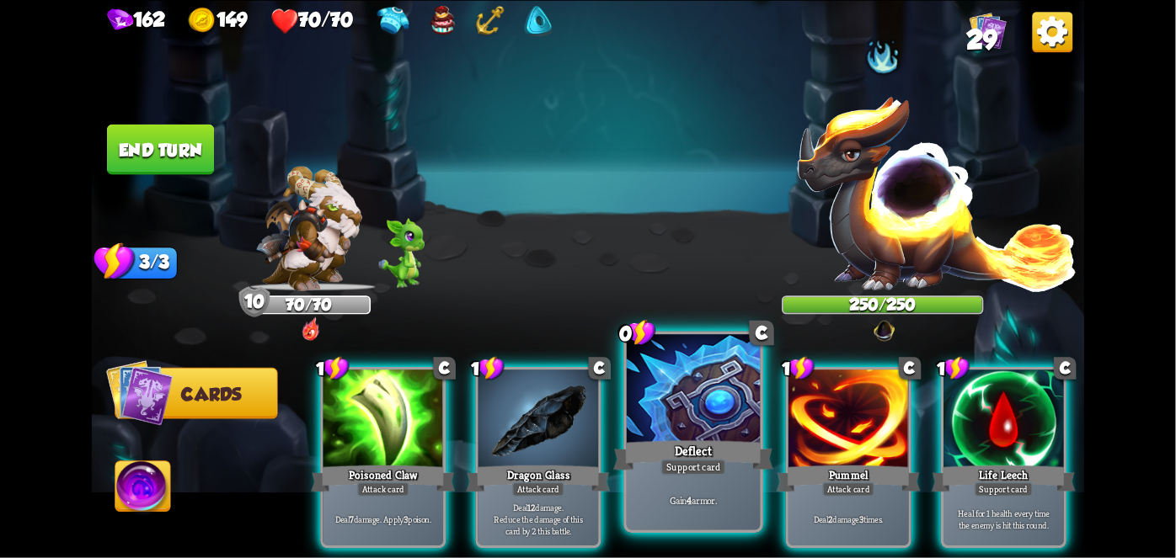
click at [682, 468] on div "Support card" at bounding box center [693, 467] width 65 height 16
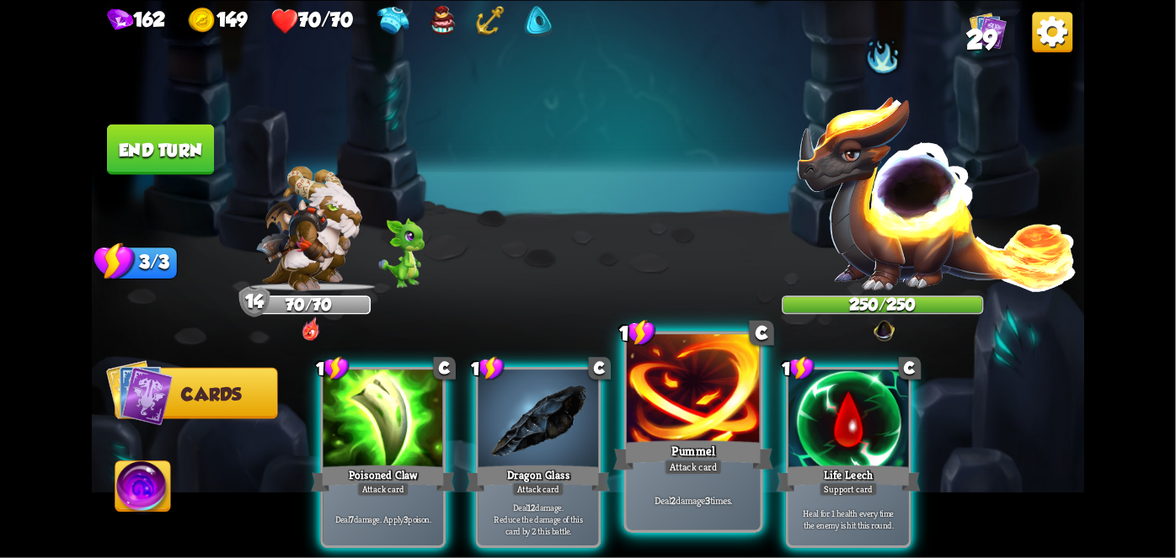
click at [655, 469] on div "Pummel" at bounding box center [693, 454] width 160 height 35
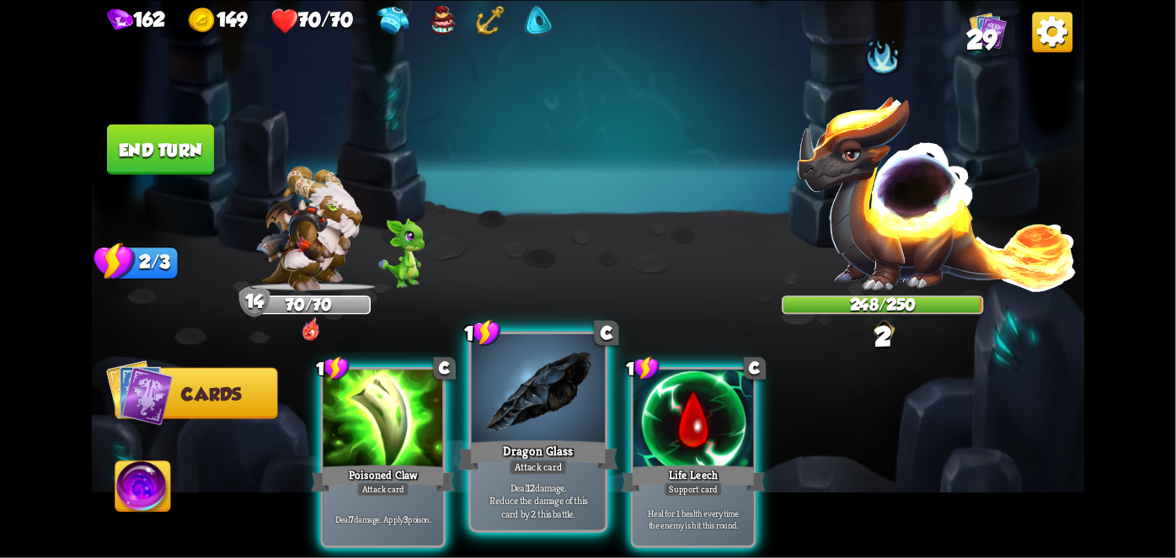
click at [507, 456] on div "Dragon Glass" at bounding box center [538, 454] width 160 height 35
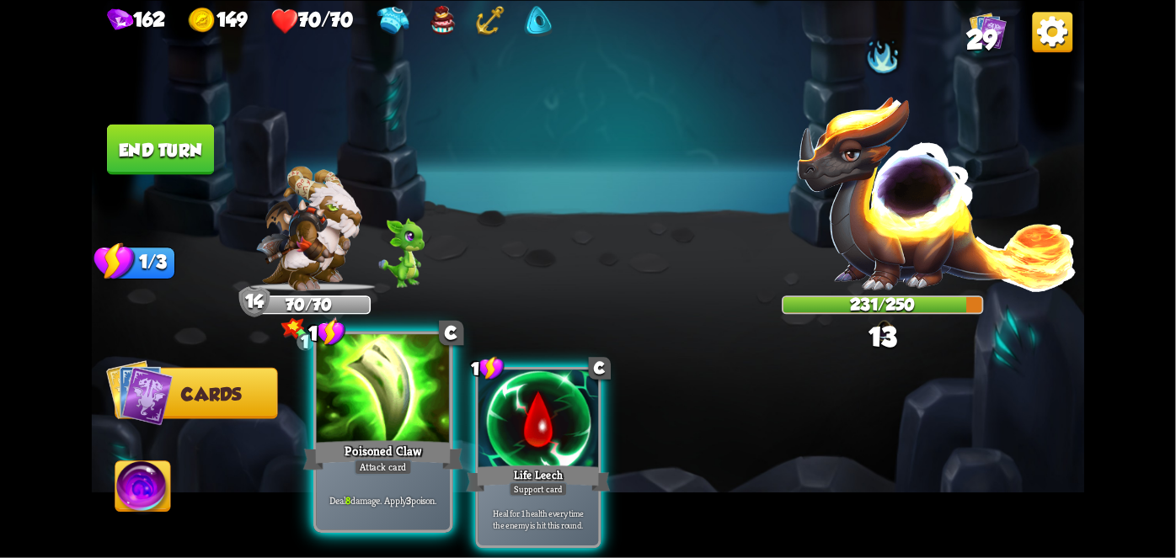
click at [376, 455] on div "Poisoned Claw" at bounding box center [383, 454] width 160 height 35
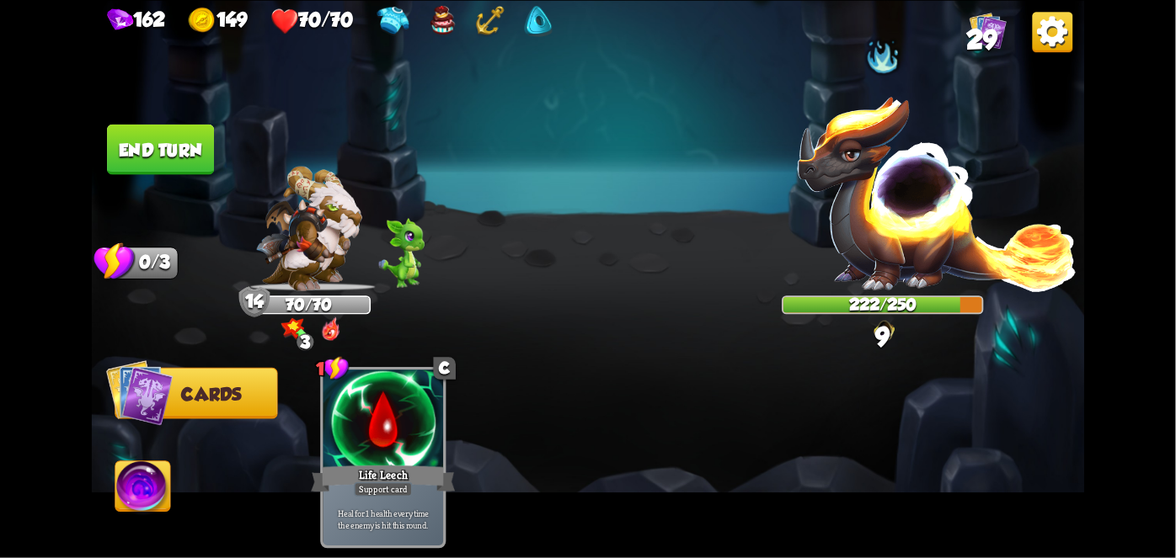
click at [157, 163] on button "End turn" at bounding box center [160, 149] width 107 height 51
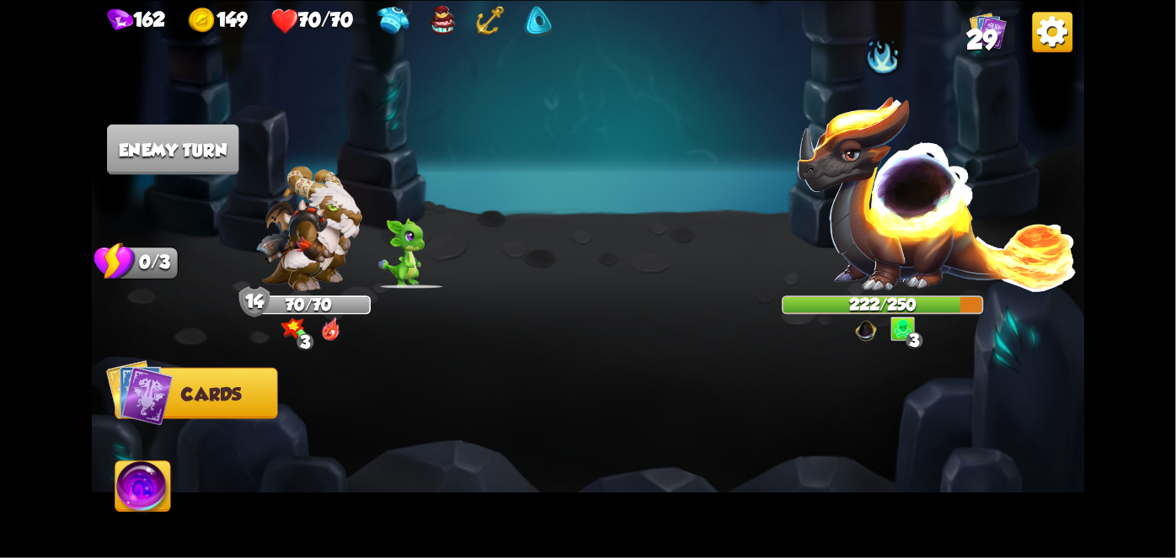
click at [362, 107] on div "Select an enemy to attack... You don't have enough stamina to play that card...…" at bounding box center [588, 279] width 993 height 558
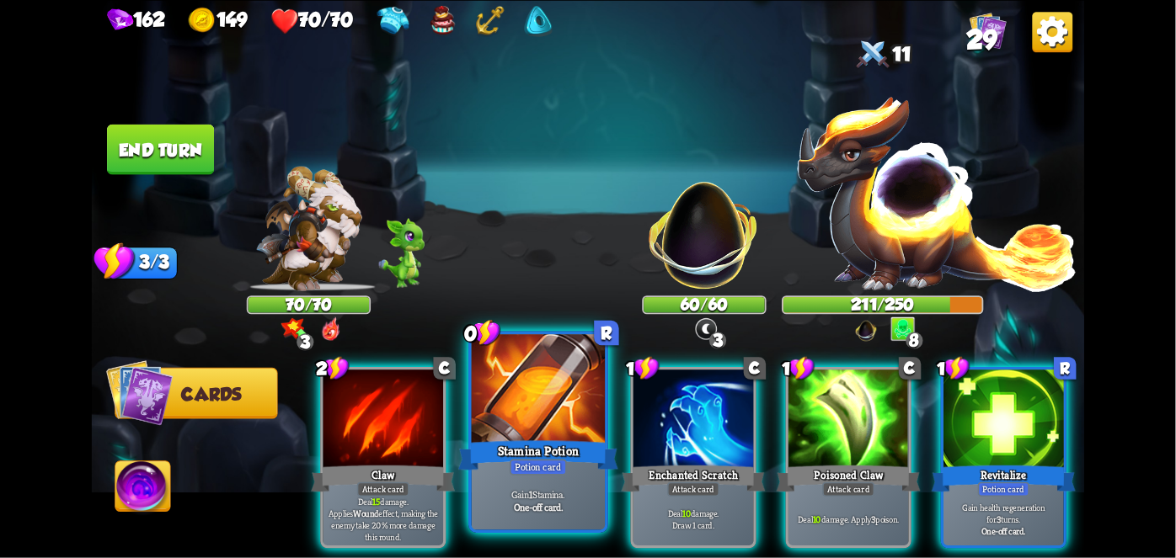
click at [543, 419] on div at bounding box center [538, 390] width 133 height 113
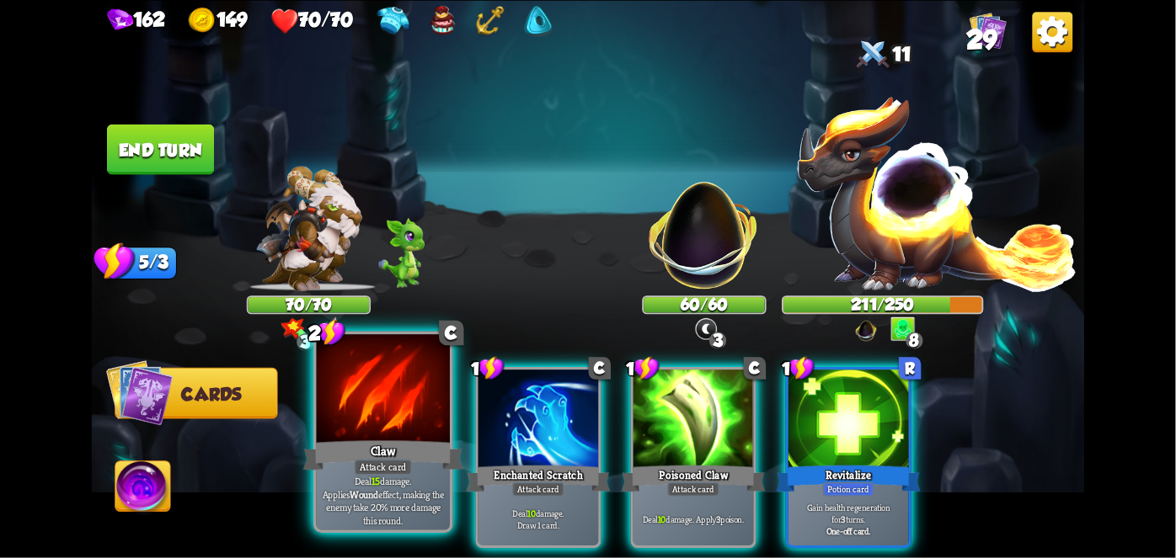
click at [389, 475] on div "Attack card" at bounding box center [383, 467] width 58 height 16
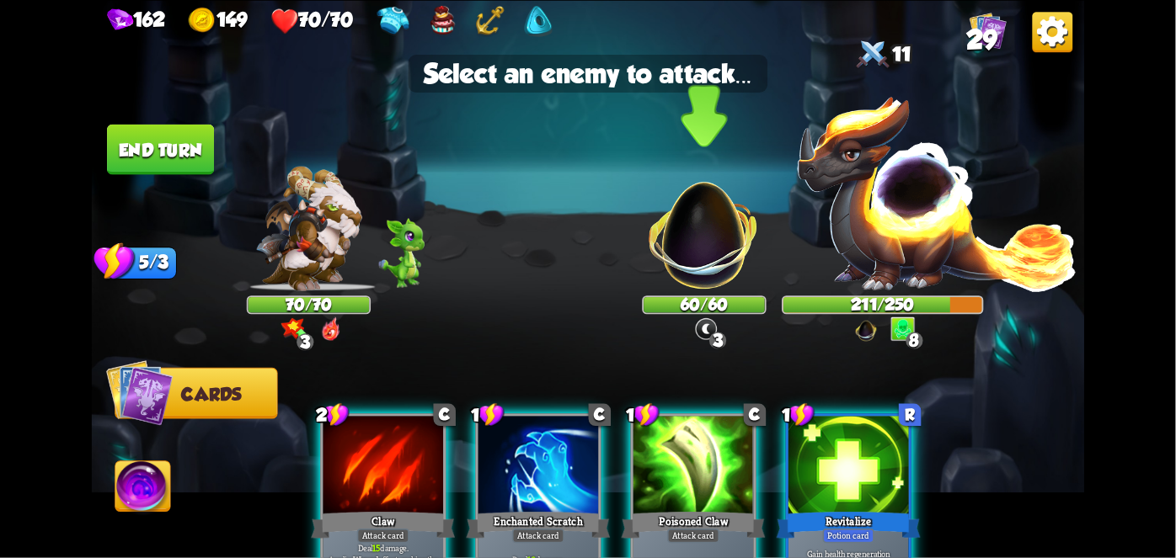
click at [713, 275] on img at bounding box center [704, 226] width 131 height 131
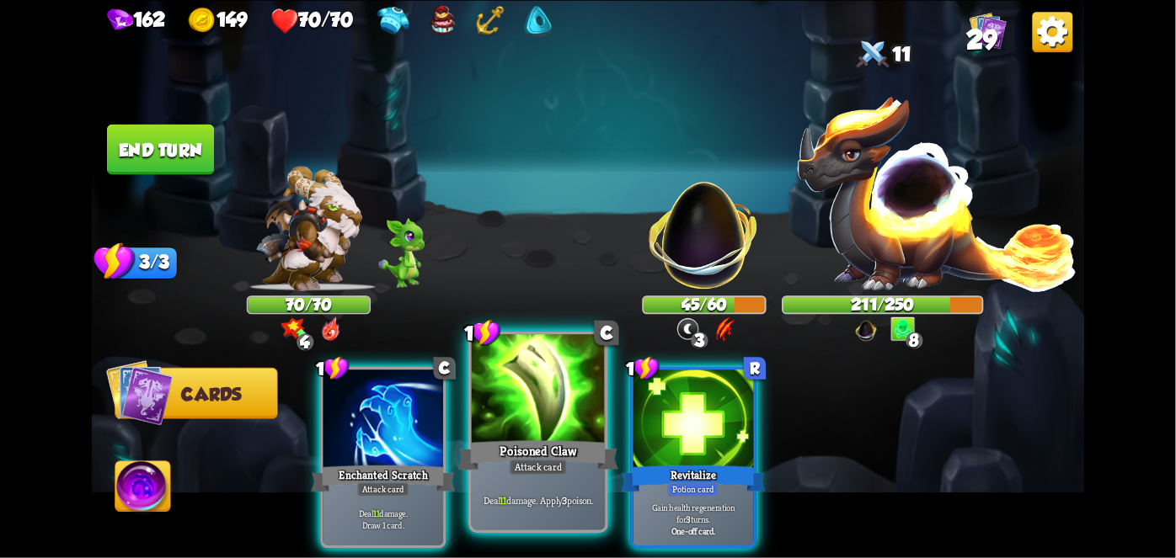
click at [504, 414] on div at bounding box center [538, 390] width 133 height 113
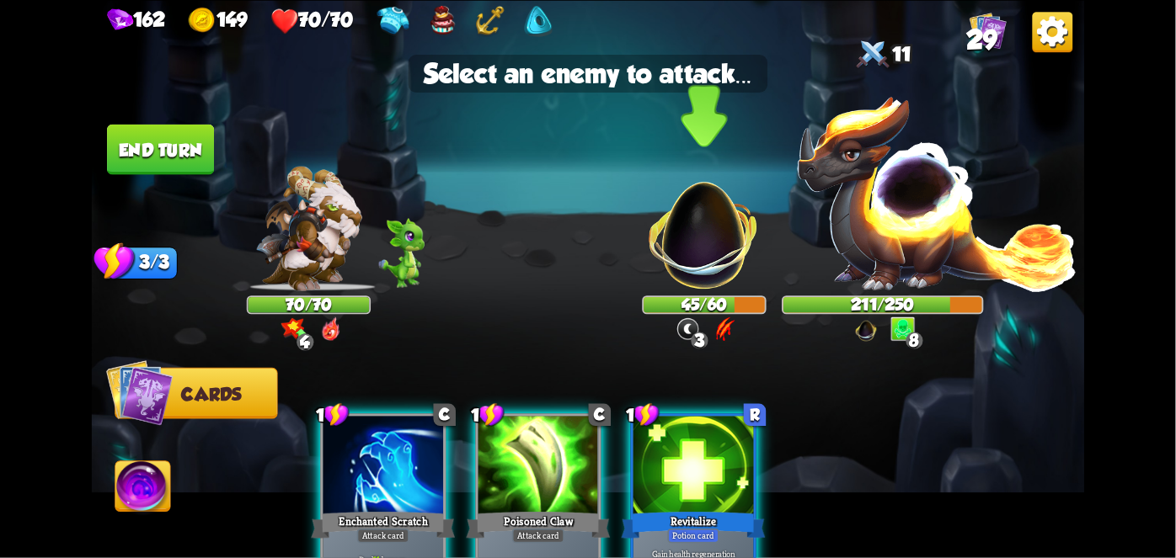
click at [702, 282] on img at bounding box center [704, 226] width 131 height 131
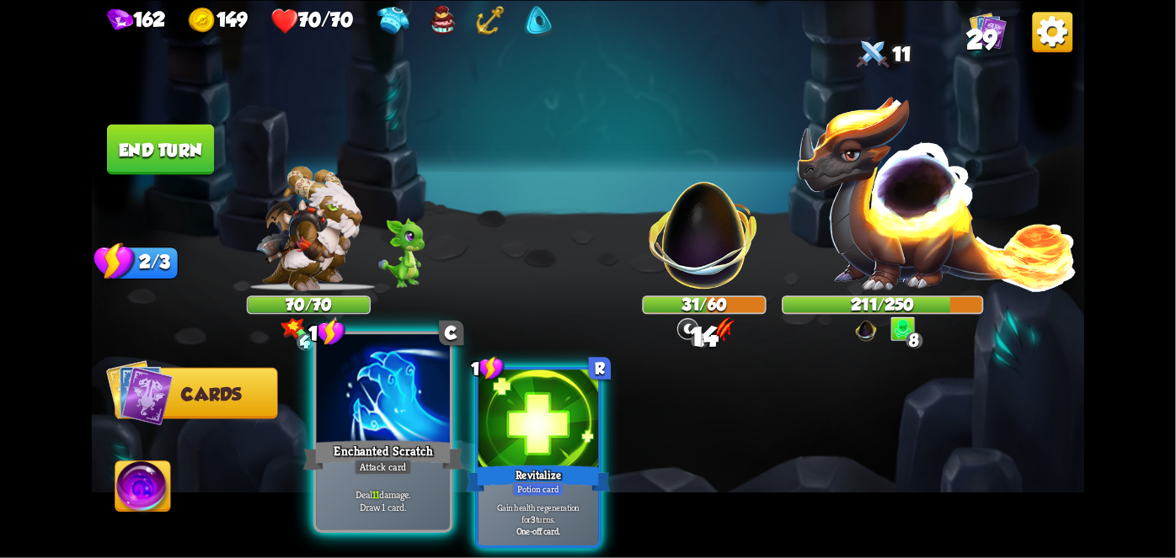
click at [406, 430] on div at bounding box center [383, 390] width 133 height 113
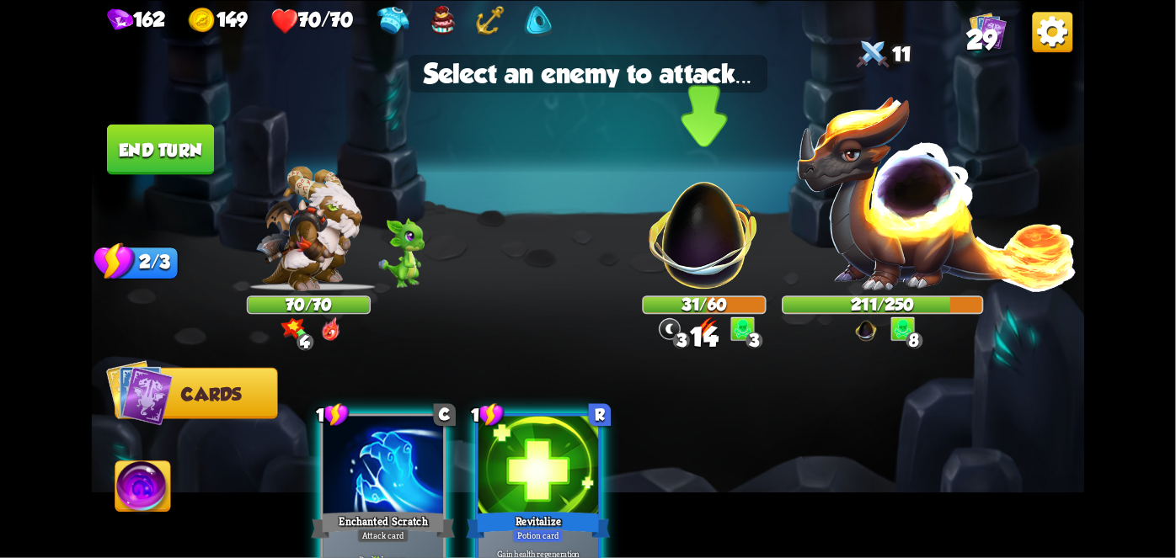
click at [667, 263] on img at bounding box center [704, 226] width 131 height 131
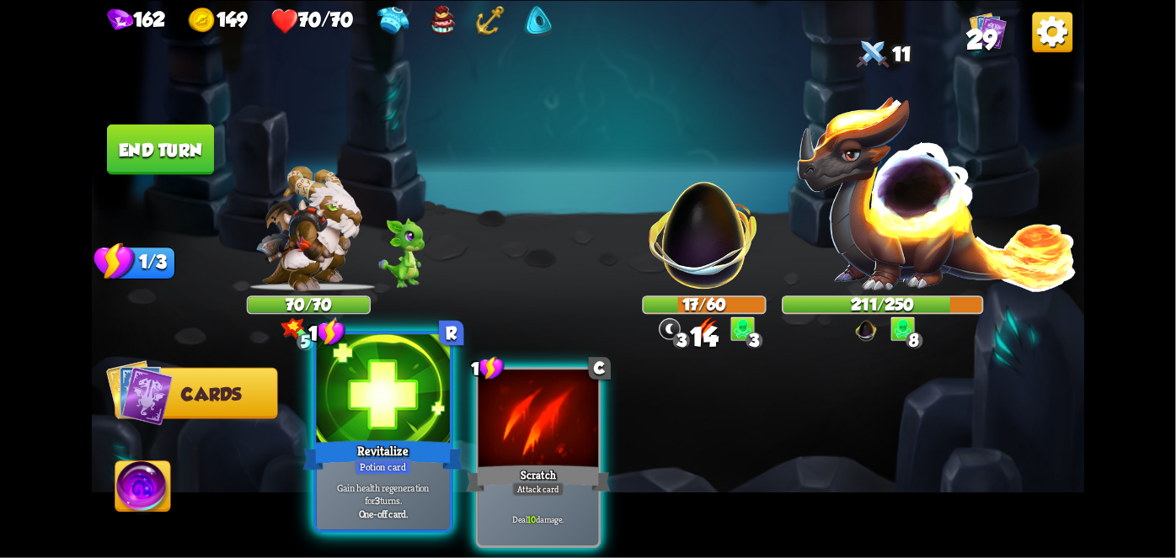
click at [332, 451] on div "Revitalize" at bounding box center [383, 454] width 160 height 35
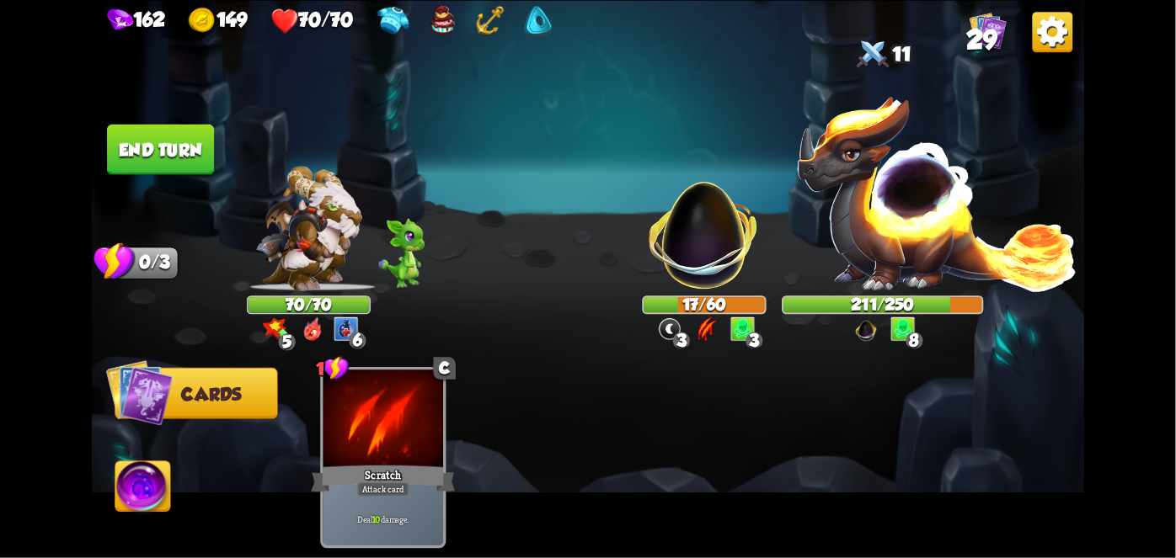
click at [147, 155] on button "End turn" at bounding box center [160, 149] width 107 height 51
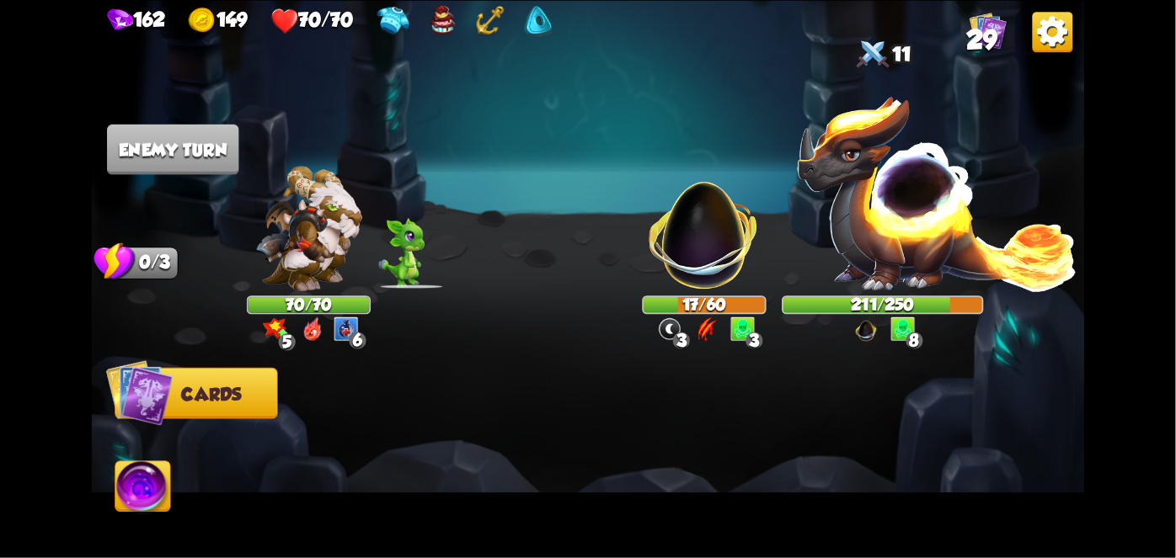
click at [130, 489] on img at bounding box center [142, 490] width 55 height 56
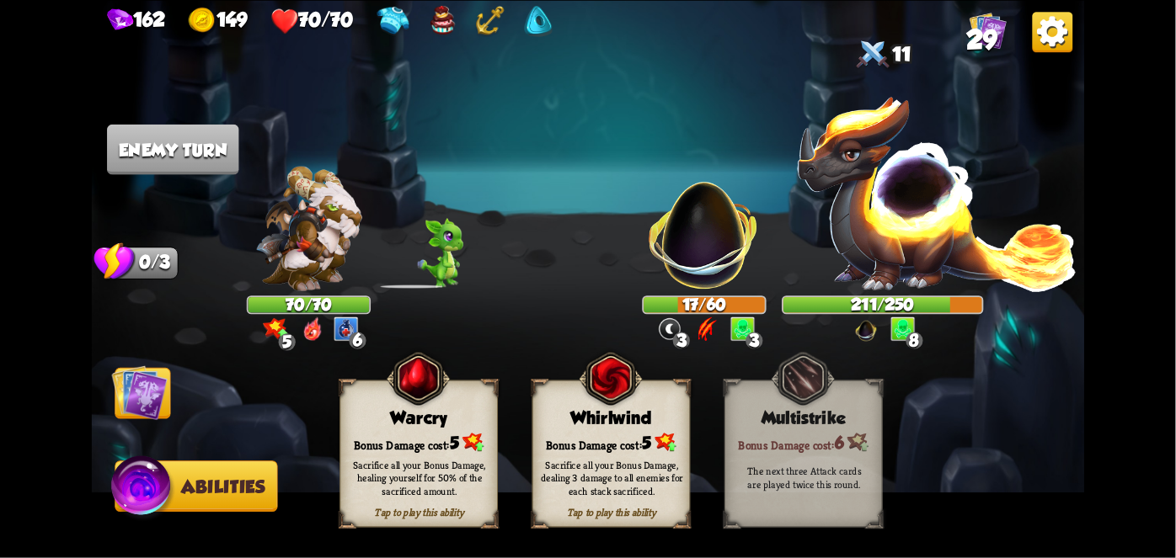
click at [603, 483] on div "Sacrifice all your Bonus Damage, dealing 3 damage to all enemies for each stack…" at bounding box center [612, 478] width 142 height 40
click at [612, 494] on div "Sacrifice all your Bonus Damage, dealing 3 damage to all enemies for each stack…" at bounding box center [612, 478] width 142 height 40
click at [632, 504] on div "Sacrifice all your Bonus Damage, dealing 3 damage to all enemies for each stack…" at bounding box center [612, 477] width 158 height 62
click at [646, 481] on div "Sacrifice all your Bonus Damage, dealing 3 damage to all enemies for each stack…" at bounding box center [612, 478] width 142 height 40
click at [643, 467] on div "Sacrifice all your Bonus Damage, dealing 3 damage to all enemies for each stack…" at bounding box center [612, 478] width 142 height 40
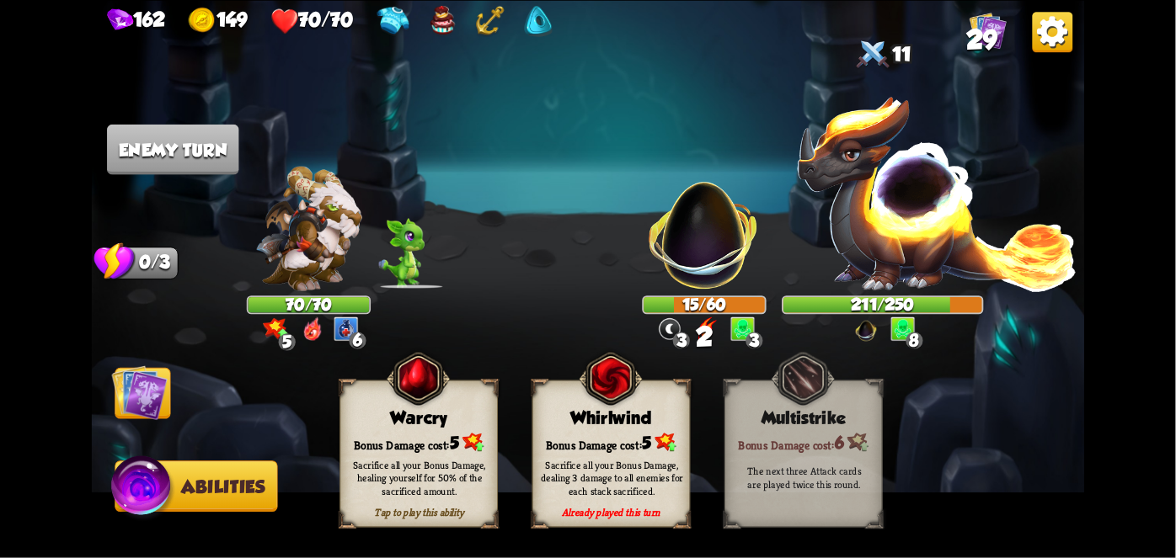
click at [643, 474] on div "Sacrifice all your Bonus Damage, dealing 3 damage to all enemies for each stack…" at bounding box center [612, 478] width 142 height 40
click at [643, 478] on div "Sacrifice all your Bonus Damage, dealing 3 damage to all enemies for each stack…" at bounding box center [612, 478] width 142 height 40
click at [600, 511] on div "Already played this turn" at bounding box center [611, 511] width 157 height 13
click at [632, 490] on div "Sacrifice all your Bonus Damage, dealing 3 damage to all enemies for each stack…" at bounding box center [612, 478] width 142 height 40
click at [650, 458] on div "Sacrifice all your Bonus Damage, dealing 3 damage to all enemies for each stack…" at bounding box center [612, 478] width 142 height 40
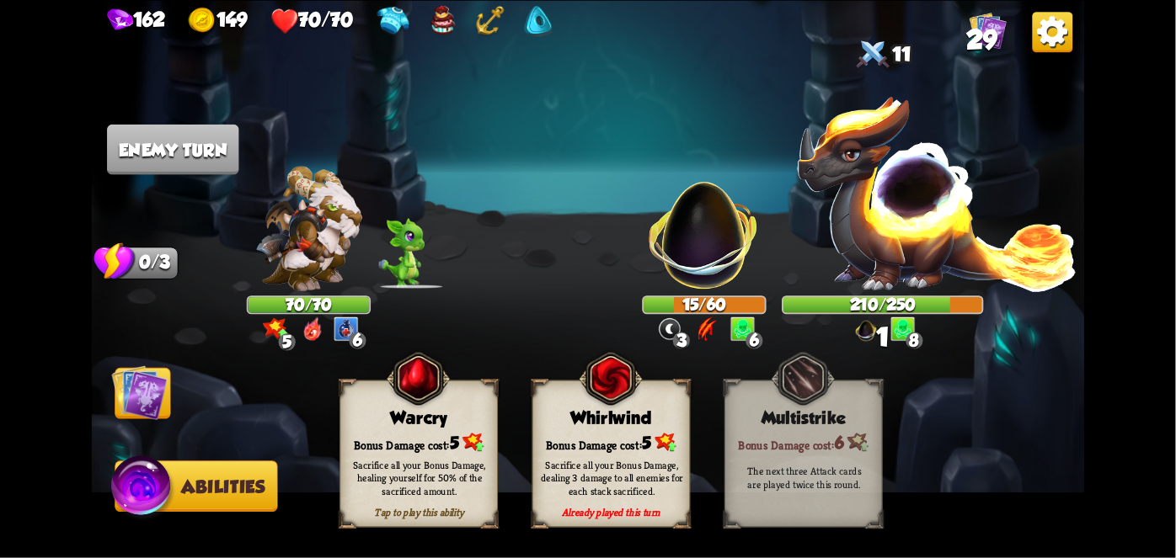
click at [631, 447] on div "Sacrifice all your Bonus Damage, dealing 3 damage to all enemies for each stack…" at bounding box center [612, 477] width 158 height 62
click at [630, 458] on div "Sacrifice all your Bonus Damage, dealing 3 damage to all enemies for each stack…" at bounding box center [612, 477] width 158 height 62
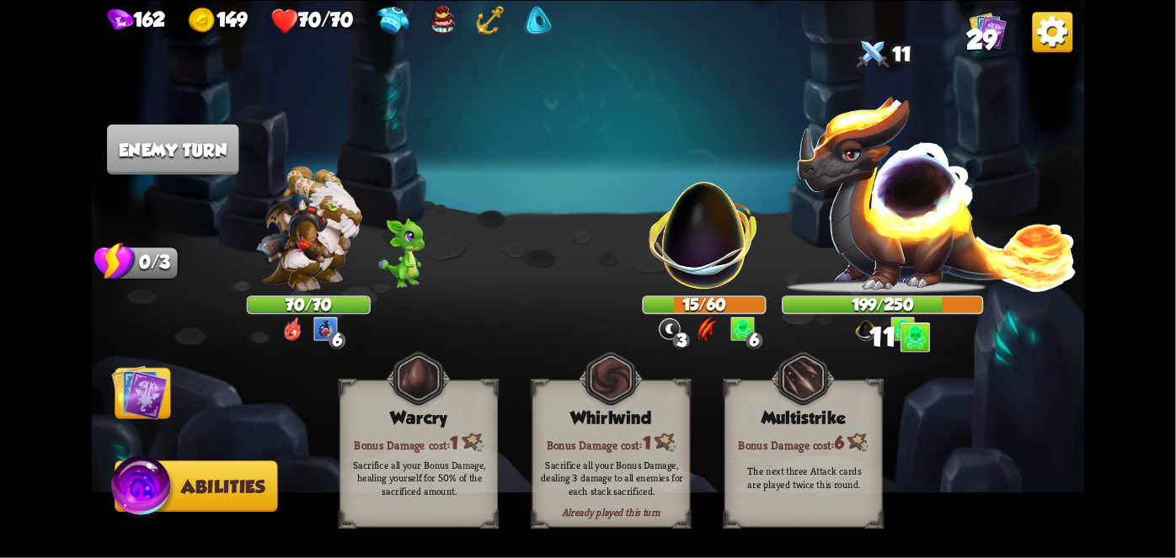
click at [624, 504] on div "Sacrifice all your Bonus Damage, dealing 3 damage to all enemies for each stack…" at bounding box center [612, 477] width 158 height 62
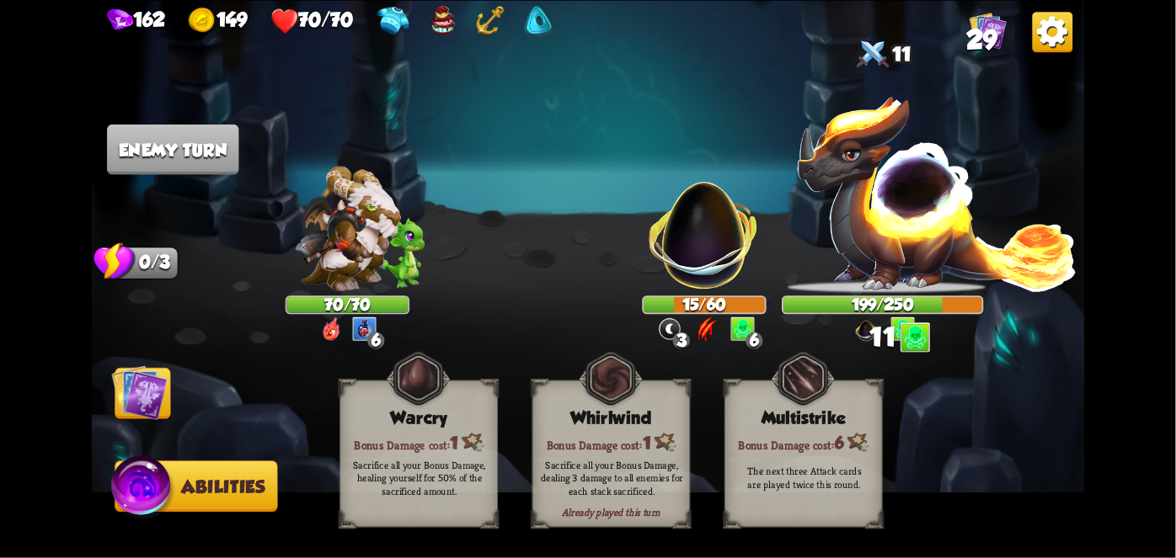
click at [617, 488] on div "Sacrifice all your Bonus Damage, dealing 3 damage to all enemies for each stack…" at bounding box center [612, 478] width 142 height 40
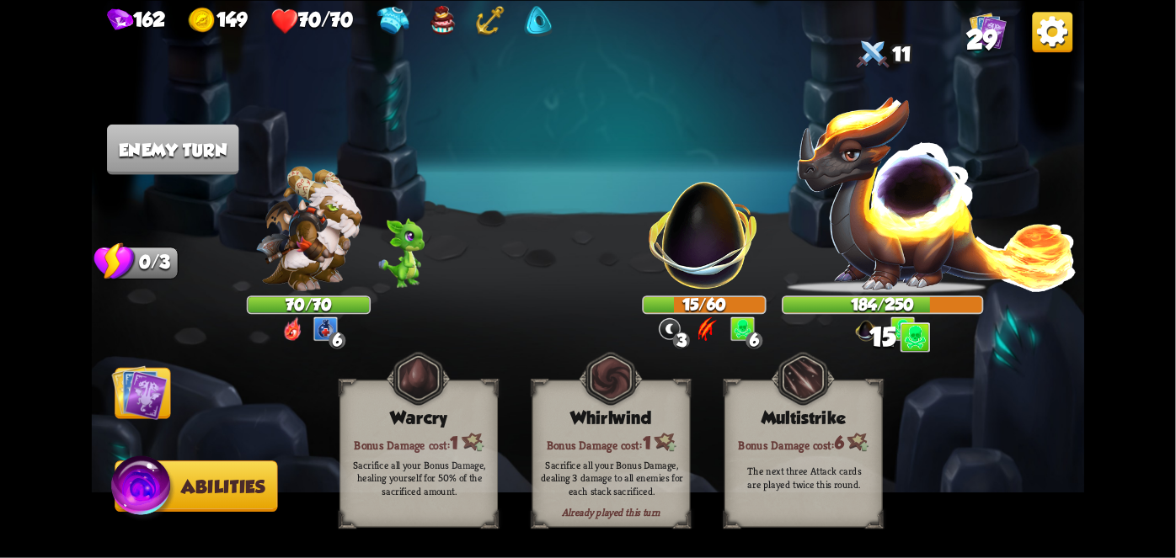
click at [628, 481] on div "Sacrifice all your Bonus Damage, dealing 3 damage to all enemies for each stack…" at bounding box center [612, 478] width 142 height 40
click at [636, 483] on div "Sacrifice all your Bonus Damage, dealing 3 damage to all enemies for each stack…" at bounding box center [612, 478] width 142 height 40
click at [642, 483] on div "Sacrifice all your Bonus Damage, dealing 3 damage to all enemies for each stack…" at bounding box center [612, 478] width 142 height 40
click at [640, 480] on div "Sacrifice all your Bonus Damage, dealing 3 damage to all enemies for each stack…" at bounding box center [612, 478] width 142 height 40
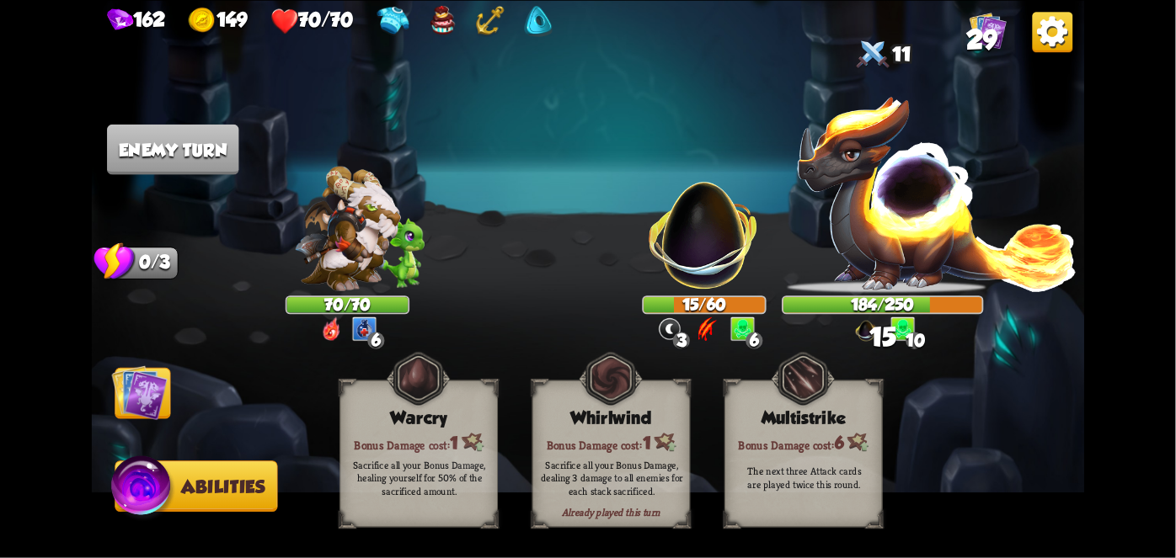
click at [628, 511] on div "Already played this turn" at bounding box center [611, 511] width 157 height 13
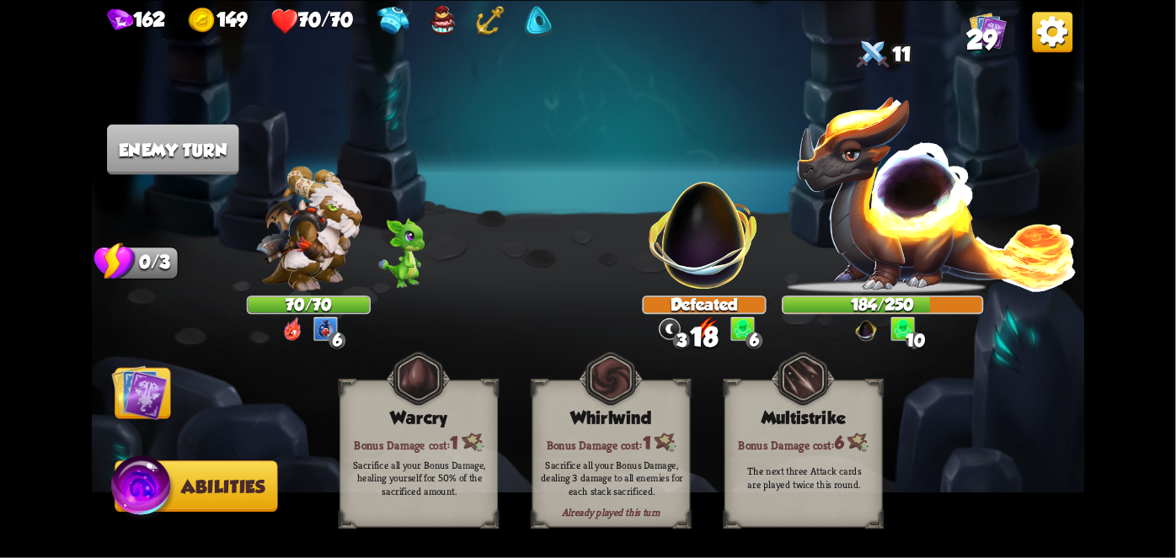
click at [632, 493] on div "Sacrifice all your Bonus Damage, dealing 3 damage to all enemies for each stack…" at bounding box center [612, 478] width 142 height 40
click at [642, 489] on div "Sacrifice all your Bonus Damage, dealing 3 damage to all enemies for each stack…" at bounding box center [612, 478] width 142 height 40
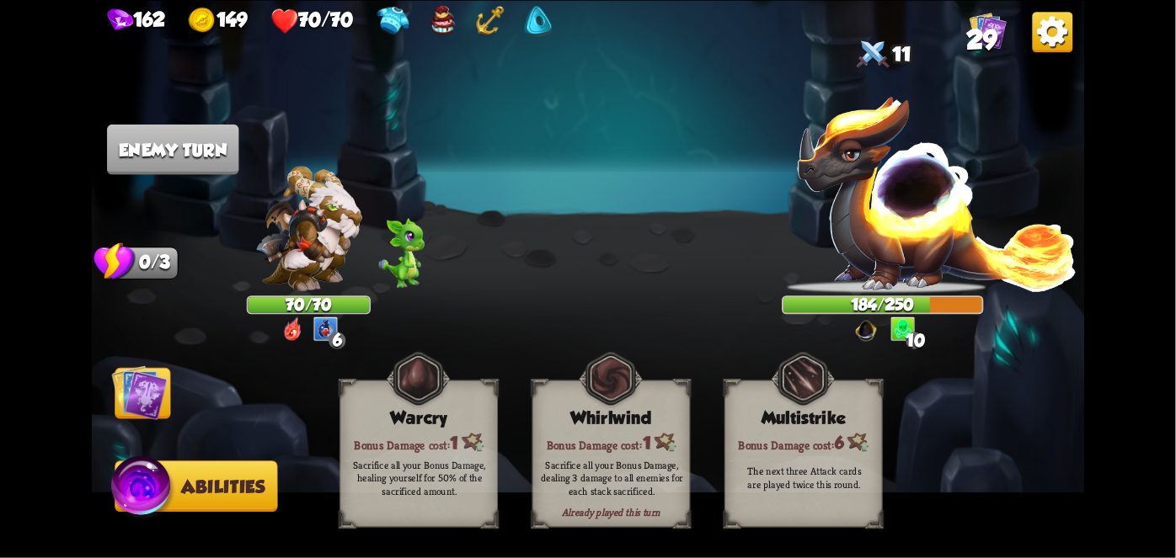
click at [135, 395] on img at bounding box center [140, 393] width 56 height 56
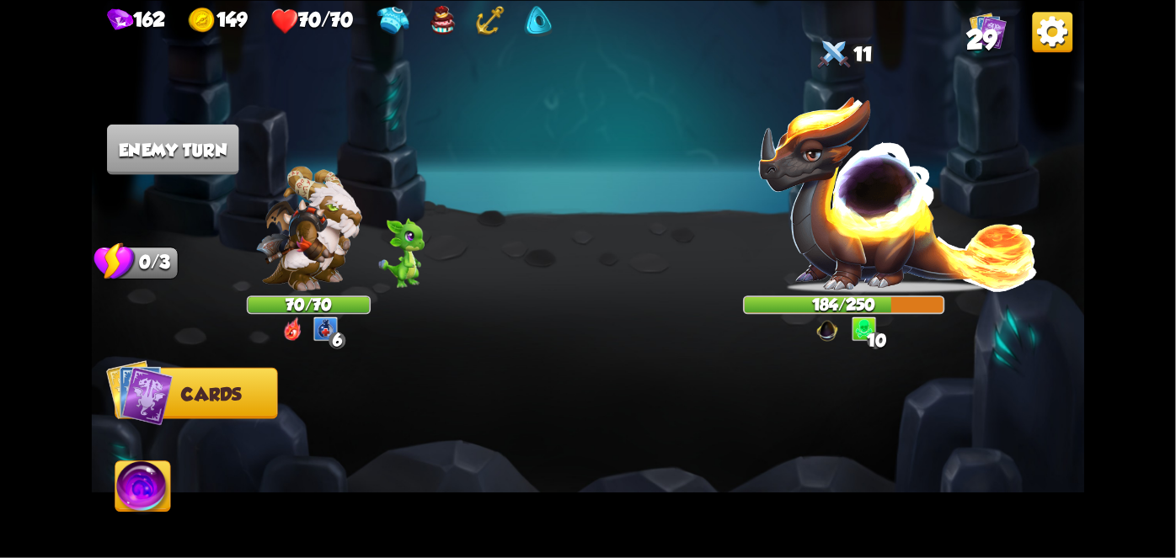
click at [128, 397] on img at bounding box center [139, 392] width 67 height 67
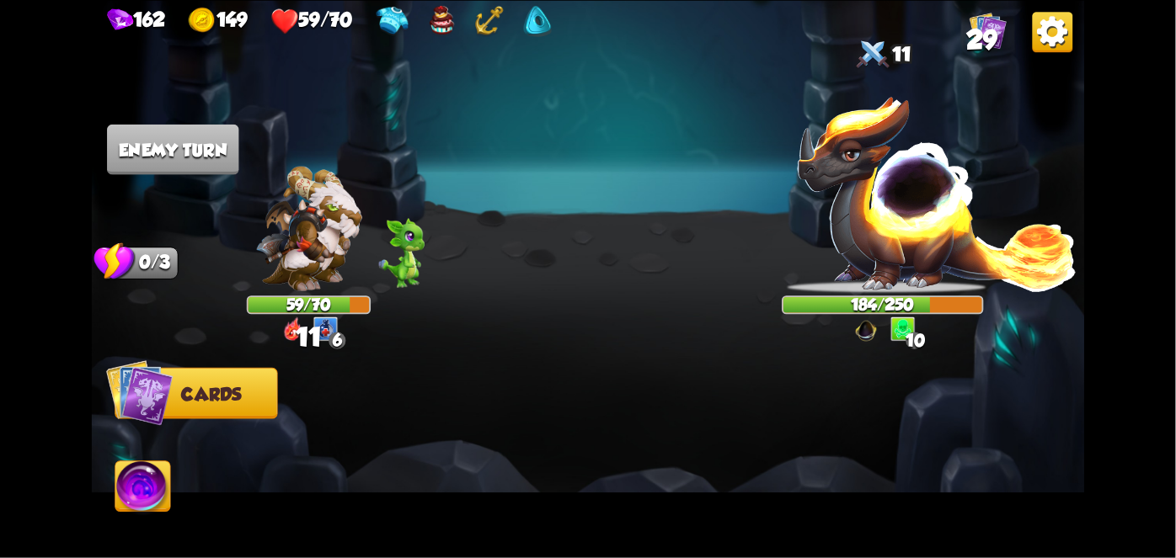
click at [131, 406] on img at bounding box center [139, 392] width 67 height 67
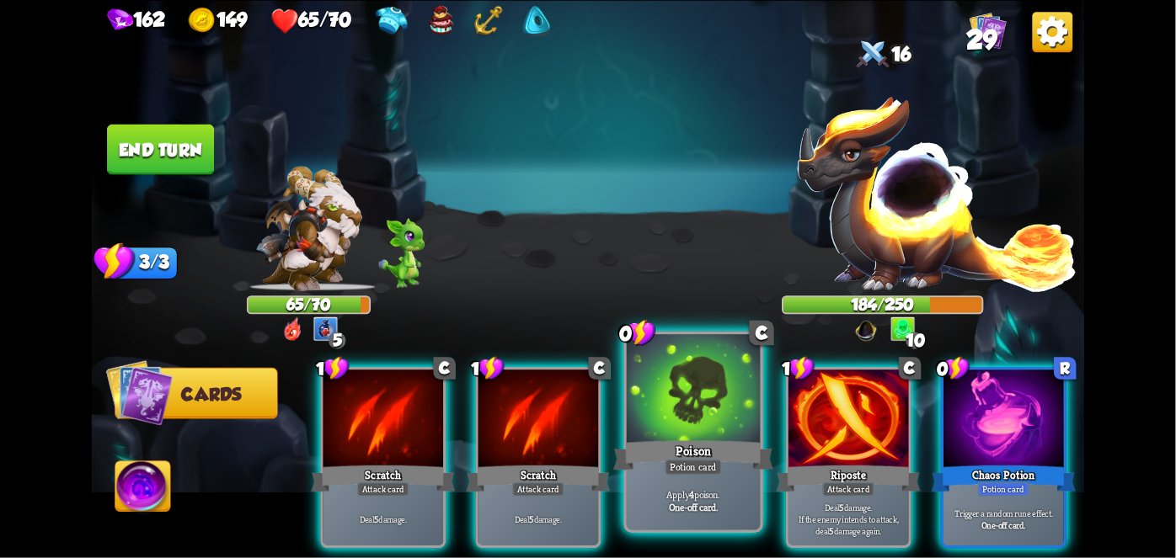
click at [696, 424] on div at bounding box center [693, 390] width 133 height 113
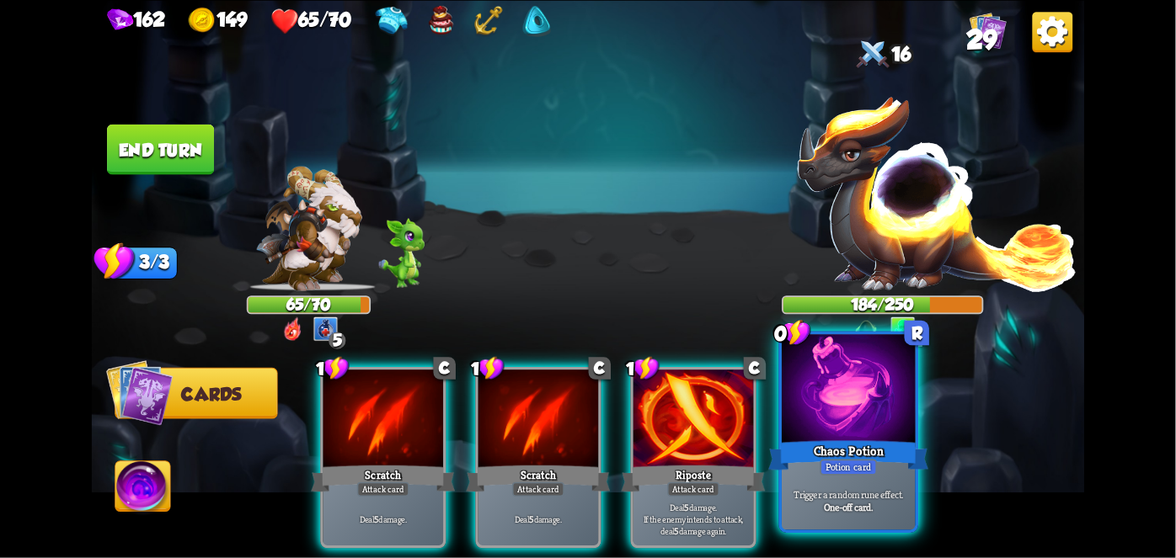
click at [835, 437] on div "Chaos Potion" at bounding box center [848, 454] width 160 height 35
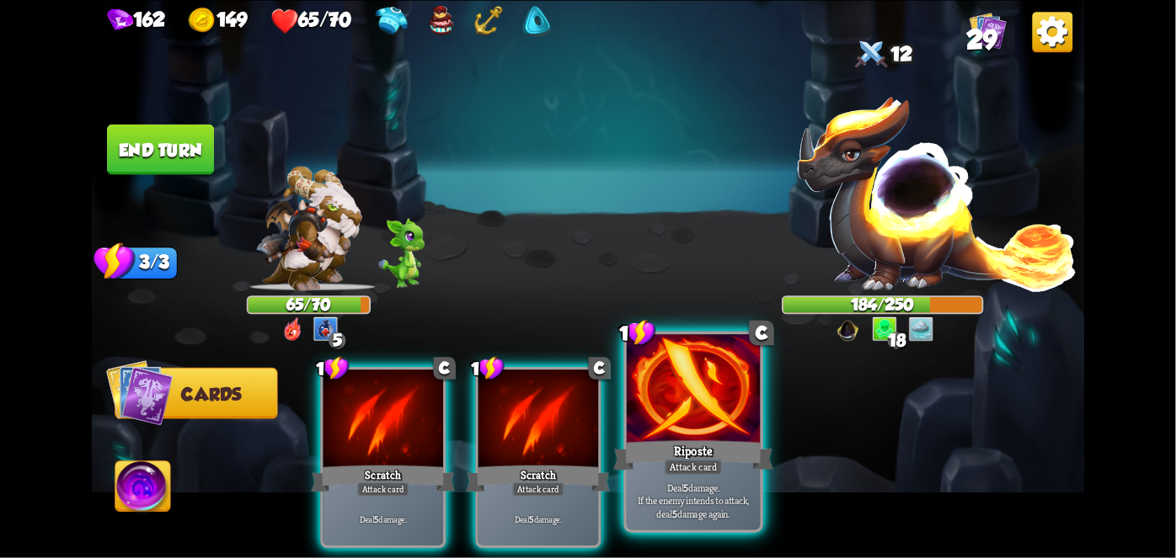
click at [689, 449] on div "Riposte" at bounding box center [693, 454] width 160 height 35
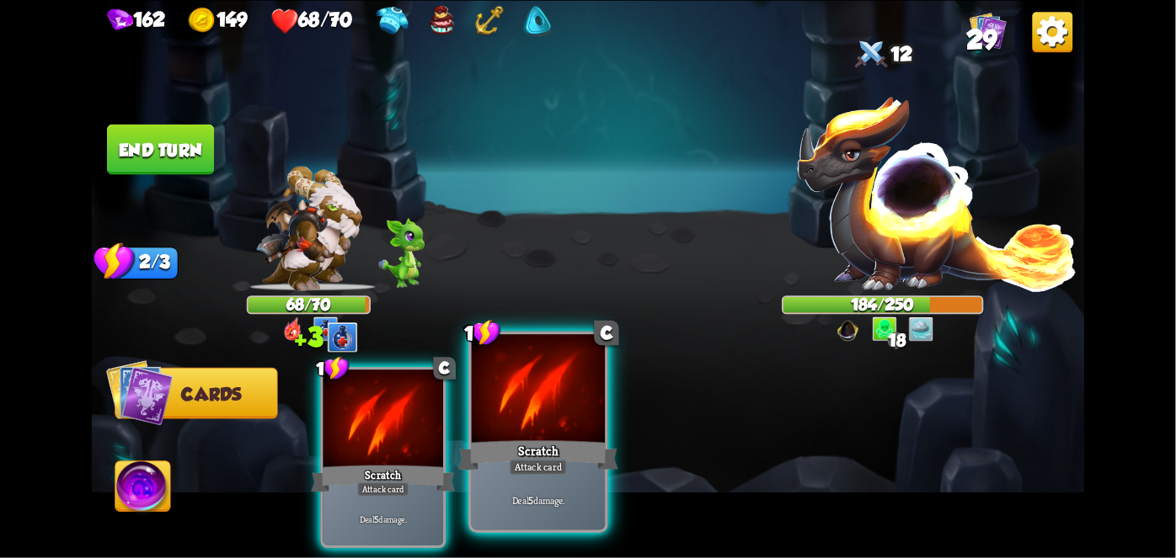
drag, startPoint x: 568, startPoint y: 443, endPoint x: 467, endPoint y: 445, distance: 101.9
click at [467, 445] on div "Scratch" at bounding box center [538, 454] width 160 height 35
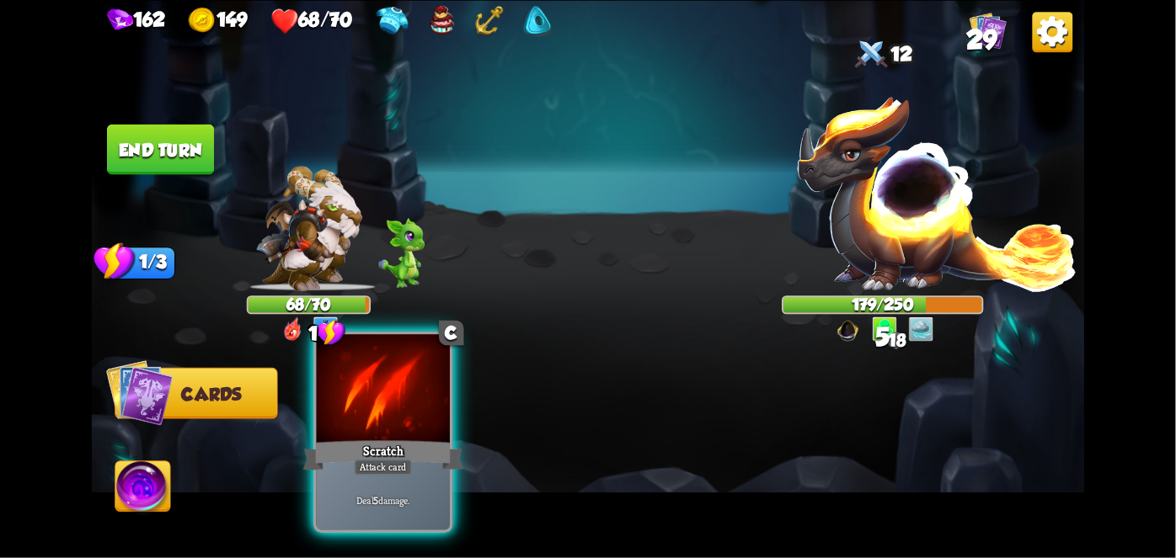
drag, startPoint x: 452, startPoint y: 444, endPoint x: 405, endPoint y: 451, distance: 47.8
click at [405, 451] on div "1 C Scratch Attack card Deal 5 damage." at bounding box center [687, 434] width 794 height 248
click at [405, 451] on div "Scratch" at bounding box center [383, 454] width 160 height 35
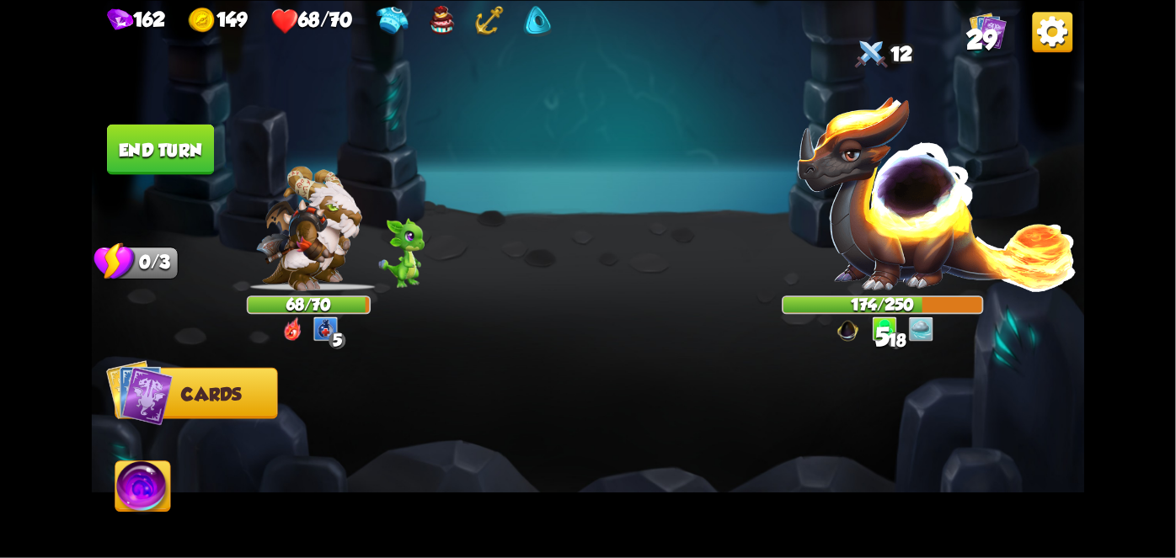
click at [179, 153] on button "End turn" at bounding box center [160, 149] width 107 height 51
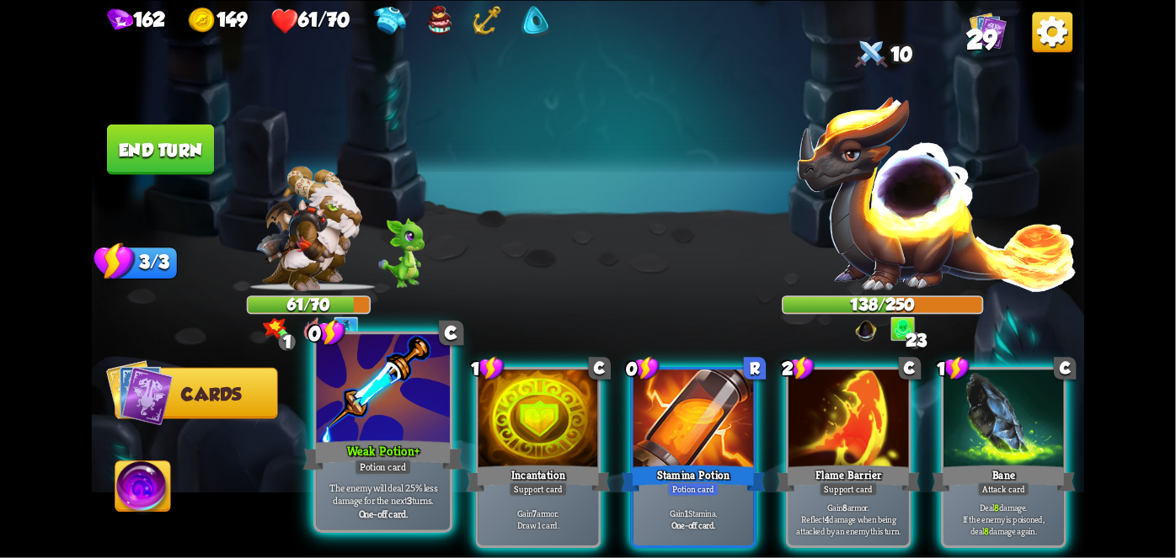
click at [339, 458] on div "Weak Potion +" at bounding box center [383, 454] width 160 height 35
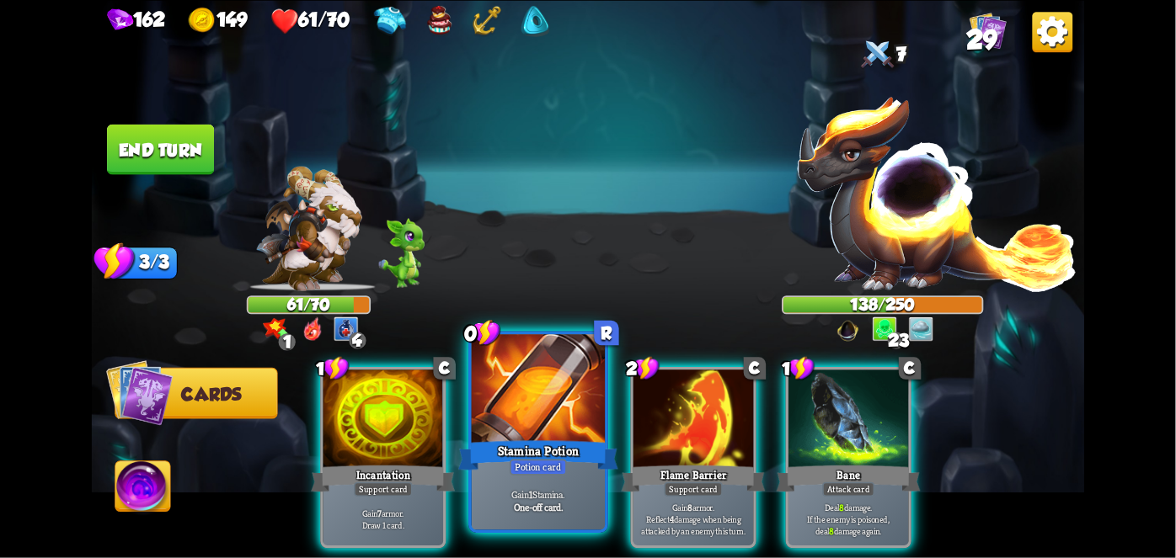
click at [527, 440] on div "Stamina Potion" at bounding box center [538, 454] width 160 height 35
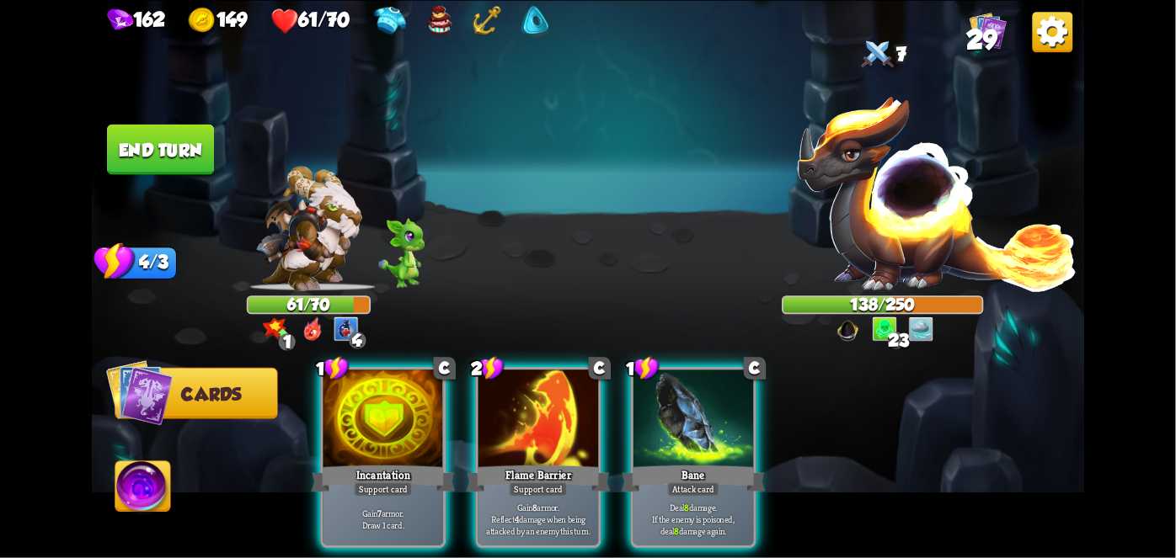
click at [527, 462] on div "Flame Barrier" at bounding box center [539, 478] width 144 height 32
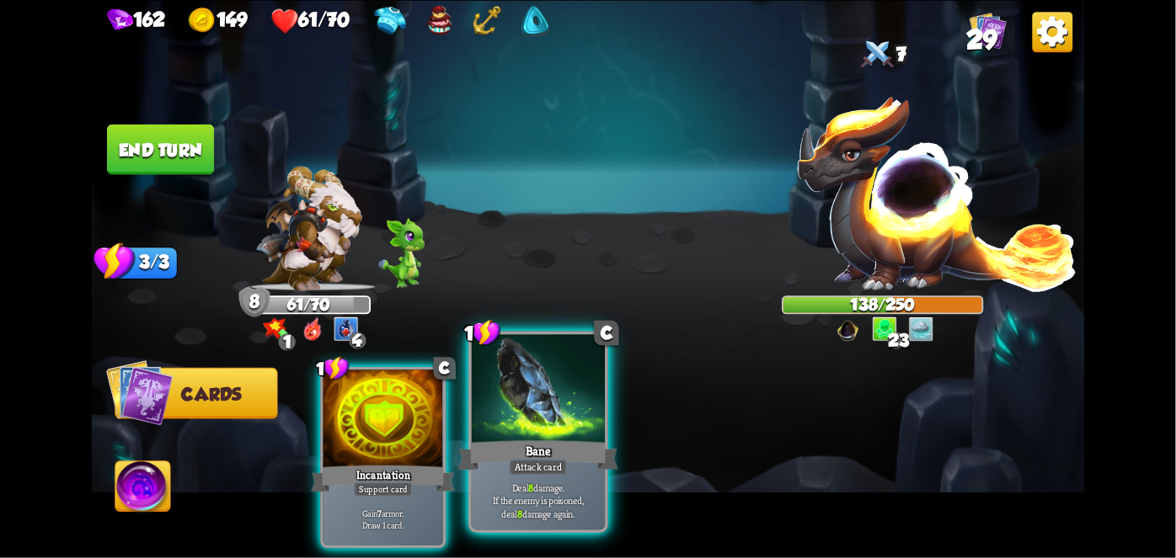
click at [512, 440] on div "Bane" at bounding box center [538, 454] width 160 height 35
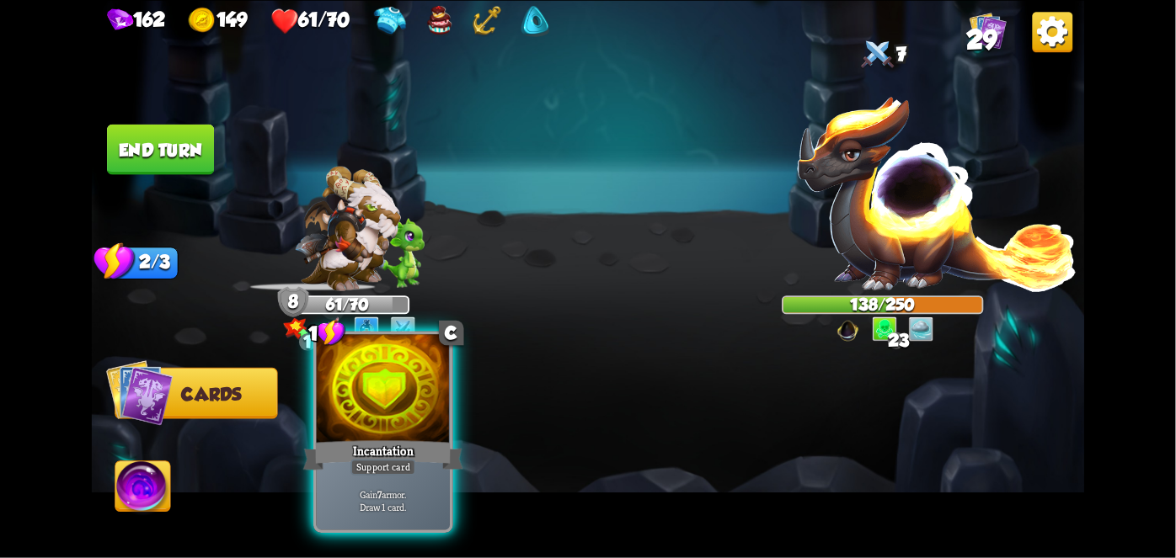
click at [429, 447] on div "Incantation" at bounding box center [383, 454] width 160 height 35
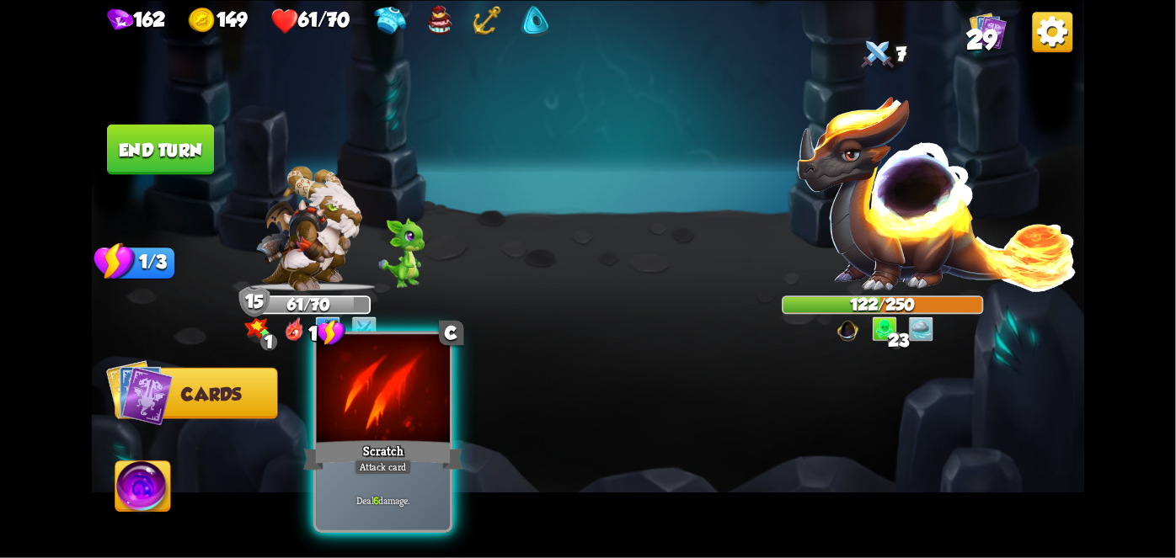
click at [355, 394] on div at bounding box center [383, 390] width 133 height 113
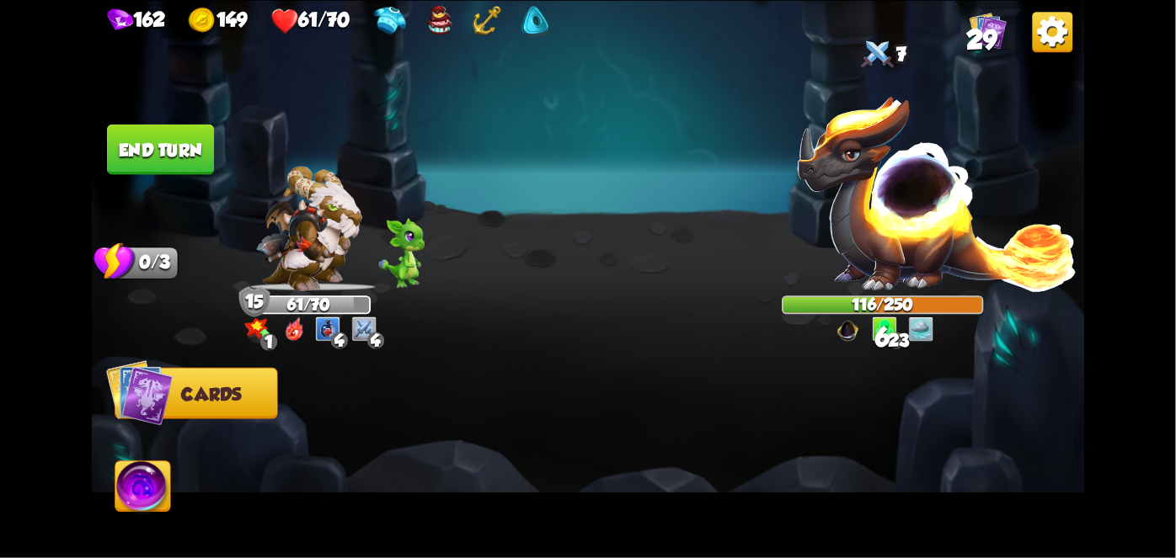
click at [163, 141] on button "End turn" at bounding box center [160, 149] width 107 height 51
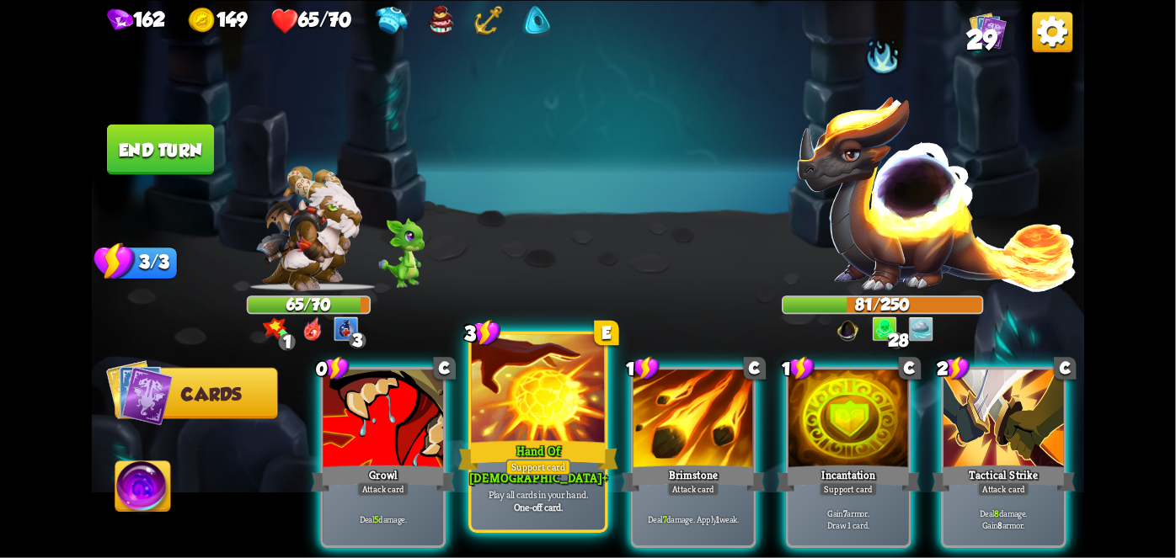
click at [496, 428] on div at bounding box center [538, 390] width 133 height 113
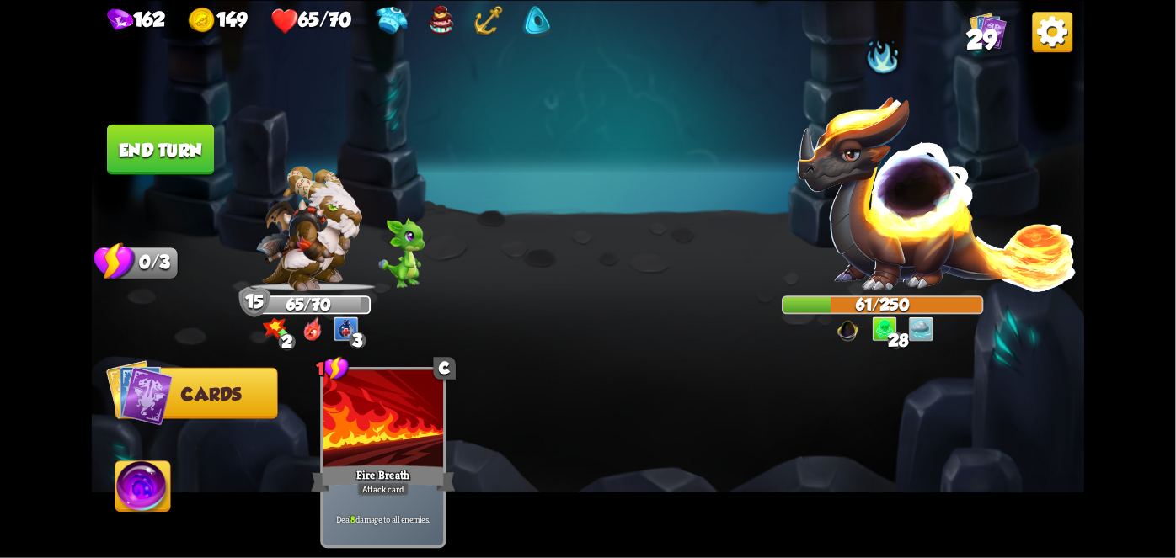
click at [178, 146] on button "End turn" at bounding box center [160, 149] width 107 height 51
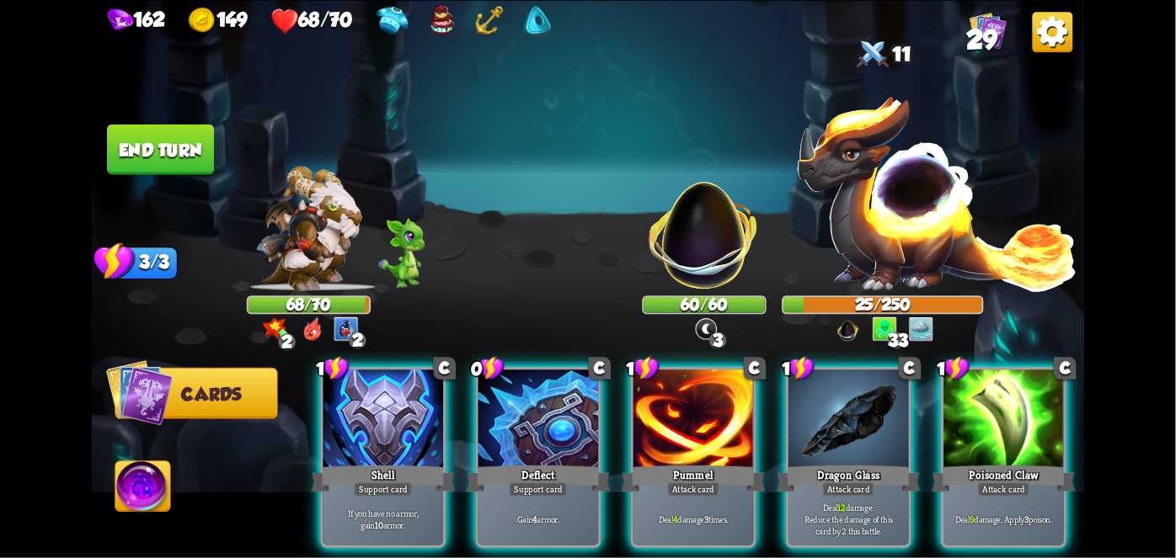
click at [999, 462] on div "Poisoned Claw" at bounding box center [1003, 478] width 144 height 32
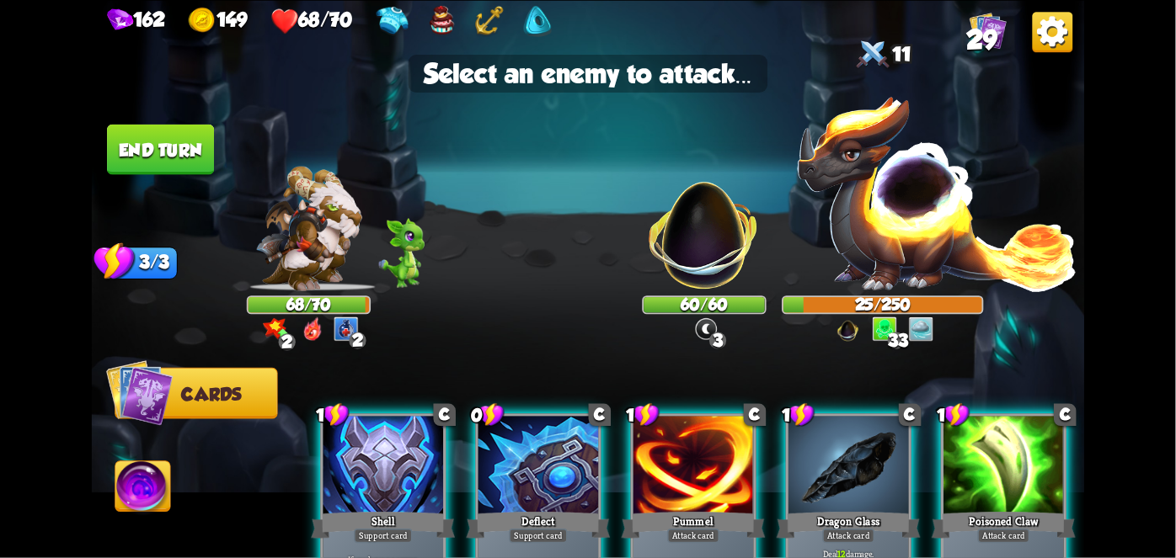
click at [699, 261] on img at bounding box center [704, 226] width 131 height 131
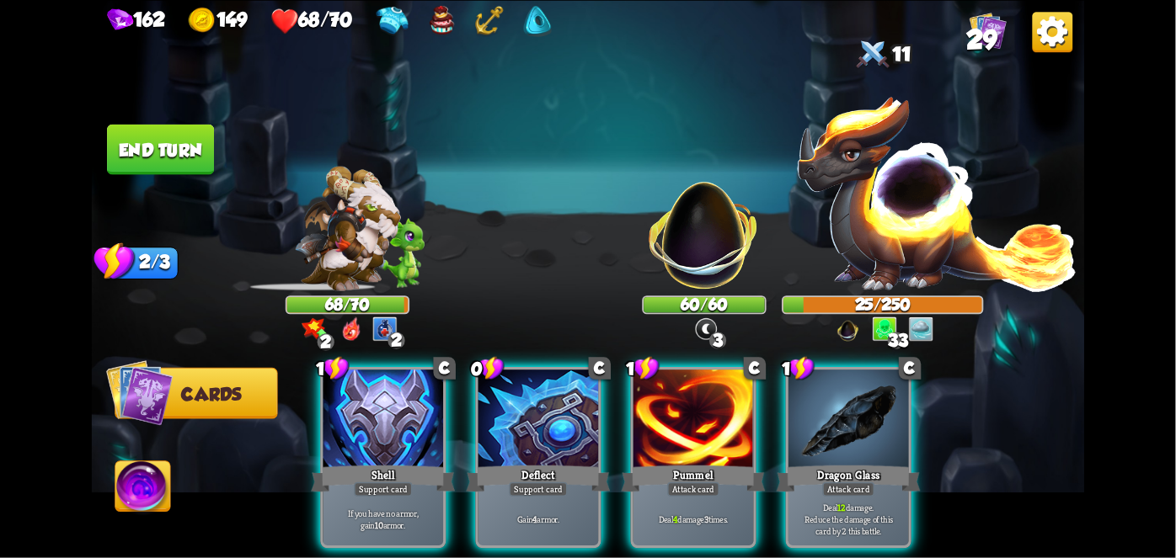
click at [685, 482] on div "Attack card" at bounding box center [693, 489] width 52 height 14
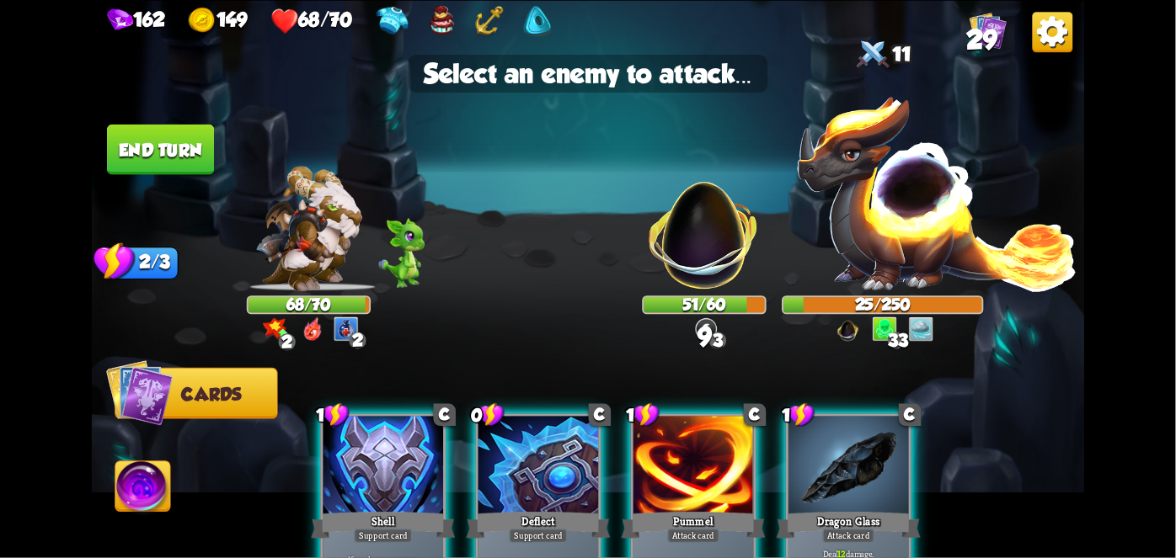
click at [703, 251] on img at bounding box center [704, 226] width 131 height 131
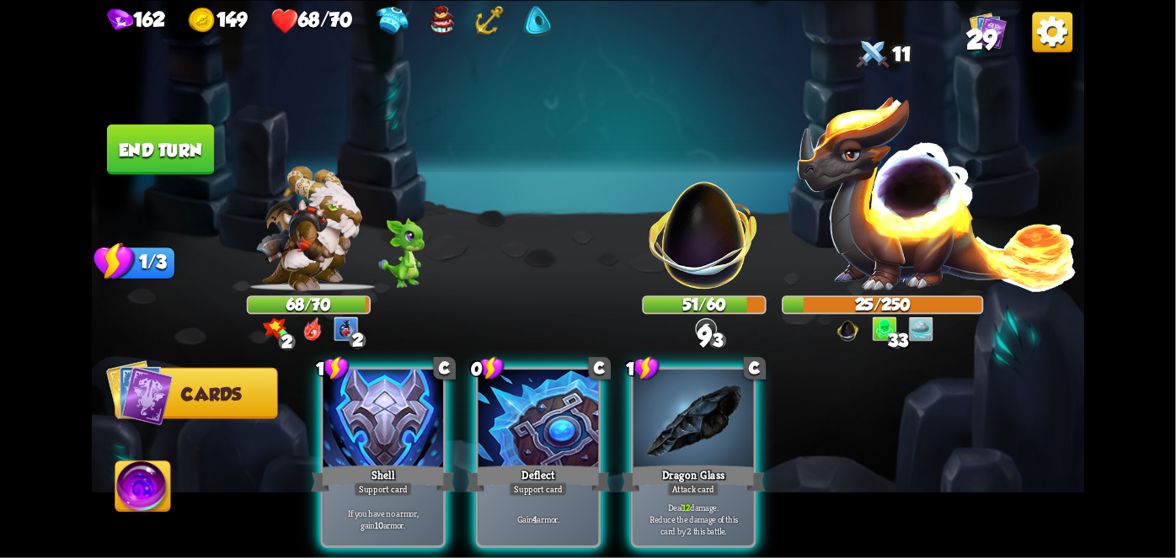
click at [554, 434] on div at bounding box center [538, 420] width 120 height 101
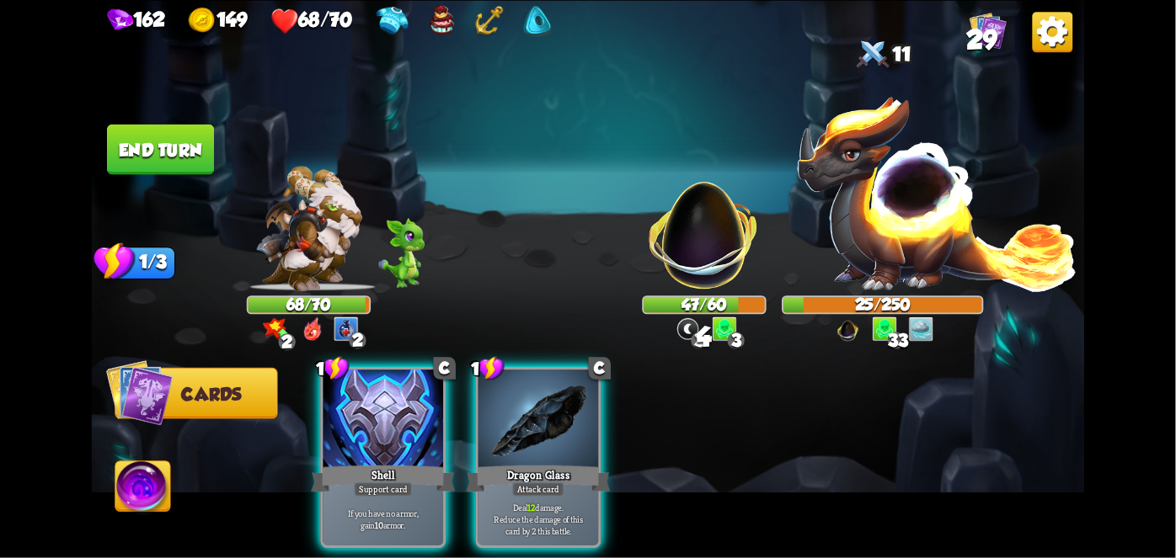
click at [540, 502] on p "Deal 12 damage. Reduce the damage of this card by 2 this battle." at bounding box center [538, 519] width 114 height 35
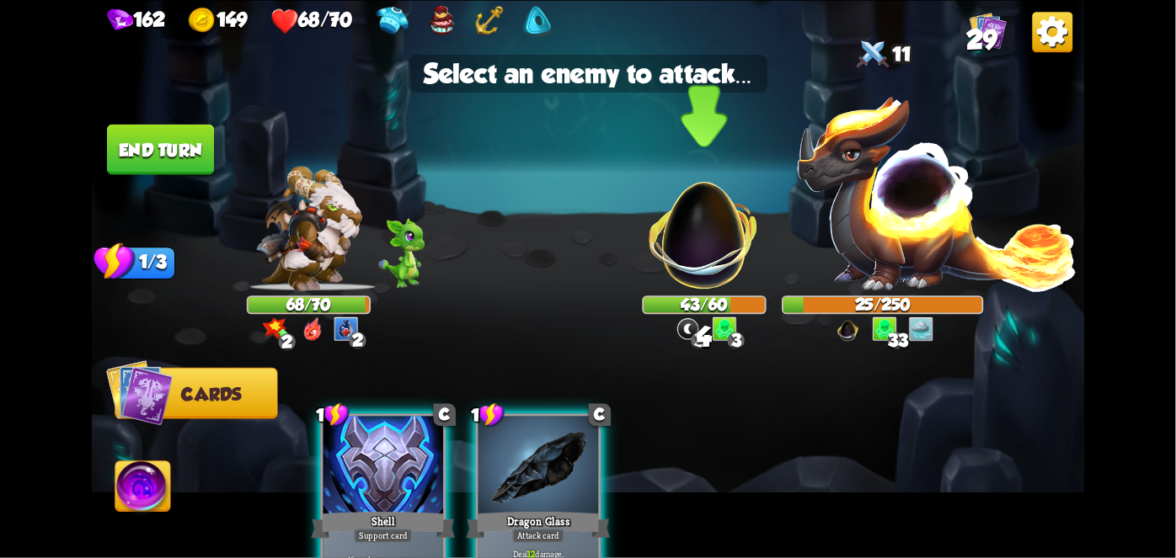
click at [702, 267] on img at bounding box center [704, 226] width 131 height 131
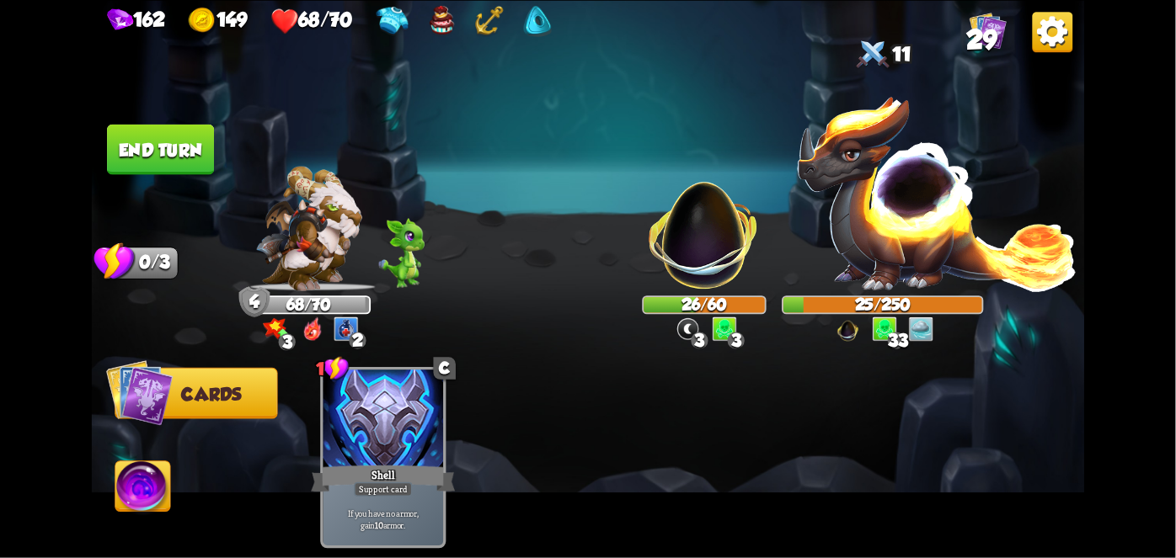
click at [162, 160] on button "End turn" at bounding box center [160, 149] width 107 height 51
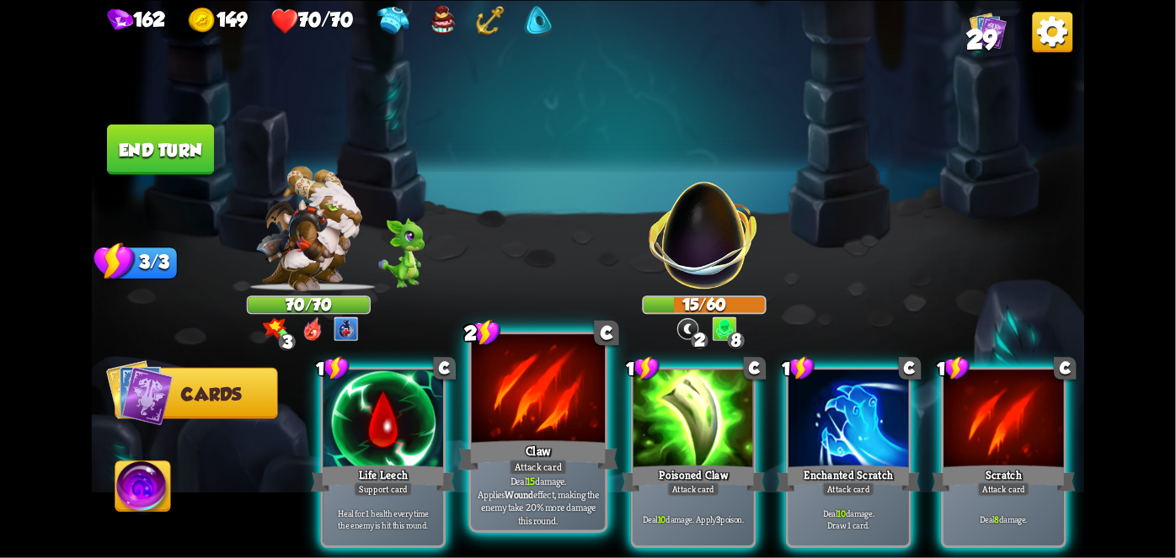
click at [532, 456] on div "Claw" at bounding box center [538, 454] width 160 height 35
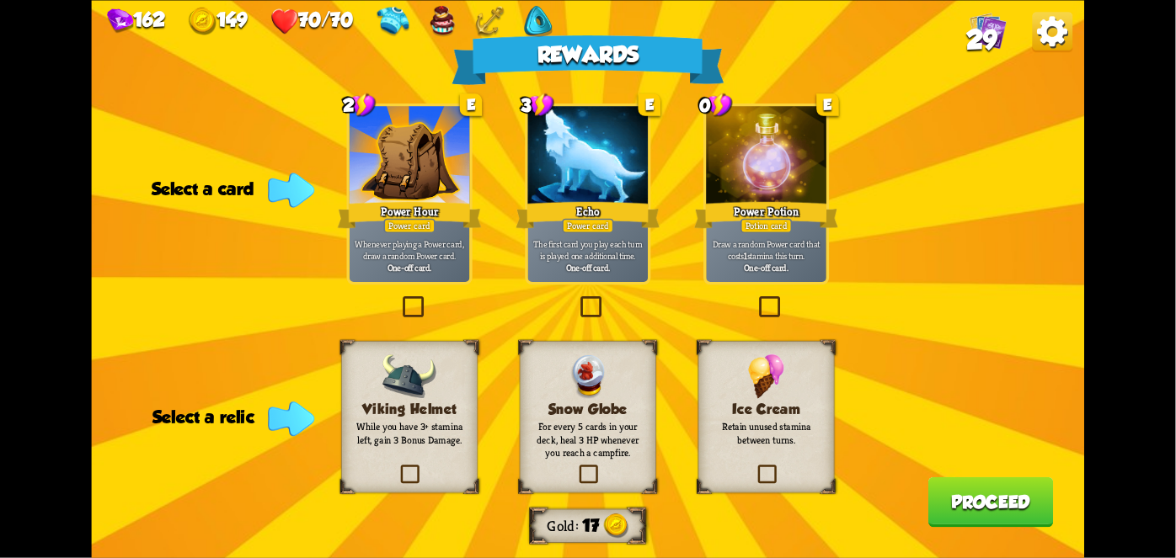
click at [766, 231] on div "Potion card" at bounding box center [765, 225] width 51 height 14
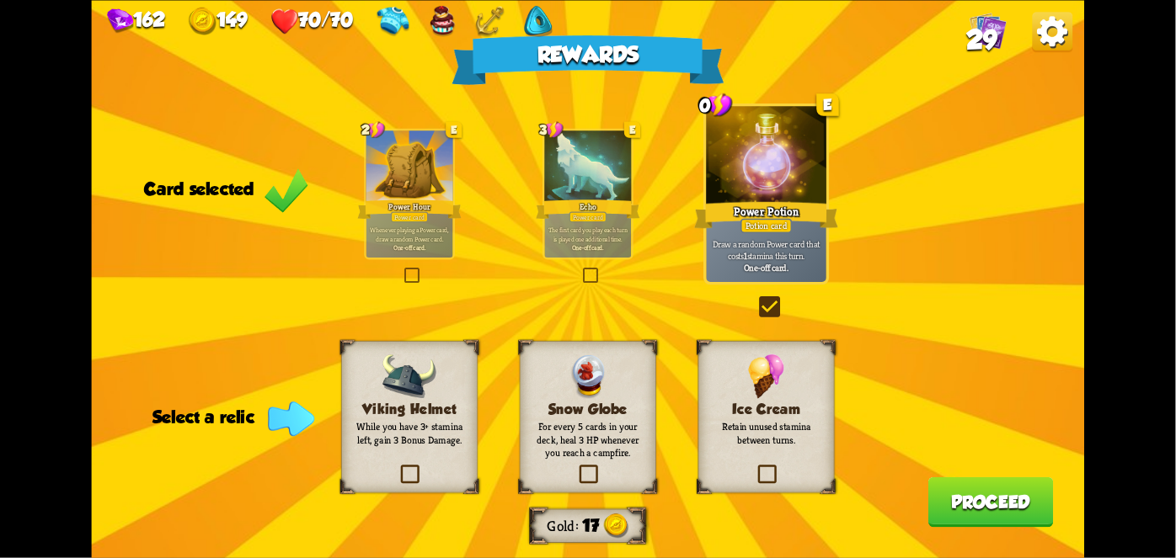
click at [800, 456] on div "Ice Cream Retain unused stamina between turns." at bounding box center [766, 417] width 136 height 152
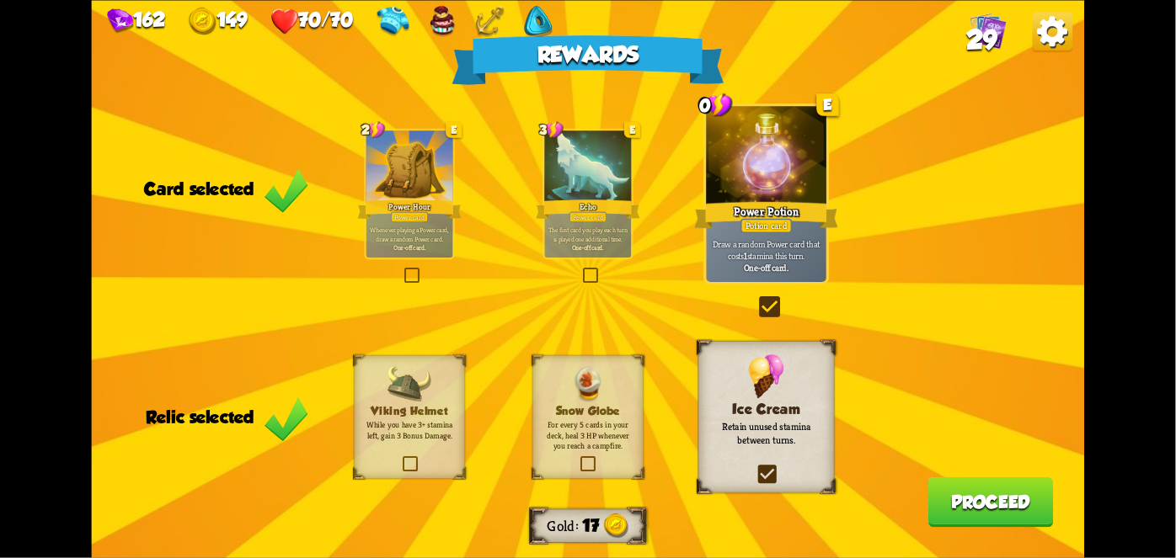
click at [1039, 506] on button "Proceed" at bounding box center [990, 502] width 125 height 51
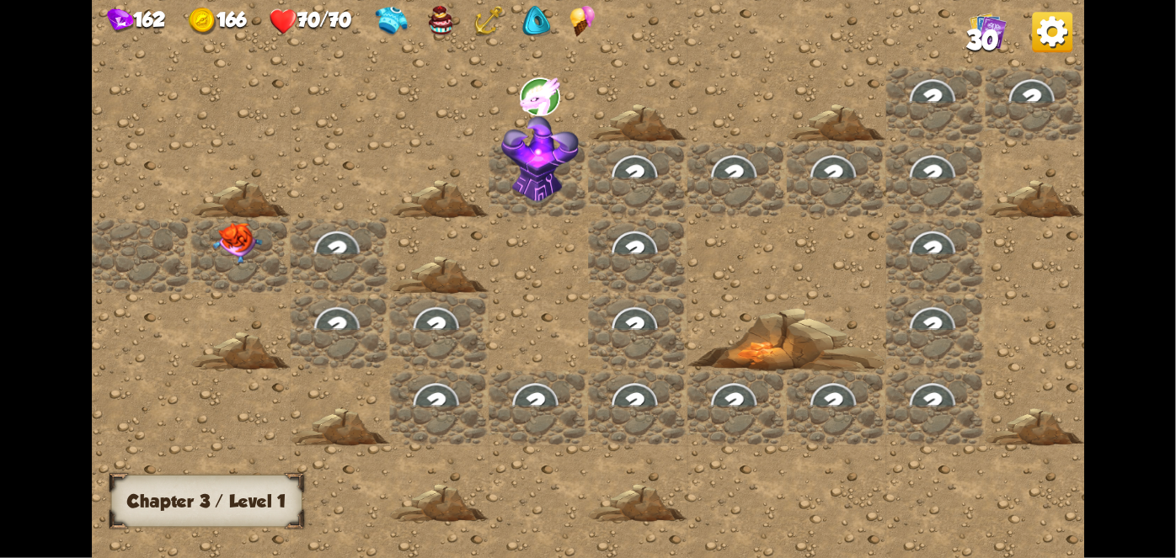
click at [223, 237] on img at bounding box center [237, 242] width 50 height 41
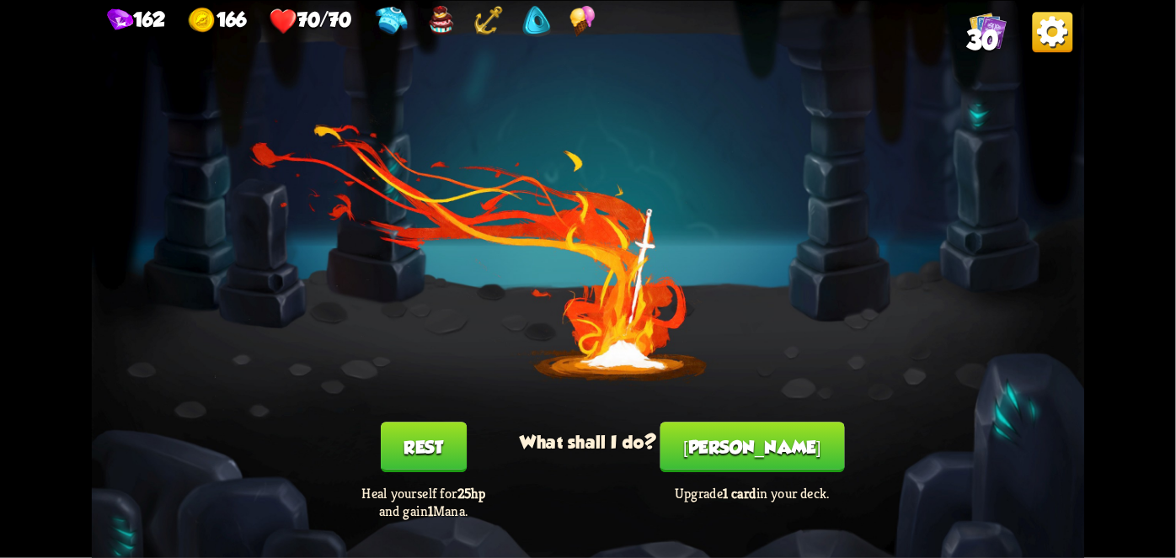
click at [739, 441] on button "[PERSON_NAME]" at bounding box center [752, 447] width 184 height 51
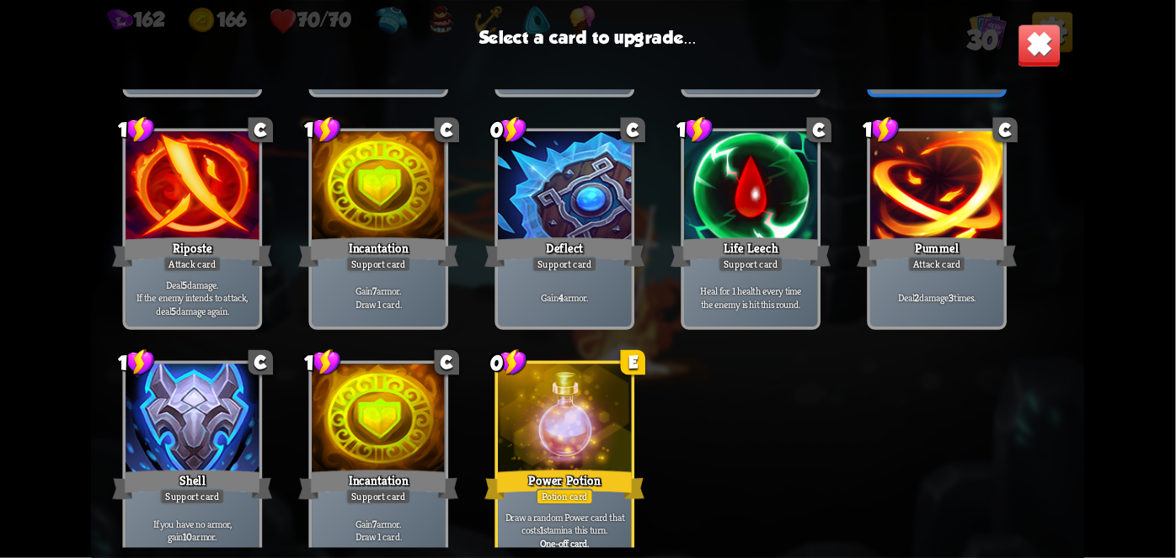
scroll to position [1035, 0]
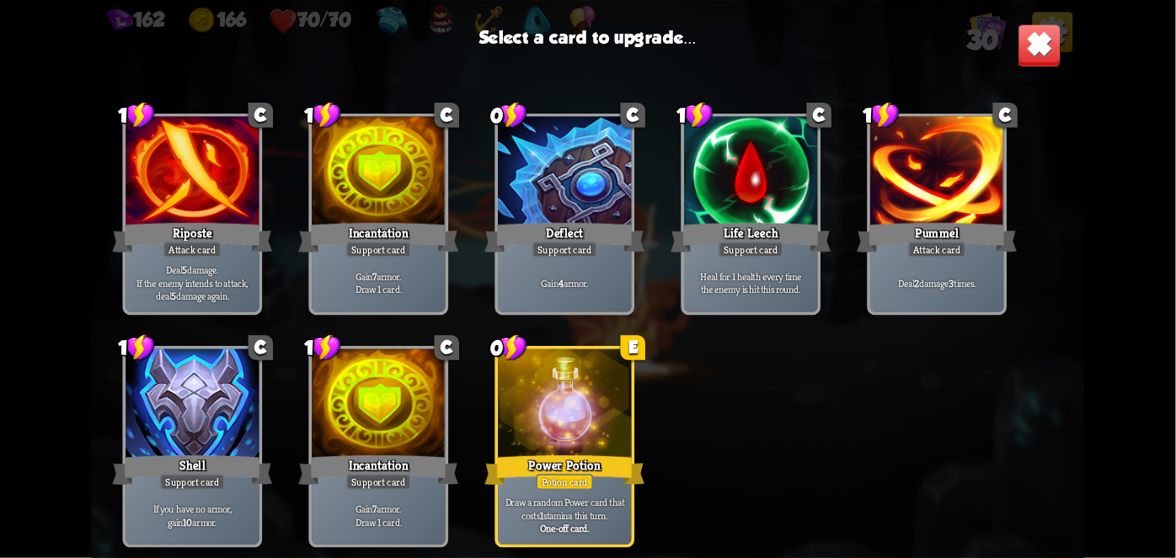
click at [577, 419] on div at bounding box center [564, 406] width 133 height 113
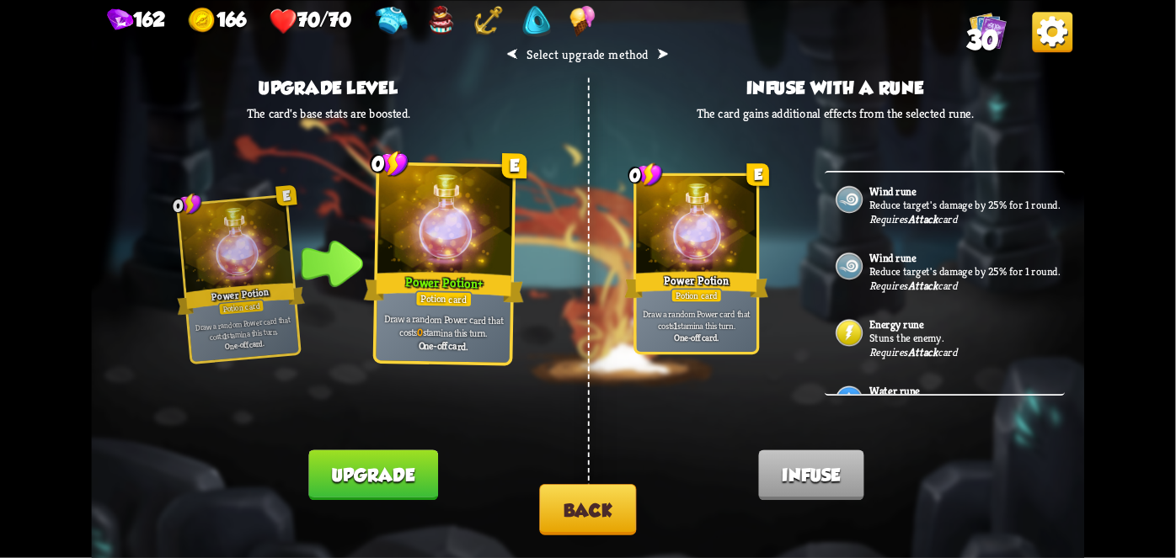
click at [375, 488] on button "Upgrade" at bounding box center [373, 475] width 129 height 51
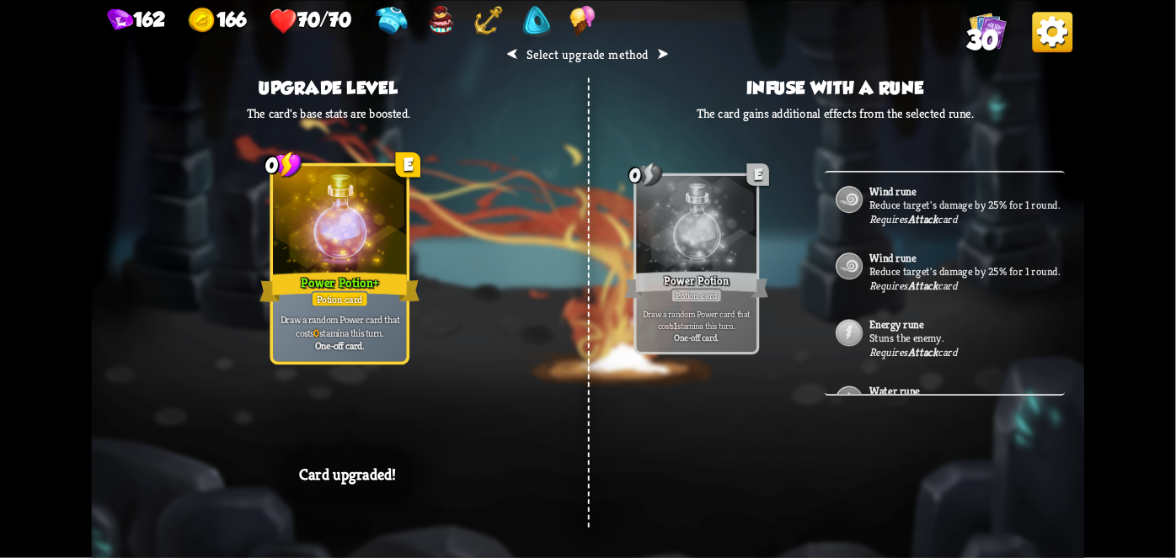
click at [732, 420] on div "⮜ Select upgrade method ⮞ Upgrade level The card's base stats are boosted. 0 E …" at bounding box center [588, 279] width 993 height 558
click at [733, 403] on div "⮜ Select upgrade method ⮞ Upgrade level The card's base stats are boosted. 0 E …" at bounding box center [588, 279] width 993 height 558
click at [736, 398] on div "⮜ Select upgrade method ⮞ Upgrade level The card's base stats are boosted. 0 E …" at bounding box center [588, 279] width 993 height 558
click at [739, 408] on div "⮜ Select upgrade method ⮞ Upgrade level The card's base stats are boosted. 0 E …" at bounding box center [588, 279] width 993 height 558
click at [745, 404] on div "⮜ Select upgrade method ⮞ Upgrade level The card's base stats are boosted. 0 E …" at bounding box center [588, 279] width 993 height 558
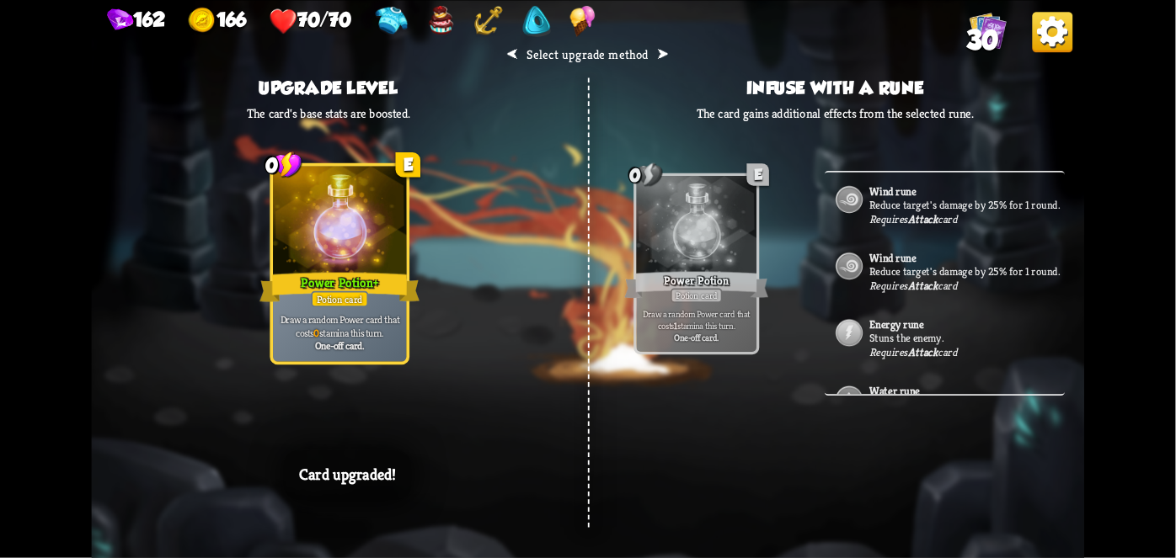
click at [740, 429] on div "⮜ Select upgrade method ⮞ Upgrade level The card's base stats are boosted. 0 E …" at bounding box center [588, 279] width 993 height 558
click at [736, 430] on div "⮜ Select upgrade method ⮞ Upgrade level The card's base stats are boosted. 0 E …" at bounding box center [588, 279] width 993 height 558
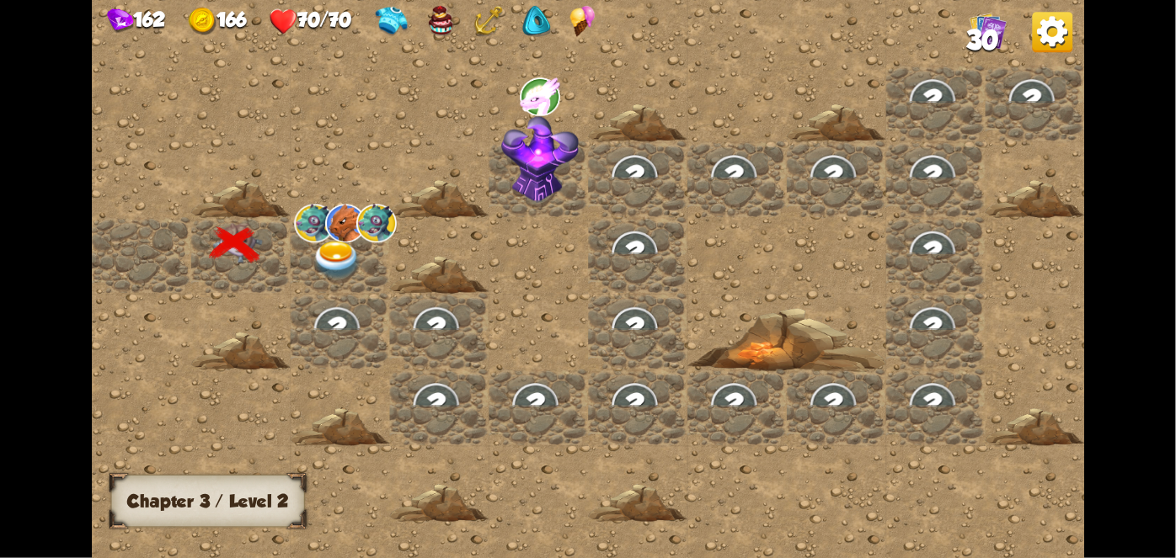
click at [717, 441] on div at bounding box center [736, 407] width 99 height 76
